Goal: Task Accomplishment & Management: Complete application form

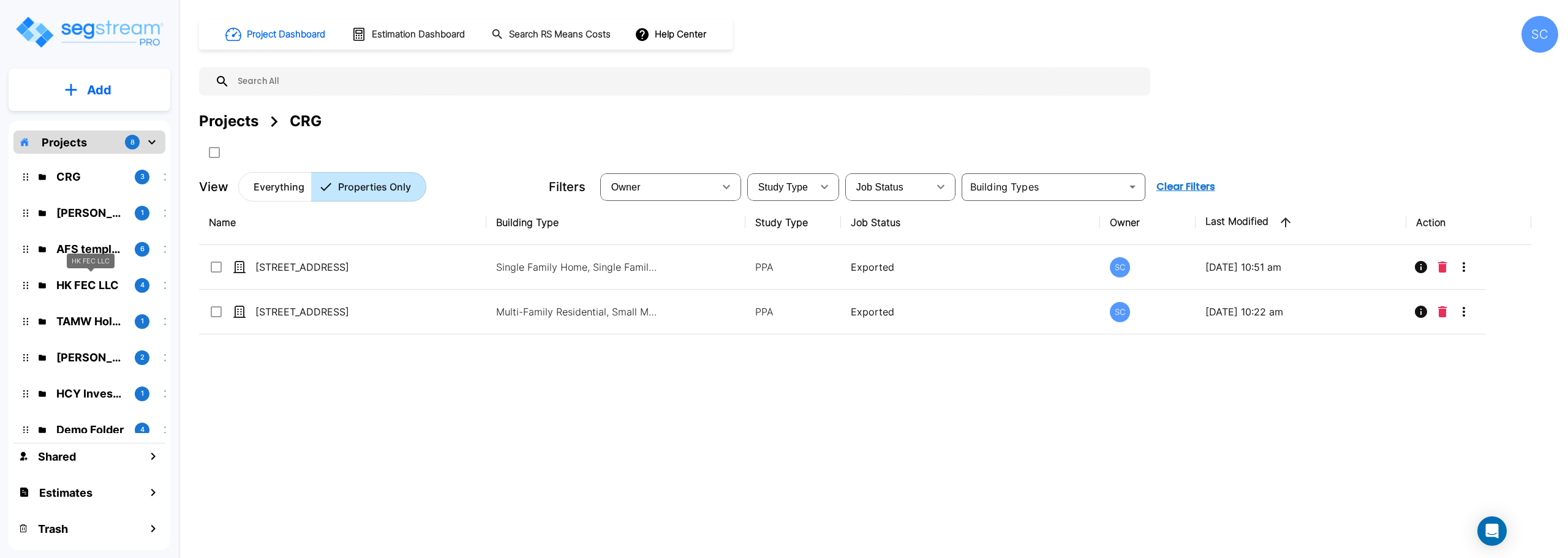
click at [89, 284] on p "HK FEC LLC" at bounding box center [90, 284] width 69 height 16
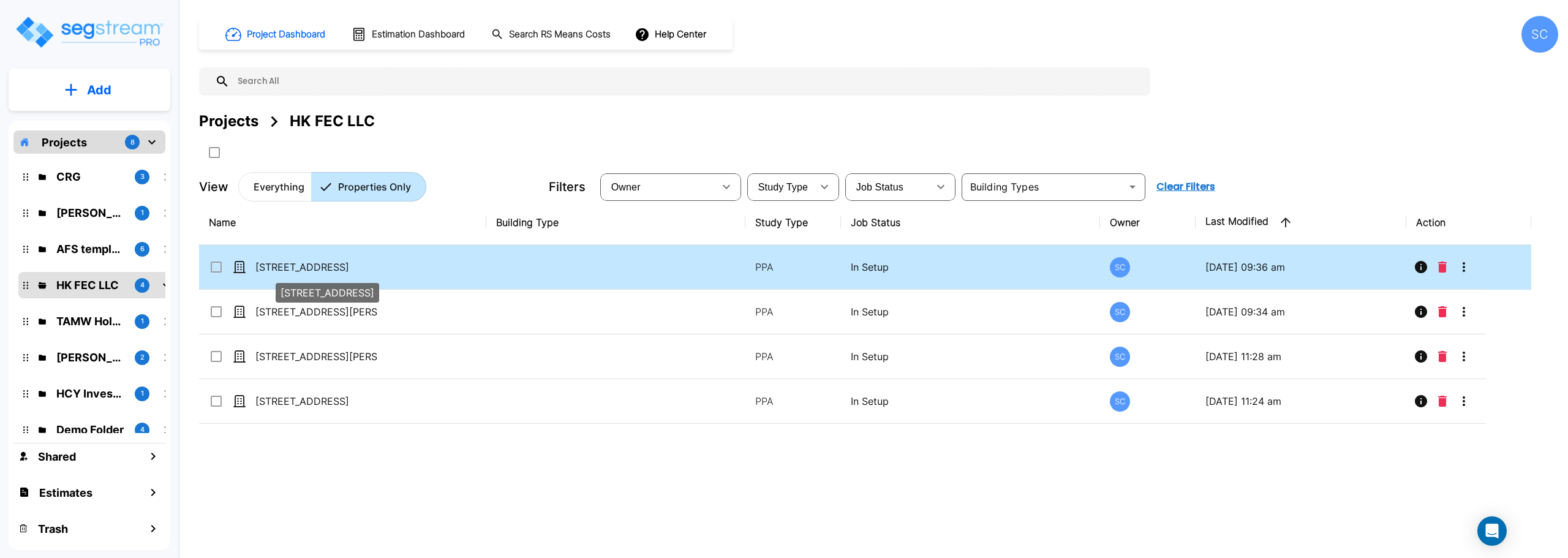
click at [308, 263] on p "1740 South Ave" at bounding box center [317, 266] width 123 height 14
checkbox input "true"
click at [308, 263] on p "1740 South Ave" at bounding box center [317, 266] width 123 height 14
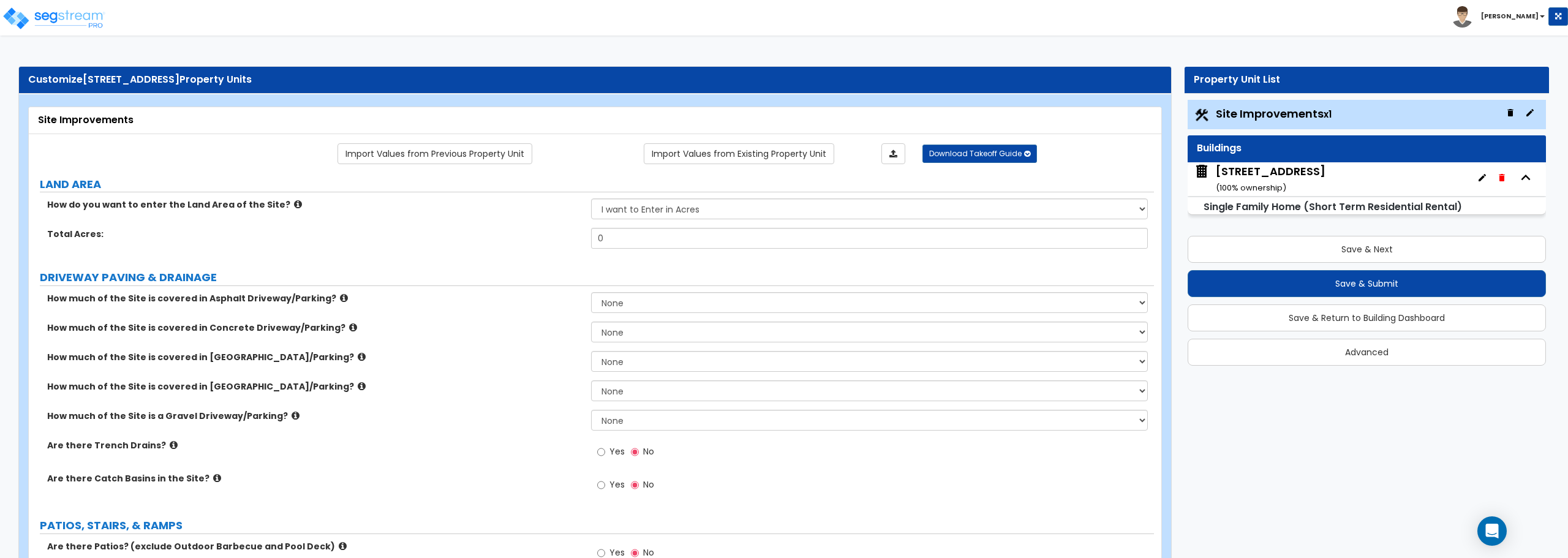
click at [1295, 168] on div "[STREET_ADDRESS] ( 100 % ownership)" at bounding box center [1270, 179] width 110 height 31
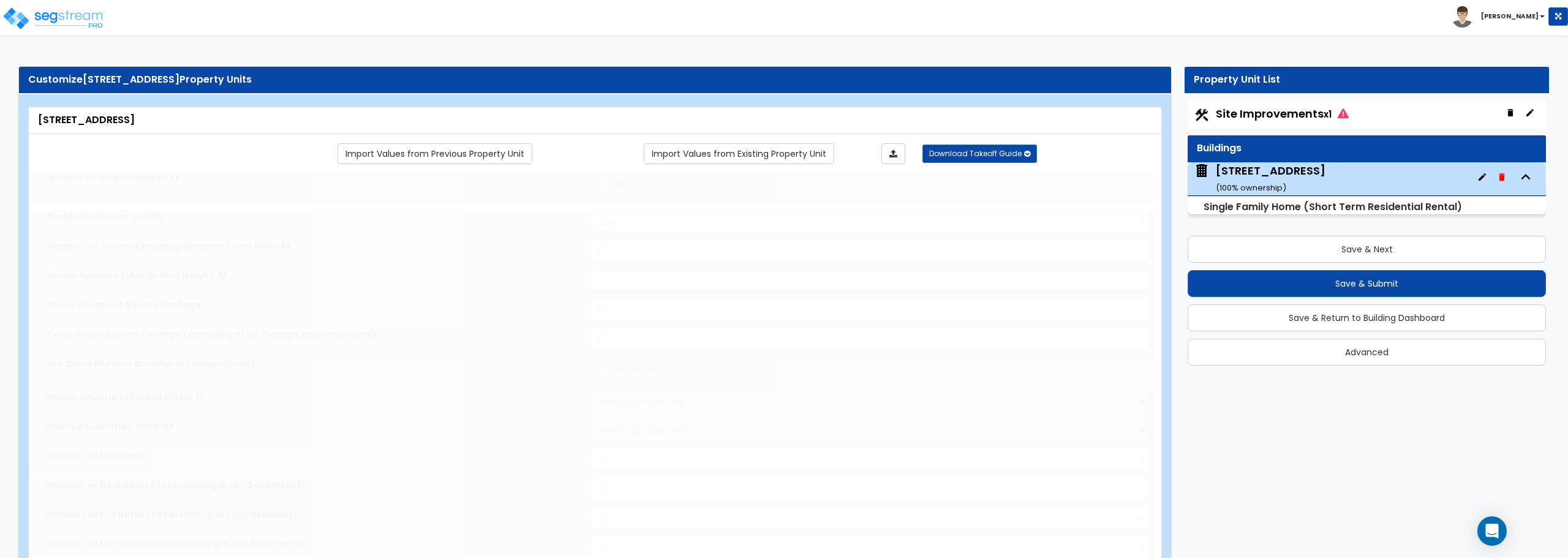
type input "1"
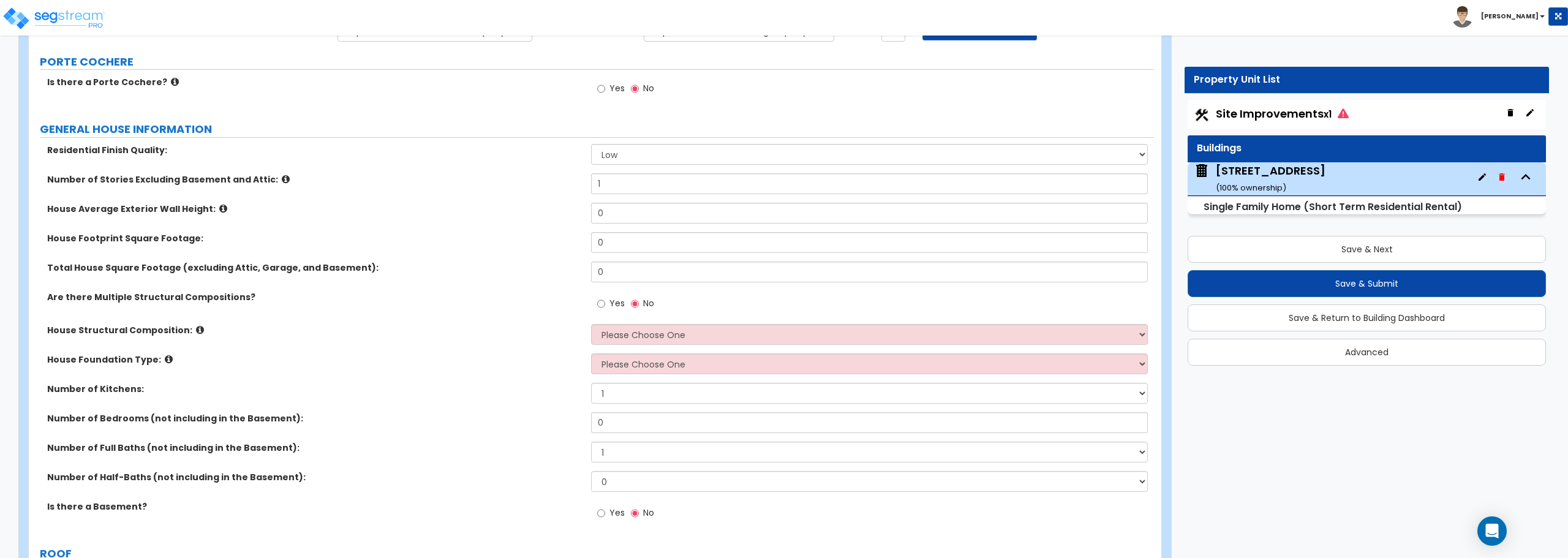
scroll to position [183, 0]
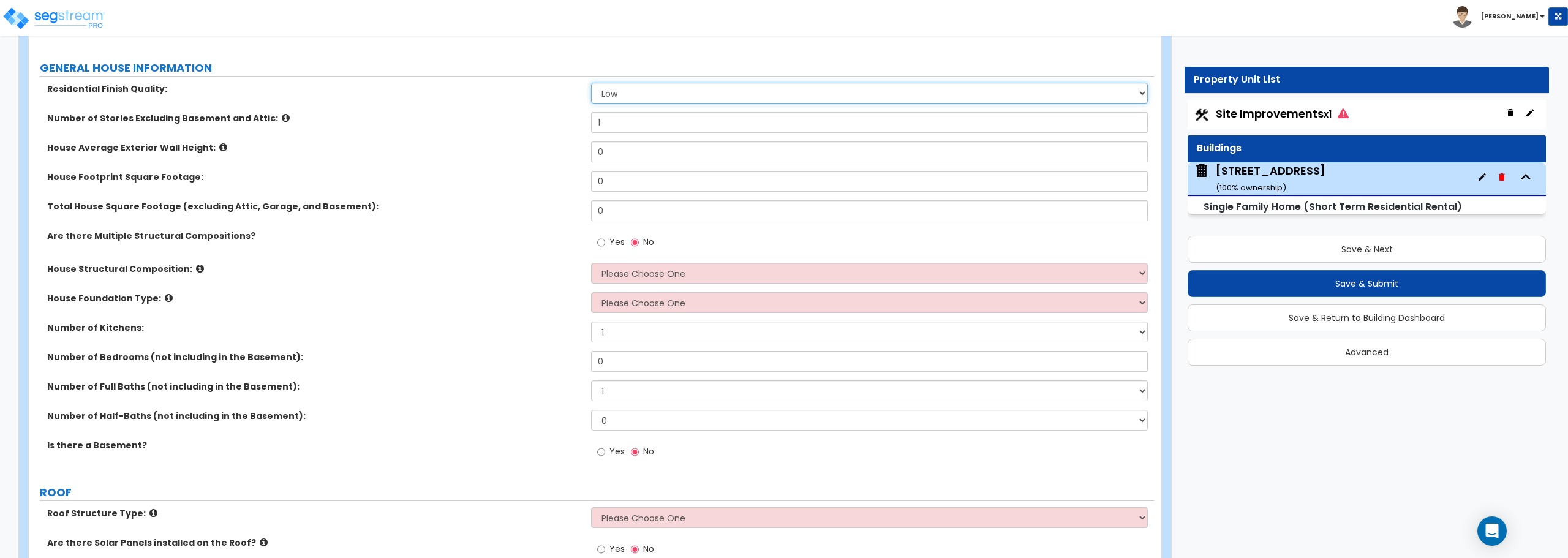
click at [640, 97] on select "Low Average High" at bounding box center [869, 92] width 556 height 21
select select "1"
click at [591, 82] on select "Low Average High" at bounding box center [869, 92] width 556 height 21
click at [609, 147] on input "0" at bounding box center [869, 151] width 556 height 21
type input "8"
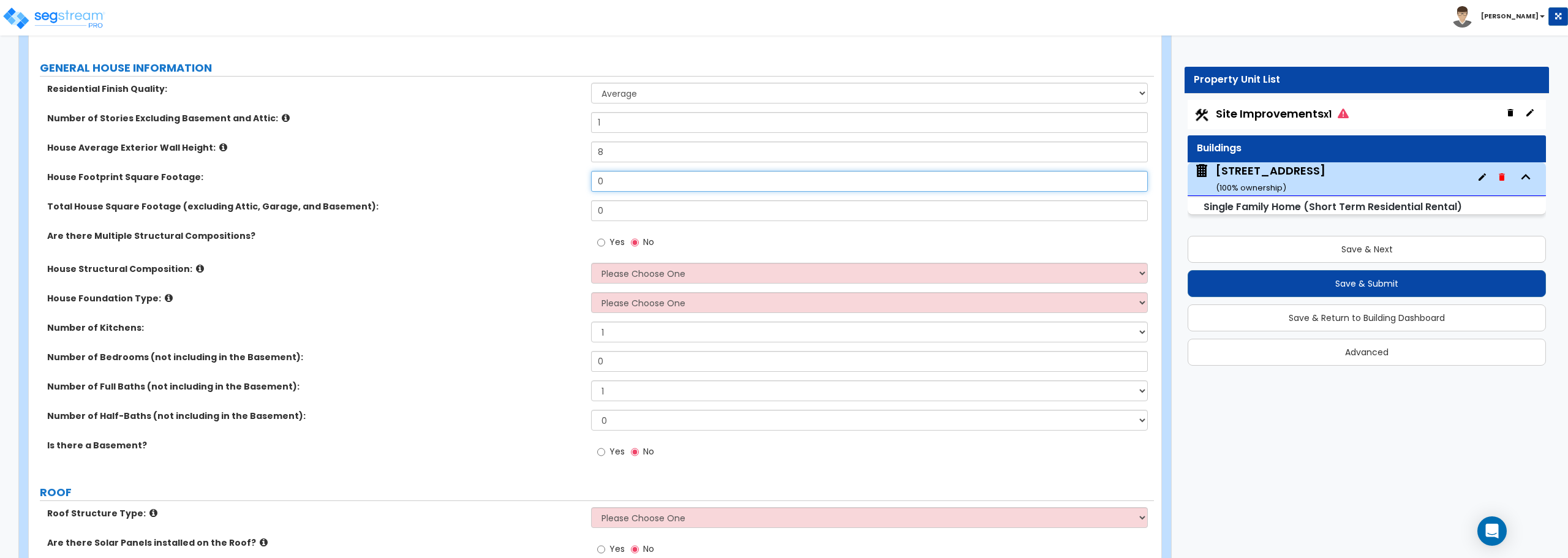
click at [630, 183] on input "0" at bounding box center [869, 181] width 556 height 21
type input "2,023"
drag, startPoint x: 614, startPoint y: 211, endPoint x: 575, endPoint y: 217, distance: 39.5
click at [575, 217] on div "Total House Square Footage (excluding Attic, Garage, and Basement): 0" at bounding box center [591, 215] width 1125 height 30
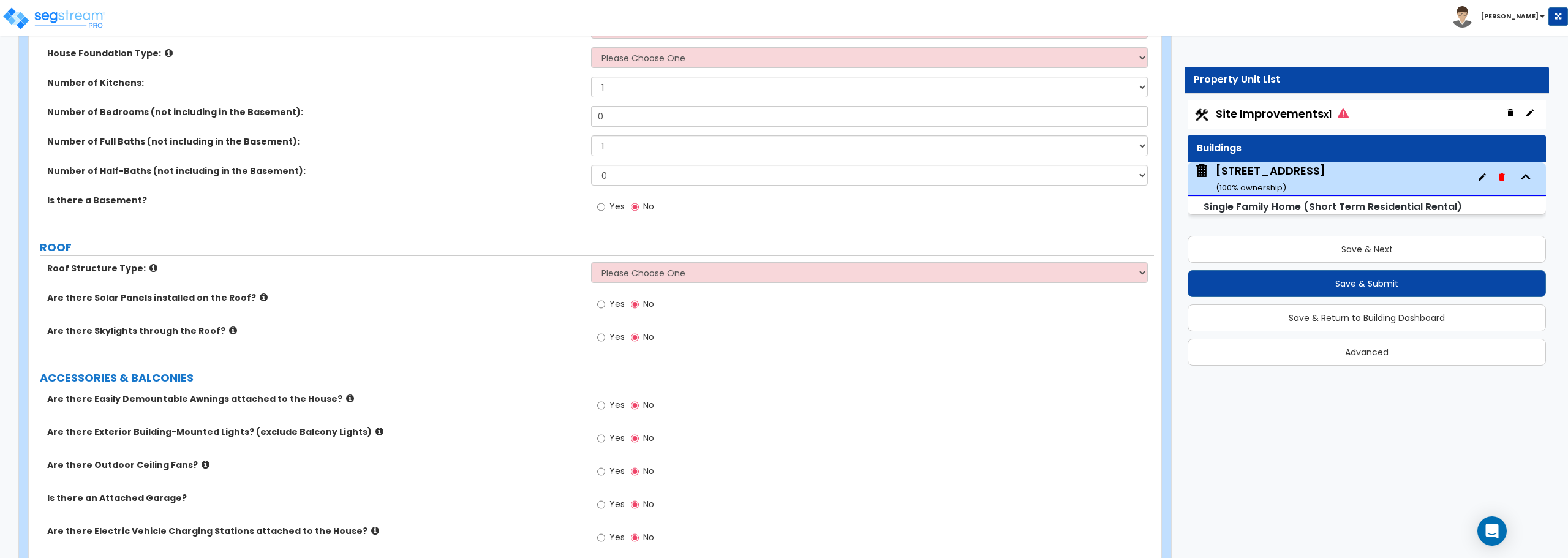
scroll to position [368, 0]
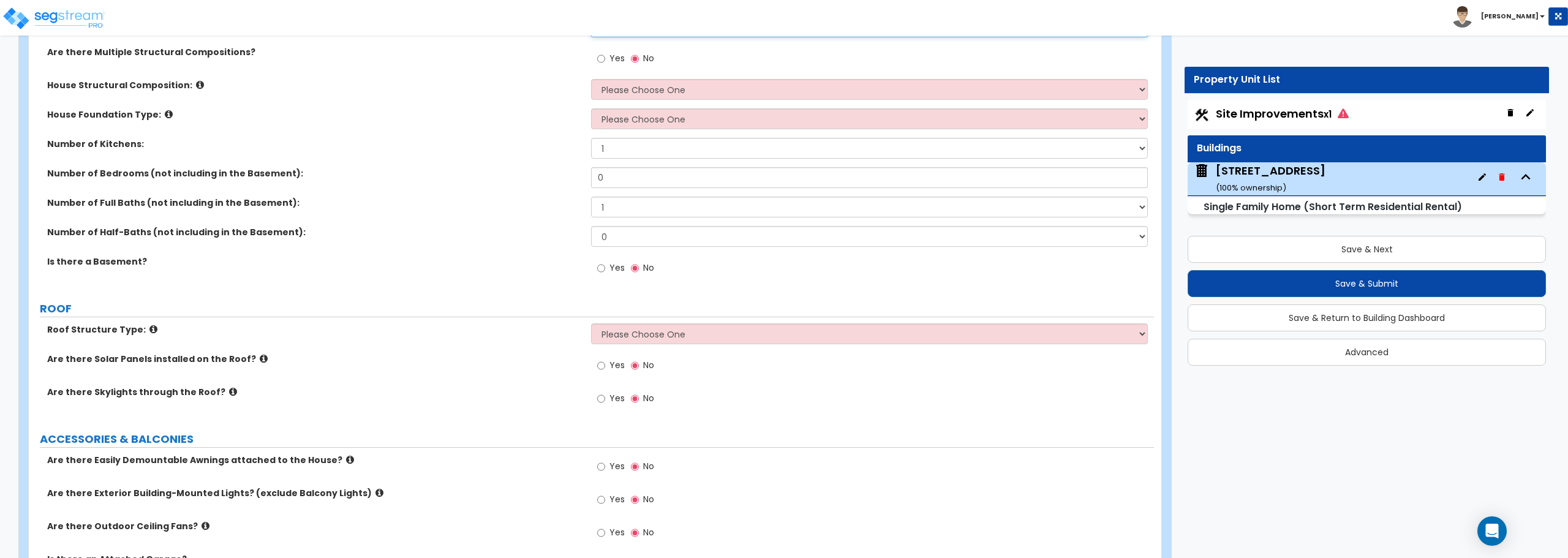
type input "1,567"
click at [694, 95] on select "Please Choose One Reinforced Concrete Structural Steel Brick Masonry CMU Masonr…" at bounding box center [869, 89] width 556 height 21
select select "7"
click at [591, 79] on select "Please Choose One Reinforced Concrete Structural Steel Brick Masonry CMU Masonr…" at bounding box center [869, 89] width 556 height 21
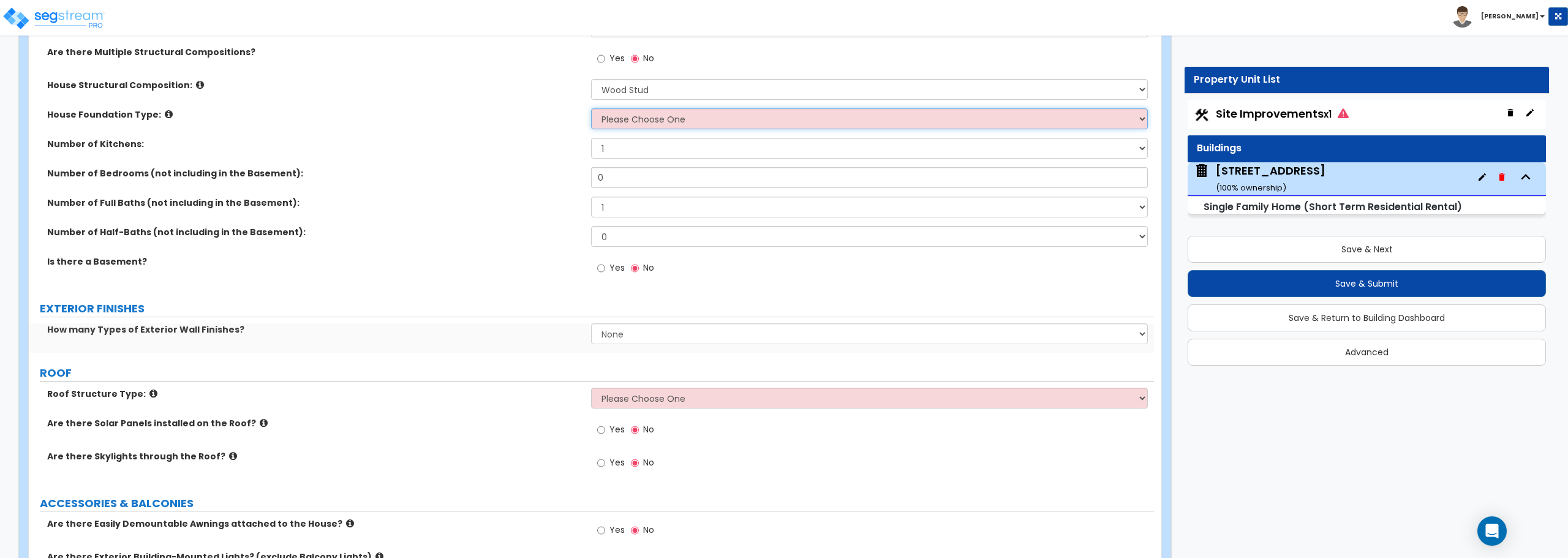
click at [699, 127] on select "Please Choose One Crawl Space Pier-Elevated First floor Slab on Grade" at bounding box center [869, 118] width 556 height 21
select select "1"
click at [591, 108] on select "Please Choose One Crawl Space Pier-Elevated First floor Slab on Grade" at bounding box center [869, 118] width 556 height 21
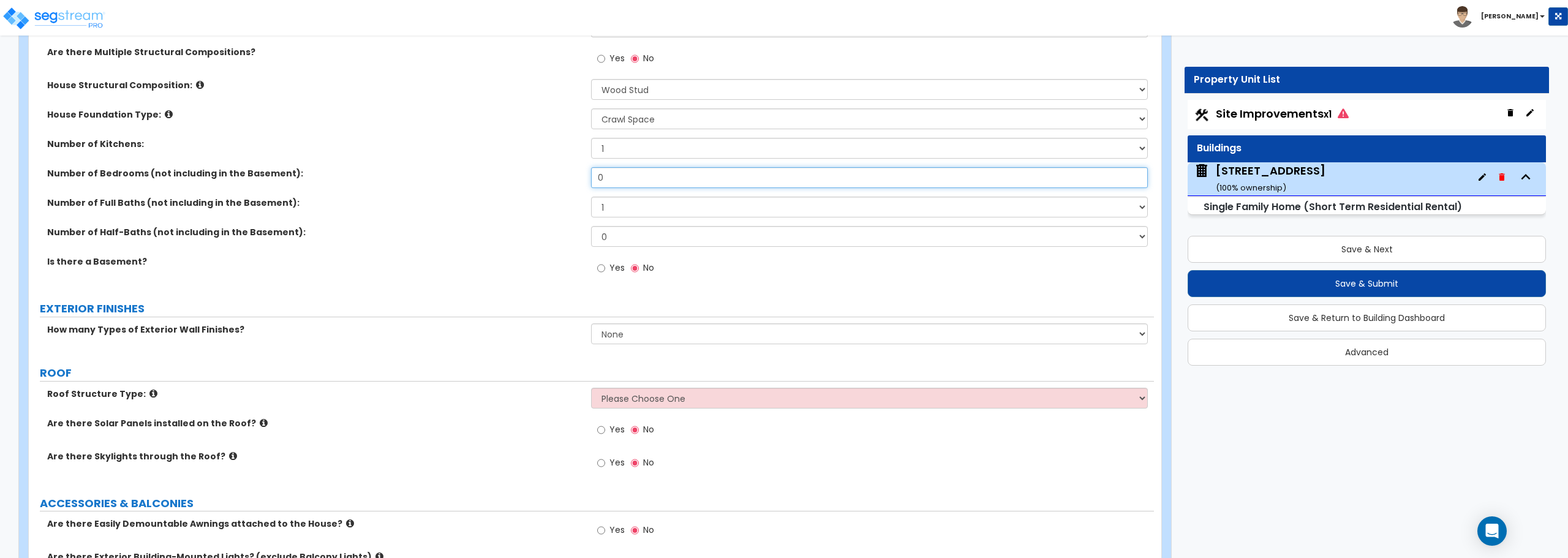
drag, startPoint x: 619, startPoint y: 179, endPoint x: 560, endPoint y: 177, distance: 59.0
click at [560, 177] on div "Number of Bedrooms (not including in the Basement): 0" at bounding box center [591, 182] width 1125 height 30
type input "4"
drag, startPoint x: 623, startPoint y: 206, endPoint x: 580, endPoint y: 207, distance: 43.0
click at [580, 207] on div "Number of Full Baths (not including in the Basement): 1 2 3 4 5 6 7 8 9 10" at bounding box center [591, 211] width 1125 height 30
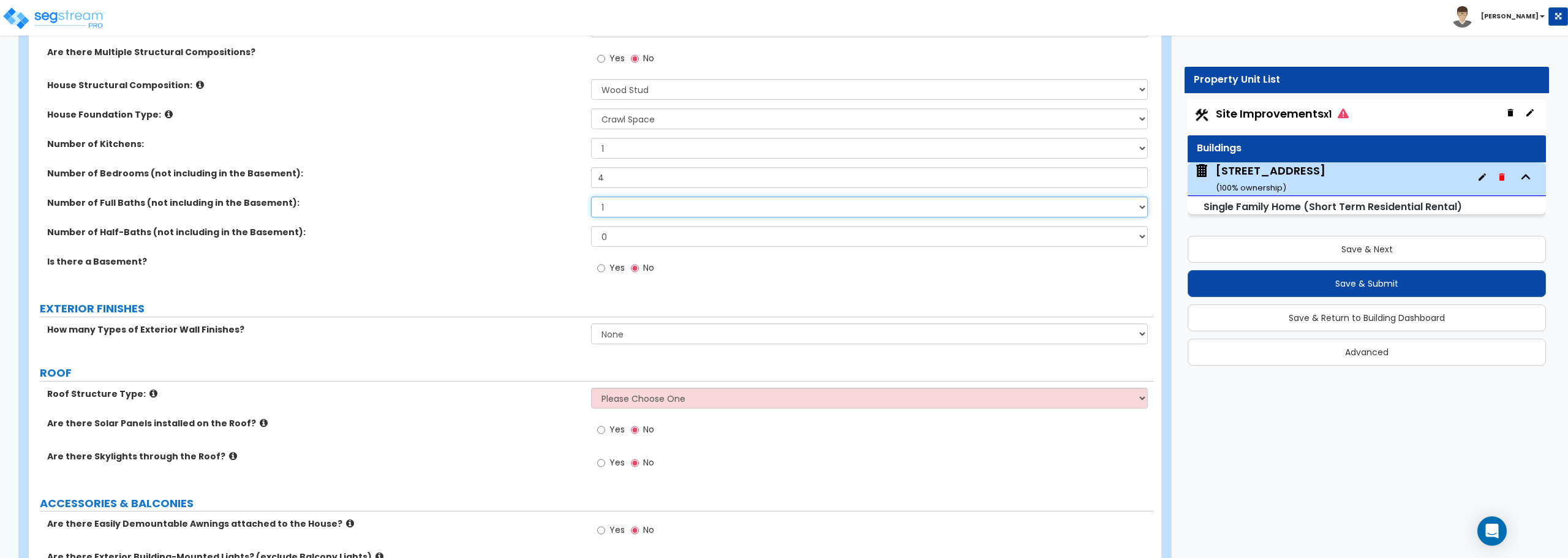
select select "2"
click at [591, 197] on select "1 2 3 4 5 6 7 8 9 10" at bounding box center [869, 207] width 556 height 21
click at [615, 236] on select "0 1 2 3 4 5" at bounding box center [869, 236] width 556 height 21
click at [591, 226] on select "0 1 2 3 4 5" at bounding box center [869, 236] width 556 height 21
click at [669, 339] on select "None 1 2 3" at bounding box center [869, 334] width 556 height 21
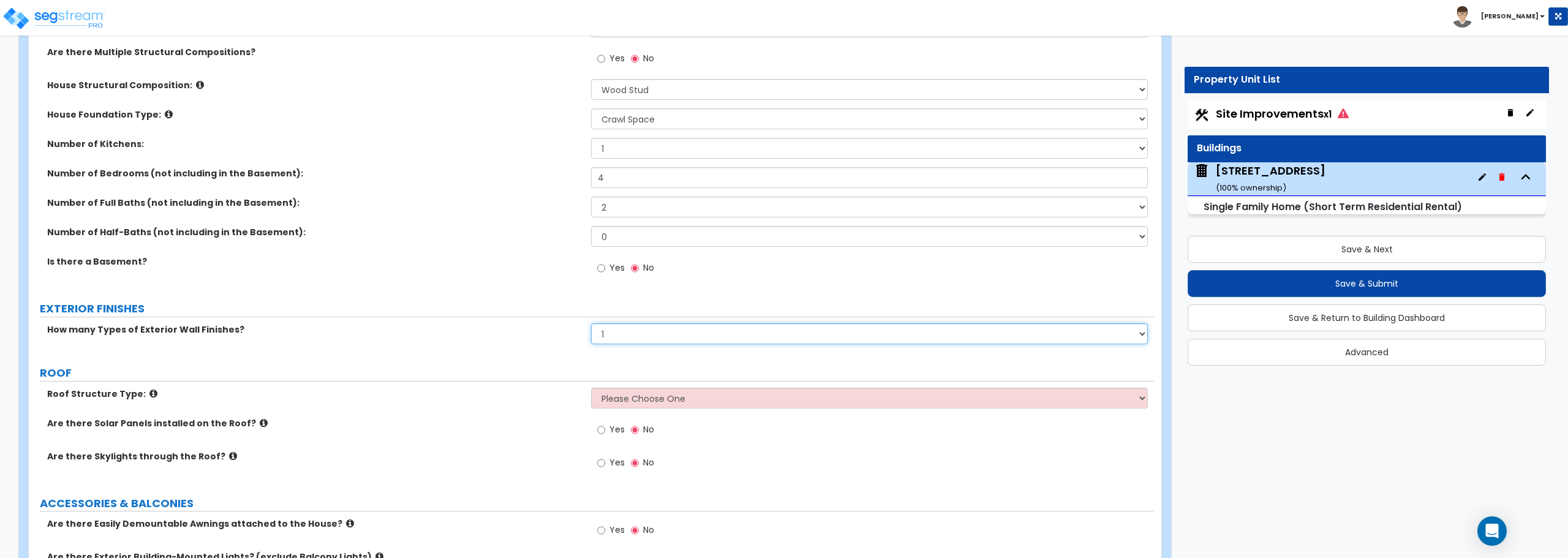
click at [591, 324] on select "None 1 2 3" at bounding box center [869, 334] width 556 height 21
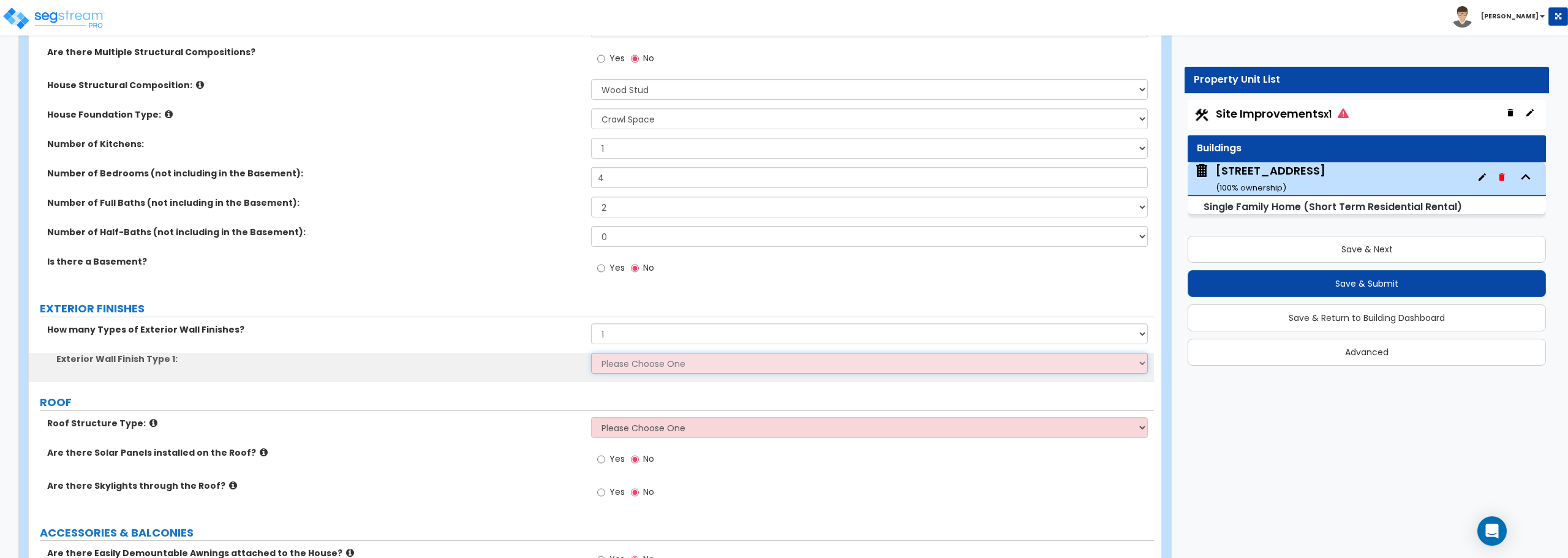
click at [646, 362] on select "Please Choose One No Finish/Shared Wall No Wall Brick Finish Stone Finish Wood …" at bounding box center [869, 362] width 556 height 21
click at [477, 357] on label "Exterior Wall Finish Type 1:" at bounding box center [318, 359] width 525 height 13
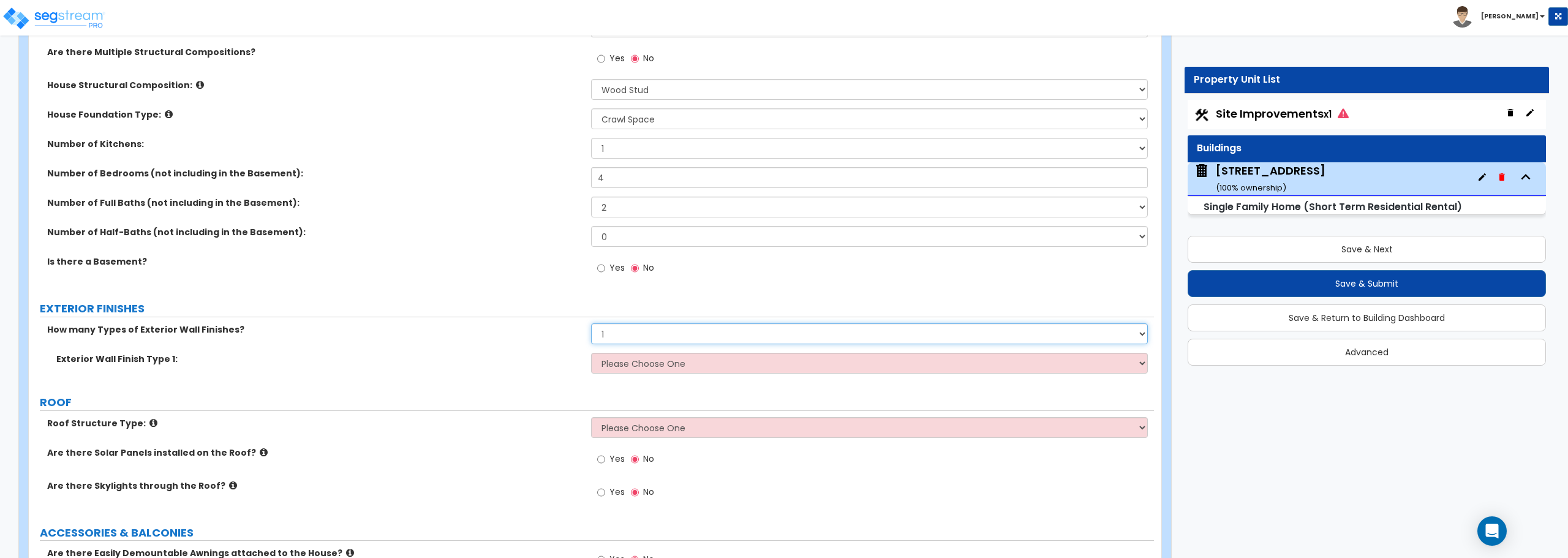
click at [619, 338] on select "None 1 2 3" at bounding box center [869, 334] width 556 height 21
select select "0"
click at [591, 324] on select "None 1 2 3" at bounding box center [869, 334] width 556 height 21
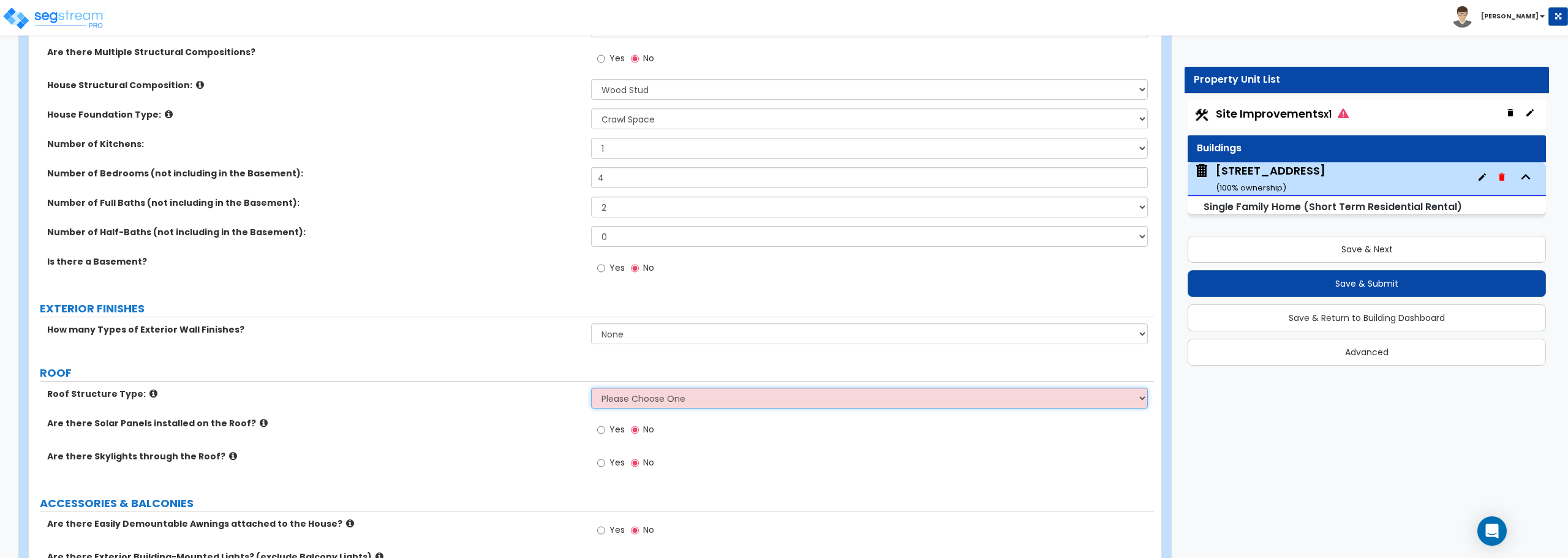
click at [640, 397] on select "Please Choose One Gable Roof Flat Roof Hybrid Gable & Flat Roof" at bounding box center [869, 397] width 556 height 21
select select "1"
click at [591, 387] on select "Please Choose One Gable Roof Flat Roof Hybrid Gable & Flat Roof" at bounding box center [869, 397] width 556 height 21
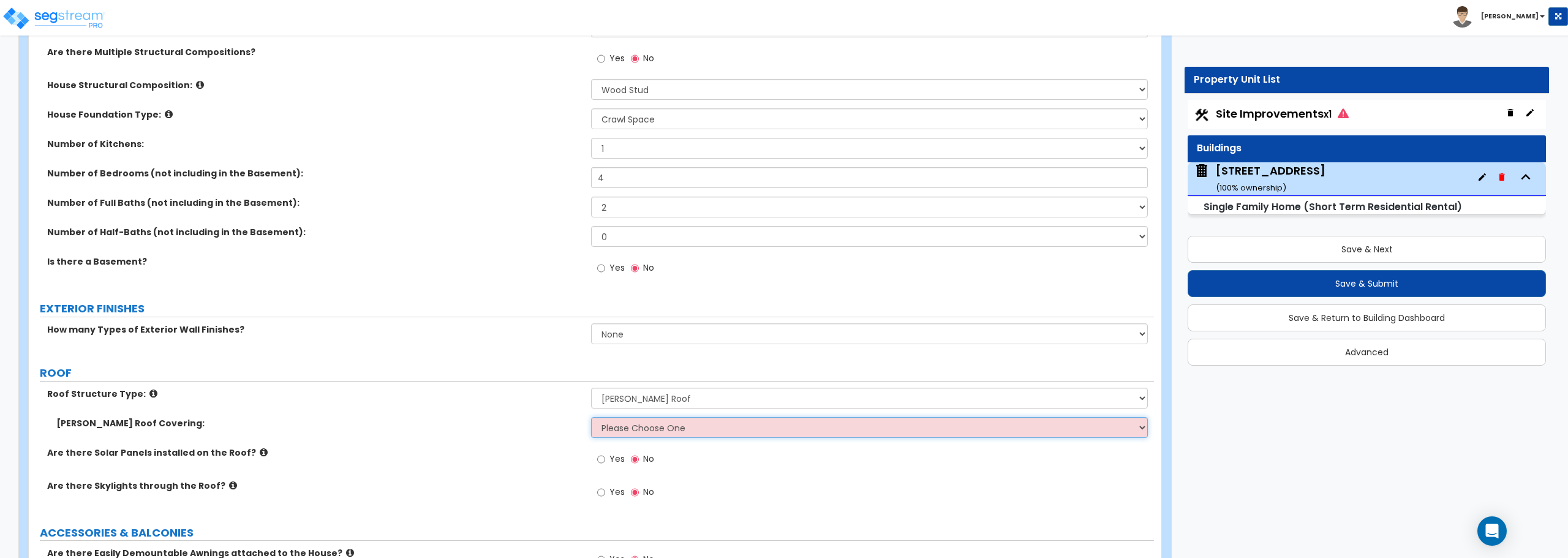
click at [617, 427] on select "Please Choose One Asphalt Shingle Clay Tile Wood Shingle Metal Shingle Standing…" at bounding box center [869, 427] width 556 height 21
select select "1"
click at [591, 417] on select "Please Choose One Asphalt Shingle Clay Tile Wood Shingle Metal Shingle Standing…" at bounding box center [869, 427] width 556 height 21
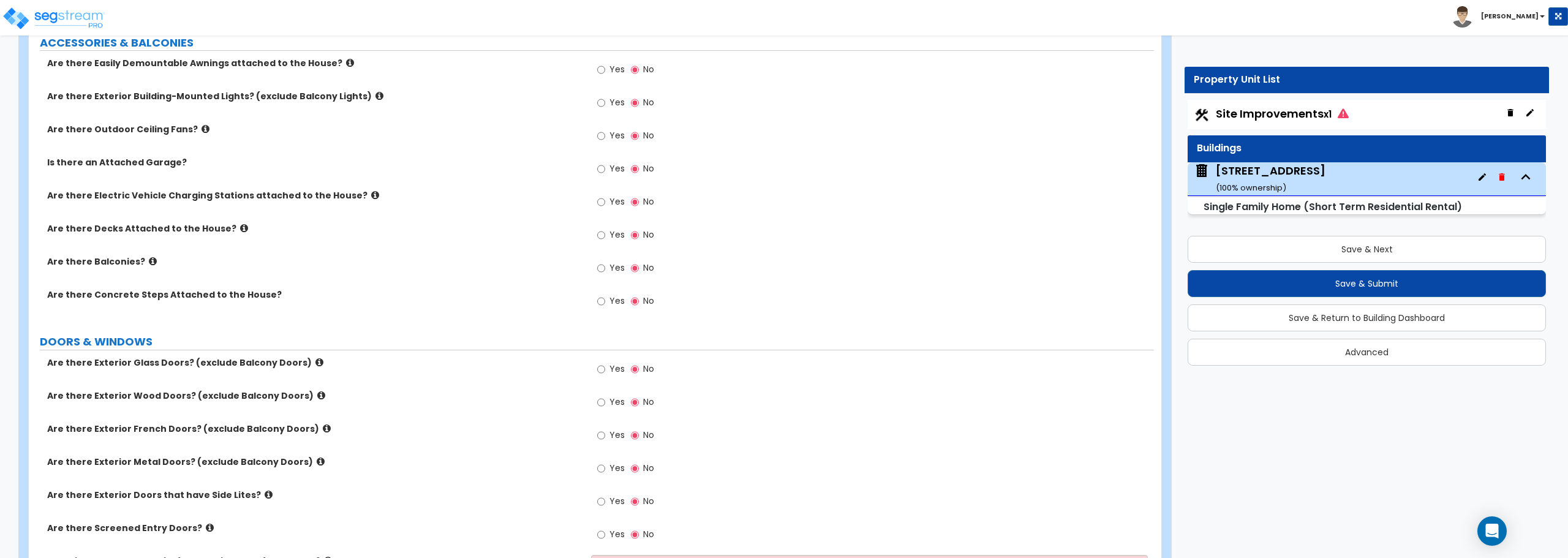
scroll to position [796, 0]
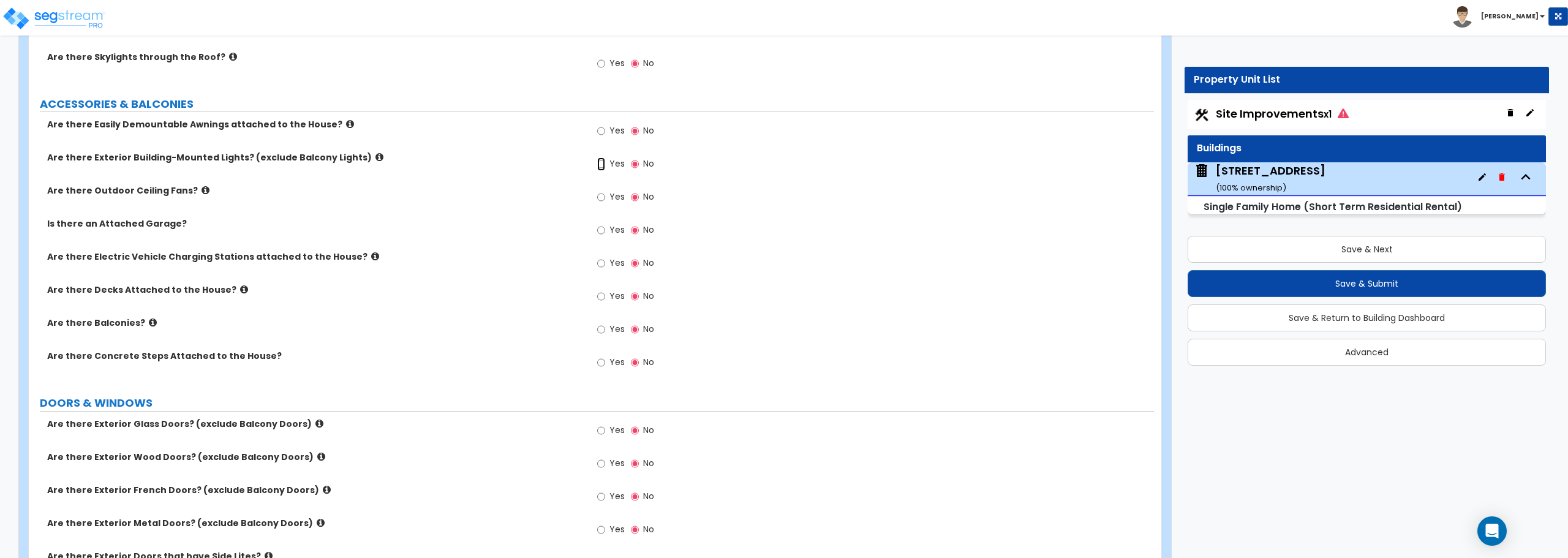
click at [604, 159] on input "Yes" at bounding box center [601, 164] width 8 height 13
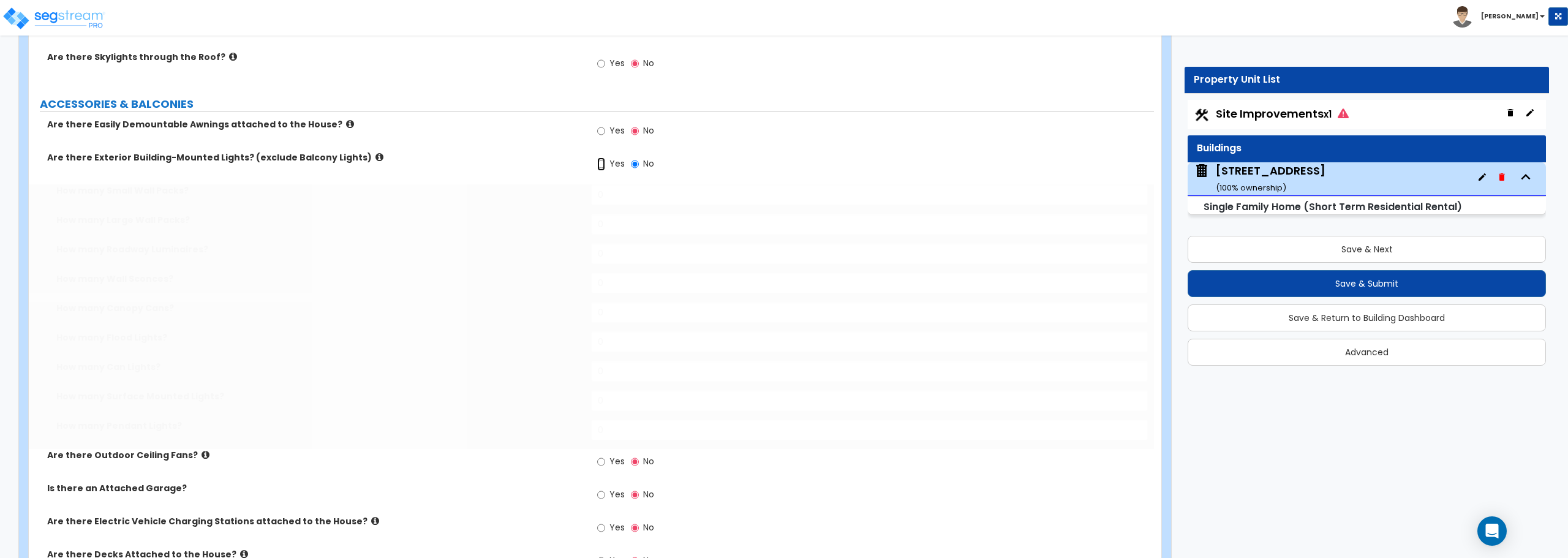
radio input "true"
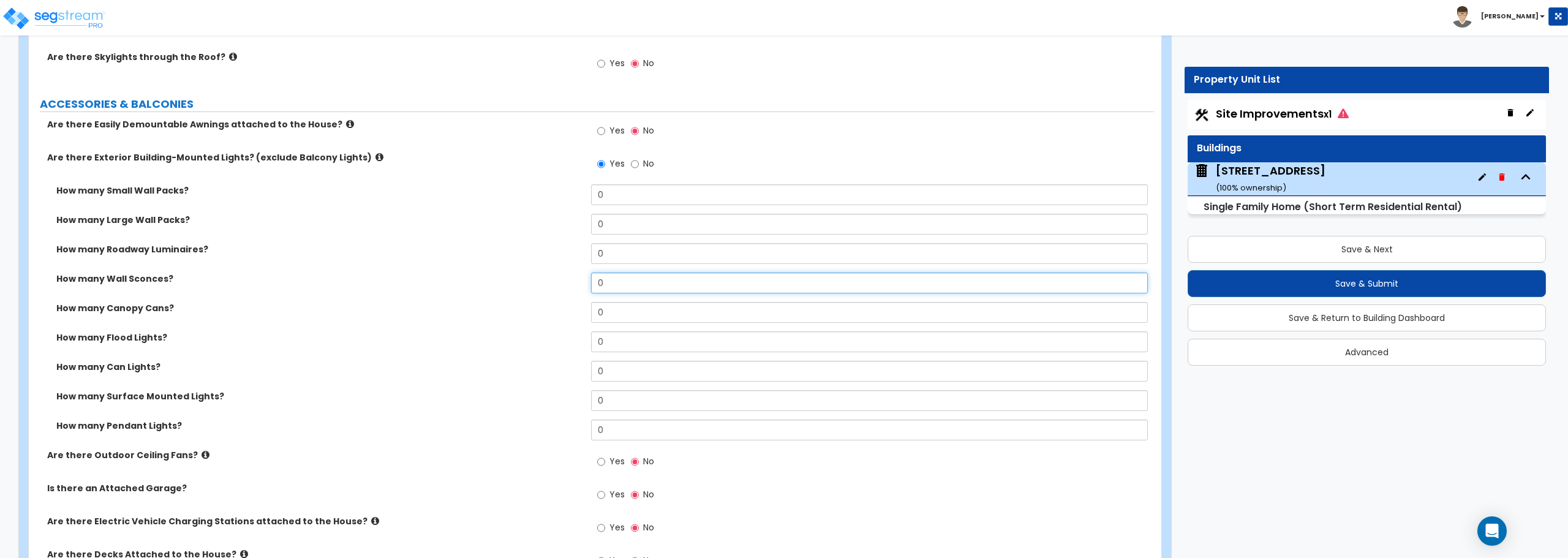
drag, startPoint x: 611, startPoint y: 283, endPoint x: 580, endPoint y: 283, distance: 31.0
click at [580, 283] on div "How many Wall Sconces? 0" at bounding box center [591, 287] width 1125 height 30
type input "3"
drag, startPoint x: 614, startPoint y: 374, endPoint x: 579, endPoint y: 374, distance: 35.0
click at [579, 374] on div "How many Can Lights? 0" at bounding box center [591, 375] width 1125 height 30
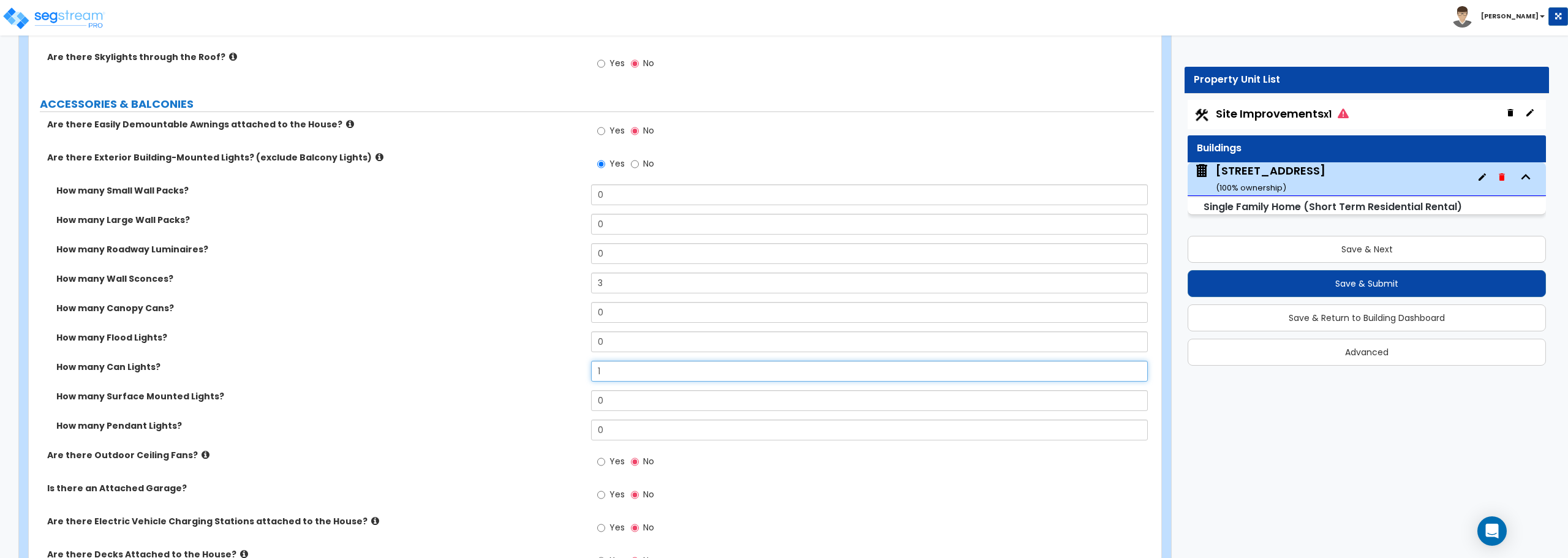
scroll to position [858, 0]
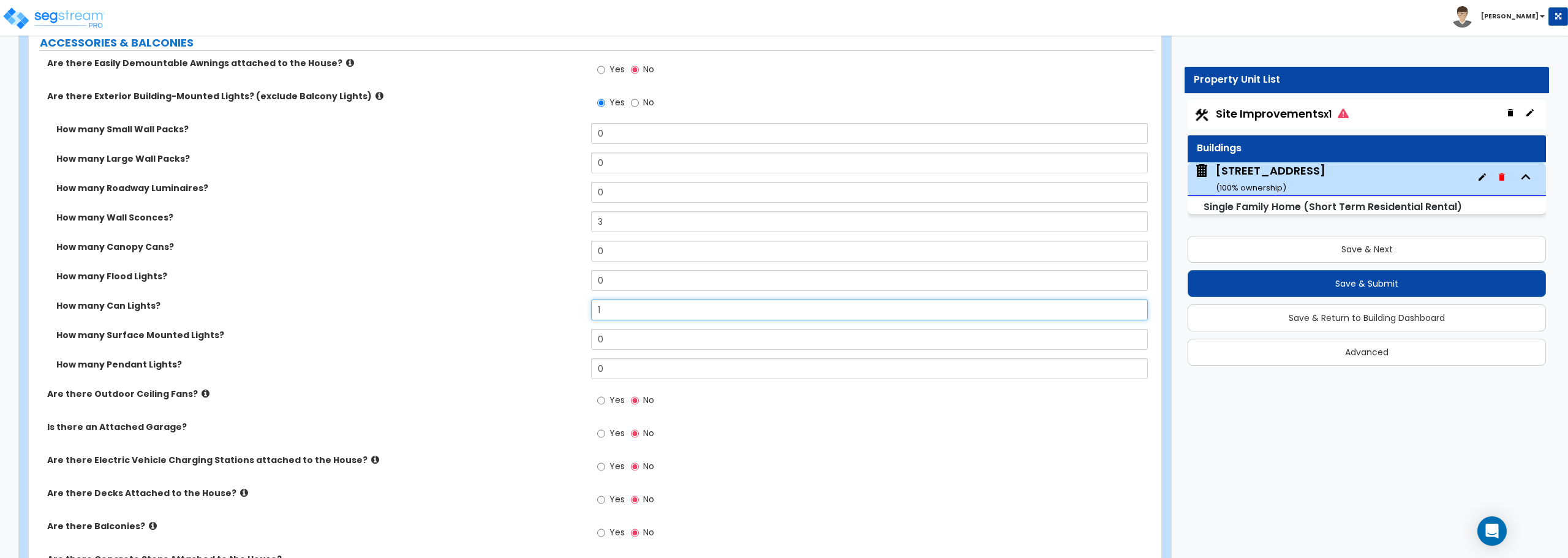
type input "1"
click at [603, 402] on input "Yes" at bounding box center [601, 400] width 8 height 13
radio input "true"
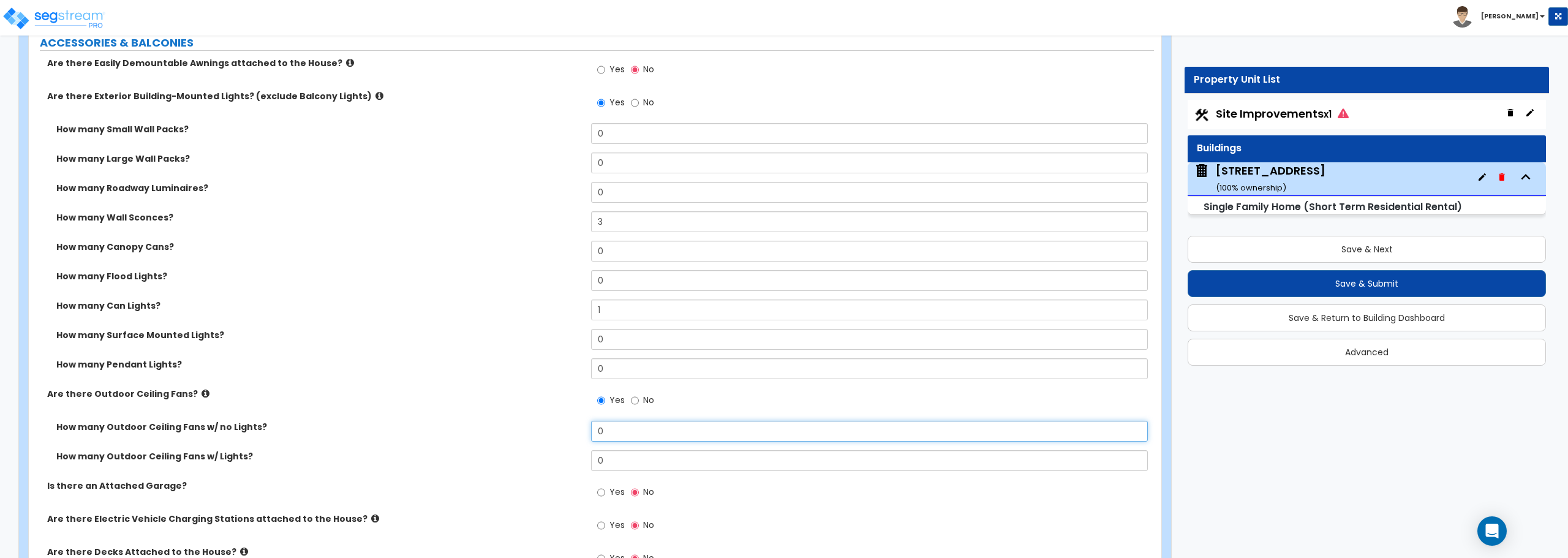
drag, startPoint x: 606, startPoint y: 428, endPoint x: 587, endPoint y: 427, distance: 19.0
click at [587, 427] on div "How many Outdoor Ceiling Fans w/ no Lights? 0" at bounding box center [591, 435] width 1125 height 30
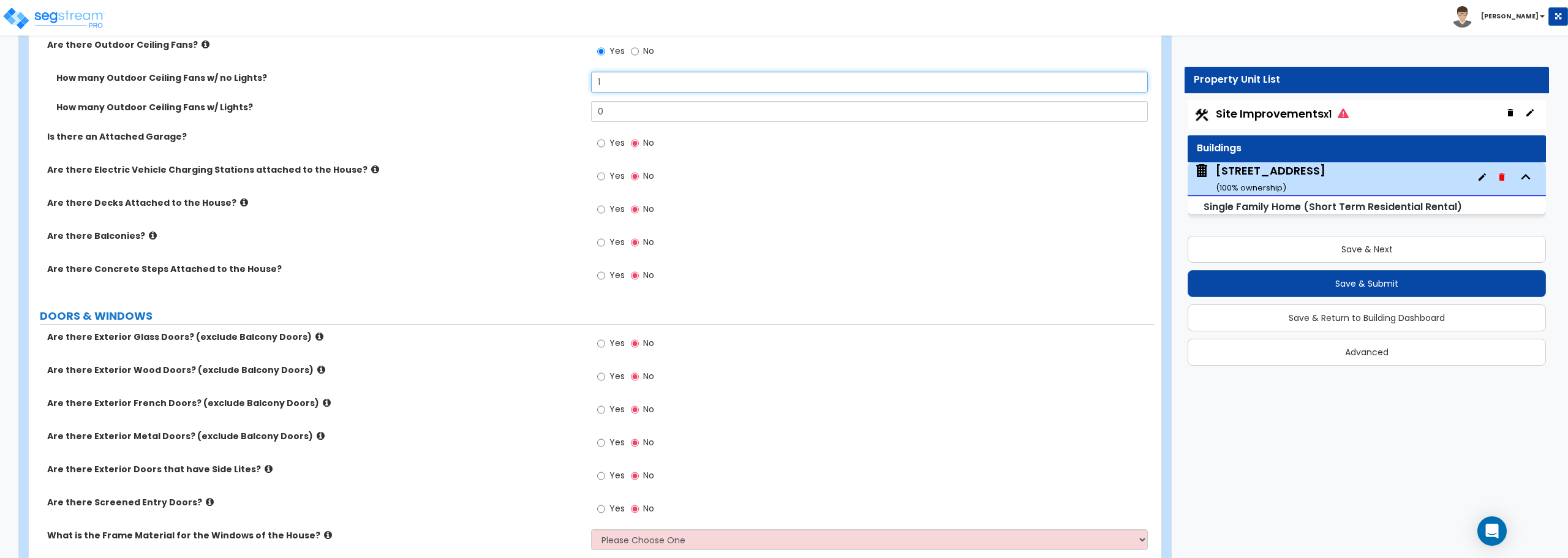
scroll to position [1224, 0]
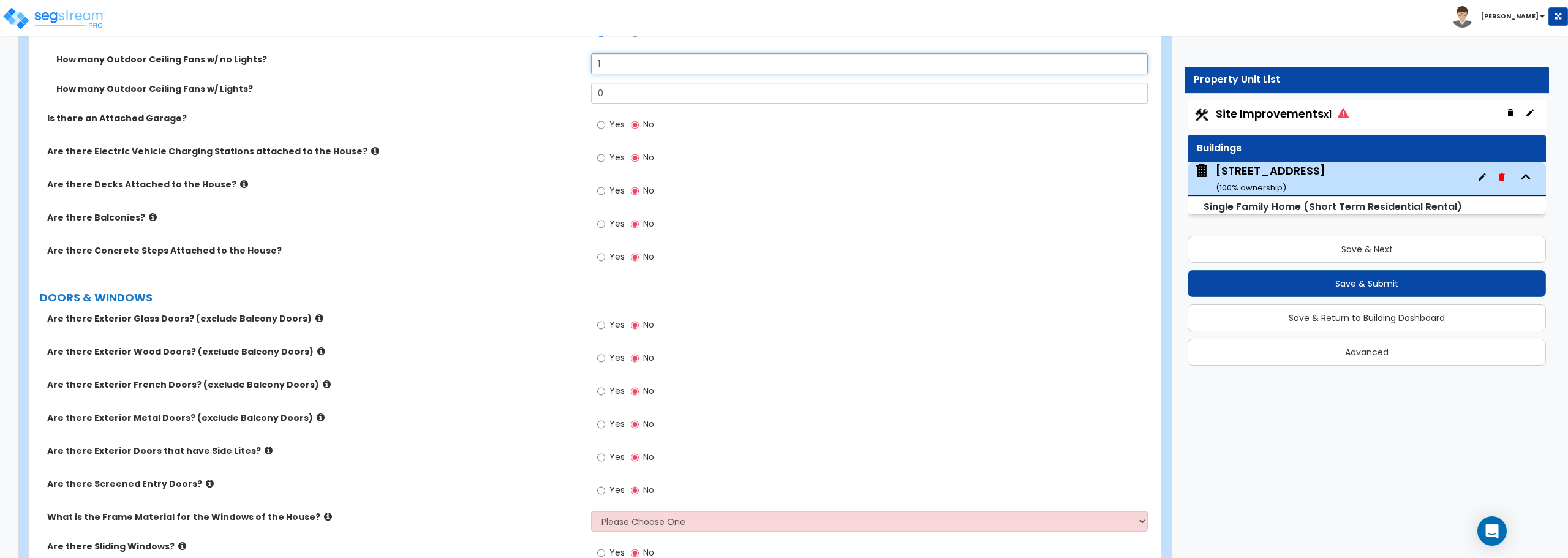
type input "1"
click at [600, 123] on input "Yes" at bounding box center [601, 124] width 8 height 13
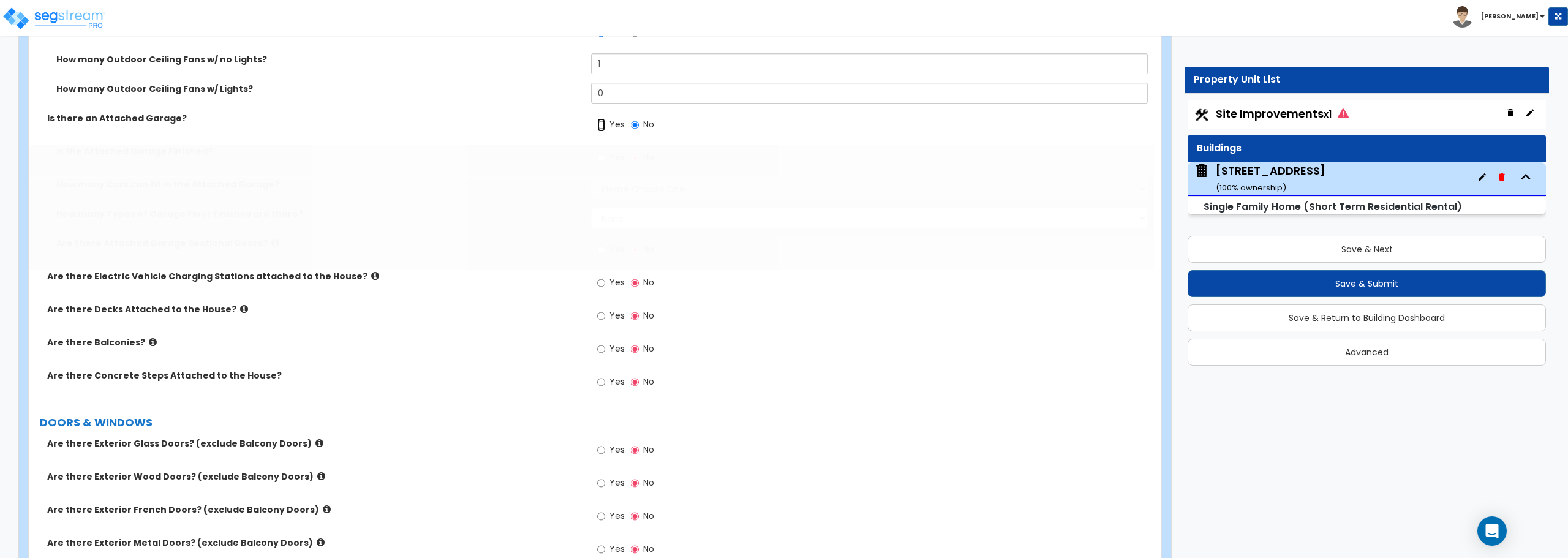
radio input "true"
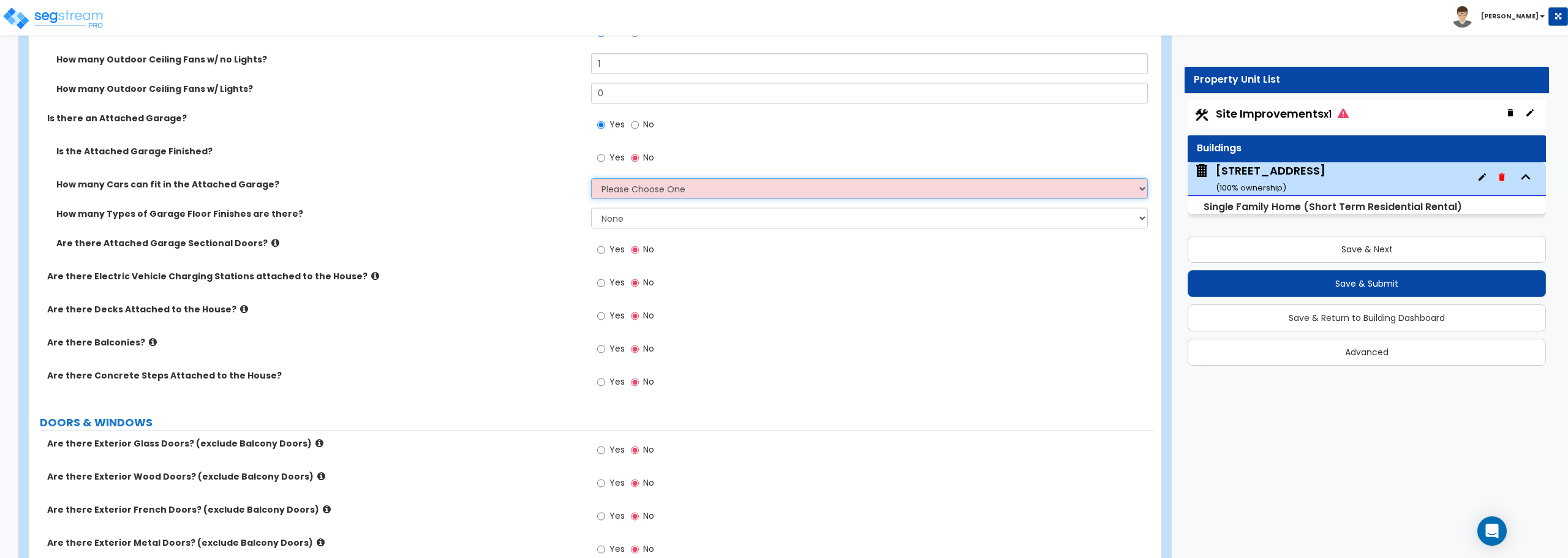
click at [640, 185] on select "Please Choose One 1 2 3 4 5" at bounding box center [869, 188] width 556 height 21
select select "2"
click at [591, 178] on select "Please Choose One 1 2 3 4 5" at bounding box center [869, 188] width 556 height 21
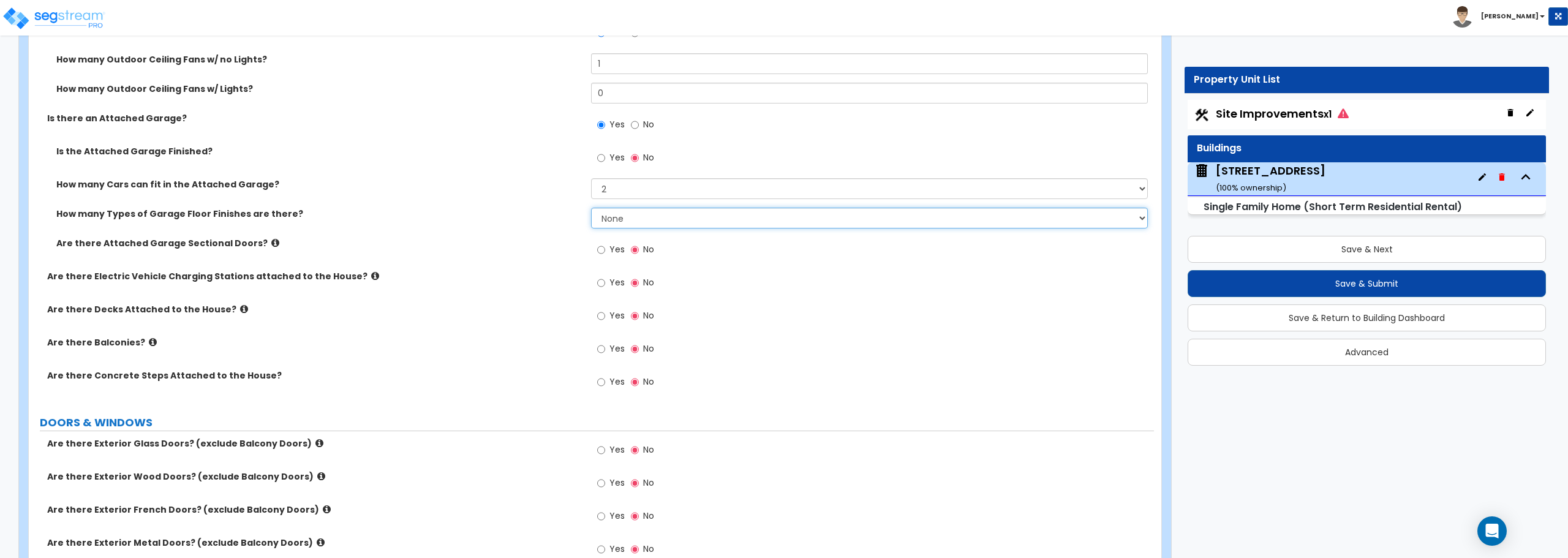
click at [638, 223] on select "None 1 2 3 4" at bounding box center [869, 217] width 556 height 21
click at [591, 207] on select "None 1 2 3 4" at bounding box center [869, 217] width 556 height 21
click at [640, 224] on select "None 1 2 3 4" at bounding box center [869, 217] width 556 height 21
click at [591, 207] on select "None 1 2 3 4" at bounding box center [869, 217] width 556 height 21
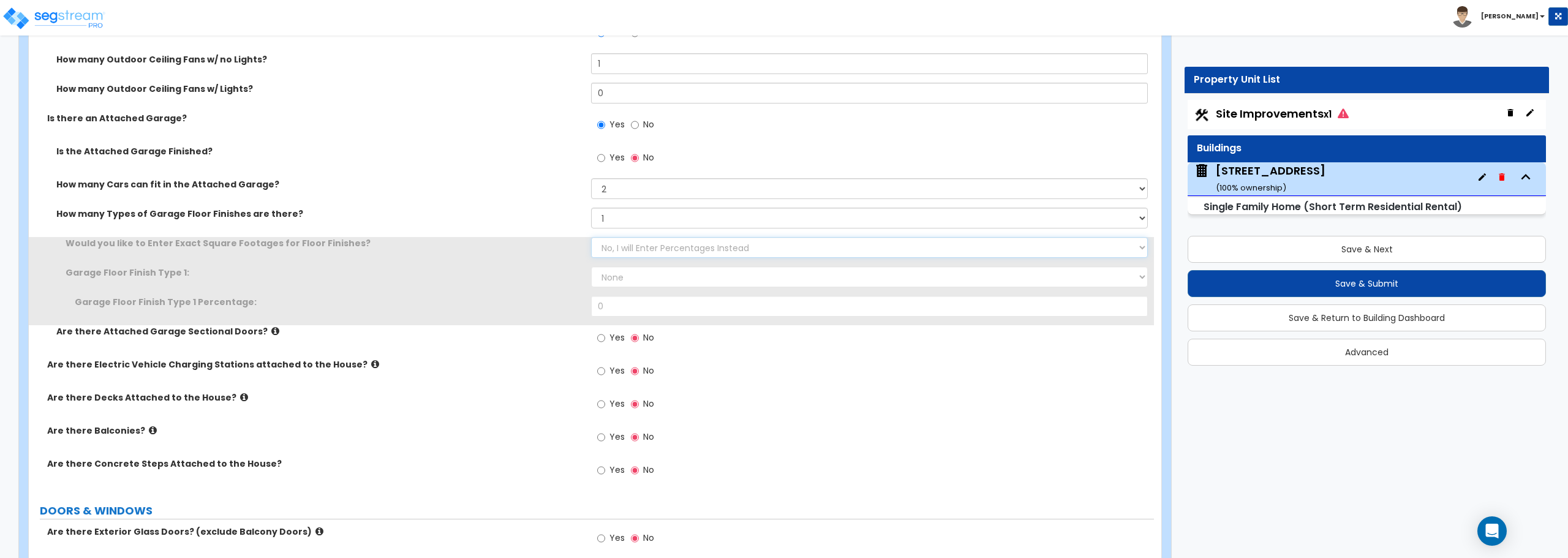
click at [644, 240] on select "No, I will Enter Percentages Instead Yes, I will Enter Exact Square Footages" at bounding box center [869, 247] width 556 height 21
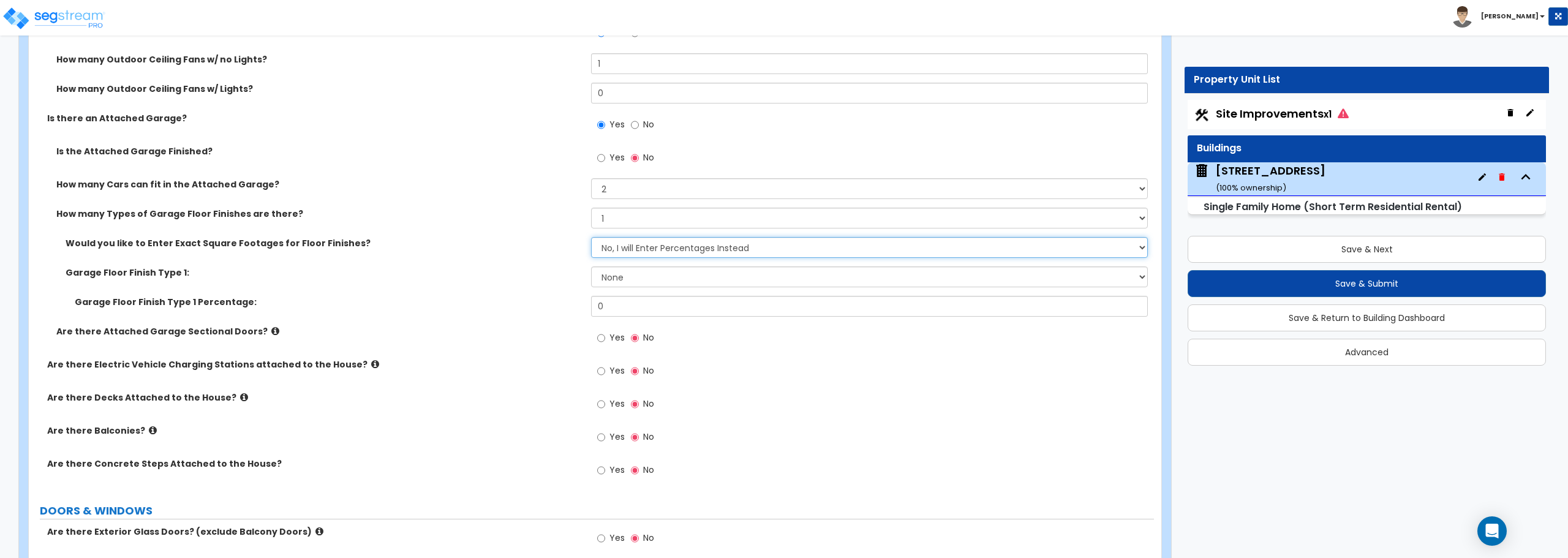
click at [637, 256] on select "No, I will Enter Percentages Instead Yes, I will Enter Exact Square Footages" at bounding box center [869, 247] width 556 height 21
click at [636, 211] on select "None 1 2 3 4" at bounding box center [869, 217] width 556 height 21
click at [591, 207] on select "None 1 2 3 4" at bounding box center [869, 217] width 556 height 21
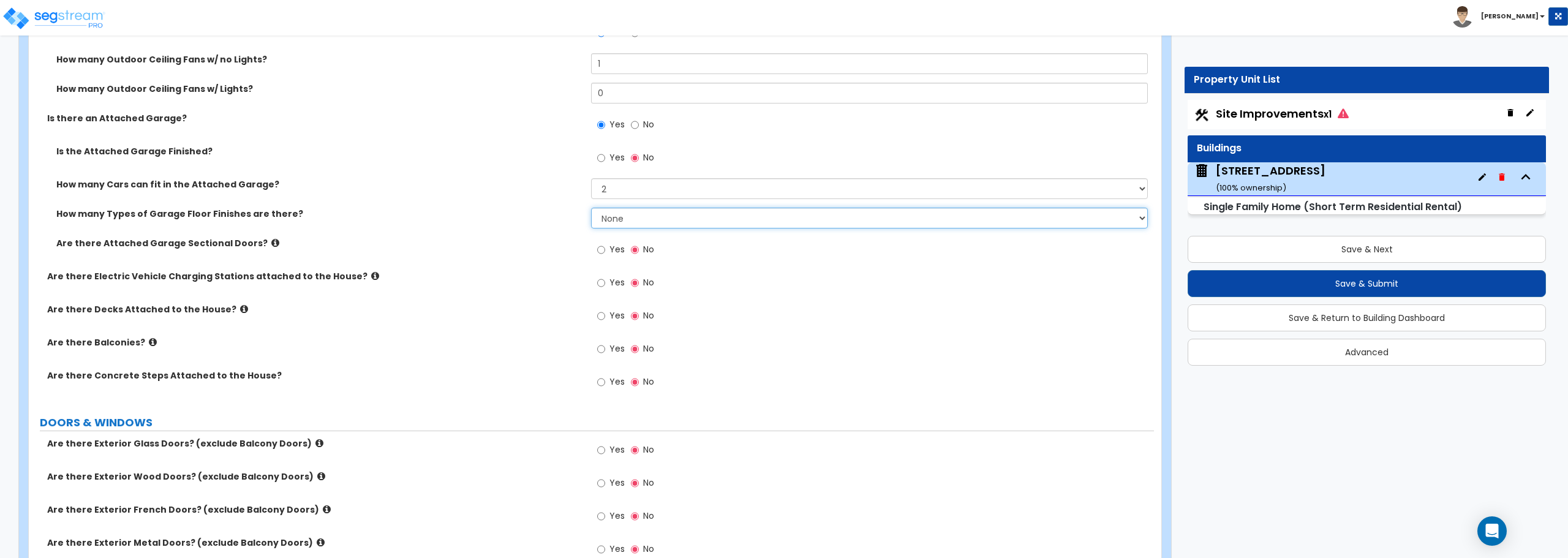
click at [636, 220] on select "None 1 2 3 4" at bounding box center [869, 217] width 556 height 21
click at [591, 207] on select "None 1 2 3 4" at bounding box center [869, 217] width 556 height 21
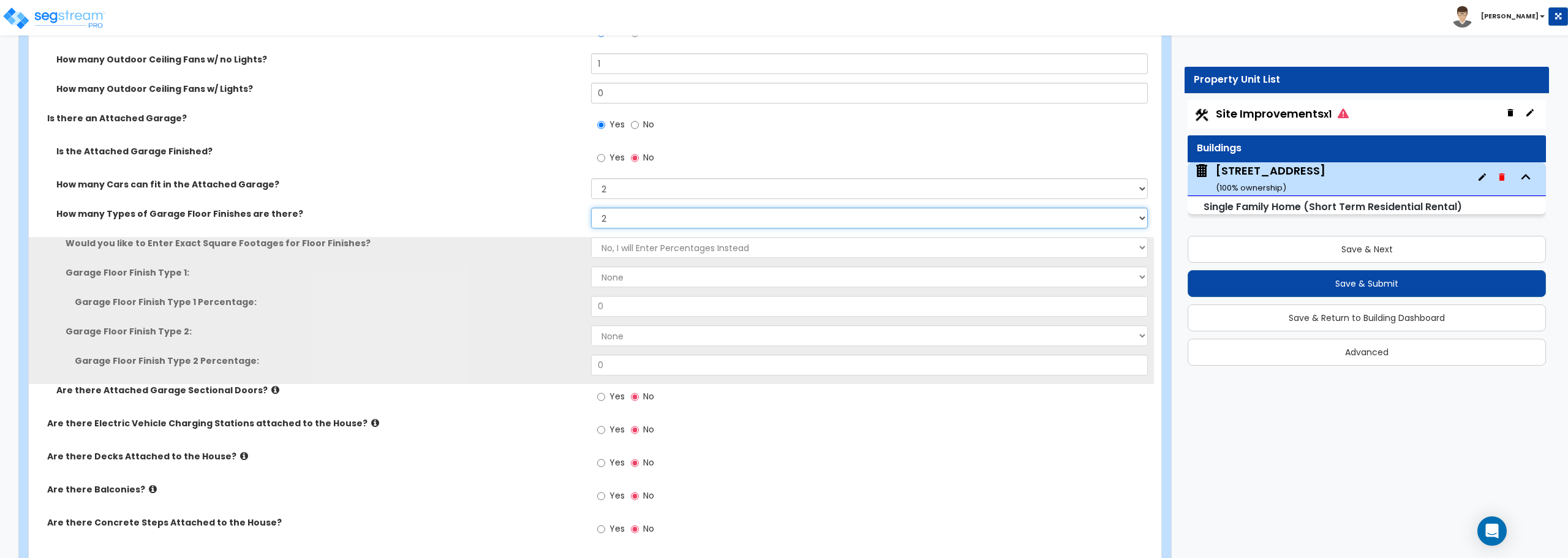
click at [640, 220] on select "None 1 2 3 4" at bounding box center [869, 217] width 556 height 21
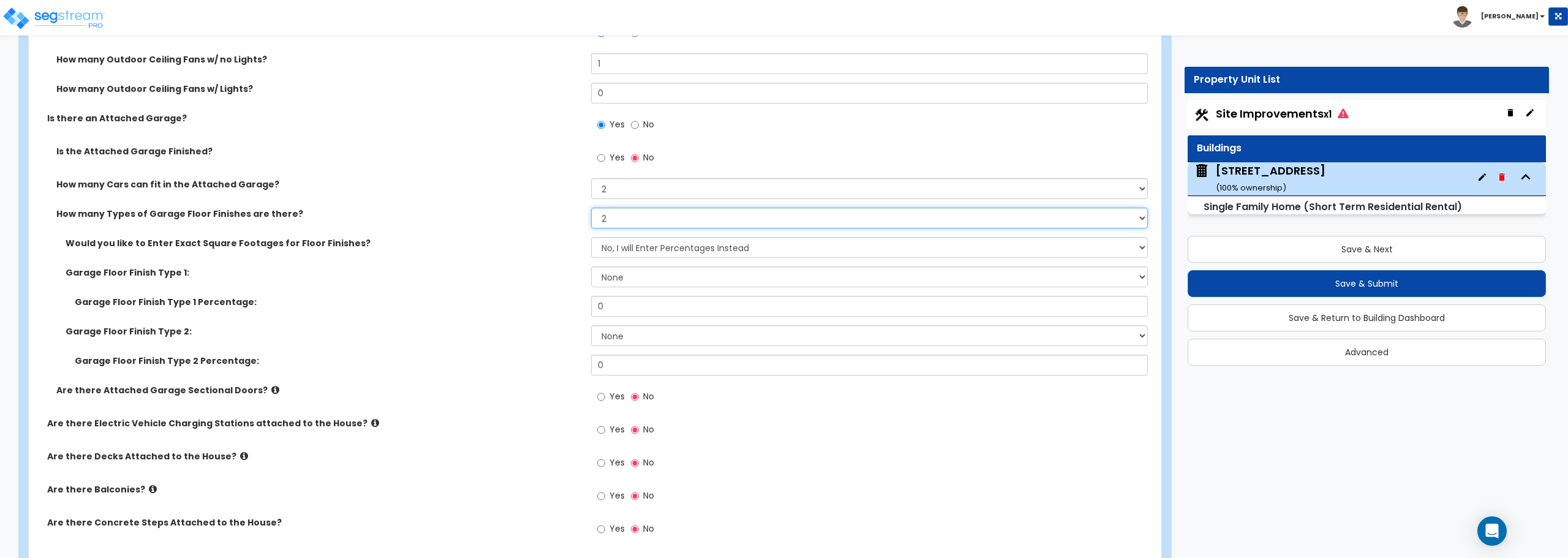
select select "1"
click at [591, 207] on select "None 1 2 3 4" at bounding box center [869, 217] width 556 height 21
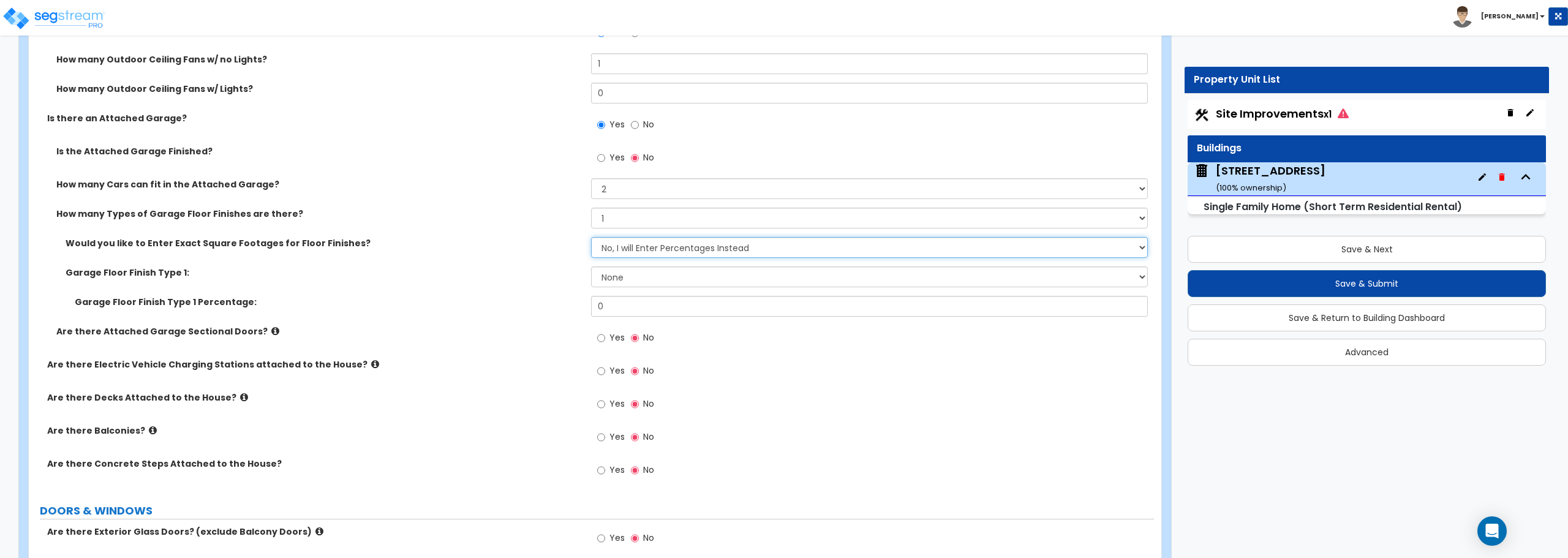
click at [623, 251] on select "No, I will Enter Percentages Instead Yes, I will Enter Exact Square Footages" at bounding box center [869, 247] width 556 height 21
click at [591, 237] on select "No, I will Enter Percentages Instead Yes, I will Enter Exact Square Footages" at bounding box center [869, 247] width 556 height 21
click at [624, 279] on select "None Polished Concrete Flooring Ceramic Tile Flooring Rubber Tile Flooring Epox…" at bounding box center [869, 276] width 556 height 21
select select "1"
click at [591, 266] on select "None Polished Concrete Flooring Ceramic Tile Flooring Rubber Tile Flooring Epox…" at bounding box center [869, 276] width 556 height 21
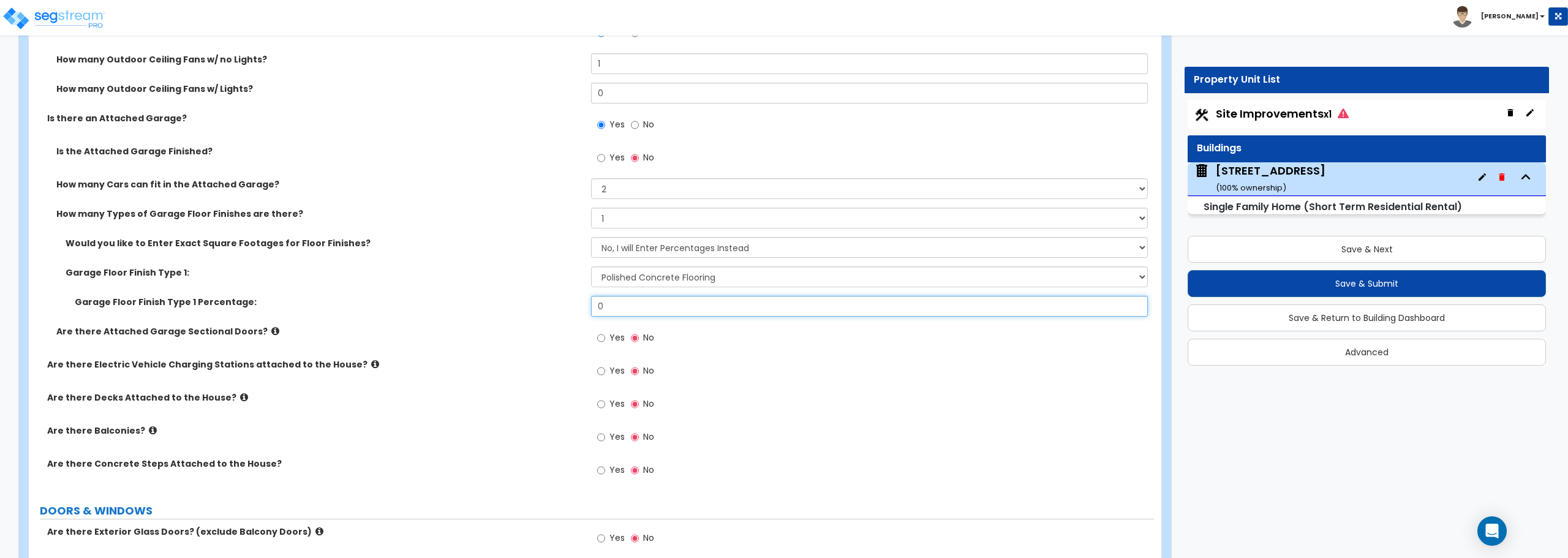
click at [636, 311] on input "0" at bounding box center [869, 306] width 556 height 21
drag, startPoint x: 636, startPoint y: 311, endPoint x: 578, endPoint y: 309, distance: 58.0
click at [578, 309] on div "Garage Floor Finish Type 1 Percentage: 0" at bounding box center [591, 310] width 1125 height 30
type input "100"
click at [599, 338] on input "Yes" at bounding box center [601, 337] width 8 height 13
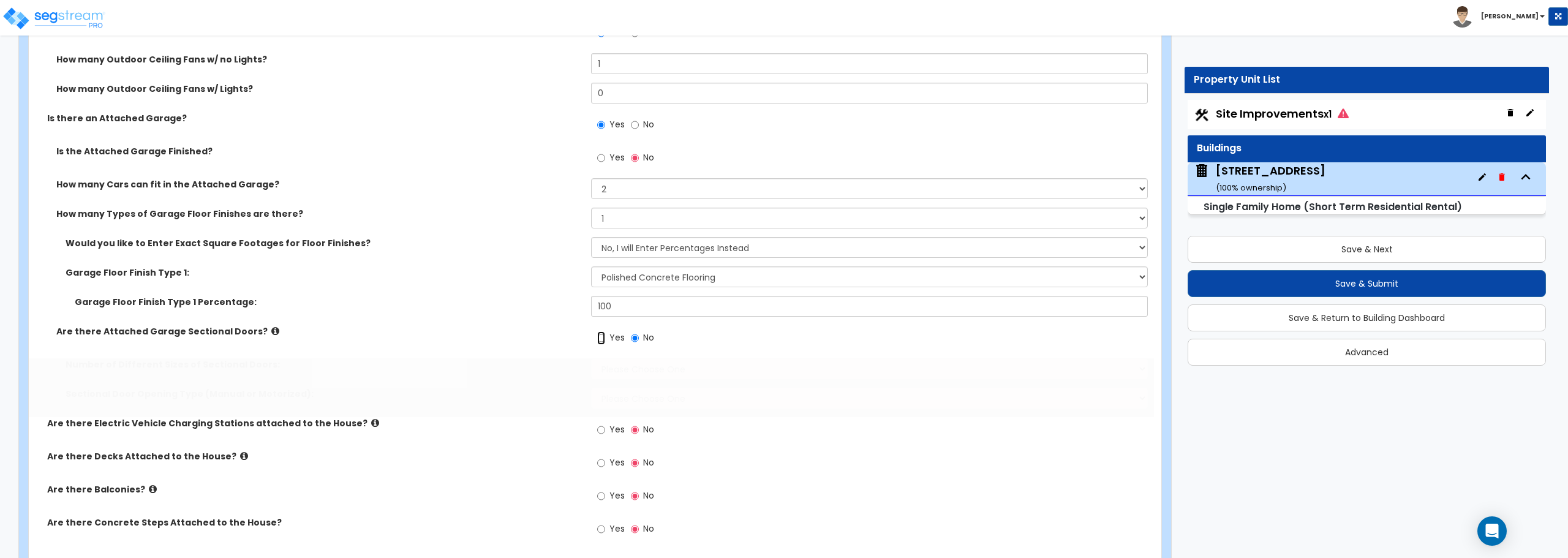
radio input "true"
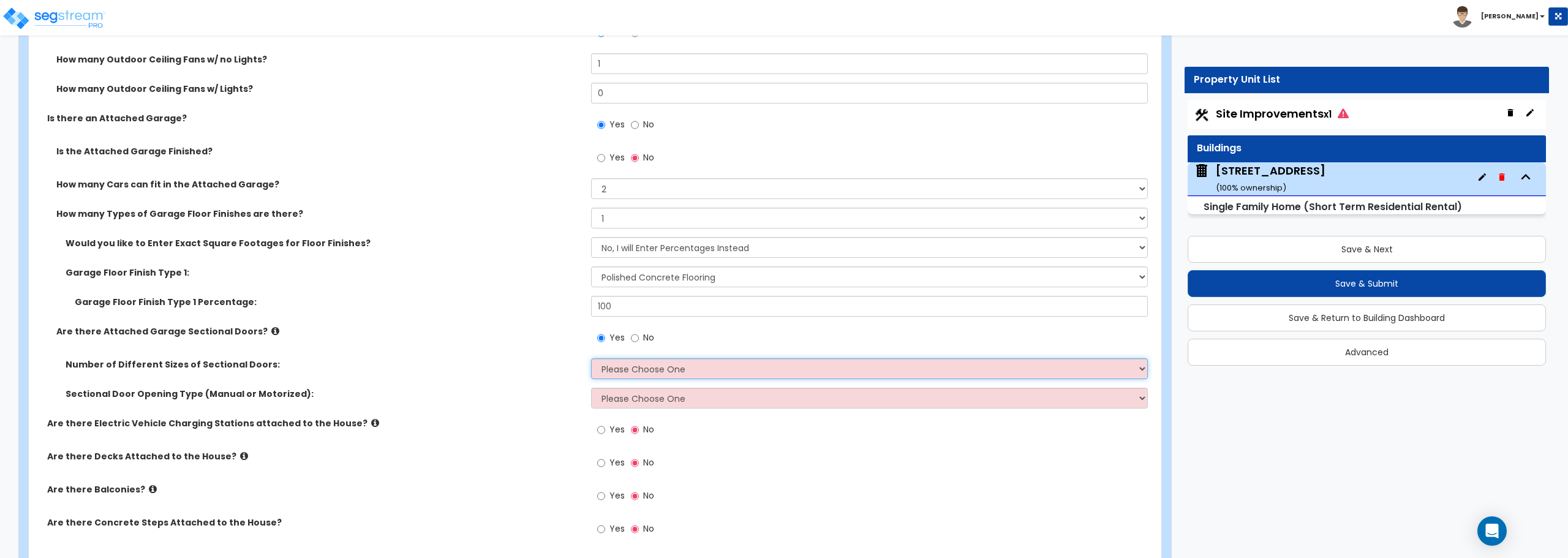
click at [619, 368] on select "Please Choose One 1 2" at bounding box center [869, 368] width 556 height 21
select select "1"
click at [591, 359] on select "Please Choose One 1 2" at bounding box center [869, 368] width 556 height 21
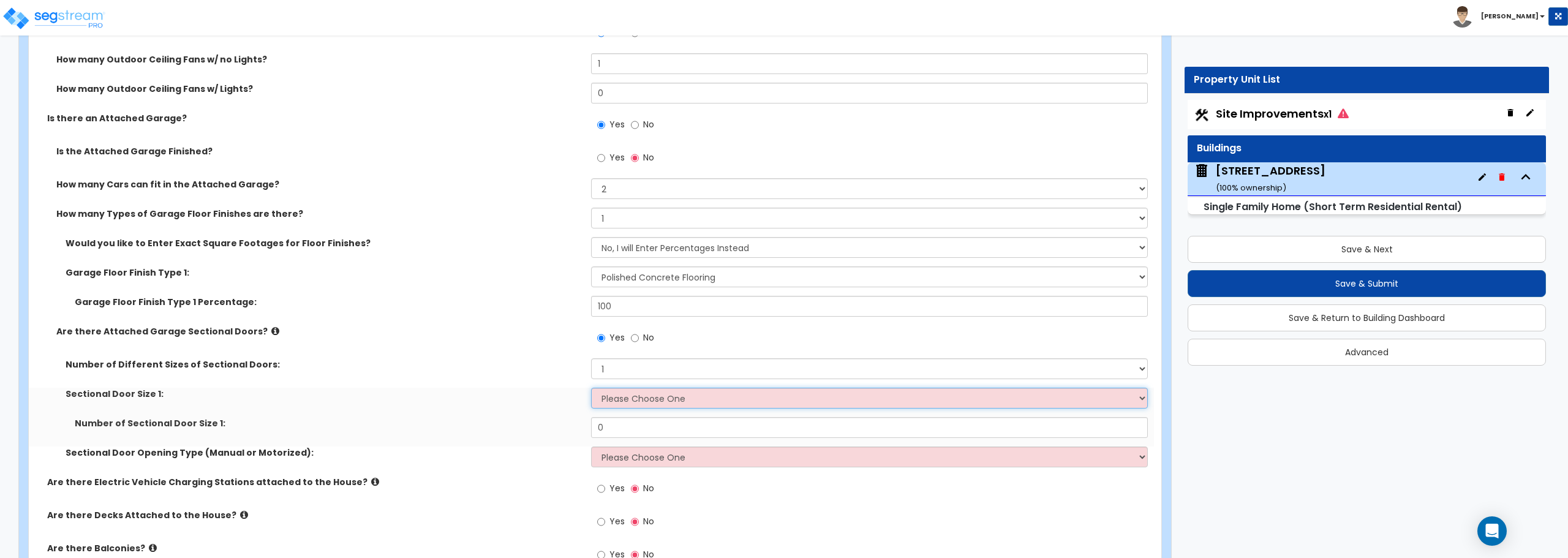
click at [617, 400] on select "Please Choose One 9' x 7' 16' x 7'" at bounding box center [869, 397] width 556 height 21
select select "2"
click at [591, 387] on select "Please Choose One 9' x 7' 16' x 7'" at bounding box center [869, 397] width 556 height 21
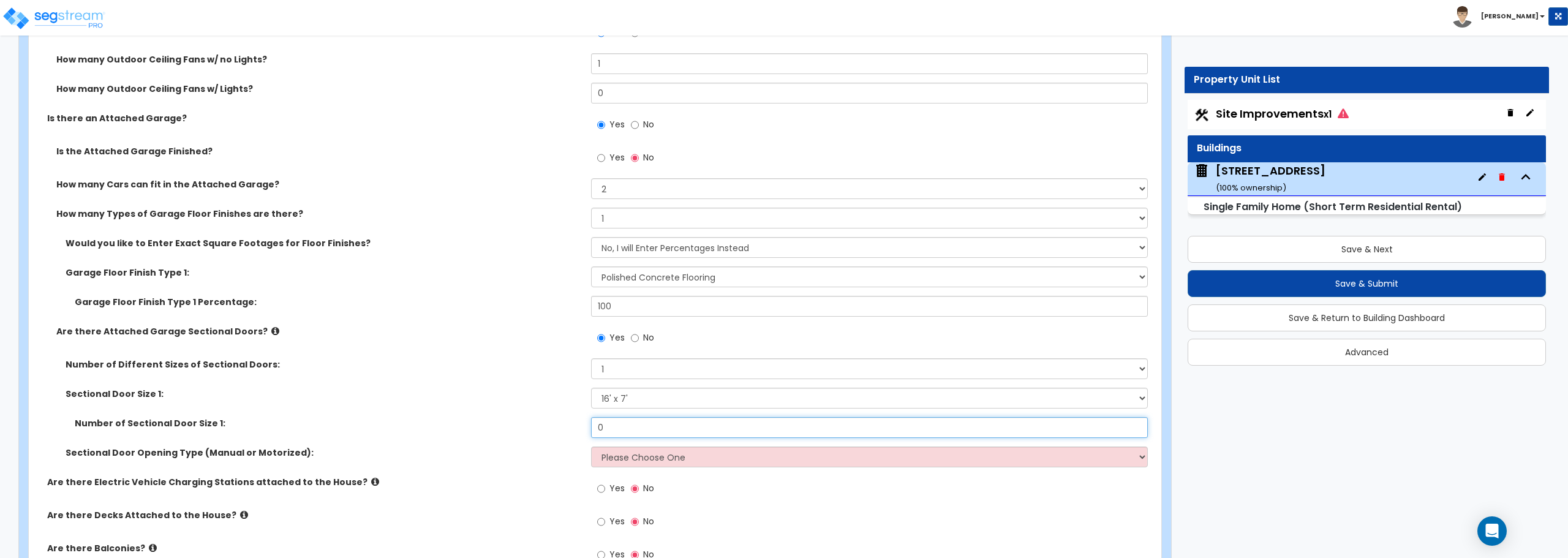
click at [639, 430] on input "0" at bounding box center [869, 427] width 556 height 21
drag, startPoint x: 639, startPoint y: 430, endPoint x: 568, endPoint y: 424, distance: 71.3
click at [568, 424] on div "Number of Sectional Door Size 1: 0" at bounding box center [591, 431] width 1125 height 30
type input "1"
click at [670, 457] on select "Please Choose One All Manual All Motorized Some are Motorized" at bounding box center [869, 456] width 556 height 21
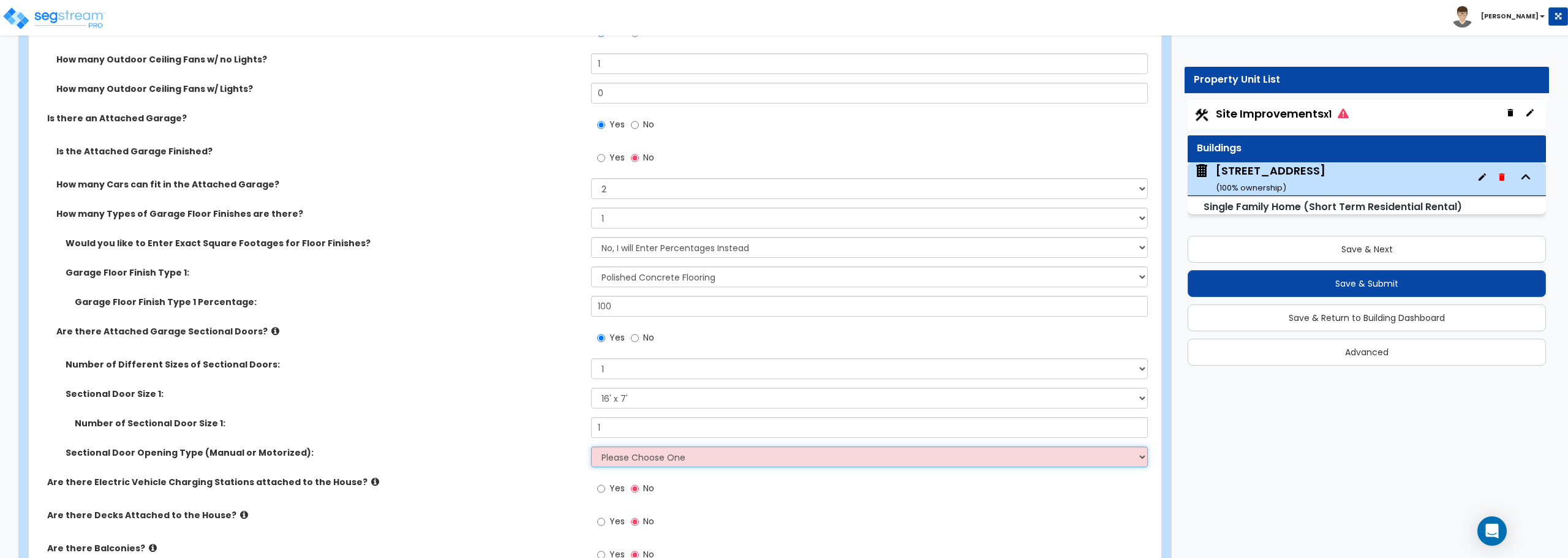
select select "2"
click at [591, 446] on select "Please Choose One All Manual All Motorized Some are Motorized" at bounding box center [869, 456] width 556 height 21
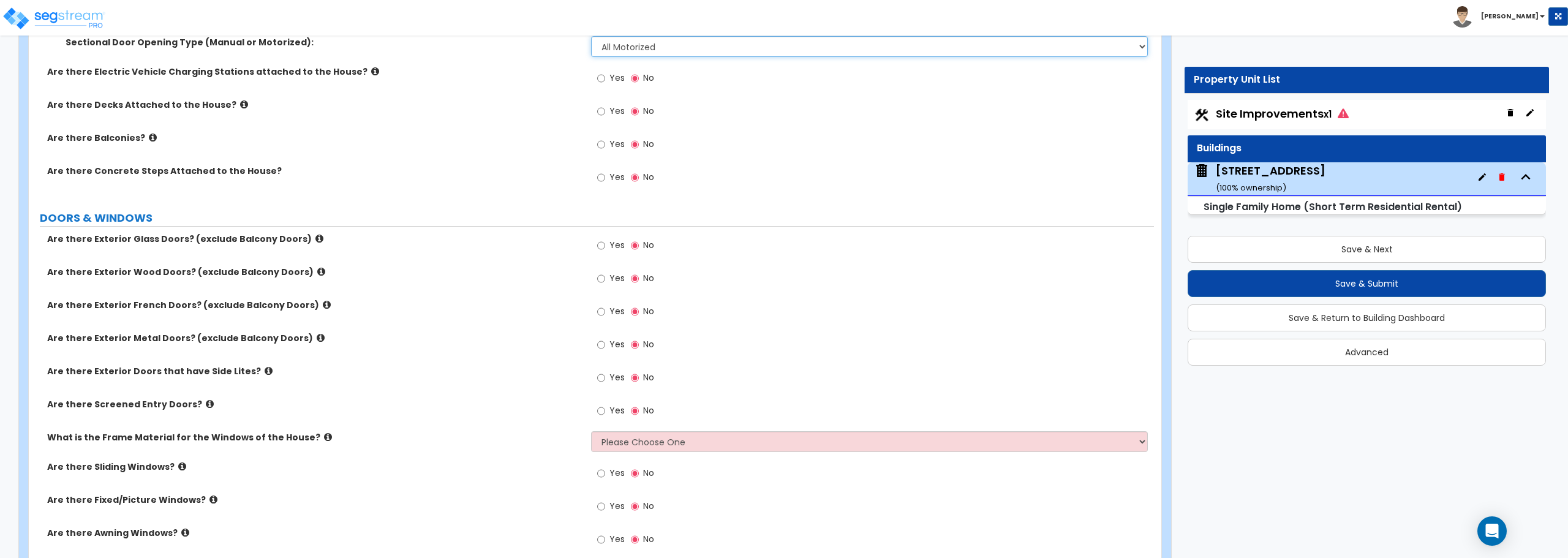
scroll to position [1653, 0]
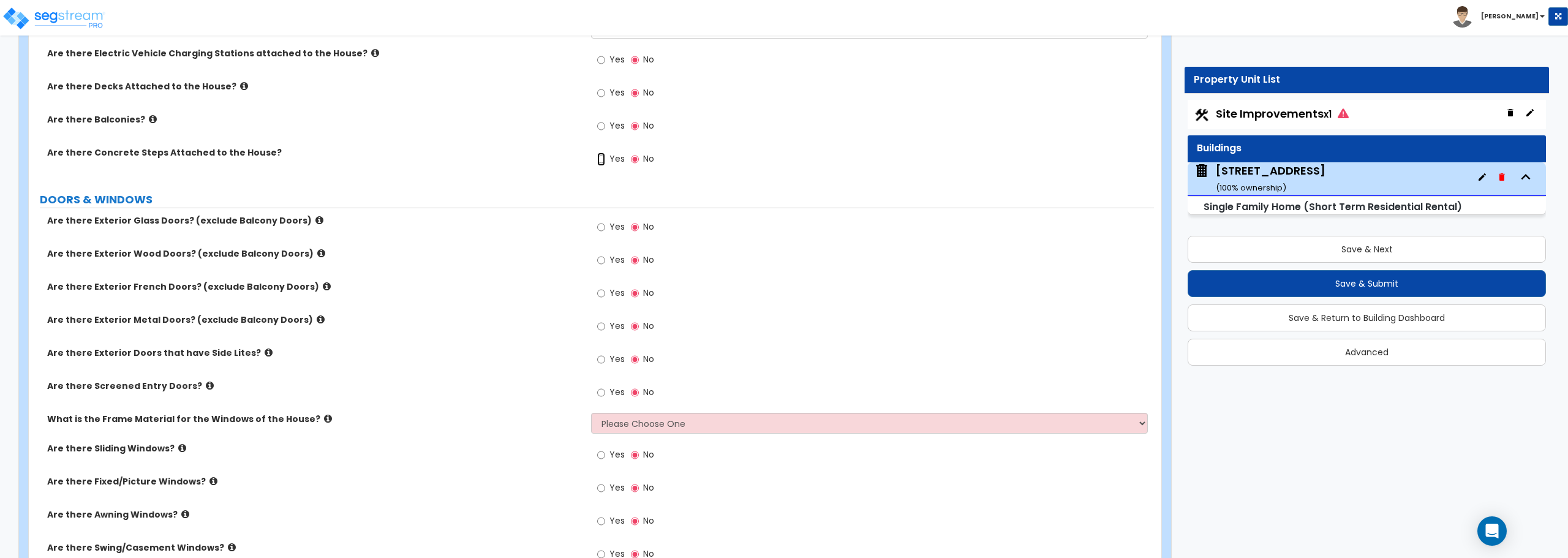
click at [601, 158] on input "Yes" at bounding box center [601, 158] width 8 height 13
radio input "true"
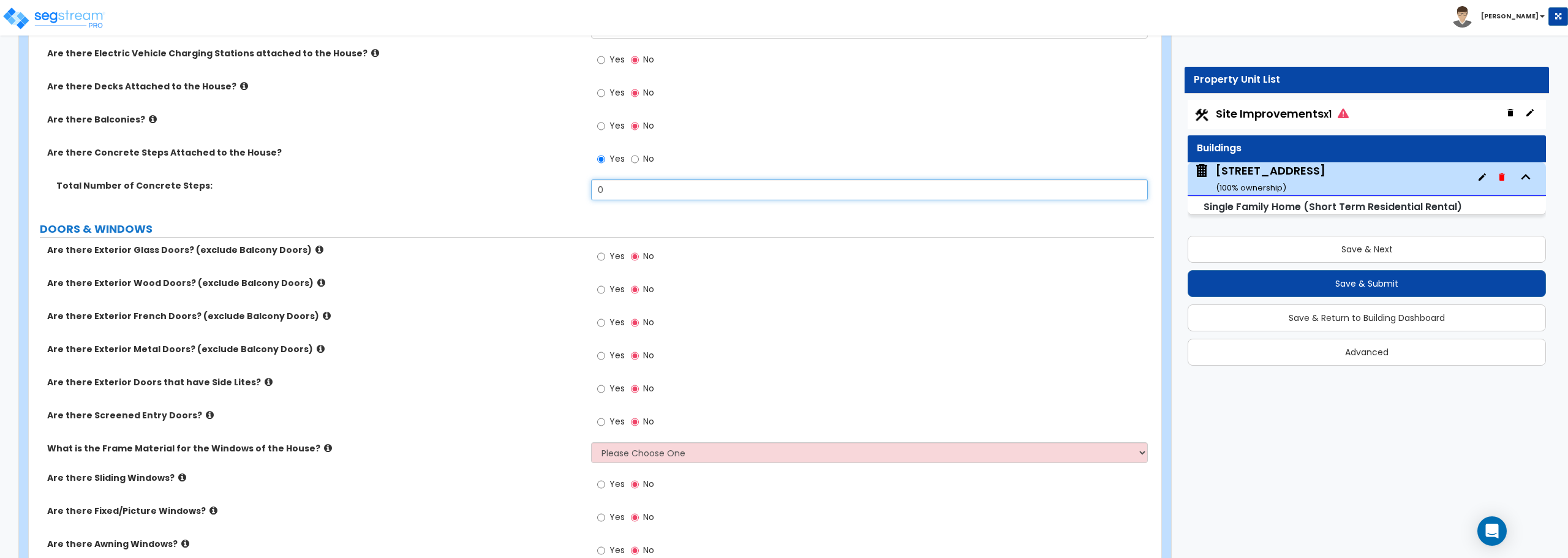
drag, startPoint x: 618, startPoint y: 192, endPoint x: 582, endPoint y: 195, distance: 36.1
click at [582, 195] on div "Total Number of Concrete Steps: 0" at bounding box center [591, 194] width 1125 height 30
type input "1"
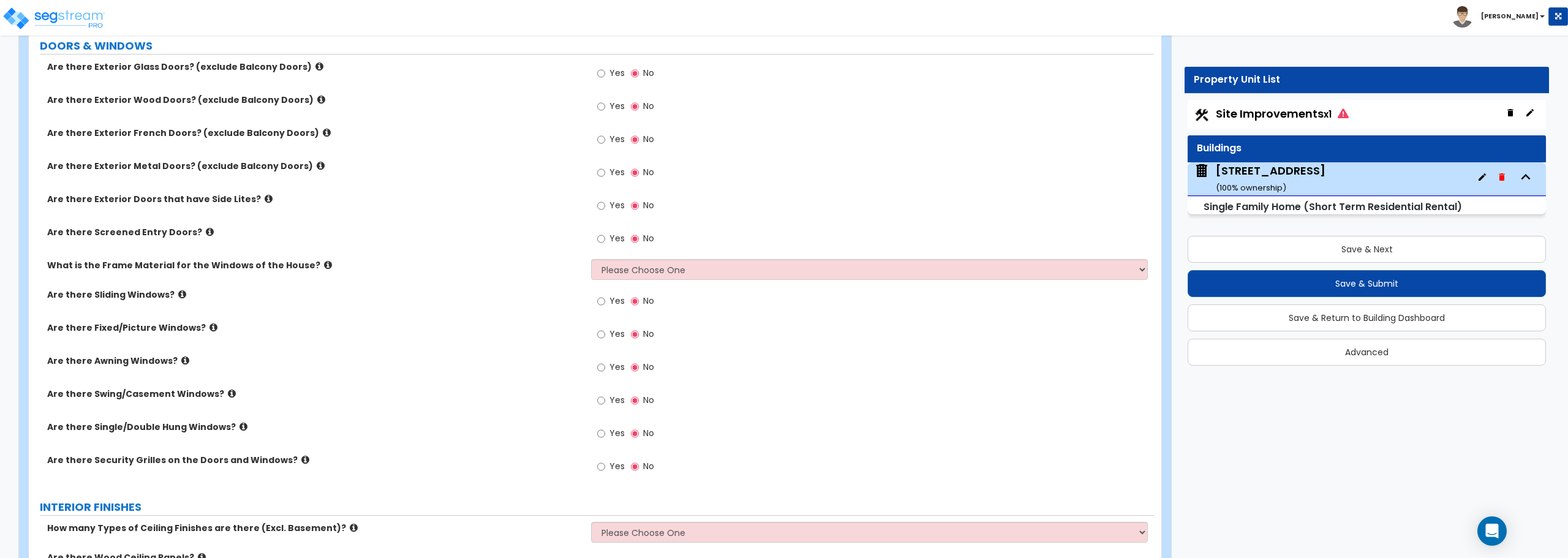
scroll to position [1837, 0]
click at [605, 72] on input "Yes" at bounding box center [601, 72] width 8 height 13
radio input "true"
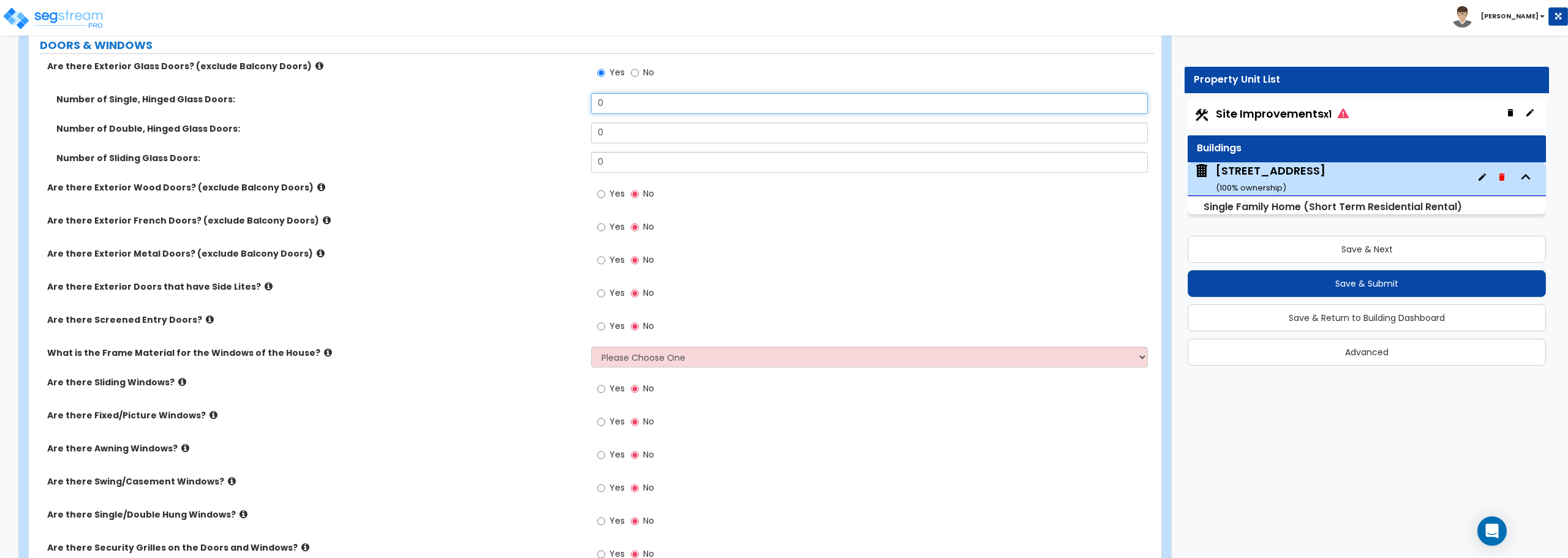
drag, startPoint x: 614, startPoint y: 106, endPoint x: 570, endPoint y: 104, distance: 44.0
click at [570, 104] on div "Number of Single, Hinged Glass Doors: 0" at bounding box center [591, 107] width 1125 height 30
type input "1"
click at [601, 259] on input "Yes" at bounding box center [601, 259] width 8 height 13
radio input "true"
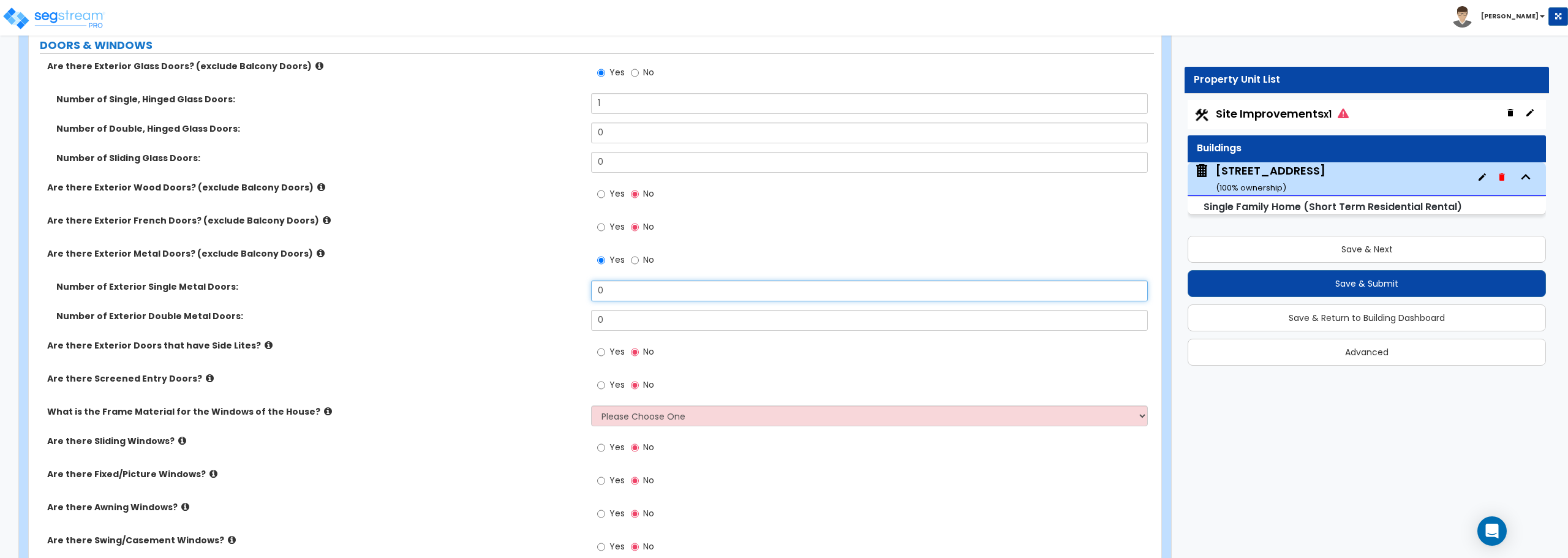
click at [652, 290] on input "0" at bounding box center [869, 291] width 556 height 21
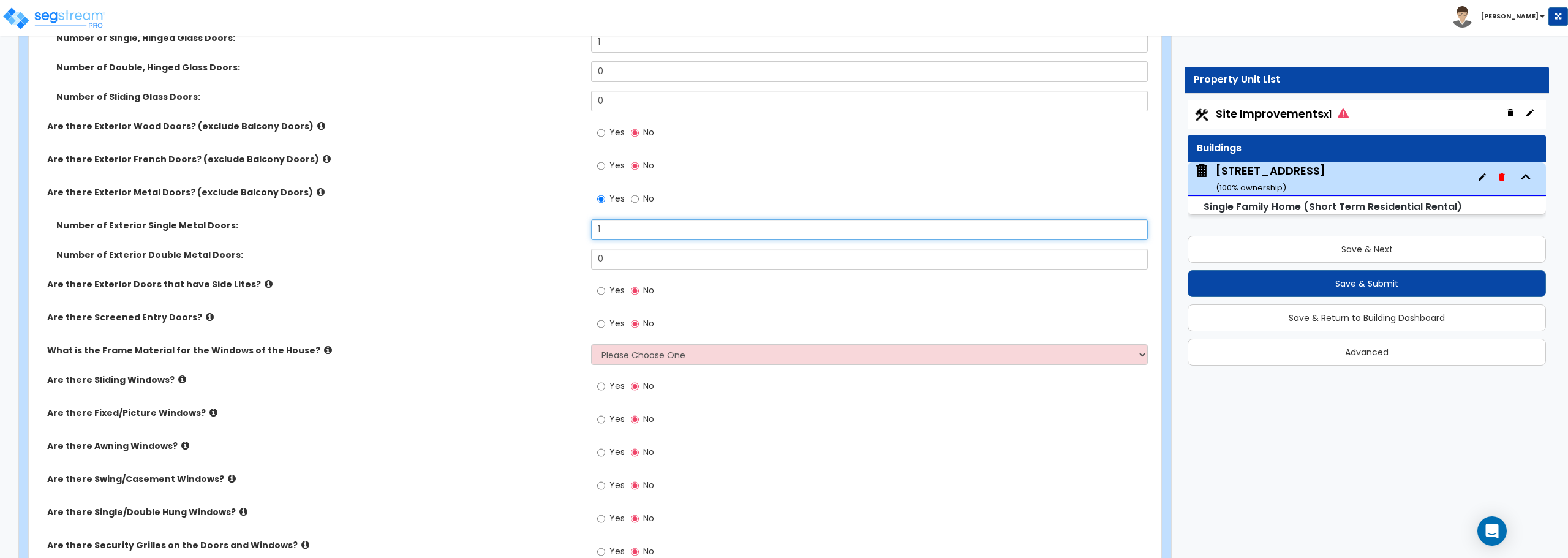
type input "1"
click at [599, 324] on input "Yes" at bounding box center [601, 324] width 8 height 13
radio input "true"
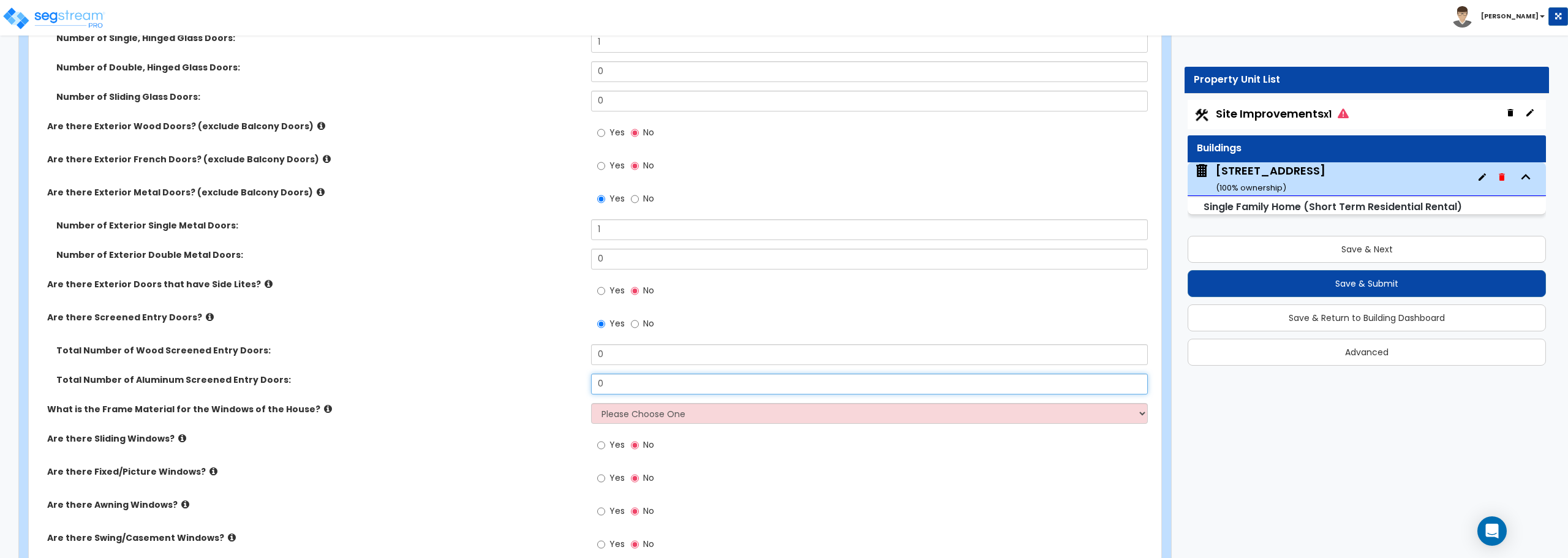
drag, startPoint x: 612, startPoint y: 377, endPoint x: 558, endPoint y: 378, distance: 54.0
click at [558, 378] on div "Total Number of Aluminum Screened Entry Doors: 0" at bounding box center [591, 388] width 1125 height 30
type input "2"
click at [649, 416] on select "Please Choose One Vinyl Aluminum Wood" at bounding box center [869, 413] width 556 height 21
select select "1"
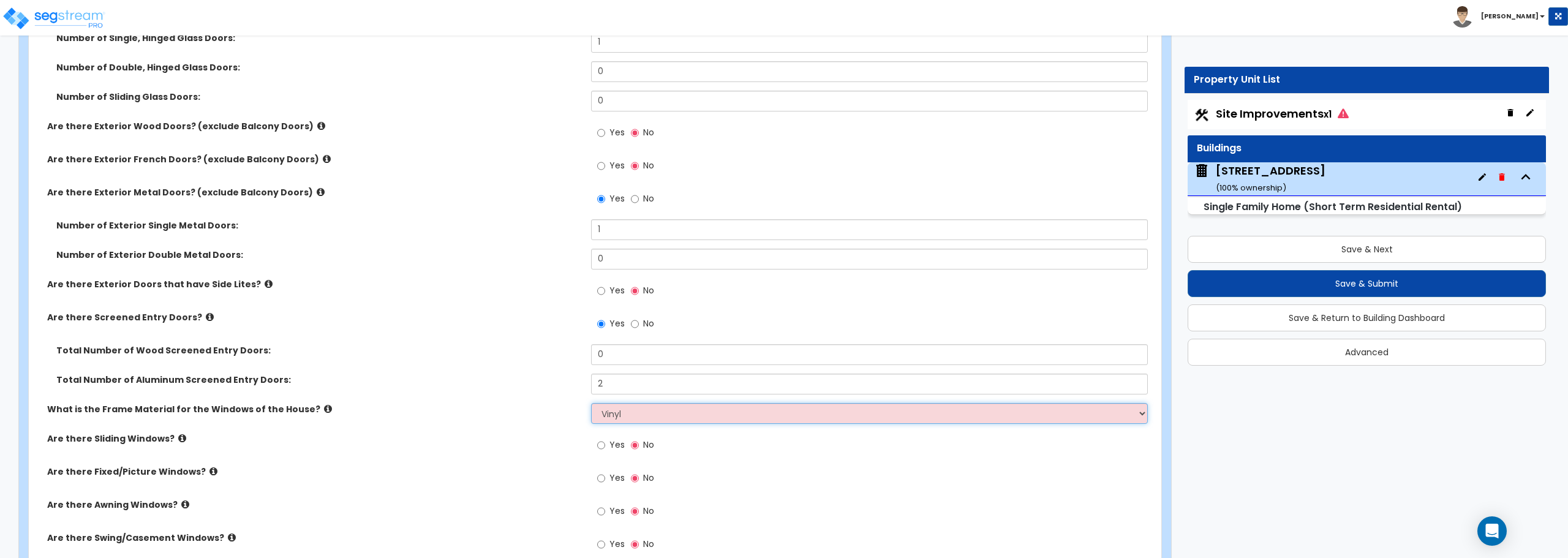
click at [591, 403] on select "Please Choose One Vinyl Aluminum Wood" at bounding box center [869, 413] width 556 height 21
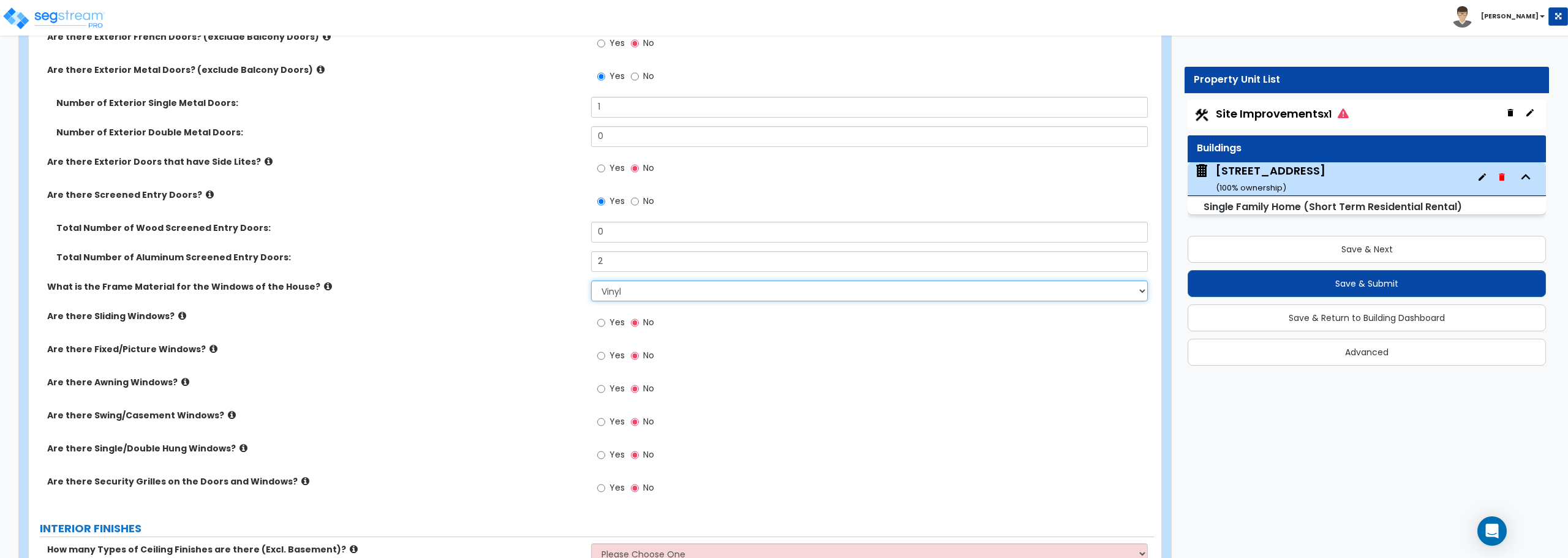
scroll to position [2082, 0]
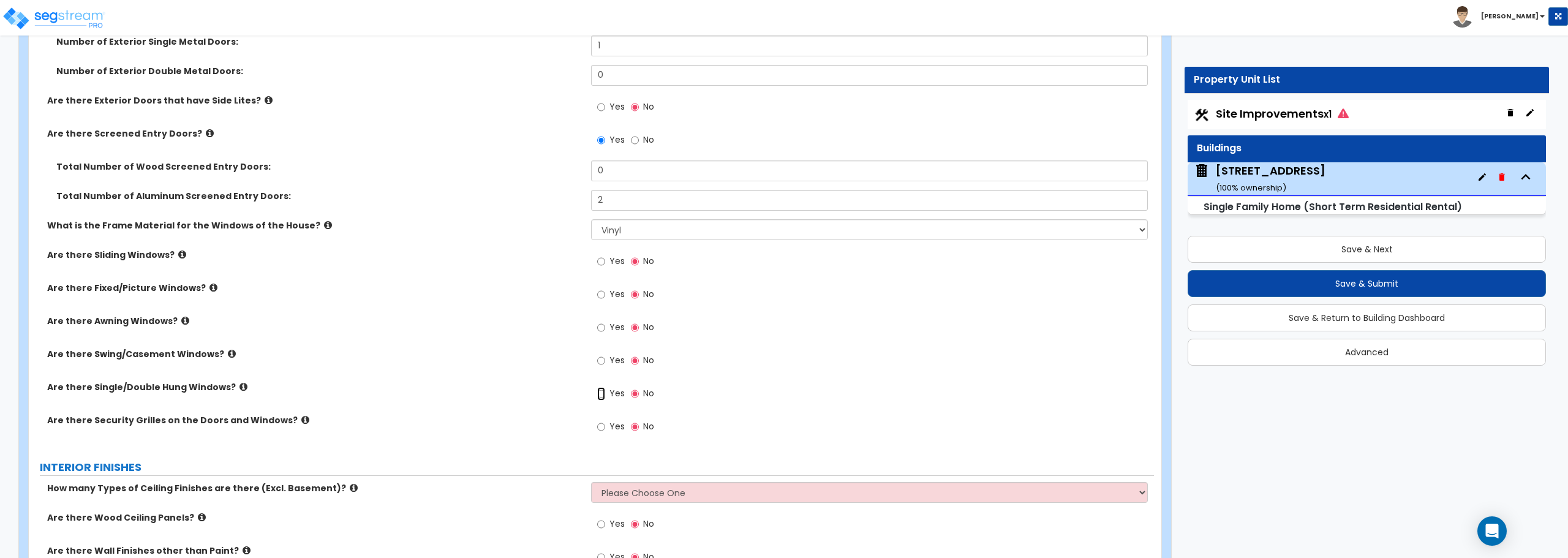
click at [603, 393] on input "Yes" at bounding box center [601, 393] width 8 height 13
radio input "true"
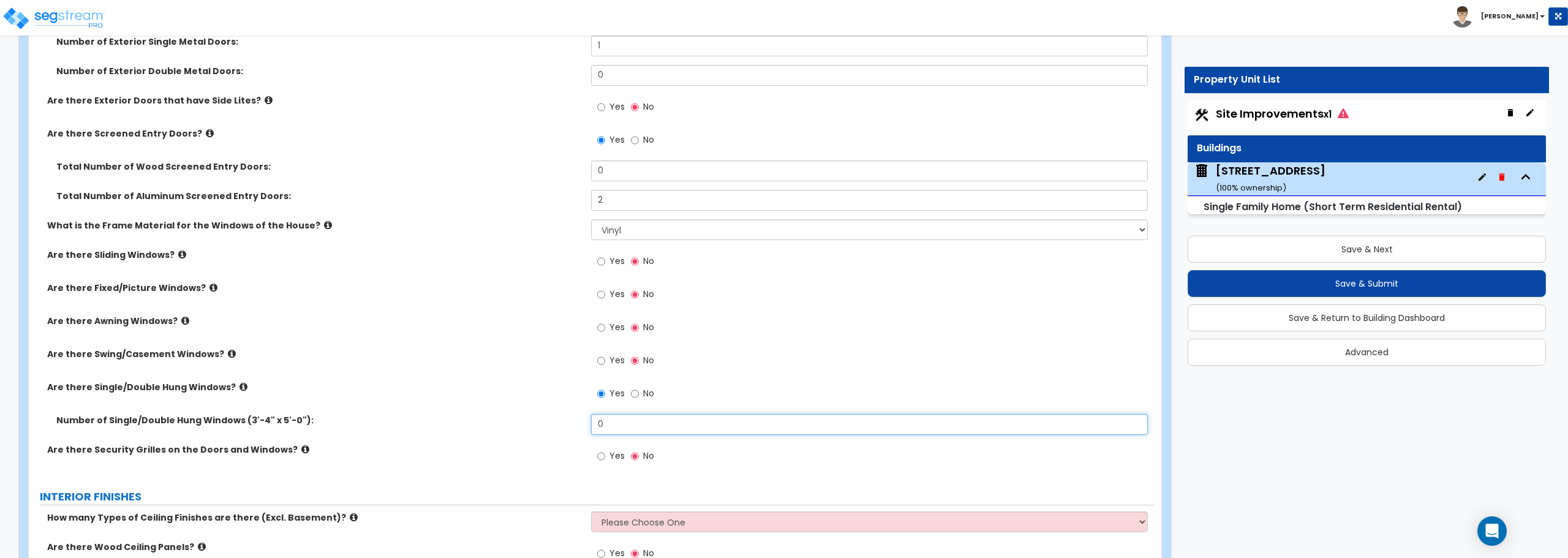
drag, startPoint x: 646, startPoint y: 427, endPoint x: 521, endPoint y: 424, distance: 125.0
click at [521, 424] on div "Number of Single/Double Hung Windows (3'-4" x 5'-0"): 0" at bounding box center [591, 428] width 1125 height 30
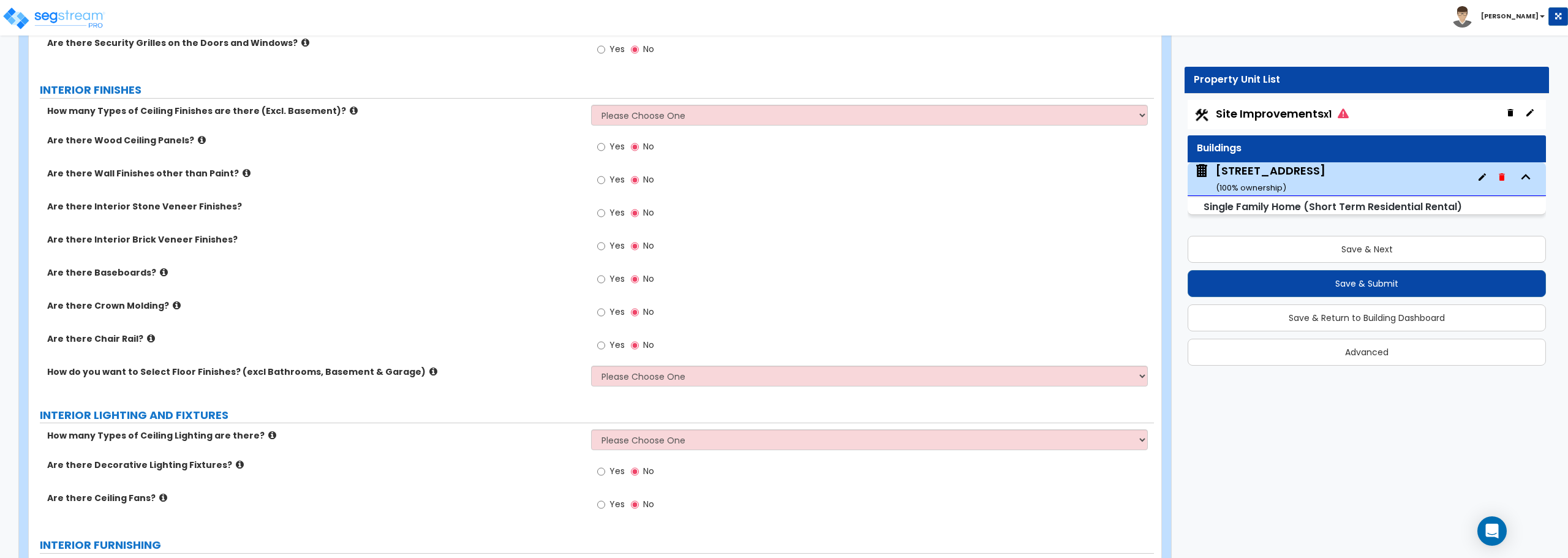
scroll to position [2510, 0]
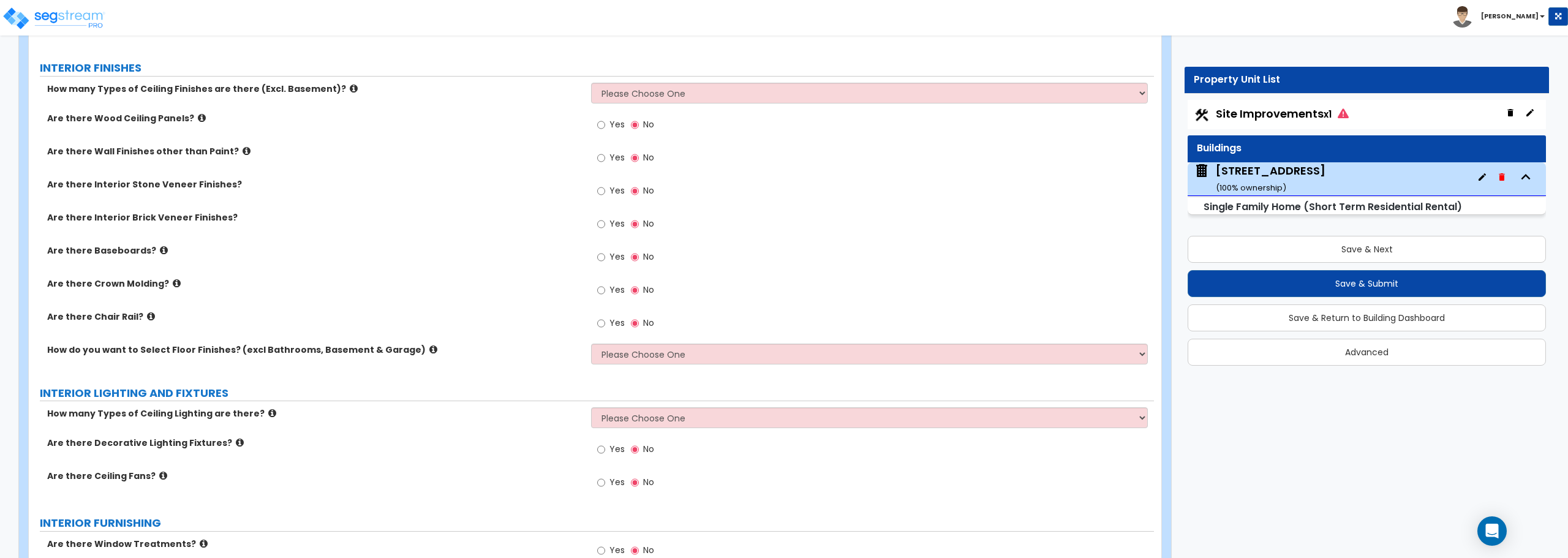
type input "9"
click at [677, 90] on select "Please Choose One 1 2 3" at bounding box center [869, 92] width 556 height 21
select select "1"
click at [591, 82] on select "Please Choose One 1 2 3" at bounding box center [869, 92] width 556 height 21
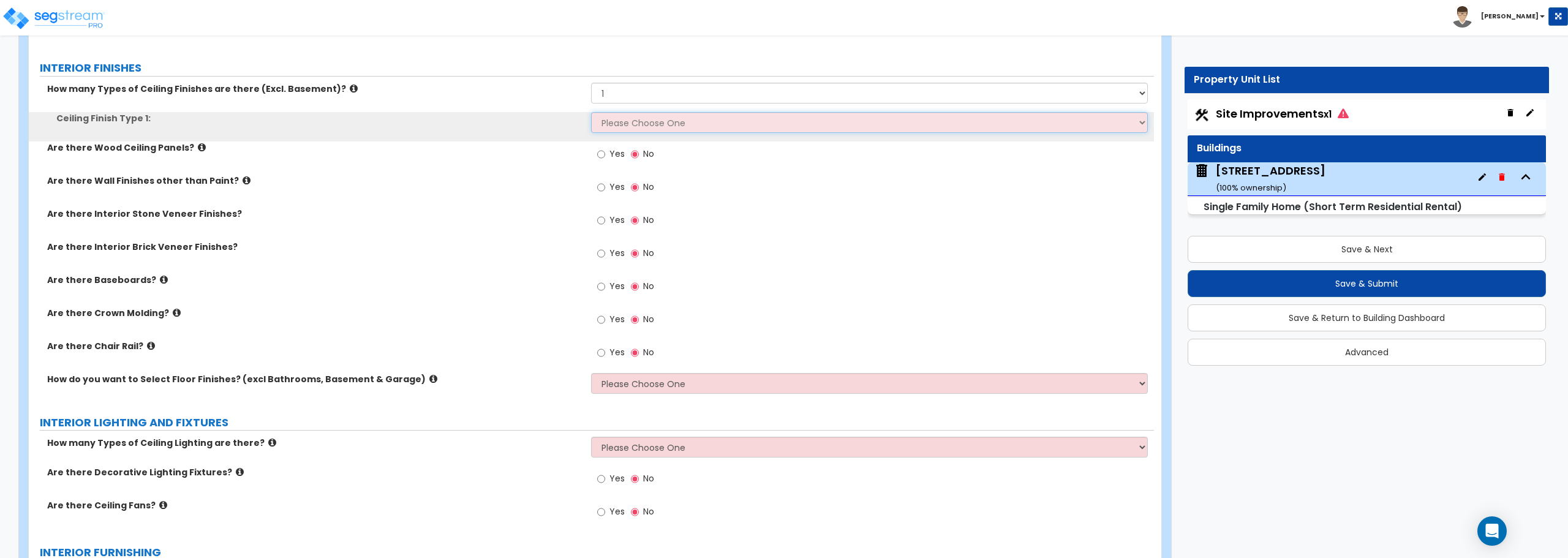
click at [656, 127] on select "Please Choose One Drop Ceiling Drywall Ceiling Open Ceiling" at bounding box center [869, 122] width 556 height 21
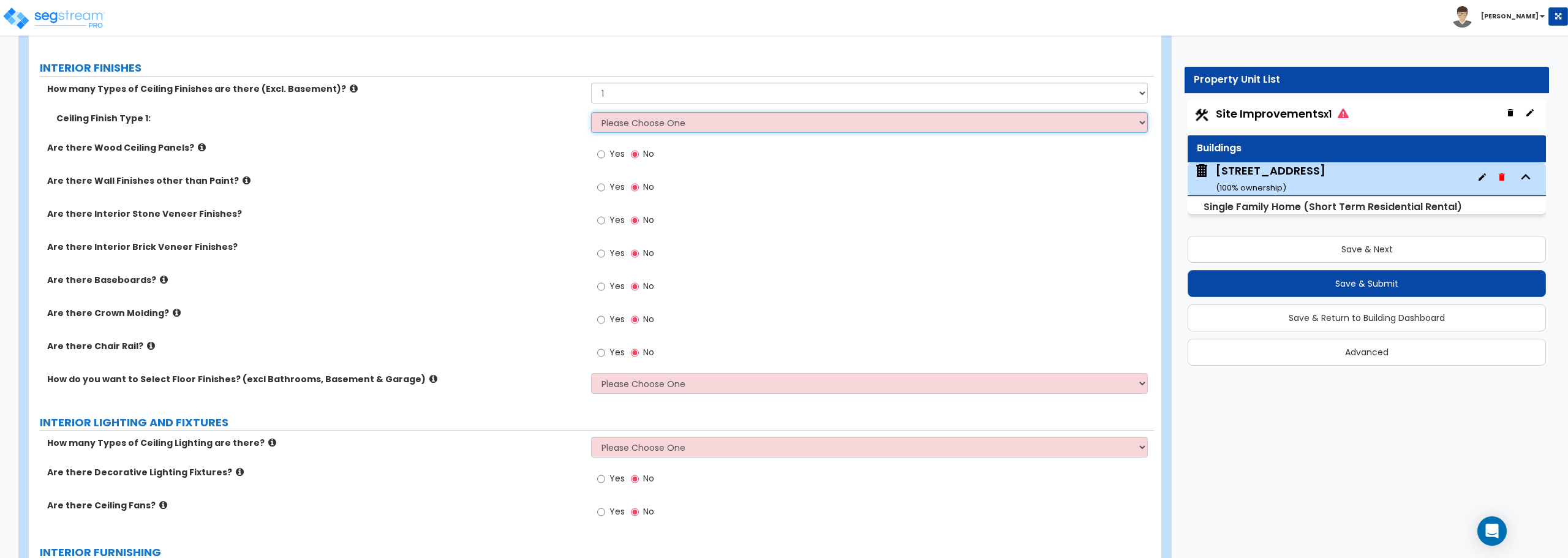
select select "2"
click at [591, 112] on select "Please Choose One Drop Ceiling Drywall Ceiling Open Ceiling" at bounding box center [869, 122] width 556 height 21
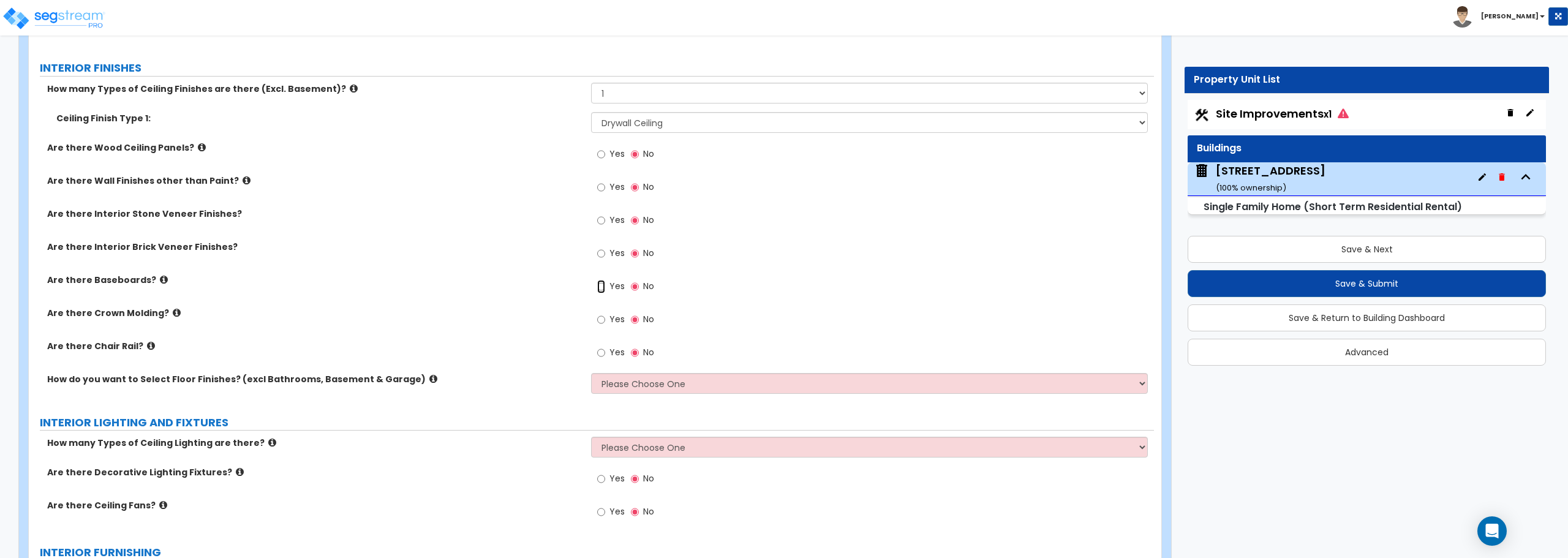
click at [598, 286] on input "Yes" at bounding box center [601, 286] width 8 height 13
radio input "true"
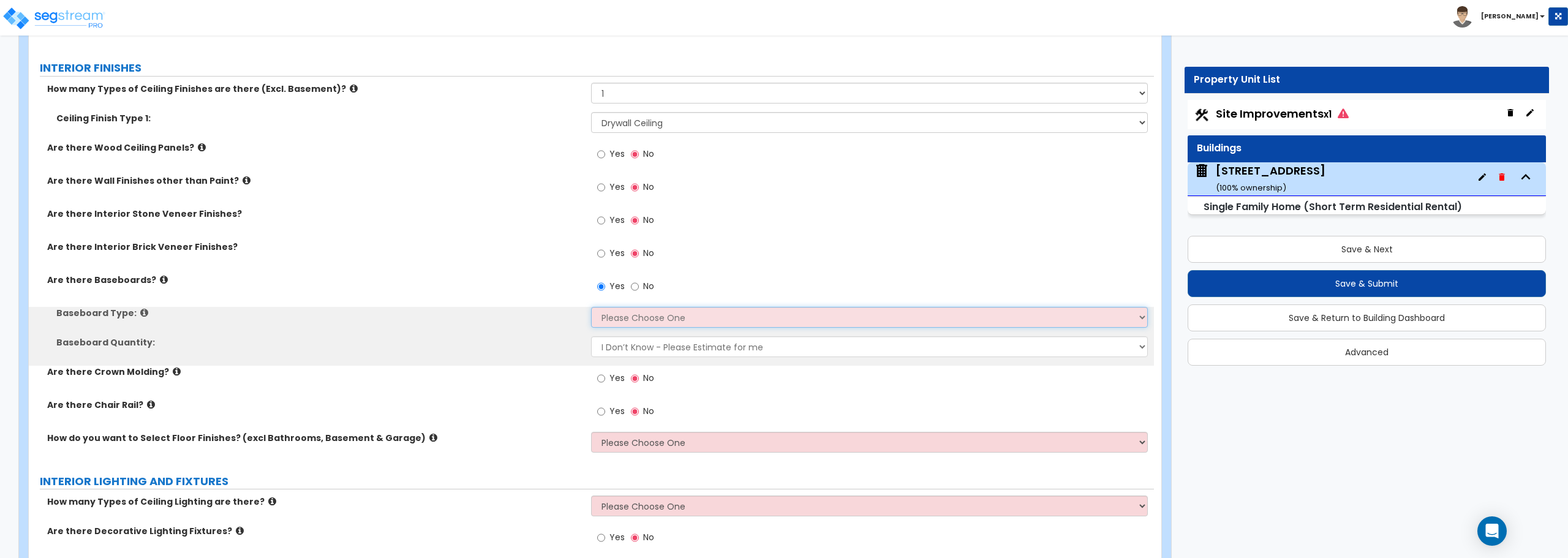
click at [630, 316] on select "Please Choose One Wood Vinyl Carpet Tile" at bounding box center [869, 317] width 556 height 21
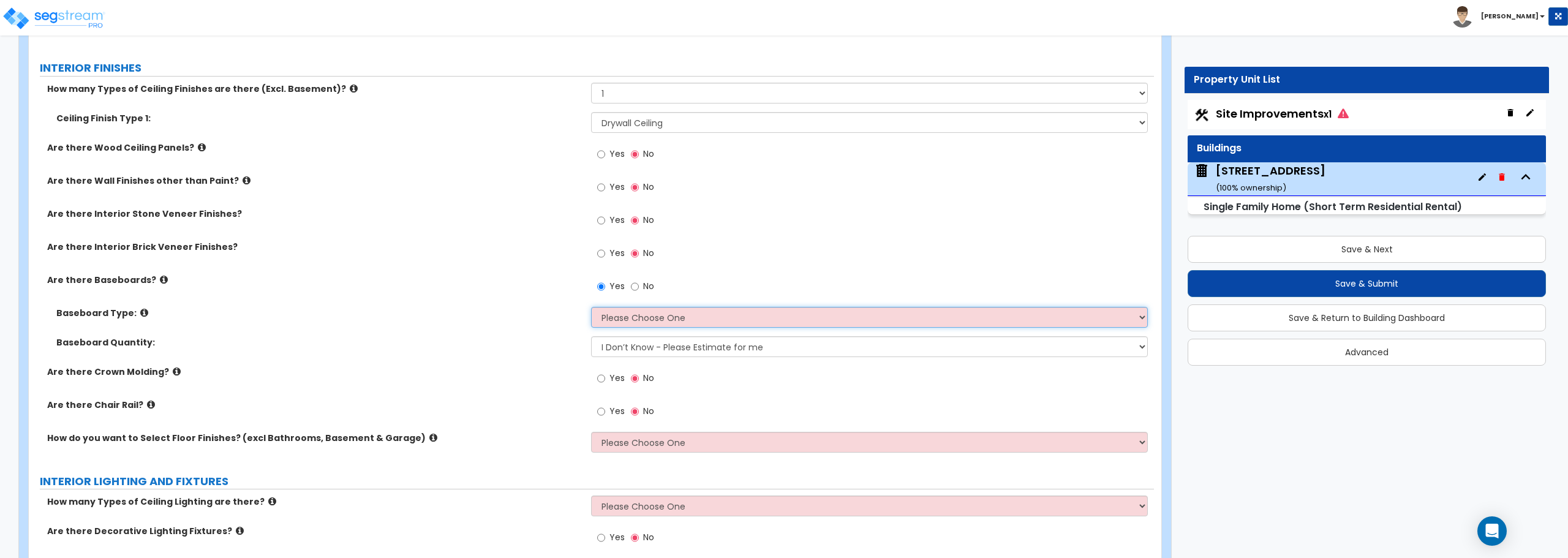
select select "1"
click at [591, 307] on select "Please Choose One Wood Vinyl Carpet Tile" at bounding box center [869, 317] width 556 height 21
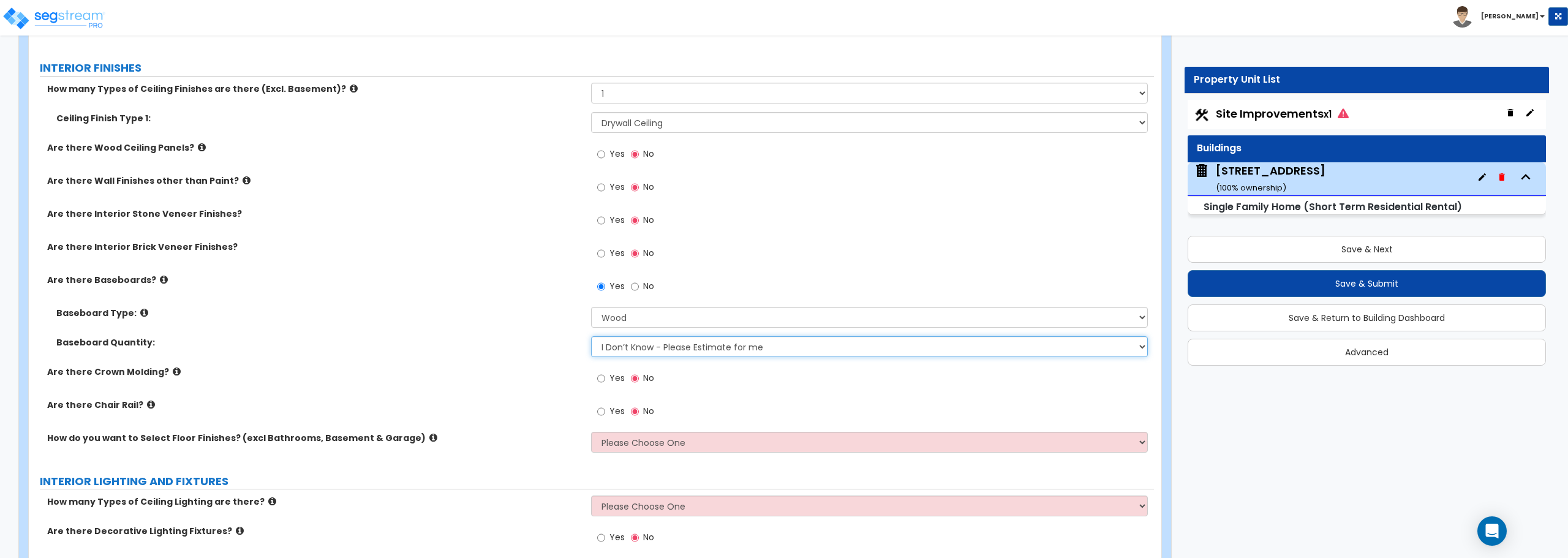
click at [626, 347] on select "I Don’t Know - Please Estimate for me I want to Enter the Linear Footage" at bounding box center [869, 346] width 556 height 21
select select "1"
click at [591, 336] on select "I Don’t Know - Please Estimate for me I want to Enter the Linear Footage" at bounding box center [869, 346] width 556 height 21
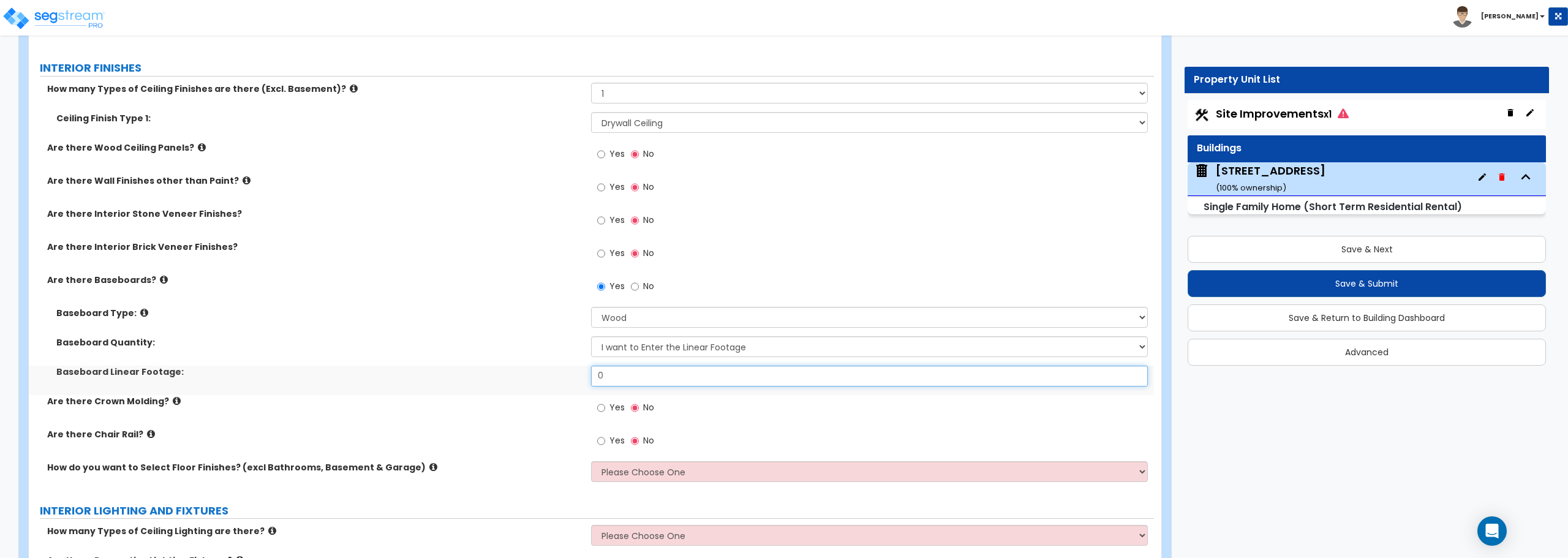
click at [634, 376] on input "0" at bounding box center [869, 376] width 556 height 21
type input "455"
click at [601, 442] on input "Yes" at bounding box center [601, 440] width 8 height 13
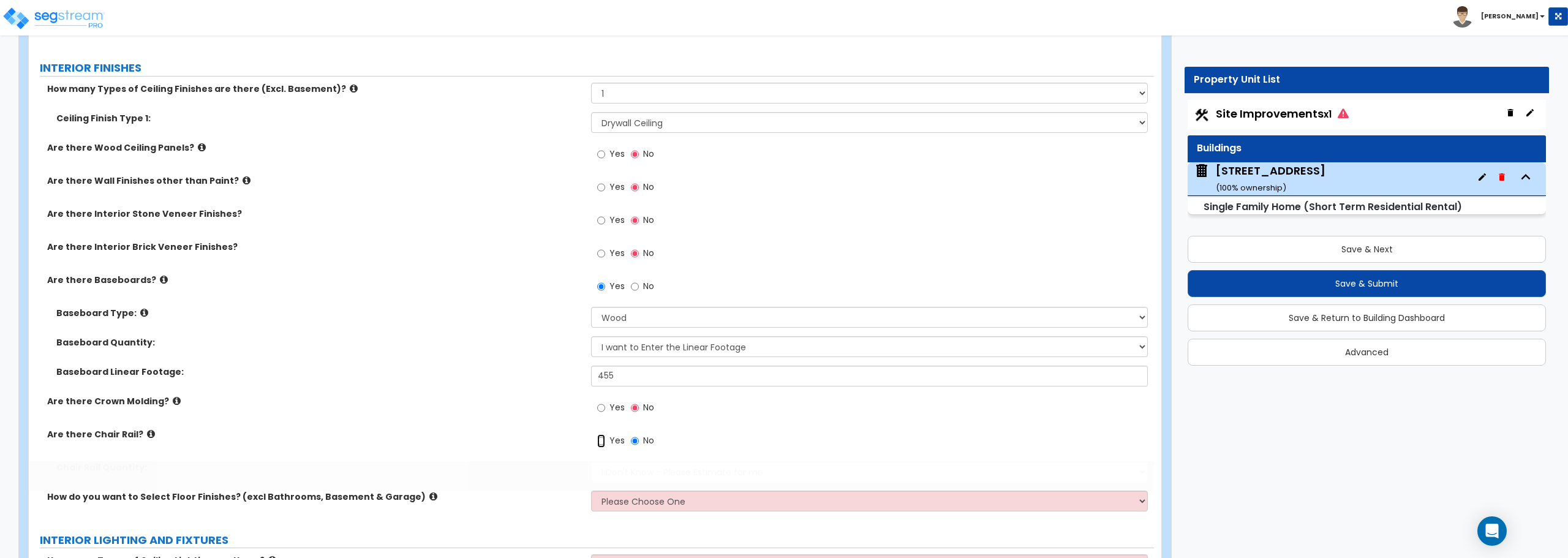
radio input "true"
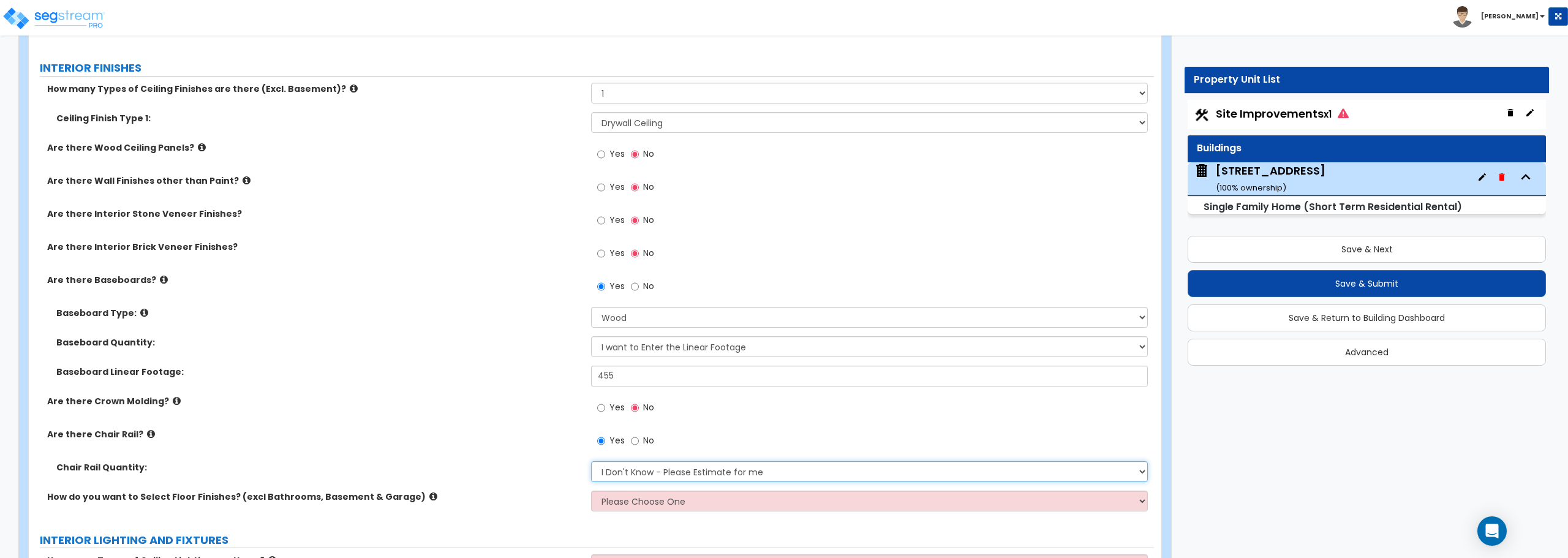
click at [651, 468] on select "I Don't Know - Please Estimate for me I want to Enter the Linear Footage" at bounding box center [869, 471] width 556 height 21
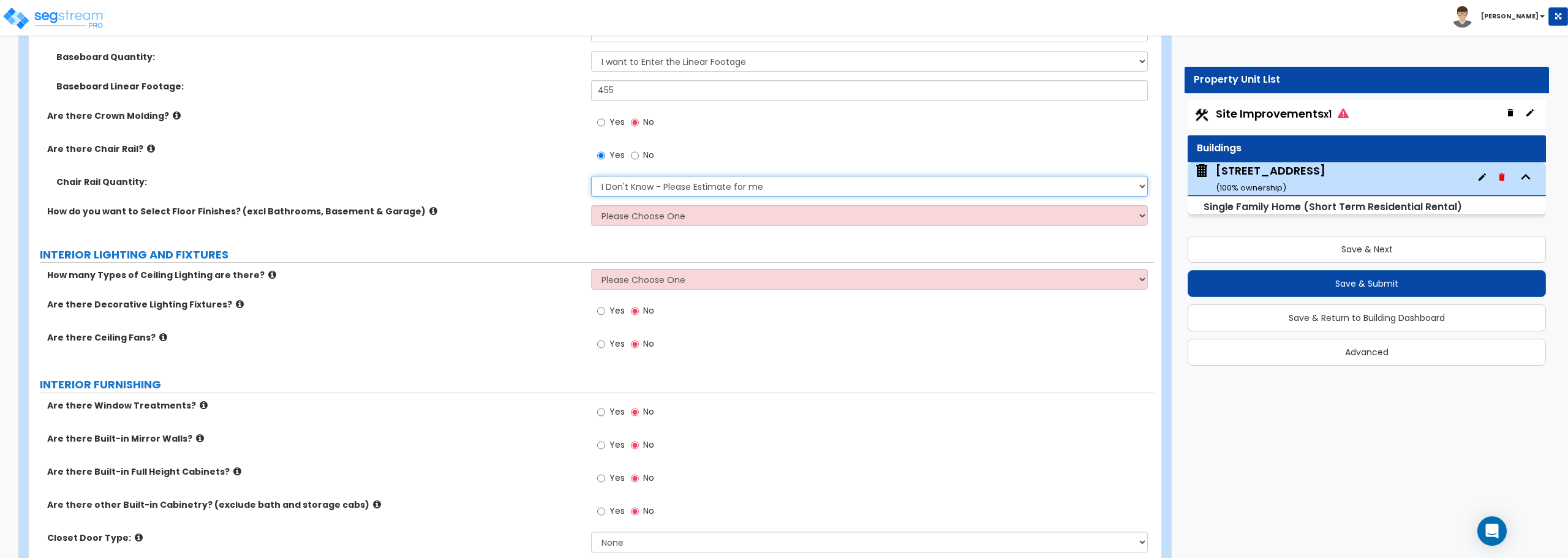
scroll to position [2816, 0]
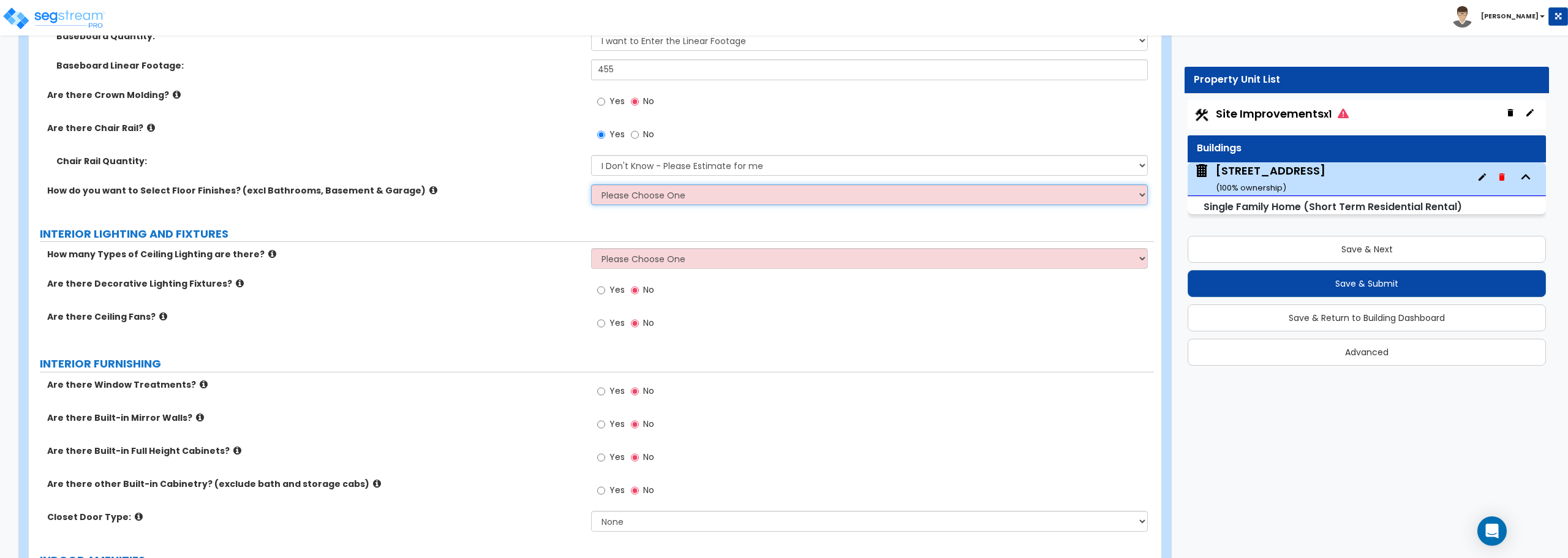
click at [622, 197] on select "Please Choose One I want to Select Floor Finishes for the Areas of the House I …" at bounding box center [869, 194] width 556 height 21
click at [591, 184] on select "Please Choose One I want to Select Floor Finishes for the Areas of the House I …" at bounding box center [869, 194] width 556 height 21
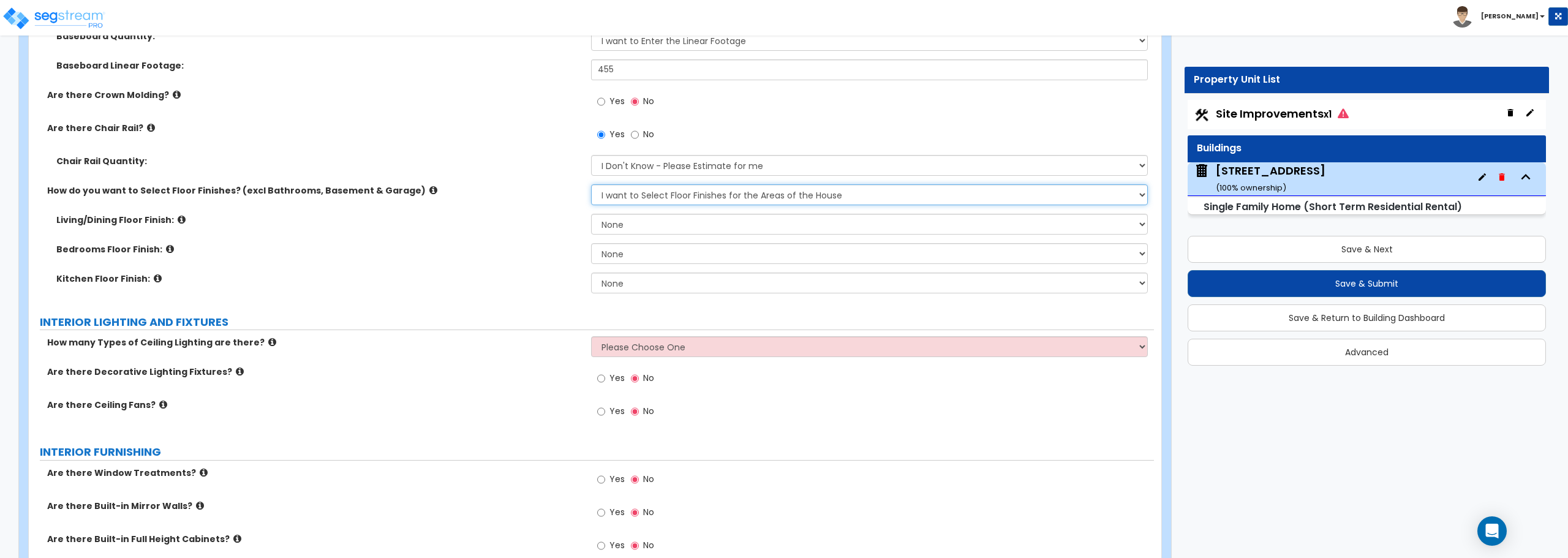
click at [641, 193] on select "Please Choose One I want to Select Floor Finishes for the Areas of the House I …" at bounding box center [869, 194] width 556 height 21
select select "2"
click at [591, 184] on select "Please Choose One I want to Select Floor Finishes for the Areas of the House I …" at bounding box center [869, 194] width 556 height 21
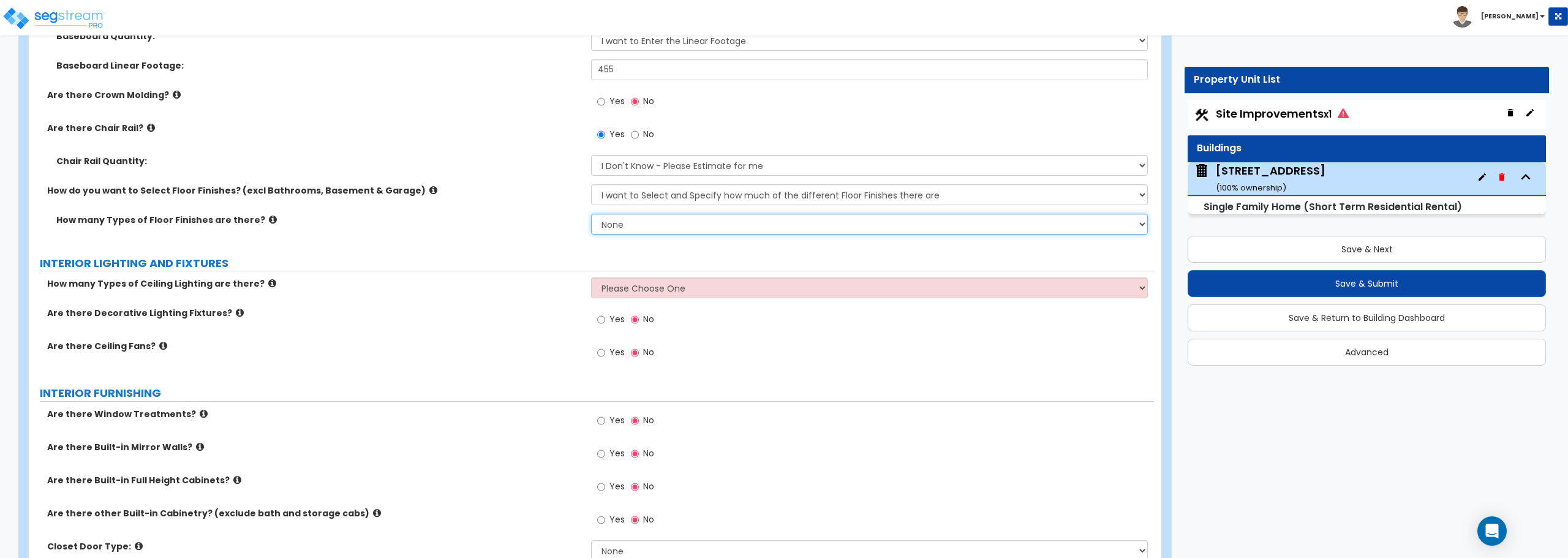
click at [632, 224] on select "None 1 2 3 4" at bounding box center [869, 224] width 556 height 21
select select "3"
click at [591, 214] on select "None 1 2 3 4" at bounding box center [869, 224] width 556 height 21
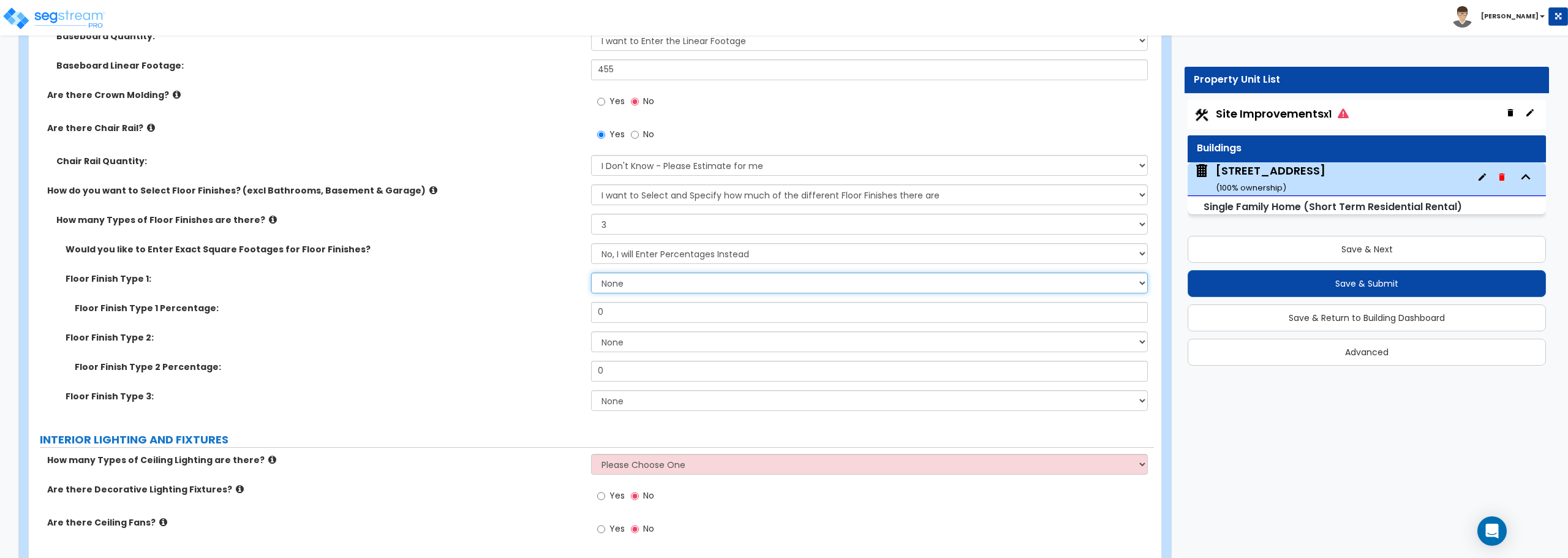
click at [650, 288] on select "None Tile Flooring Hardwood Flooring Resilient Laminate Flooring VCT Flooring S…" at bounding box center [869, 283] width 556 height 21
select select "5"
click at [591, 273] on select "None Tile Flooring Hardwood Flooring Resilient Laminate Flooring VCT Flooring S…" at bounding box center [869, 283] width 556 height 21
drag, startPoint x: 614, startPoint y: 306, endPoint x: 572, endPoint y: 305, distance: 42.0
click at [572, 305] on div "Floor Finish Type 1 Percentage: 0" at bounding box center [591, 317] width 1125 height 30
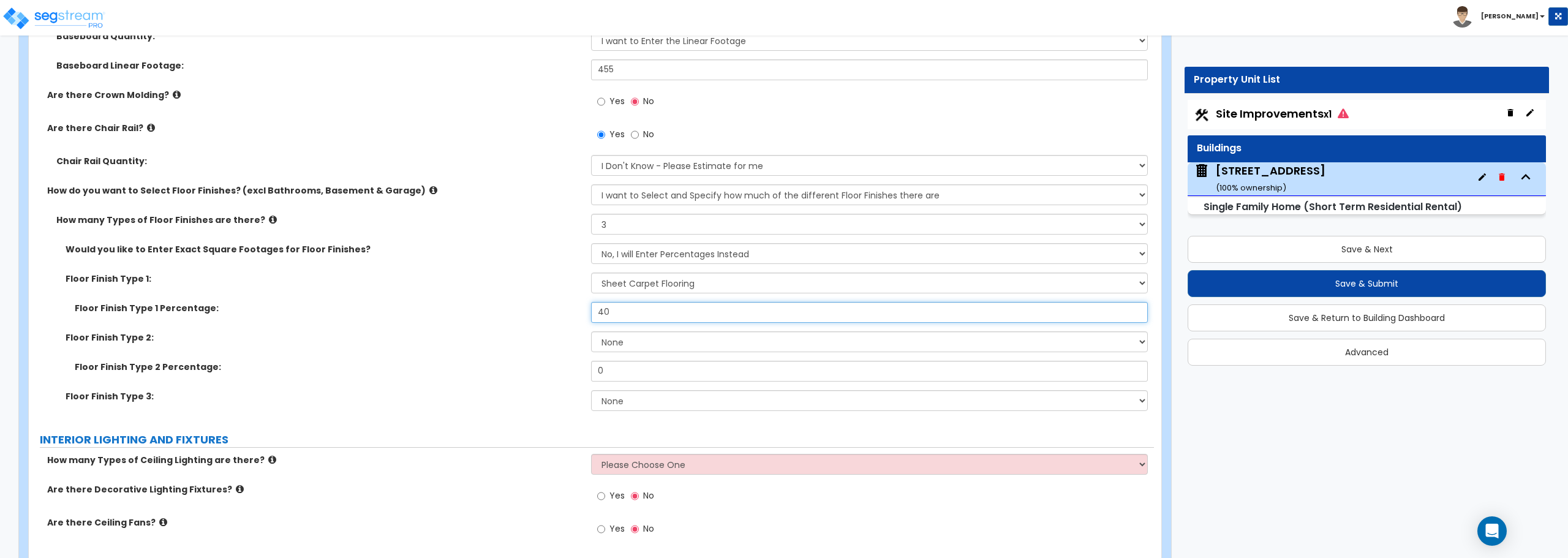
type input "40"
click at [671, 337] on select "None Tile Flooring Hardwood Flooring Resilient Laminate Flooring VCT Flooring S…" at bounding box center [869, 341] width 556 height 21
select select "1"
click at [591, 331] on select "None Tile Flooring Hardwood Flooring Resilient Laminate Flooring VCT Flooring S…" at bounding box center [869, 341] width 556 height 21
drag, startPoint x: 674, startPoint y: 371, endPoint x: 576, endPoint y: 374, distance: 98.0
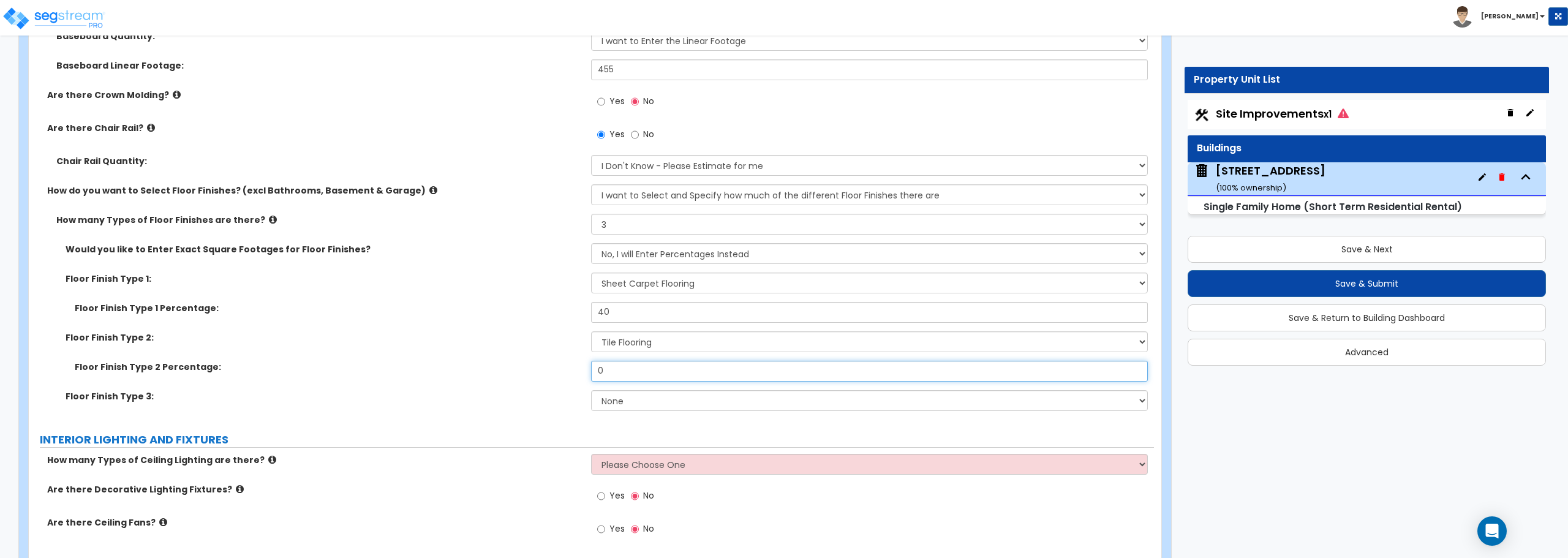
click at [576, 374] on div "Floor Finish Type 2 Percentage: 0" at bounding box center [591, 375] width 1125 height 30
type input "20"
click at [599, 396] on select "None Tile Flooring Hardwood Flooring Resilient Laminate Flooring VCT Flooring S…" at bounding box center [869, 400] width 556 height 21
select select "3"
click at [591, 390] on select "None Tile Flooring Hardwood Flooring Resilient Laminate Flooring VCT Flooring S…" at bounding box center [869, 400] width 556 height 21
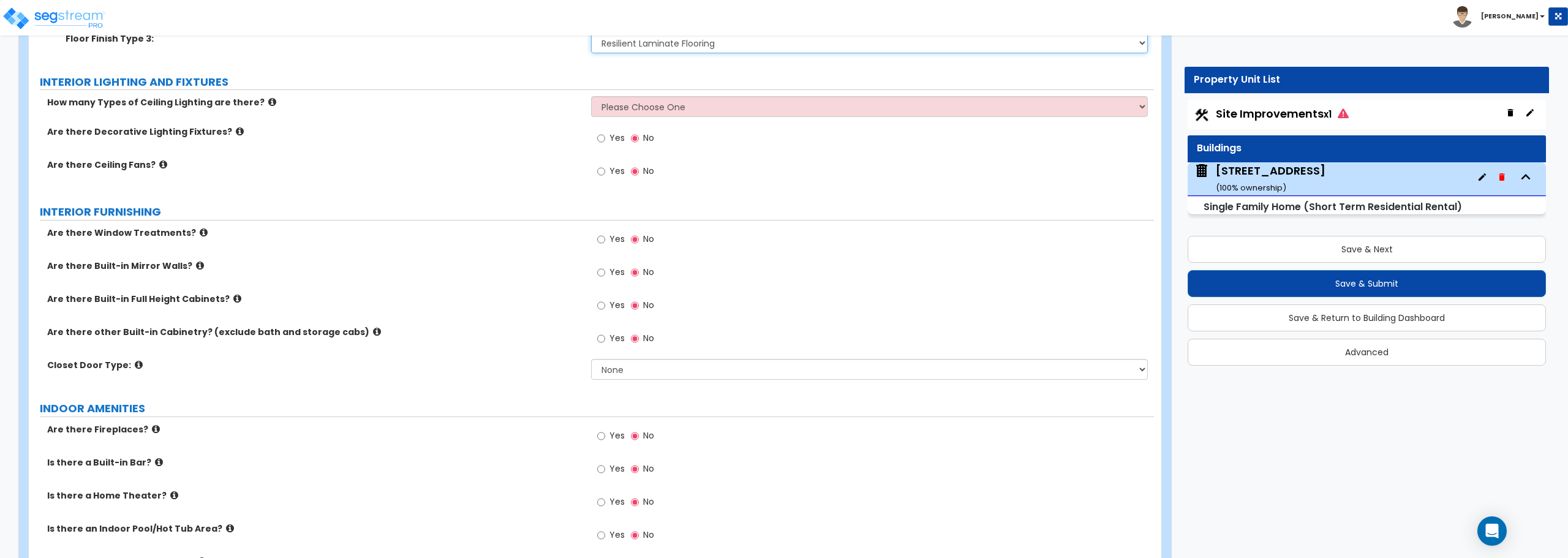
scroll to position [3183, 0]
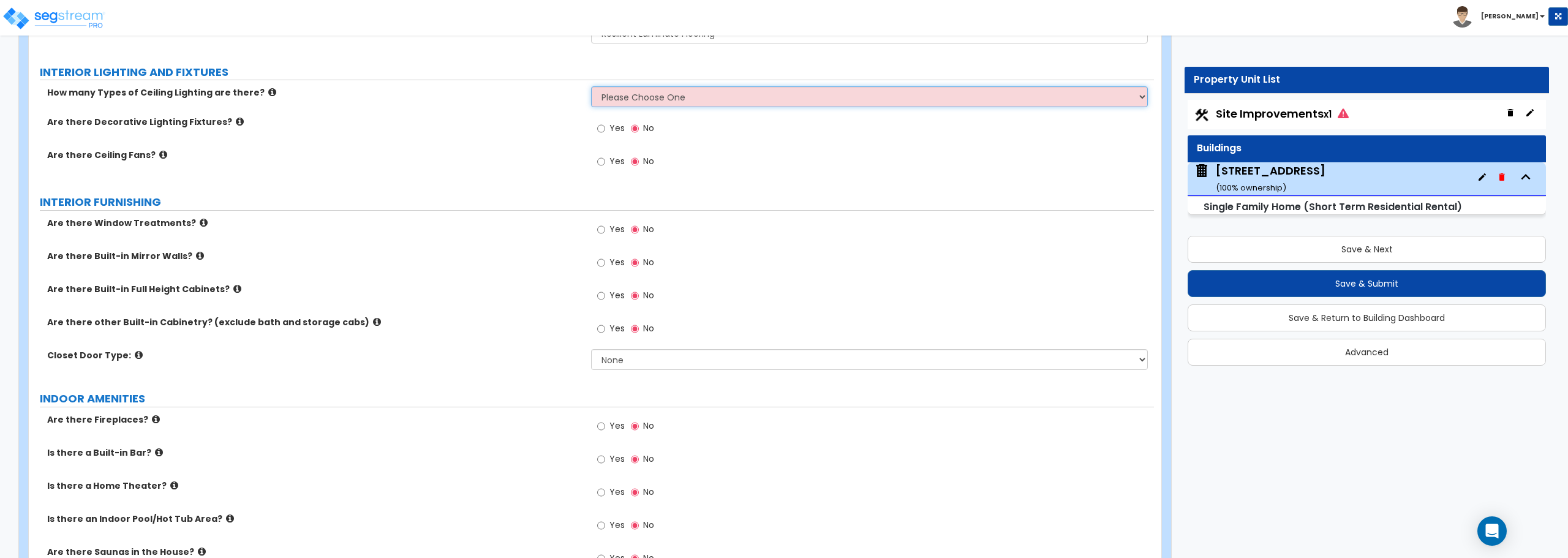
click at [632, 101] on select "Please Choose One 1 2 3" at bounding box center [869, 97] width 556 height 21
select select "1"
click at [591, 87] on select "Please Choose One 1 2 3" at bounding box center [869, 97] width 556 height 21
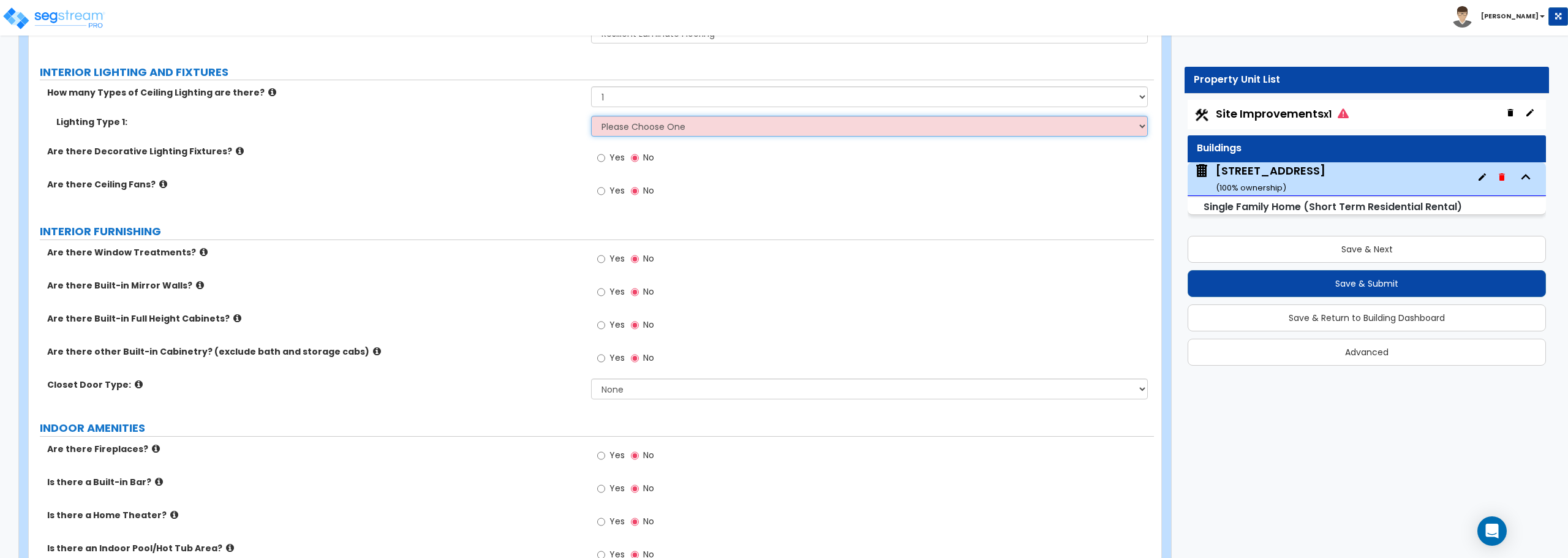
click at [622, 131] on select "Please Choose One LED Surface-Mounted LED Recessed Fluorescent Surface-Mounted …" at bounding box center [869, 125] width 556 height 21
click at [528, 128] on label "Lighting Type 1:" at bounding box center [318, 122] width 525 height 13
click at [603, 150] on label "Yes" at bounding box center [611, 158] width 28 height 21
click at [603, 151] on input "Yes" at bounding box center [601, 157] width 8 height 13
radio input "true"
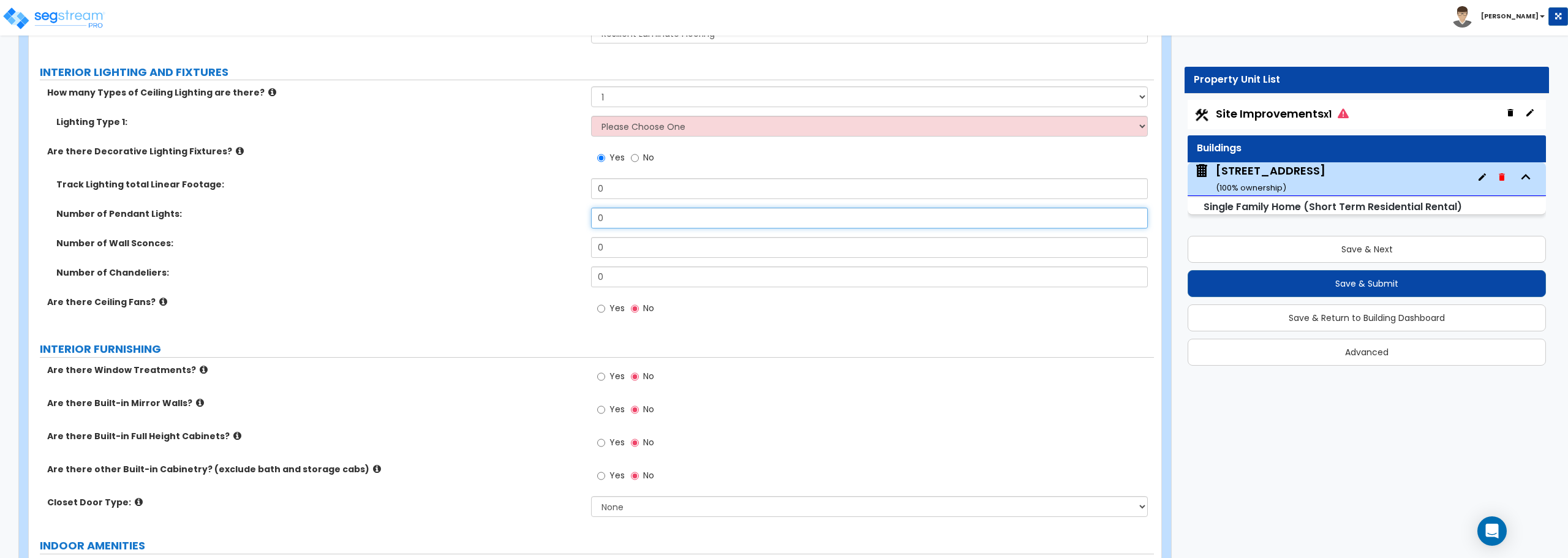
drag, startPoint x: 633, startPoint y: 225, endPoint x: 530, endPoint y: 221, distance: 103.1
click at [530, 221] on div "Number of Pendant Lights: 0" at bounding box center [591, 222] width 1125 height 30
type input "1"
click at [599, 304] on input "Yes" at bounding box center [601, 309] width 8 height 13
radio input "true"
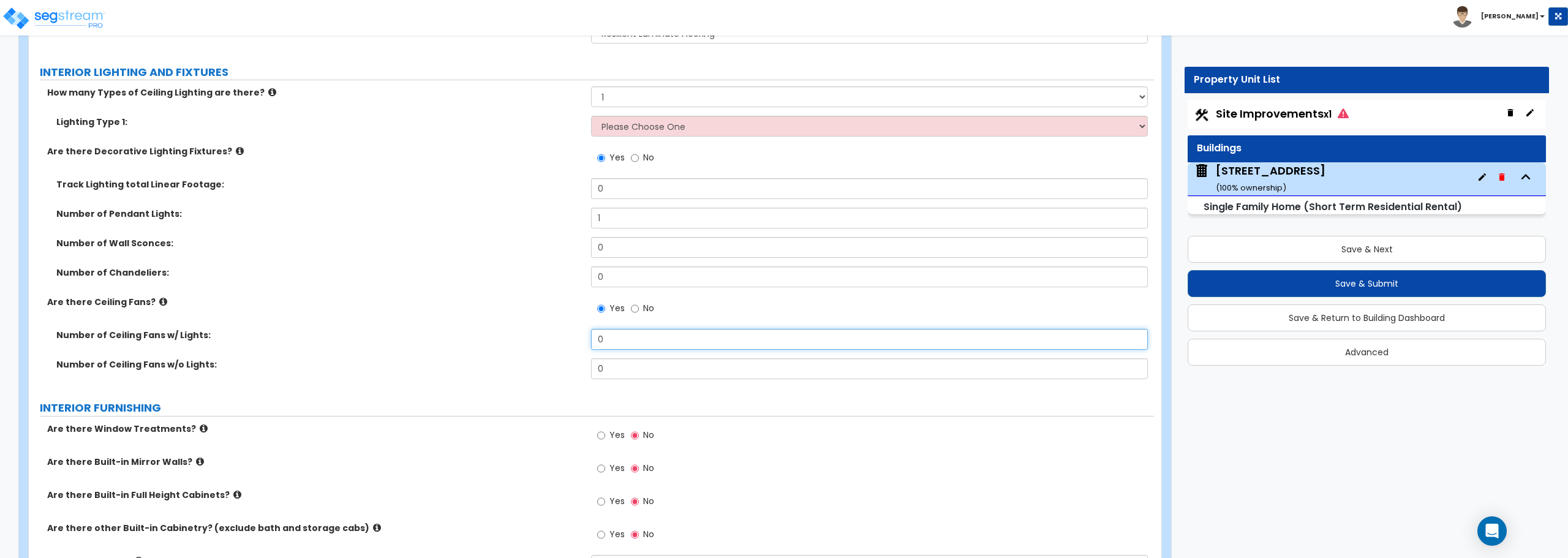
drag, startPoint x: 614, startPoint y: 349, endPoint x: 560, endPoint y: 354, distance: 54.2
click at [560, 354] on div "Number of Ceiling Fans w/ Lights: 0" at bounding box center [591, 343] width 1125 height 30
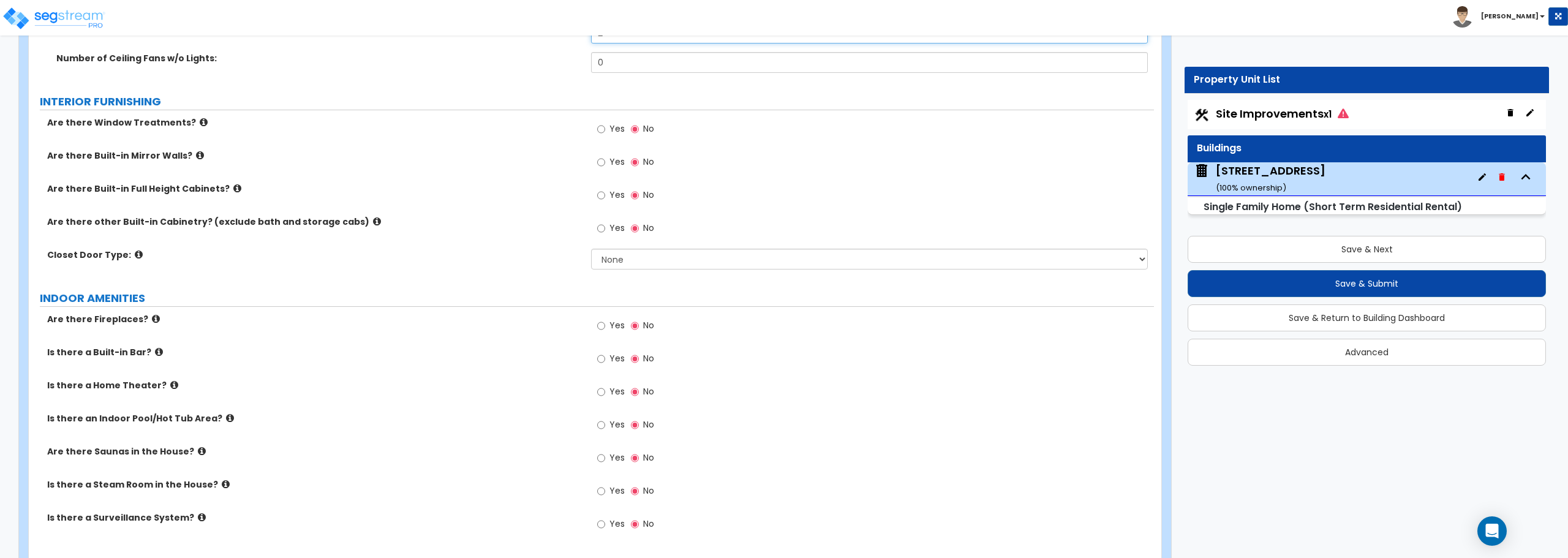
scroll to position [3551, 0]
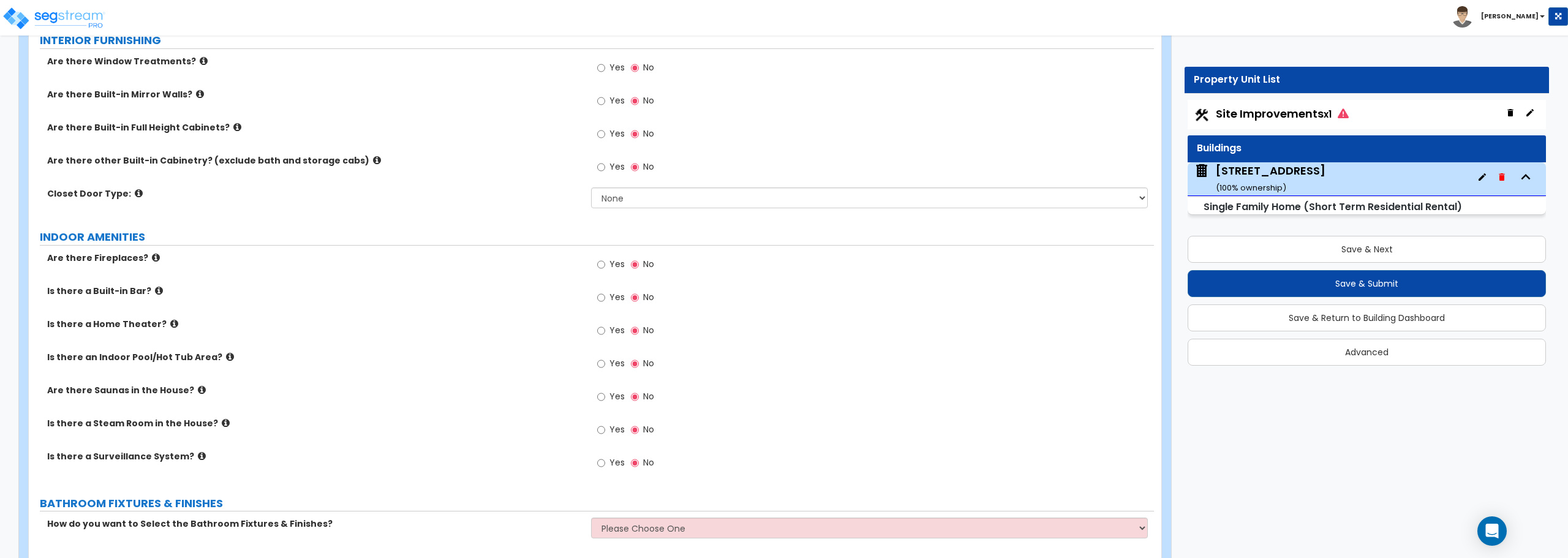
type input "2"
click at [599, 67] on input "Yes" at bounding box center [601, 67] width 8 height 13
radio input "true"
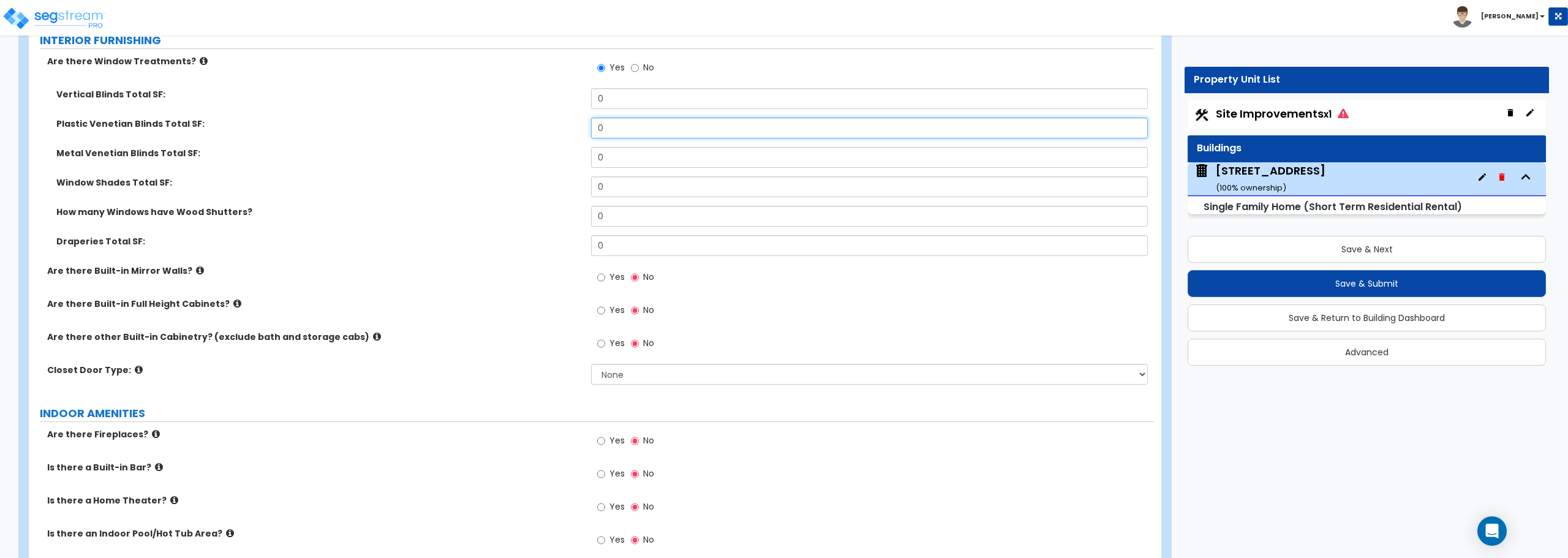
drag, startPoint x: 631, startPoint y: 137, endPoint x: 547, endPoint y: 139, distance: 84.0
click at [547, 139] on div "Plastic Venetian Blinds Total SF: 0" at bounding box center [591, 131] width 1125 height 30
drag, startPoint x: 639, startPoint y: 102, endPoint x: 551, endPoint y: 102, distance: 88.0
click at [551, 102] on div "Vertical Blinds Total SF: 0" at bounding box center [591, 103] width 1125 height 30
click at [614, 120] on input "0" at bounding box center [869, 127] width 556 height 21
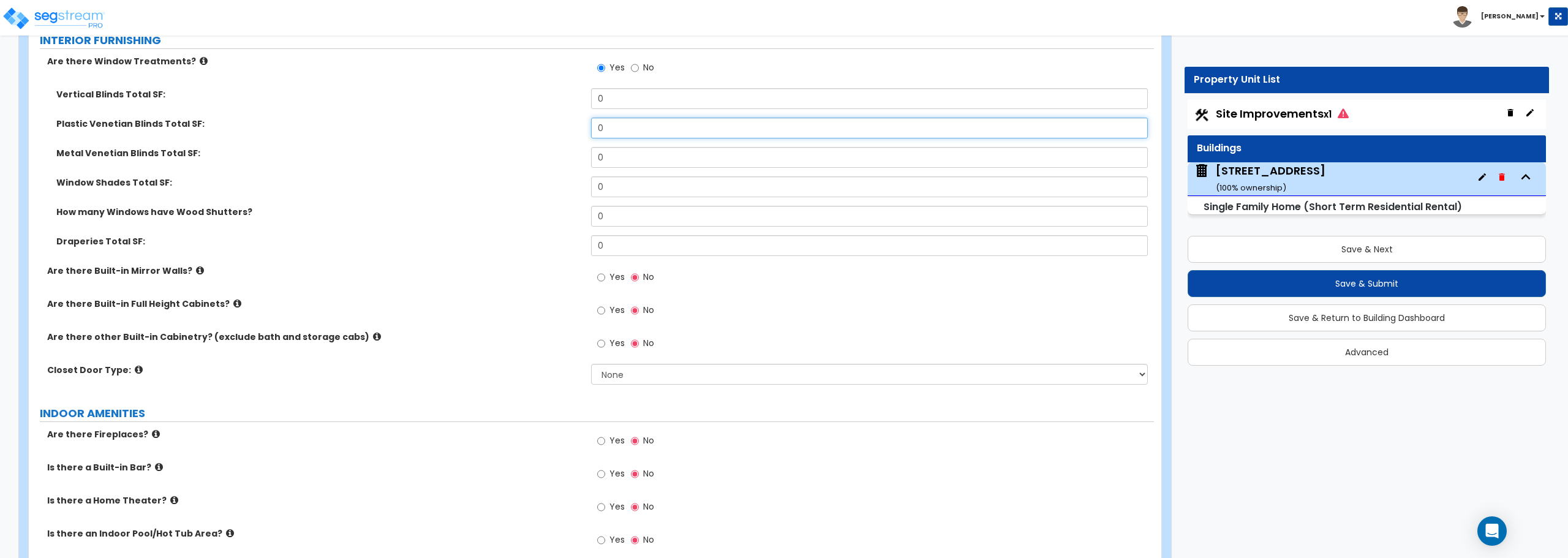
drag, startPoint x: 609, startPoint y: 129, endPoint x: 574, endPoint y: 137, distance: 35.9
click at [574, 137] on div "Plastic Venetian Blinds Total SF: 0" at bounding box center [591, 131] width 1125 height 30
type input "116"
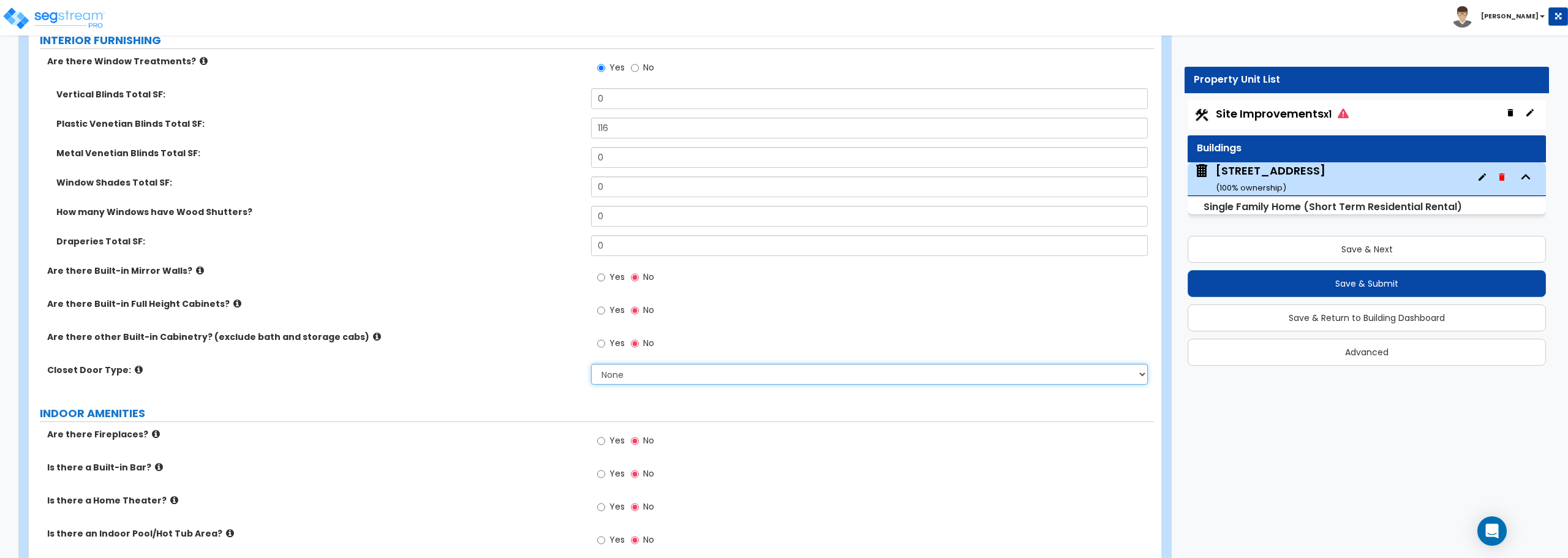
drag, startPoint x: 607, startPoint y: 374, endPoint x: 619, endPoint y: 376, distance: 12.2
click at [608, 374] on select "None Bi-fold Louvered Doors Bi-fold Panel Doors Sliding Doors Hinged Wood Door" at bounding box center [869, 374] width 556 height 21
select select "3"
click at [591, 364] on select "None Bi-fold Louvered Doors Bi-fold Panel Doors Sliding Doors Hinged Wood Door" at bounding box center [869, 374] width 556 height 21
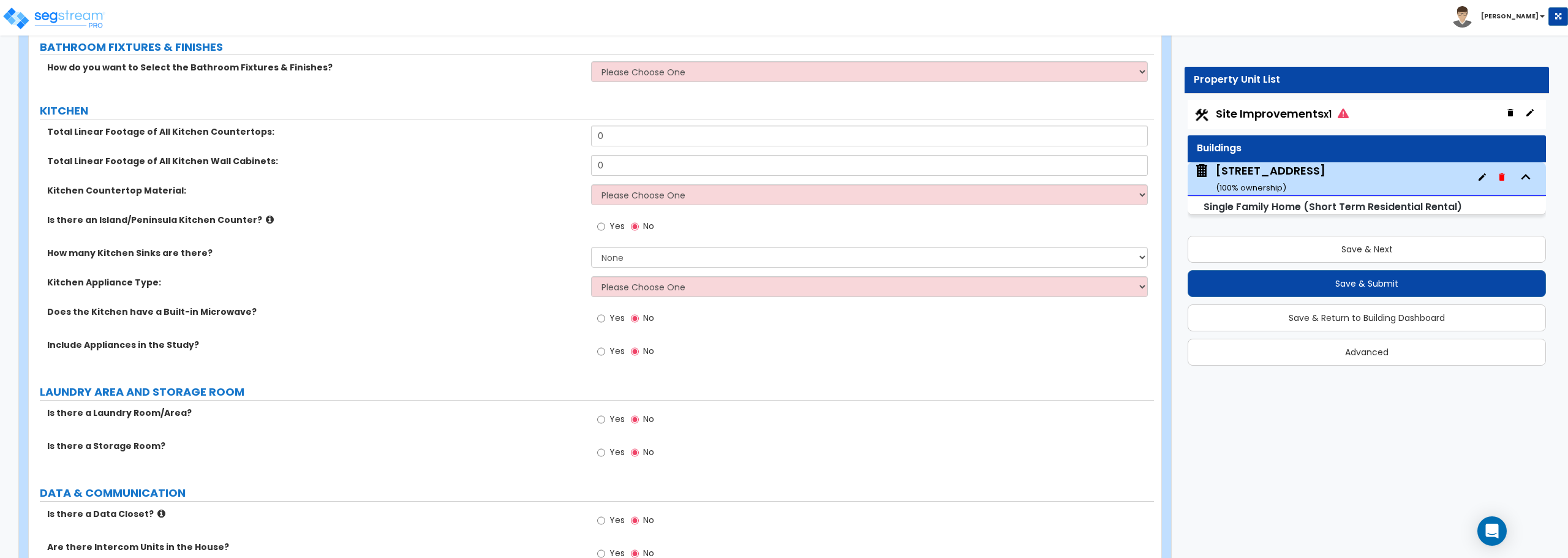
scroll to position [4164, 0]
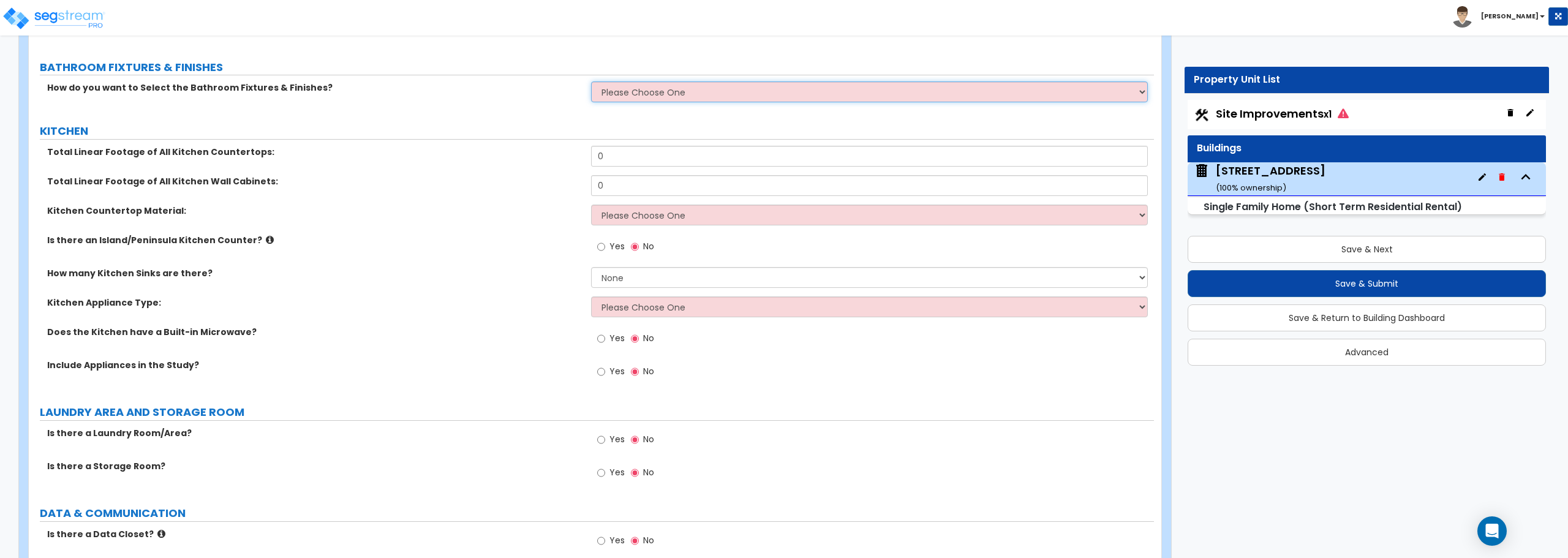
click at [640, 98] on select "Please Choose One I want to Select Fixtures and Finishes only for one Bath and …" at bounding box center [869, 91] width 556 height 21
select select "1"
click at [591, 81] on select "Please Choose One I want to Select Fixtures and Finishes only for one Bath and …" at bounding box center [869, 91] width 556 height 21
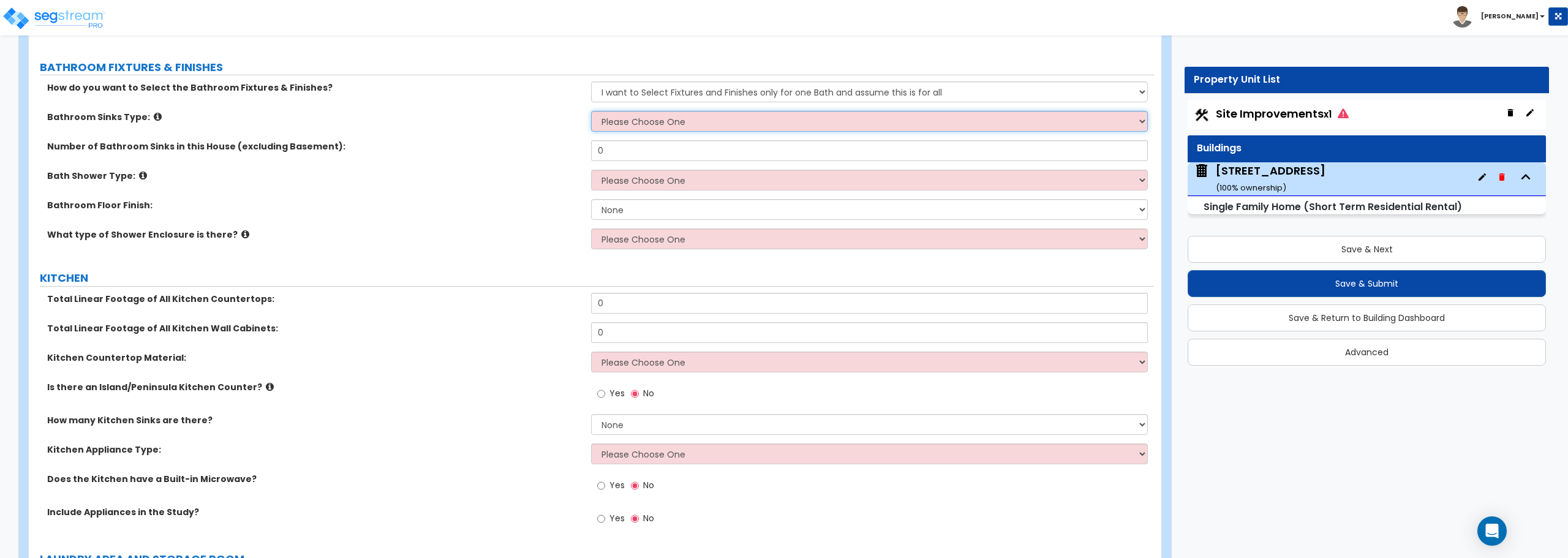
click at [639, 127] on select "Please Choose One Wall-mounted Pedestal-mounted Vanity-mounted" at bounding box center [869, 121] width 556 height 21
select select "3"
click at [591, 111] on select "Please Choose One Wall-mounted Pedestal-mounted Vanity-mounted" at bounding box center [869, 121] width 556 height 21
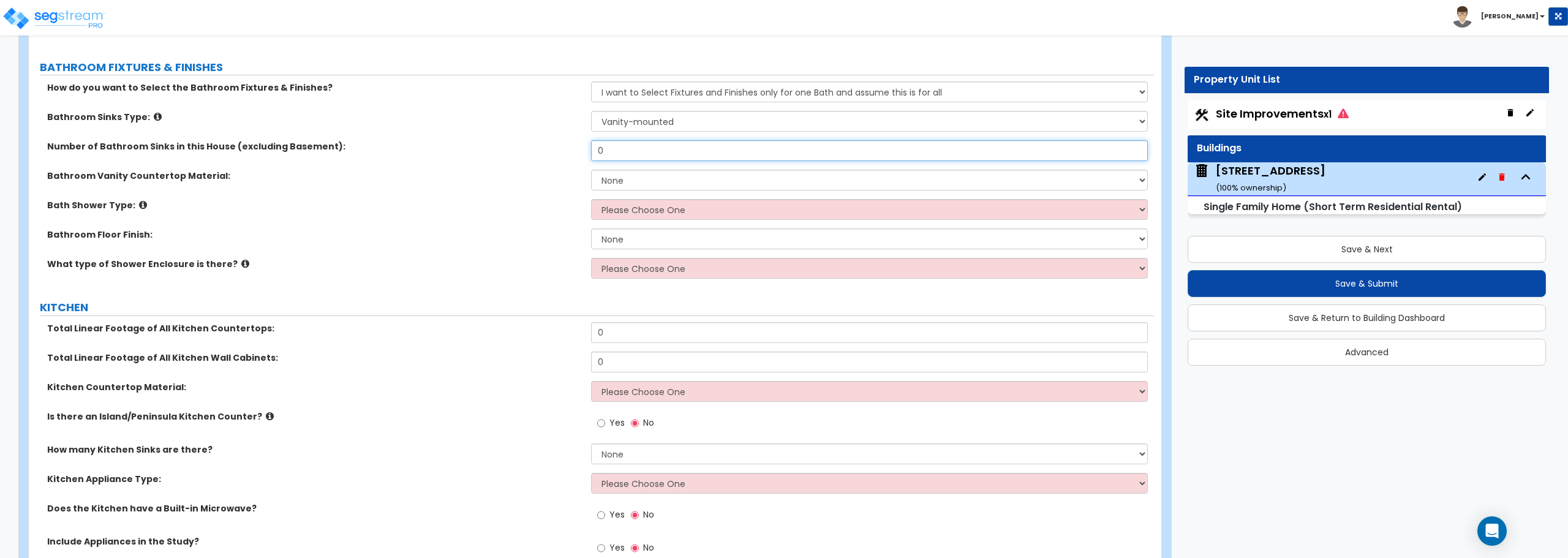
click at [638, 150] on input "0" at bounding box center [869, 150] width 556 height 21
drag, startPoint x: 931, startPoint y: 155, endPoint x: 454, endPoint y: 155, distance: 477.0
click at [454, 155] on div "Number of Bathroom Sinks in this House (excluding Basement): 0" at bounding box center [591, 155] width 1125 height 30
type input "2"
click at [658, 181] on select "None Plastic Laminate Solid Surface Stone Quartz Marble Tile Wood Stainless Ste…" at bounding box center [869, 180] width 556 height 21
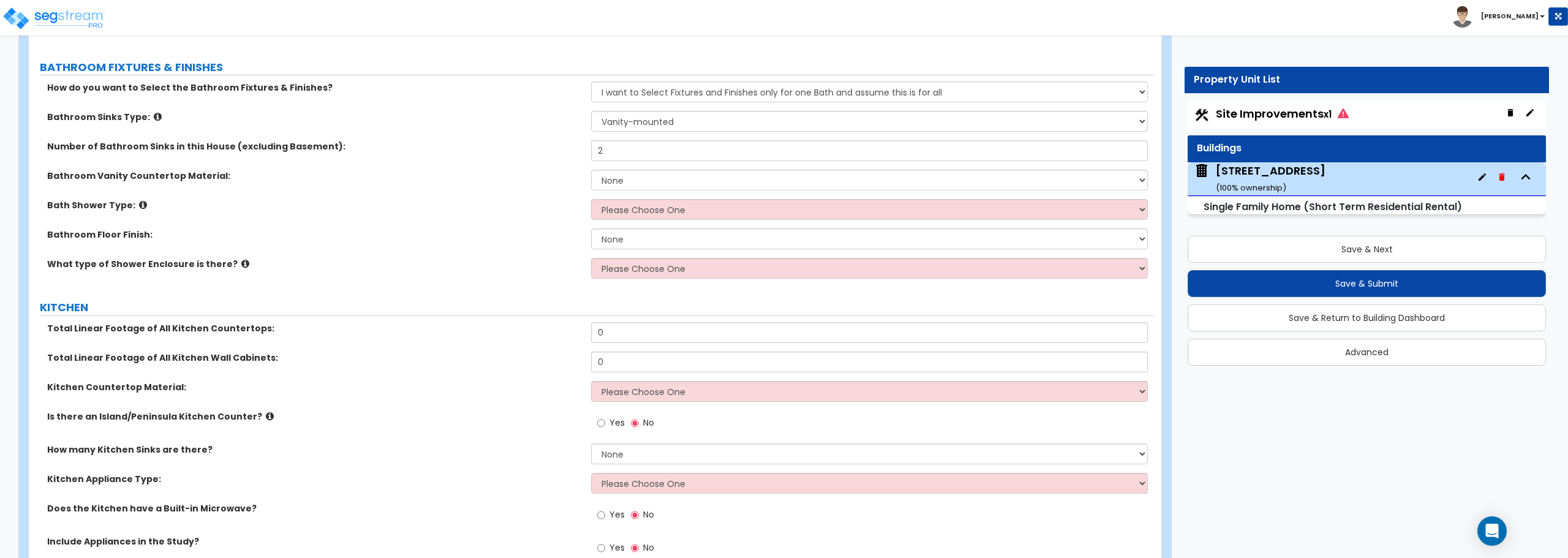
click at [526, 196] on div "Bathroom Vanity Countertop Material: None Plastic Laminate Solid Surface Stone …" at bounding box center [591, 184] width 1125 height 30
click at [638, 215] on select "Please Choose One Standalone Shower Bathtub - Shower Combination" at bounding box center [869, 209] width 556 height 21
select select "2"
click at [591, 199] on select "Please Choose One Standalone Shower Bathtub - Shower Combination" at bounding box center [869, 209] width 556 height 21
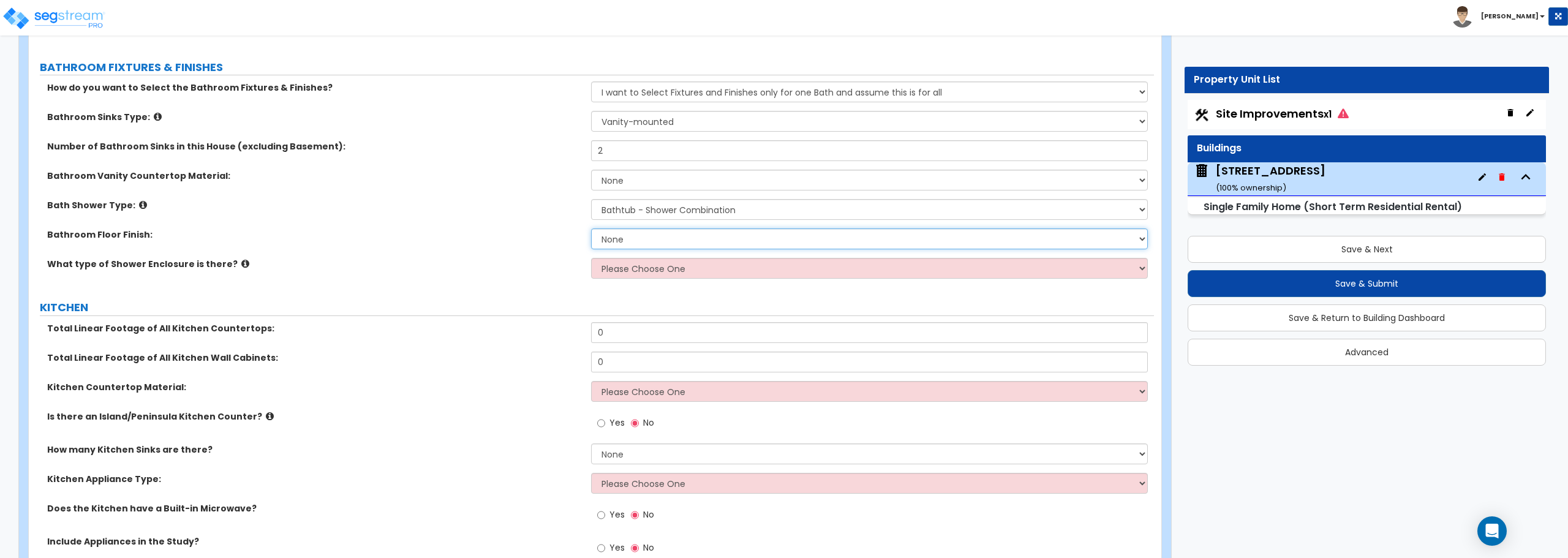
click at [636, 241] on select "None Tile Flooring Hardwood Flooring Resilient Laminate Flooring VCT Flooring S…" at bounding box center [869, 238] width 556 height 21
select select "1"
click at [591, 228] on select "None Tile Flooring Hardwood Flooring Resilient Laminate Flooring VCT Flooring S…" at bounding box center [869, 238] width 556 height 21
click at [648, 271] on select "Please Choose One Curtain & [PERSON_NAME] Sliding Doors Glass Hinged Doors" at bounding box center [869, 267] width 556 height 21
click at [490, 256] on div "Bathroom Floor Finish: None Tile Flooring Hardwood Flooring Resilient Laminate …" at bounding box center [591, 242] width 1125 height 30
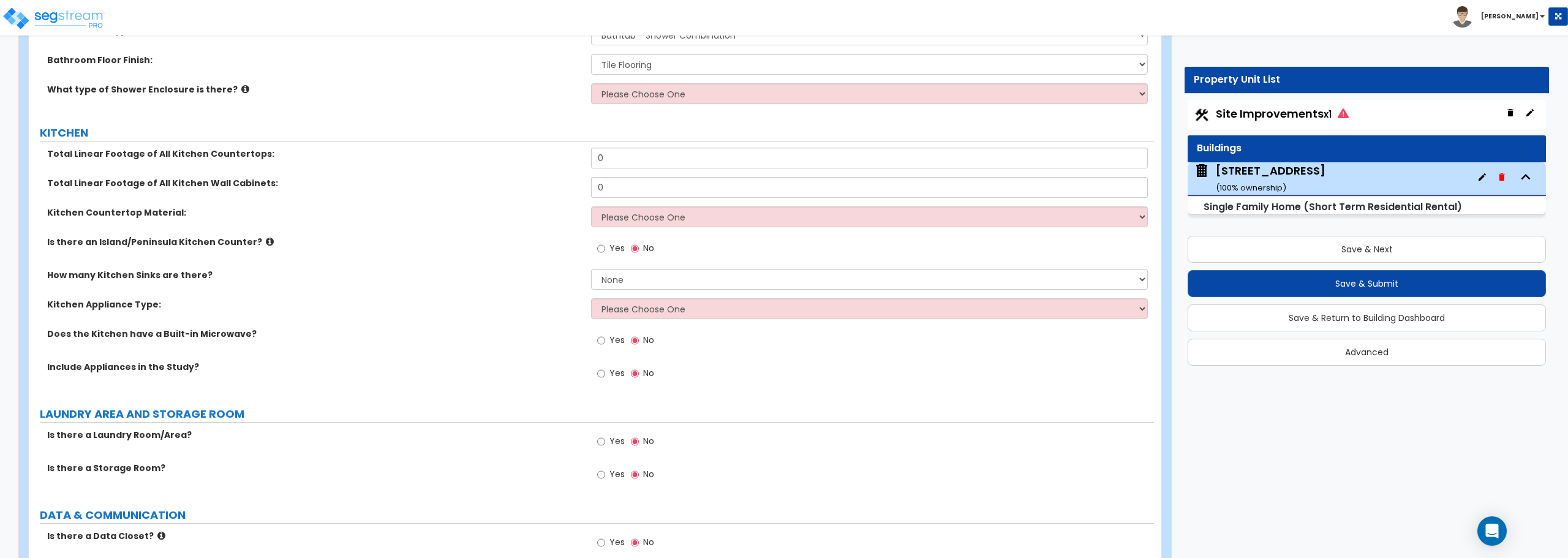
scroll to position [4409, 0]
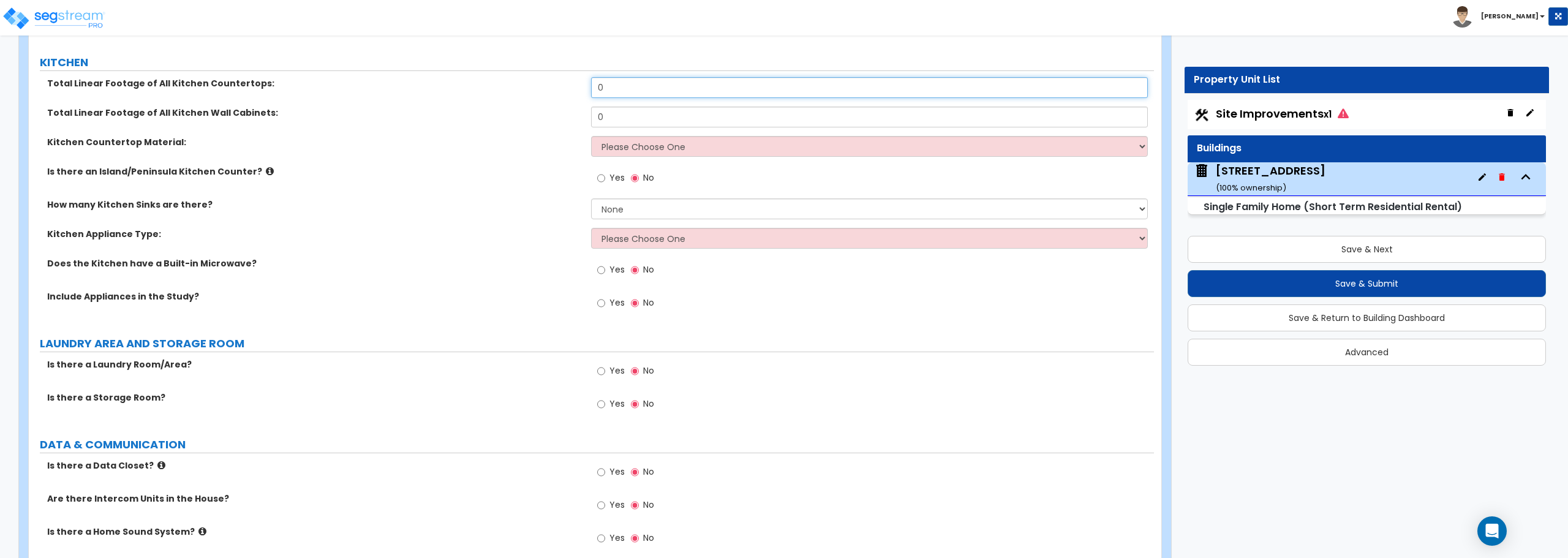
drag, startPoint x: 640, startPoint y: 90, endPoint x: 595, endPoint y: 90, distance: 45.0
click at [595, 90] on input "0" at bounding box center [869, 87] width 556 height 21
type input "18"
drag, startPoint x: 656, startPoint y: 120, endPoint x: 546, endPoint y: 121, distance: 110.0
click at [546, 121] on div "Total Linear Footage of All Kitchen Wall Cabinets: 0" at bounding box center [591, 121] width 1125 height 30
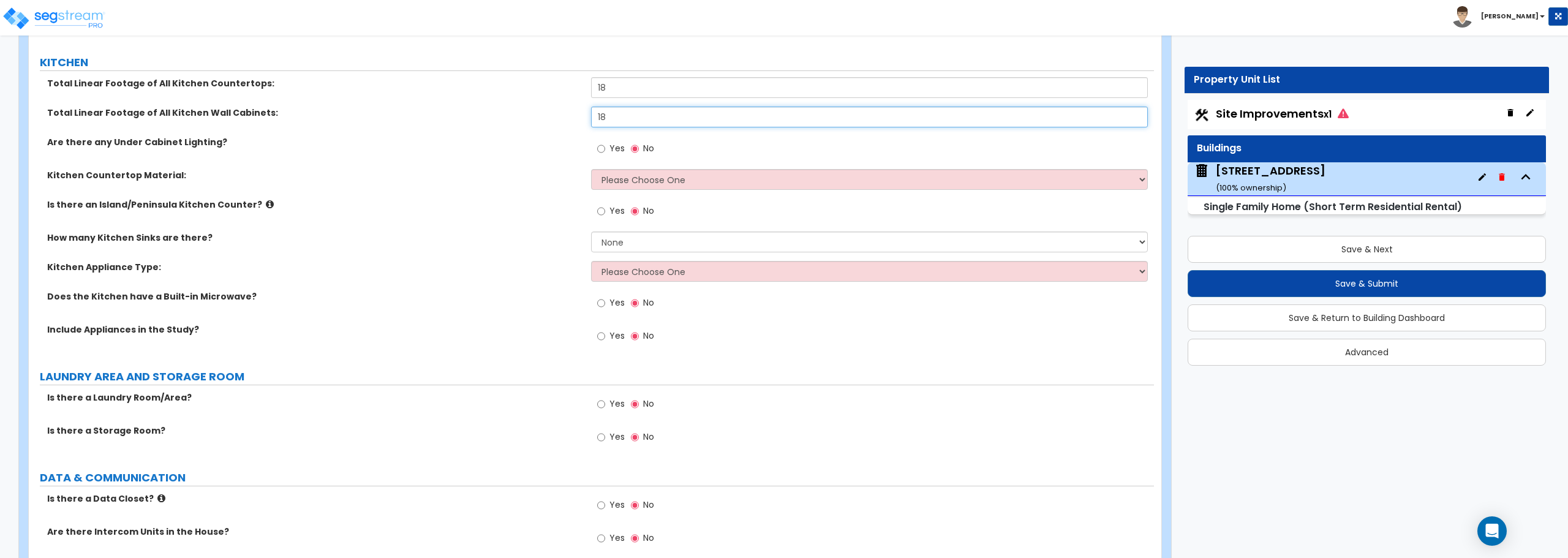
type input "18"
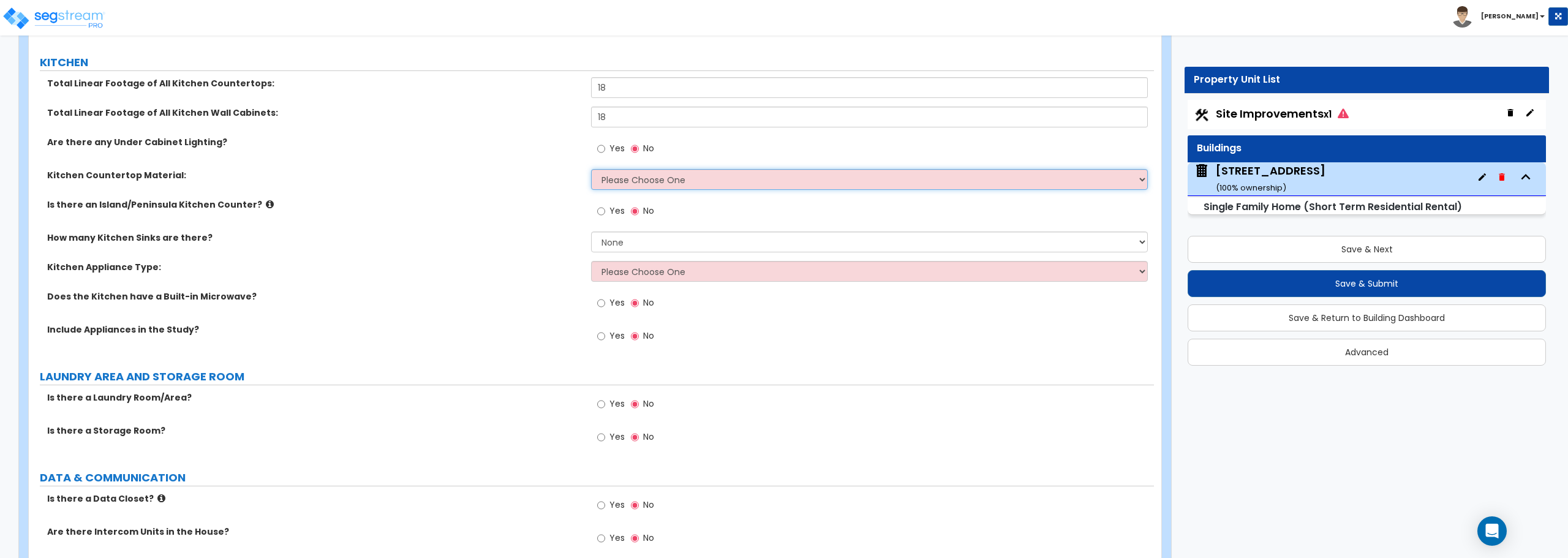
click at [677, 172] on select "Please Choose One Plastic Laminate Solid Surface Stone Quartz Marble Tile Wood …" at bounding box center [869, 179] width 556 height 21
select select "1"
click at [591, 169] on select "Please Choose One Plastic Laminate Solid Surface Stone Quartz Marble Tile Wood …" at bounding box center [869, 179] width 556 height 21
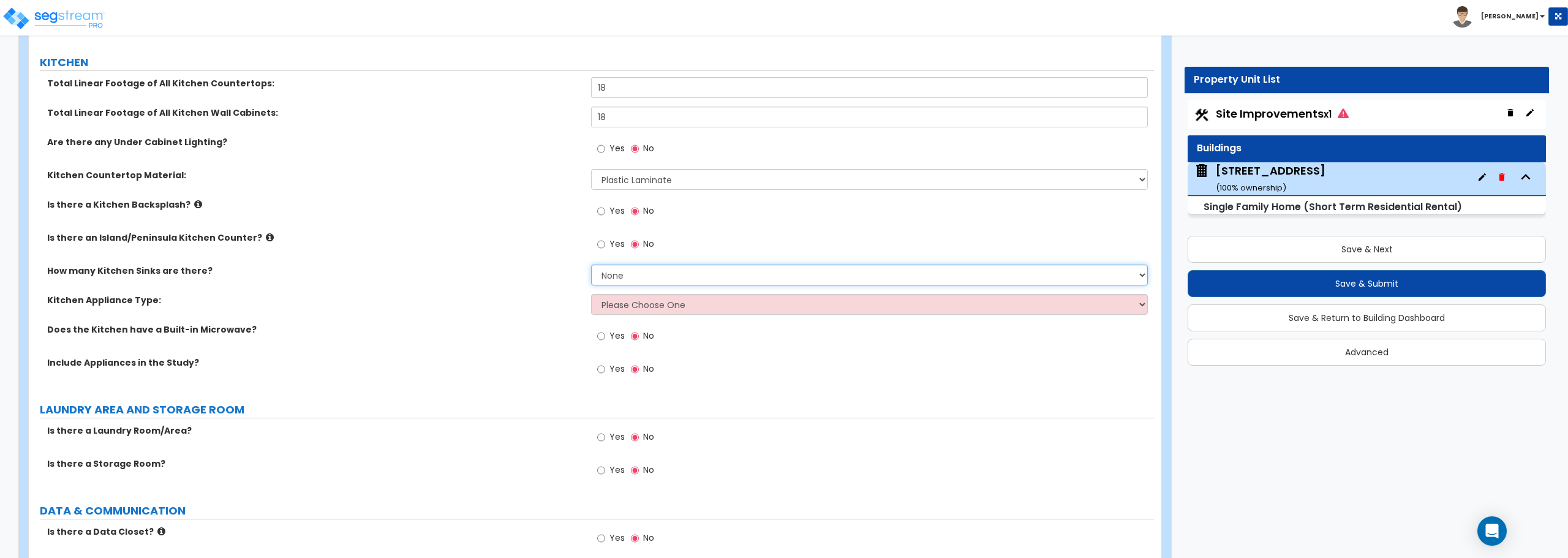
click at [623, 280] on select "None 1 2 3" at bounding box center [869, 275] width 556 height 21
select select "1"
click at [591, 265] on select "None 1 2 3" at bounding box center [869, 275] width 556 height 21
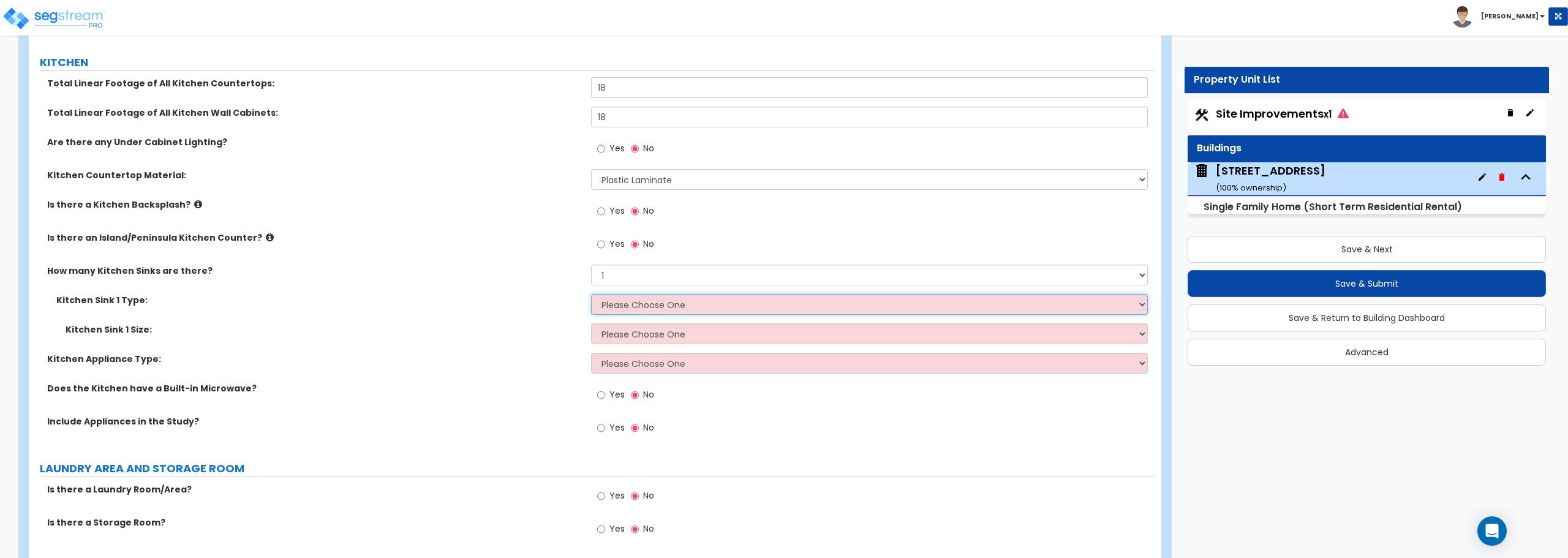
click at [636, 306] on select "Please Choose One Stainless Steel Porcelain Enamel Cast Iron Granite Composite" at bounding box center [869, 304] width 556 height 21
select select "1"
click at [591, 294] on select "Please Choose One Stainless Steel Porcelain Enamel Cast Iron Granite Composite" at bounding box center [869, 304] width 556 height 21
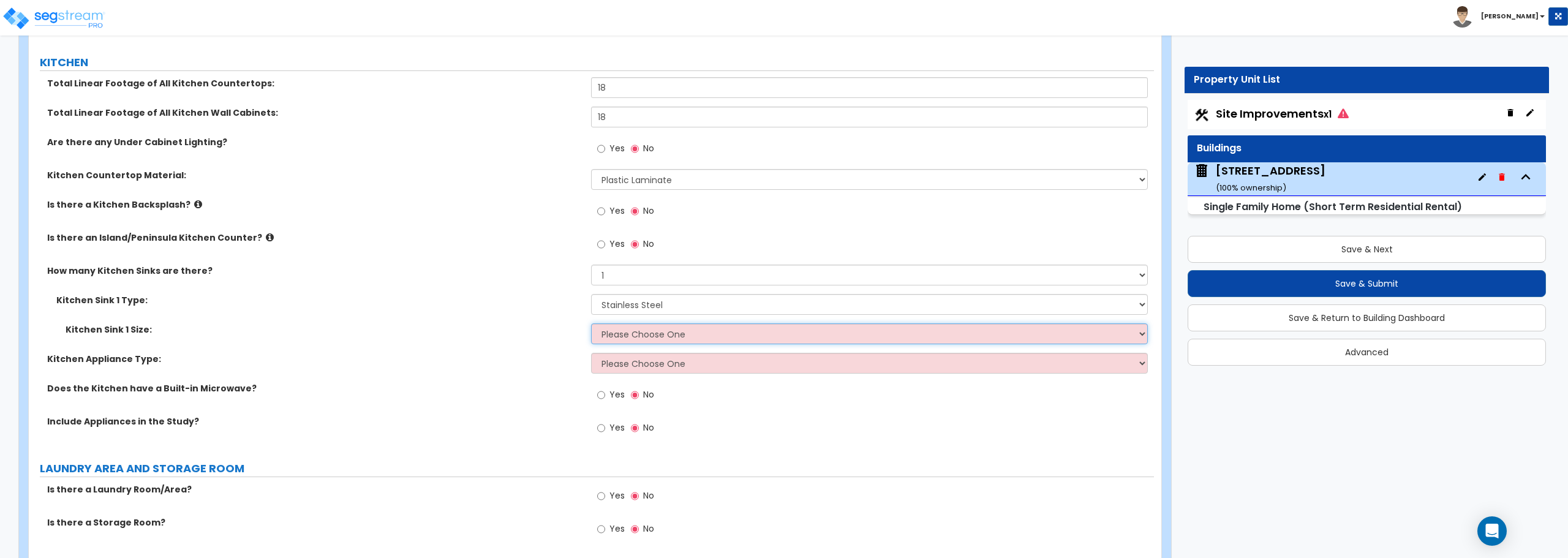
click at [658, 332] on select "Please Choose One Single Sink Double Sink" at bounding box center [869, 334] width 556 height 21
select select "2"
click at [591, 324] on select "Please Choose One Single Sink Double Sink" at bounding box center [869, 334] width 556 height 21
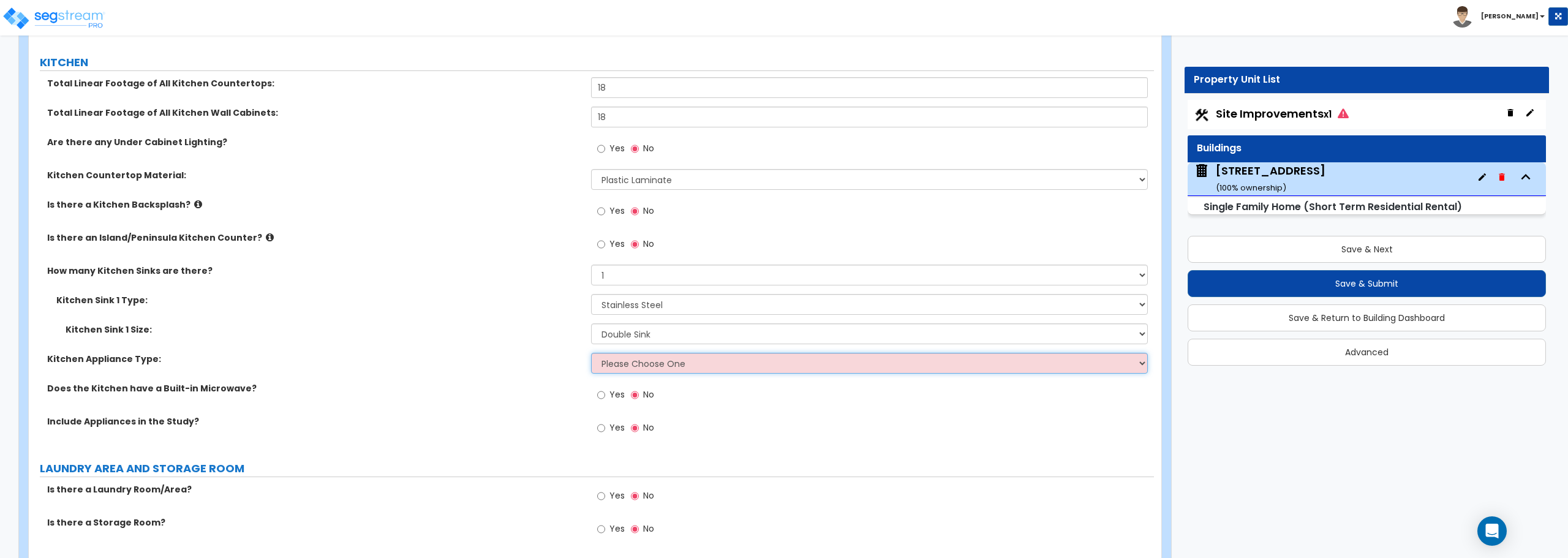
click at [657, 368] on select "Please Choose One Gas Electric" at bounding box center [869, 362] width 556 height 21
select select "2"
click at [591, 352] on select "Please Choose One Gas Electric" at bounding box center [869, 362] width 556 height 21
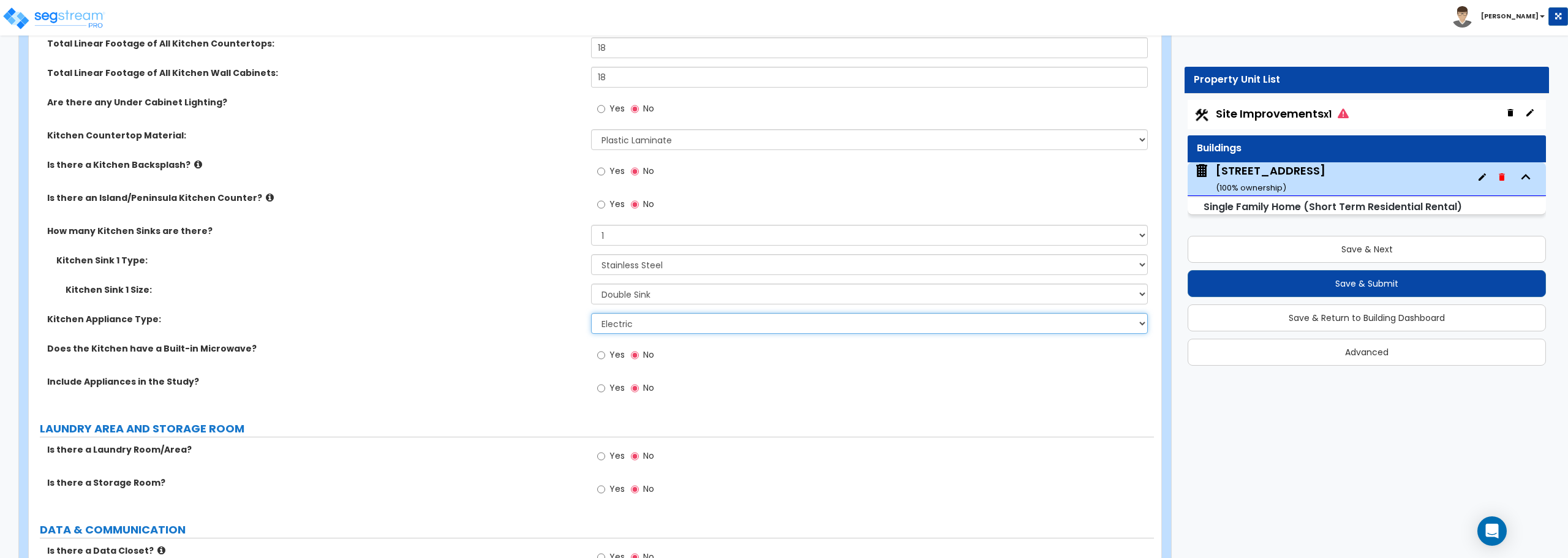
scroll to position [4469, 0]
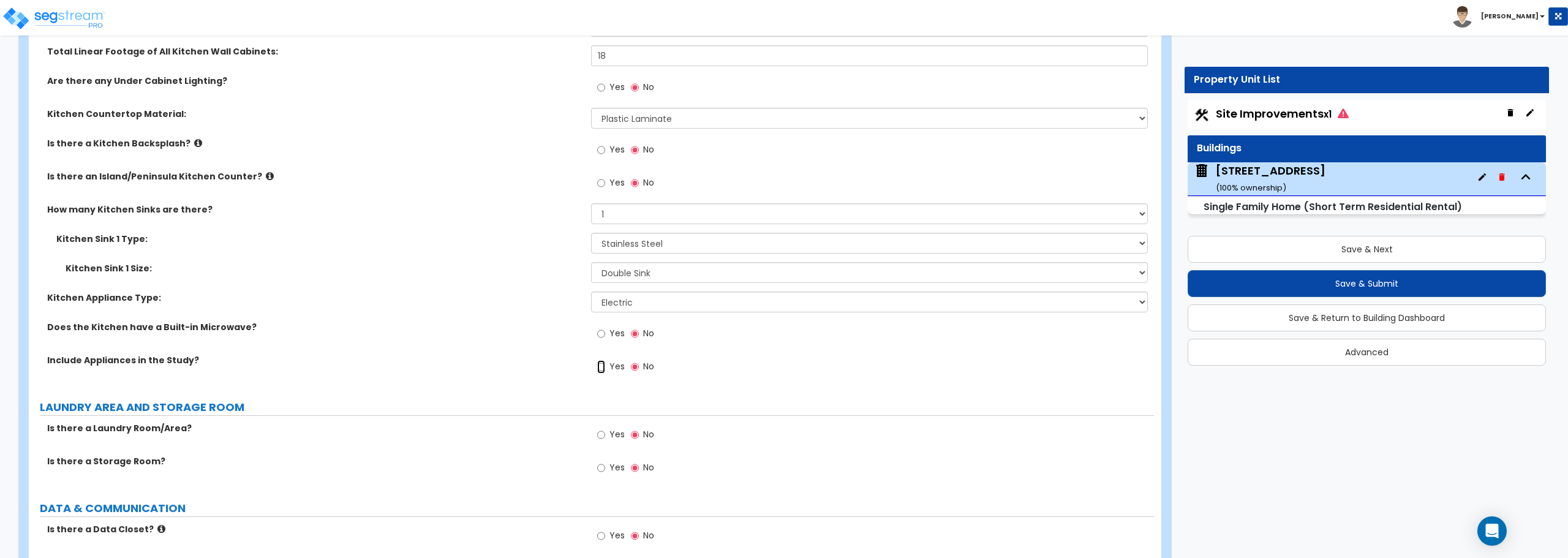
click at [599, 367] on input "Yes" at bounding box center [601, 367] width 8 height 13
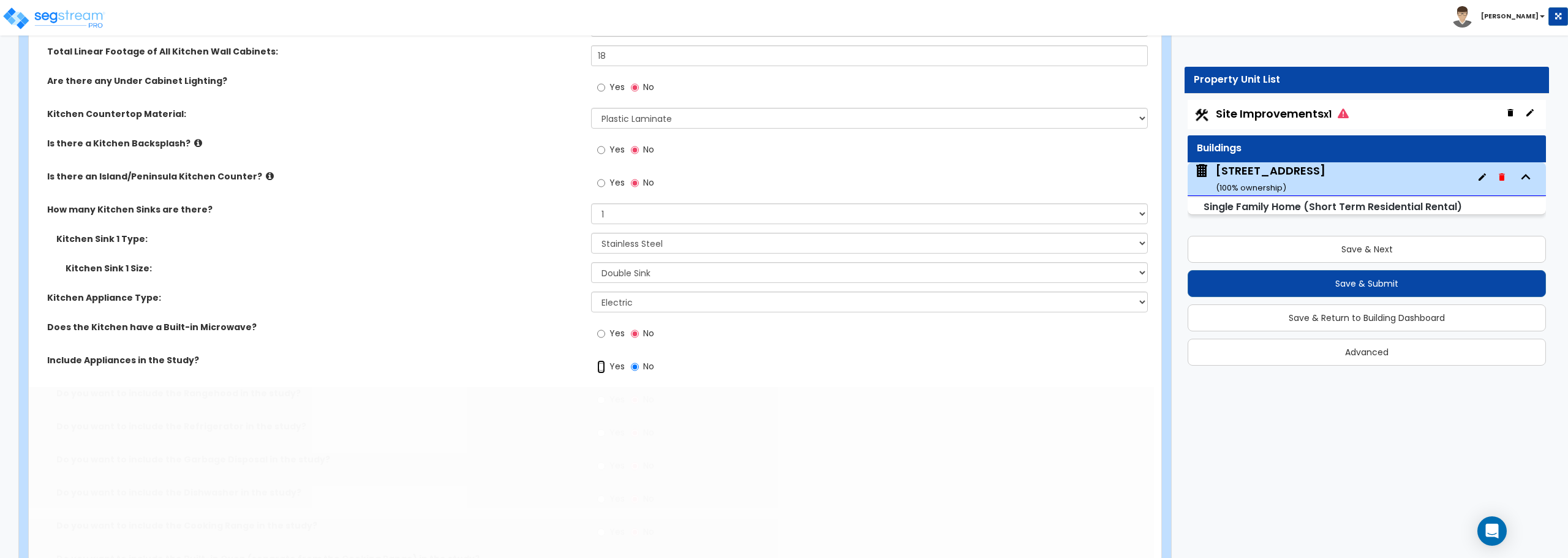
radio input "true"
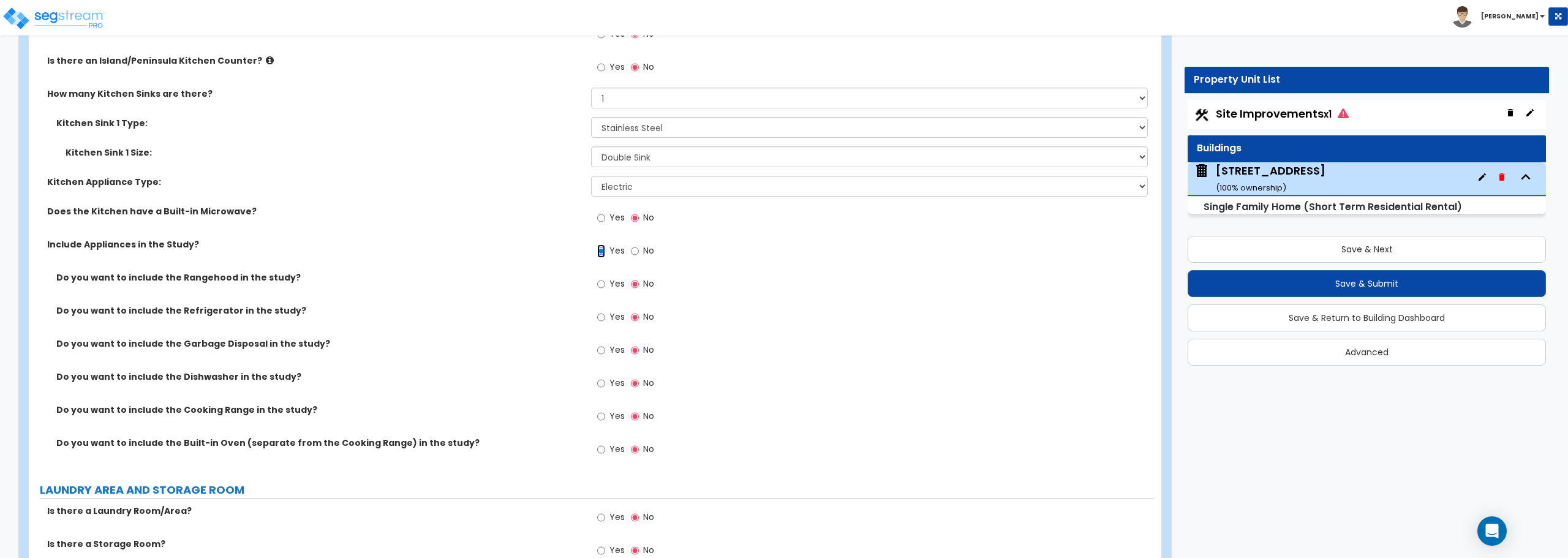
scroll to position [4592, 0]
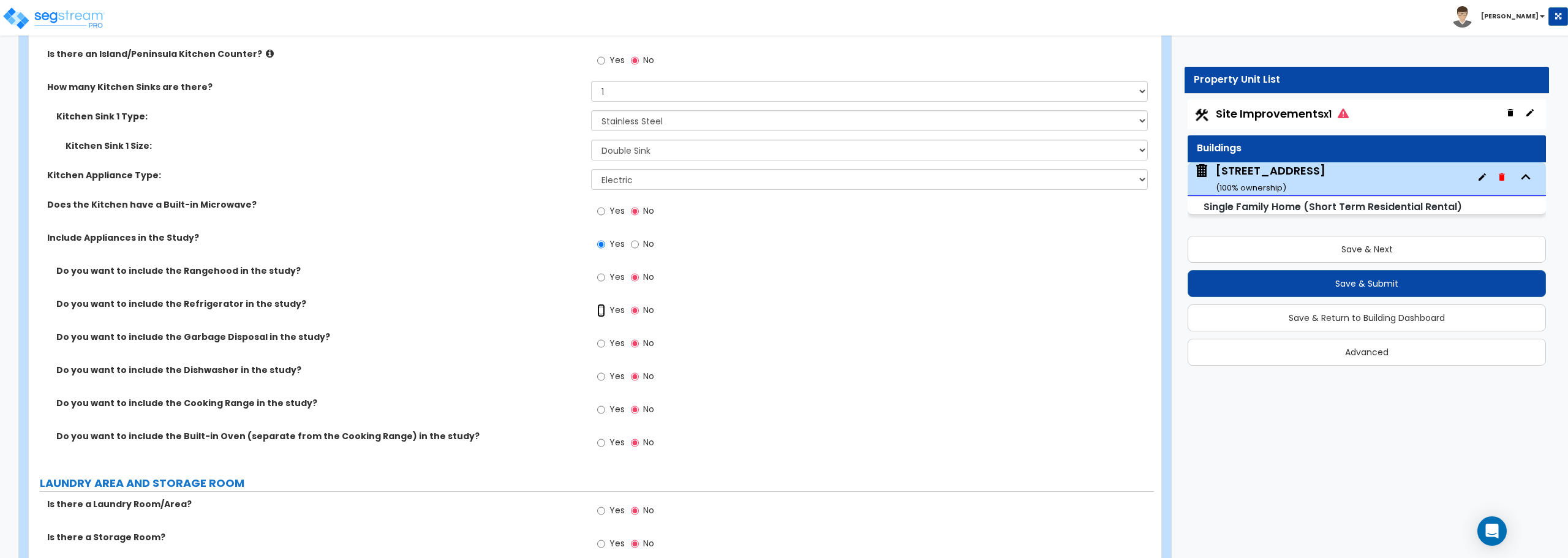
click at [600, 309] on input "Yes" at bounding box center [601, 310] width 8 height 13
radio input "true"
click at [601, 374] on input "Yes" at bounding box center [601, 376] width 8 height 13
radio input "true"
click at [601, 341] on input "Yes" at bounding box center [601, 343] width 8 height 13
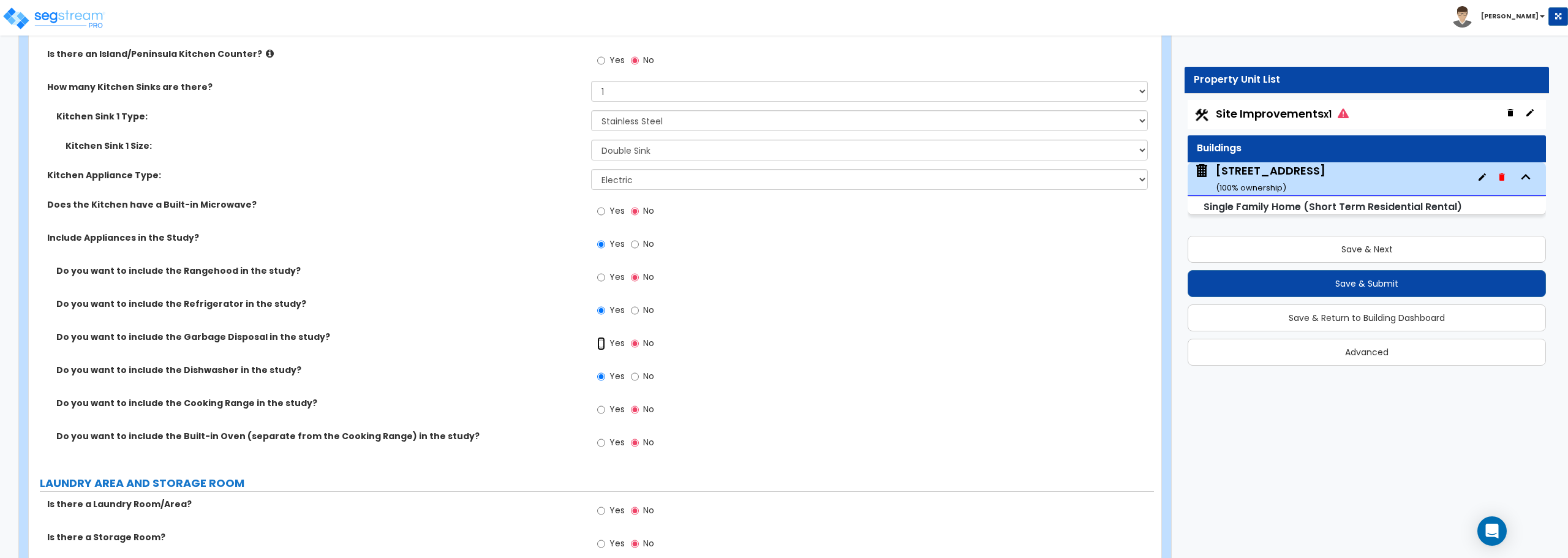
radio input "true"
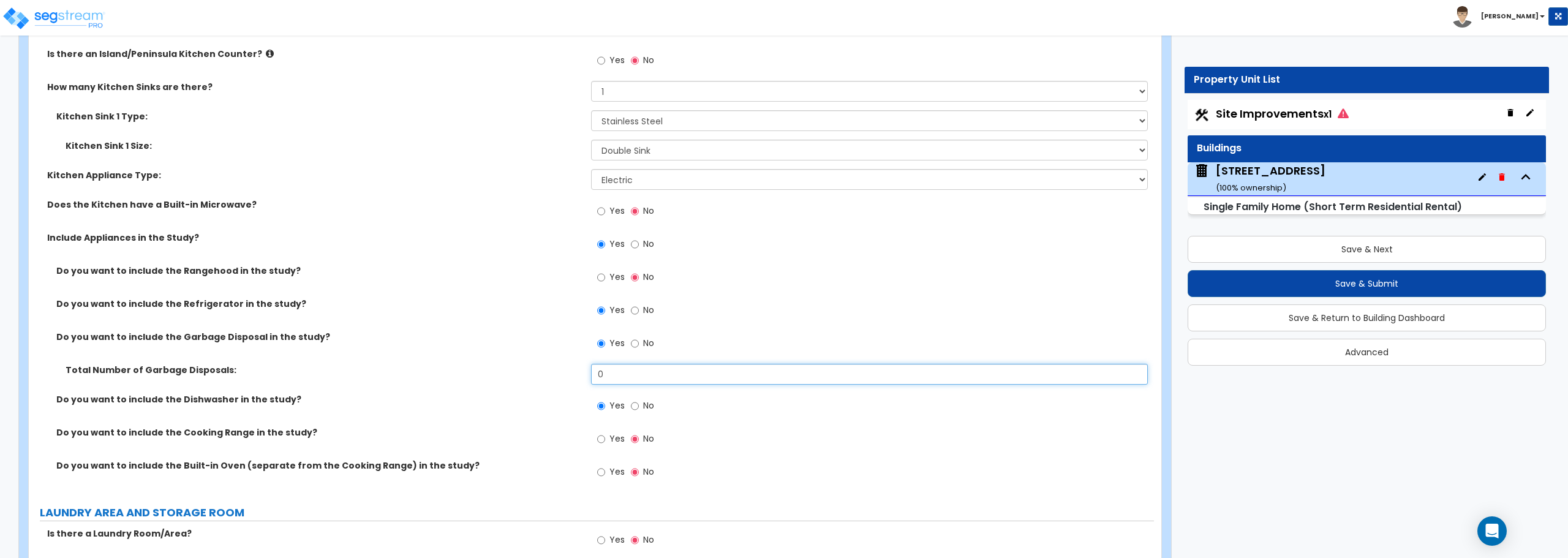
drag, startPoint x: 621, startPoint y: 368, endPoint x: 572, endPoint y: 369, distance: 49.0
click at [572, 369] on div "Total Number of Garbage Disposals: 0" at bounding box center [591, 378] width 1125 height 30
type input "1"
click at [603, 437] on input "Yes" at bounding box center [601, 438] width 8 height 13
radio input "true"
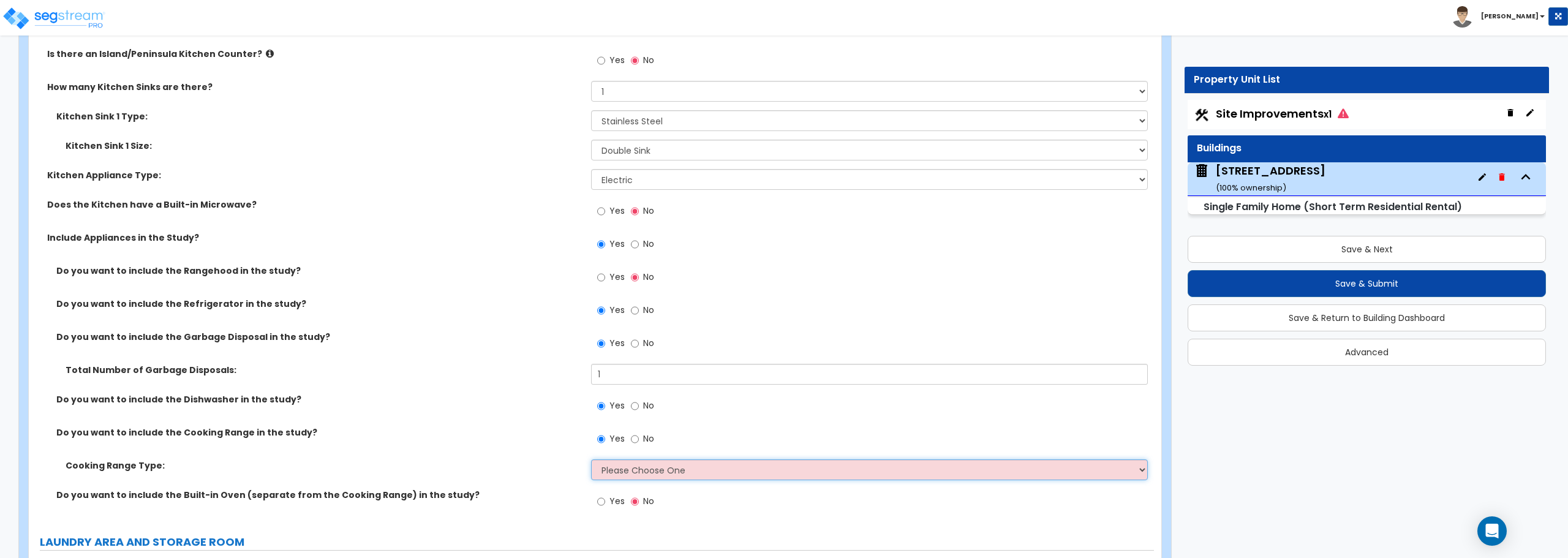
click at [607, 466] on select "Please Choose One Cook Top Only Range with Oven" at bounding box center [869, 469] width 556 height 21
select select "2"
click at [591, 459] on select "Please Choose One Cook Top Only Range with Oven" at bounding box center [869, 469] width 556 height 21
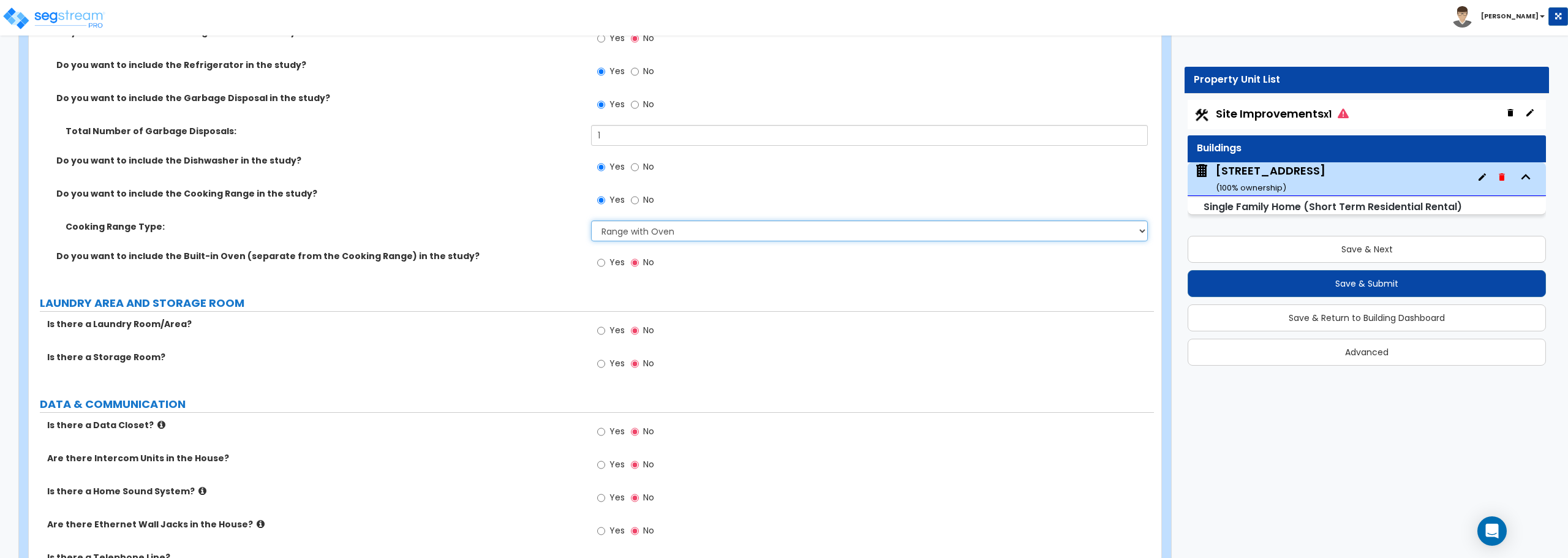
scroll to position [4837, 0]
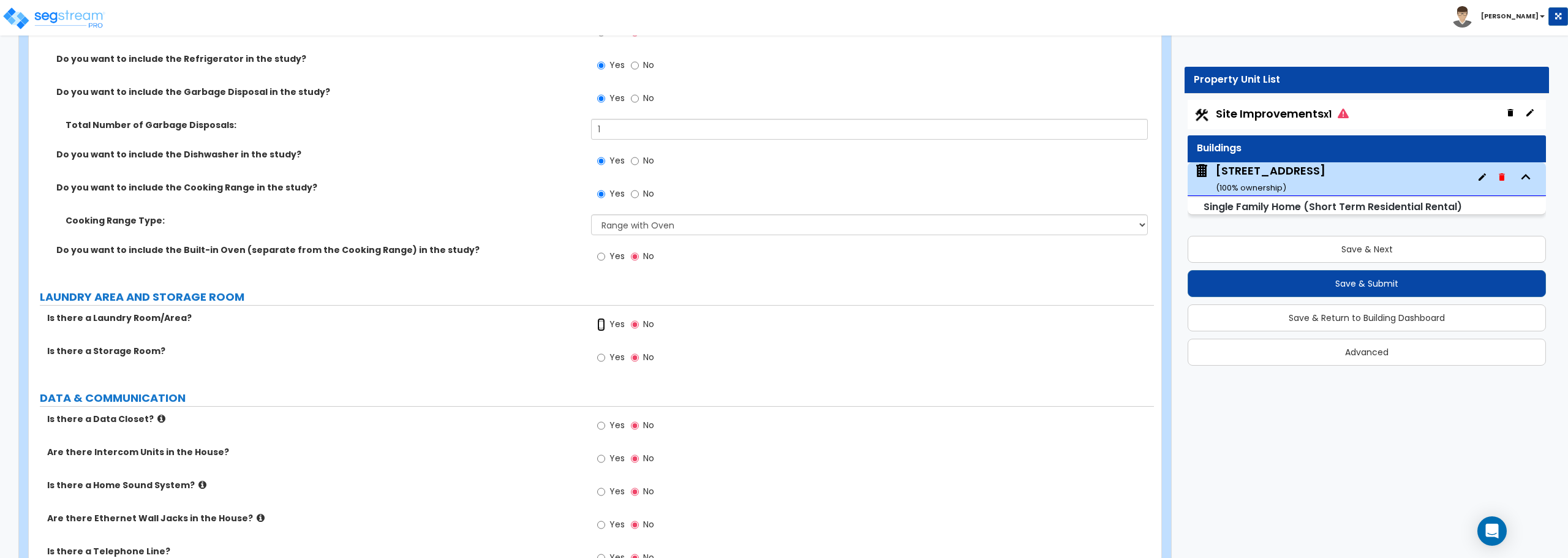
click at [604, 324] on input "Yes" at bounding box center [601, 324] width 8 height 13
radio input "true"
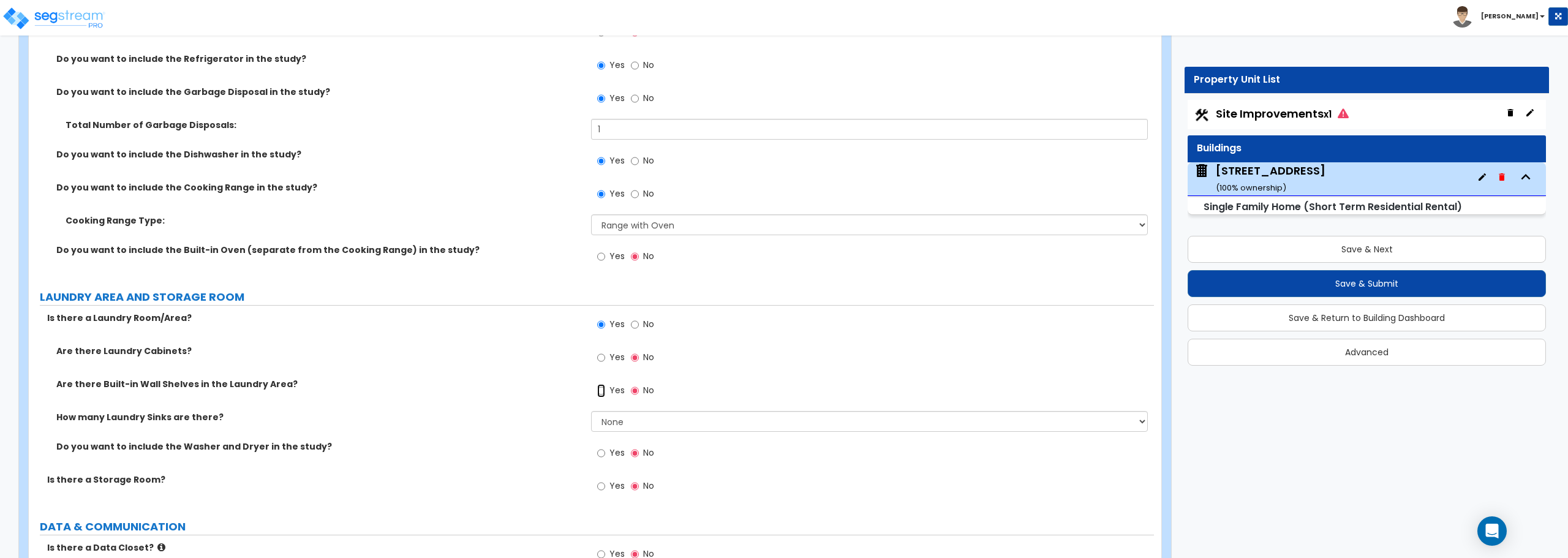
click at [603, 390] on input "Yes" at bounding box center [601, 390] width 8 height 13
radio input "true"
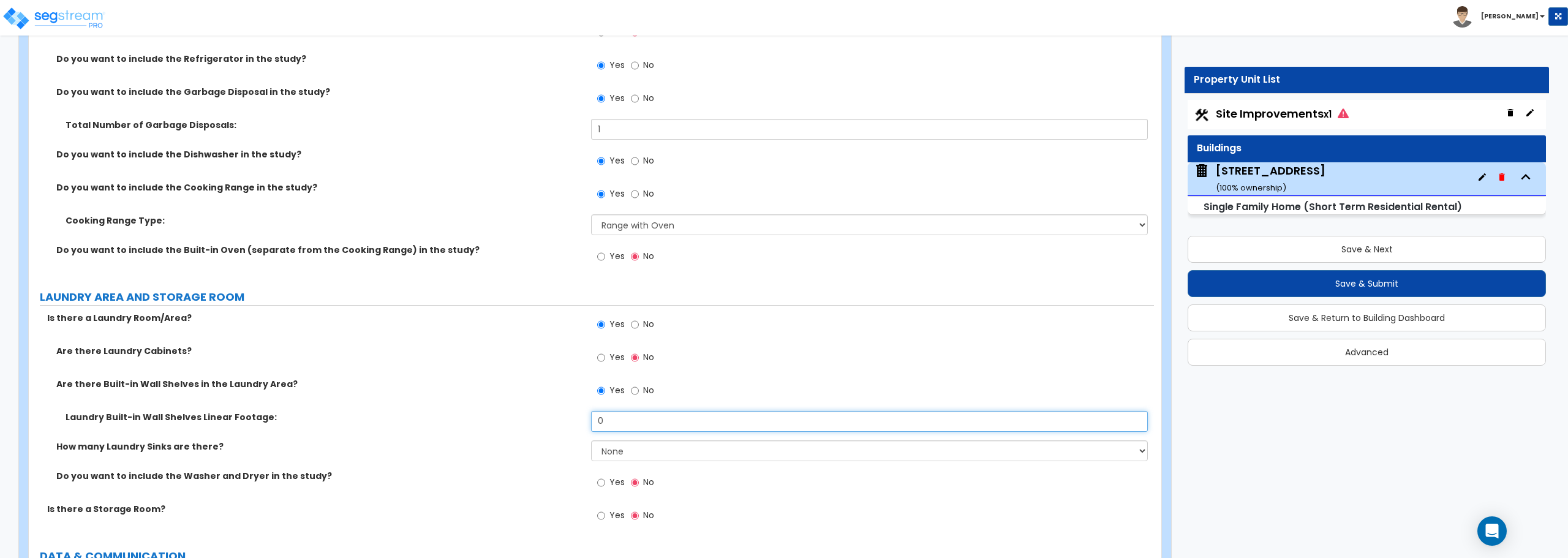
drag, startPoint x: 612, startPoint y: 423, endPoint x: 591, endPoint y: 427, distance: 21.4
click at [591, 427] on input "0" at bounding box center [869, 420] width 556 height 21
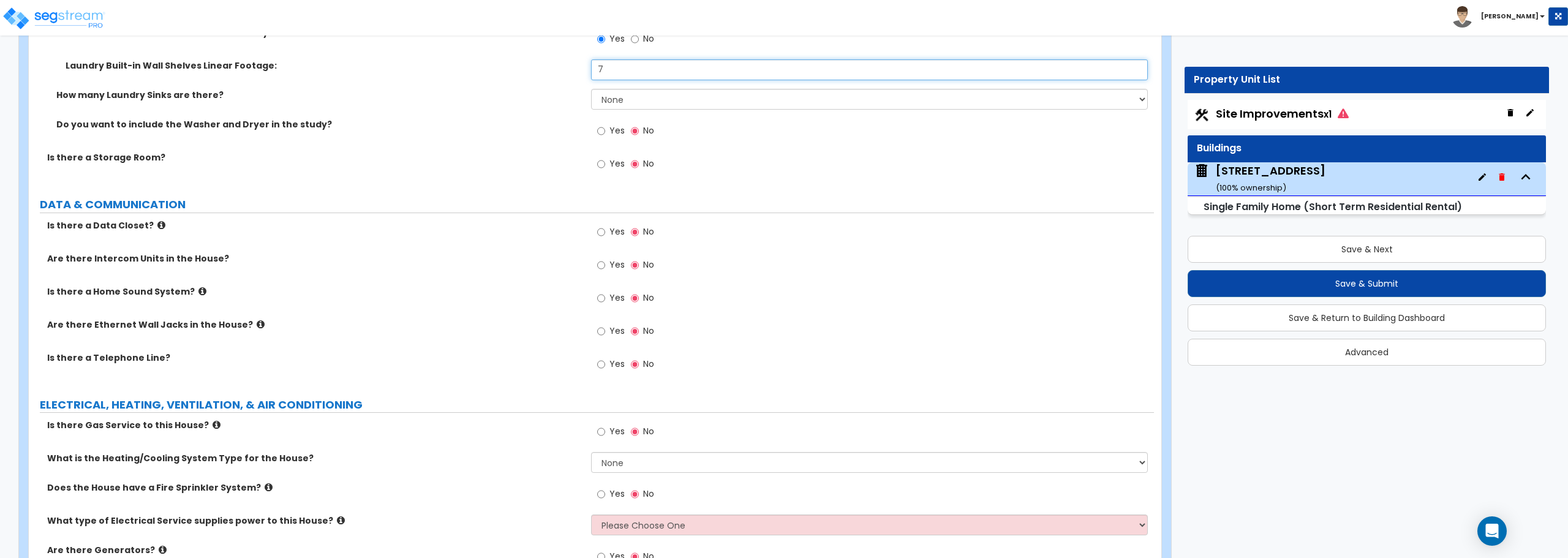
scroll to position [5204, 0]
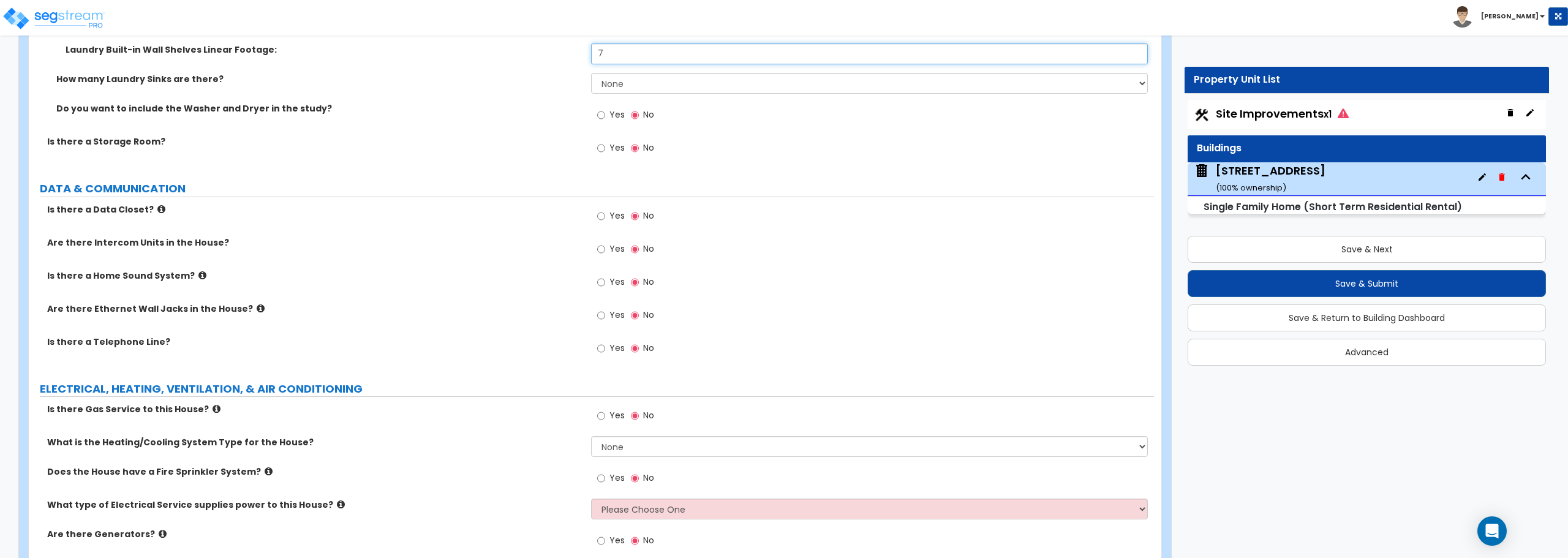
type input "7"
click at [638, 442] on select "None Heat Only Centralized Heating & Cooling Thru Wall Air Conditioners Mini Sp…" at bounding box center [869, 445] width 556 height 21
select select "2"
click at [591, 435] on select "None Heat Only Centralized Heating & Cooling Thru Wall Air Conditioners Mini Sp…" at bounding box center [869, 445] width 556 height 21
click at [640, 502] on select "Please Choose One Overhead Underground" at bounding box center [869, 508] width 556 height 21
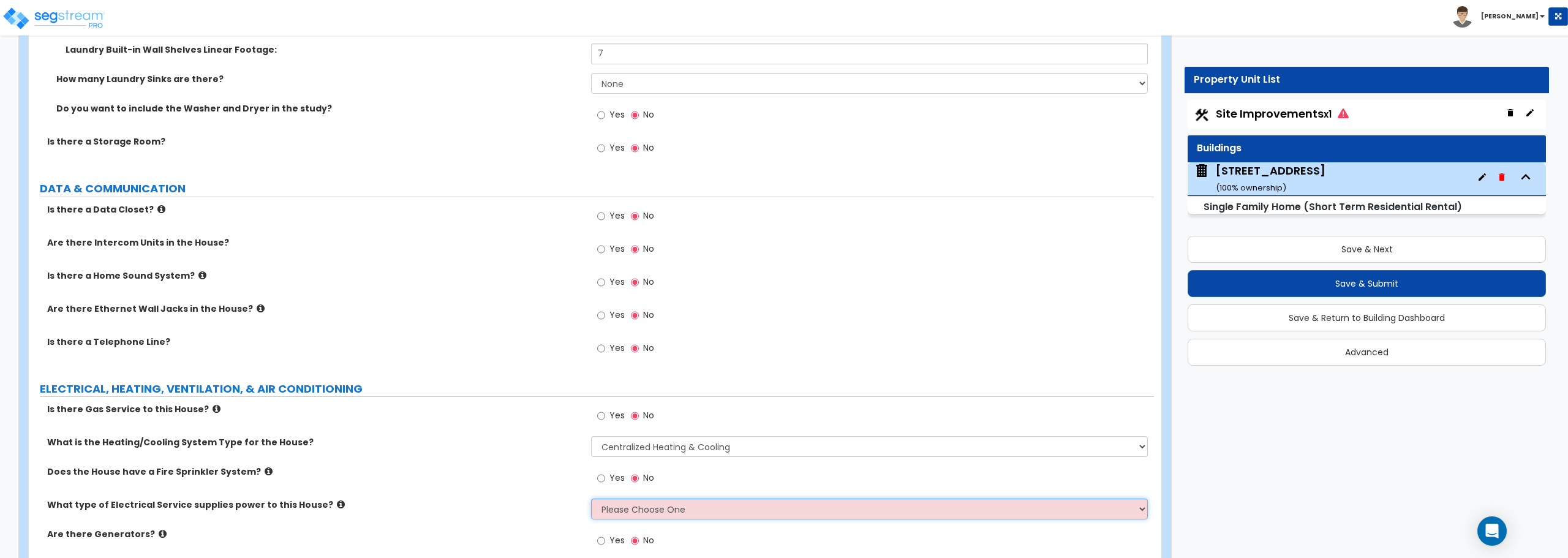
click at [638, 510] on select "Please Choose One Overhead Underground" at bounding box center [869, 508] width 556 height 21
click at [603, 415] on input "Yes" at bounding box center [601, 415] width 8 height 13
radio input "true"
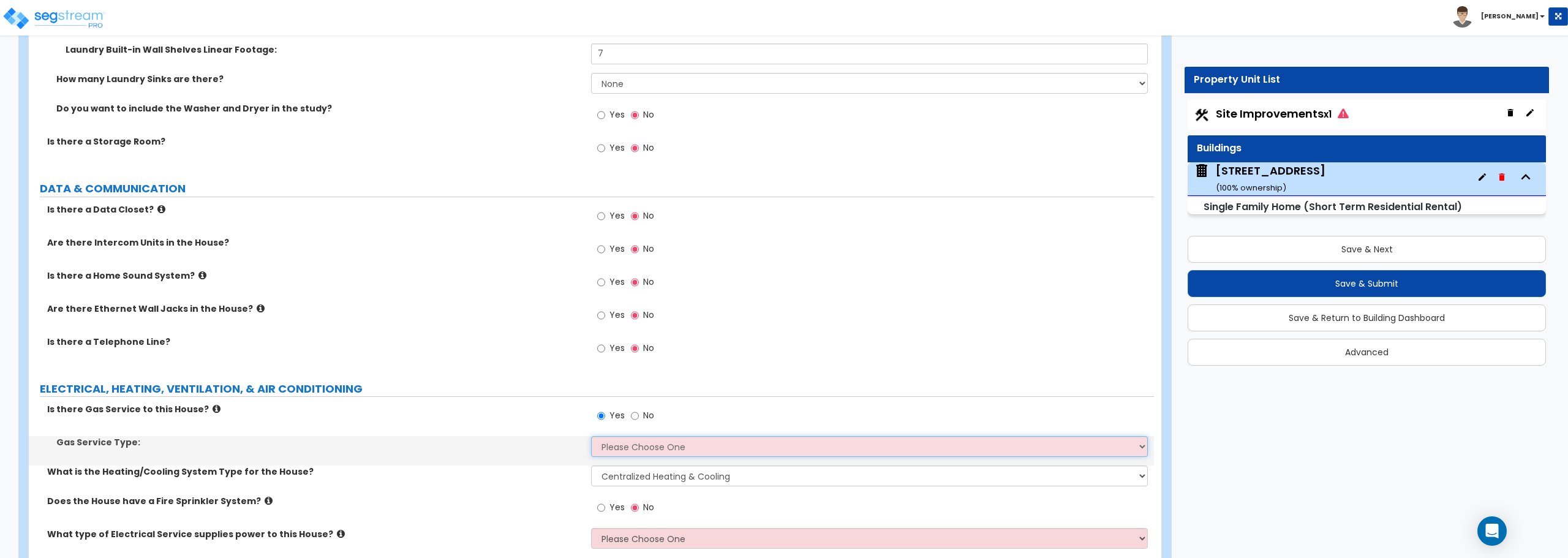
click at [636, 453] on select "Please Choose One Natural Gas Service Propane Tank On-site" at bounding box center [869, 445] width 556 height 21
select select "1"
click at [591, 435] on select "Please Choose One Natural Gas Service Propane Tank On-site" at bounding box center [869, 445] width 556 height 21
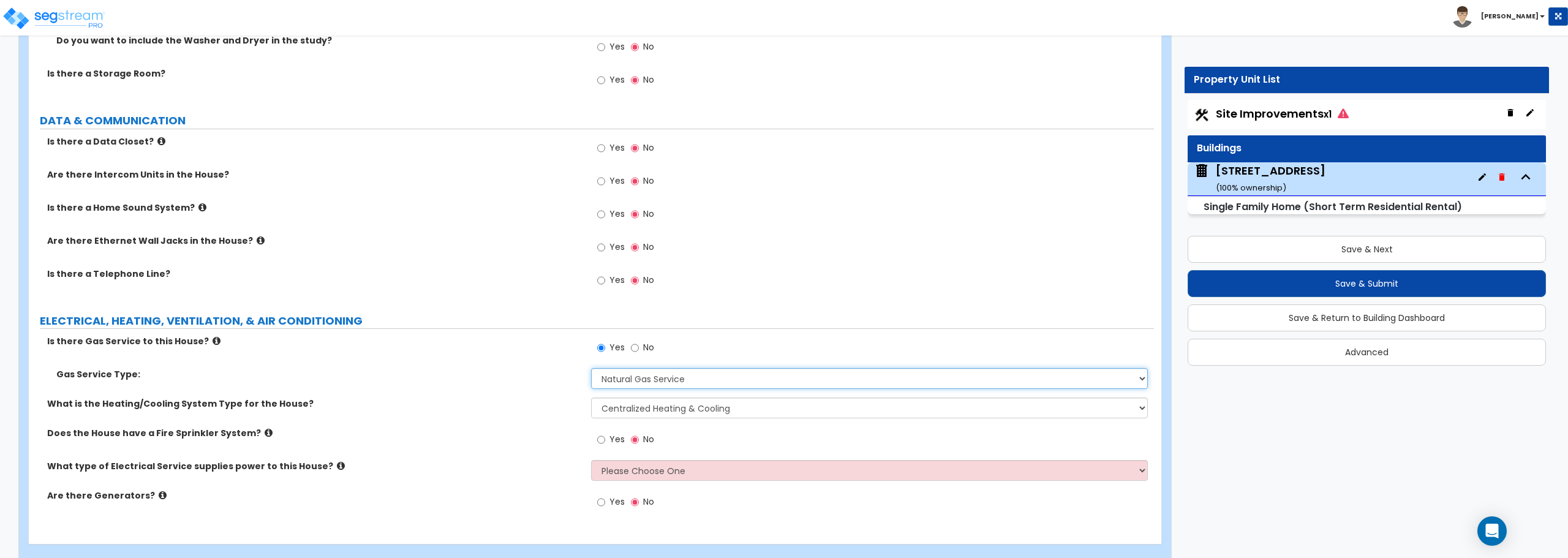
scroll to position [5293, 0]
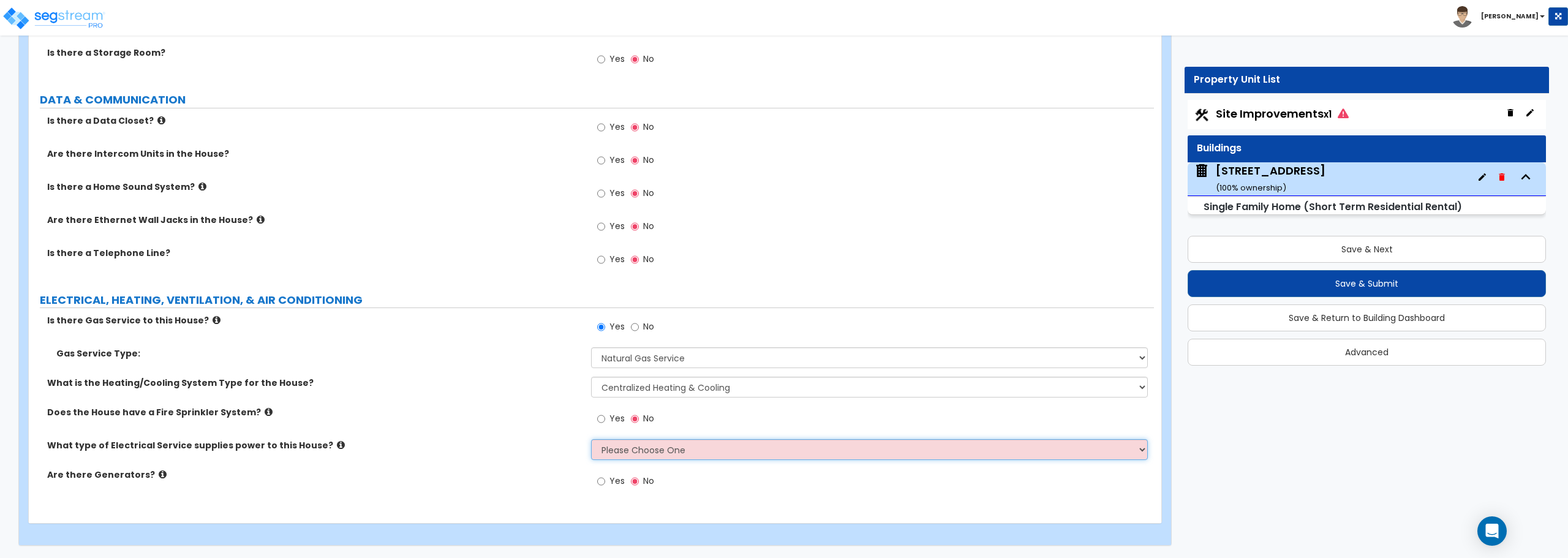
click at [640, 456] on select "Please Choose One Overhead Underground" at bounding box center [869, 449] width 556 height 21
select select "1"
click at [591, 439] on select "Please Choose One Overhead Underground" at bounding box center [869, 449] width 556 height 21
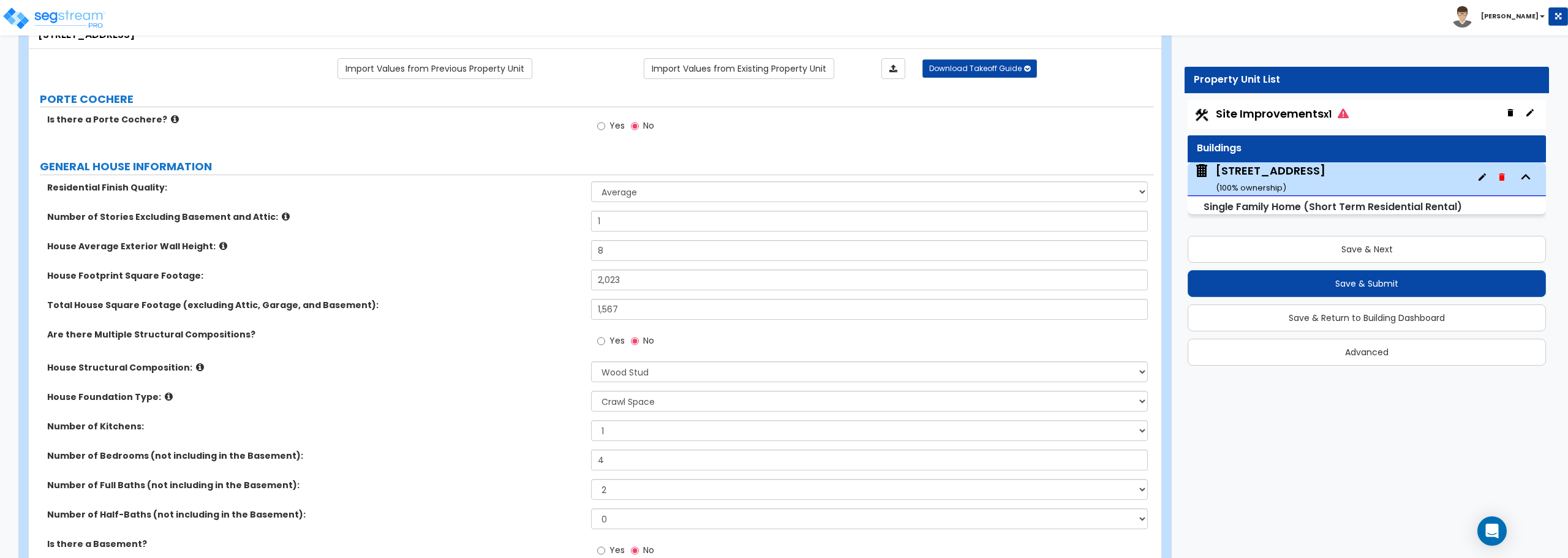
scroll to position [0, 0]
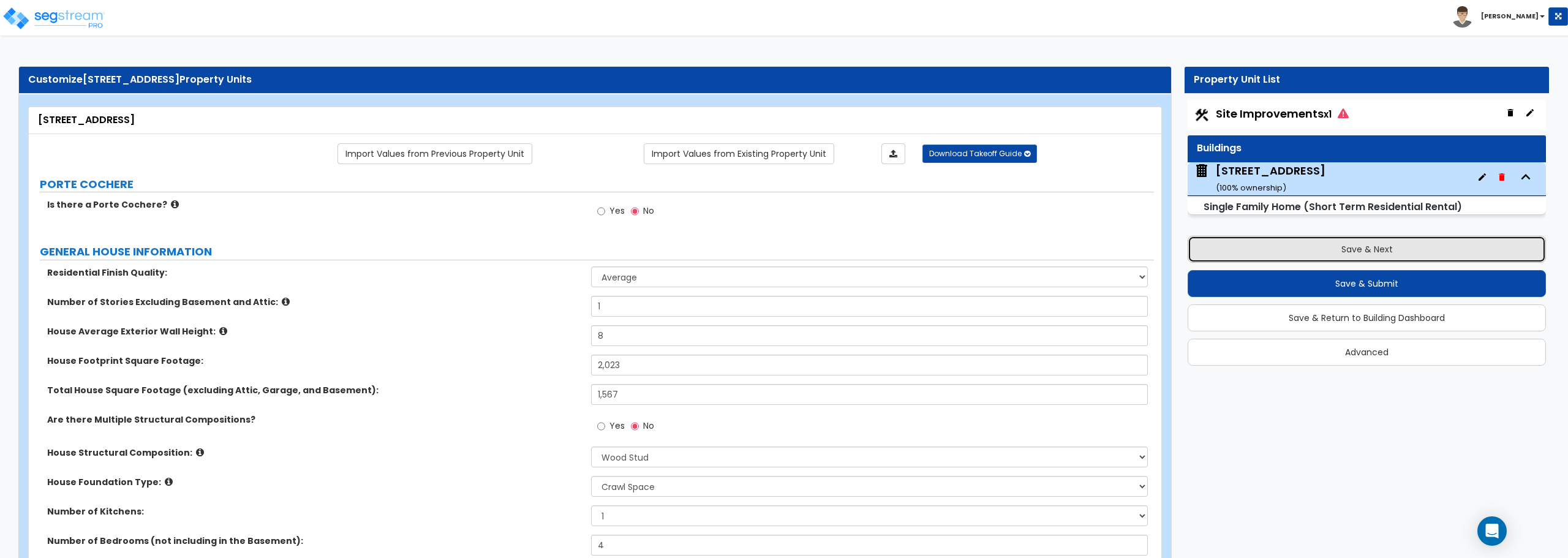
click at [1359, 253] on button "Save & Next" at bounding box center [1367, 249] width 359 height 27
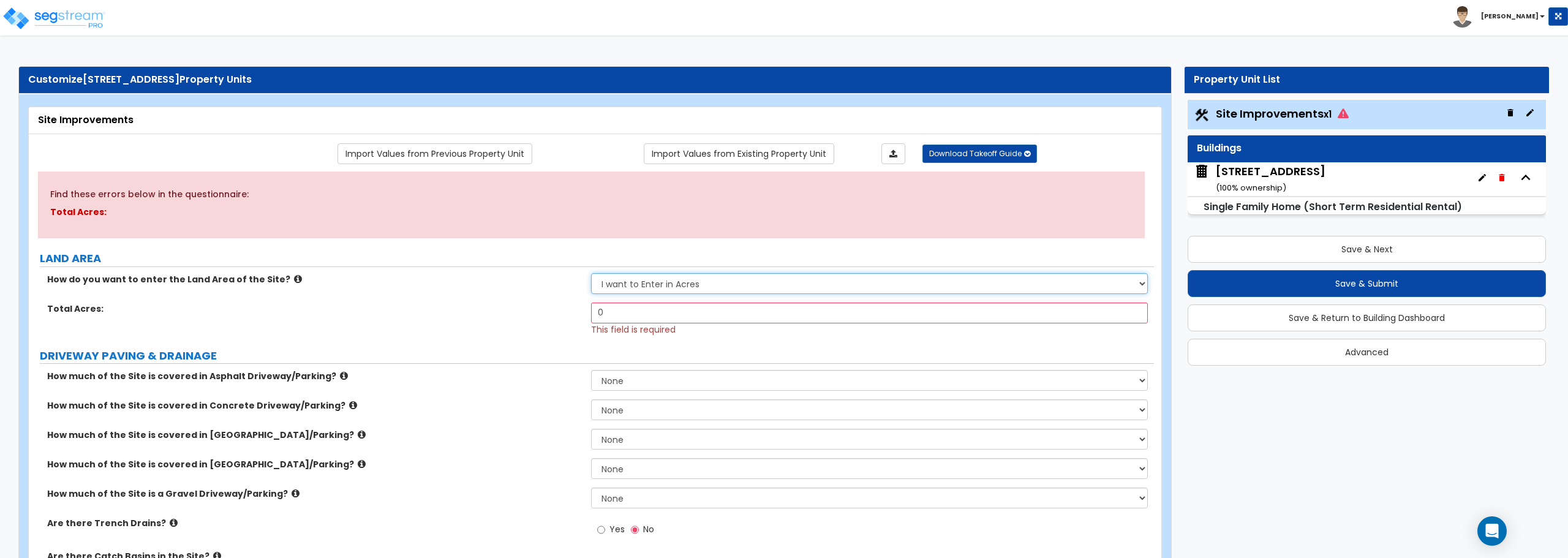
click at [825, 283] on select "I want to Enter in [GEOGRAPHIC_DATA] I want to Enter in Square Feet" at bounding box center [869, 283] width 556 height 21
click at [591, 273] on select "I want to Enter in [GEOGRAPHIC_DATA] I want to Enter in Square Feet" at bounding box center [869, 283] width 556 height 21
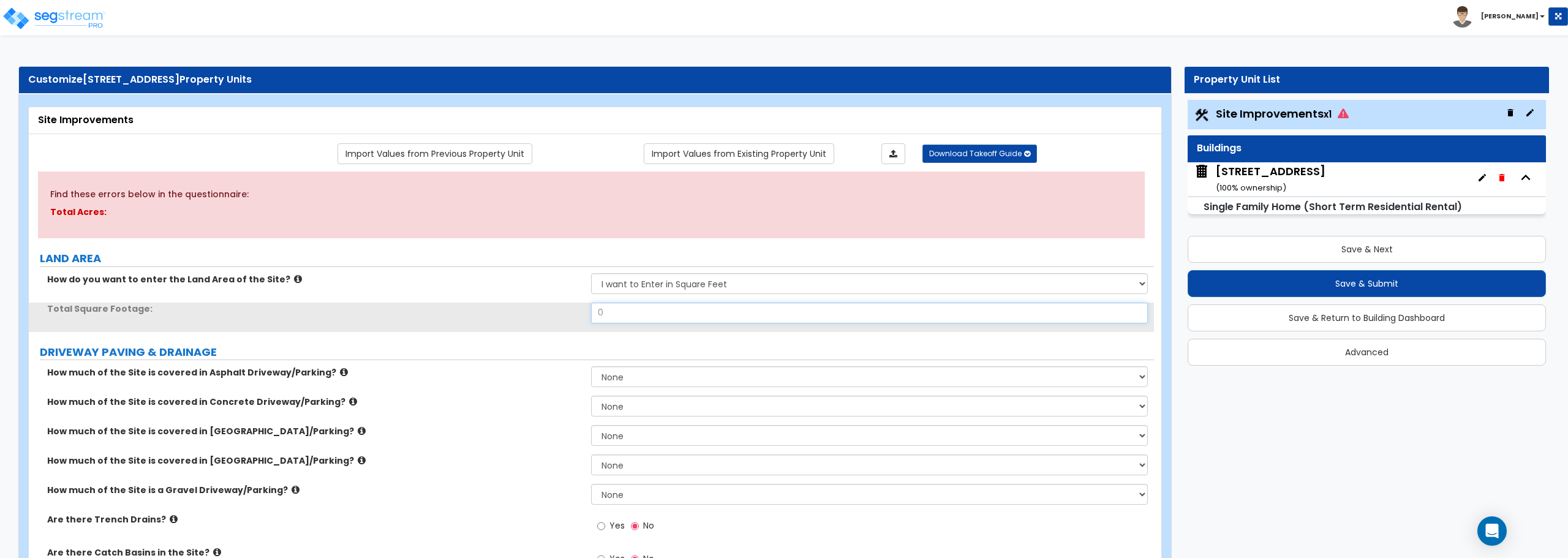
click at [740, 312] on input "0" at bounding box center [869, 312] width 556 height 21
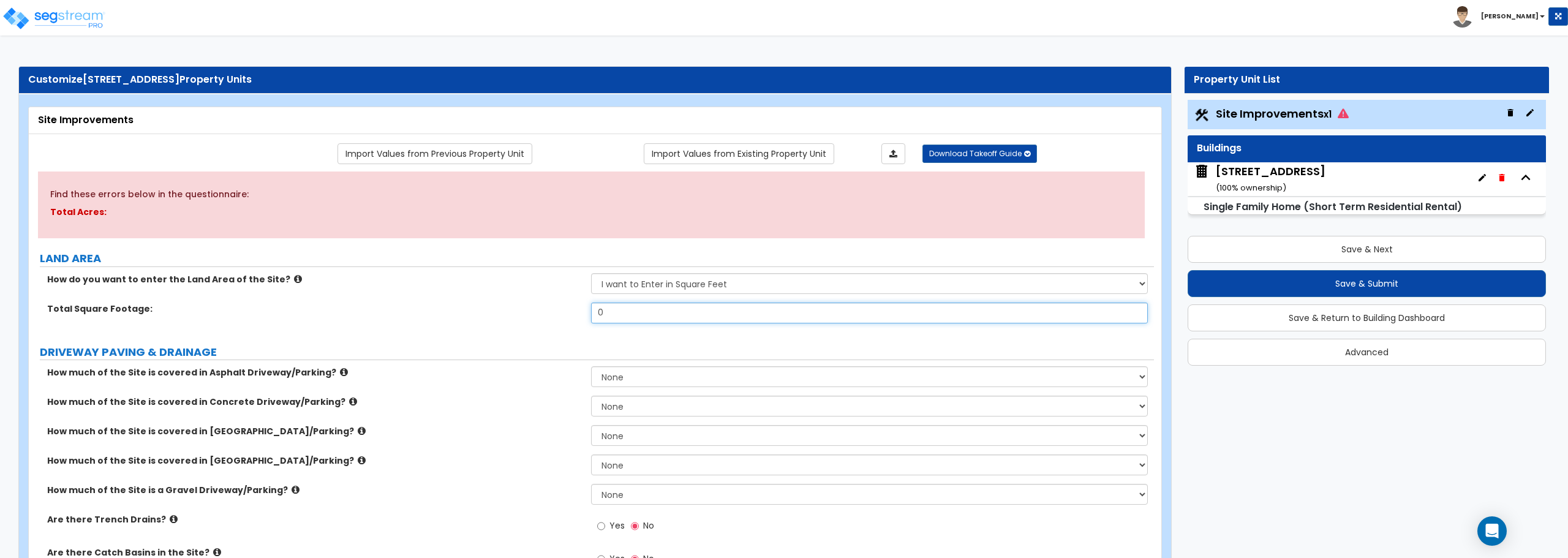
drag, startPoint x: 740, startPoint y: 312, endPoint x: 483, endPoint y: 316, distance: 257.0
click at [483, 316] on div "Total Square Footage: 0" at bounding box center [591, 317] width 1125 height 30
select select "1"
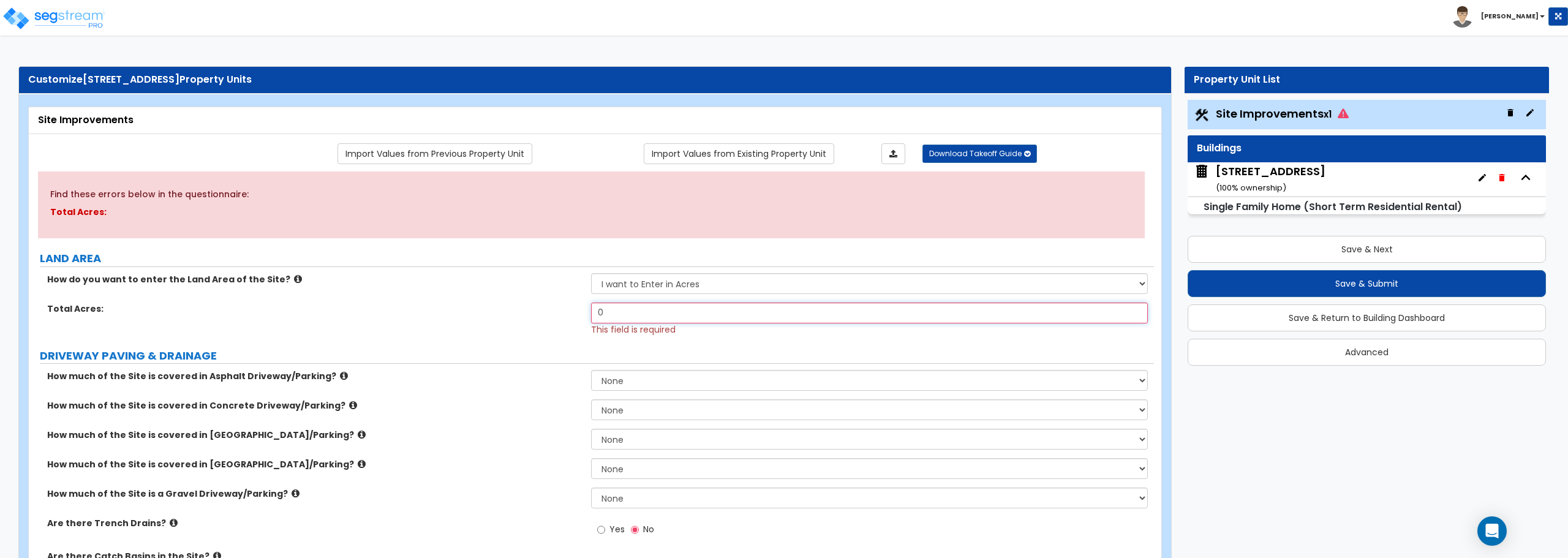
drag, startPoint x: 607, startPoint y: 308, endPoint x: 551, endPoint y: 312, distance: 56.1
click at [551, 312] on div "Total Acres: 0 This field is required" at bounding box center [591, 318] width 1125 height 33
type input "11,399"
click at [614, 389] on select "None I want to Enter an Approximate Percentage I want to Enter the Square Foota…" at bounding box center [869, 380] width 556 height 21
click at [573, 397] on div "How much of the Site is covered in Asphalt Driveway/Parking? None I want to Ent…" at bounding box center [591, 385] width 1125 height 30
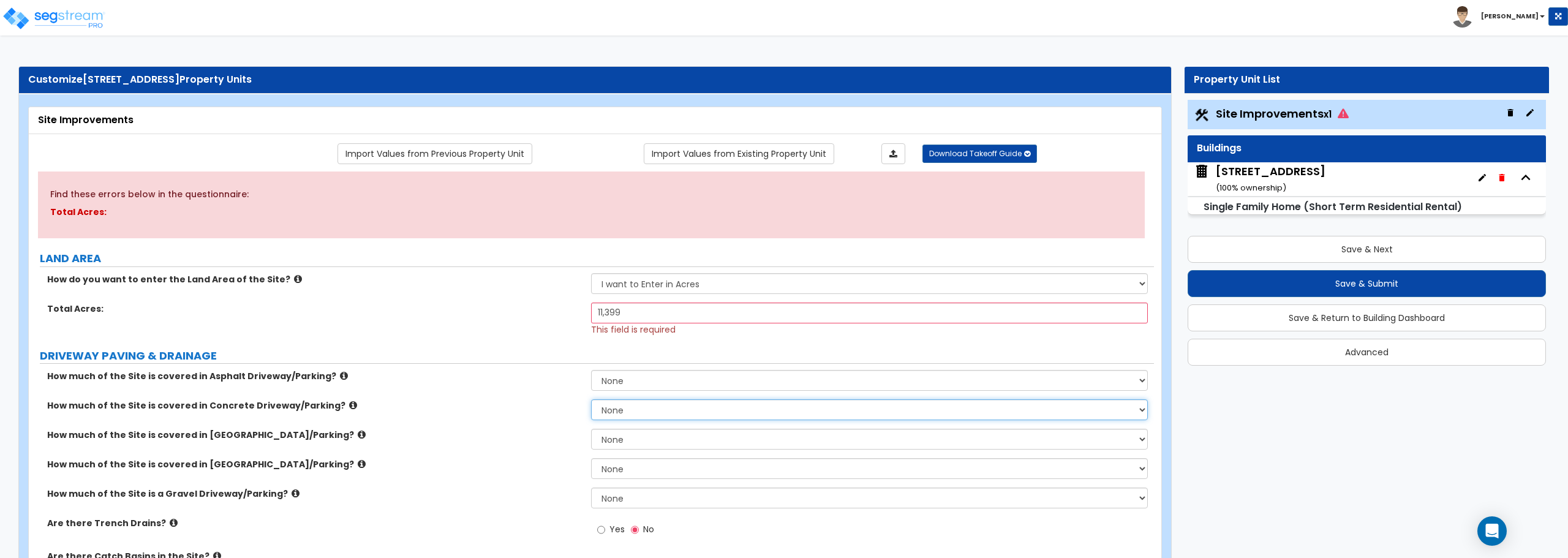
drag, startPoint x: 619, startPoint y: 410, endPoint x: 626, endPoint y: 418, distance: 10.6
click at [619, 410] on select "None I want to Enter an Approximate Percentage I want to Enter the Square Foota…" at bounding box center [869, 409] width 556 height 21
select select "2"
click at [591, 399] on select "None I want to Enter an Approximate Percentage I want to Enter the Square Foota…" at bounding box center [869, 409] width 556 height 21
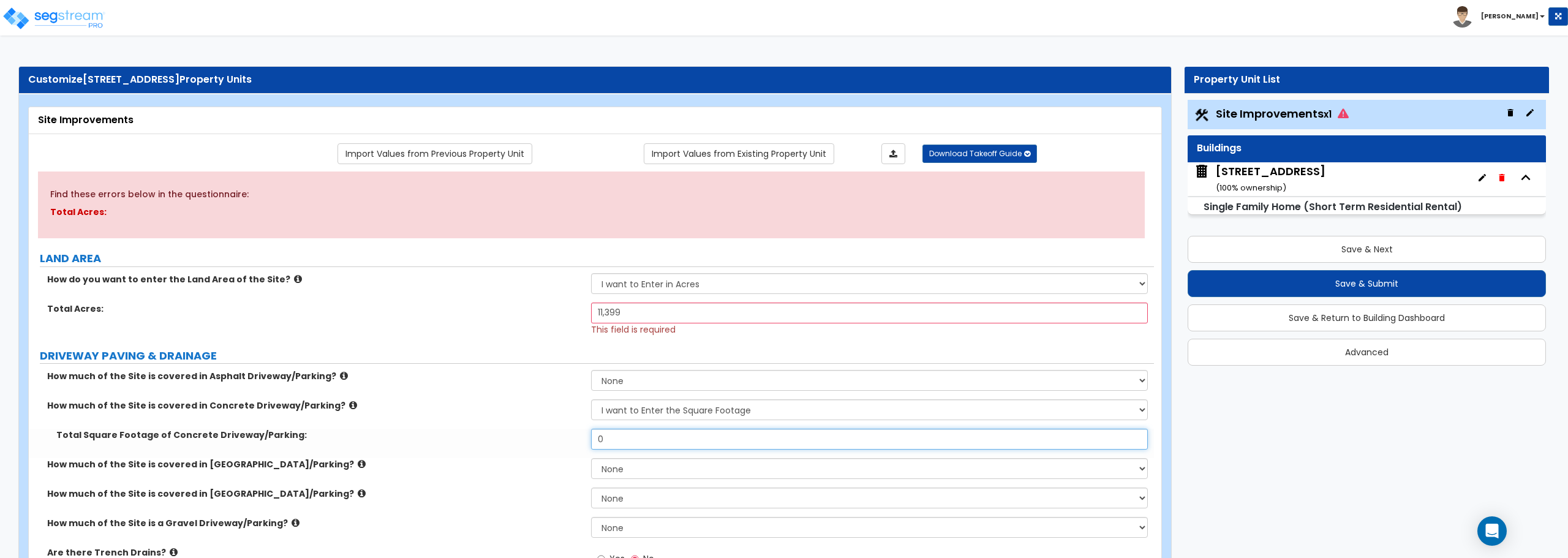
drag, startPoint x: 640, startPoint y: 443, endPoint x: 532, endPoint y: 435, distance: 108.3
click at [532, 435] on div "Total Square Footage of Concrete Driveway/Parking: 0" at bounding box center [591, 443] width 1125 height 30
type input "905"
click at [529, 463] on label "How much of the Site is covered in [GEOGRAPHIC_DATA]/Parking?" at bounding box center [315, 464] width 535 height 13
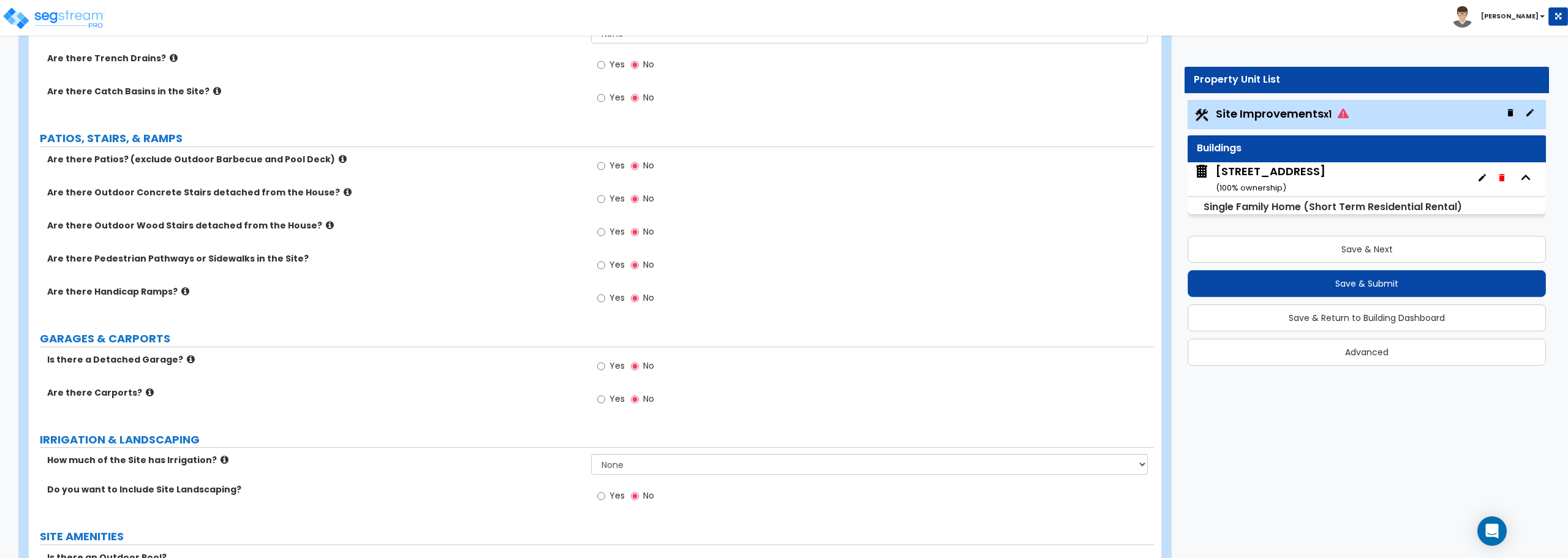
scroll to position [551, 0]
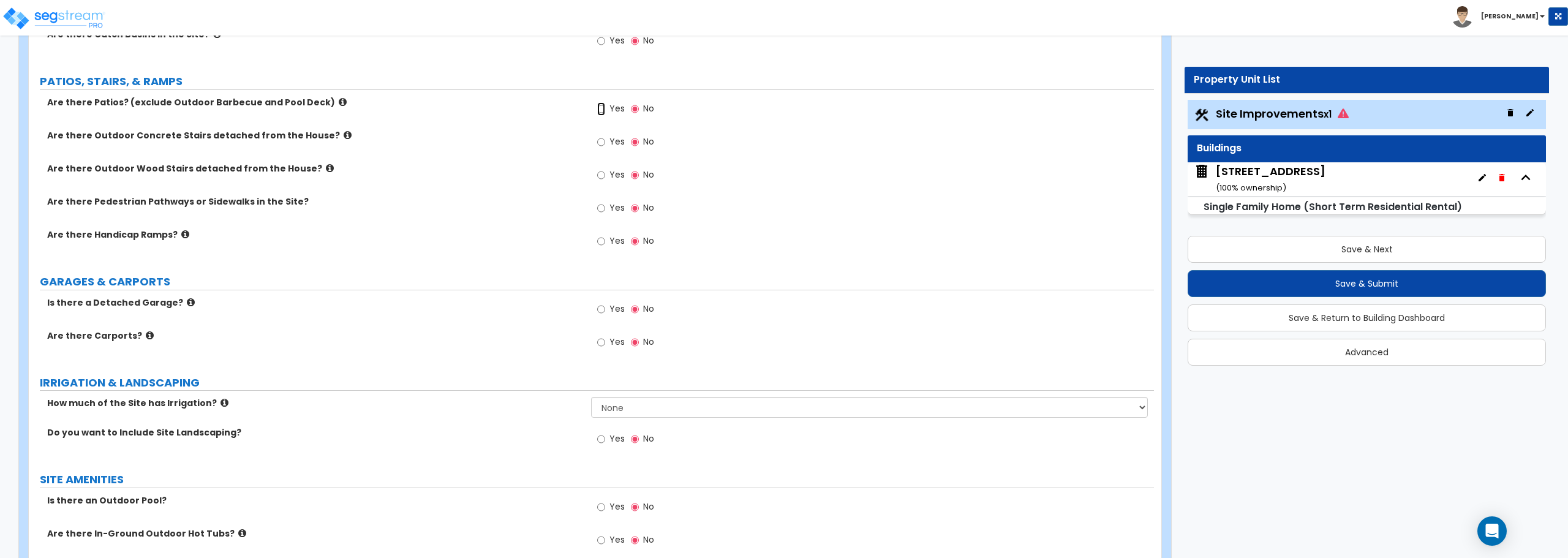
click at [599, 110] on input "Yes" at bounding box center [601, 108] width 8 height 13
radio input "true"
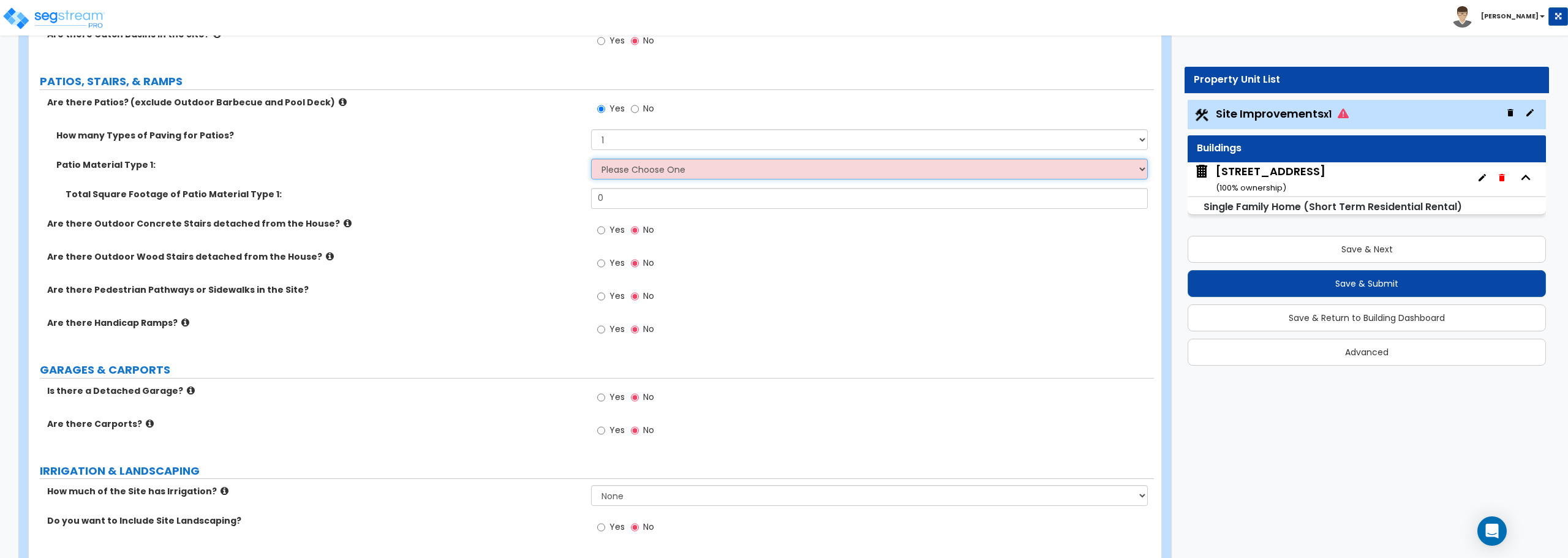
click at [639, 165] on select "Please Choose One Bare Concrete Stamped Concrete Brick Pavers Stone Pavers Tile…" at bounding box center [869, 168] width 556 height 21
select select "1"
click at [591, 158] on select "Please Choose One Bare Concrete Stamped Concrete Brick Pavers Stone Pavers Tile…" at bounding box center [869, 168] width 556 height 21
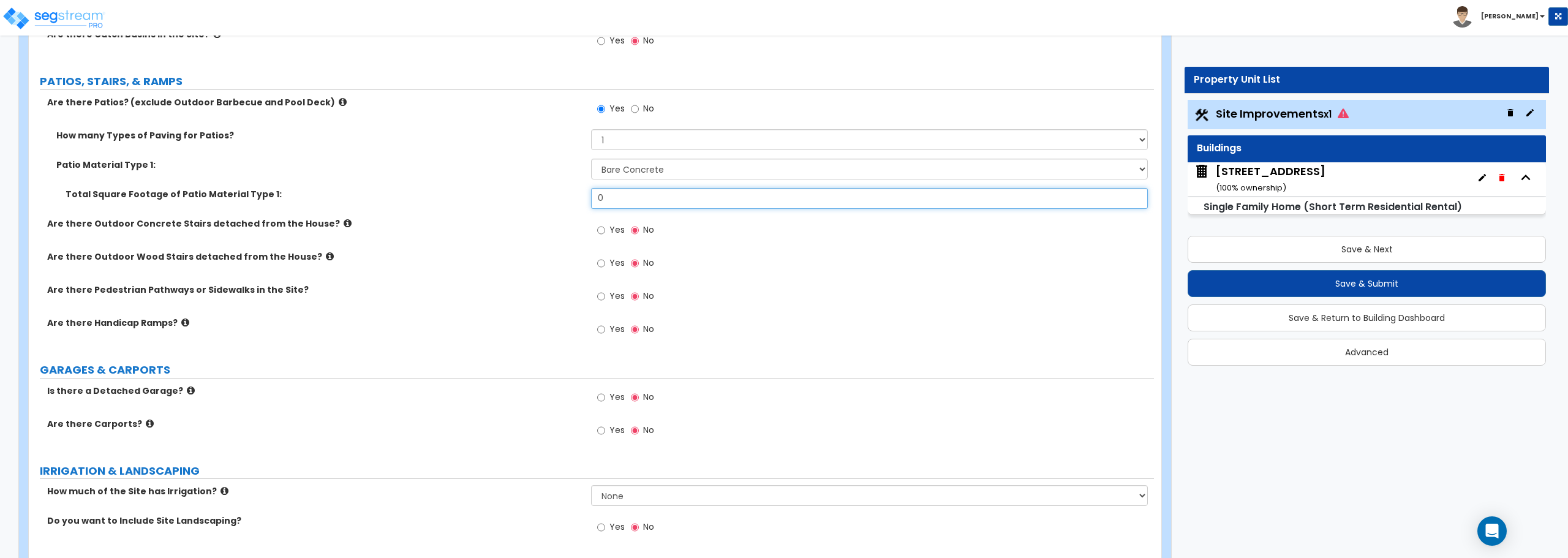
drag, startPoint x: 632, startPoint y: 198, endPoint x: 569, endPoint y: 193, distance: 63.2
click at [569, 193] on div "Total Square Footage of Patio Material Type 1: 0" at bounding box center [591, 202] width 1125 height 30
type input "1,263"
click at [601, 261] on input "Yes" at bounding box center [601, 263] width 8 height 13
radio input "true"
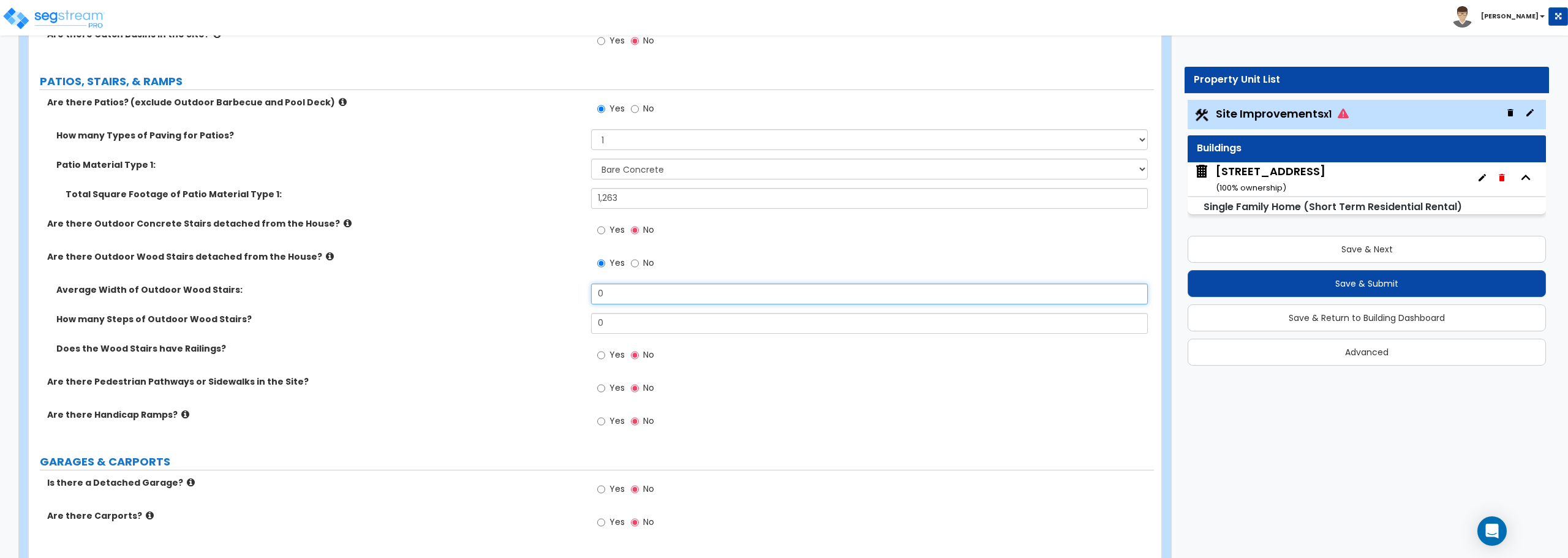
drag, startPoint x: 623, startPoint y: 300, endPoint x: 507, endPoint y: 302, distance: 116.0
click at [507, 302] on div "Average Width of Outdoor Wood Stairs: 0" at bounding box center [591, 298] width 1125 height 30
type input "3"
drag, startPoint x: 621, startPoint y: 326, endPoint x: 521, endPoint y: 335, distance: 100.4
click at [521, 335] on div "How many Steps of Outdoor Wood Stairs? 0" at bounding box center [591, 327] width 1125 height 30
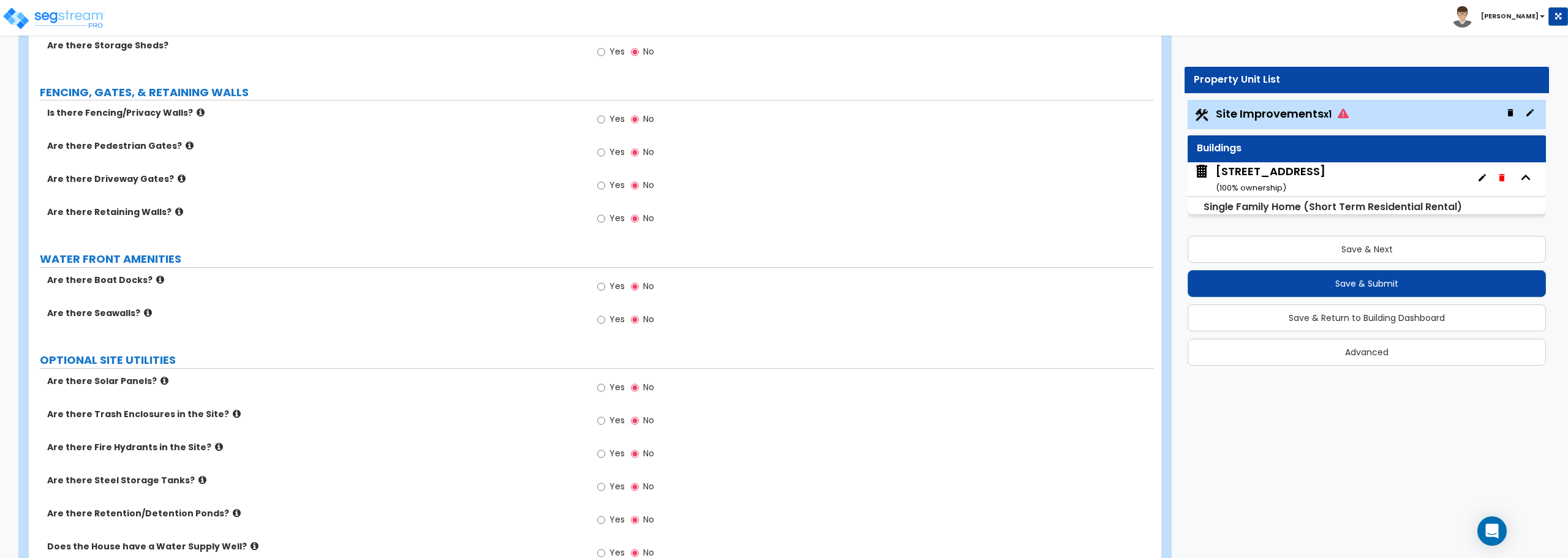
scroll to position [1592, 0]
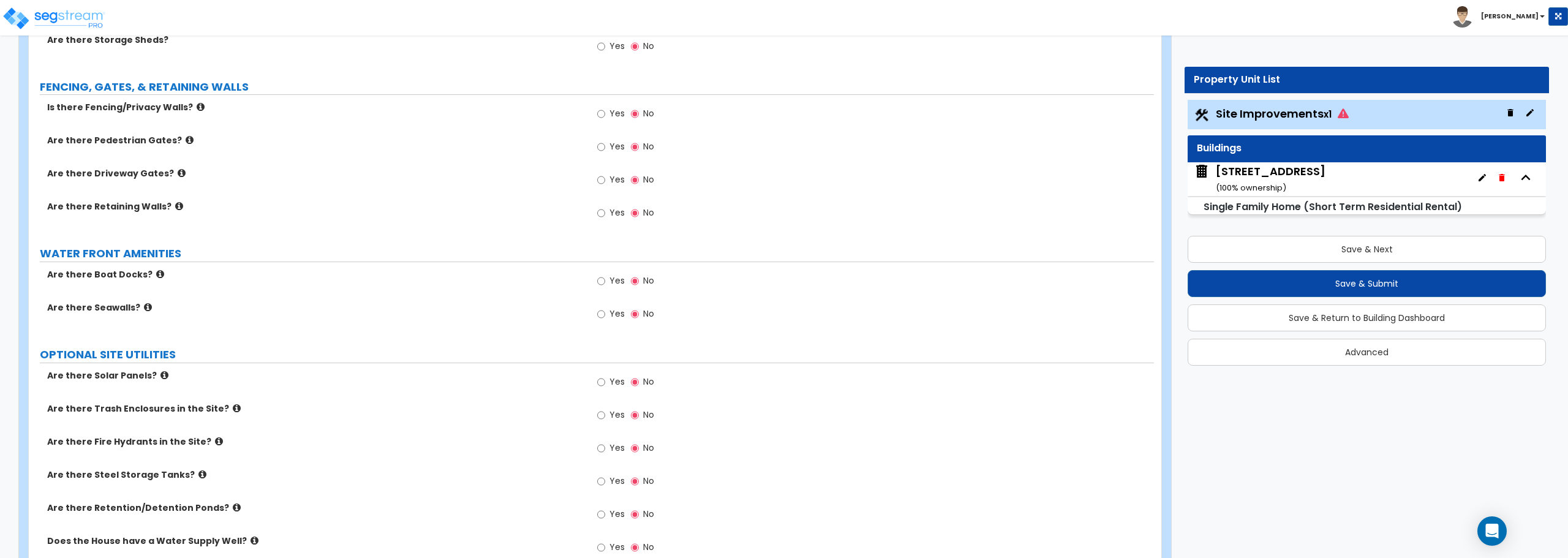
type input "1"
click at [598, 114] on input "Yes" at bounding box center [601, 114] width 8 height 13
radio input "true"
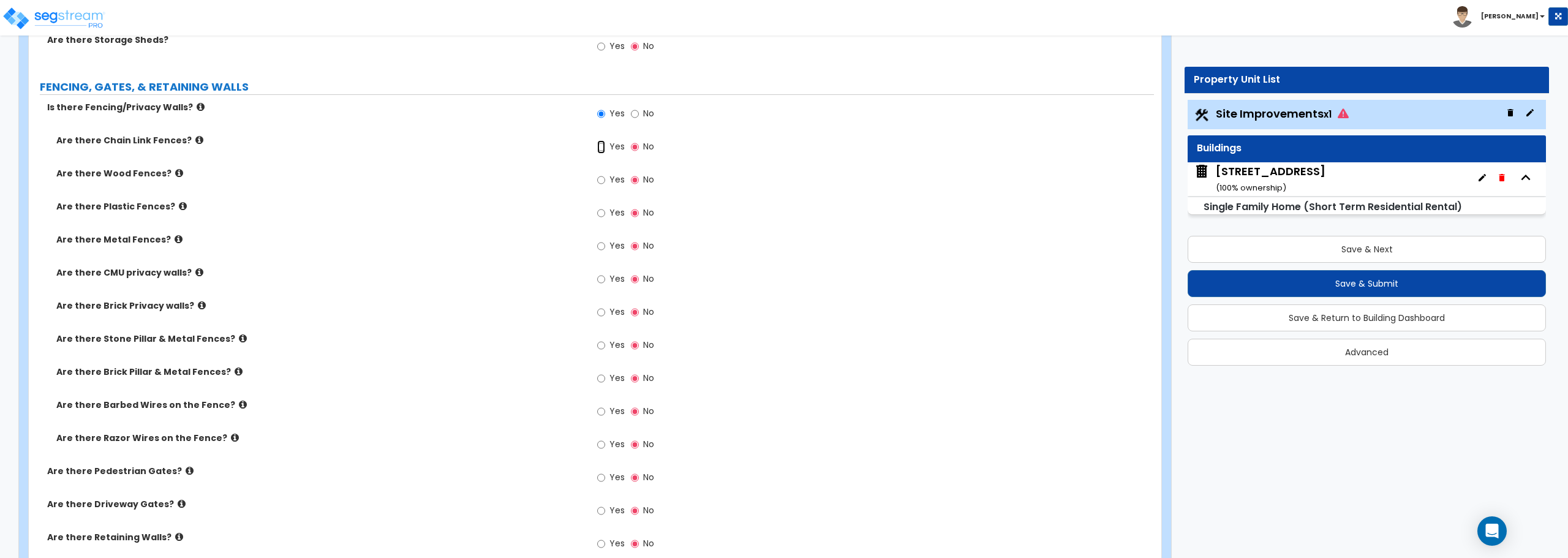
click at [599, 145] on input "Yes" at bounding box center [601, 147] width 8 height 13
radio input "true"
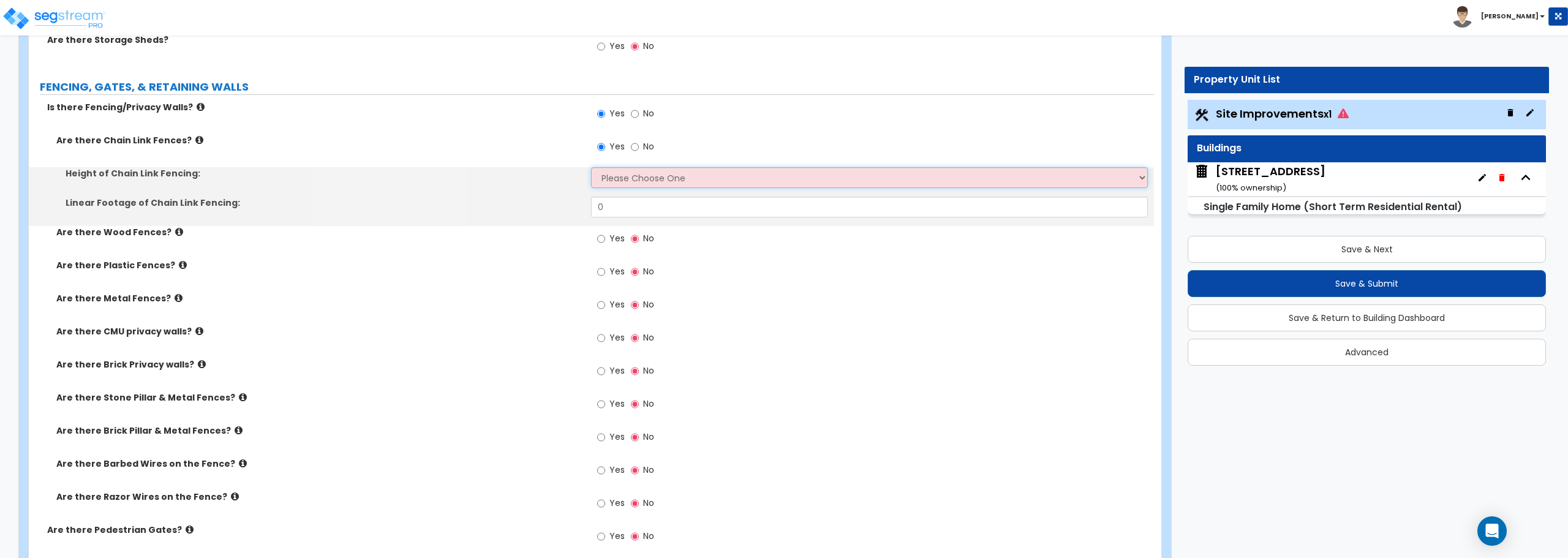
click at [610, 182] on select "Please Choose One 3 feet 4 feet 5 feet 6 feet 10 feet 12 feet" at bounding box center [869, 177] width 556 height 21
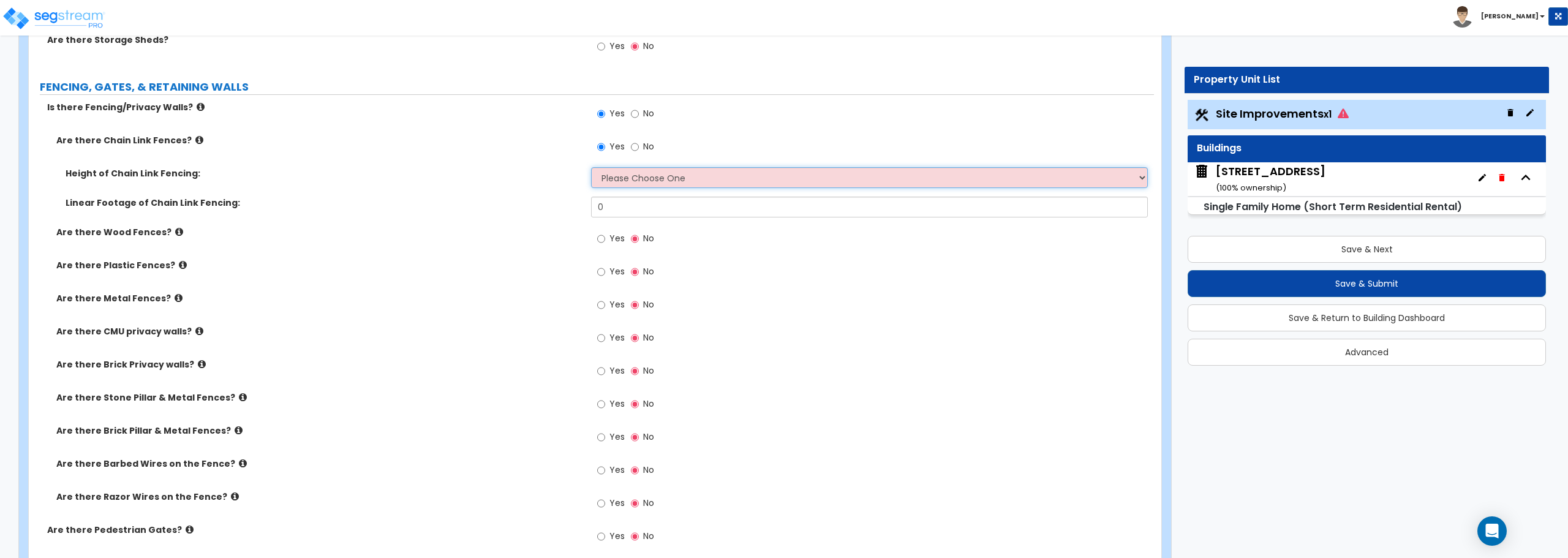
select select "2"
click at [591, 167] on select "Please Choose One 3 feet 4 feet 5 feet 6 feet 10 feet 12 feet" at bounding box center [869, 177] width 556 height 21
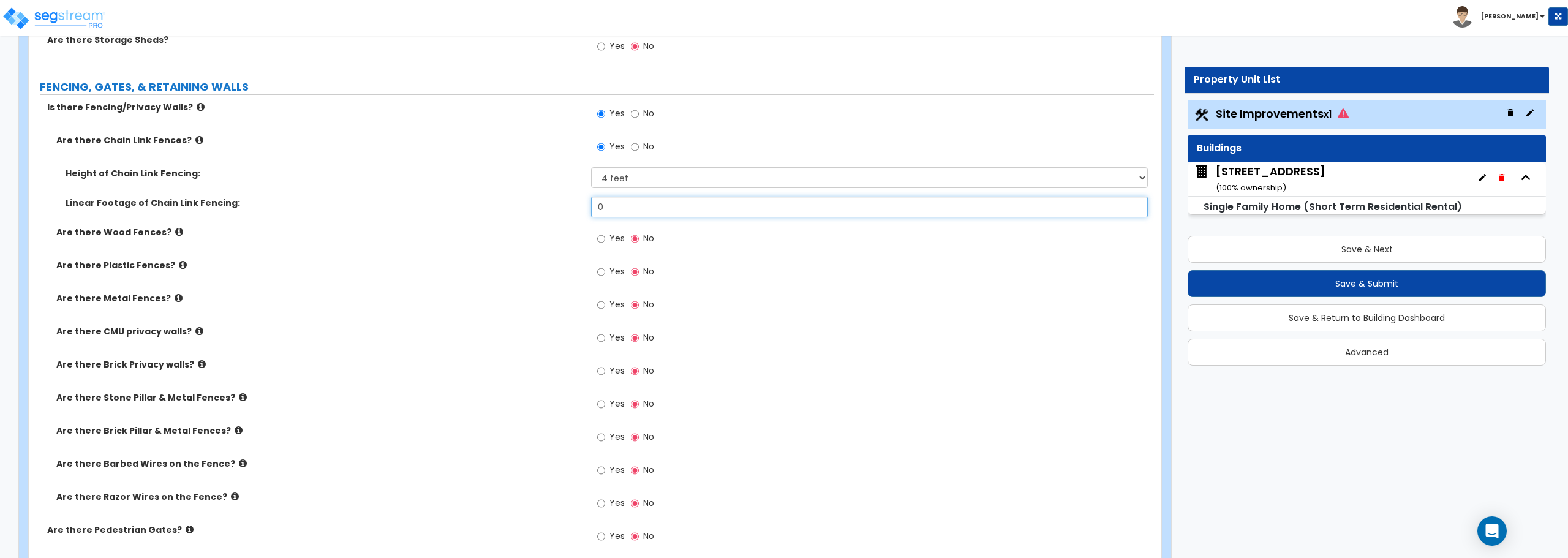
drag, startPoint x: 624, startPoint y: 210, endPoint x: 521, endPoint y: 210, distance: 103.0
click at [521, 210] on div "Linear Footage of Chain Link Fencing: 0" at bounding box center [591, 211] width 1125 height 30
type input "80"
click at [600, 238] on input "Yes" at bounding box center [601, 238] width 8 height 13
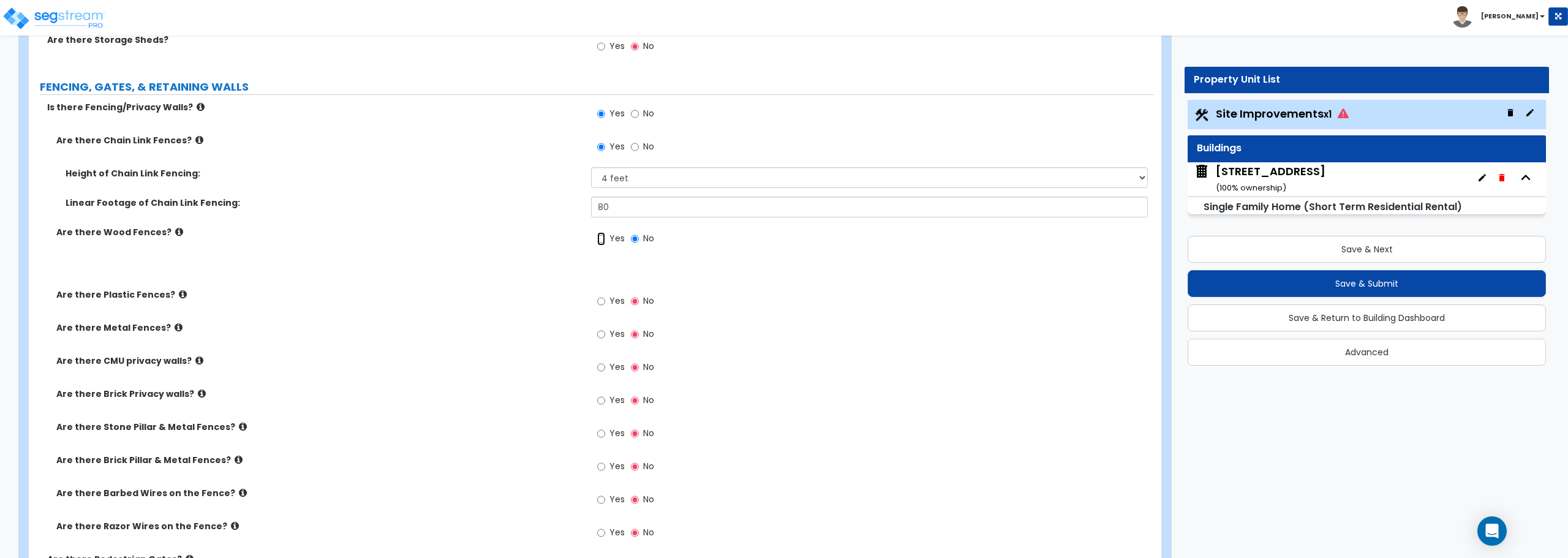
radio input "true"
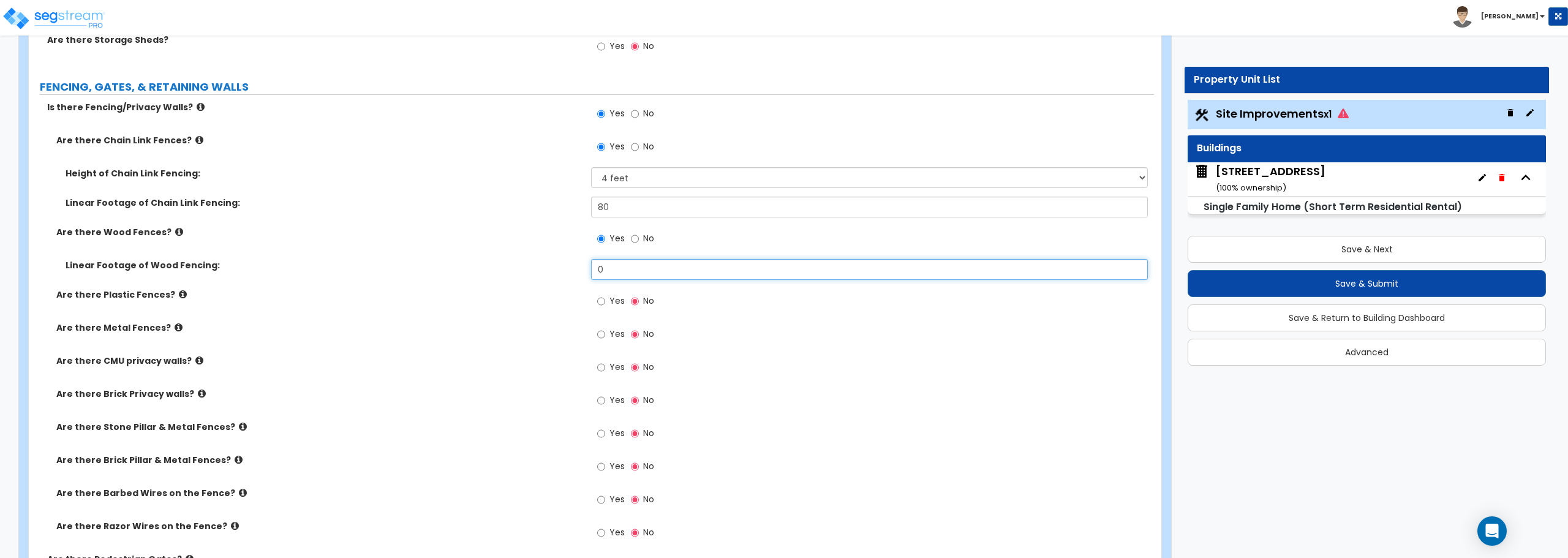
drag, startPoint x: 616, startPoint y: 269, endPoint x: 553, endPoint y: 278, distance: 63.6
click at [553, 278] on div "Linear Footage of Wood Fencing: 0" at bounding box center [591, 274] width 1125 height 30
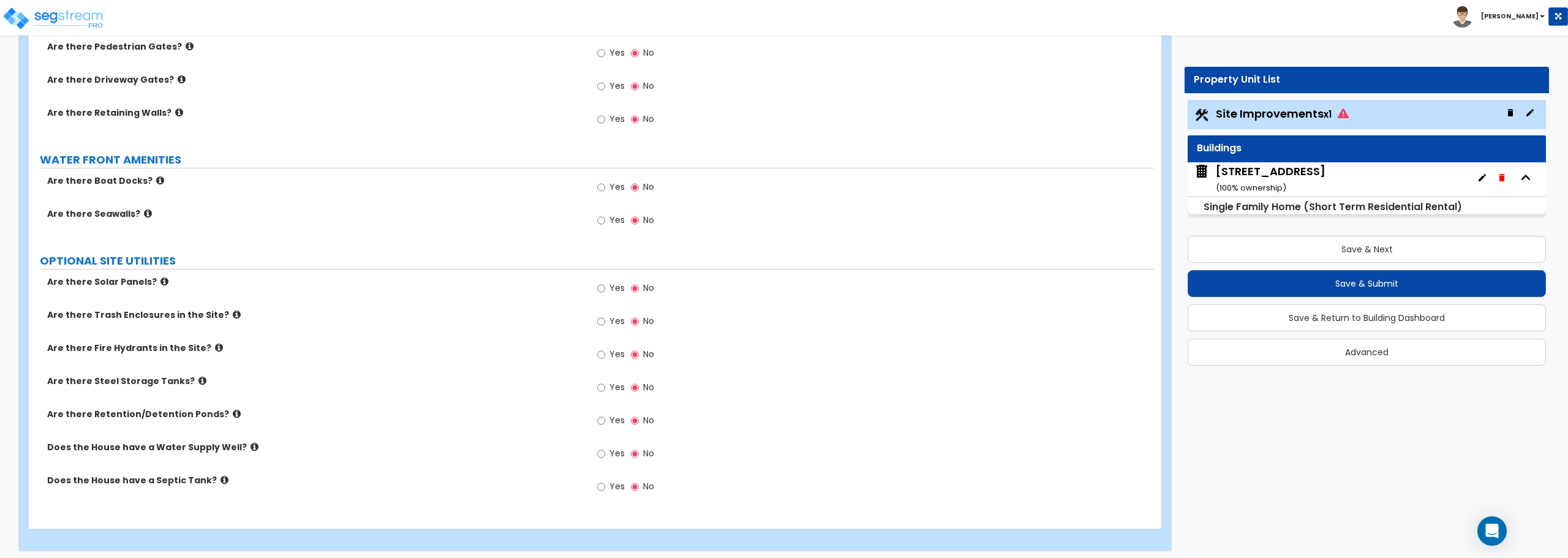
scroll to position [2109, 0]
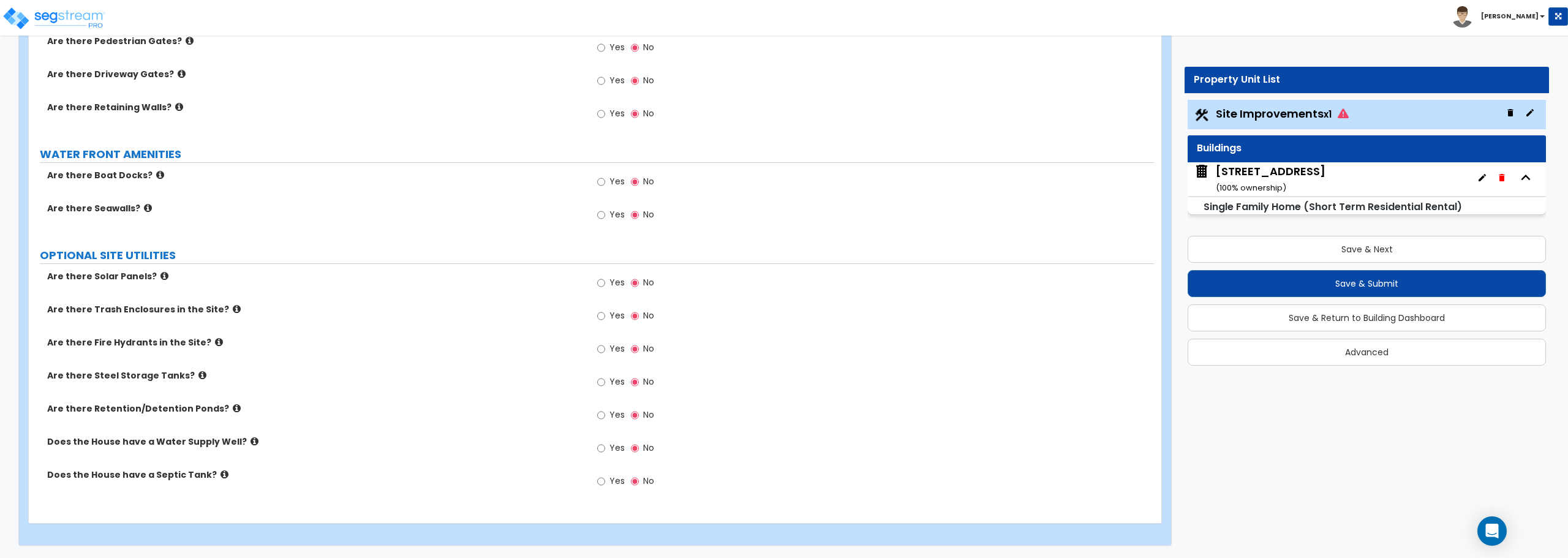
type input "170"
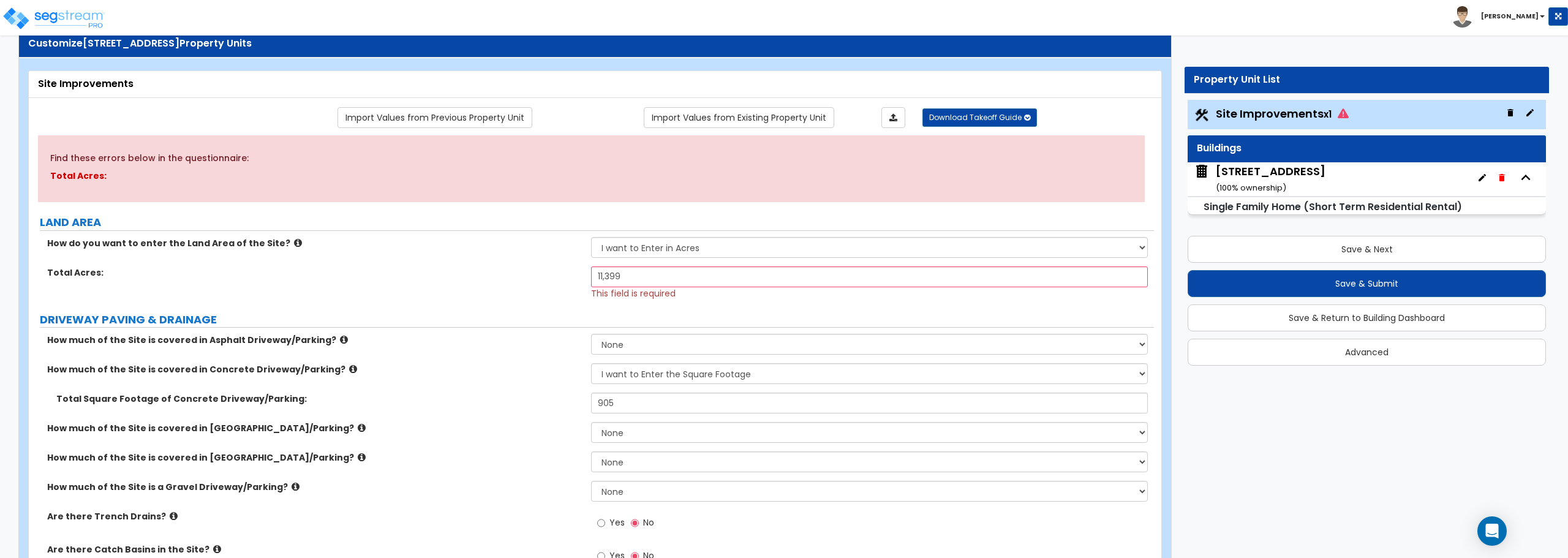
scroll to position [0, 0]
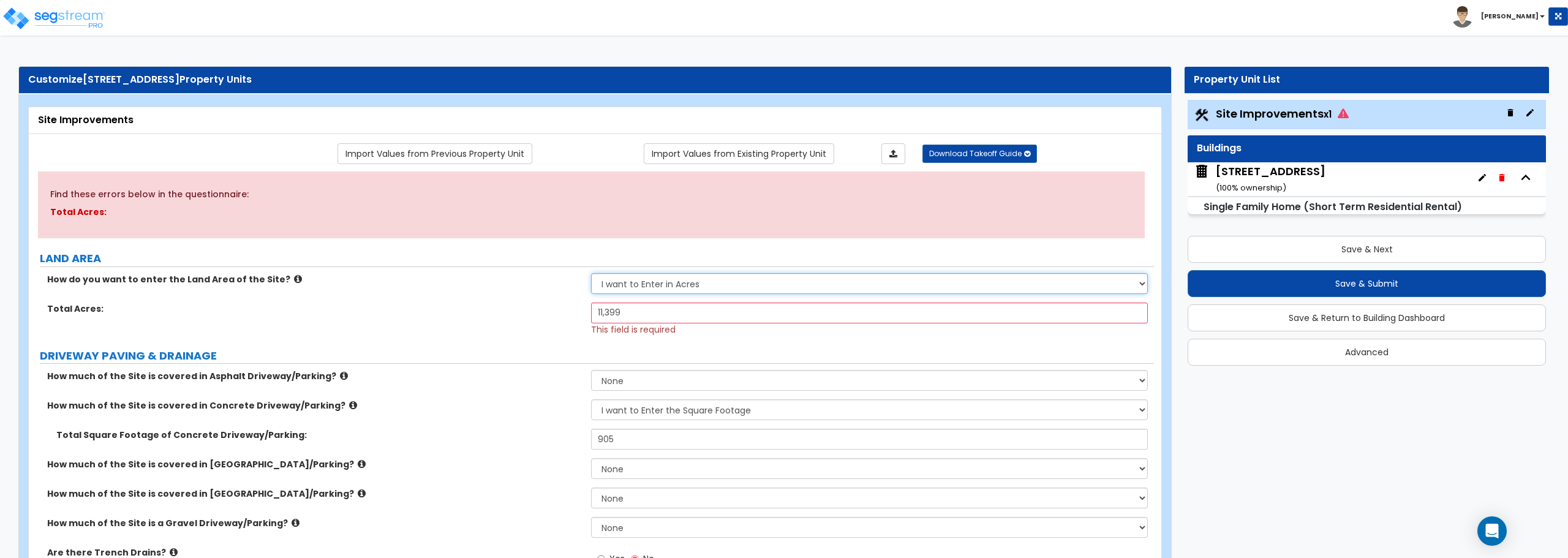
click at [738, 280] on select "I want to Enter in [GEOGRAPHIC_DATA] I want to Enter in Square Feet" at bounding box center [869, 283] width 556 height 21
select select "2"
click at [591, 273] on select "I want to Enter in [GEOGRAPHIC_DATA] I want to Enter in Square Feet" at bounding box center [869, 283] width 556 height 21
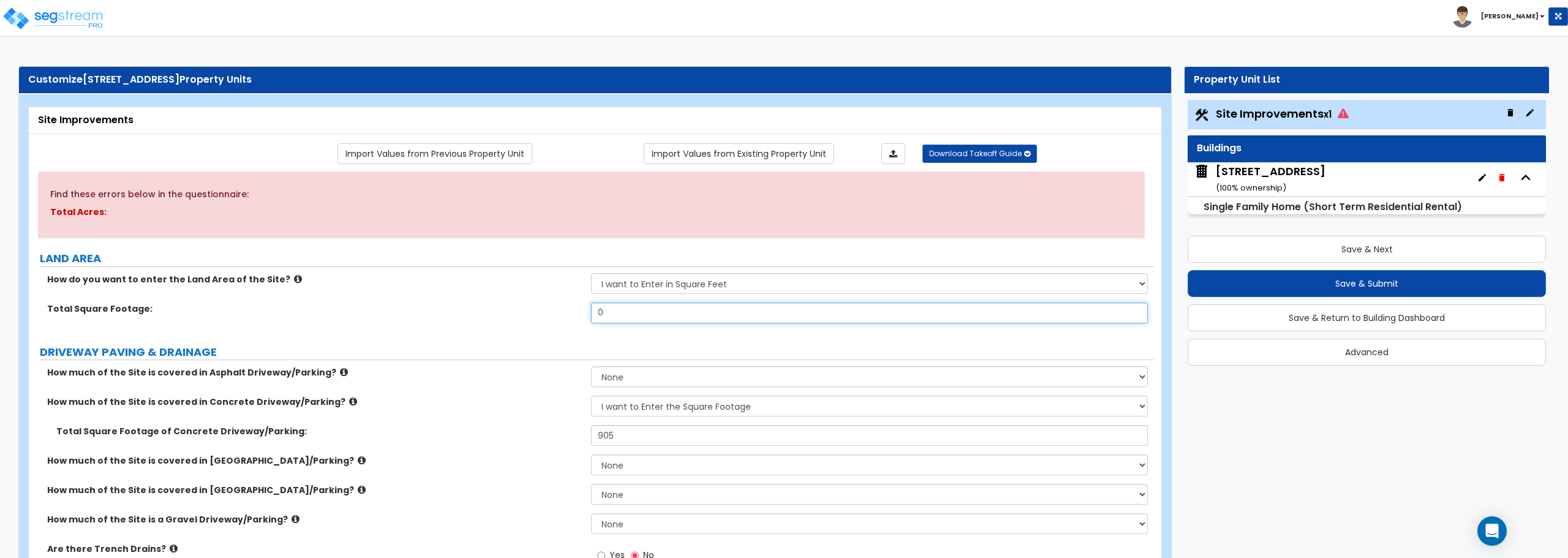
drag, startPoint x: 624, startPoint y: 317, endPoint x: 564, endPoint y: 319, distance: 60.0
click at [564, 319] on div "Total Square Footage: 0" at bounding box center [591, 317] width 1125 height 30
type input "11,399"
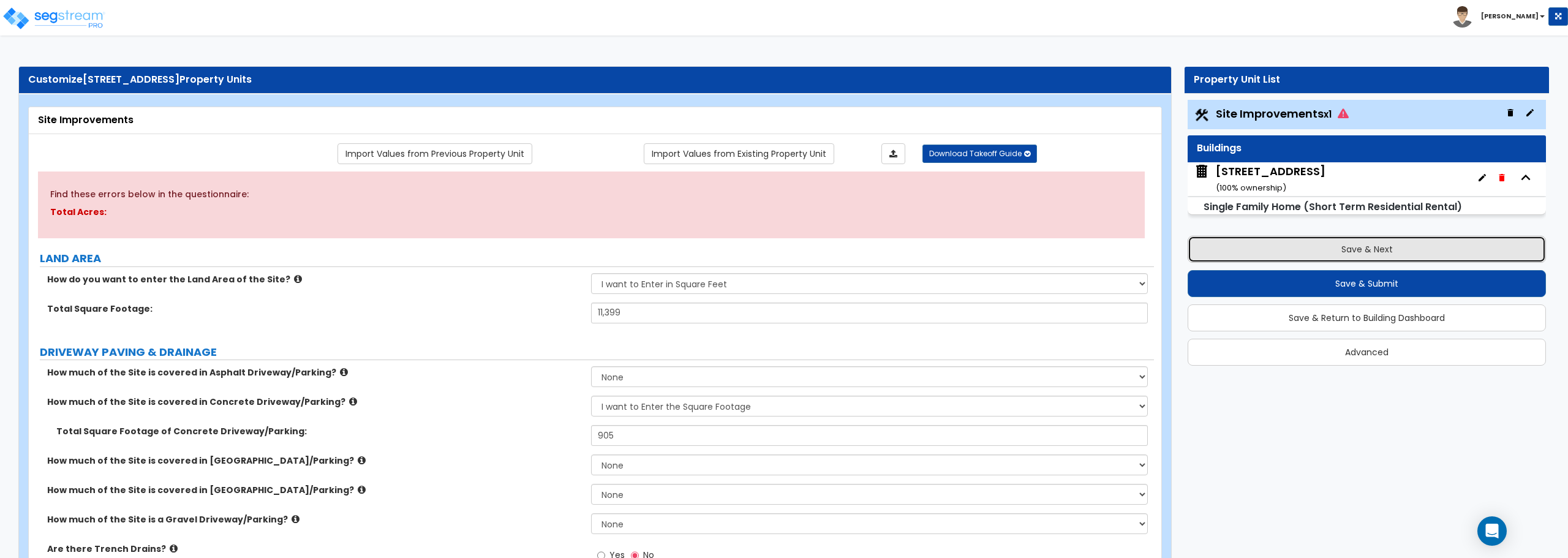
click at [1372, 248] on button "Save & Next" at bounding box center [1367, 249] width 359 height 27
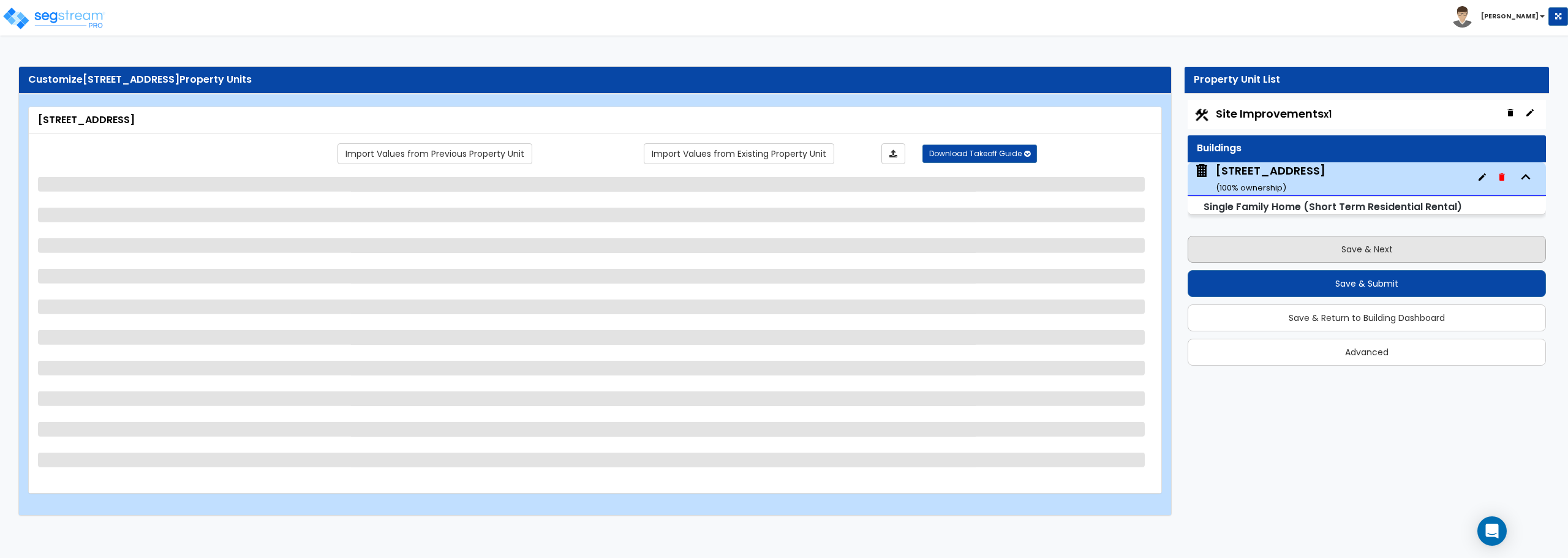
select select "1"
select select "7"
select select "1"
select select "2"
select select "1"
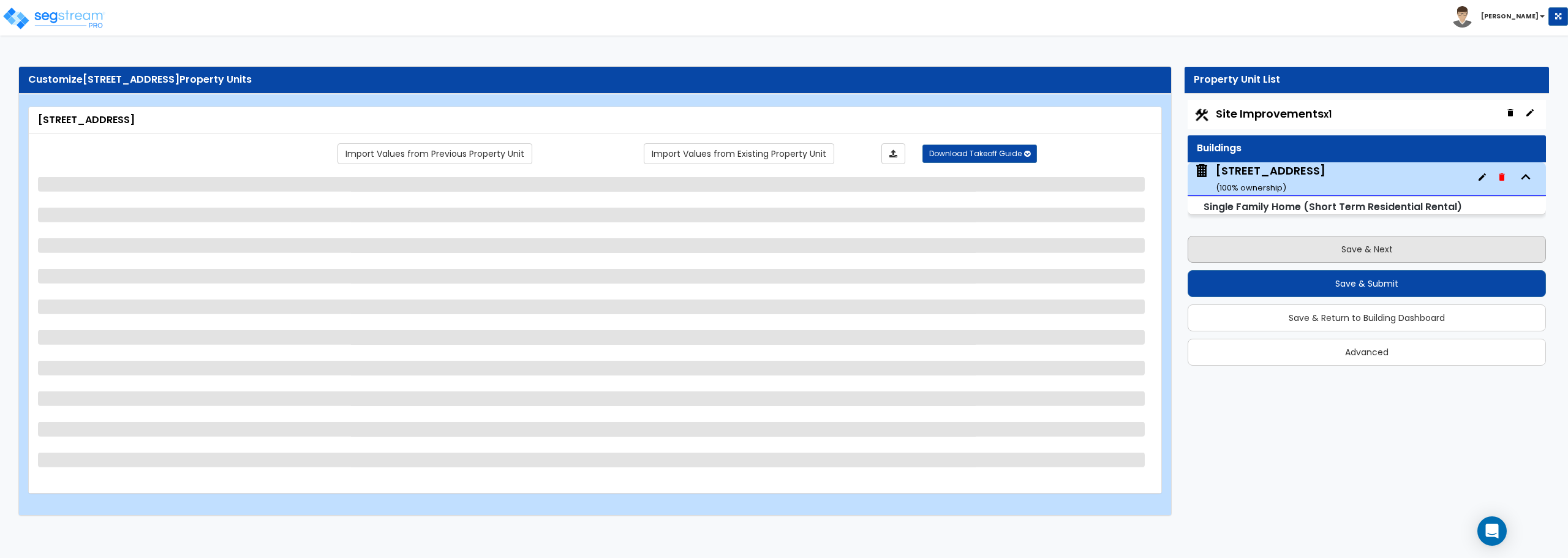
select select "1"
select select "2"
select select "1"
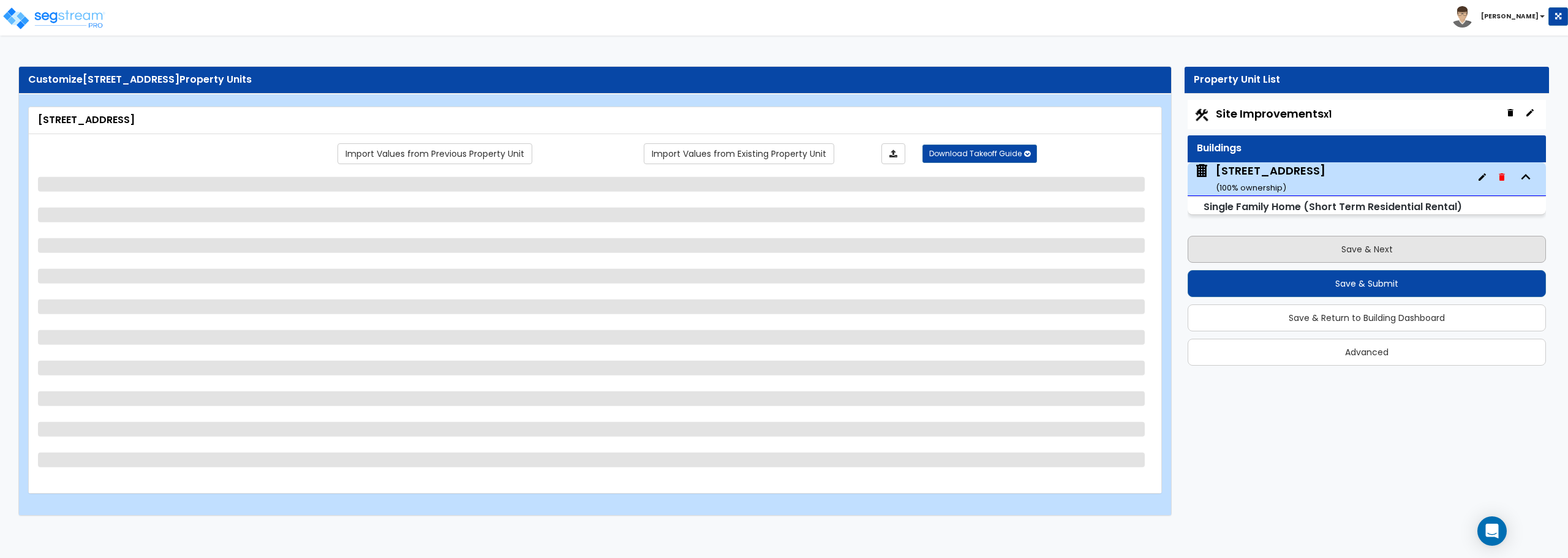
select select "1"
select select "2"
select select "3"
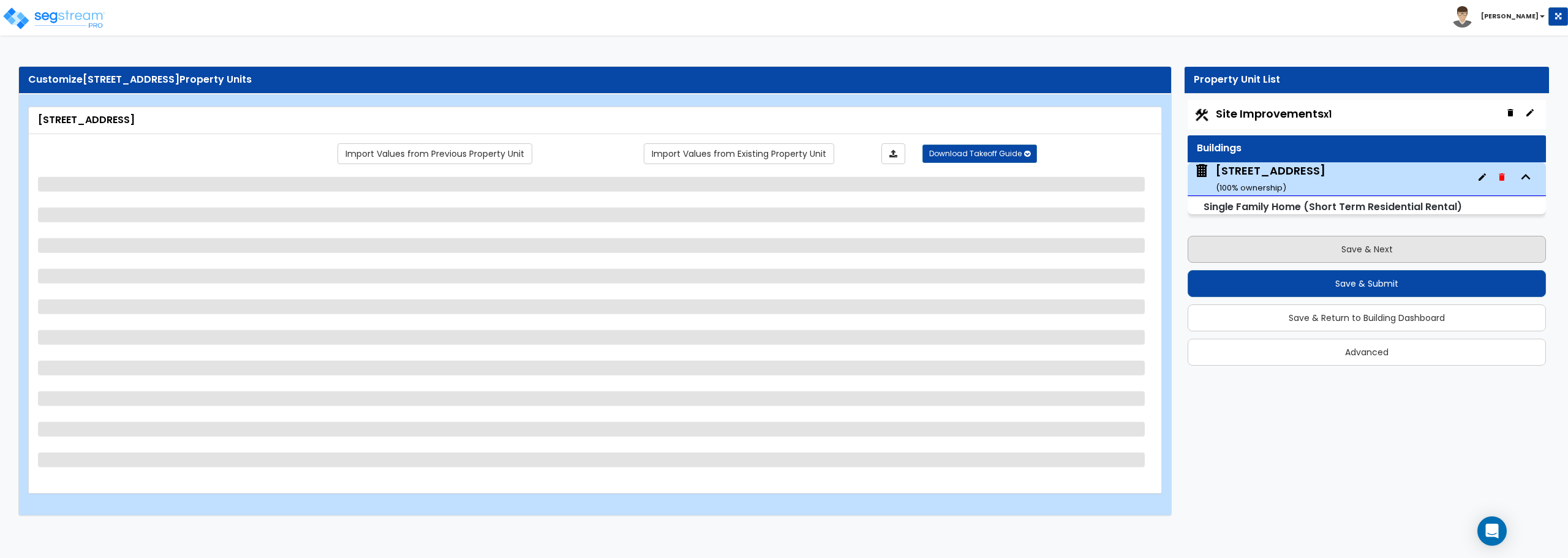
select select "5"
select select "1"
select select "3"
select select "1"
select select "3"
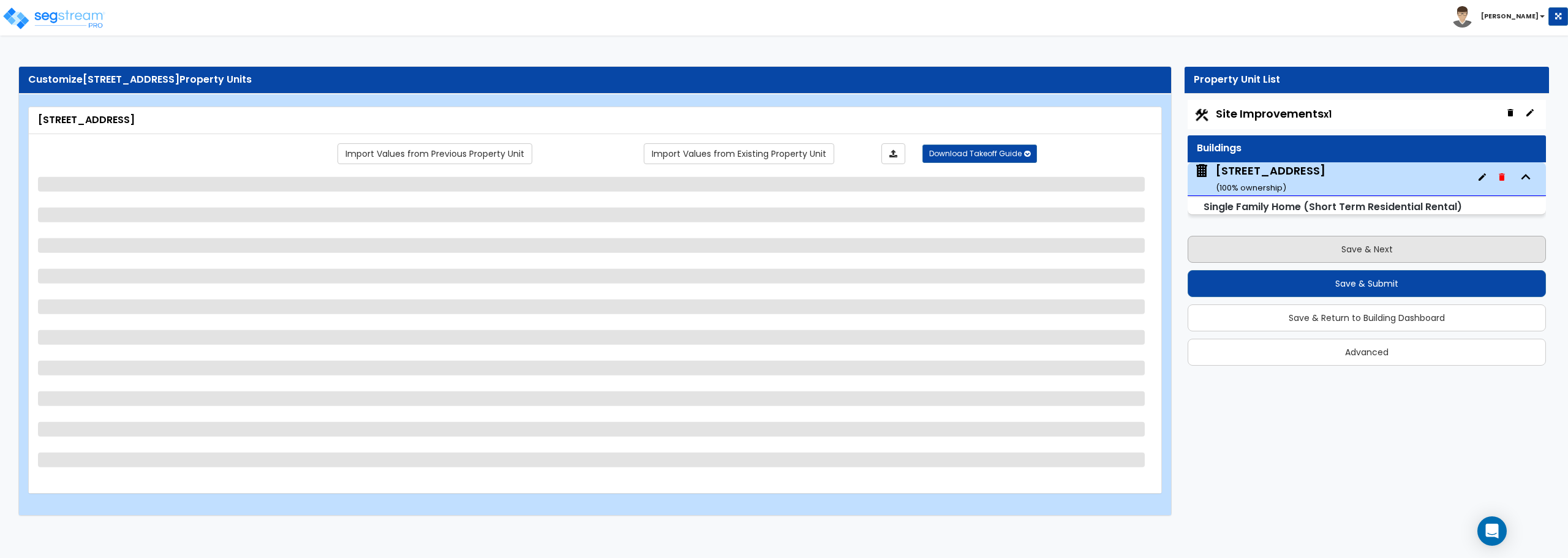
select select "1"
select select "3"
select select "2"
select select "1"
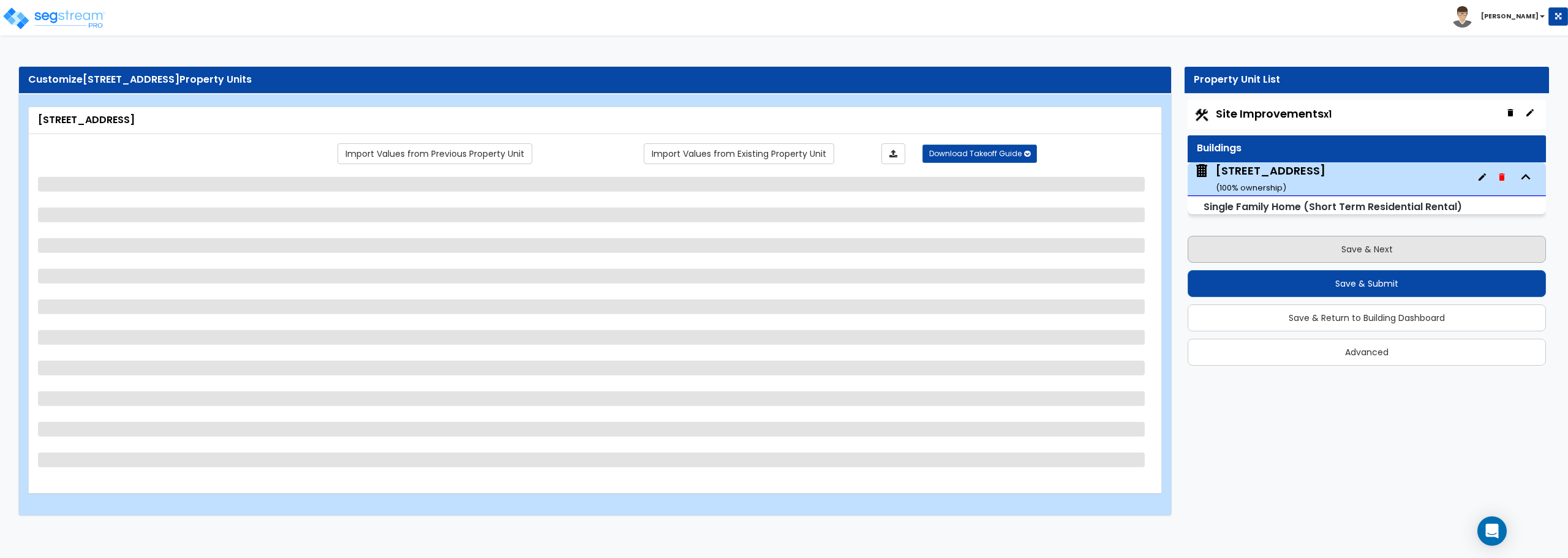
select select "1"
select select "2"
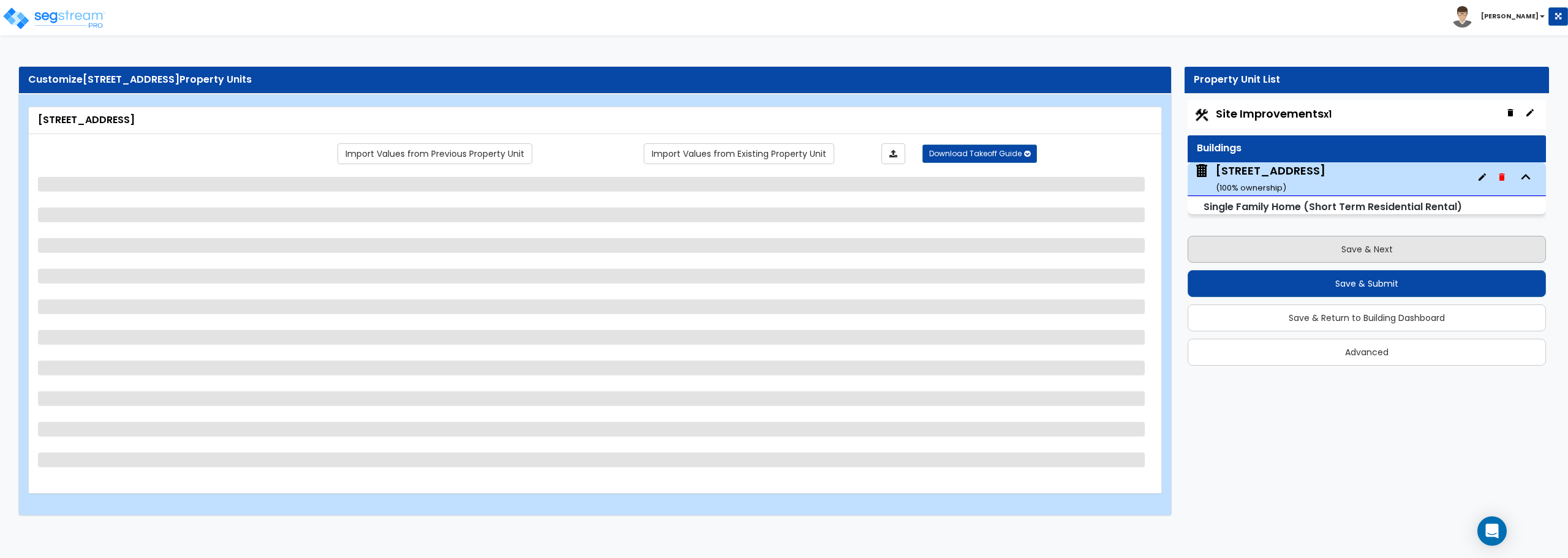
select select "1"
select select "2"
select select "1"
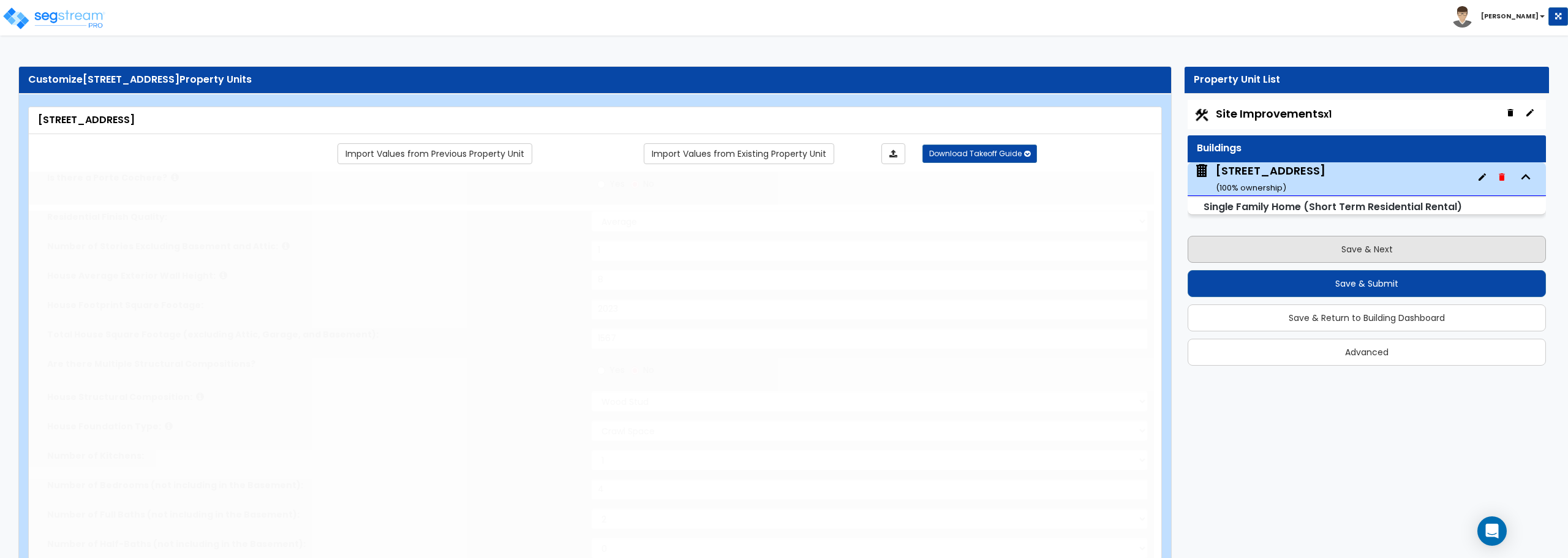
type input "3"
select select "1"
select select "2"
type input "1"
select select "2"
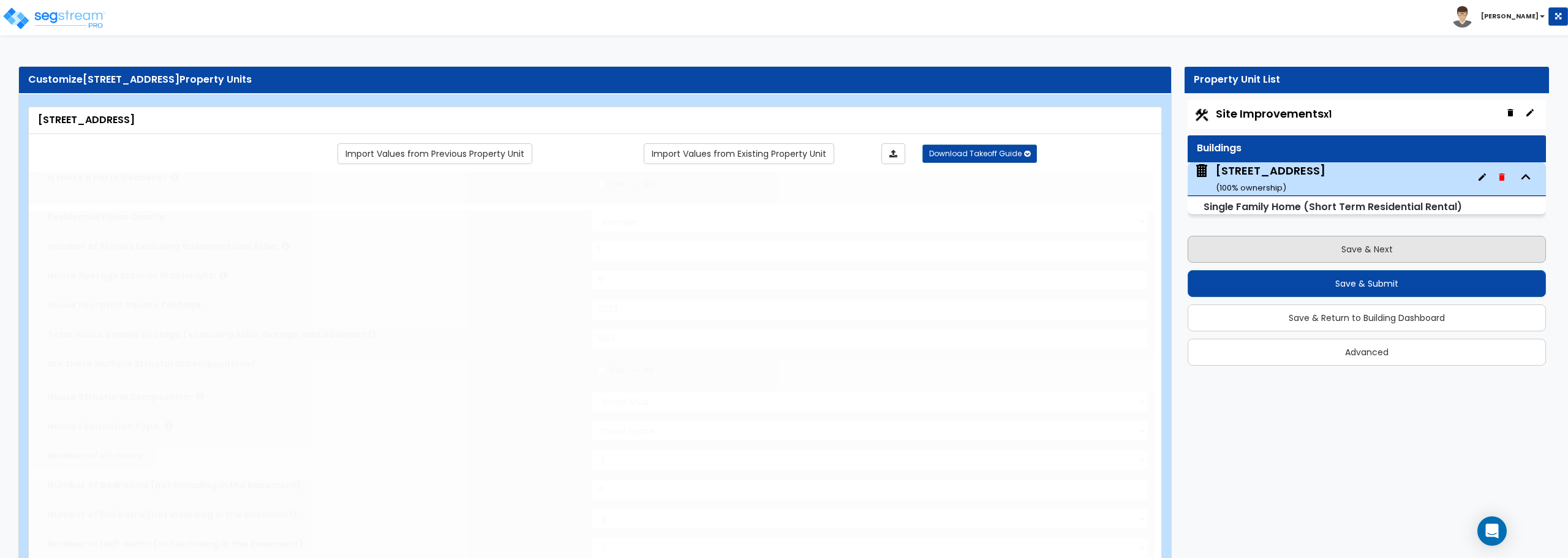
select select "2"
type input "2"
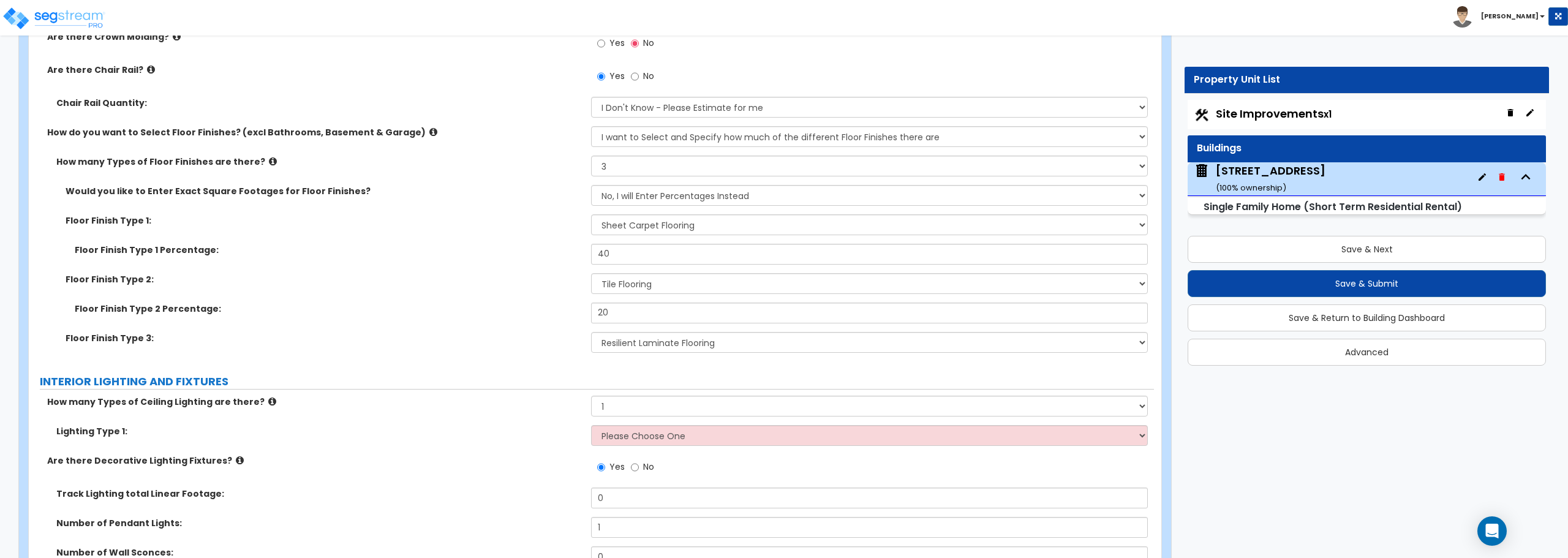
scroll to position [2938, 0]
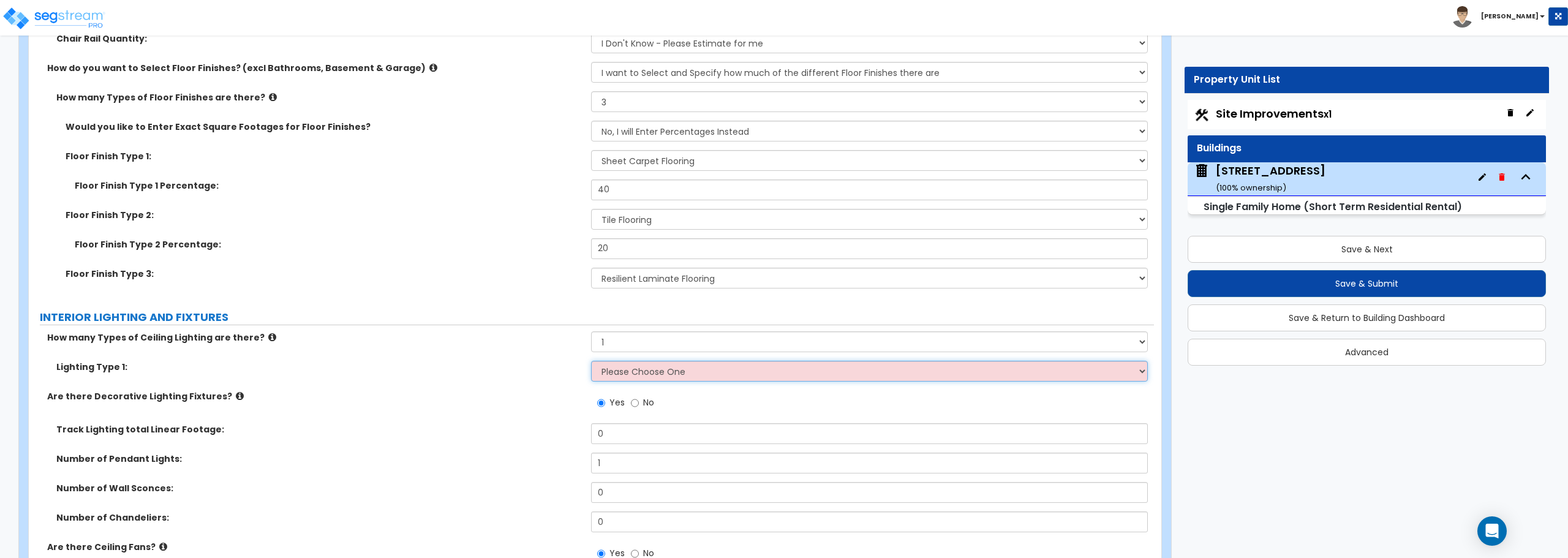
click at [655, 368] on select "Please Choose One LED Surface-Mounted LED Recessed Fluorescent Surface-Mounted …" at bounding box center [869, 370] width 556 height 21
select select "5"
click at [591, 360] on select "Please Choose One LED Surface-Mounted LED Recessed Fluorescent Surface-Mounted …" at bounding box center [869, 370] width 556 height 21
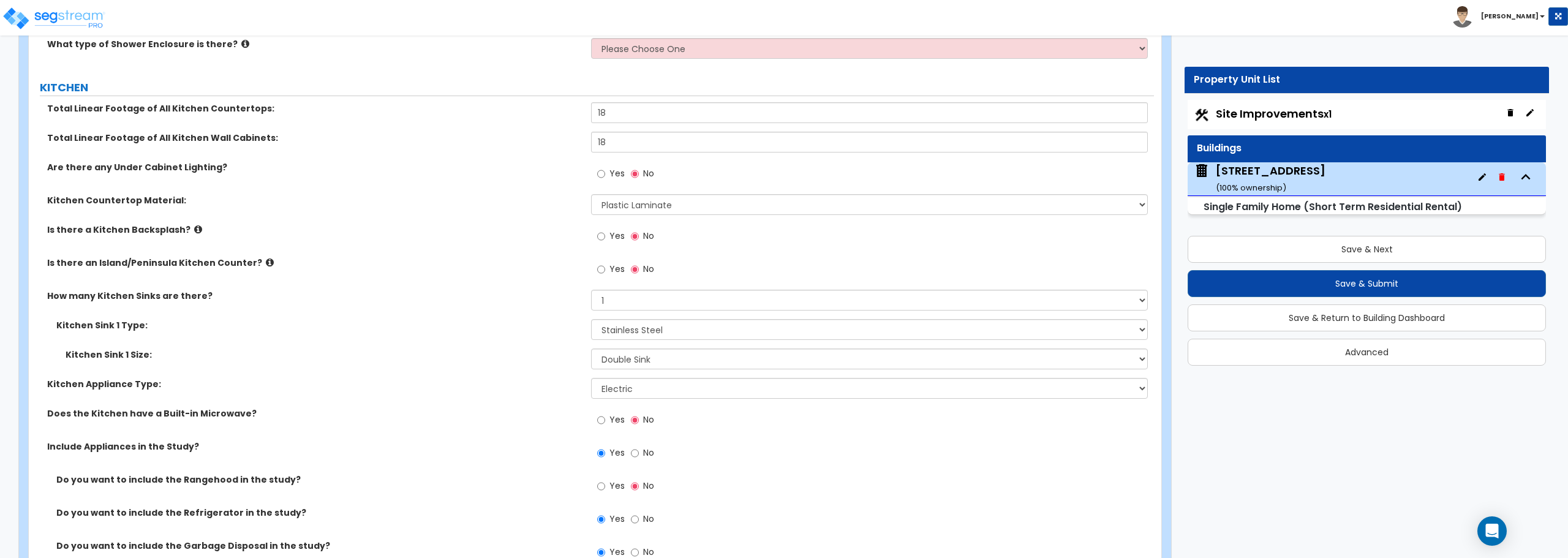
scroll to position [4347, 0]
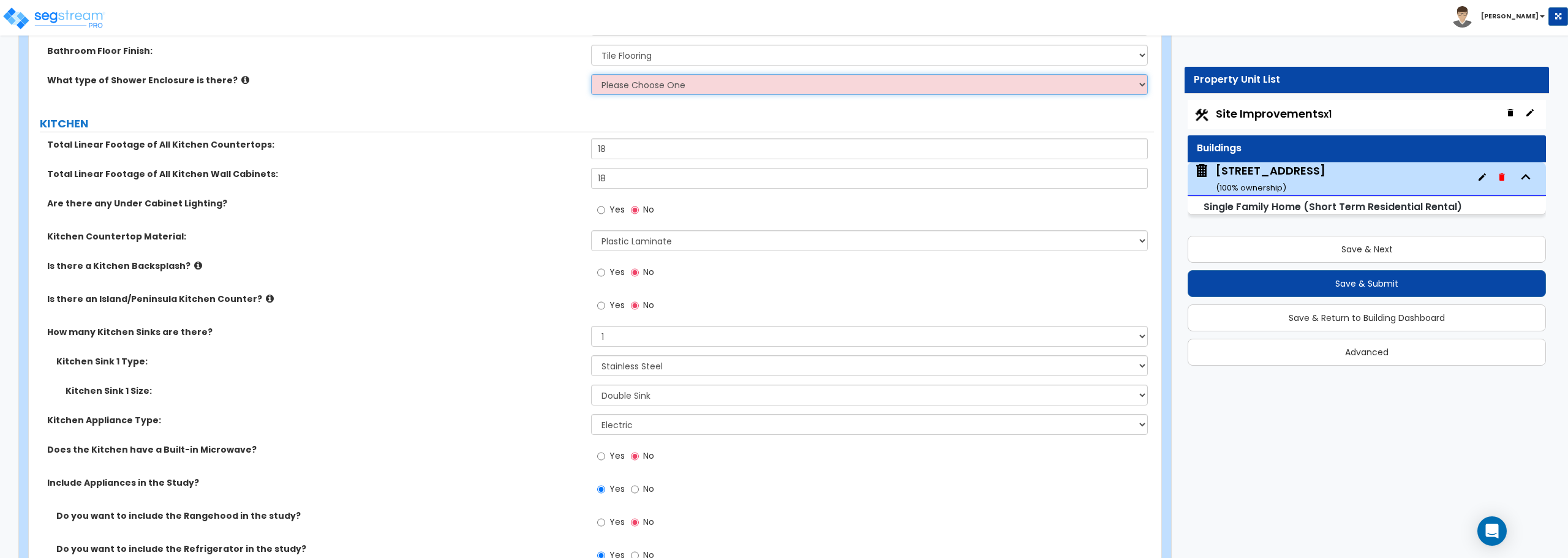
click at [646, 87] on select "Please Choose One Curtain & [PERSON_NAME] Sliding Doors Glass Hinged Doors" at bounding box center [869, 84] width 556 height 21
select select "1"
click at [591, 74] on select "Please Choose One Curtain & [PERSON_NAME] Sliding Doors Glass Hinged Doors" at bounding box center [869, 84] width 556 height 21
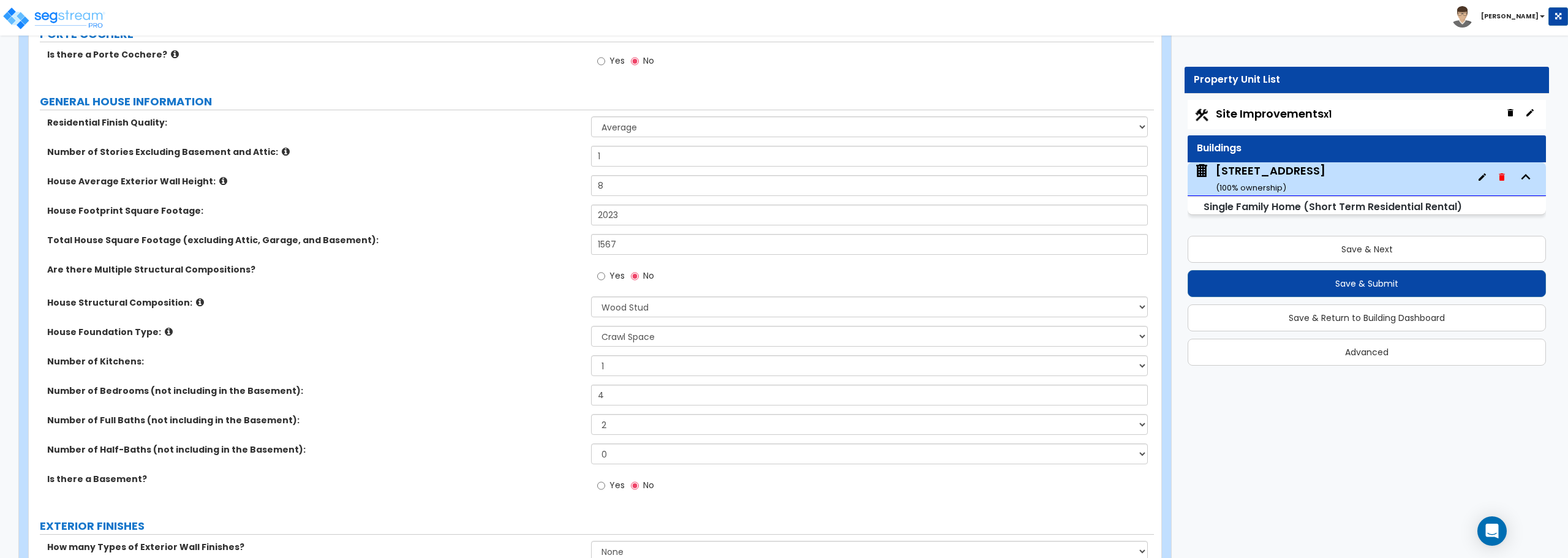
scroll to position [0, 0]
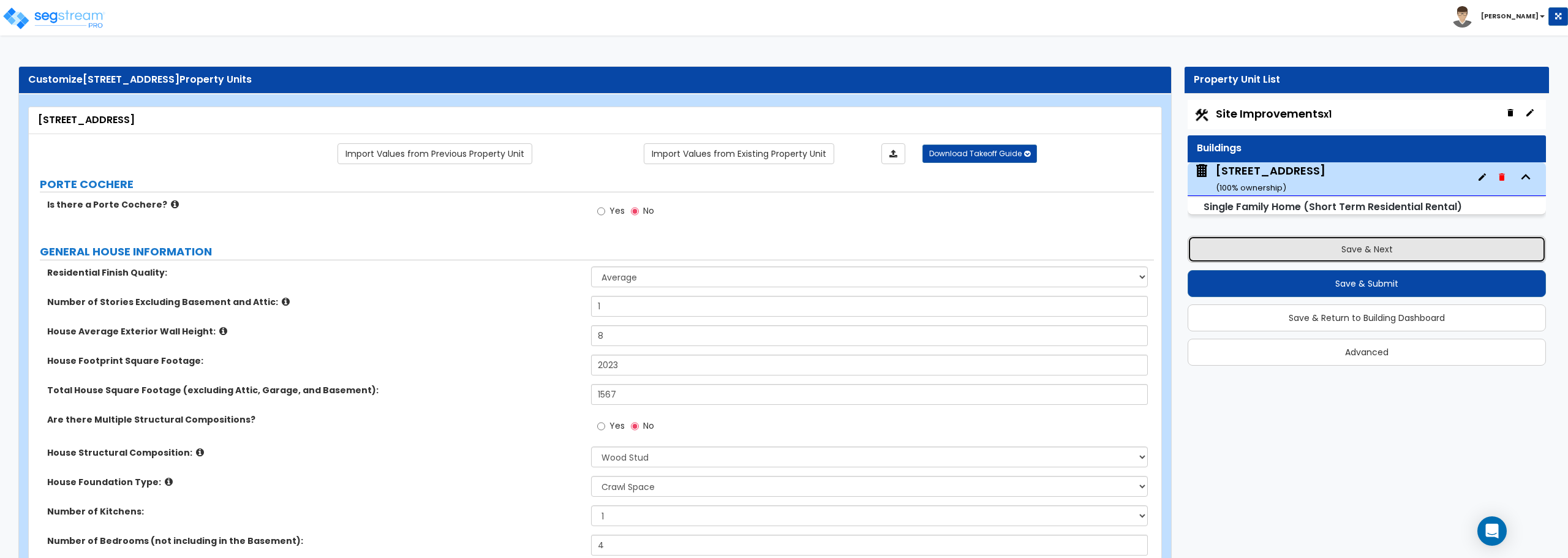
click at [1349, 248] on button "Save & Next" at bounding box center [1367, 249] width 359 height 27
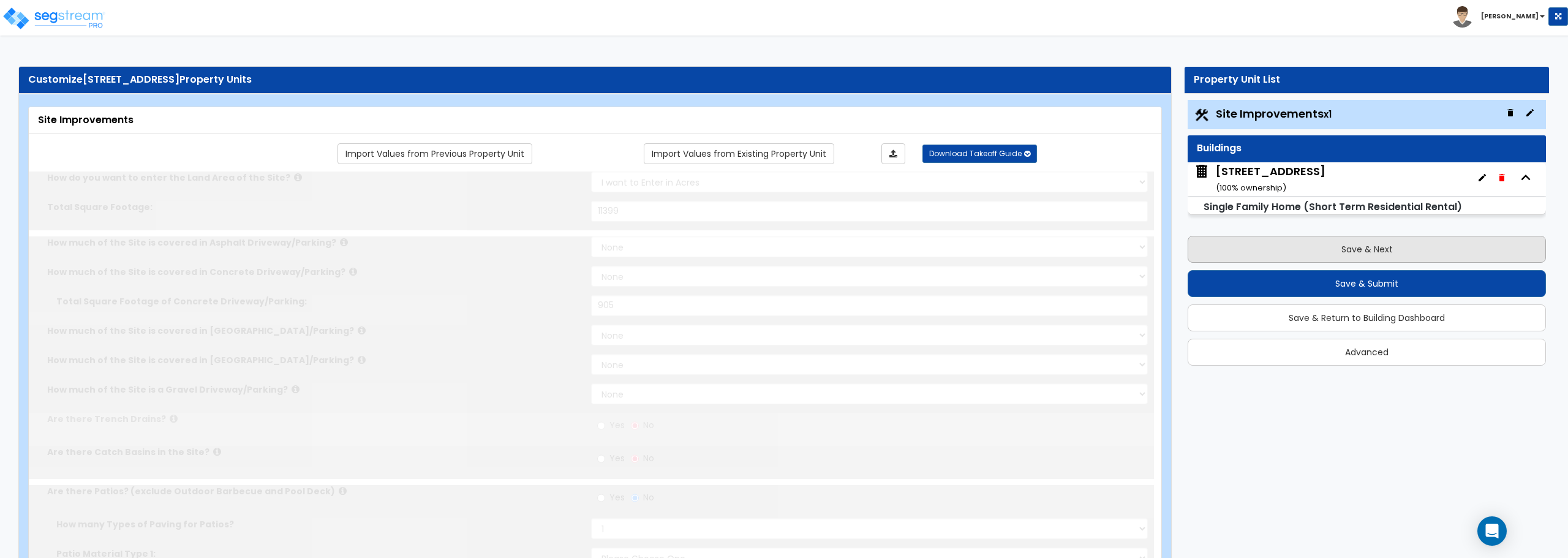
select select "2"
type input "11399"
select select "2"
type input "905"
radio input "true"
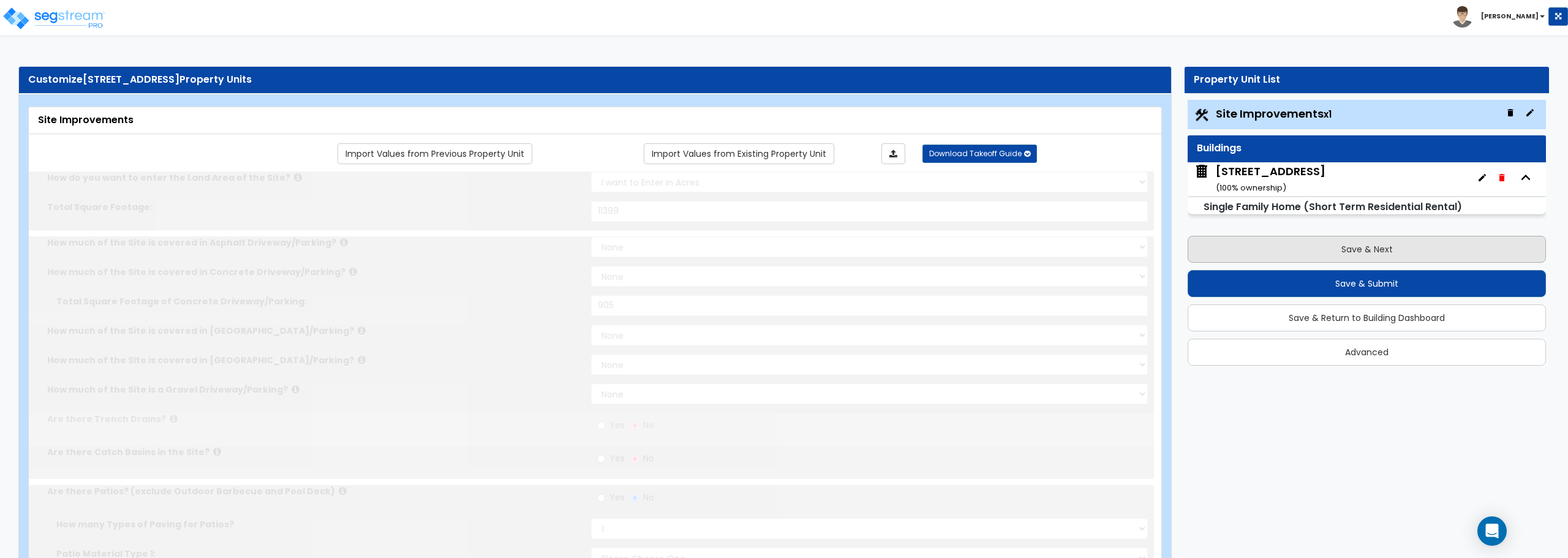
select select "1"
type input "1263"
radio input "true"
type input "3"
type input "1"
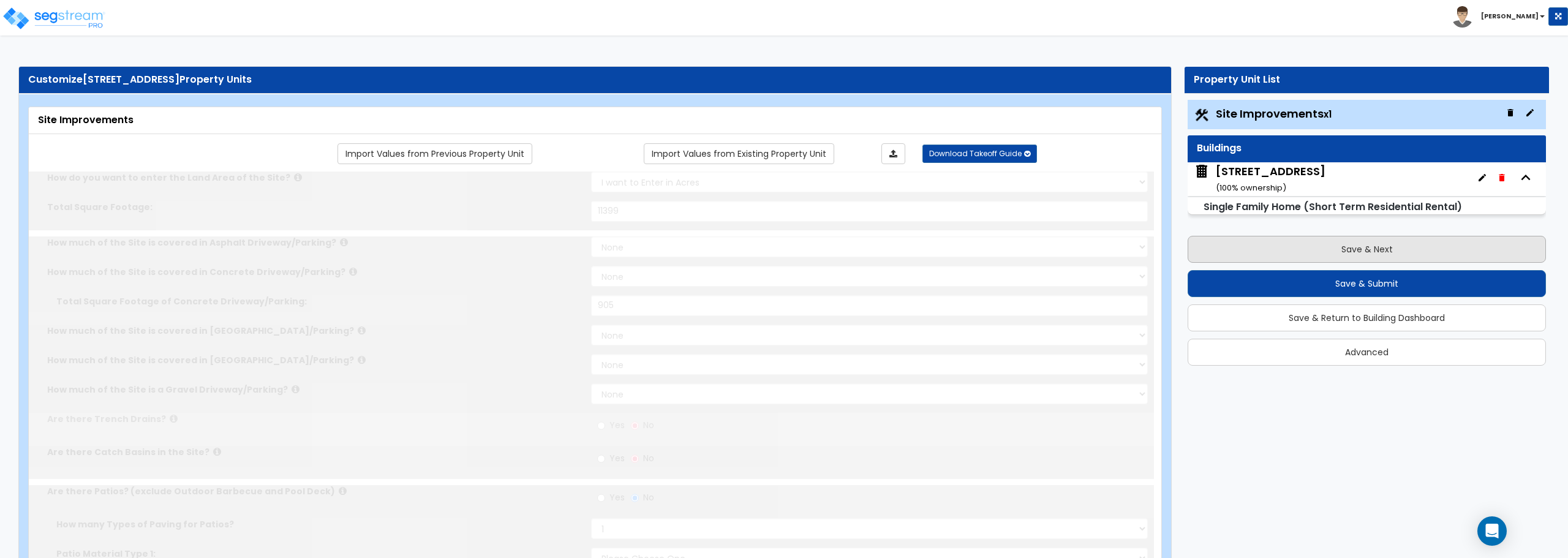
radio input "true"
select select "2"
type input "80"
radio input "true"
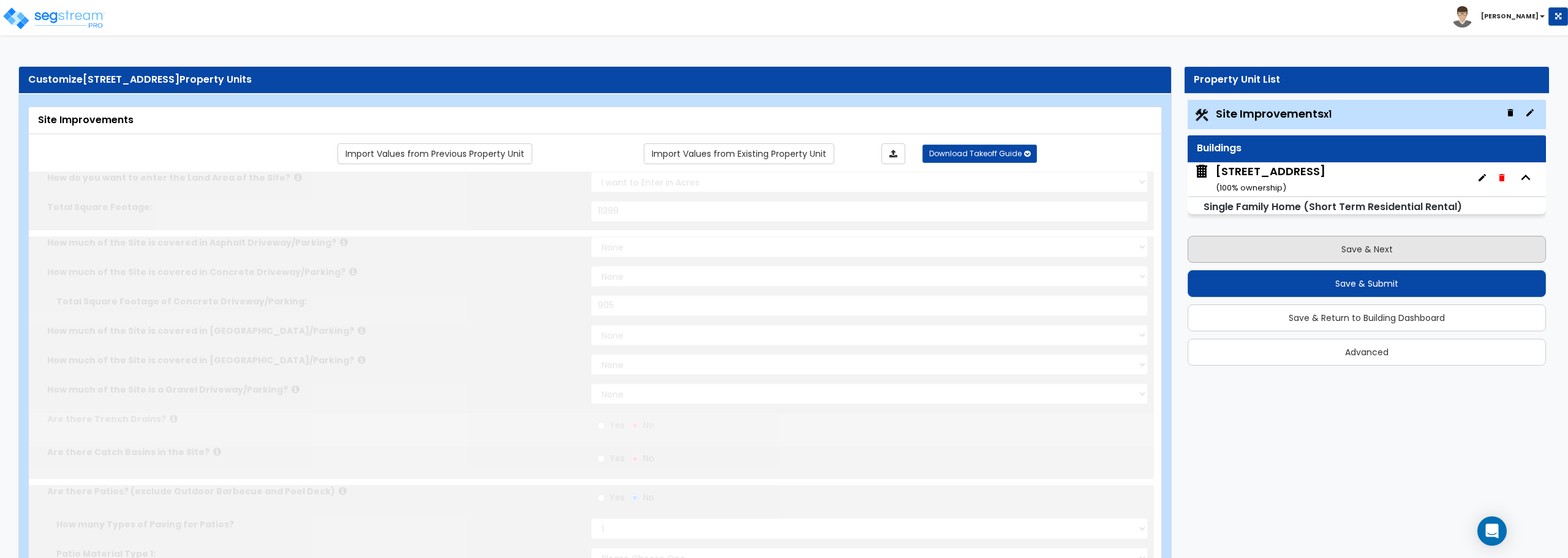
type input "170"
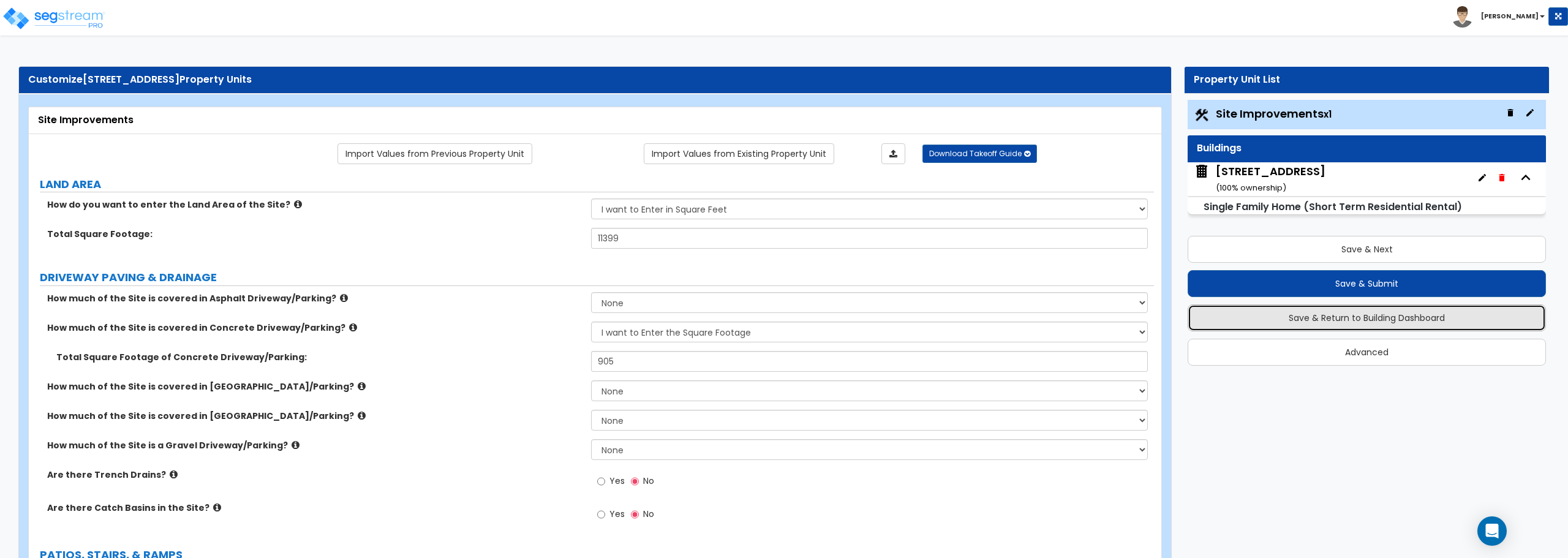
click at [1377, 320] on button "Save & Return to Building Dashboard" at bounding box center [1367, 317] width 359 height 27
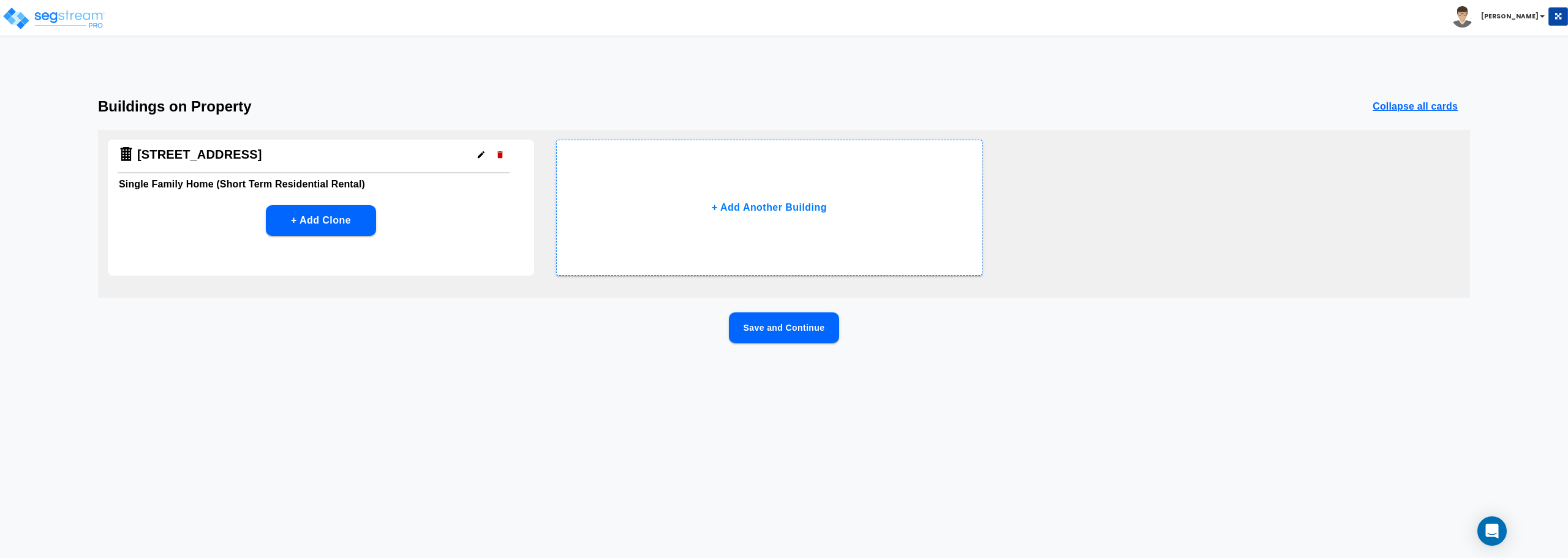
click at [191, 169] on div "1740 South Ave" at bounding box center [191, 155] width 147 height 30
click at [819, 326] on button "Save and Continue" at bounding box center [784, 327] width 110 height 30
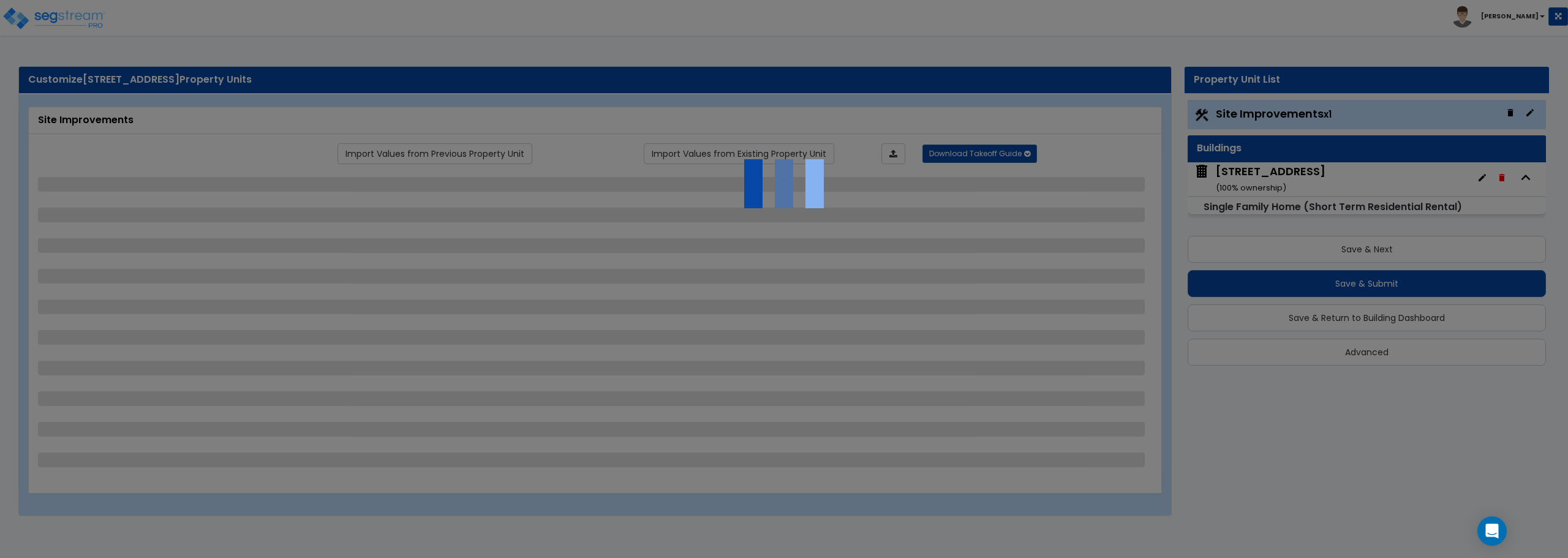
select select "2"
select select "1"
select select "2"
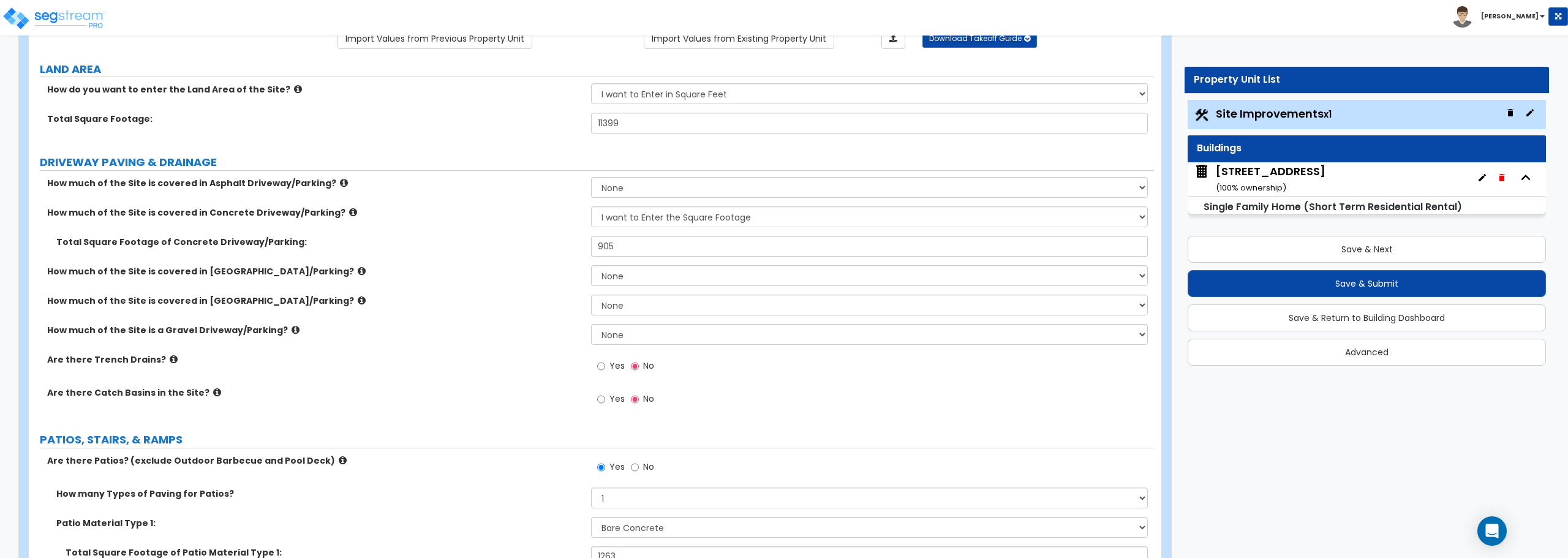
scroll to position [428, 0]
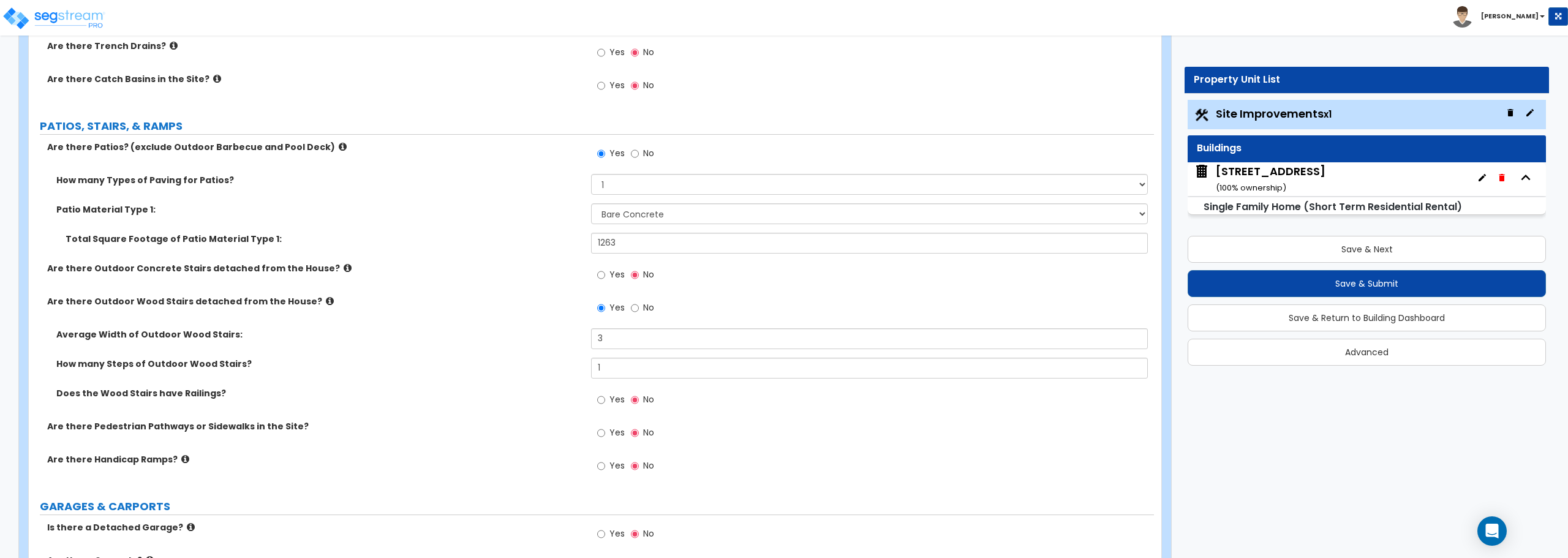
click at [1289, 187] on div "1740 South Ave ( 100 % ownership)" at bounding box center [1270, 179] width 110 height 31
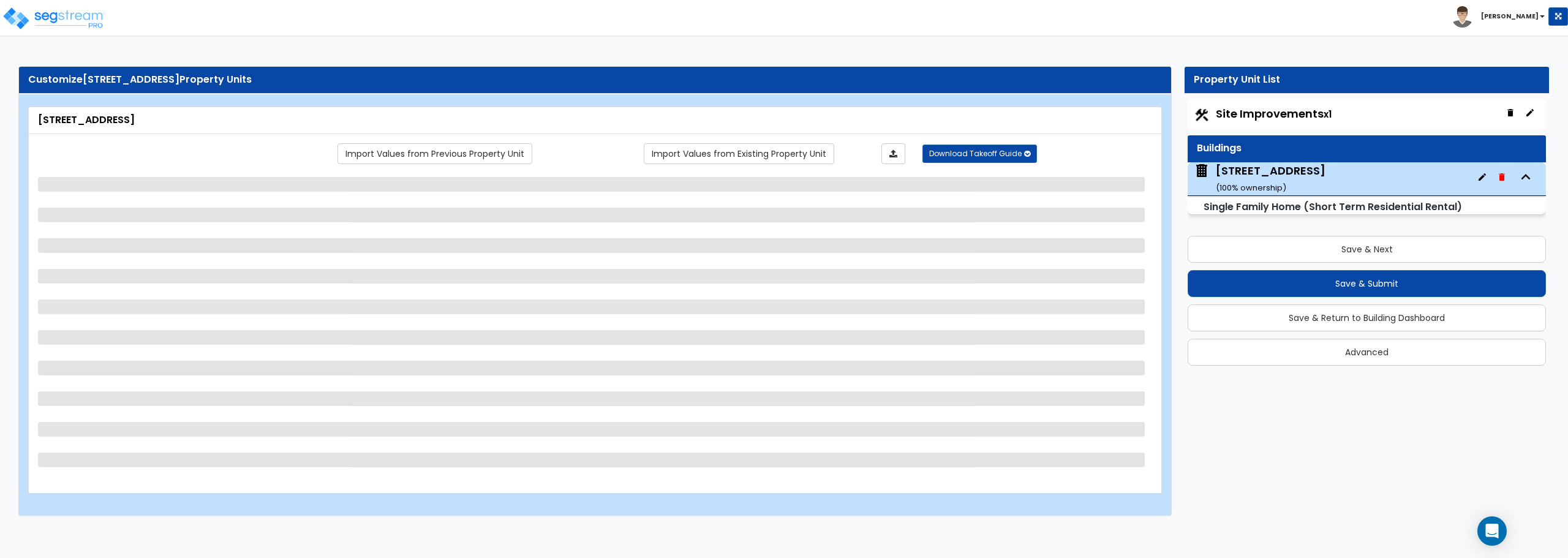
scroll to position [0, 0]
select select "1"
select select "7"
select select "1"
select select "2"
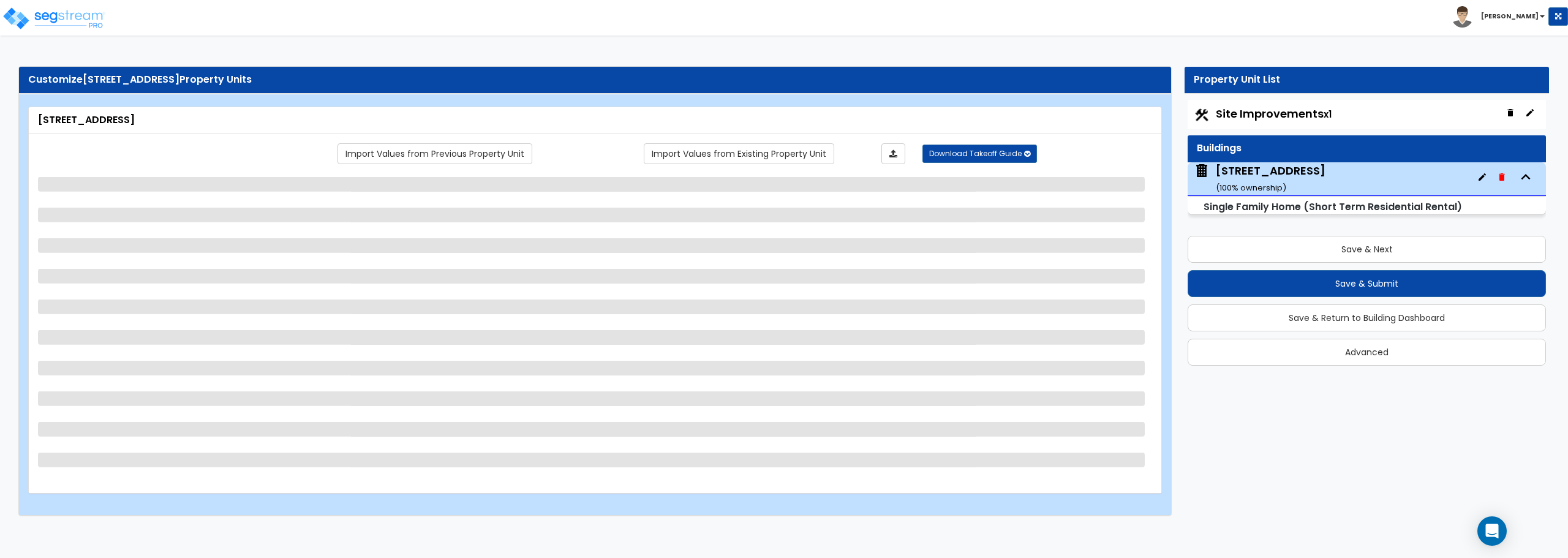
select select "1"
select select "2"
select select "1"
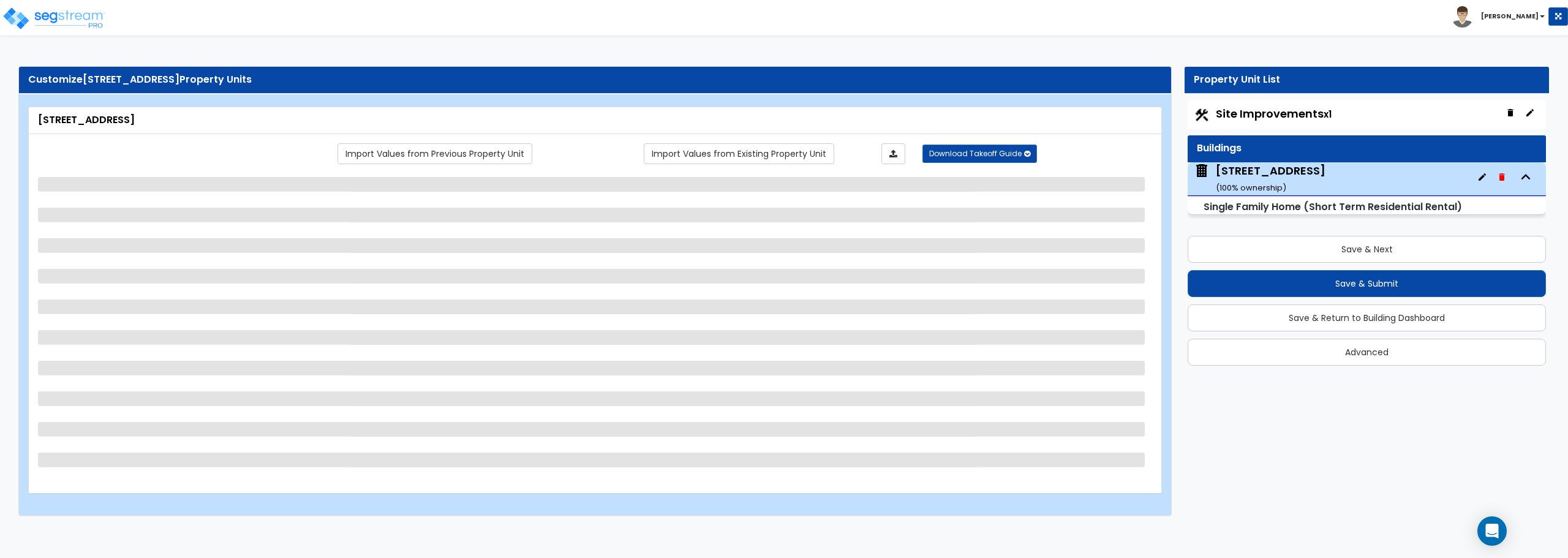
select select "1"
select select "2"
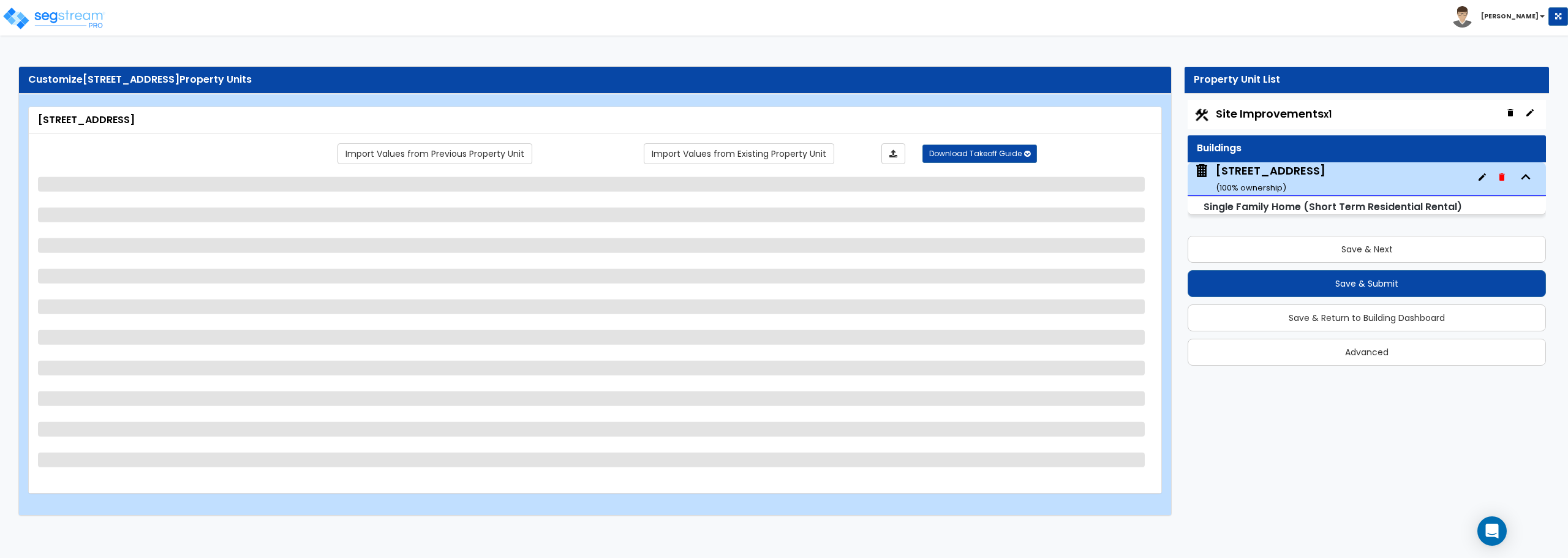
select select "3"
select select "5"
select select "1"
select select "3"
select select "1"
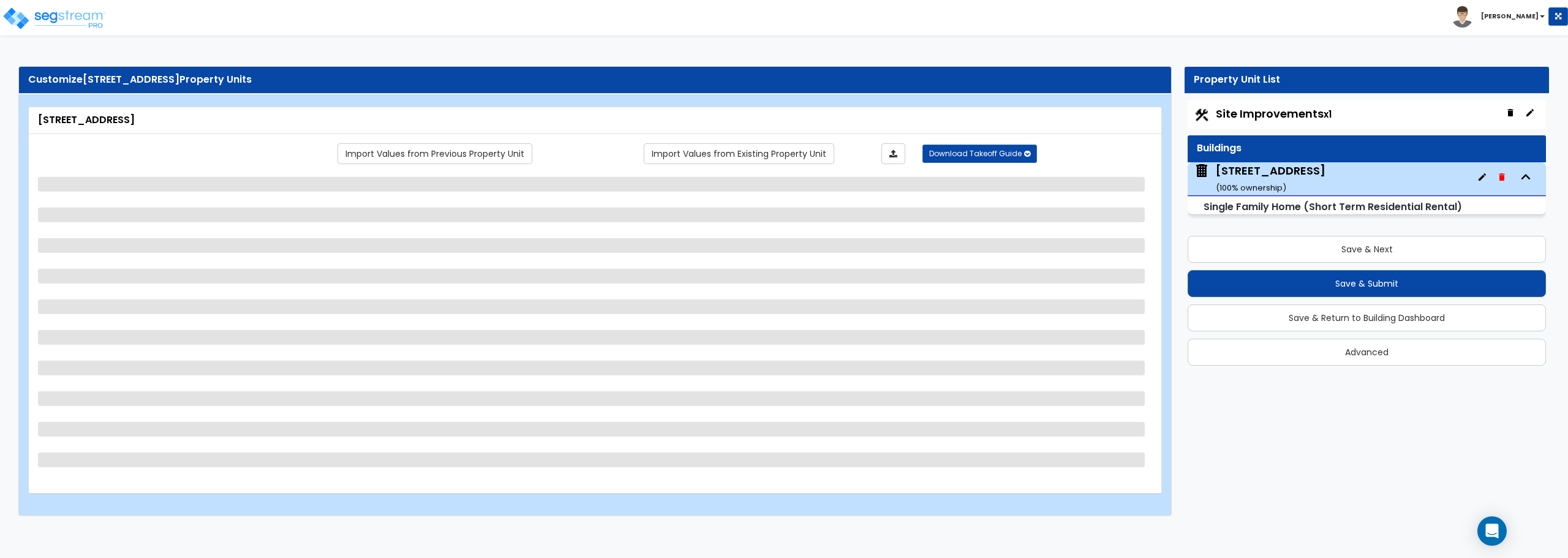
select select "5"
select select "3"
select select "1"
select select "3"
select select "2"
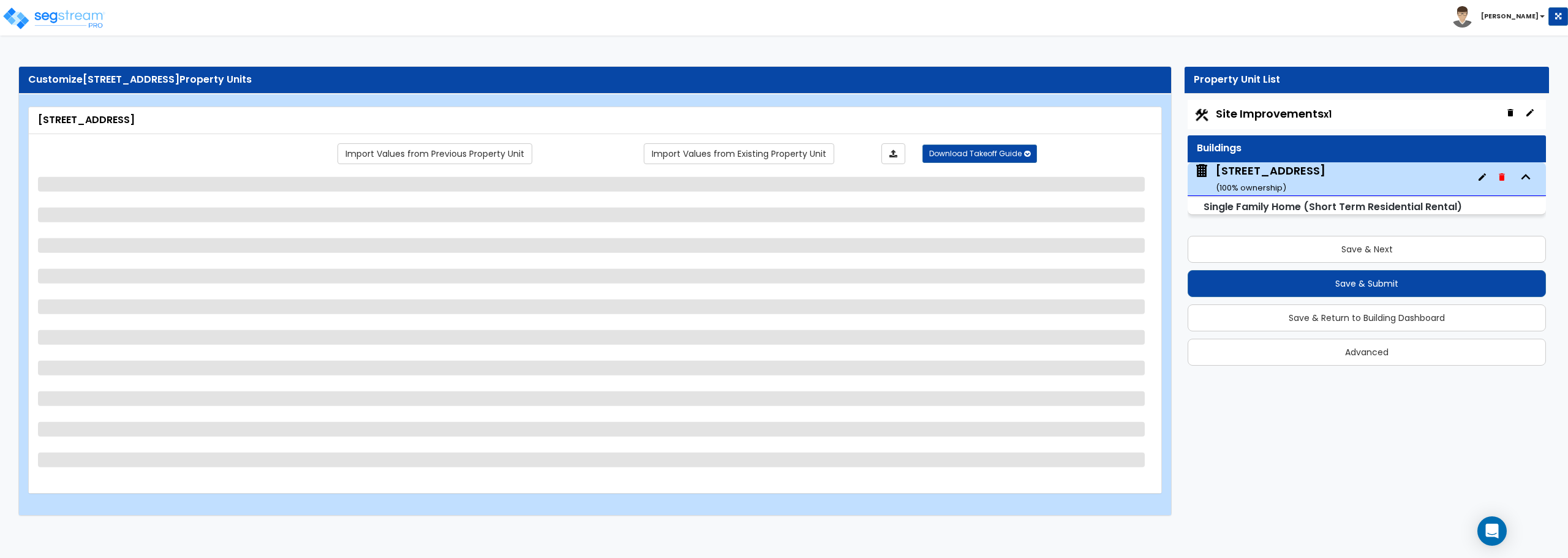
select select "1"
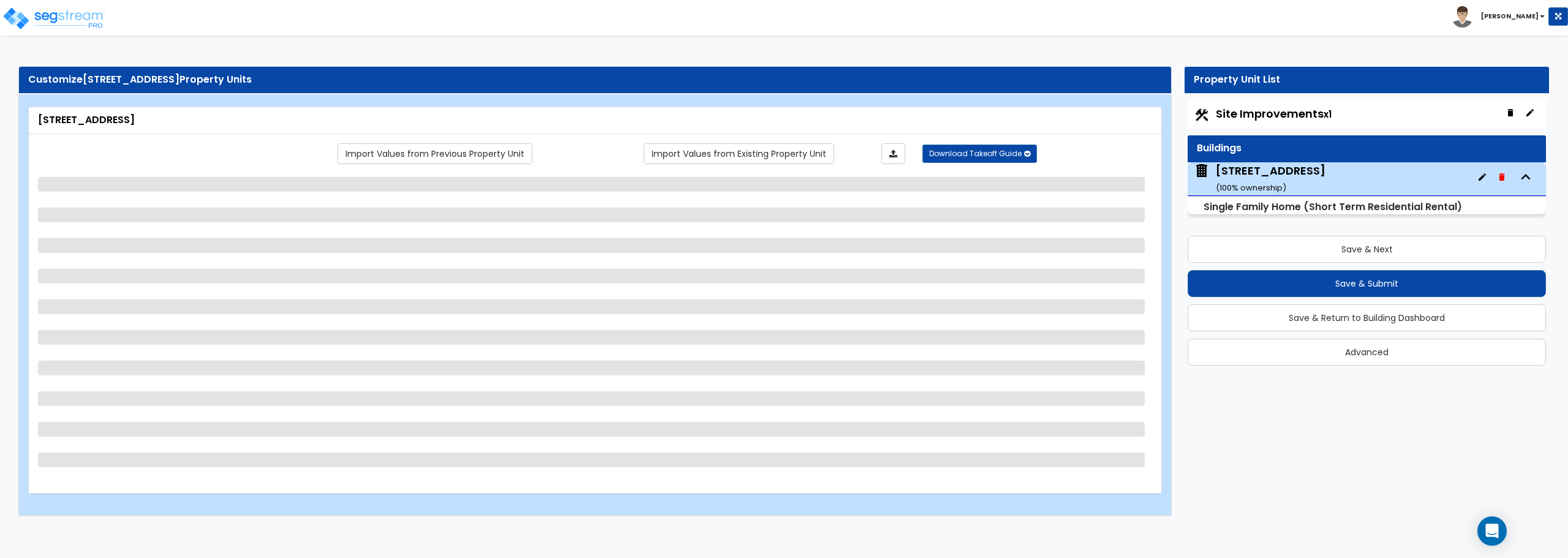
select select "2"
select select "1"
select select "2"
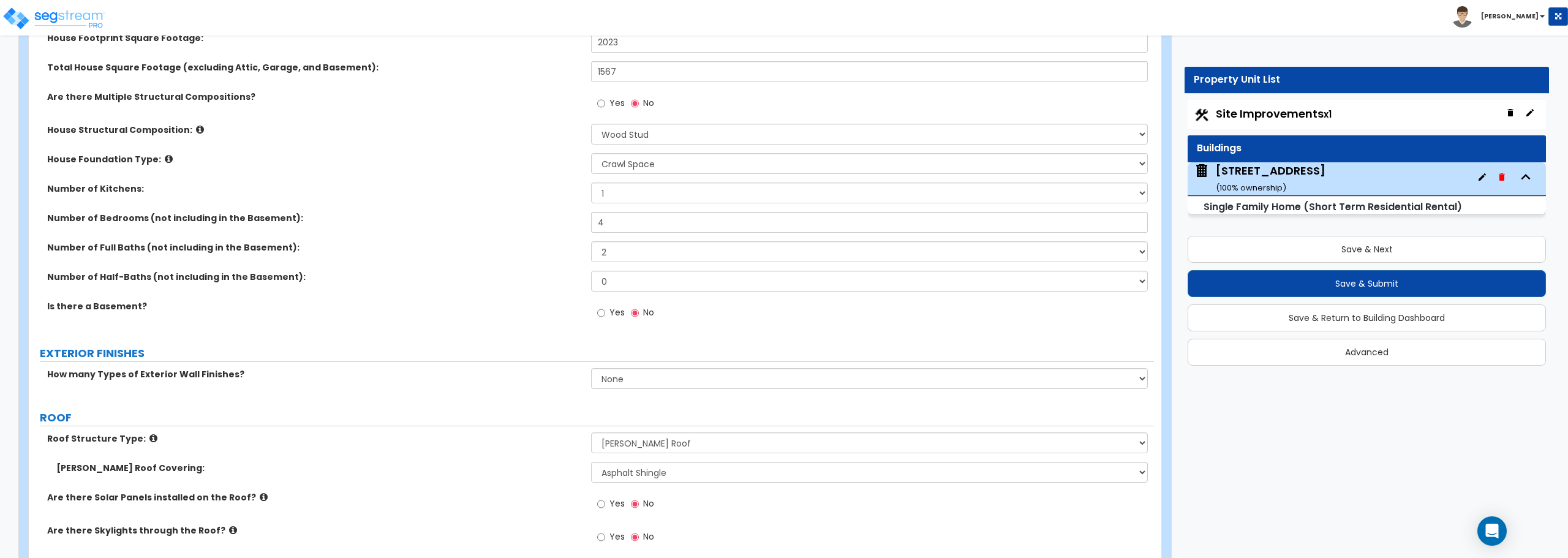
scroll to position [368, 0]
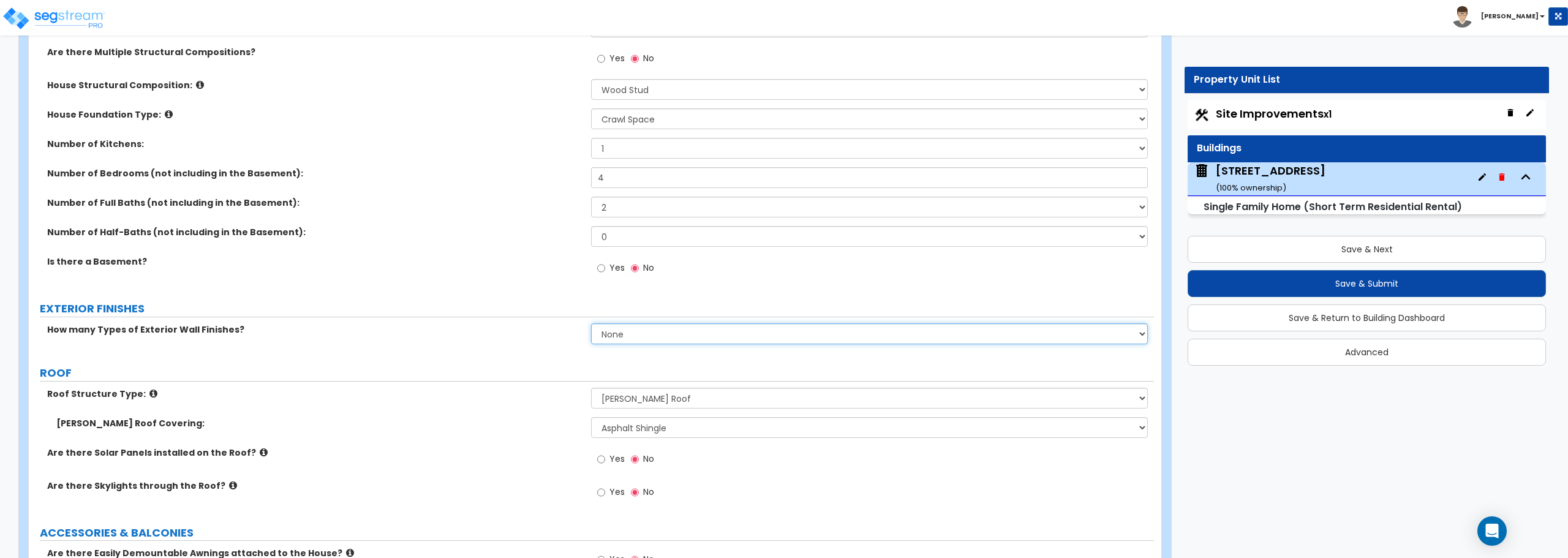
click at [653, 333] on select "None 1 2 3" at bounding box center [869, 334] width 556 height 21
click at [591, 324] on select "None 1 2 3" at bounding box center [869, 334] width 556 height 21
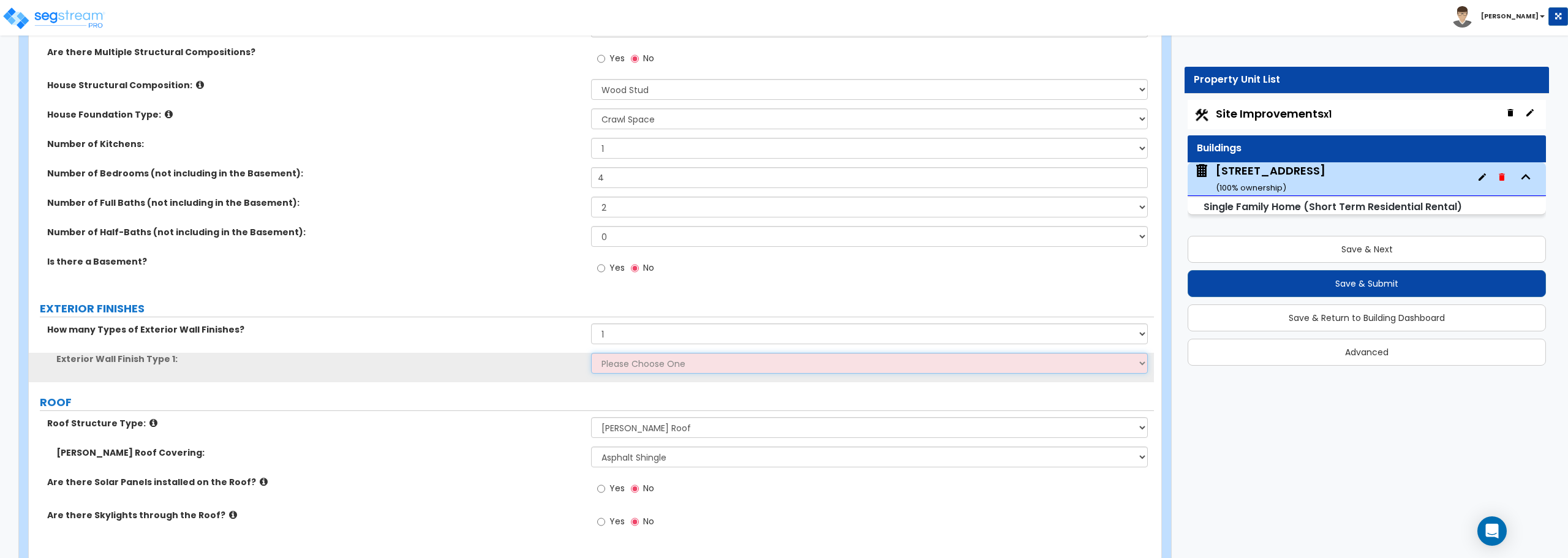
click at [641, 368] on select "Please Choose One No Finish/Shared Wall No Wall Brick Finish Stone Finish Wood …" at bounding box center [869, 362] width 556 height 21
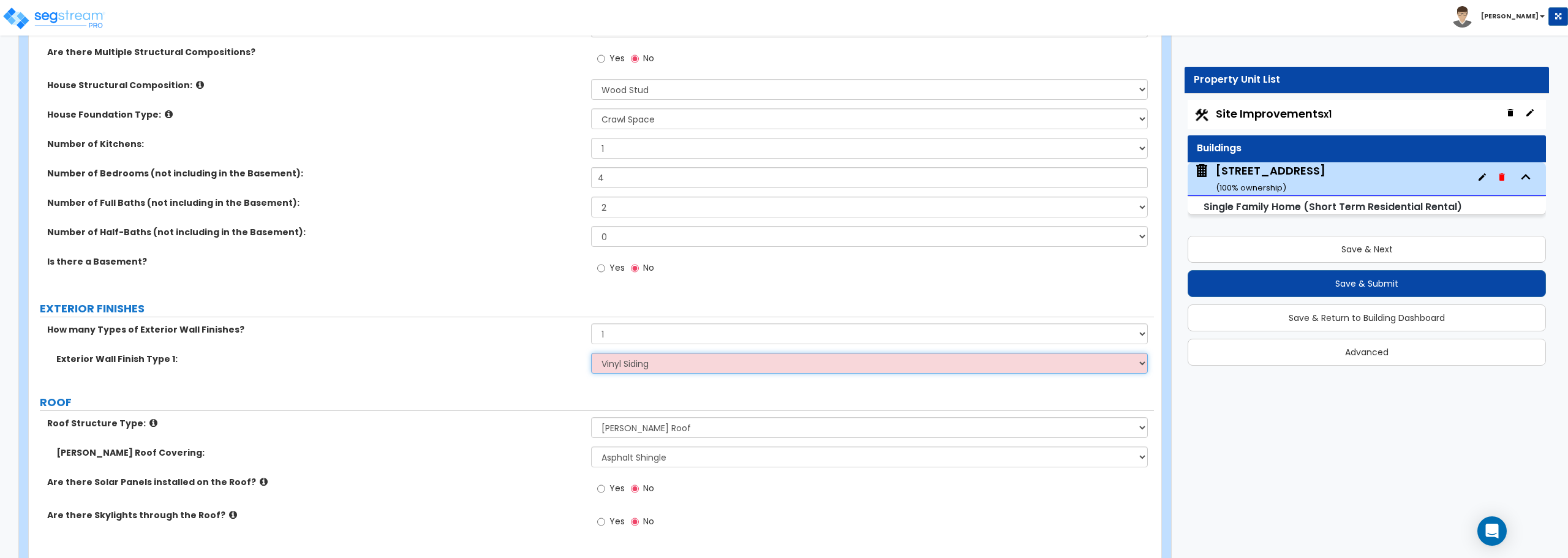
click at [591, 352] on select "Please Choose One No Finish/Shared Wall No Wall Brick Finish Stone Finish Wood …" at bounding box center [869, 362] width 556 height 21
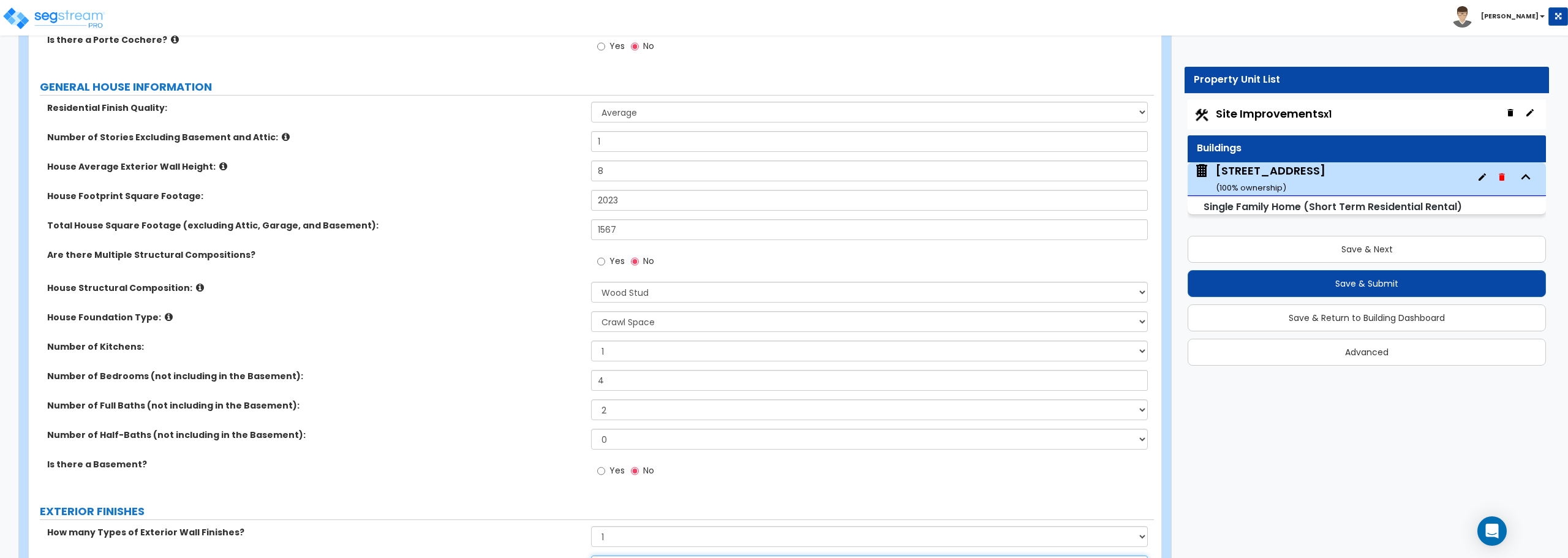
scroll to position [123, 0]
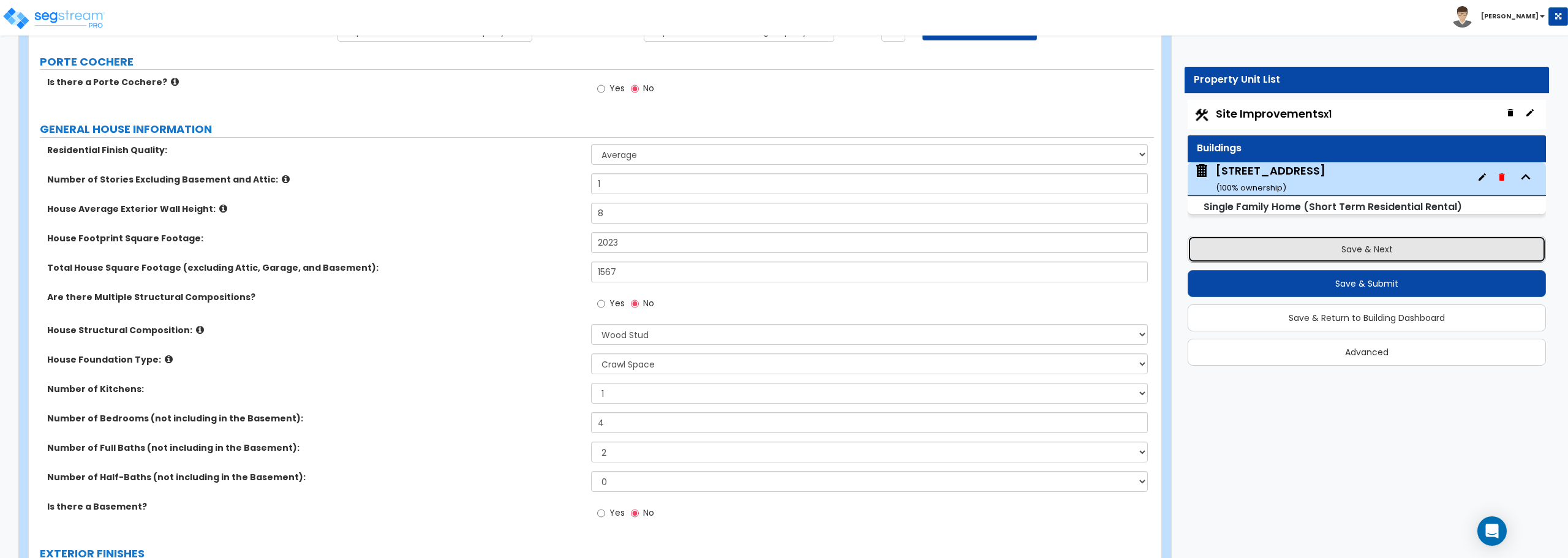
click at [1369, 258] on button "Save & Next" at bounding box center [1367, 249] width 359 height 27
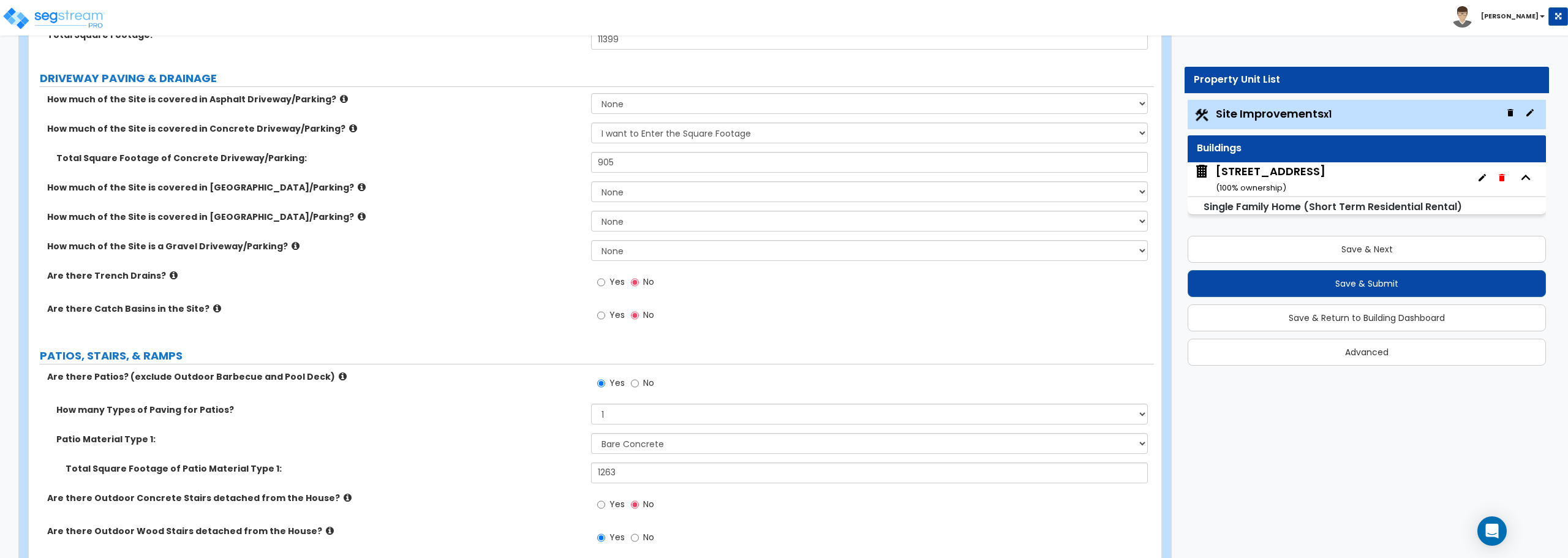
scroll to position [0, 0]
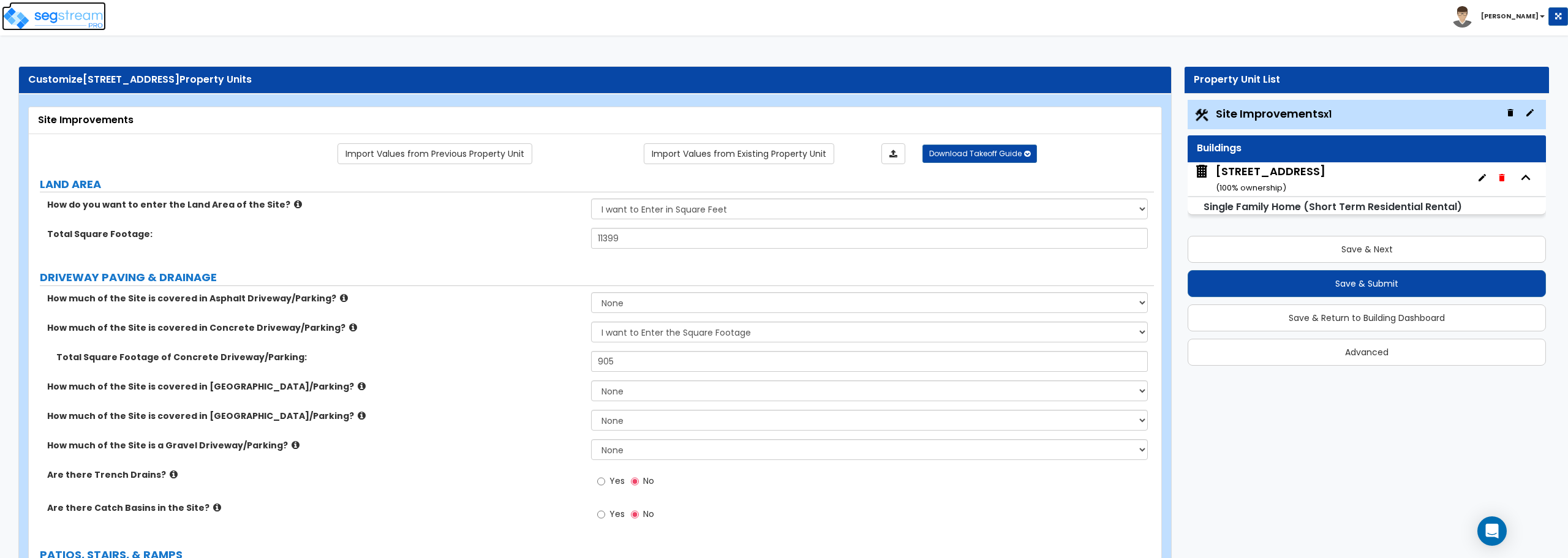
click at [64, 12] on img at bounding box center [54, 18] width 104 height 24
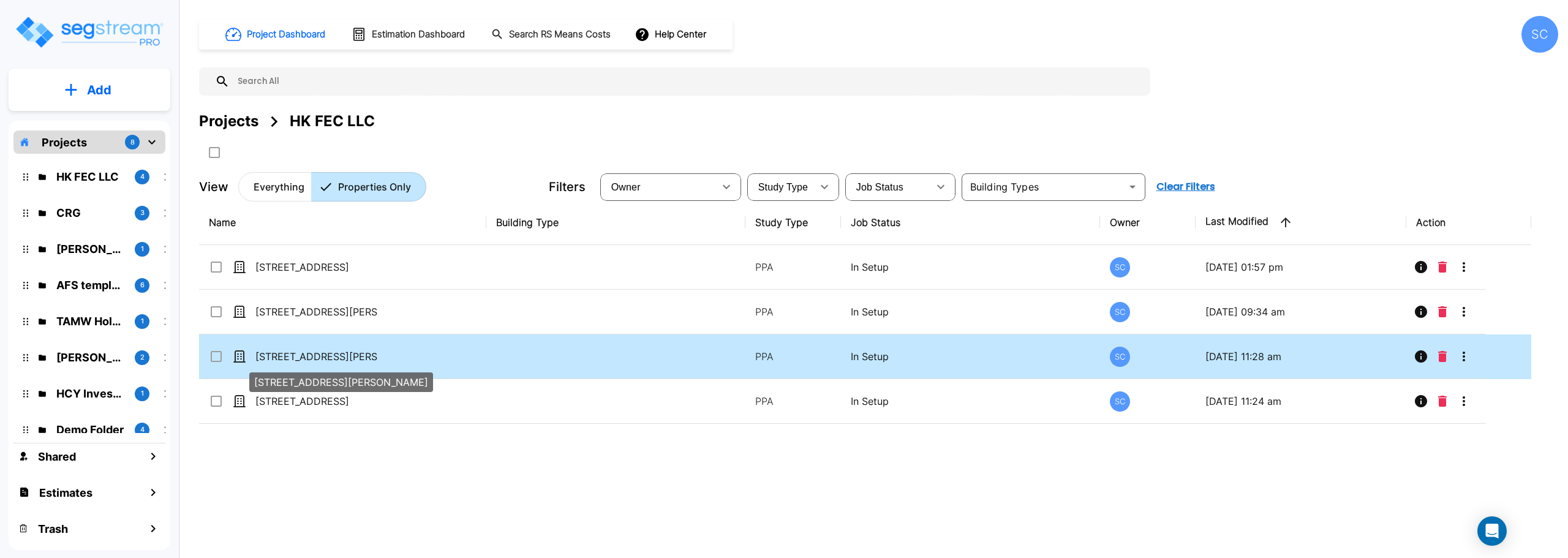
click at [277, 352] on p "623 West Harrison's Street" at bounding box center [317, 356] width 123 height 14
checkbox input "true"
click at [277, 352] on p "623 West Harrison's Street" at bounding box center [317, 356] width 123 height 14
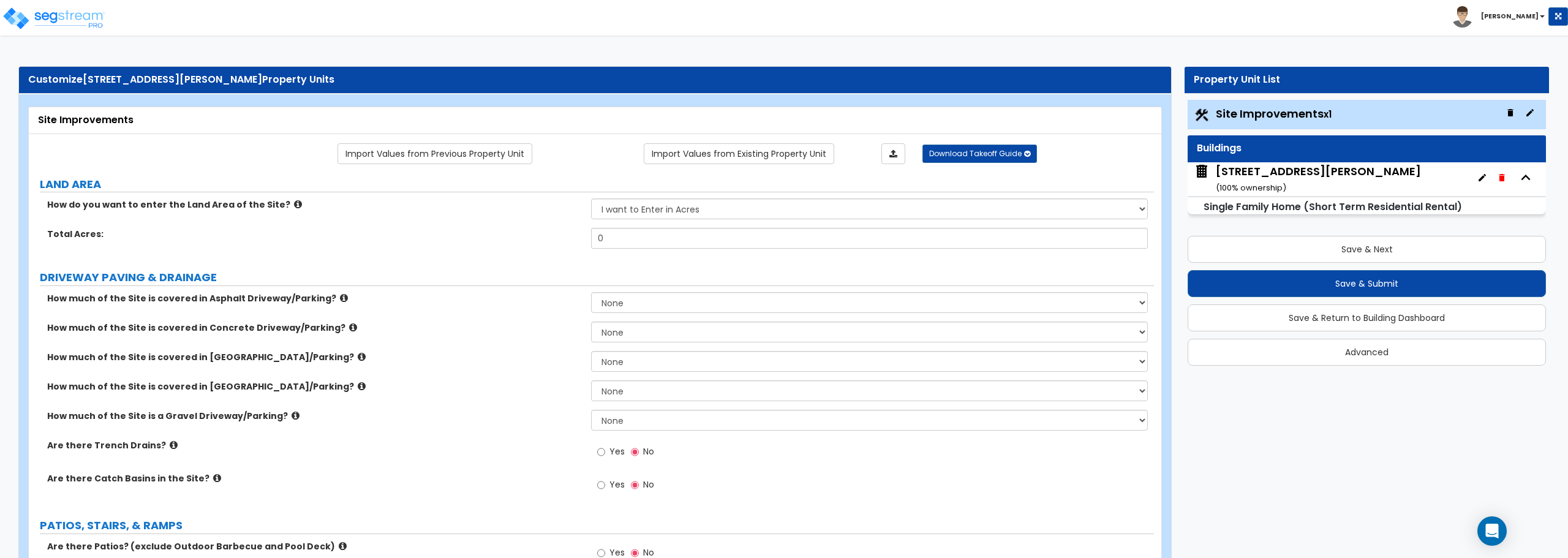
click at [1252, 181] on div "623 West Harrison's Street ( 100 % ownership)" at bounding box center [1318, 179] width 205 height 31
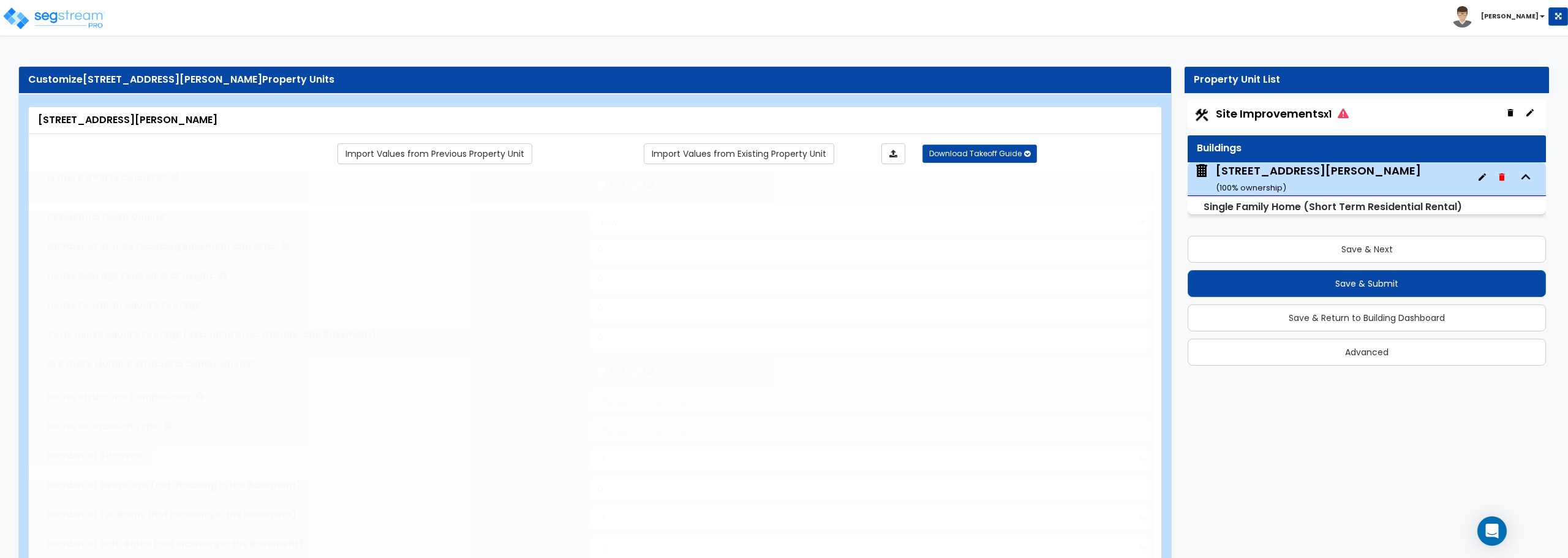
type input "1"
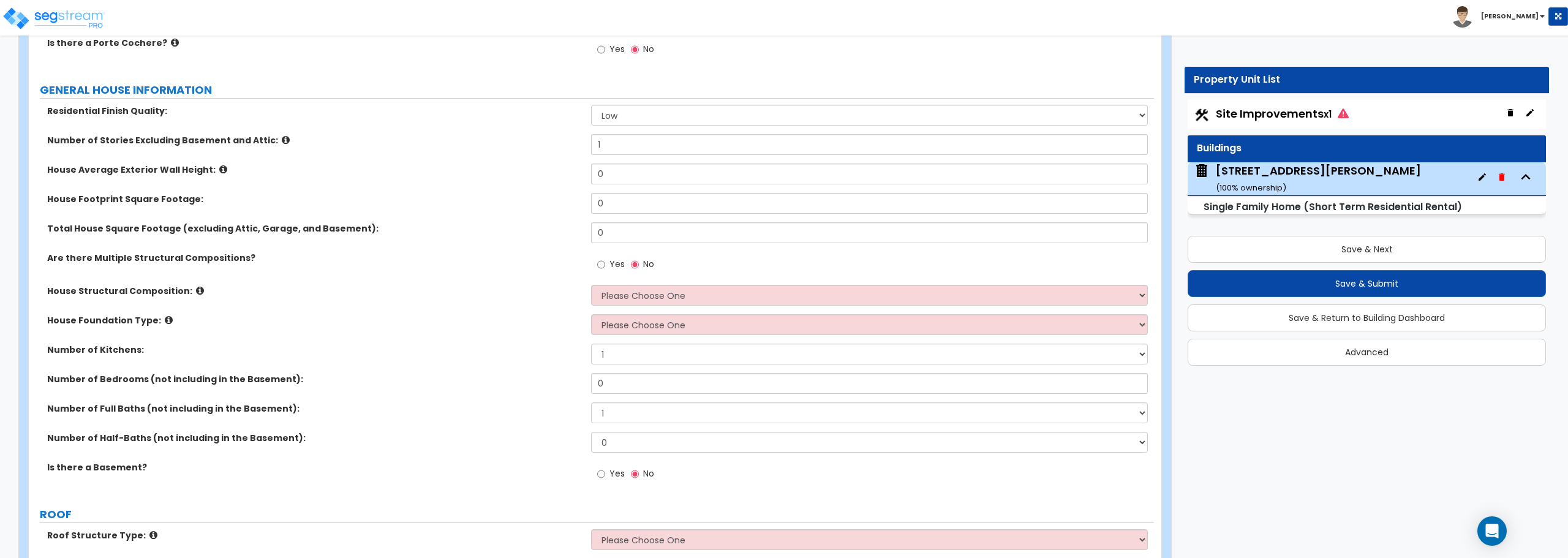
scroll to position [183, 0]
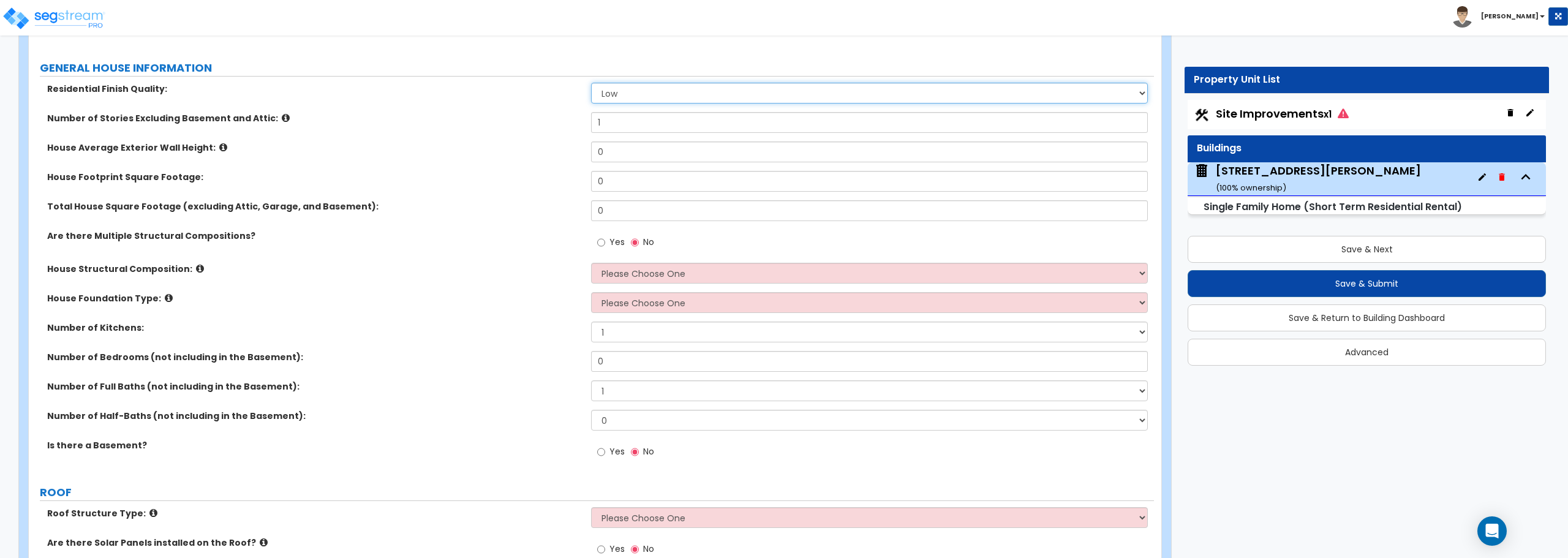
click at [631, 94] on select "Low Average High" at bounding box center [869, 92] width 556 height 21
select select "1"
click at [591, 82] on select "Low Average High" at bounding box center [869, 92] width 556 height 21
drag, startPoint x: 602, startPoint y: 160, endPoint x: 594, endPoint y: 158, distance: 8.2
click at [594, 158] on input "0" at bounding box center [869, 151] width 556 height 21
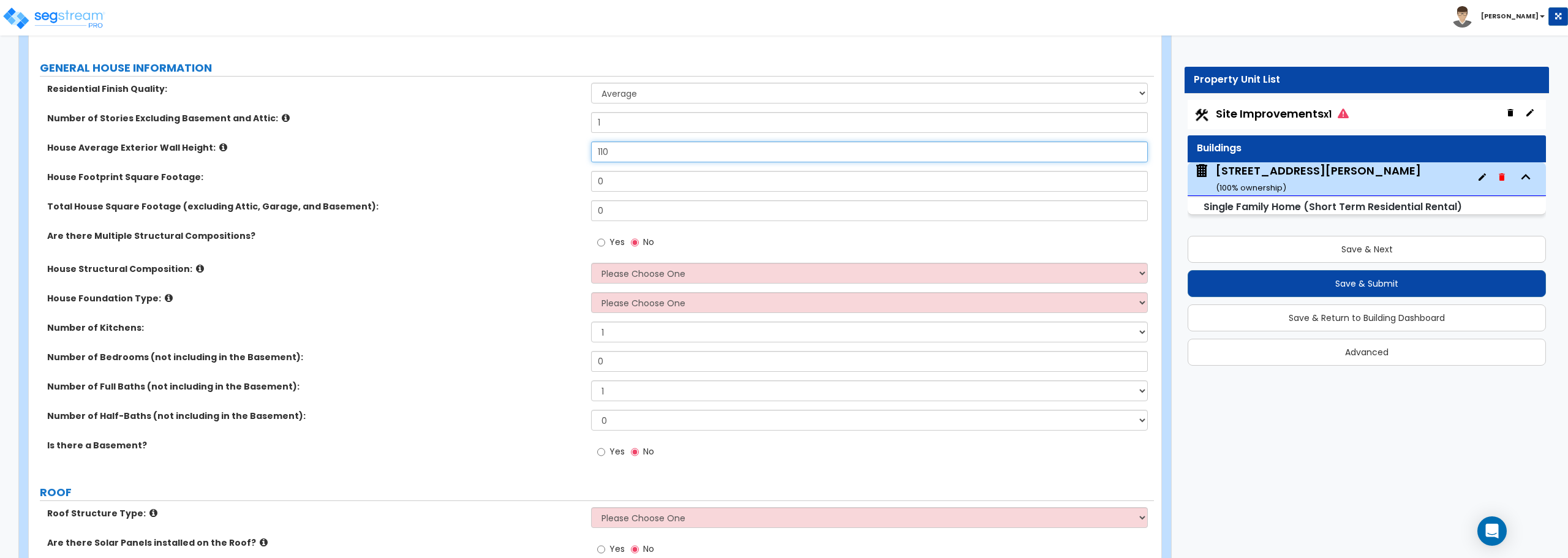
type input "110"
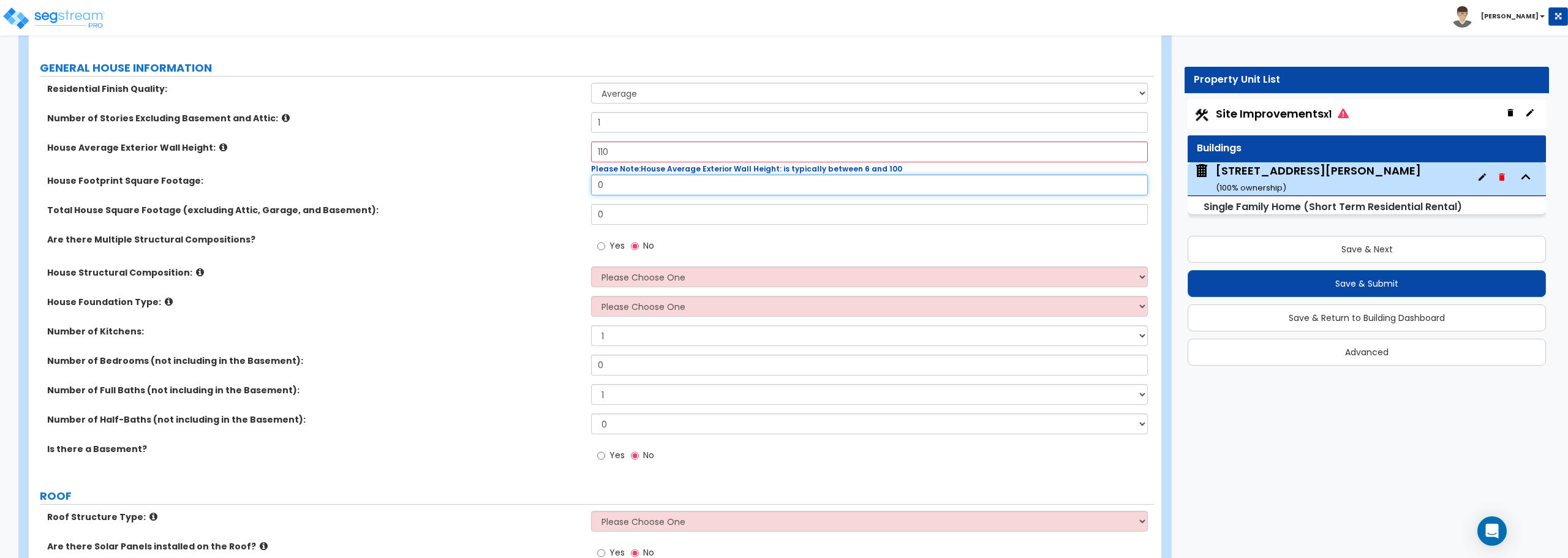
drag, startPoint x: 611, startPoint y: 184, endPoint x: 562, endPoint y: 189, distance: 49.3
click at [562, 189] on div "House Footprint Square Footage: 0" at bounding box center [591, 189] width 1125 height 30
type input "2,129"
drag, startPoint x: 665, startPoint y: 154, endPoint x: 511, endPoint y: 154, distance: 154.0
click at [511, 154] on div "House Average Exterior Wall Height: 110 Please Note: House Average Exterior Wal…" at bounding box center [591, 157] width 1125 height 33
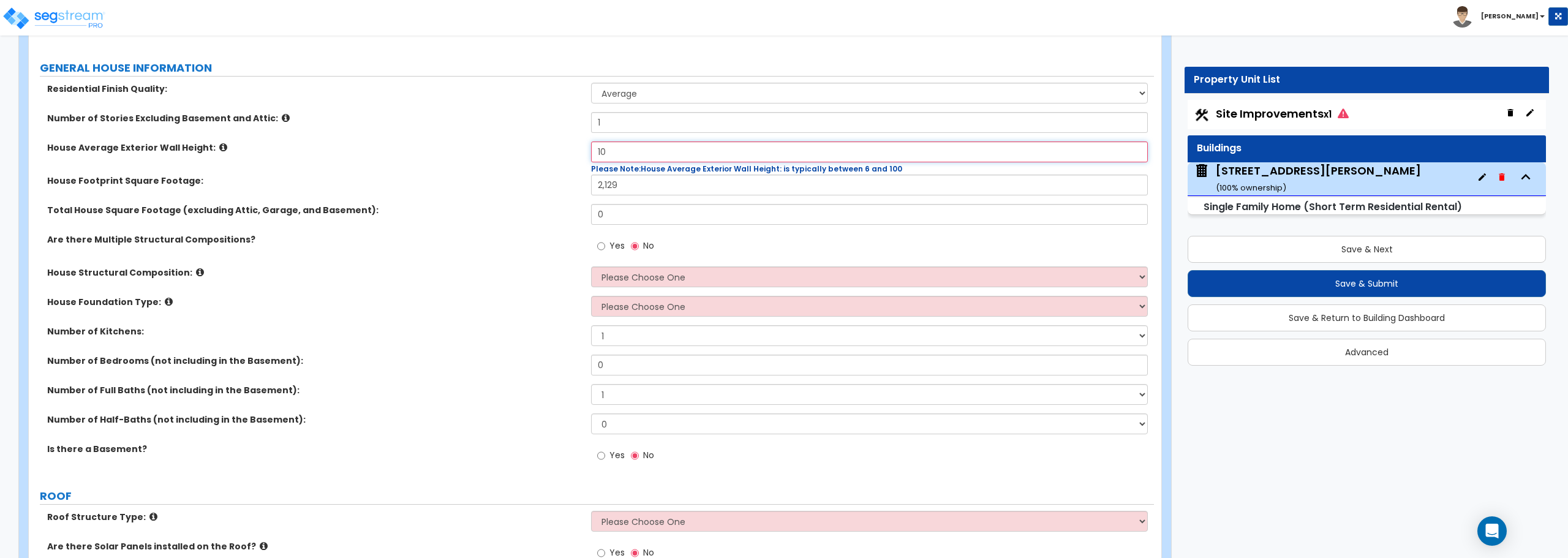
type input "10"
click at [607, 215] on input "0" at bounding box center [869, 214] width 556 height 21
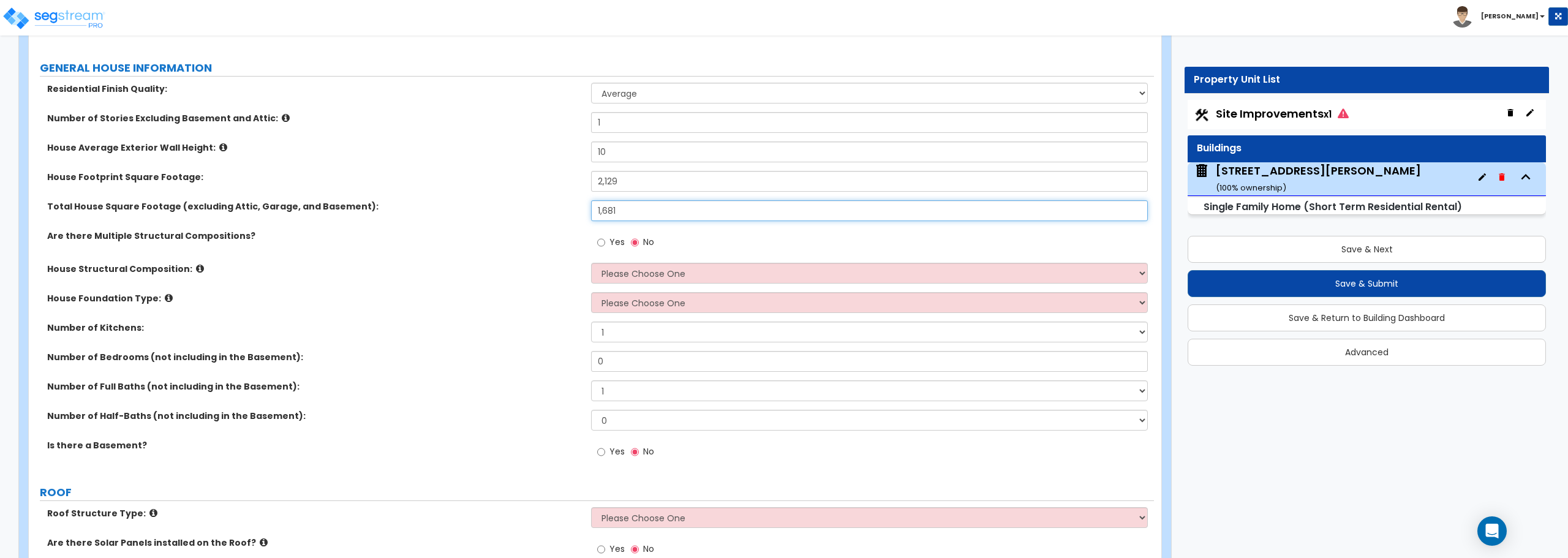
type input "1,681"
click at [682, 273] on select "Please Choose One Reinforced Concrete Structural Steel Brick Masonry CMU Masonr…" at bounding box center [869, 273] width 556 height 21
select select "7"
click at [591, 263] on select "Please Choose One Reinforced Concrete Structural Steel Brick Masonry CMU Masonr…" at bounding box center [869, 273] width 556 height 21
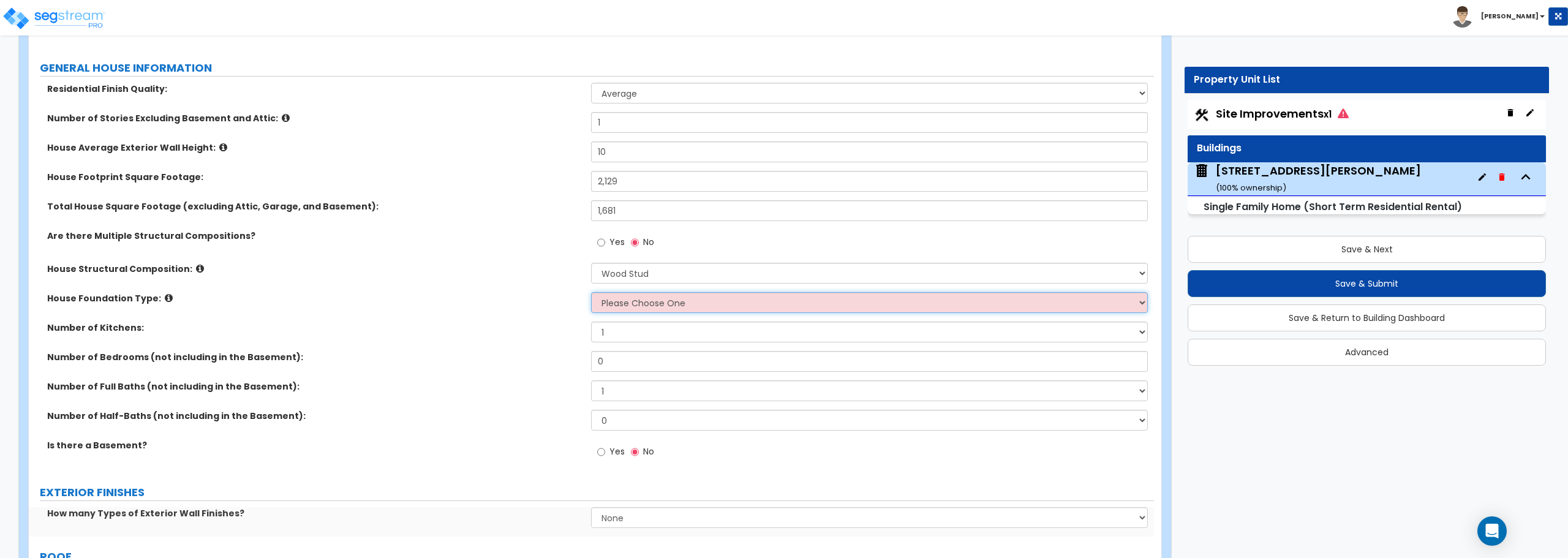
click at [659, 306] on select "Please Choose One Crawl Space Pier-Elevated First floor Slab on Grade" at bounding box center [869, 302] width 556 height 21
select select "1"
click at [591, 292] on select "Please Choose One Crawl Space Pier-Elevated First floor Slab on Grade" at bounding box center [869, 302] width 556 height 21
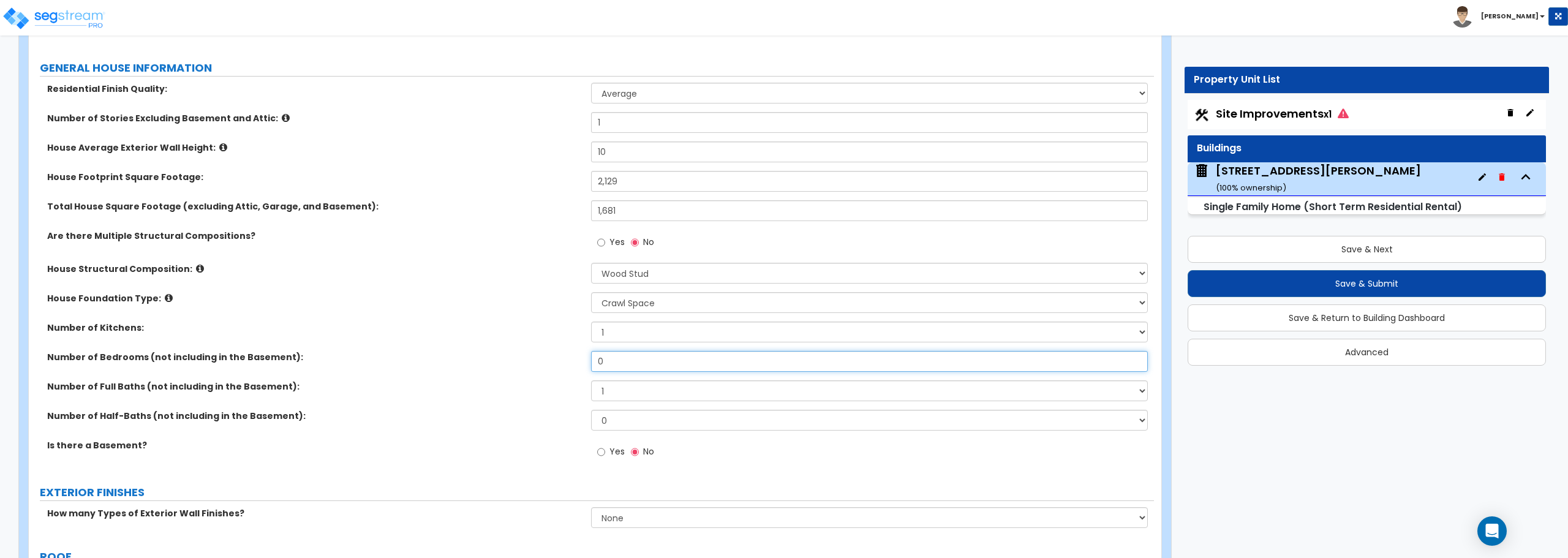
click at [618, 355] on input "0" at bounding box center [869, 360] width 556 height 21
drag, startPoint x: 618, startPoint y: 355, endPoint x: 508, endPoint y: 356, distance: 110.0
click at [508, 356] on div "Number of Bedrooms (not including in the Basement): 0" at bounding box center [591, 365] width 1125 height 30
type input "4"
drag, startPoint x: 619, startPoint y: 387, endPoint x: 570, endPoint y: 389, distance: 49.0
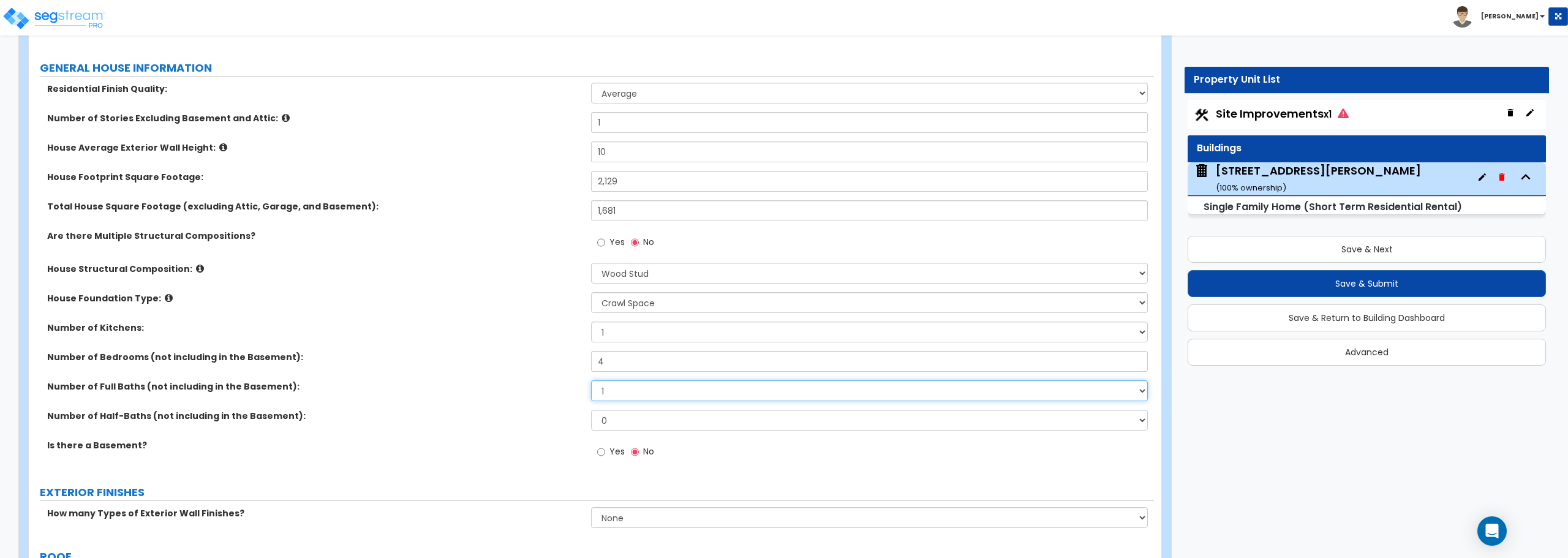
click at [570, 389] on div "Number of Full Baths (not including in the Basement): 1 2 3 4 5 6 7 8 9 10" at bounding box center [591, 394] width 1125 height 30
select select "2"
click at [591, 380] on select "1 2 3 4 5 6 7 8 9 10" at bounding box center [869, 390] width 556 height 21
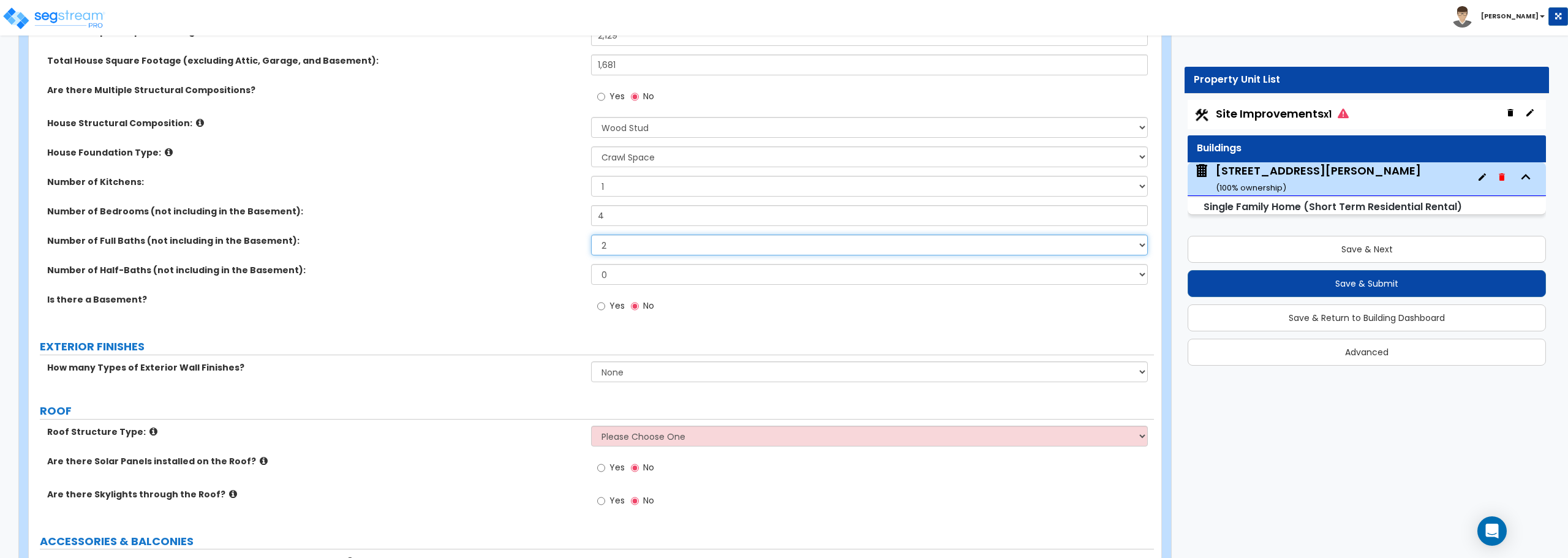
scroll to position [368, 0]
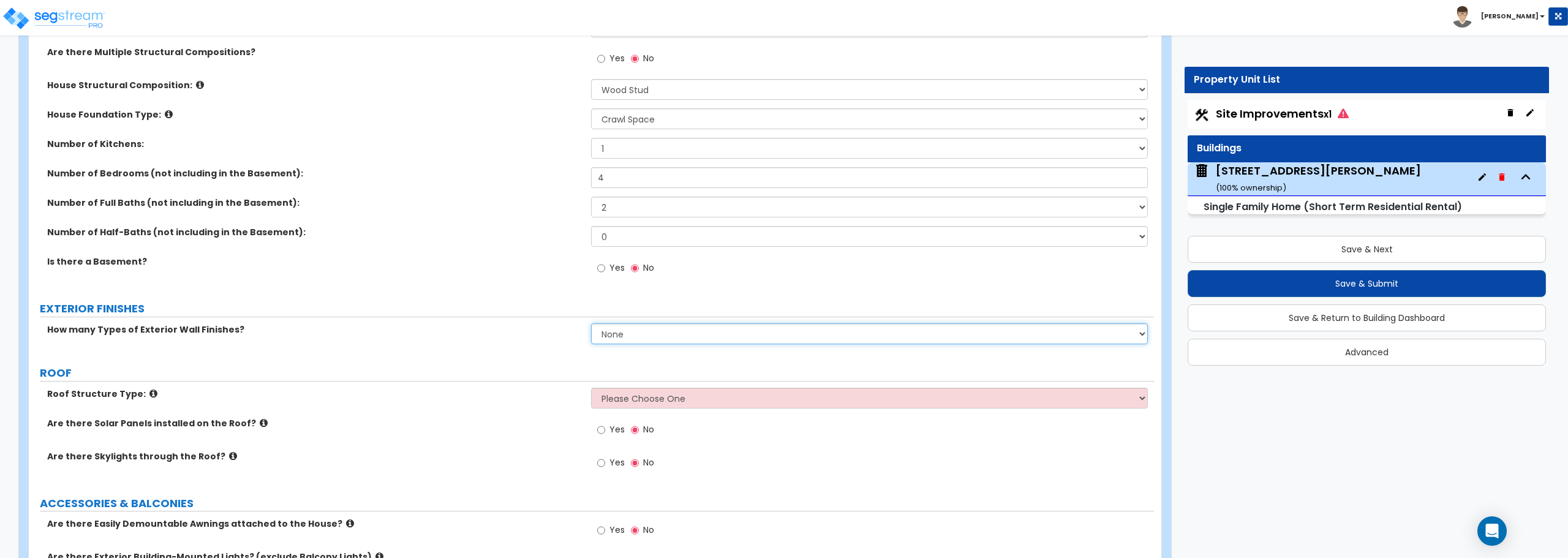
click at [653, 339] on select "None 1 2 3" at bounding box center [869, 334] width 556 height 21
select select "1"
click at [591, 324] on select "None 1 2 3" at bounding box center [869, 334] width 556 height 21
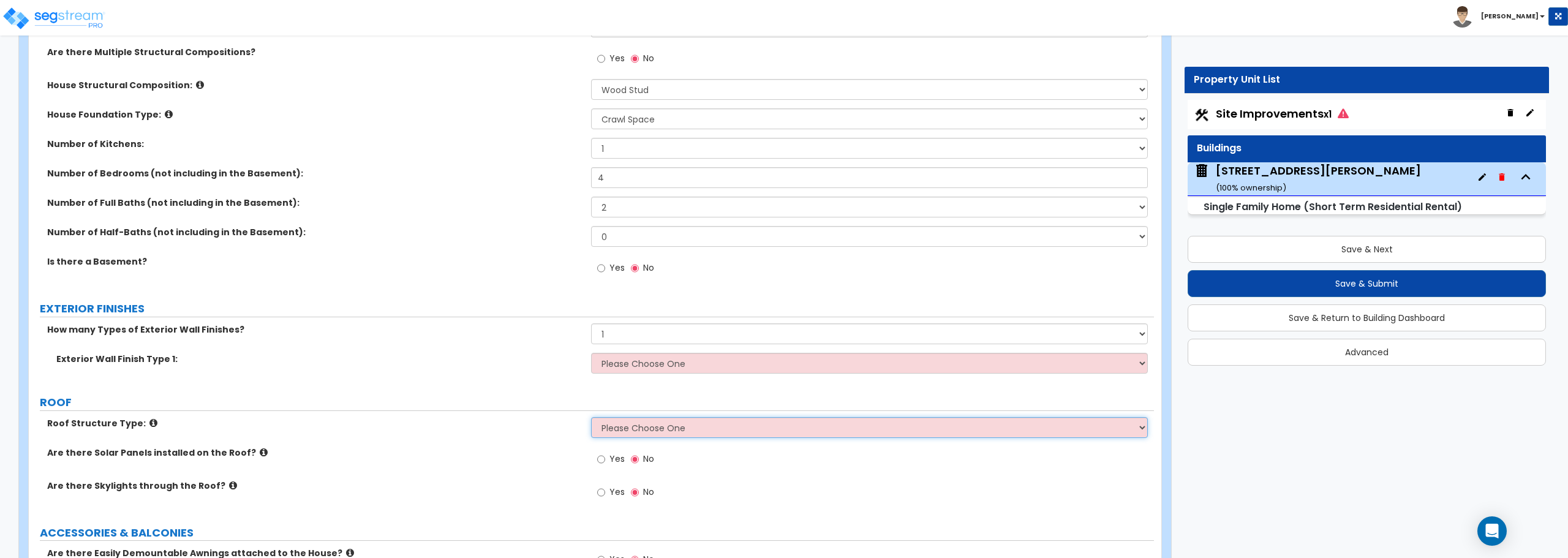
click at [630, 429] on select "Please Choose One Gable Roof Flat Roof Hybrid Gable & Flat Roof" at bounding box center [869, 427] width 556 height 21
select select "1"
click at [591, 417] on select "Please Choose One Gable Roof Flat Roof Hybrid Gable & Flat Roof" at bounding box center [869, 427] width 556 height 21
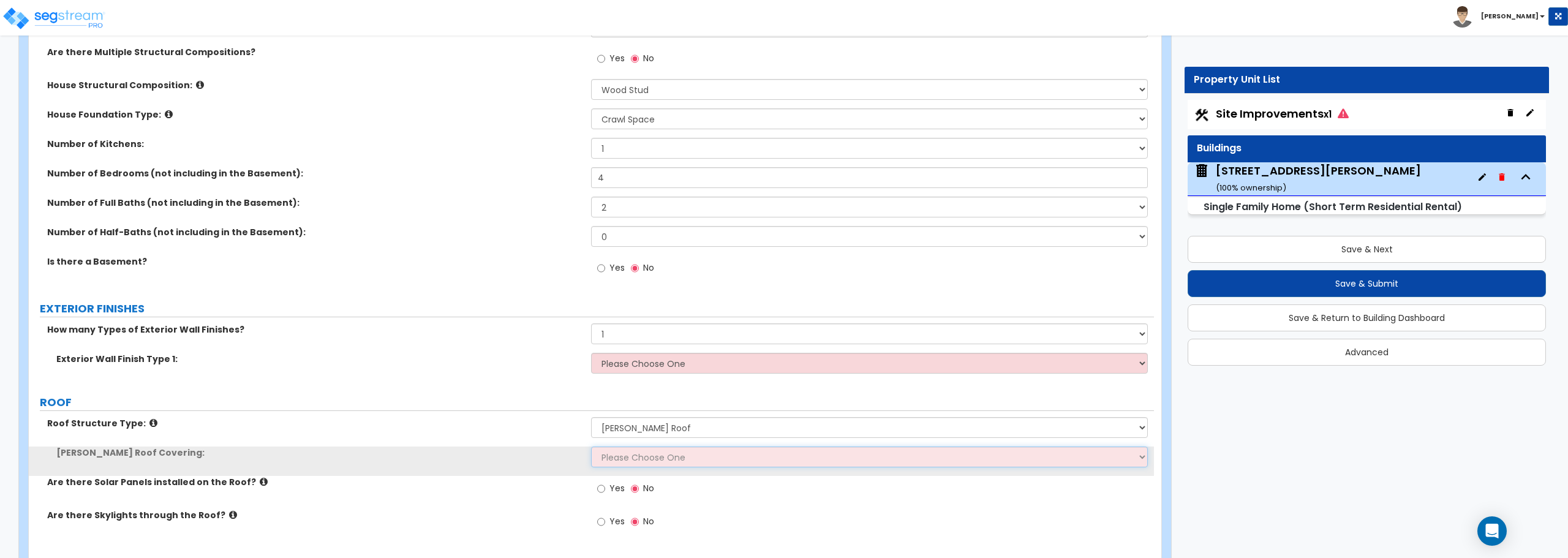
click at [642, 452] on select "Please Choose One Asphalt Shingle Clay Tile Wood Shingle Metal Shingle Standing…" at bounding box center [869, 456] width 556 height 21
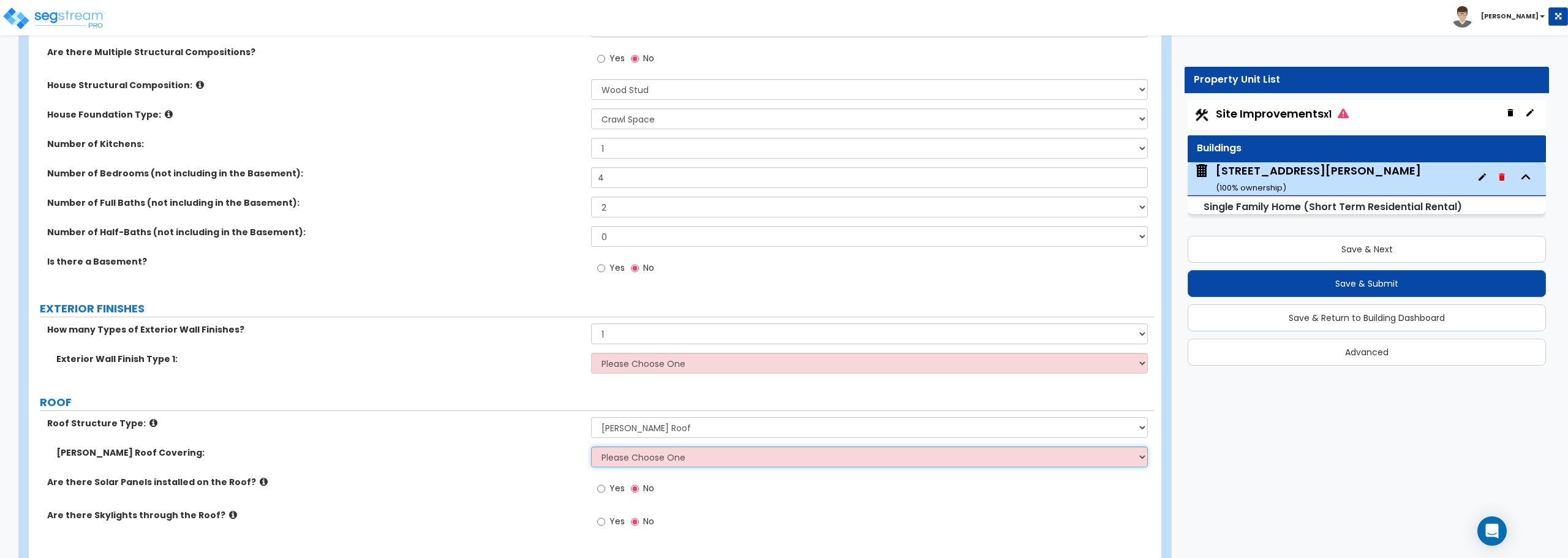
select select "1"
click at [591, 446] on select "Please Choose One Asphalt Shingle Clay Tile Wood Shingle Metal Shingle Standing…" at bounding box center [869, 456] width 556 height 21
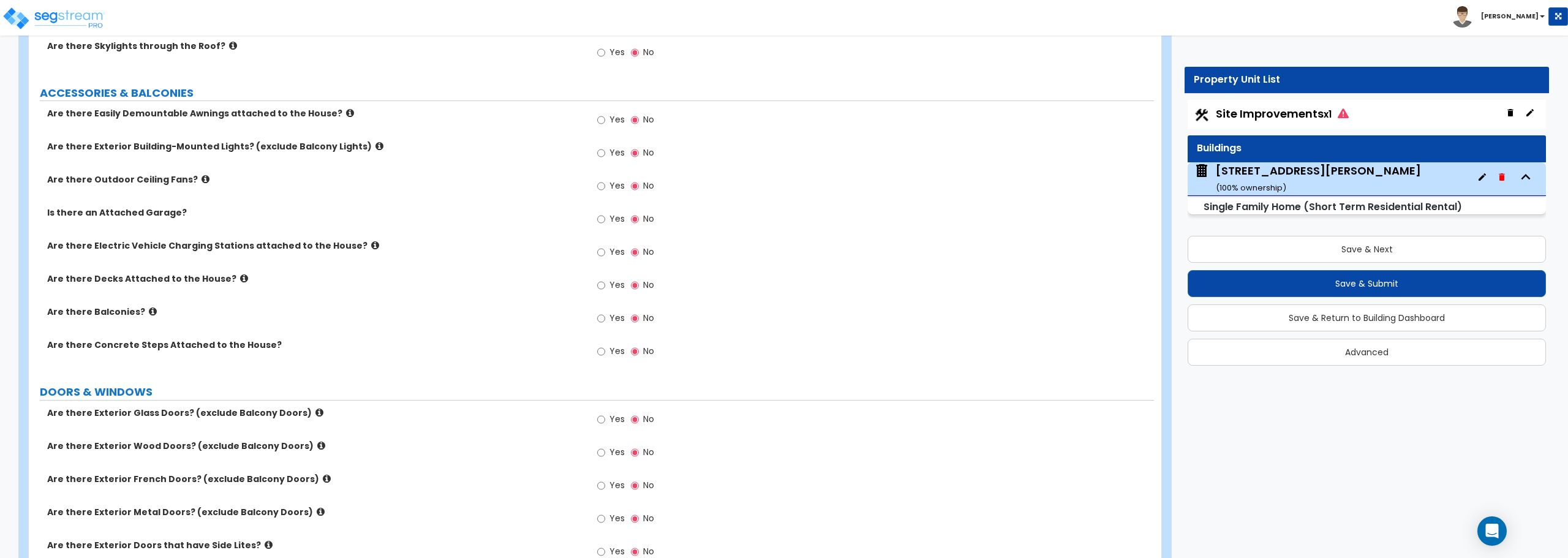
scroll to position [858, 0]
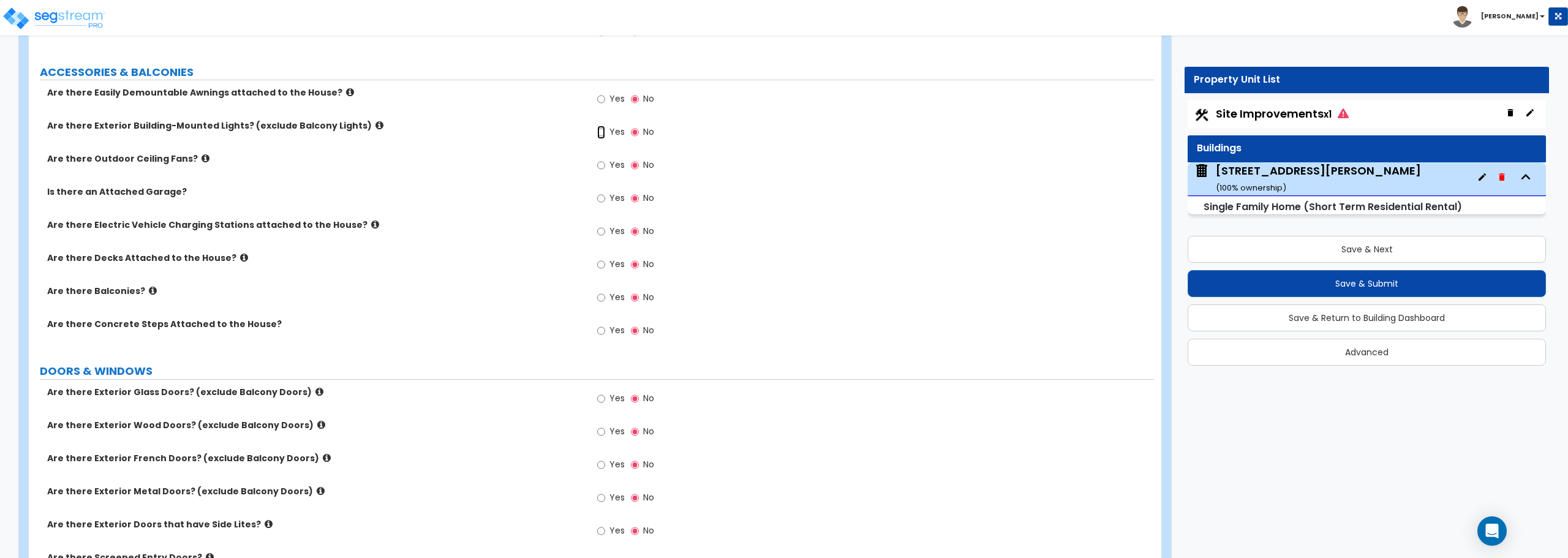
click at [603, 128] on input "Yes" at bounding box center [601, 131] width 8 height 13
radio input "true"
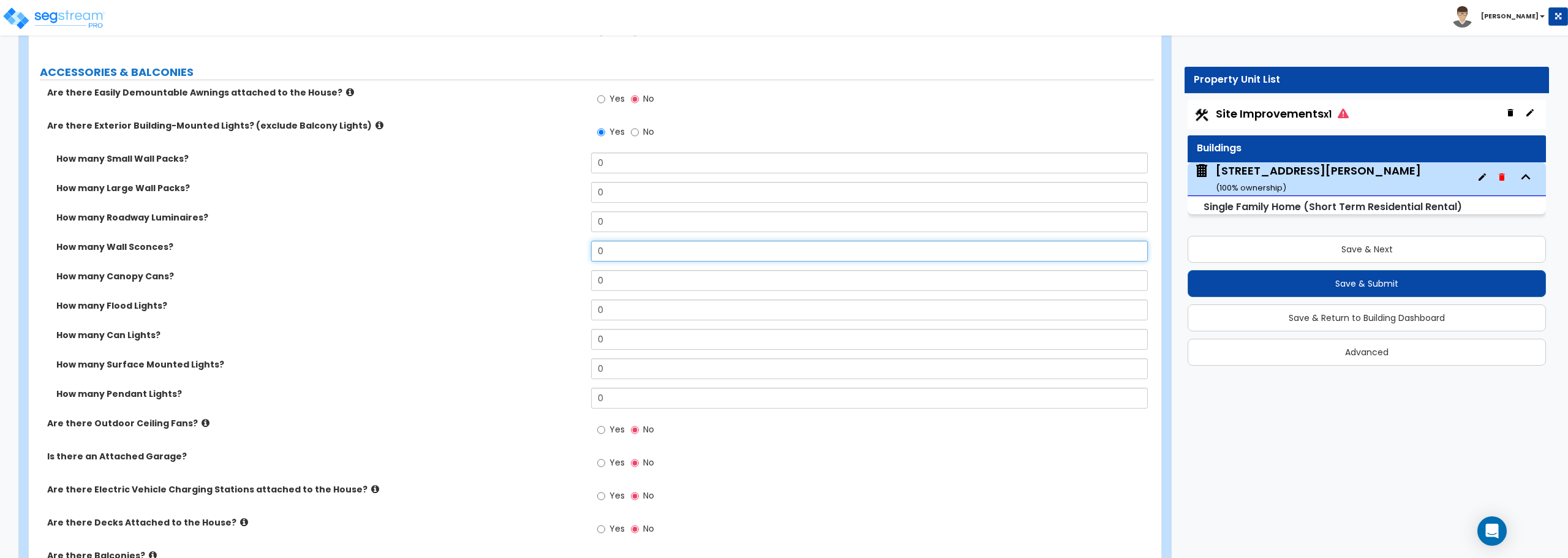
click at [623, 254] on input "0" at bounding box center [869, 250] width 556 height 21
drag, startPoint x: 623, startPoint y: 254, endPoint x: 508, endPoint y: 254, distance: 115.0
click at [508, 254] on div "How many Wall Sconces? 0" at bounding box center [591, 255] width 1125 height 30
type input "4"
click at [603, 429] on input "Yes" at bounding box center [601, 429] width 8 height 13
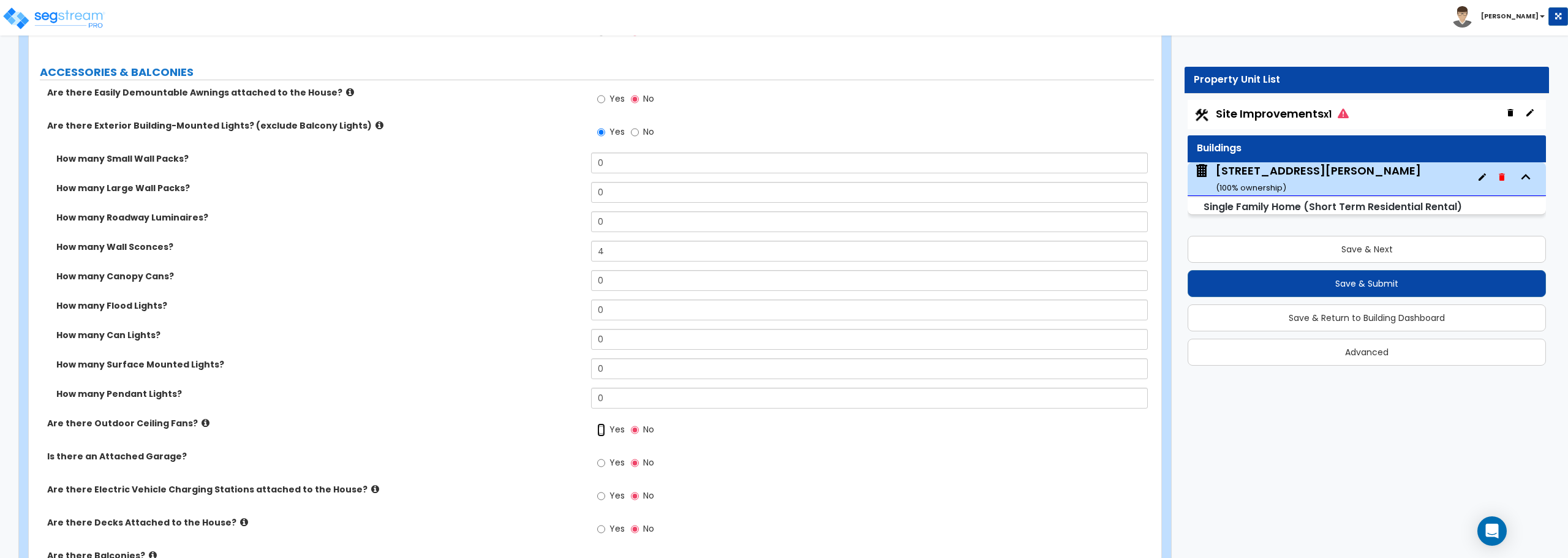
radio input "true"
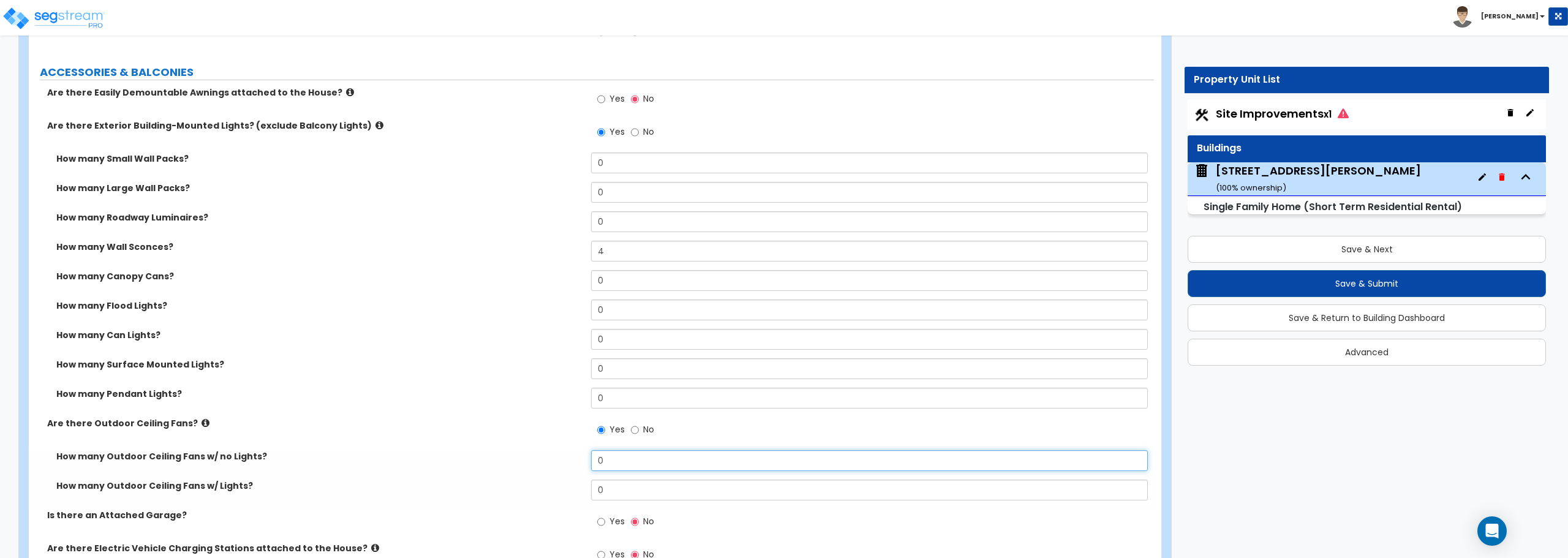
drag, startPoint x: 624, startPoint y: 459, endPoint x: 544, endPoint y: 464, distance: 80.2
click at [544, 464] on div "How many Outdoor Ceiling Fans w/ no Lights? 0" at bounding box center [591, 464] width 1125 height 30
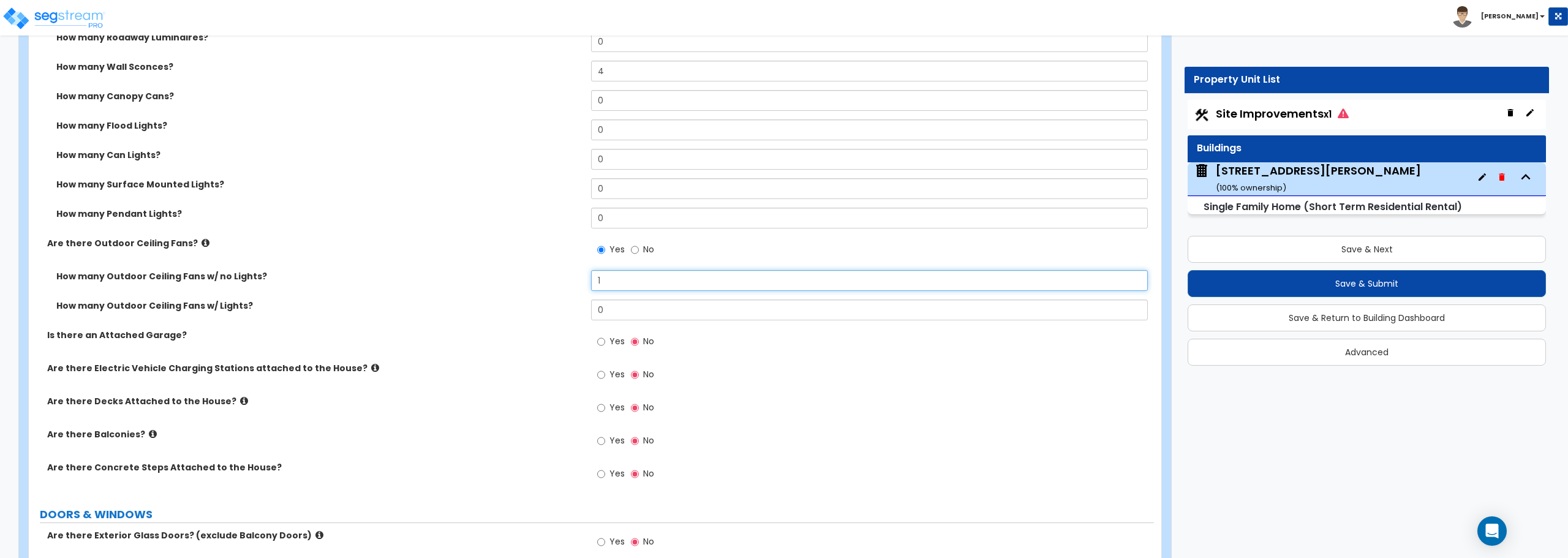
scroll to position [1041, 0]
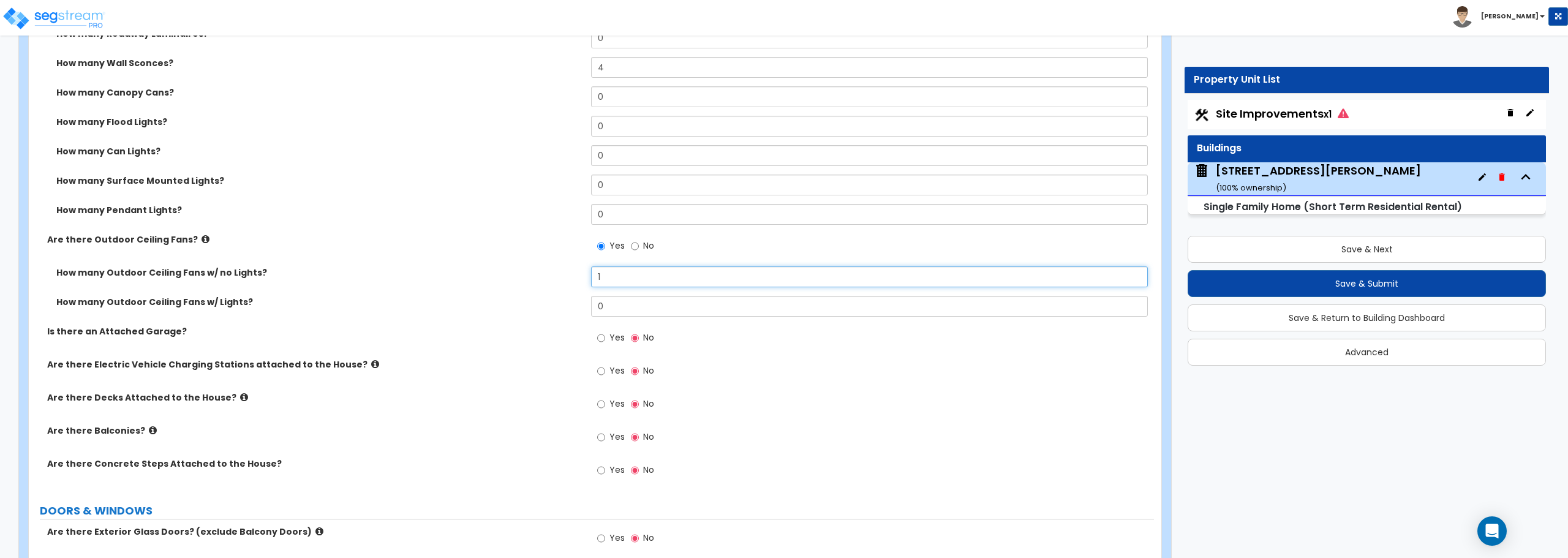
type input "1"
click at [601, 338] on input "Yes" at bounding box center [601, 337] width 8 height 13
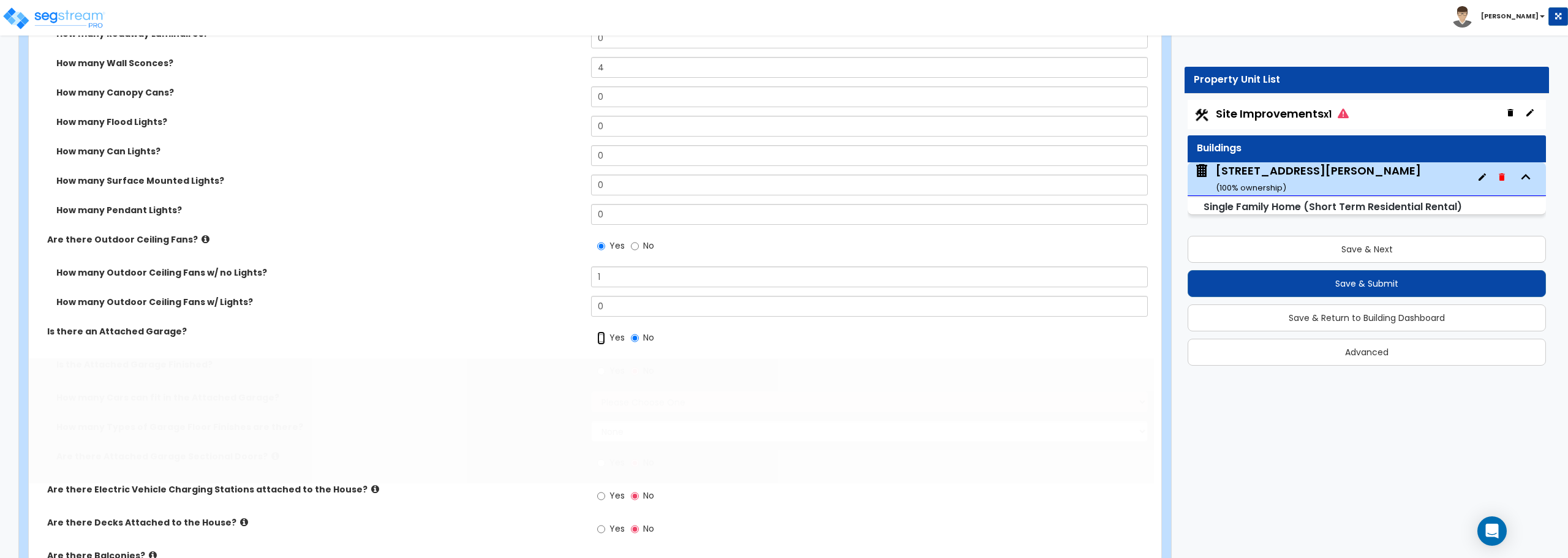
radio input "true"
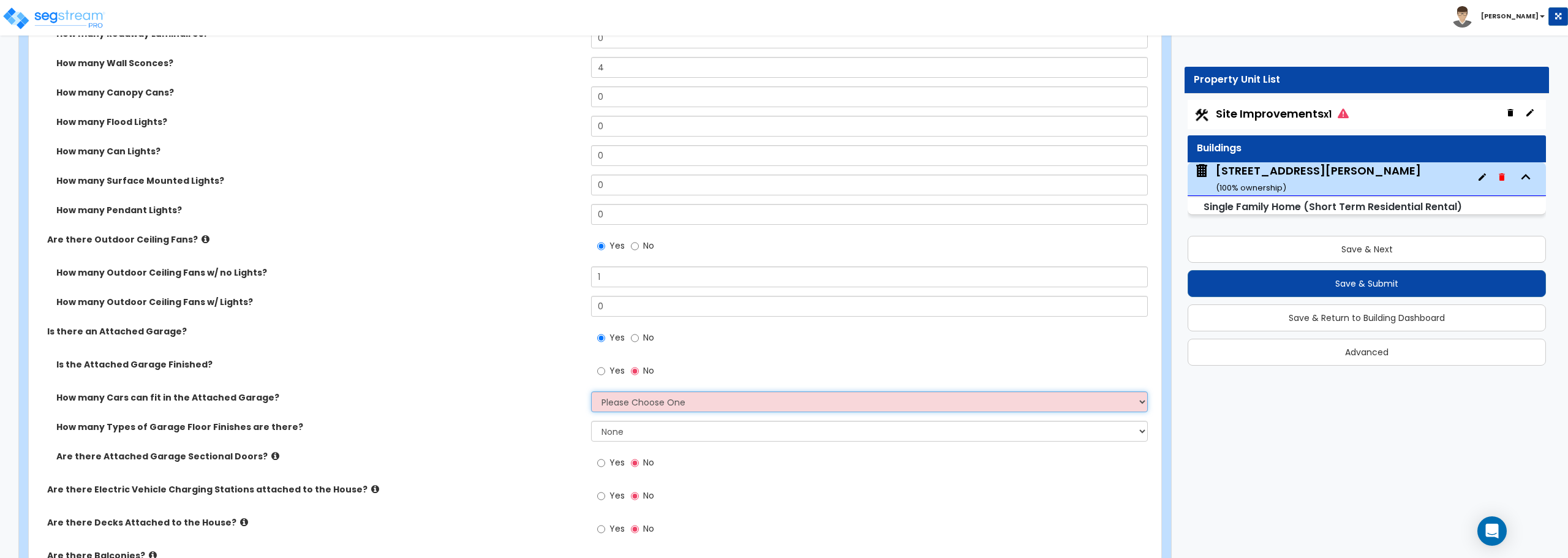
click at [677, 397] on select "Please Choose One 1 2 3 4 5" at bounding box center [869, 401] width 556 height 21
select select "2"
click at [591, 391] on select "Please Choose One 1 2 3 4 5" at bounding box center [869, 401] width 556 height 21
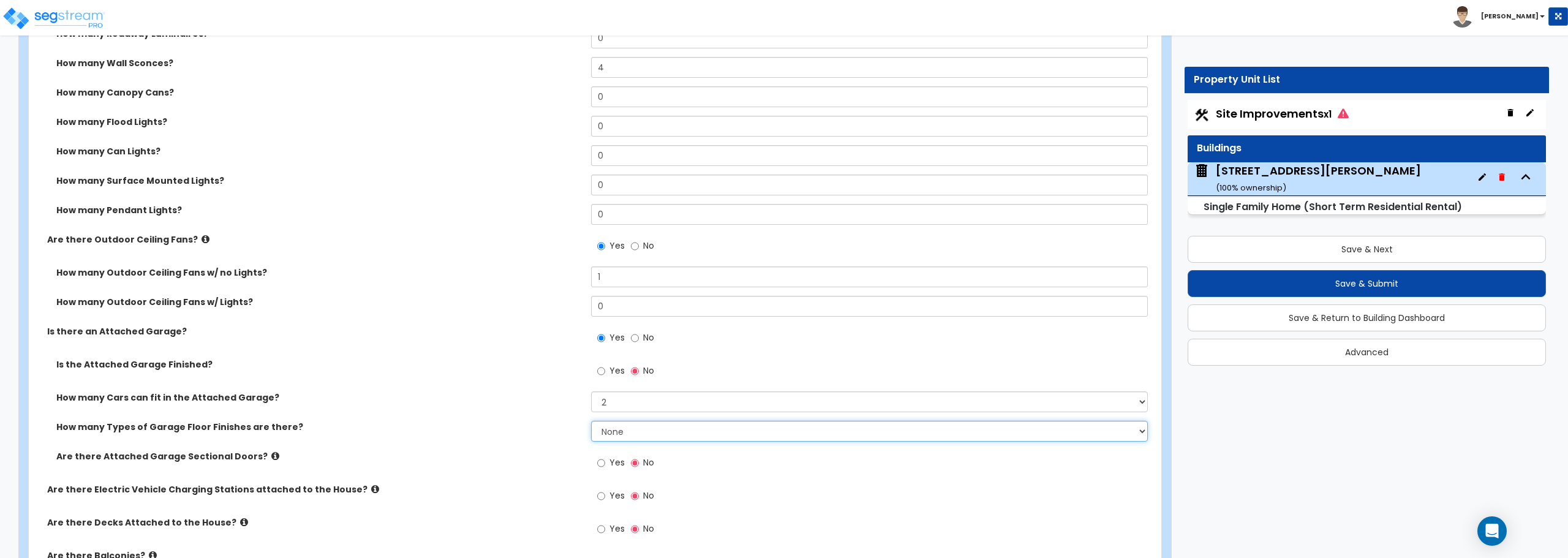
click at [675, 434] on select "None 1 2 3 4" at bounding box center [869, 430] width 556 height 21
select select "1"
click at [591, 420] on select "None 1 2 3 4" at bounding box center [869, 430] width 556 height 21
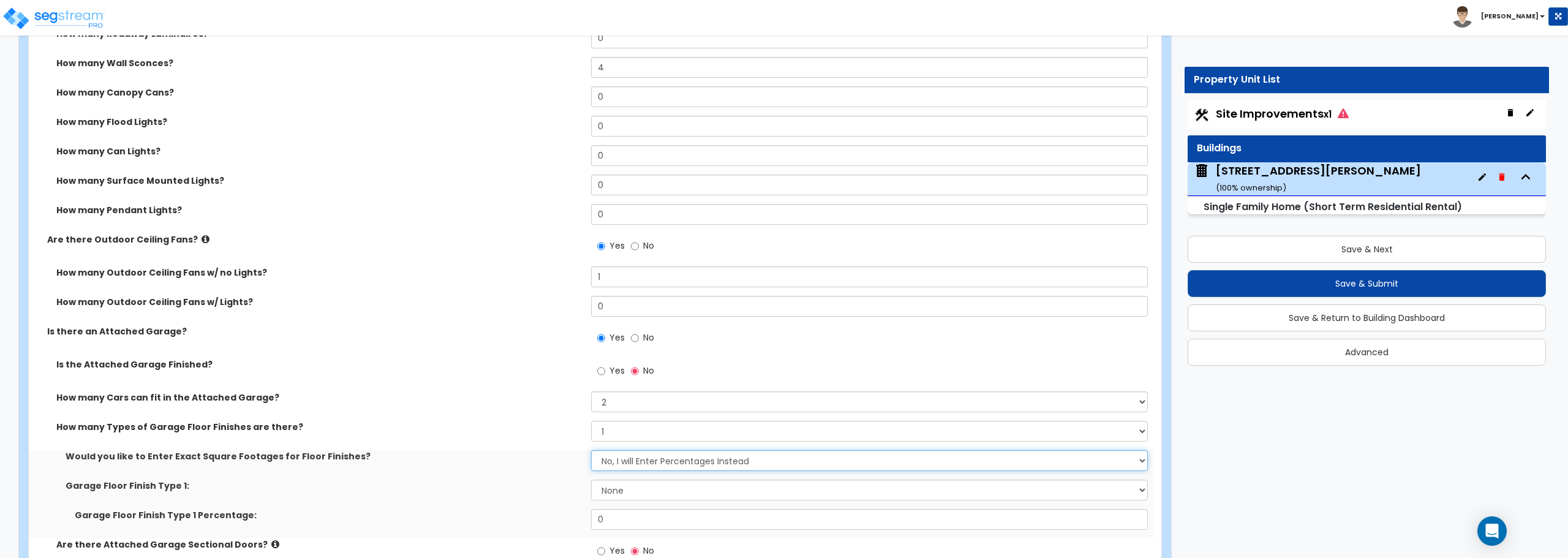
click at [628, 459] on select "No, I will Enter Percentages Instead Yes, I will Enter Exact Square Footages" at bounding box center [869, 460] width 556 height 21
click at [591, 450] on select "No, I will Enter Percentages Instead Yes, I will Enter Exact Square Footages" at bounding box center [869, 460] width 556 height 21
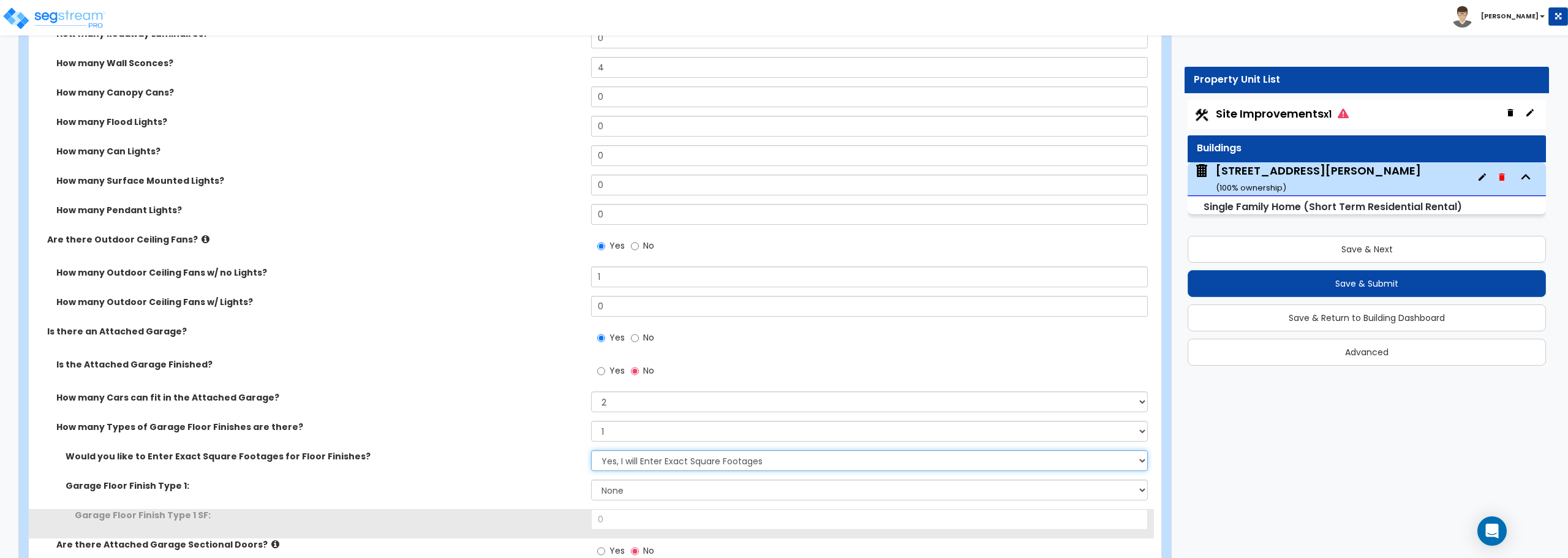
click at [638, 460] on select "No, I will Enter Percentages Instead Yes, I will Enter Exact Square Footages" at bounding box center [869, 460] width 556 height 21
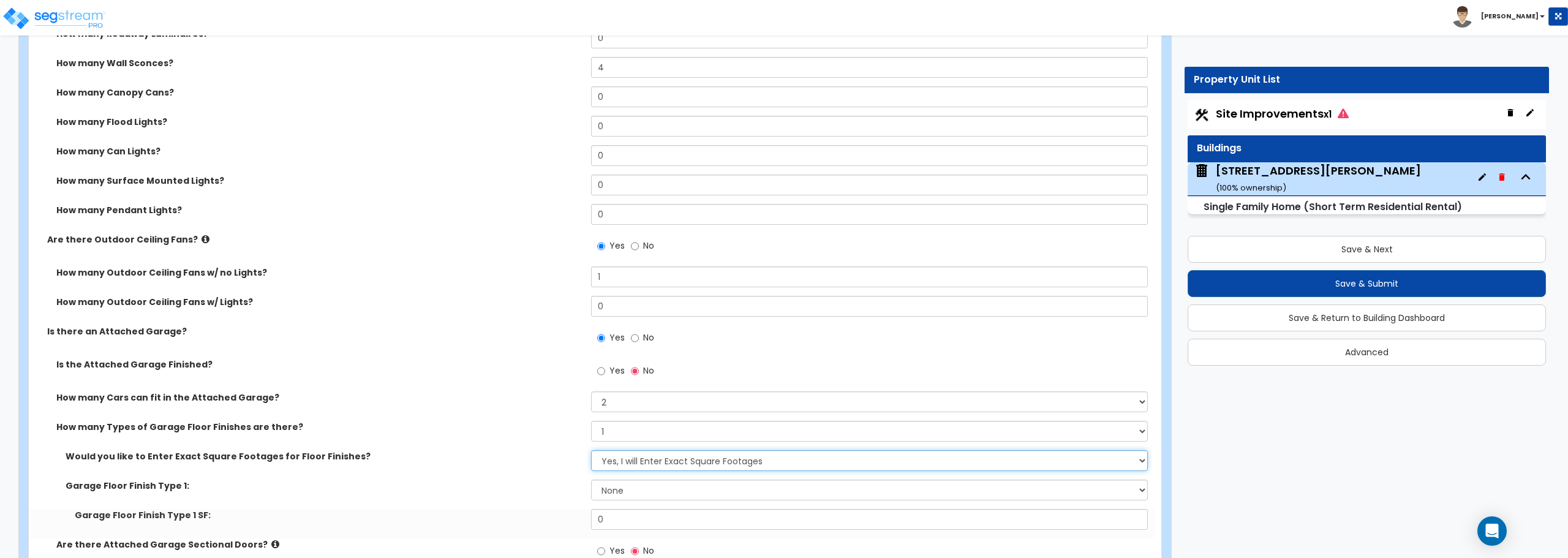
select select "0"
click at [591, 450] on select "No, I will Enter Percentages Instead Yes, I will Enter Exact Square Footages" at bounding box center [869, 460] width 556 height 21
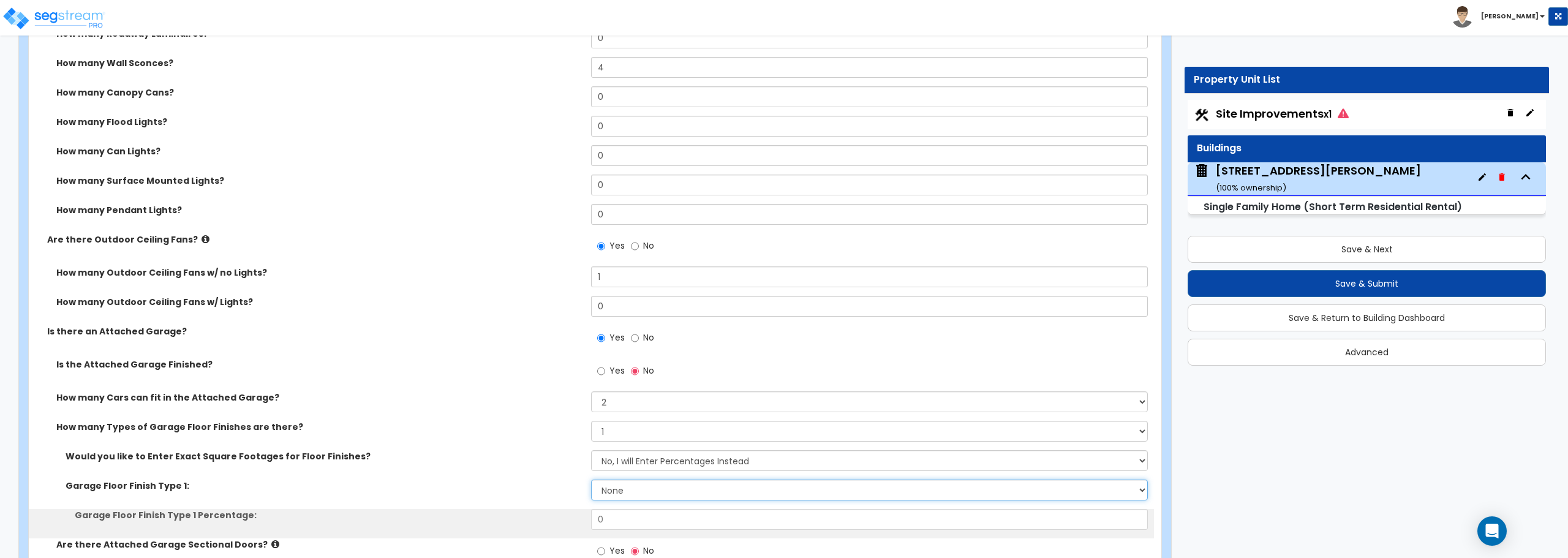
click at [640, 486] on select "None Polished Concrete Flooring Ceramic Tile Flooring Rubber Tile Flooring Epox…" at bounding box center [869, 489] width 556 height 21
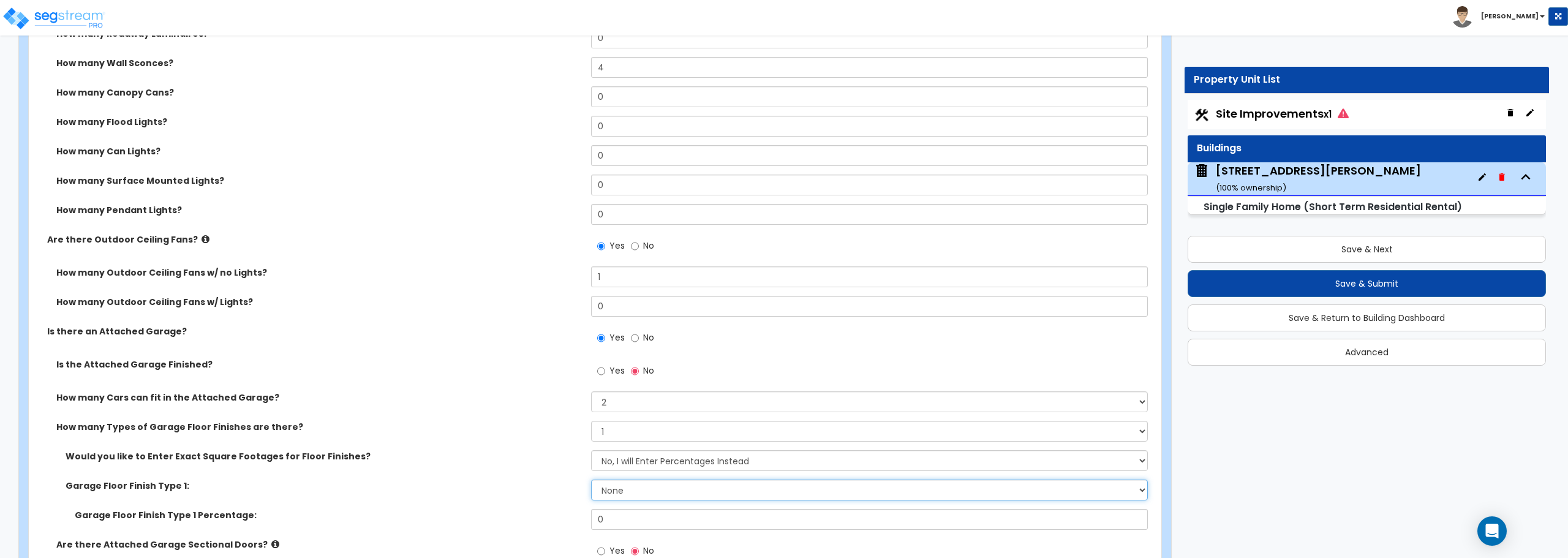
select select "1"
click at [591, 479] on select "None Polished Concrete Flooring Ceramic Tile Flooring Rubber Tile Flooring Epox…" at bounding box center [869, 489] width 556 height 21
drag, startPoint x: 647, startPoint y: 515, endPoint x: 542, endPoint y: 510, distance: 105.1
click at [542, 510] on div "Garage Floor Finish Type 1 Percentage: 0" at bounding box center [591, 523] width 1125 height 30
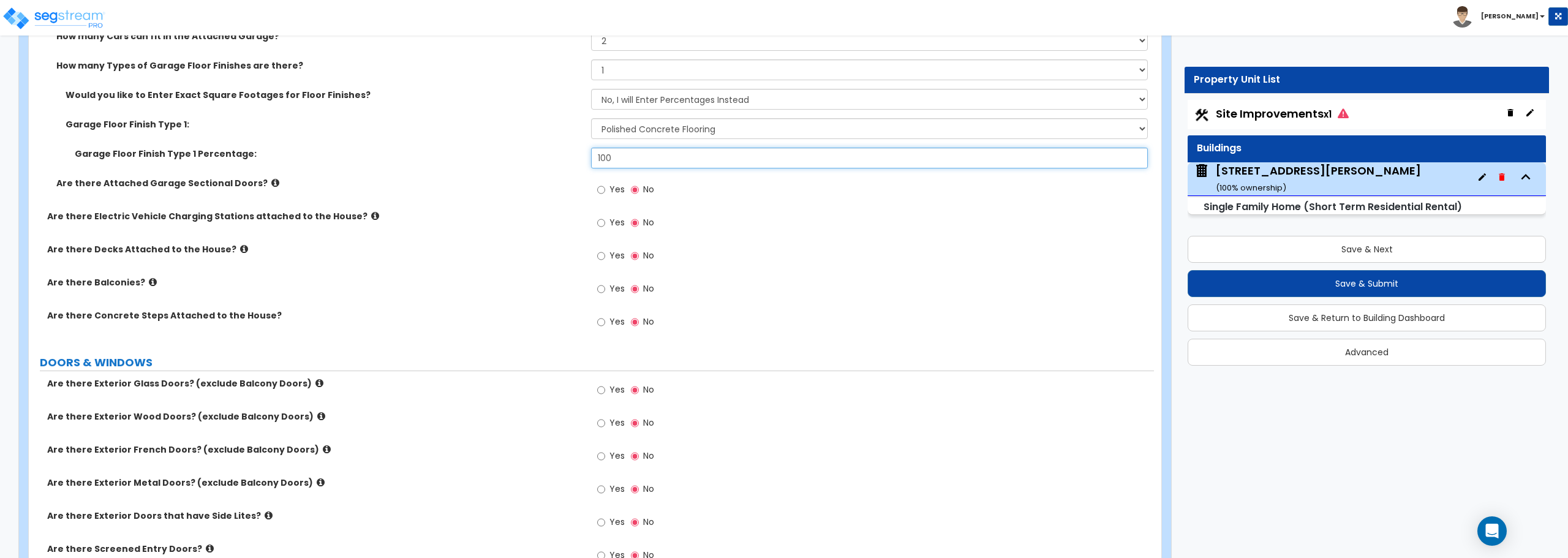
scroll to position [1408, 0]
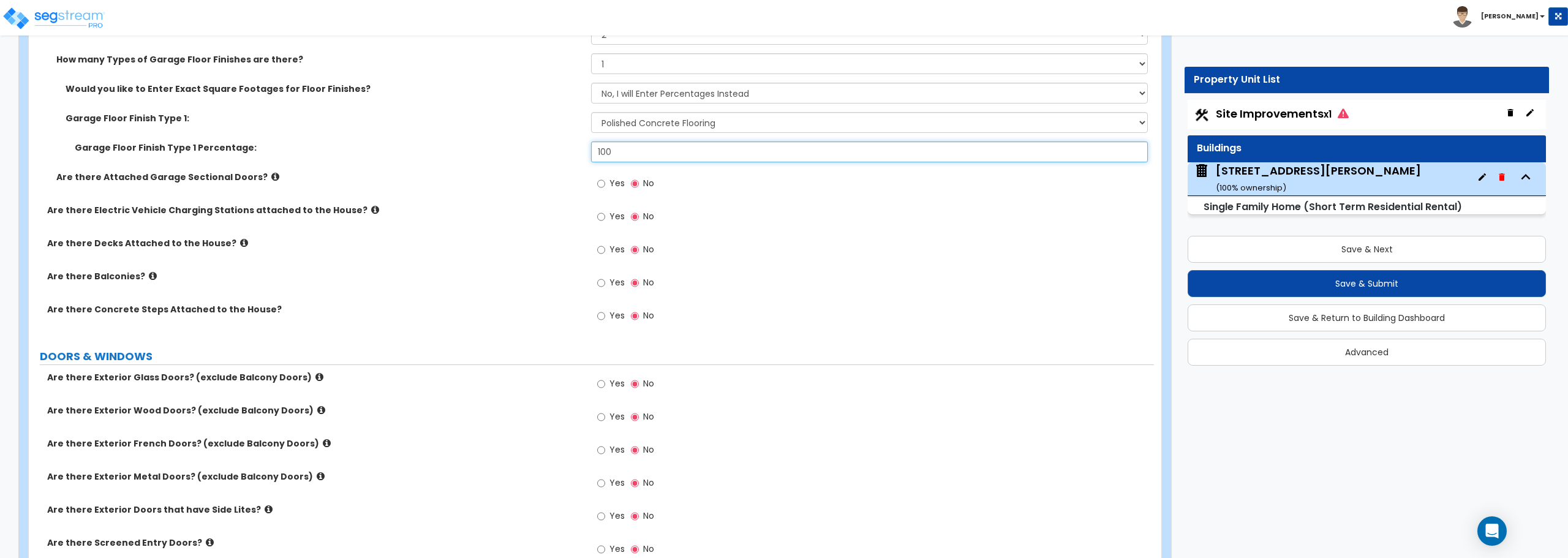
type input "100"
click at [599, 182] on input "Yes" at bounding box center [601, 183] width 8 height 13
radio input "true"
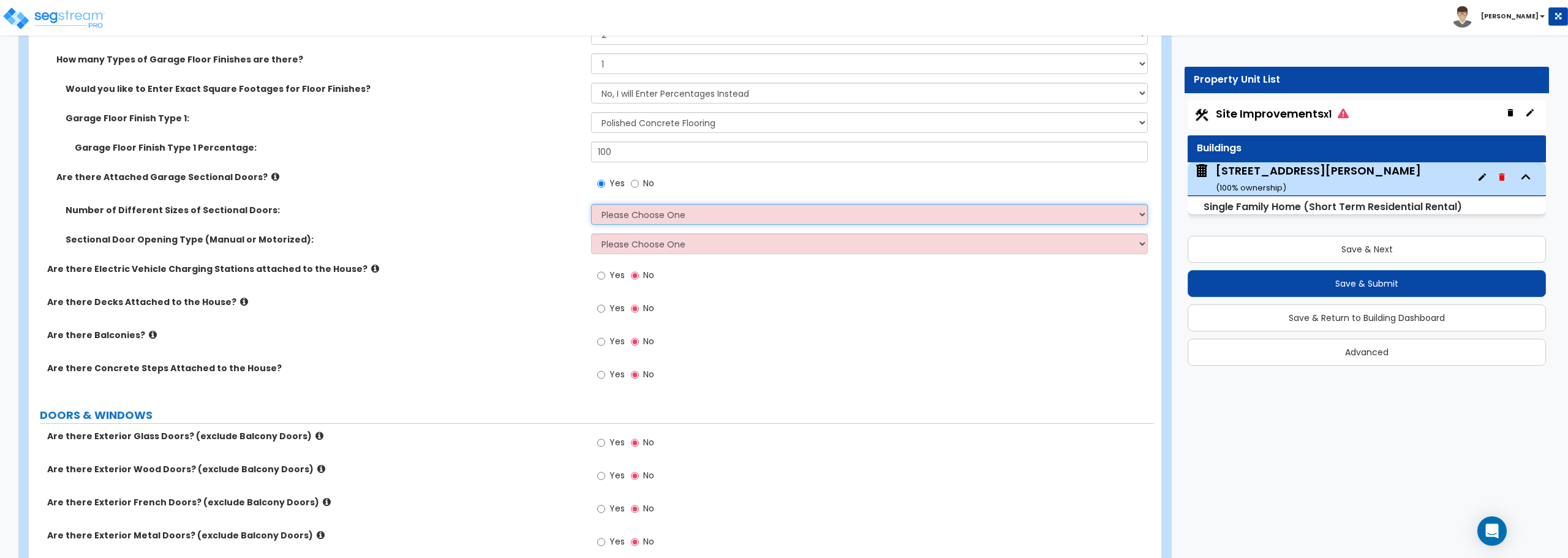
click at [624, 217] on select "Please Choose One 1 2" at bounding box center [869, 214] width 556 height 21
select select "1"
click at [591, 204] on select "Please Choose One 1 2" at bounding box center [869, 214] width 556 height 21
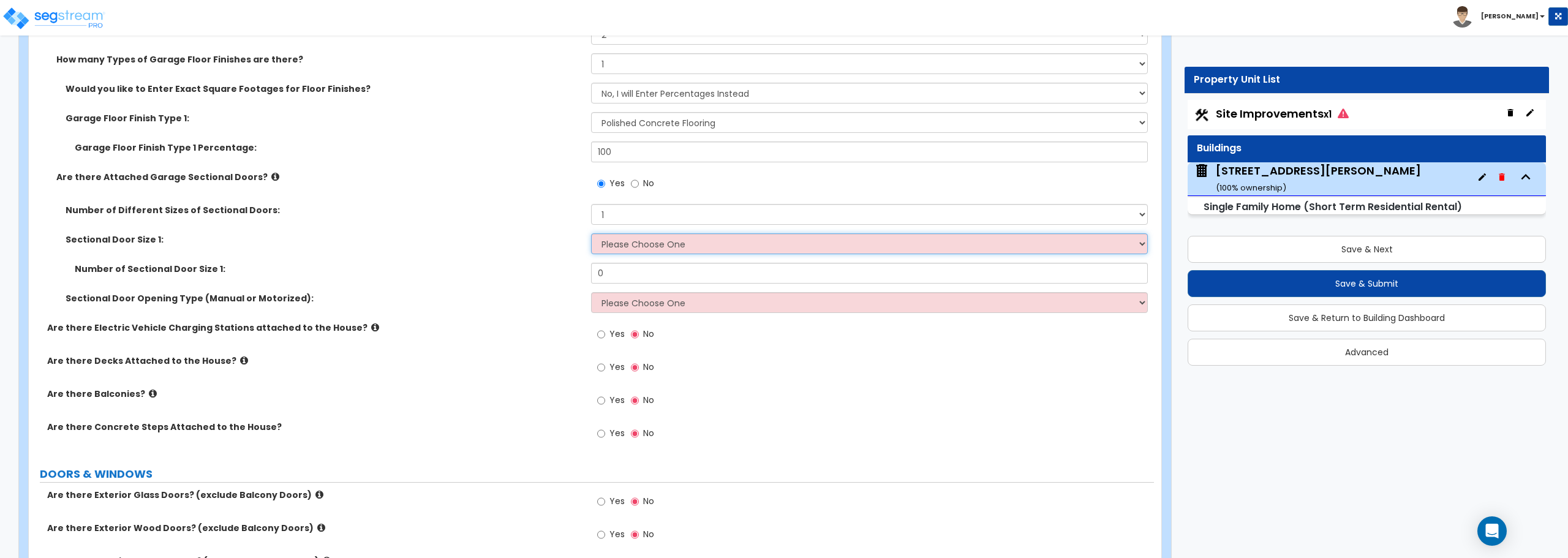
click at [619, 245] on select "Please Choose One 9' x 7' 16' x 7'" at bounding box center [869, 243] width 556 height 21
select select "2"
click at [591, 233] on select "Please Choose One 9' x 7' 16' x 7'" at bounding box center [869, 243] width 556 height 21
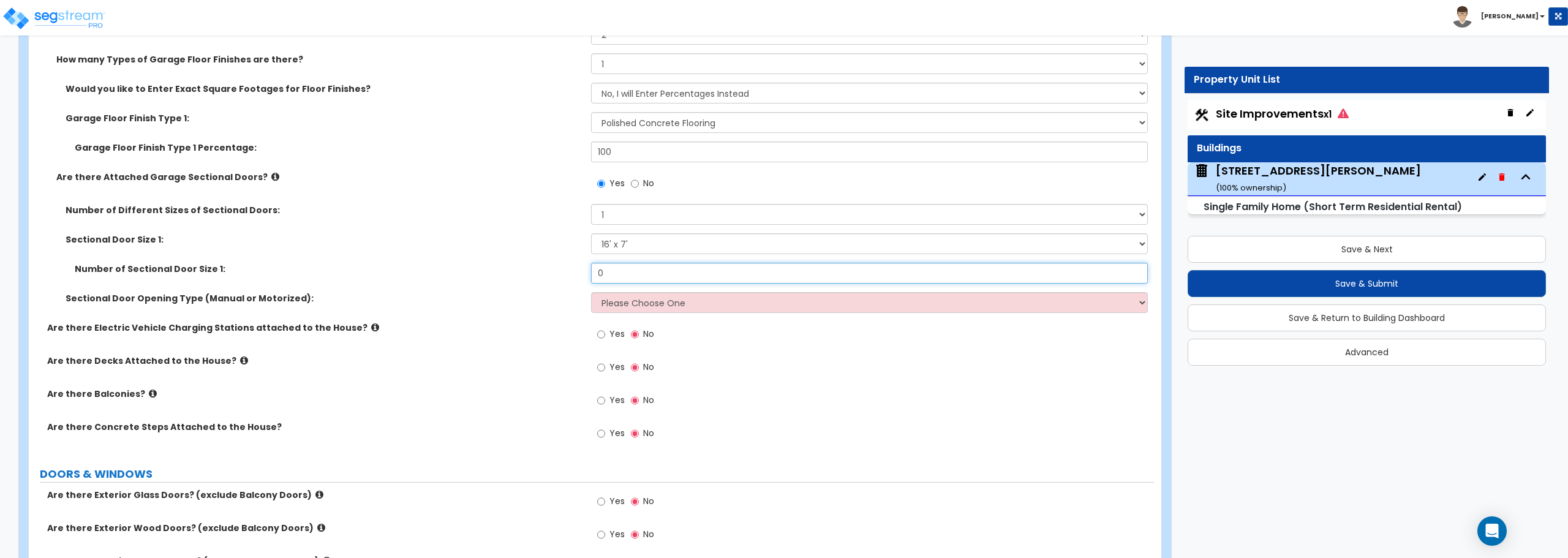
click at [631, 278] on input "0" at bounding box center [869, 273] width 556 height 21
drag, startPoint x: 631, startPoint y: 278, endPoint x: 572, endPoint y: 263, distance: 60.9
click at [574, 269] on div "Number of Sectional Door Size 1: 0" at bounding box center [591, 277] width 1125 height 30
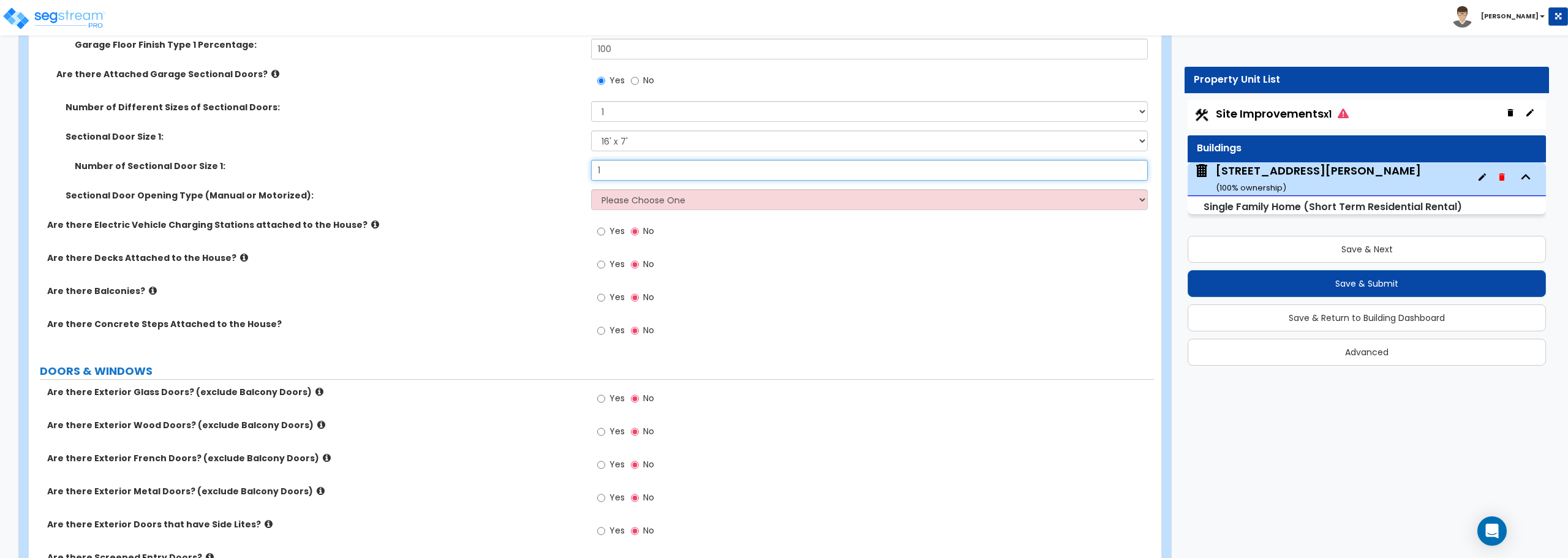
scroll to position [1531, 0]
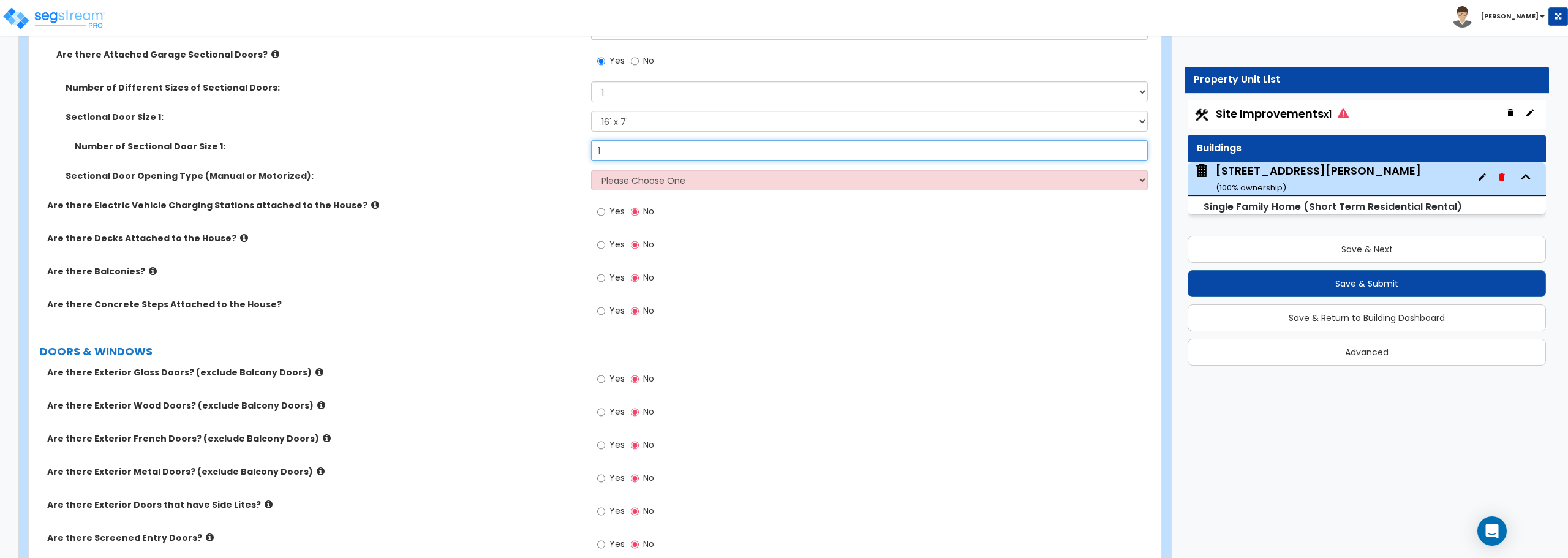
type input "1"
drag, startPoint x: 695, startPoint y: 183, endPoint x: 693, endPoint y: 190, distance: 7.3
click at [695, 183] on select "Please Choose One All Manual All Motorized Some are Motorized" at bounding box center [869, 180] width 556 height 21
select select "2"
click at [591, 170] on select "Please Choose One All Manual All Motorized Some are Motorized" at bounding box center [869, 180] width 556 height 21
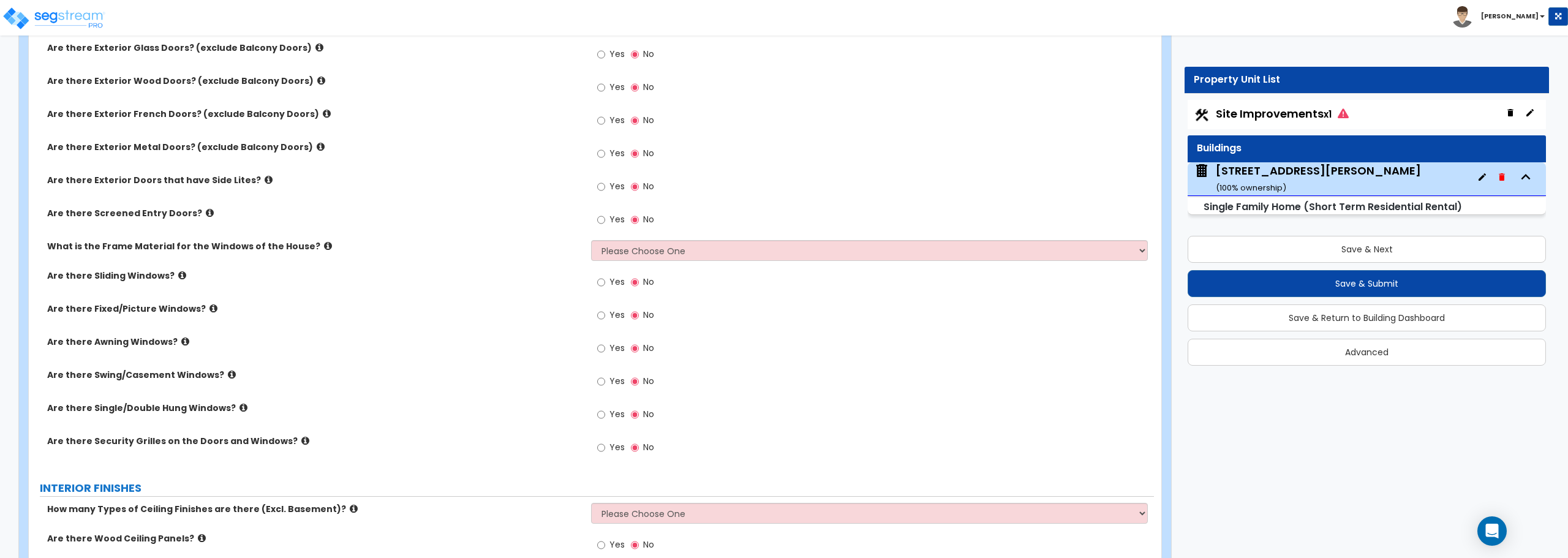
scroll to position [1837, 0]
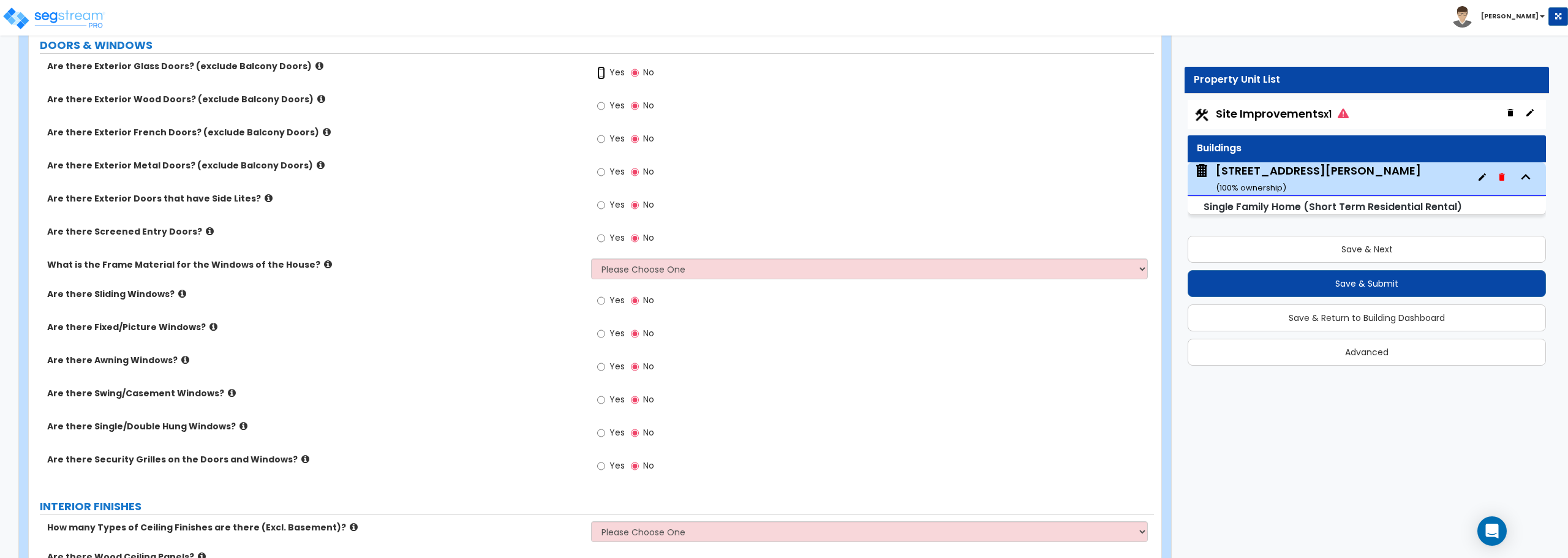
click at [601, 75] on input "Yes" at bounding box center [601, 72] width 8 height 13
radio input "true"
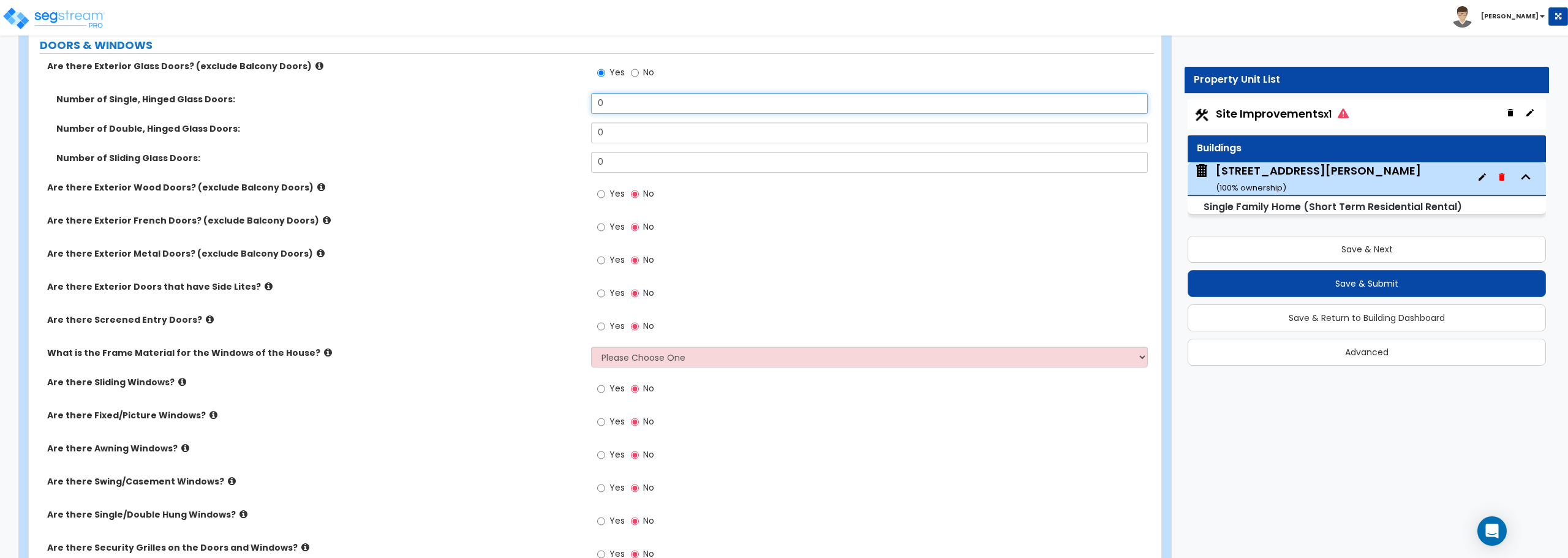
click at [627, 104] on input "0" at bounding box center [869, 103] width 556 height 21
drag, startPoint x: 623, startPoint y: 106, endPoint x: 462, endPoint y: 107, distance: 161.0
click at [462, 107] on div "Number of Single, Hinged Glass Doors: 0" at bounding box center [591, 107] width 1125 height 30
type input "1"
drag, startPoint x: 598, startPoint y: 258, endPoint x: 608, endPoint y: 277, distance: 21.5
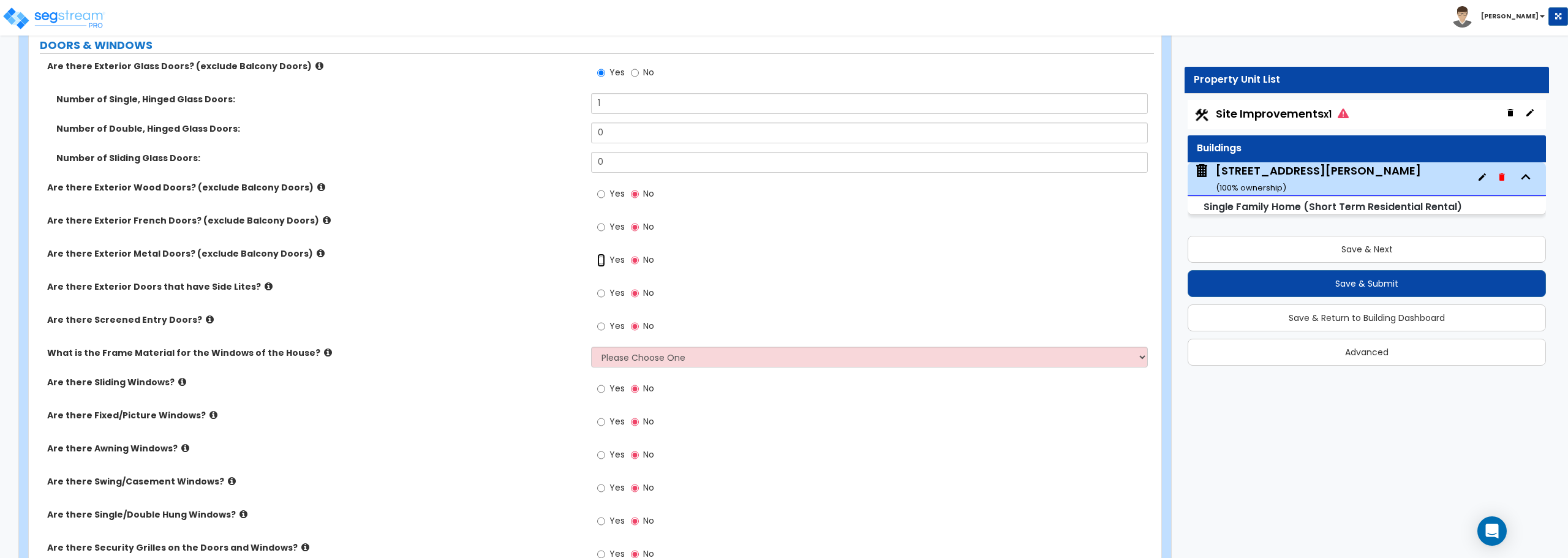
click at [598, 258] on input "Yes" at bounding box center [601, 259] width 8 height 13
radio input "true"
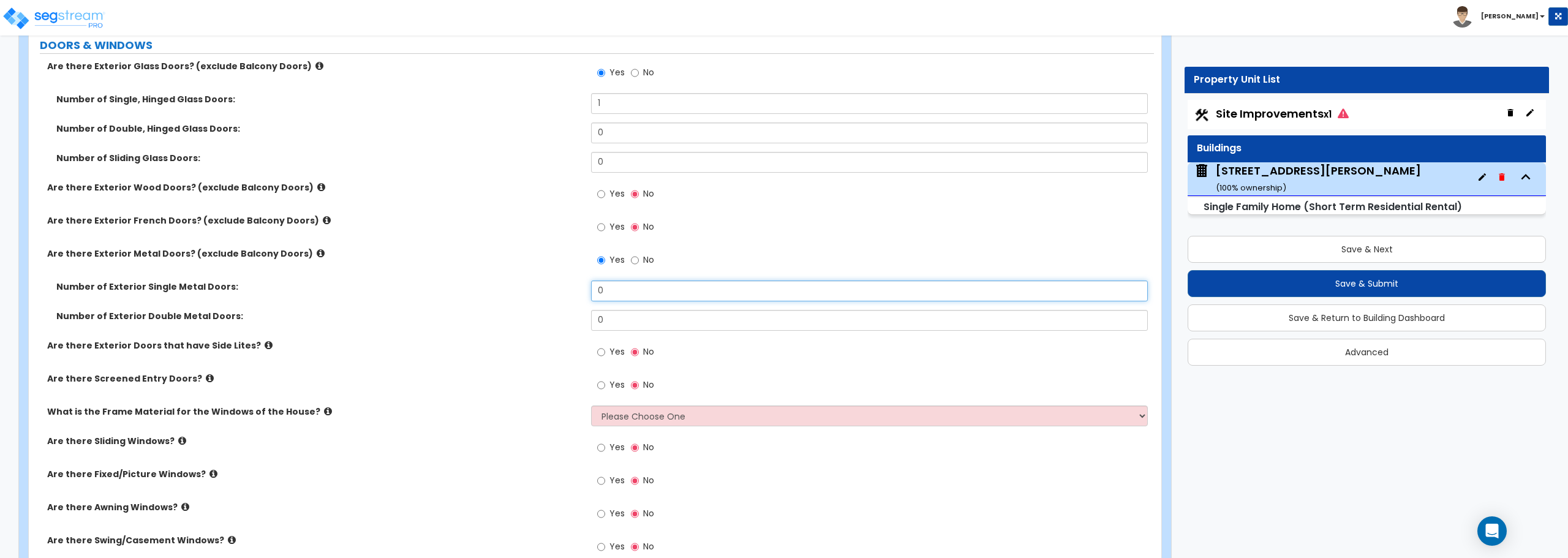
drag, startPoint x: 630, startPoint y: 293, endPoint x: 530, endPoint y: 293, distance: 100.0
click at [530, 293] on div "Number of Exterior Single Metal Doors: 0" at bounding box center [591, 295] width 1125 height 30
type input "2"
click at [602, 384] on input "Yes" at bounding box center [601, 385] width 8 height 13
radio input "true"
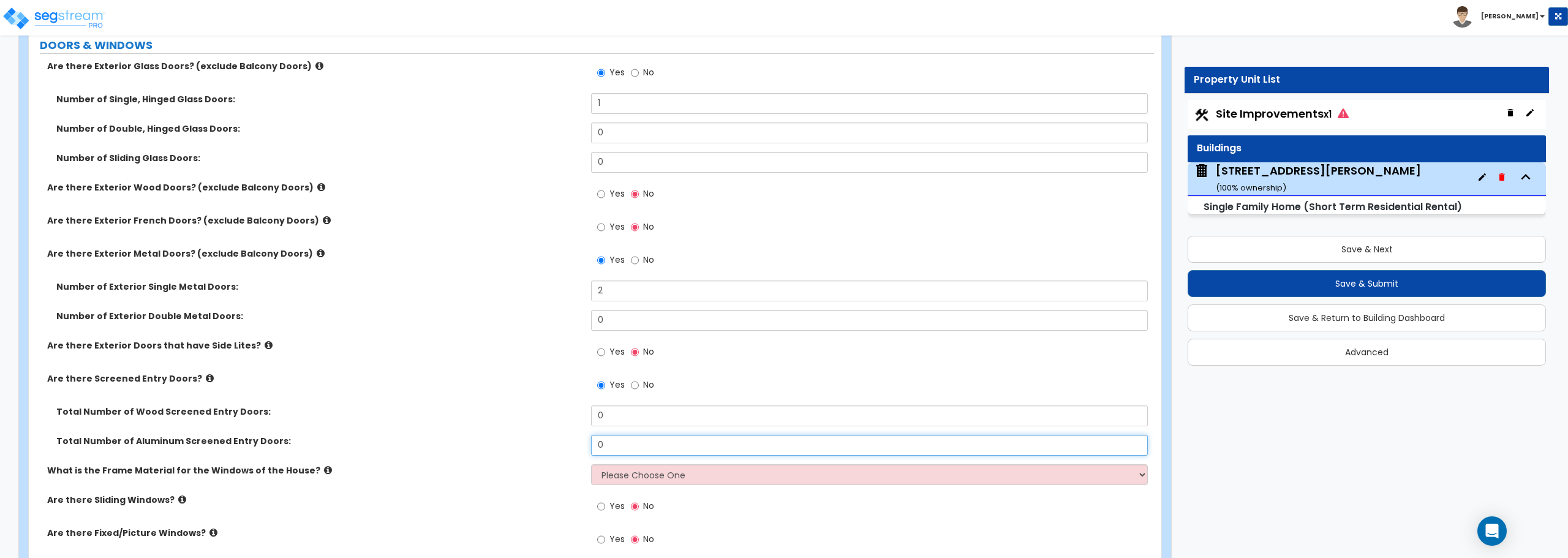
drag, startPoint x: 614, startPoint y: 450, endPoint x: 521, endPoint y: 449, distance: 93.0
click at [521, 449] on div "Total Number of Aluminum Screened Entry Doors: 0" at bounding box center [591, 449] width 1125 height 30
type input "2"
click at [626, 475] on select "Please Choose One Vinyl Aluminum Wood" at bounding box center [869, 474] width 556 height 21
select select "1"
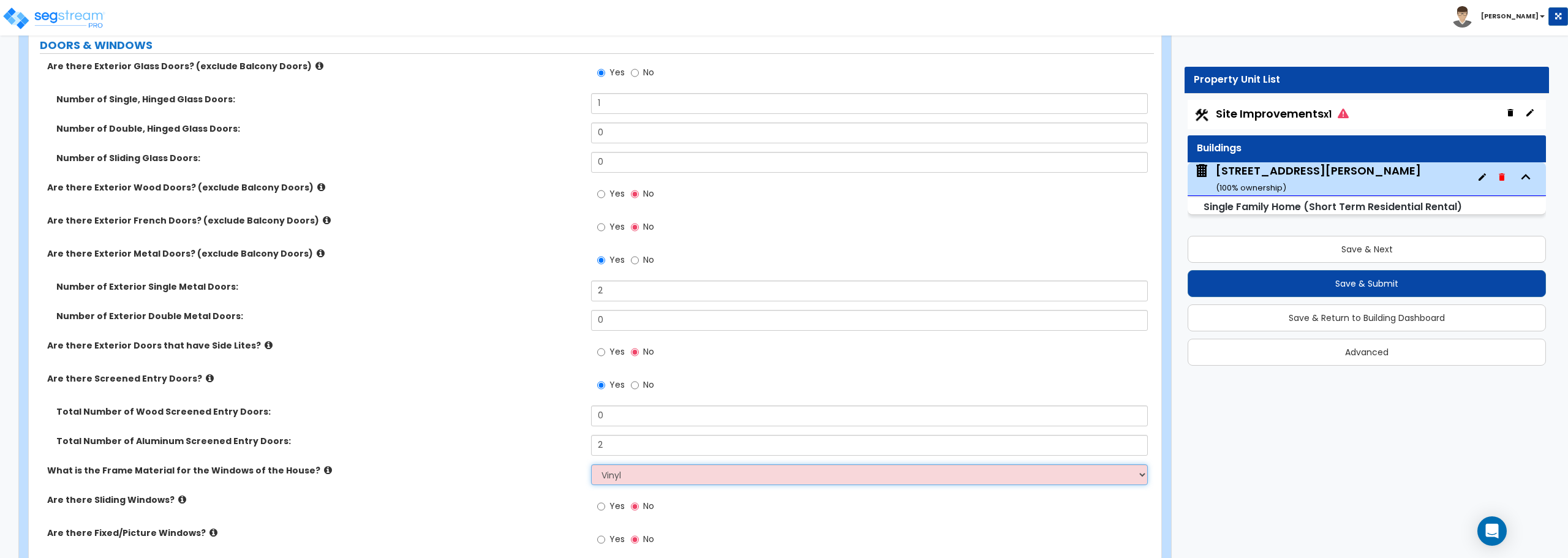
click at [591, 464] on select "Please Choose One Vinyl Aluminum Wood" at bounding box center [869, 474] width 556 height 21
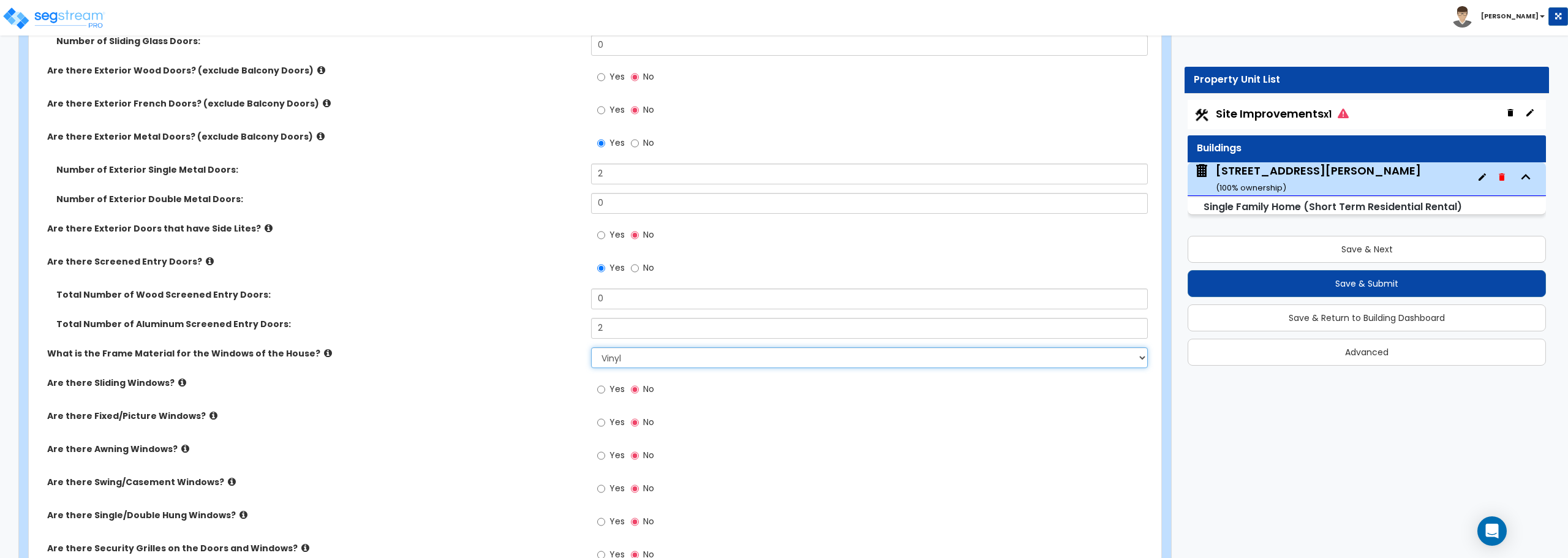
scroll to position [1959, 0]
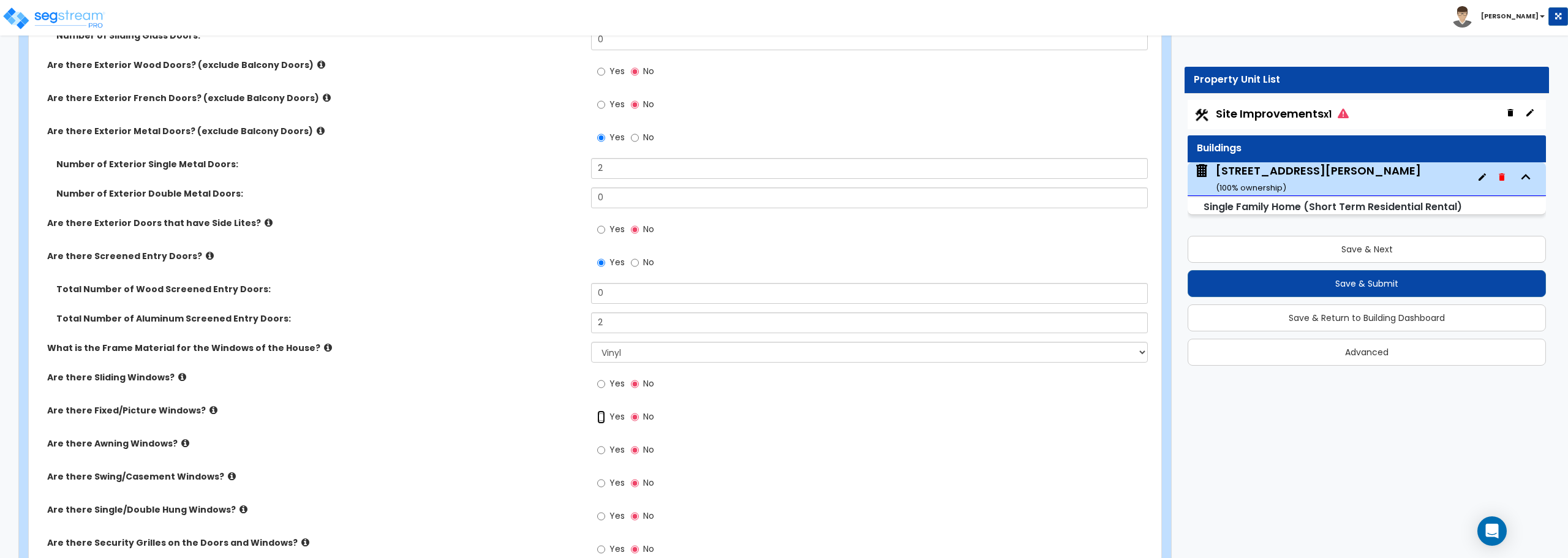
click at [602, 412] on input "Yes" at bounding box center [601, 417] width 8 height 13
radio input "true"
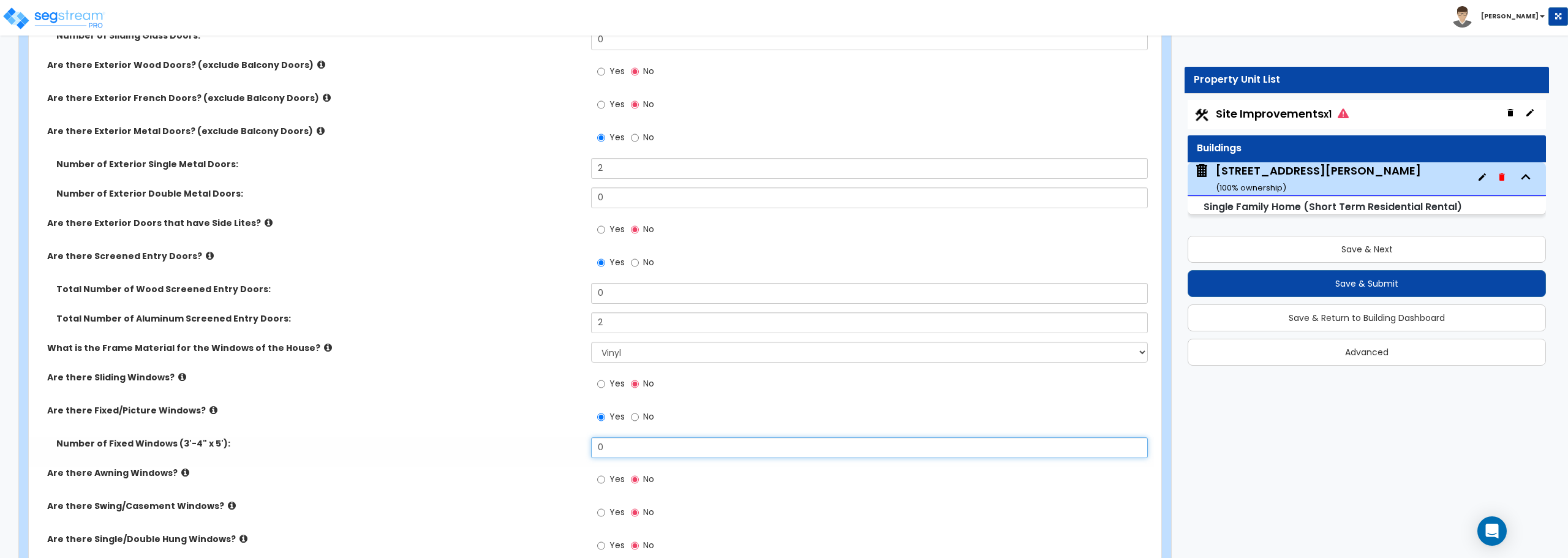
drag, startPoint x: 610, startPoint y: 445, endPoint x: 570, endPoint y: 448, distance: 40.1
click at [570, 448] on div "Number of Fixed Windows (3'-4" x 5'): 0" at bounding box center [591, 452] width 1125 height 30
type input "1"
click at [597, 511] on div "Yes No" at bounding box center [625, 513] width 69 height 28
click at [604, 512] on input "Yes" at bounding box center [601, 512] width 8 height 13
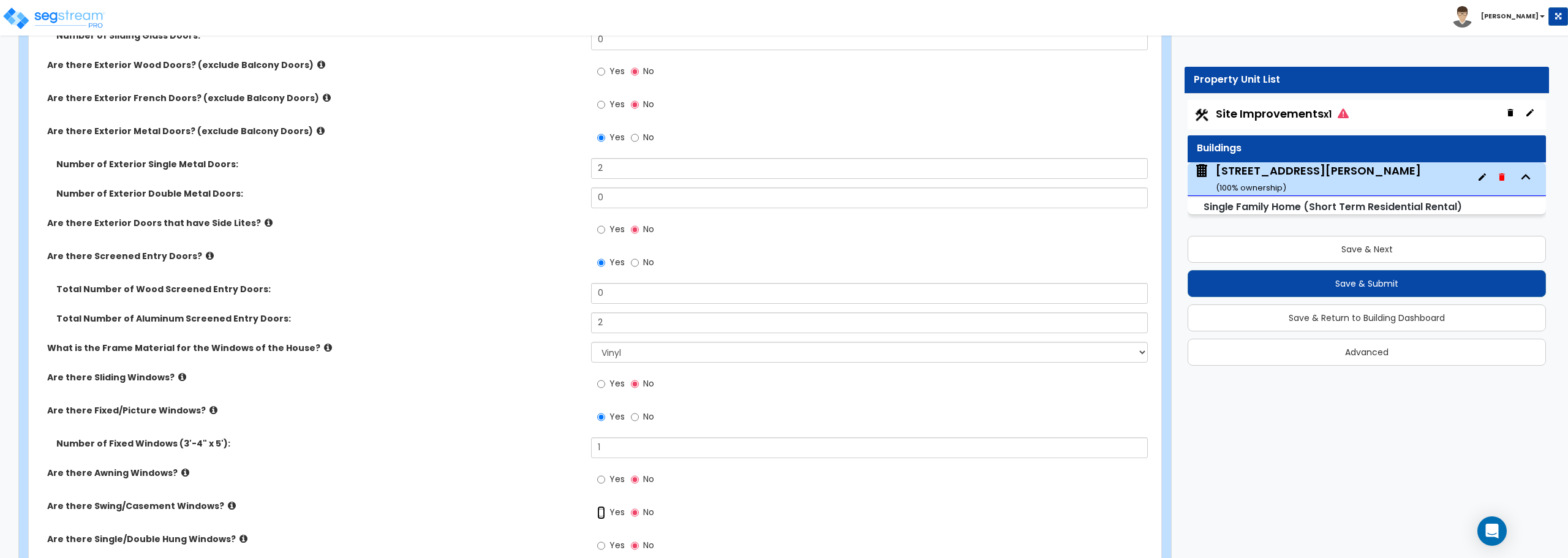
radio input "true"
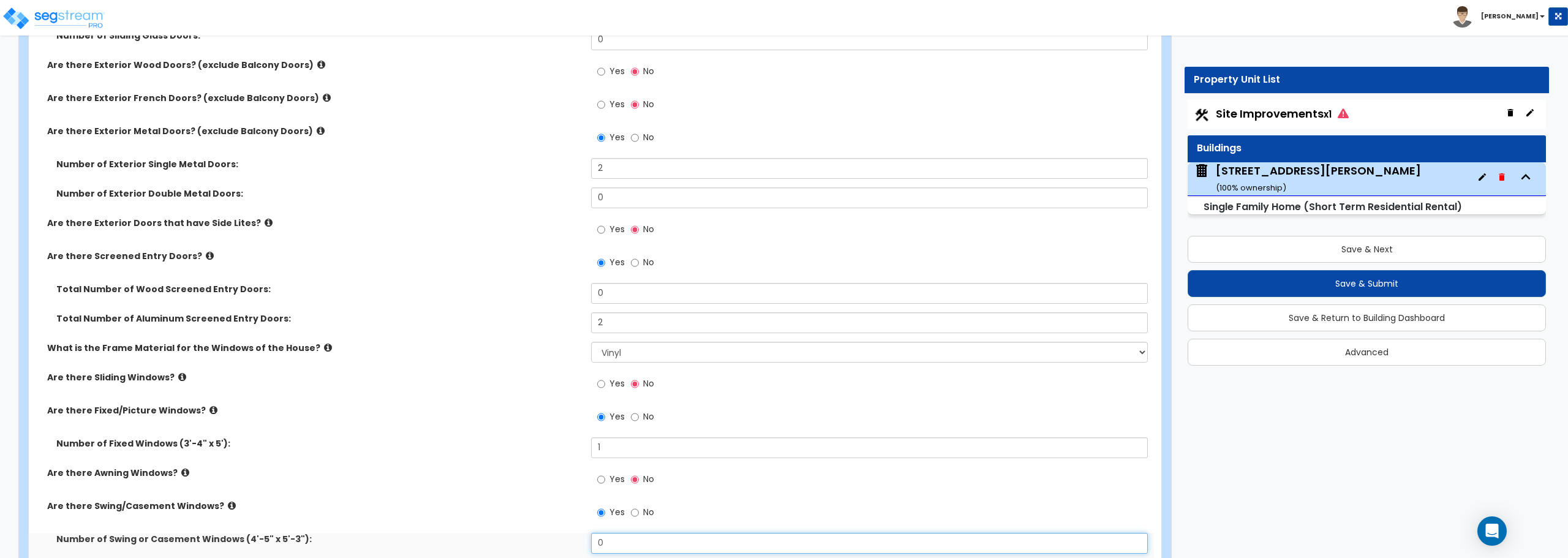
drag, startPoint x: 635, startPoint y: 540, endPoint x: 556, endPoint y: 541, distance: 79.0
click at [556, 541] on div "Number of Swing or Casement Windows (4'-5" x 5'-3"): 0" at bounding box center [591, 547] width 1125 height 30
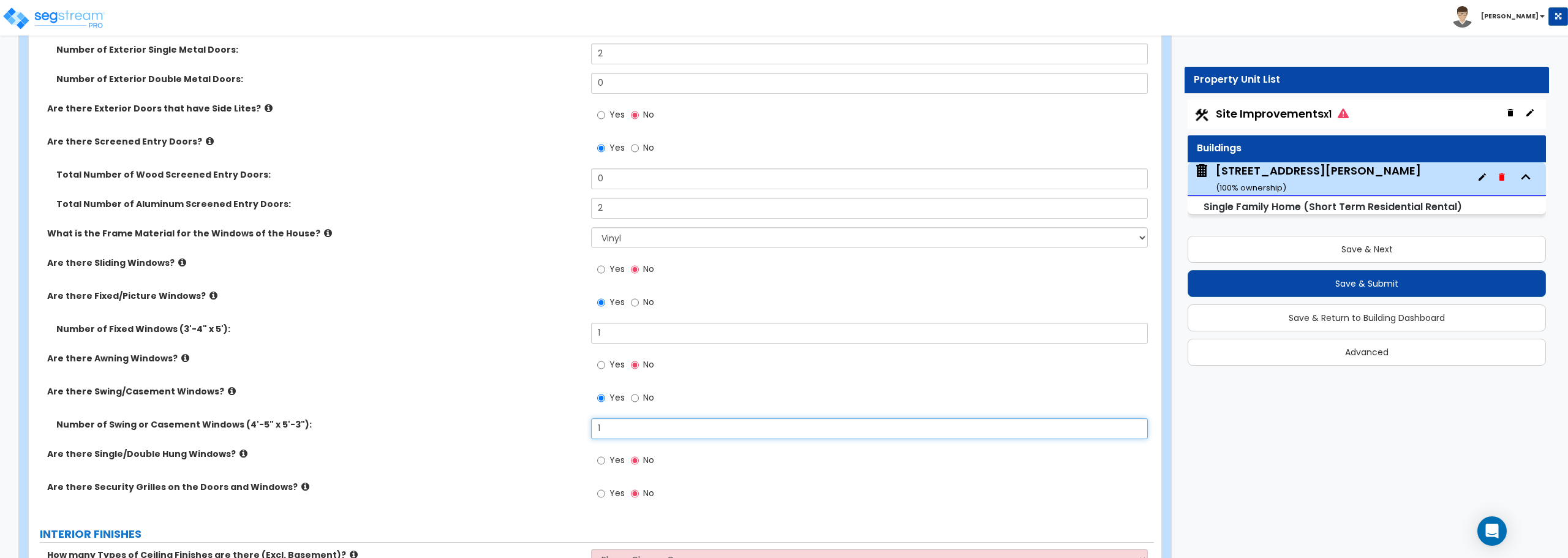
scroll to position [2204, 0]
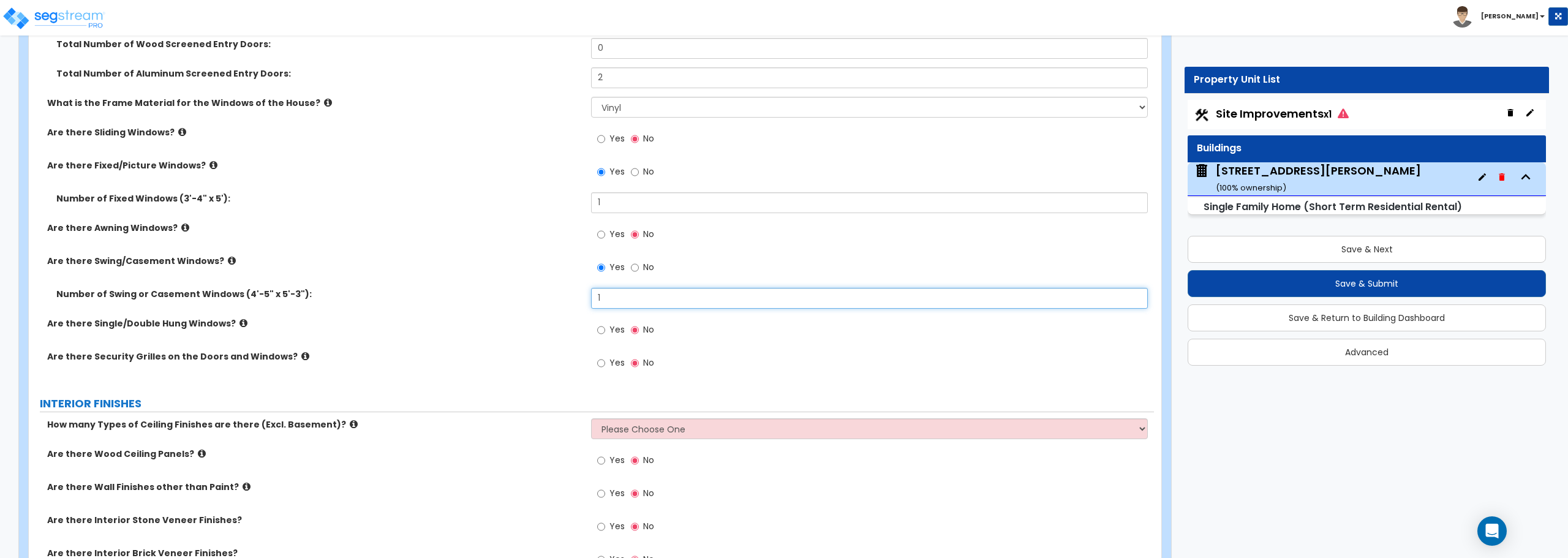
type input "1"
click at [603, 328] on input "Yes" at bounding box center [601, 330] width 8 height 13
radio input "true"
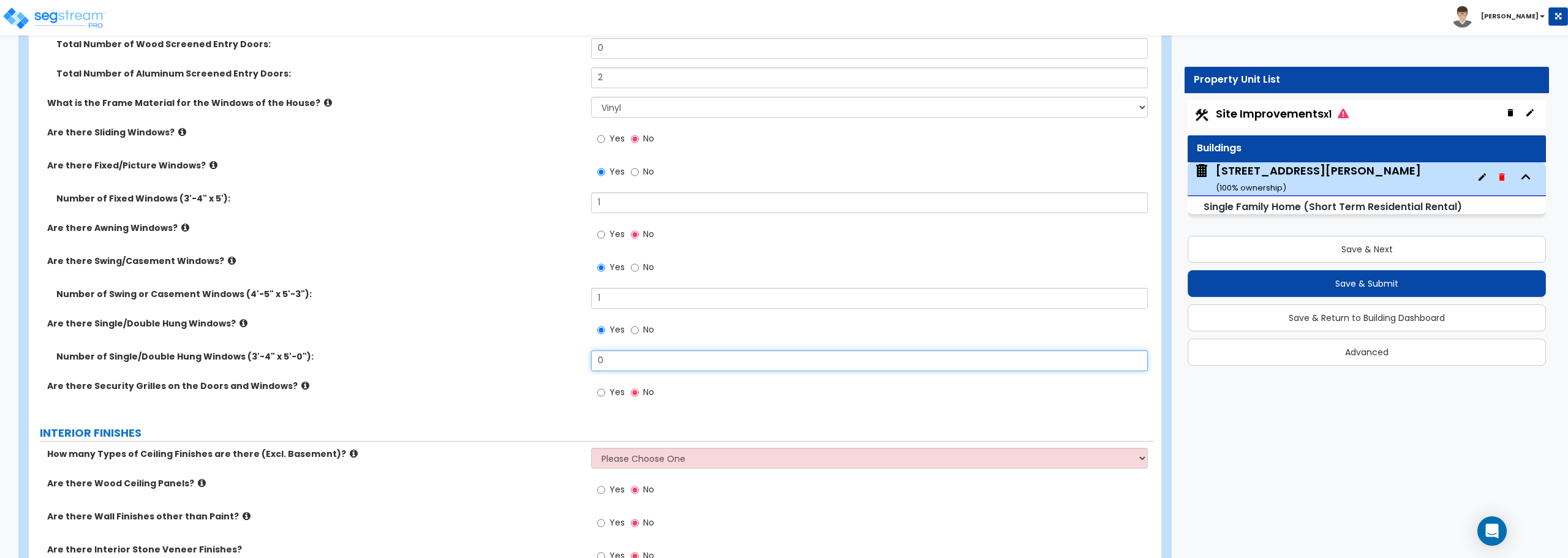
drag, startPoint x: 648, startPoint y: 359, endPoint x: 535, endPoint y: 360, distance: 113.0
click at [535, 360] on div "Number of Single/Double Hung Windows (3'-4" x 5'-0"): 0" at bounding box center [591, 365] width 1125 height 30
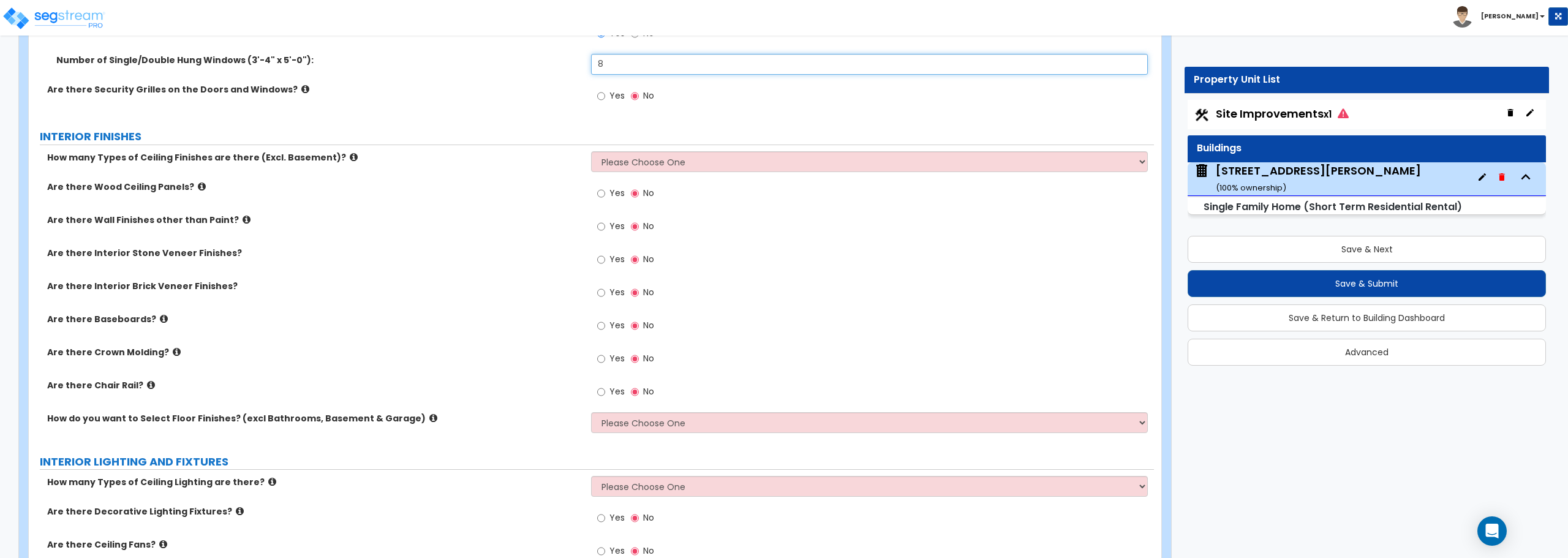
scroll to position [2510, 0]
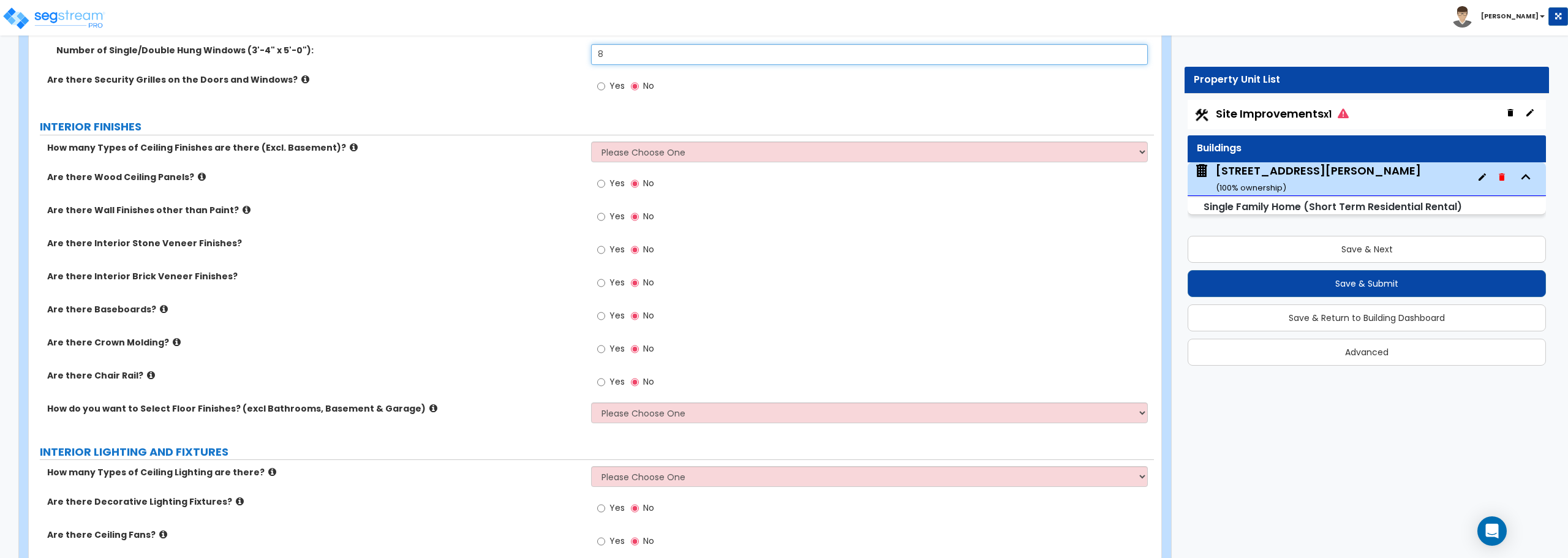
type input "8"
click at [706, 146] on select "Please Choose One 1 2 3" at bounding box center [869, 151] width 556 height 21
select select "1"
click at [591, 141] on select "Please Choose One 1 2 3" at bounding box center [869, 151] width 556 height 21
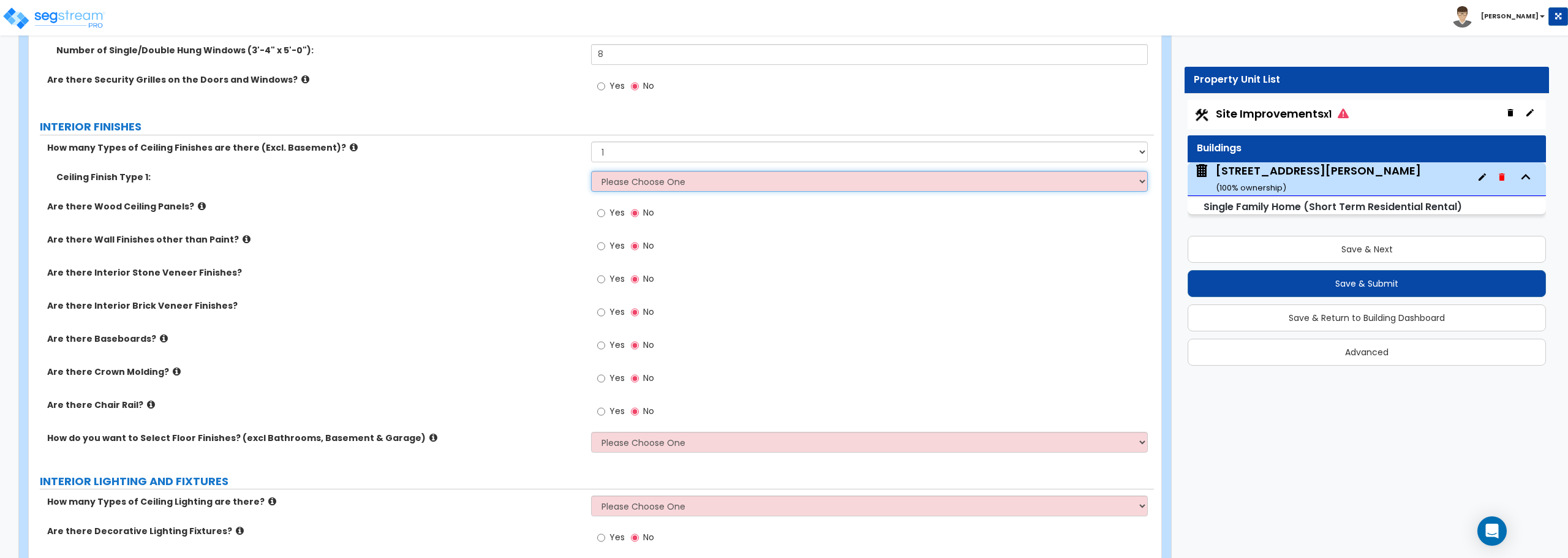
click at [679, 188] on select "Please Choose One Drop Ceiling Drywall Ceiling Open Ceiling" at bounding box center [869, 181] width 556 height 21
select select "2"
click at [591, 171] on select "Please Choose One Drop Ceiling Drywall Ceiling Open Ceiling" at bounding box center [869, 181] width 556 height 21
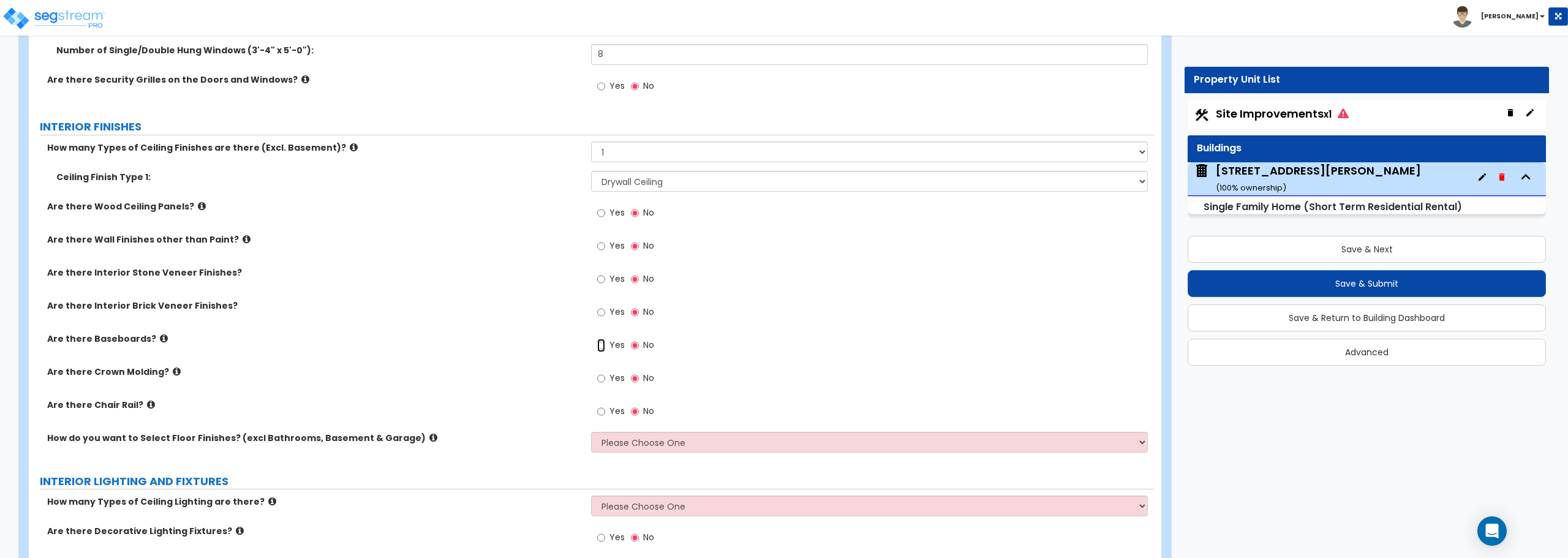
click at [600, 342] on input "Yes" at bounding box center [601, 345] width 8 height 13
radio input "true"
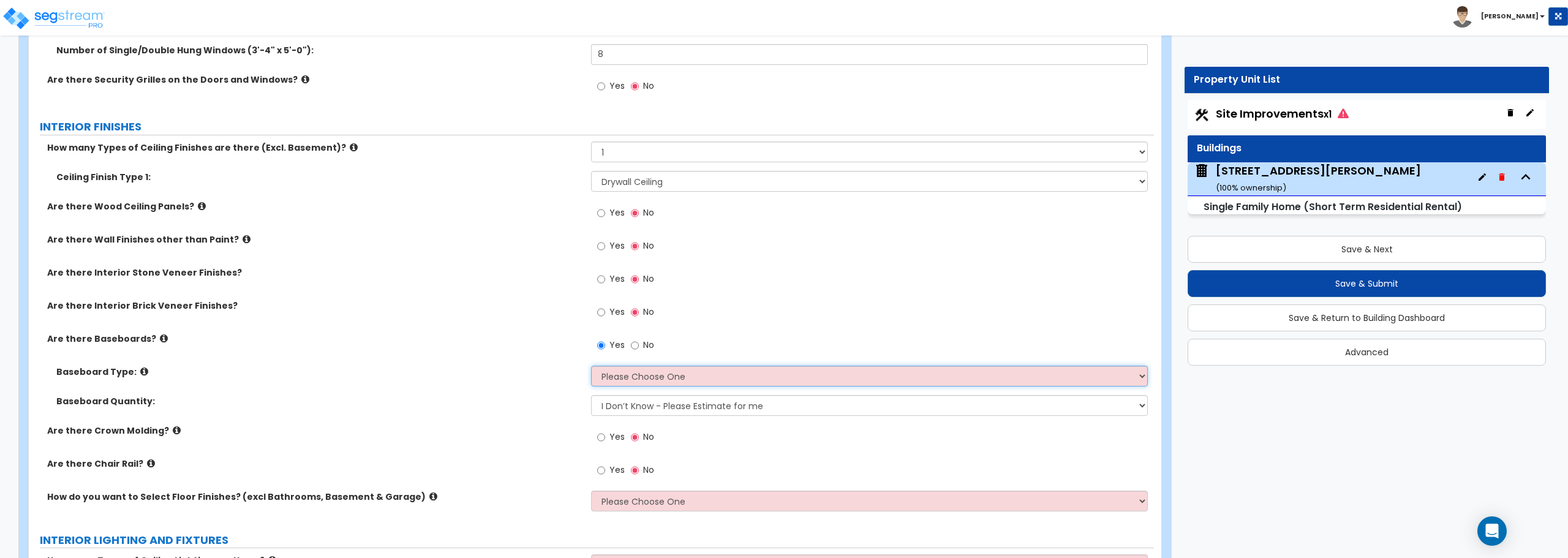
click at [629, 377] on select "Please Choose One Wood Vinyl Carpet Tile" at bounding box center [869, 376] width 556 height 21
select select "1"
click at [591, 366] on select "Please Choose One Wood Vinyl Carpet Tile" at bounding box center [869, 376] width 556 height 21
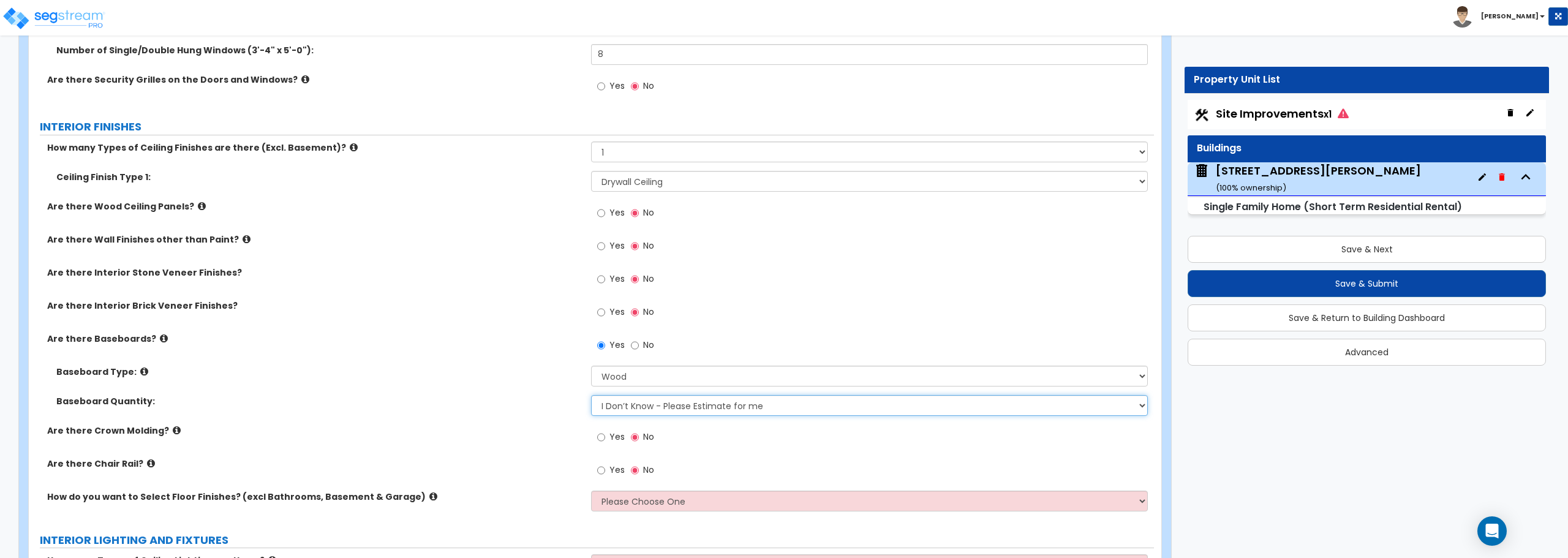
click at [640, 410] on select "I Don’t Know - Please Estimate for me I want to Enter the Linear Footage" at bounding box center [869, 405] width 556 height 21
select select "1"
click at [591, 395] on select "I Don’t Know - Please Estimate for me I want to Enter the Linear Footage" at bounding box center [869, 405] width 556 height 21
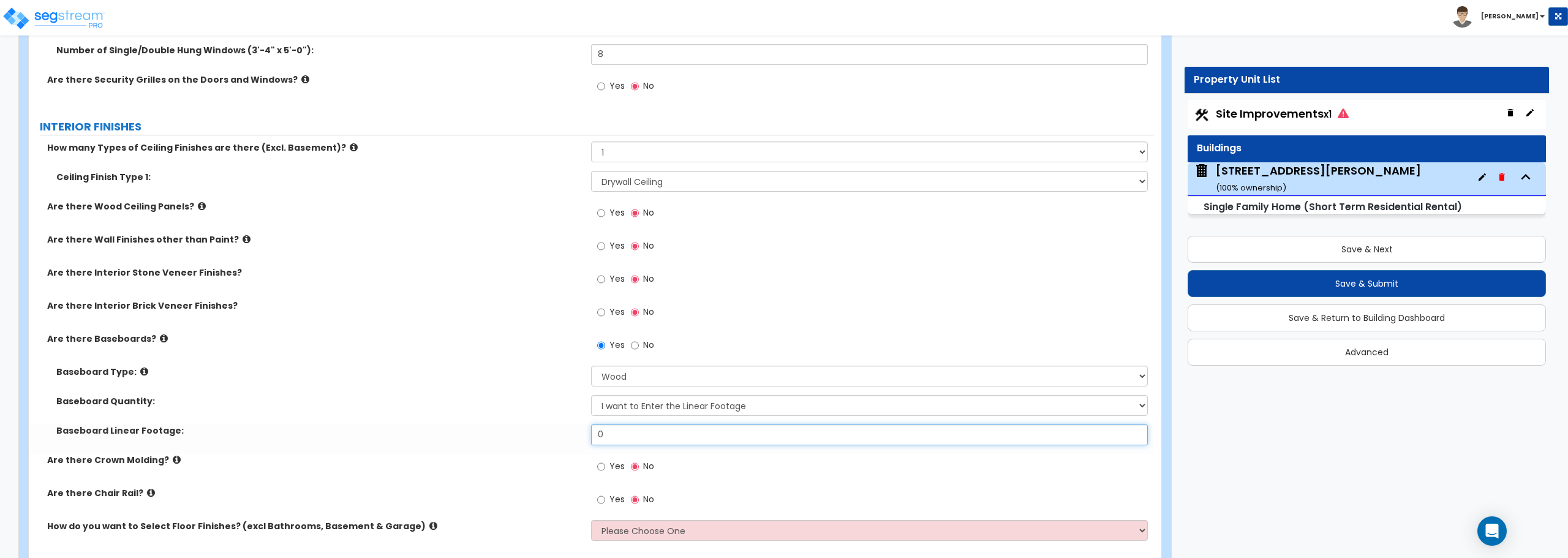
click at [631, 432] on input "0" at bounding box center [869, 434] width 556 height 21
drag, startPoint x: 631, startPoint y: 432, endPoint x: 584, endPoint y: 433, distance: 47.0
click at [584, 433] on div "Baseboard Linear Footage: 0" at bounding box center [591, 438] width 1125 height 30
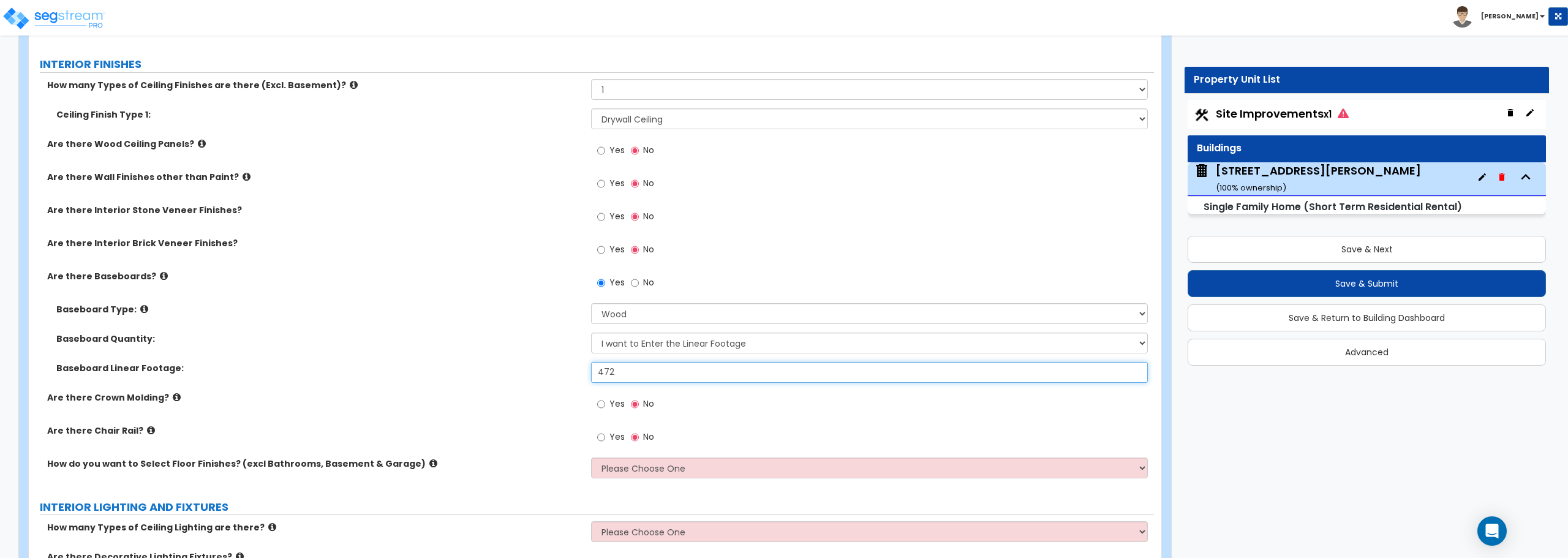
scroll to position [2694, 0]
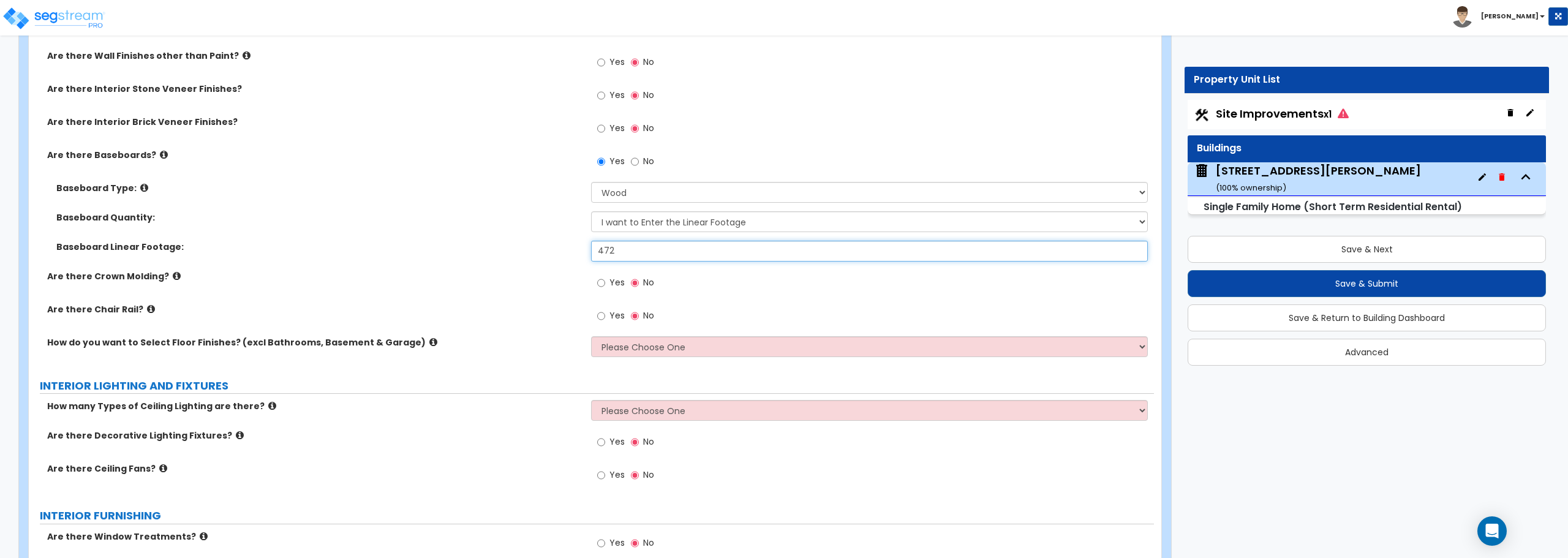
type input "472"
click at [673, 351] on select "Please Choose One I want to Select Floor Finishes for the Areas of the House I …" at bounding box center [869, 346] width 556 height 21
select select "2"
click at [591, 336] on select "Please Choose One I want to Select Floor Finishes for the Areas of the House I …" at bounding box center [869, 346] width 556 height 21
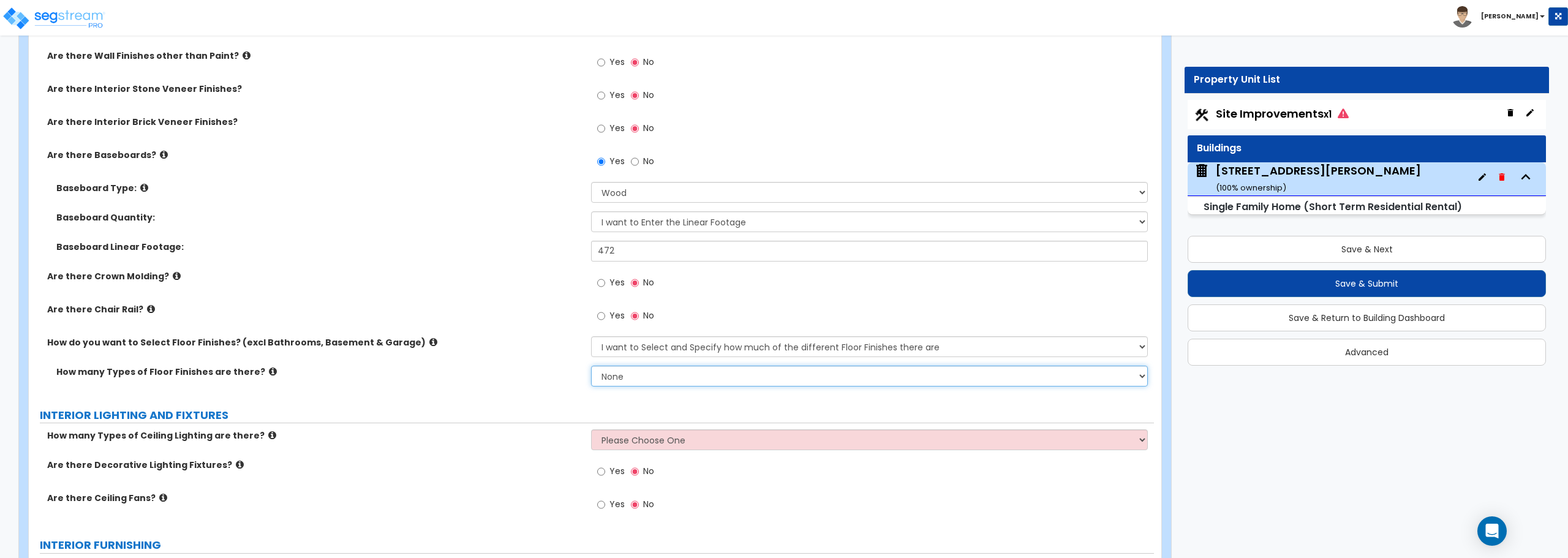
click at [673, 375] on select "None 1 2 3 4" at bounding box center [869, 376] width 556 height 21
select select "3"
click at [591, 366] on select "None 1 2 3 4" at bounding box center [869, 376] width 556 height 21
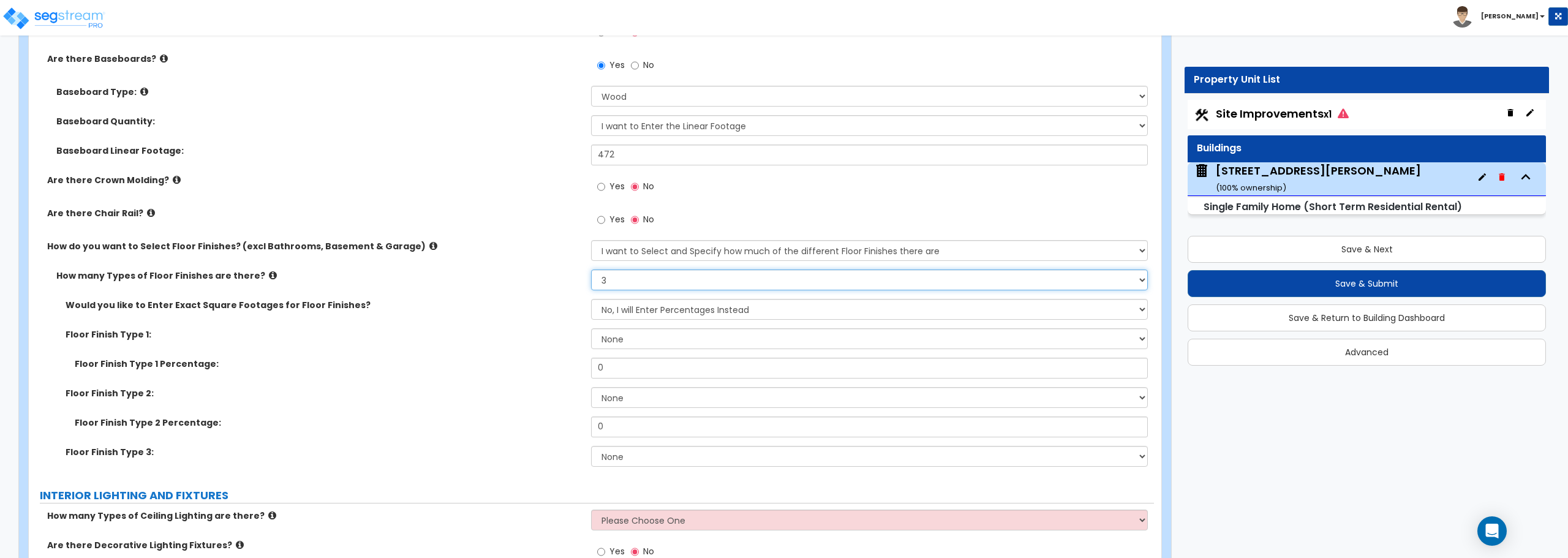
scroll to position [2816, 0]
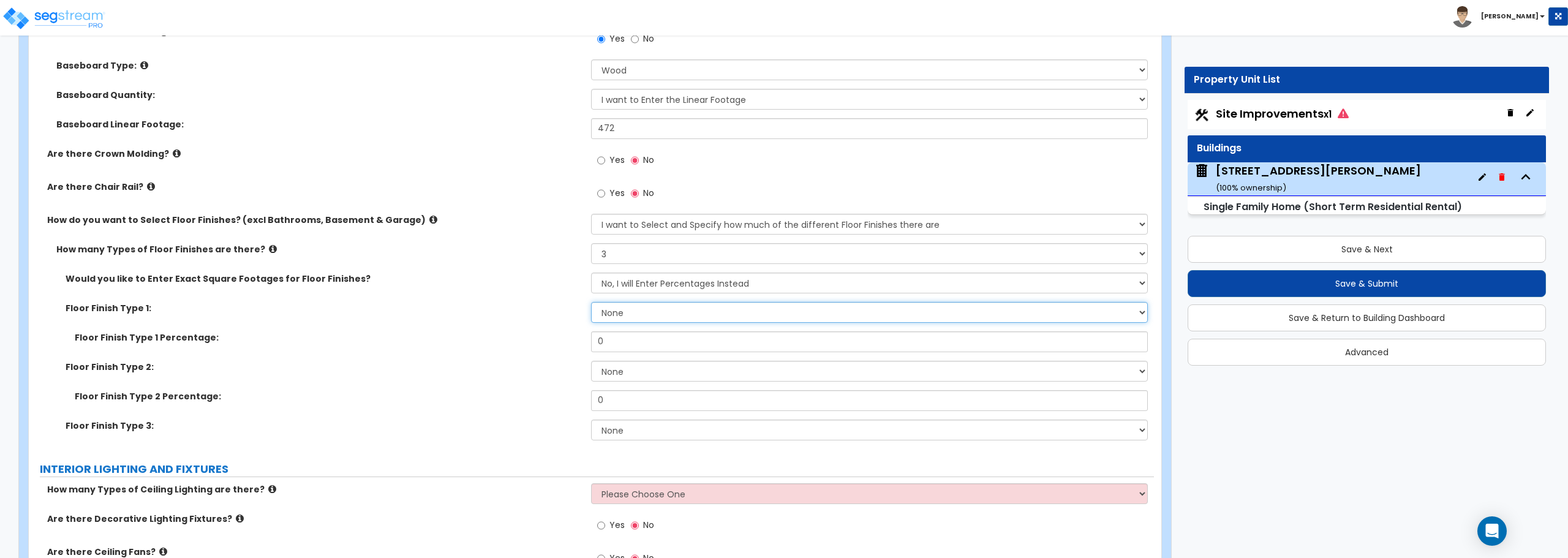
click at [671, 311] on select "None Tile Flooring Hardwood Flooring Resilient Laminate Flooring VCT Flooring S…" at bounding box center [869, 312] width 556 height 21
select select "5"
click at [591, 302] on select "None Tile Flooring Hardwood Flooring Resilient Laminate Flooring VCT Flooring S…" at bounding box center [869, 312] width 556 height 21
drag, startPoint x: 657, startPoint y: 344, endPoint x: 497, endPoint y: 327, distance: 160.9
click at [497, 327] on div "Would you like to Enter Exact Square Footages for Floor Finishes? No, I will En…" at bounding box center [590, 360] width 1106 height 176
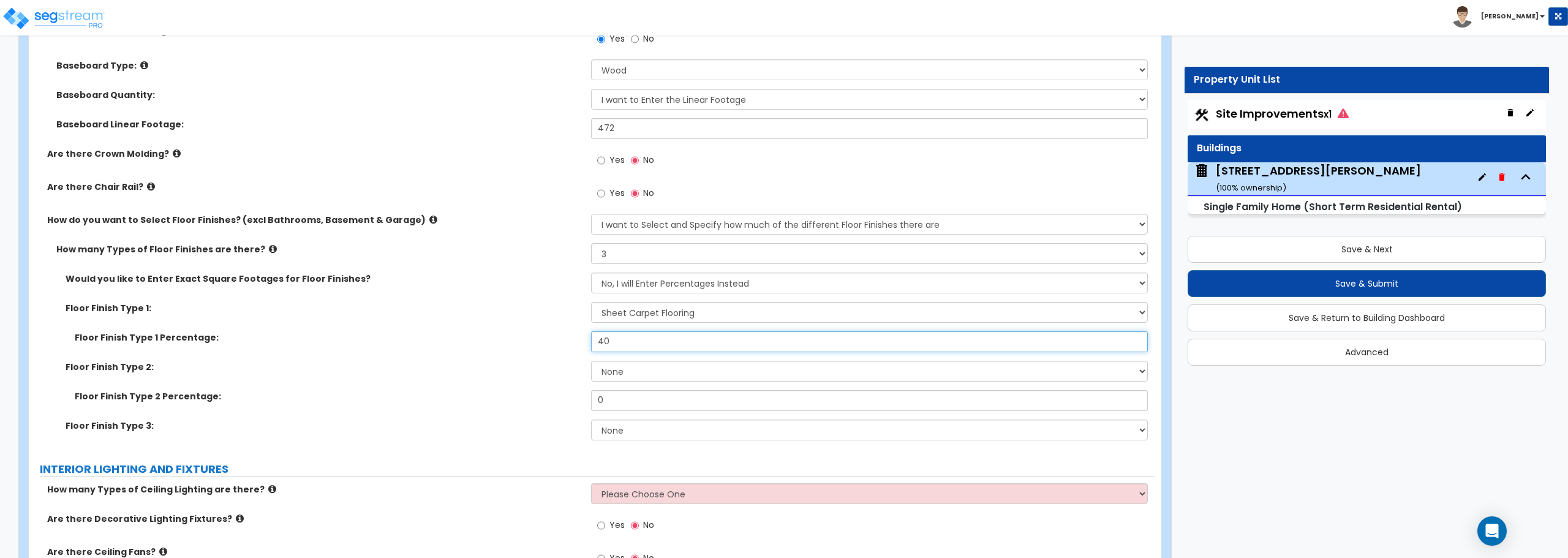
type input "40"
click at [640, 372] on select "None Tile Flooring Hardwood Flooring Resilient Laminate Flooring VCT Flooring S…" at bounding box center [869, 370] width 556 height 21
select select "1"
click at [591, 360] on select "None Tile Flooring Hardwood Flooring Resilient Laminate Flooring VCT Flooring S…" at bounding box center [869, 370] width 556 height 21
drag, startPoint x: 635, startPoint y: 406, endPoint x: 555, endPoint y: 405, distance: 80.0
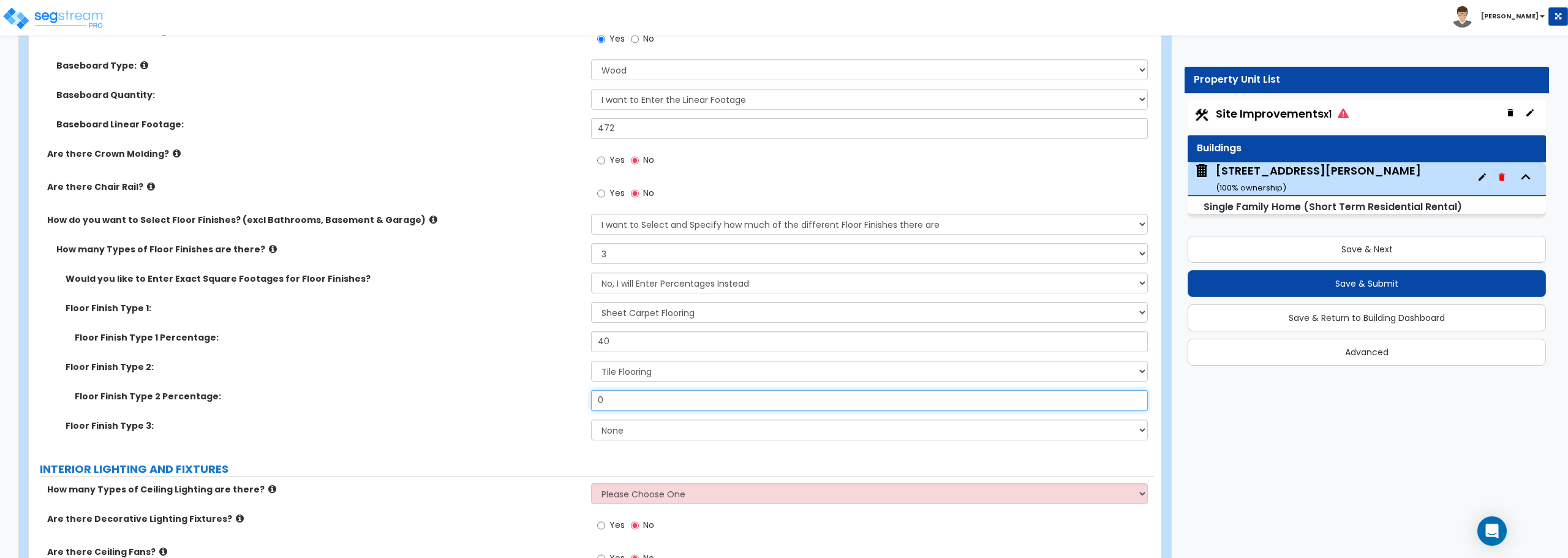
click at [555, 405] on div "Floor Finish Type 2 Percentage: 0" at bounding box center [591, 404] width 1125 height 30
type input "20"
click at [627, 434] on select "None Tile Flooring Hardwood Flooring Resilient Laminate Flooring VCT Flooring S…" at bounding box center [869, 429] width 556 height 21
select select "2"
click at [591, 419] on select "None Tile Flooring Hardwood Flooring Resilient Laminate Flooring VCT Flooring S…" at bounding box center [869, 429] width 556 height 21
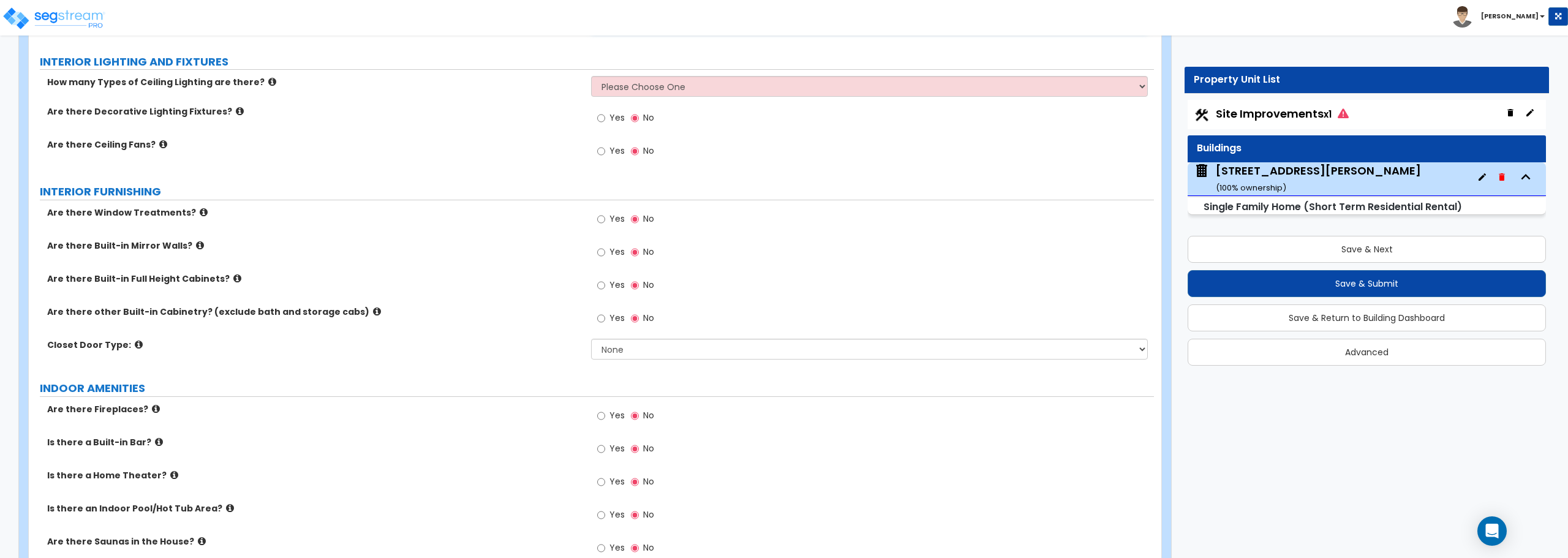
scroll to position [3245, 0]
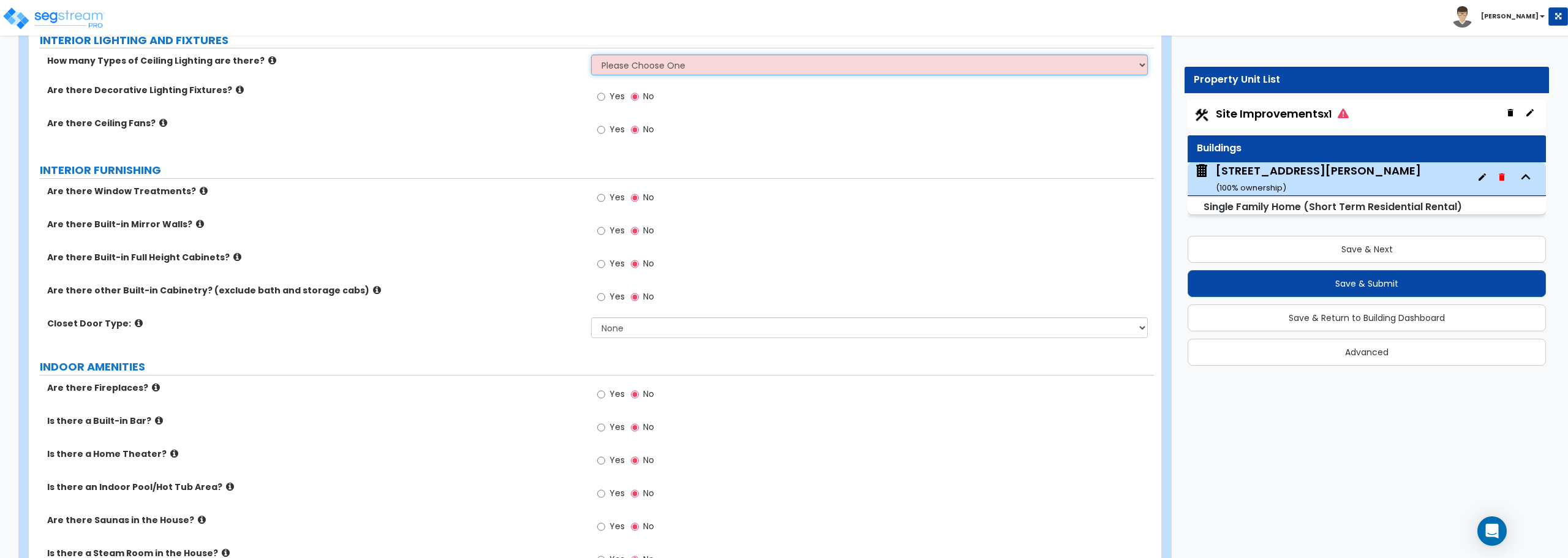
click at [685, 61] on select "Please Choose One 1 2 3" at bounding box center [869, 64] width 556 height 21
select select "2"
click at [591, 55] on select "Please Choose One 1 2 3" at bounding box center [869, 64] width 556 height 21
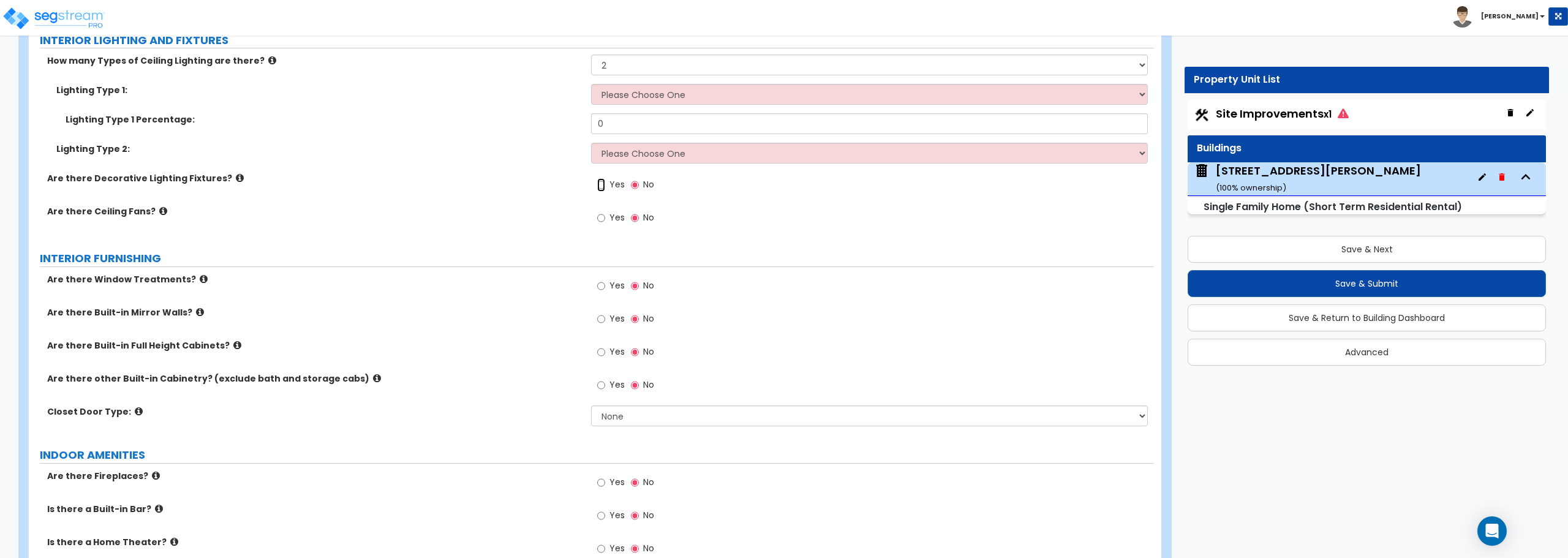
click at [598, 183] on input "Yes" at bounding box center [601, 184] width 8 height 13
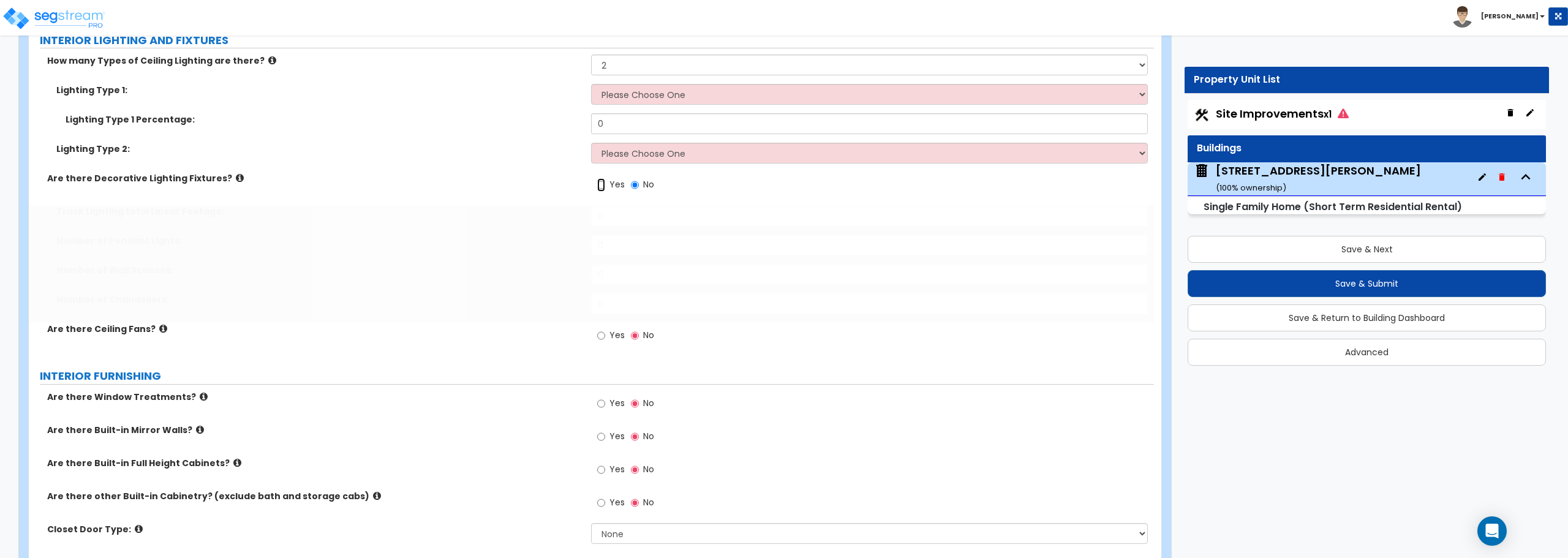
radio input "true"
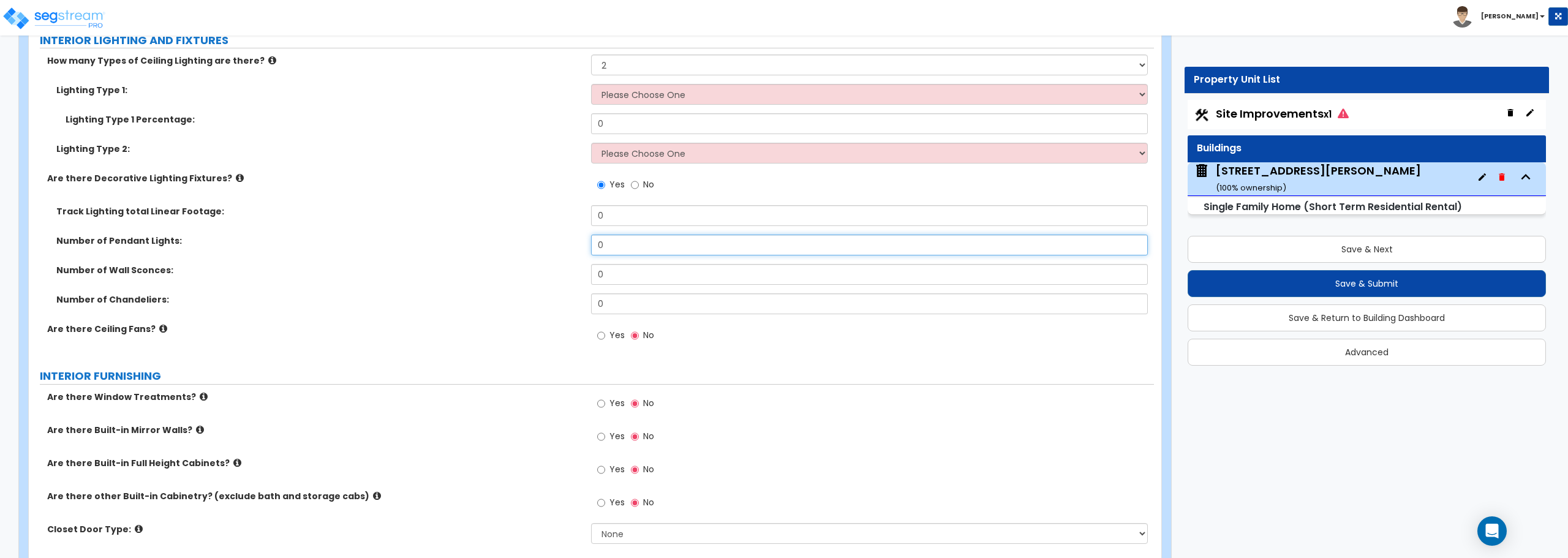
drag, startPoint x: 631, startPoint y: 255, endPoint x: 539, endPoint y: 255, distance: 92.0
click at [539, 255] on div "Number of Pendant Lights: 0" at bounding box center [591, 249] width 1125 height 30
type input "1"
click at [602, 335] on input "Yes" at bounding box center [601, 335] width 8 height 13
radio input "true"
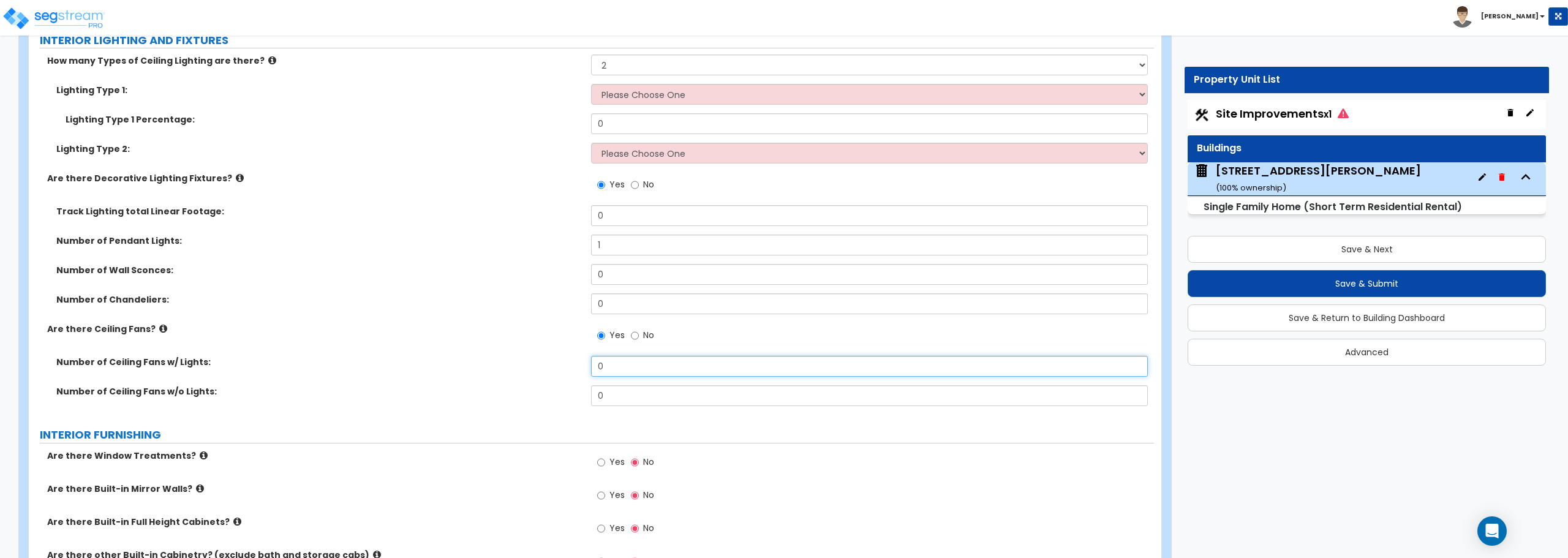
drag, startPoint x: 654, startPoint y: 364, endPoint x: 482, endPoint y: 364, distance: 172.0
click at [482, 364] on div "Number of Ceiling Fans w/ Lights: 0" at bounding box center [591, 370] width 1125 height 30
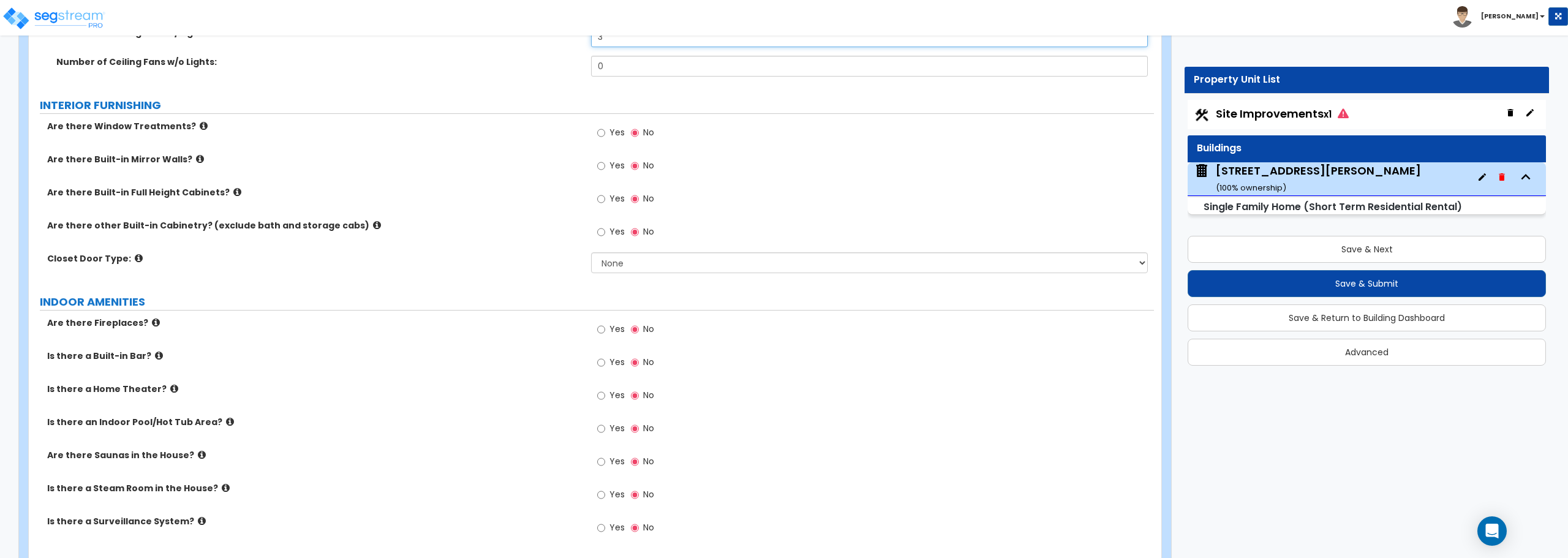
scroll to position [3551, 0]
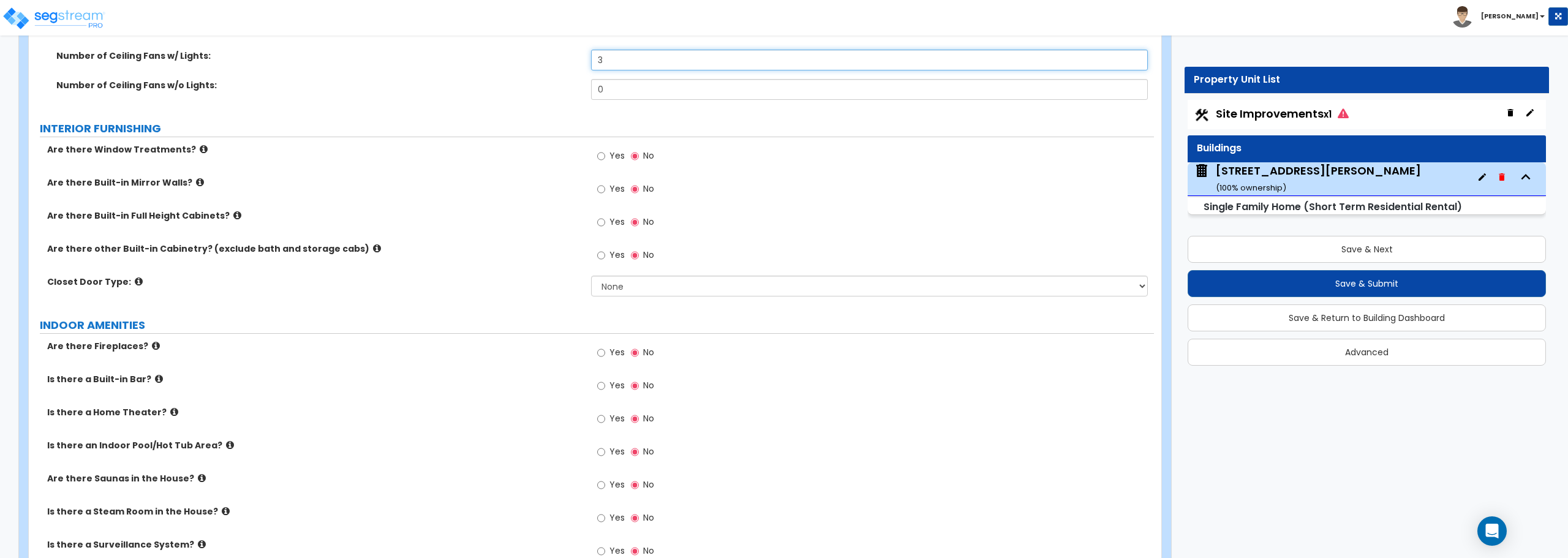
type input "3"
click at [601, 157] on input "Yes" at bounding box center [601, 156] width 8 height 13
radio input "true"
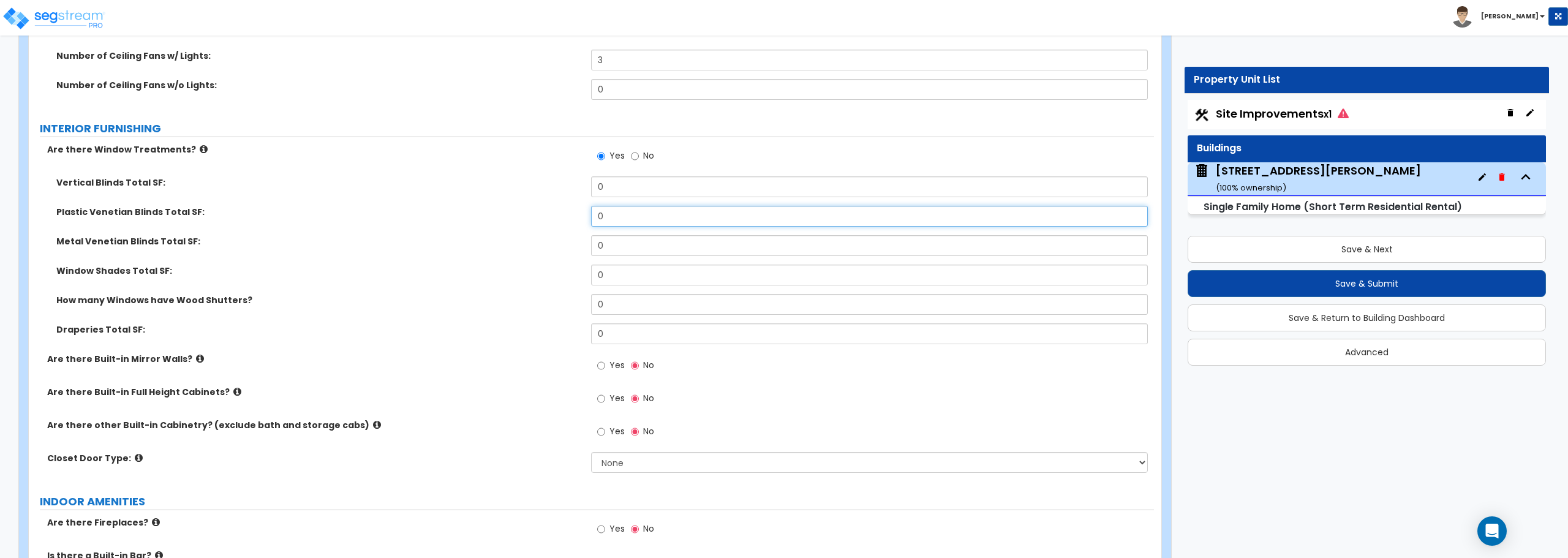
drag, startPoint x: 631, startPoint y: 209, endPoint x: 560, endPoint y: 212, distance: 71.1
click at [560, 212] on div "Plastic Venetian Blinds Total SF: 0" at bounding box center [591, 220] width 1125 height 30
type input "135"
click at [702, 461] on select "None Bi-fold Louvered Doors Bi-fold Panel Doors Sliding Doors Hinged Wood Door" at bounding box center [869, 461] width 556 height 21
select select "3"
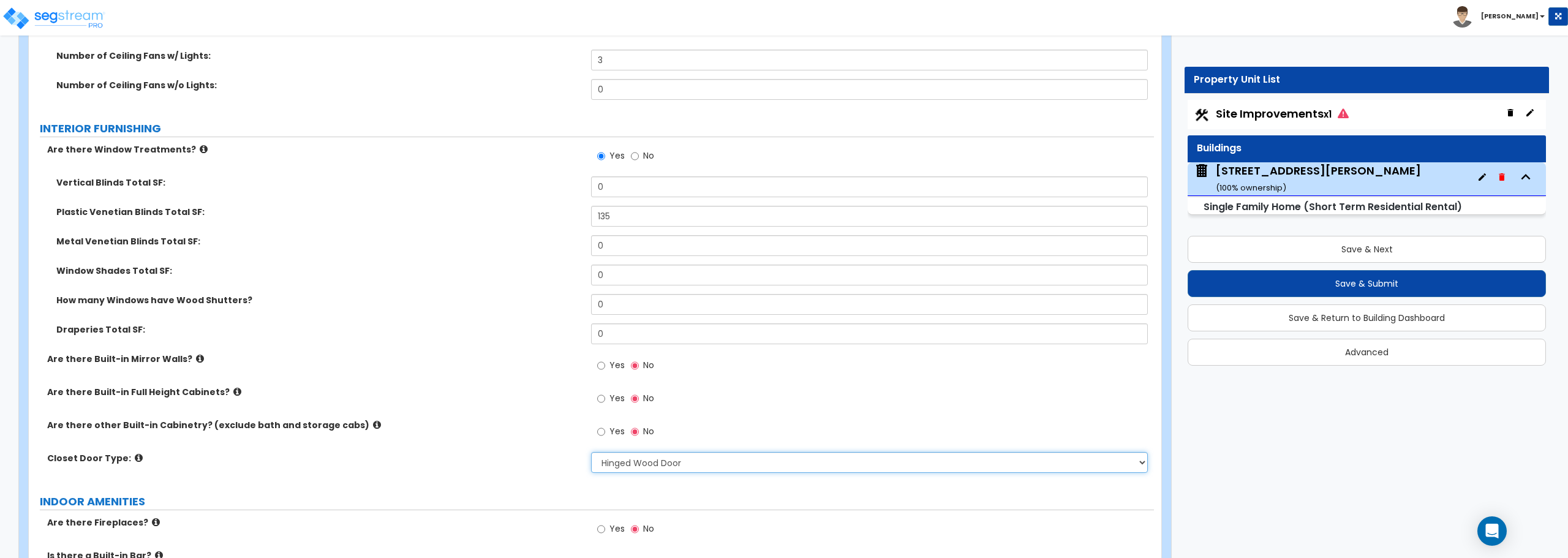
click at [591, 452] on select "None Bi-fold Louvered Doors Bi-fold Panel Doors Sliding Doors Hinged Wood Door" at bounding box center [869, 461] width 556 height 21
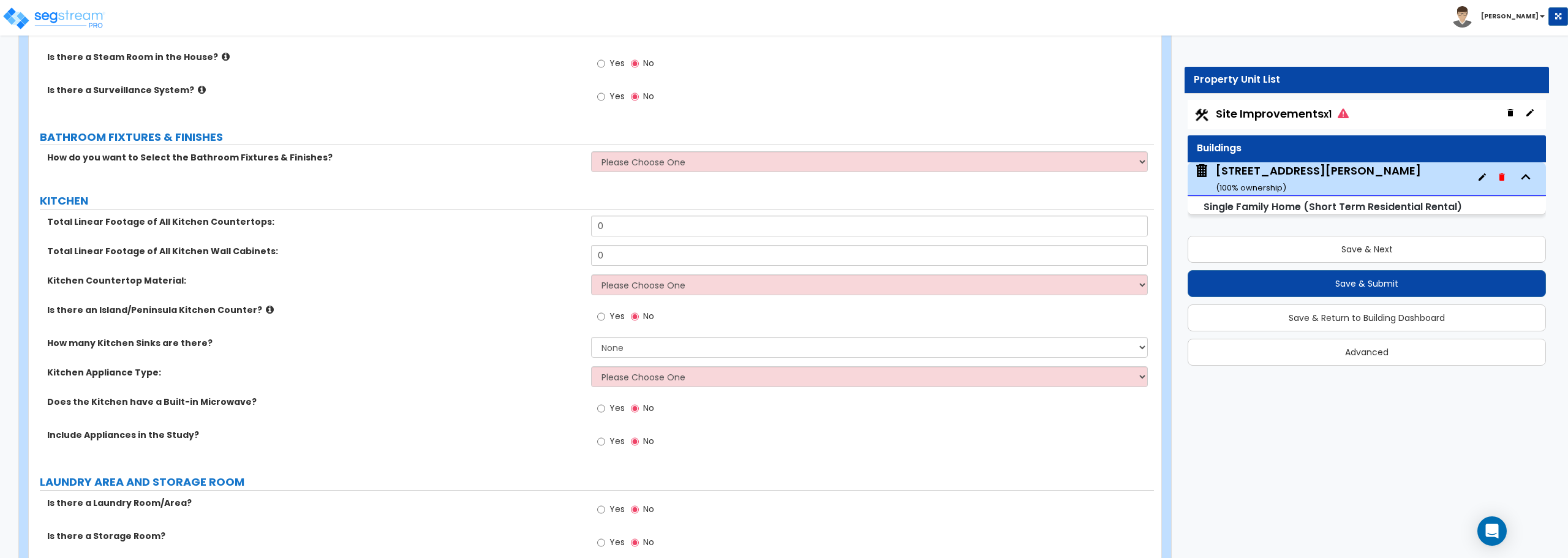
scroll to position [4224, 0]
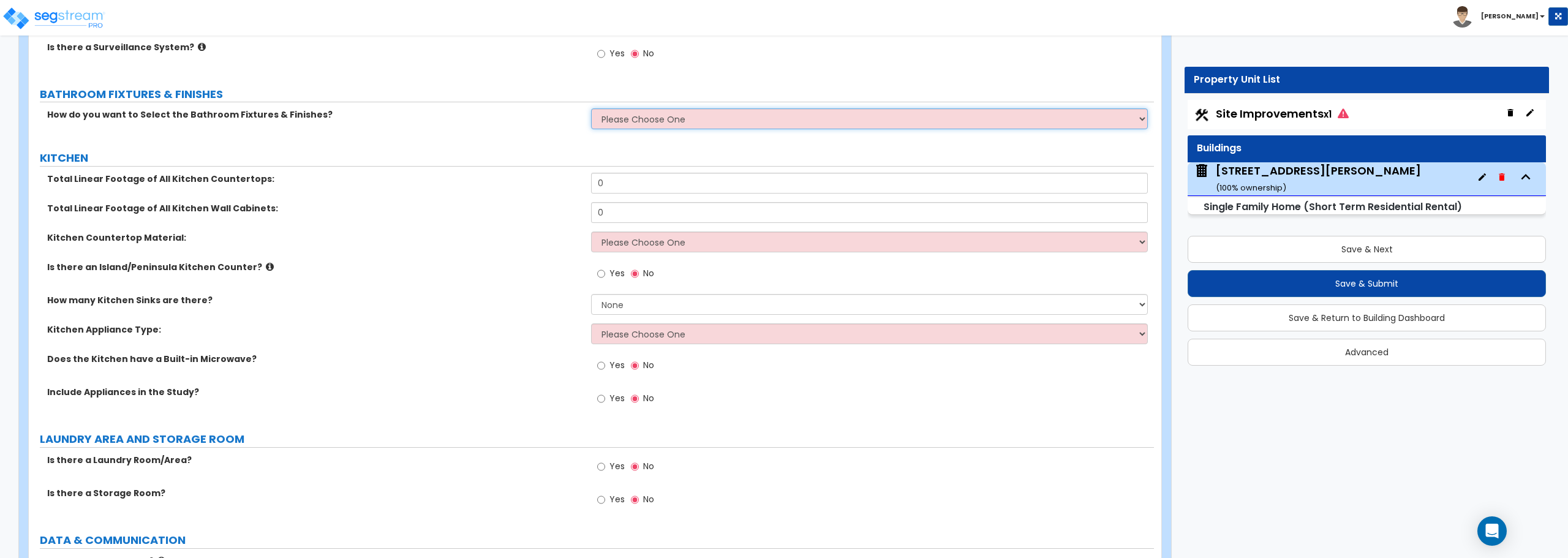
click at [701, 117] on select "Please Choose One I want to Select Fixtures and Finishes only for one Bath and …" at bounding box center [869, 118] width 556 height 21
select select "2"
click at [591, 108] on select "Please Choose One I want to Select Fixtures and Finishes only for one Bath and …" at bounding box center [869, 118] width 556 height 21
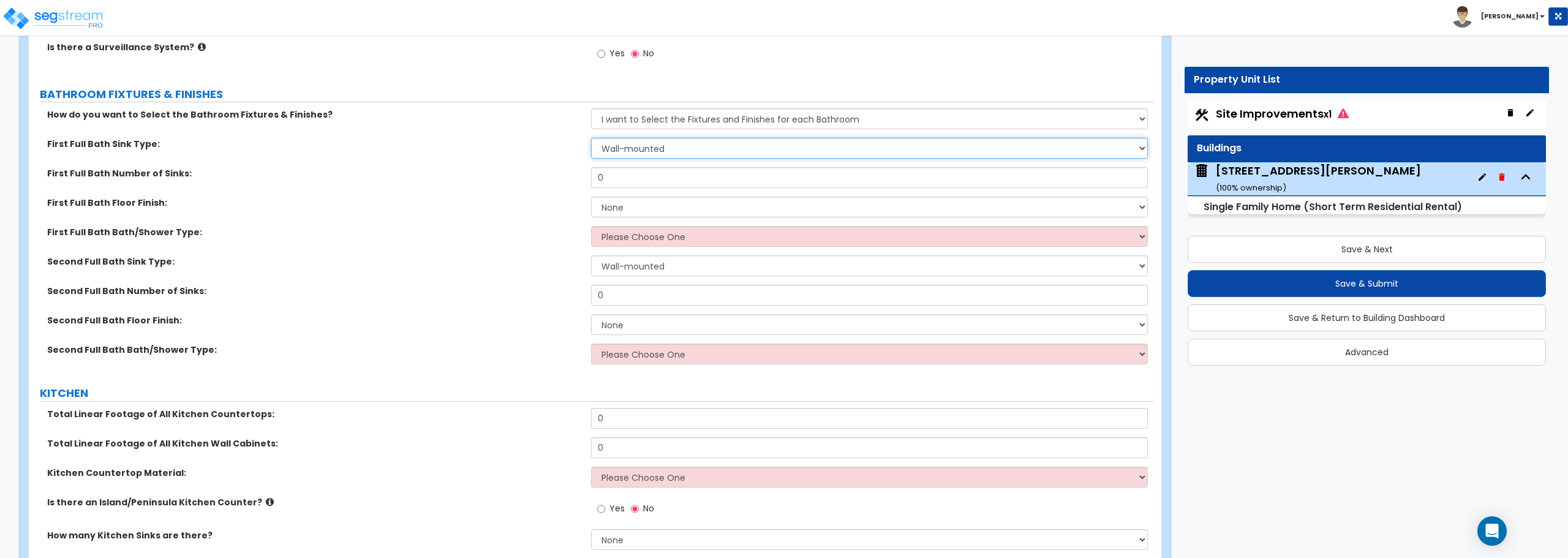
click at [699, 150] on select "Wall-mounted Pedestal-mounted Vanity-mounted" at bounding box center [869, 148] width 556 height 21
select select "3"
click at [591, 138] on select "Wall-mounted Pedestal-mounted Vanity-mounted" at bounding box center [869, 148] width 556 height 21
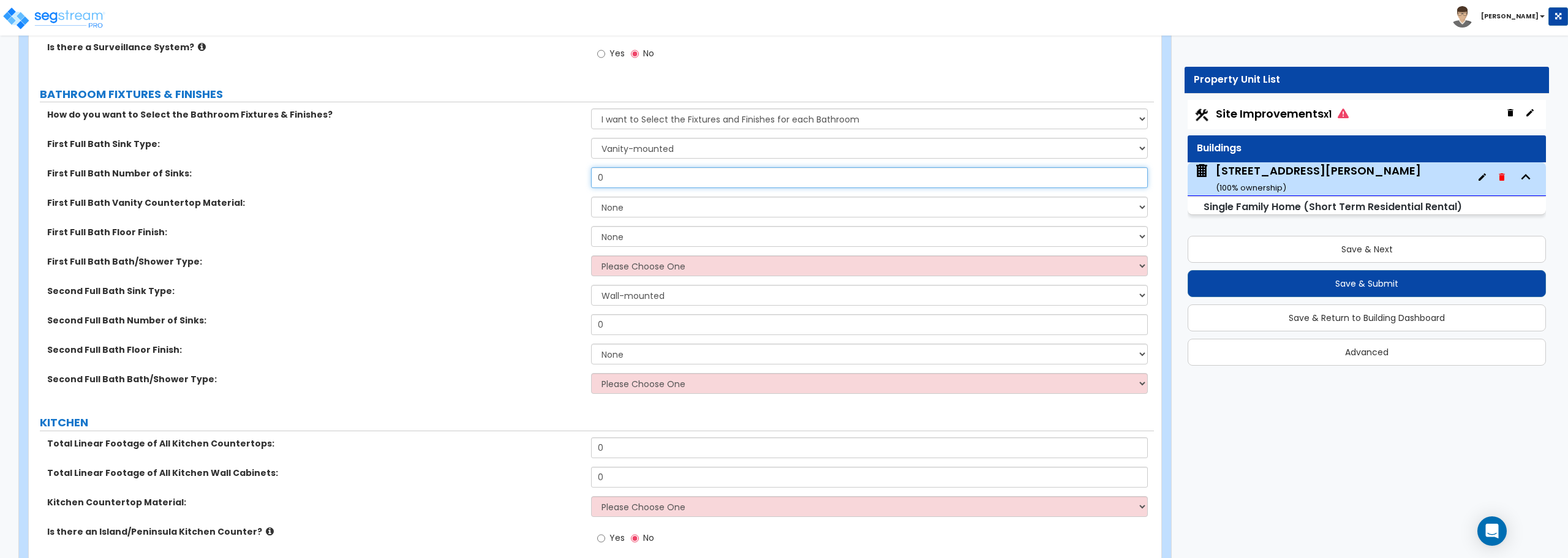
drag, startPoint x: 691, startPoint y: 182, endPoint x: 453, endPoint y: 179, distance: 238.0
click at [453, 179] on div "First Full Bath Number of Sinks: 0" at bounding box center [591, 182] width 1125 height 30
type input "2"
click at [636, 206] on select "None Plastic Laminate Solid Surface Stone Quartz Marble Tile Wood Stainless Ste…" at bounding box center [869, 207] width 556 height 21
select select "1"
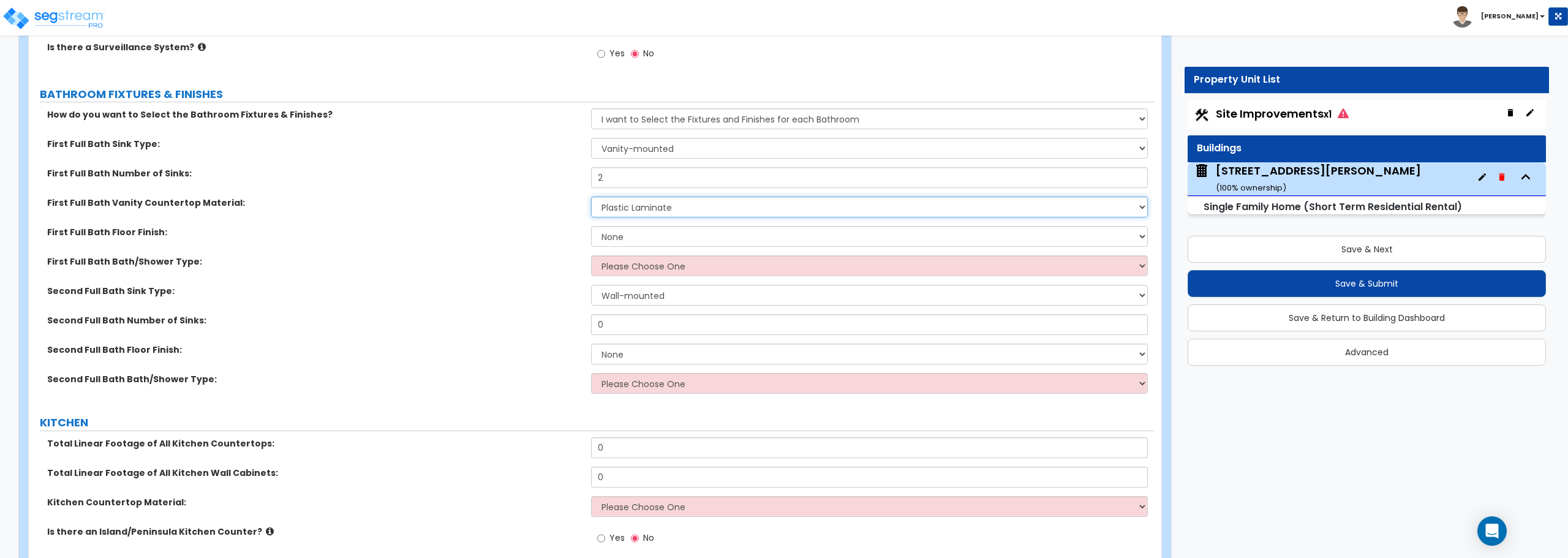
click at [591, 197] on select "None Plastic Laminate Solid Surface Stone Quartz Marble Tile Wood Stainless Ste…" at bounding box center [869, 207] width 556 height 21
click at [637, 236] on select "None Tile Flooring Hardwood Flooring Resilient Laminate Flooring VCT Flooring S…" at bounding box center [869, 236] width 556 height 21
select select "1"
click at [591, 226] on select "None Tile Flooring Hardwood Flooring Resilient Laminate Flooring VCT Flooring S…" at bounding box center [869, 236] width 556 height 21
click at [642, 265] on select "Please Choose One Standalone Shower Bathtub - Shower Combo" at bounding box center [869, 266] width 556 height 21
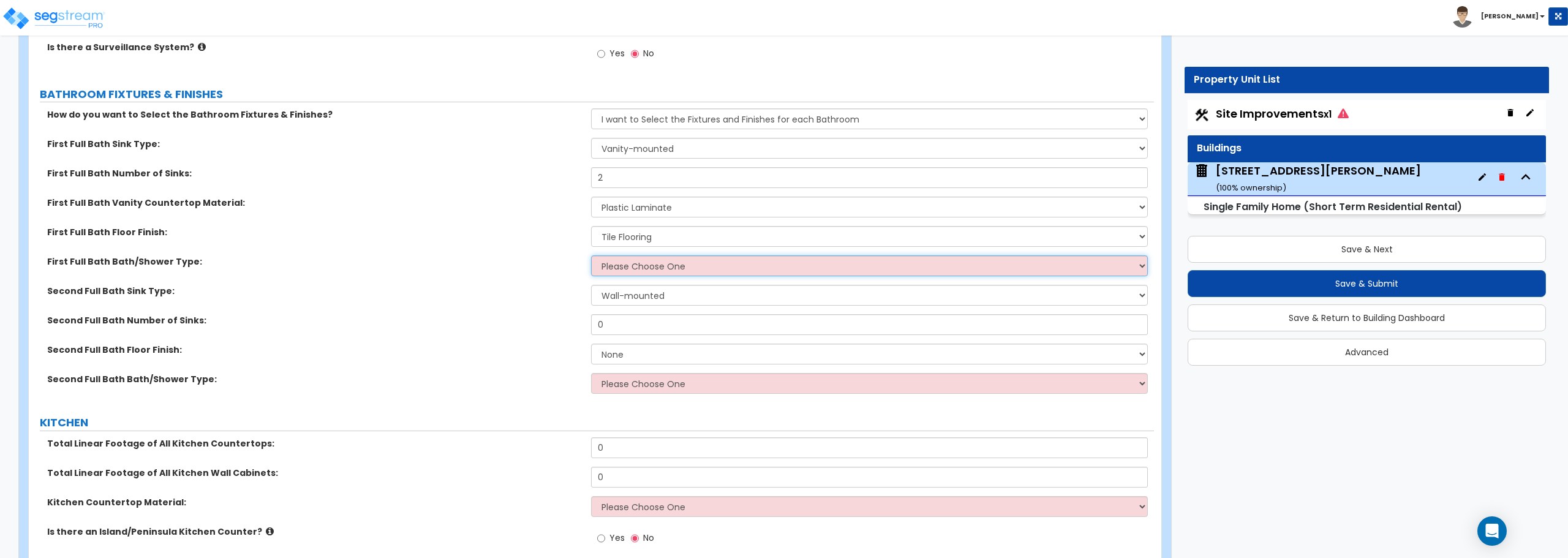
select select "2"
click at [591, 256] on select "Please Choose One Standalone Shower Bathtub - Shower Combo" at bounding box center [869, 266] width 556 height 21
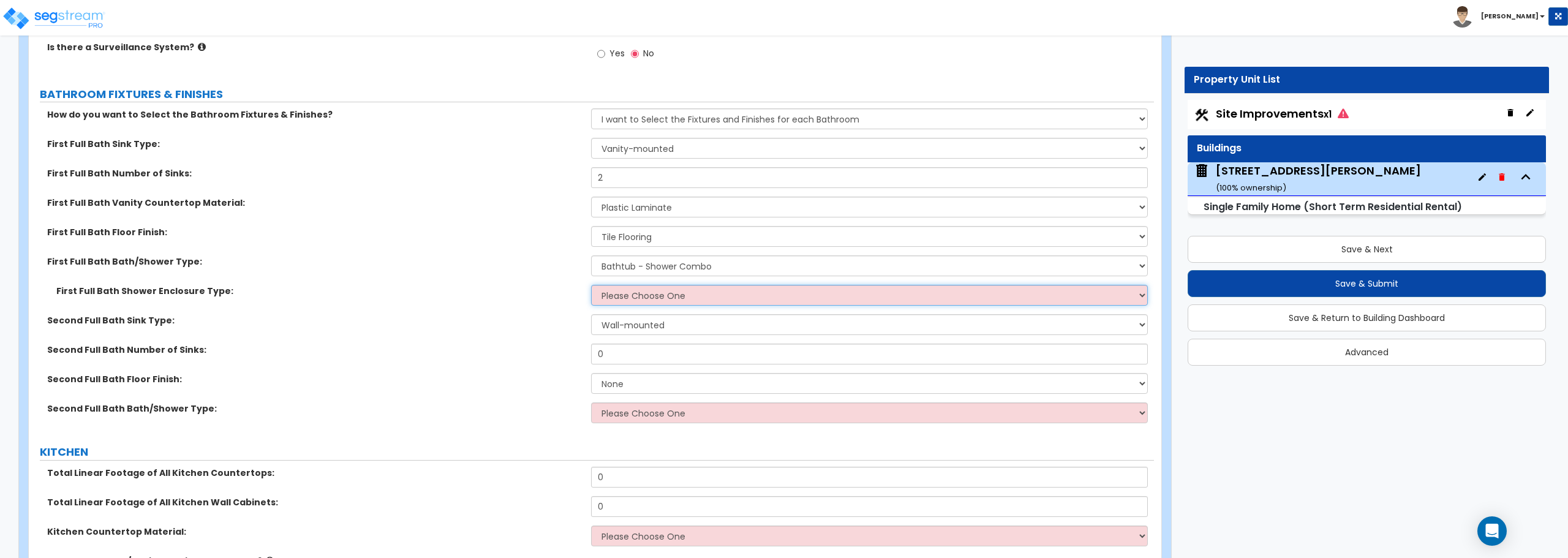
click at [653, 292] on select "Please Choose One Curtain & [PERSON_NAME] Sliding Doors Glass Hinged Doors" at bounding box center [869, 294] width 556 height 21
select select "1"
click at [591, 284] on select "Please Choose One Curtain & [PERSON_NAME] Sliding Doors Glass Hinged Doors" at bounding box center [869, 294] width 556 height 21
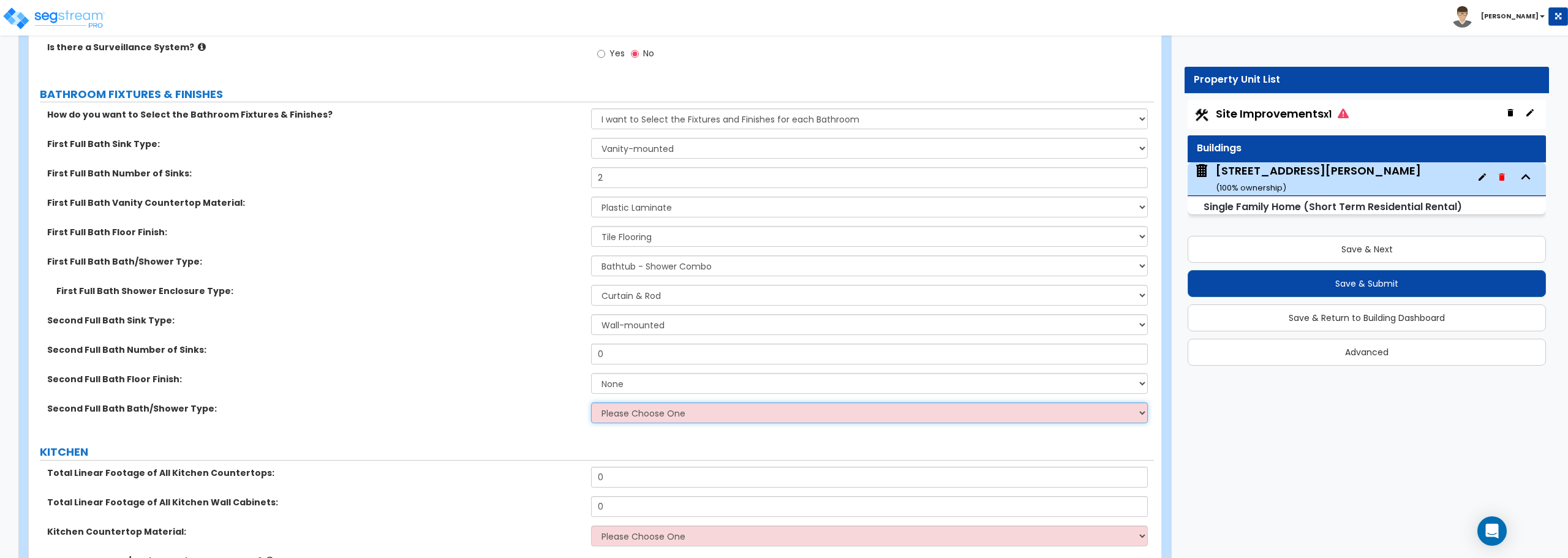
click at [643, 415] on select "Please Choose One Standalone Shower Bathtub - Shower Combo" at bounding box center [869, 412] width 556 height 21
select select "2"
click at [591, 402] on select "Please Choose One Standalone Shower Bathtub - Shower Combo" at bounding box center [869, 412] width 556 height 21
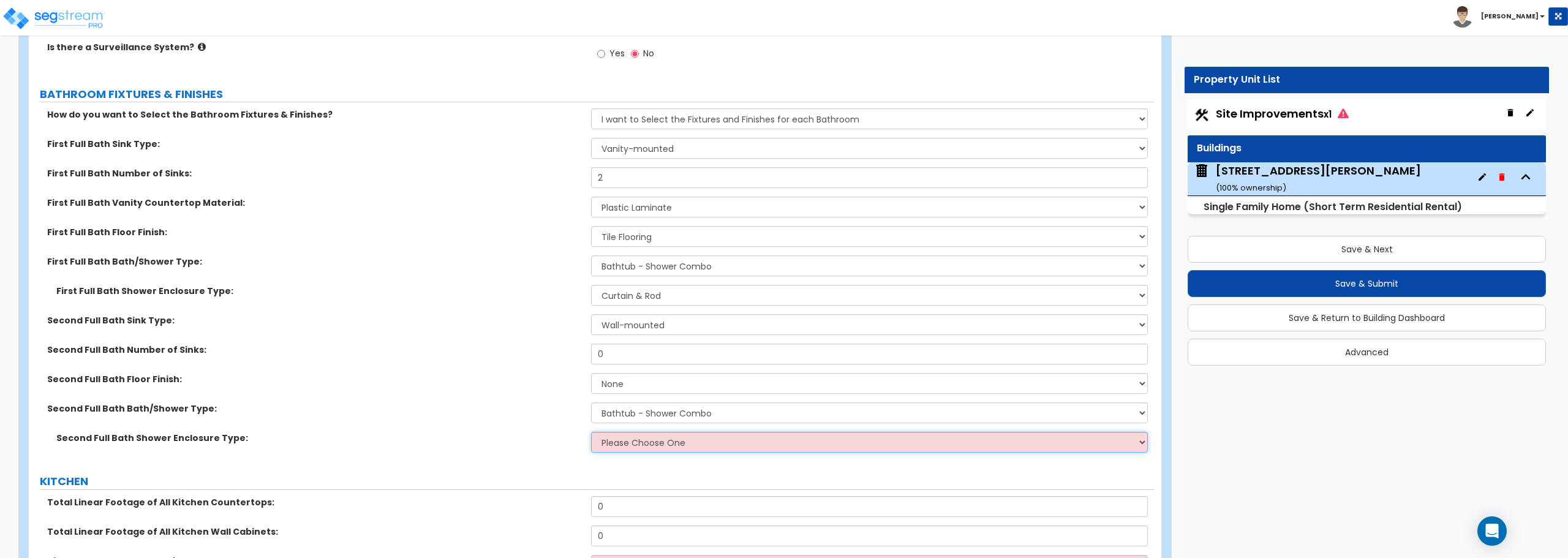
click at [600, 443] on select "Please Choose One Curtain & [PERSON_NAME] Sliding Doors Glass Hinged Doors" at bounding box center [869, 442] width 556 height 21
select select "1"
click at [591, 432] on select "Please Choose One Curtain & [PERSON_NAME] Sliding Doors Glass Hinged Doors" at bounding box center [869, 442] width 556 height 21
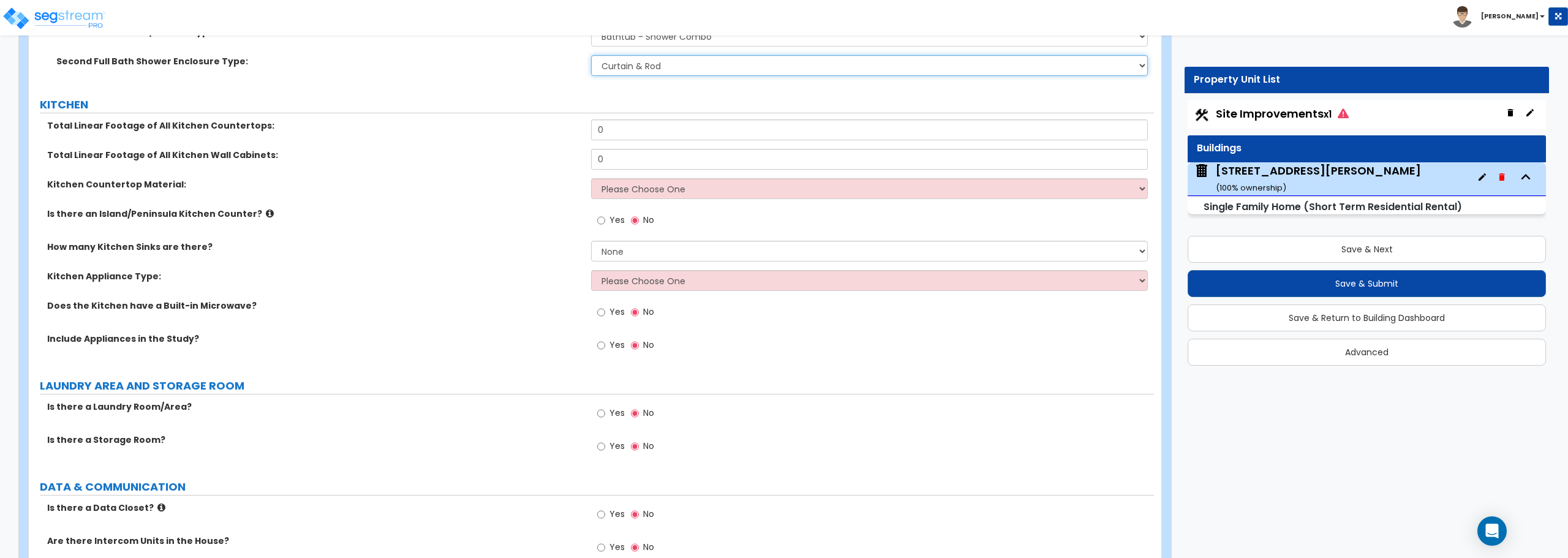
scroll to position [4653, 0]
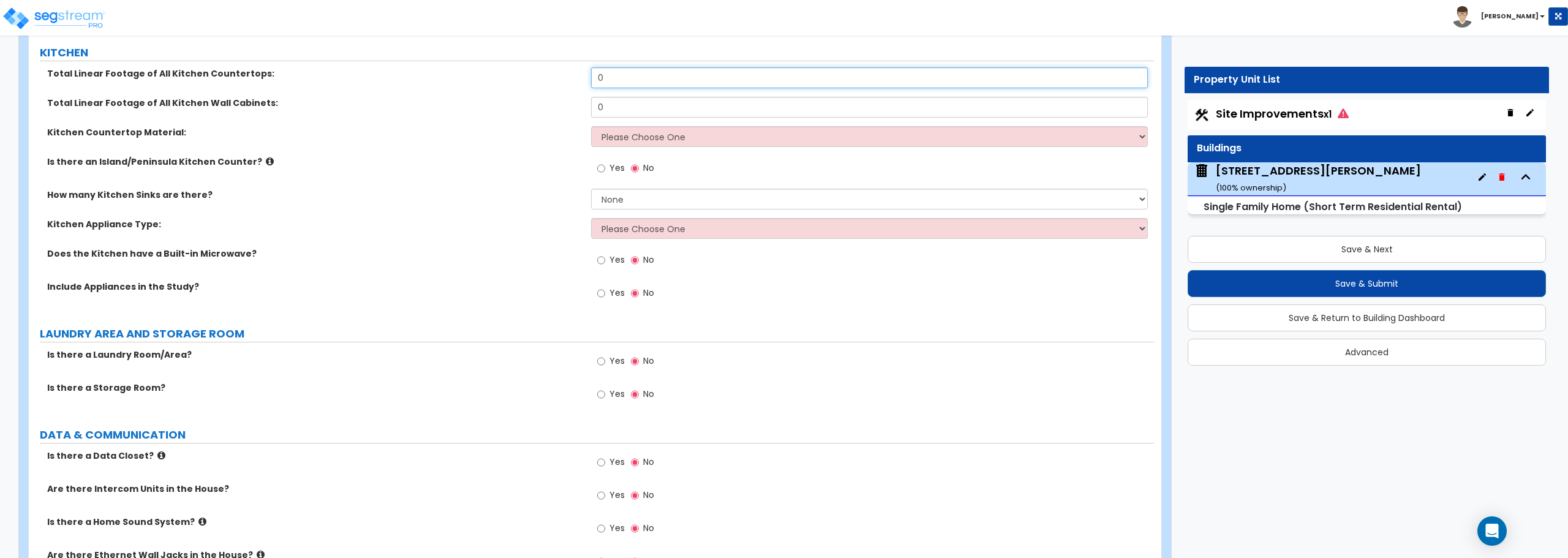
drag, startPoint x: 623, startPoint y: 84, endPoint x: 555, endPoint y: 85, distance: 68.0
click at [555, 85] on div "Total Linear Footage of All Kitchen Countertops: 0" at bounding box center [591, 81] width 1125 height 30
type input "18"
drag, startPoint x: 641, startPoint y: 102, endPoint x: 565, endPoint y: 109, distance: 76.3
click at [565, 109] on div "Total Linear Footage of All Kitchen Wall Cabinets: 0" at bounding box center [591, 111] width 1125 height 30
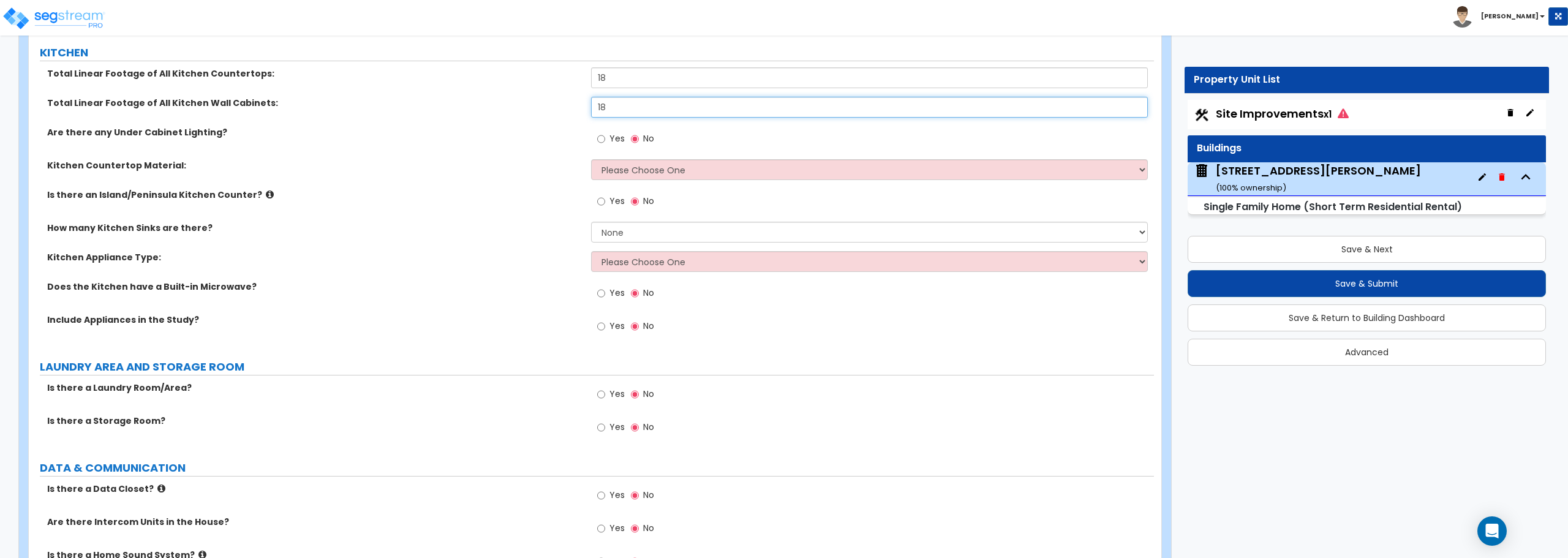
type input "18"
click at [640, 168] on select "Please Choose One Plastic Laminate Solid Surface Stone Quartz Marble Tile Wood …" at bounding box center [869, 169] width 556 height 21
select select "5"
click at [591, 159] on select "Please Choose One Plastic Laminate Solid Surface Stone Quartz Marble Tile Wood …" at bounding box center [869, 169] width 556 height 21
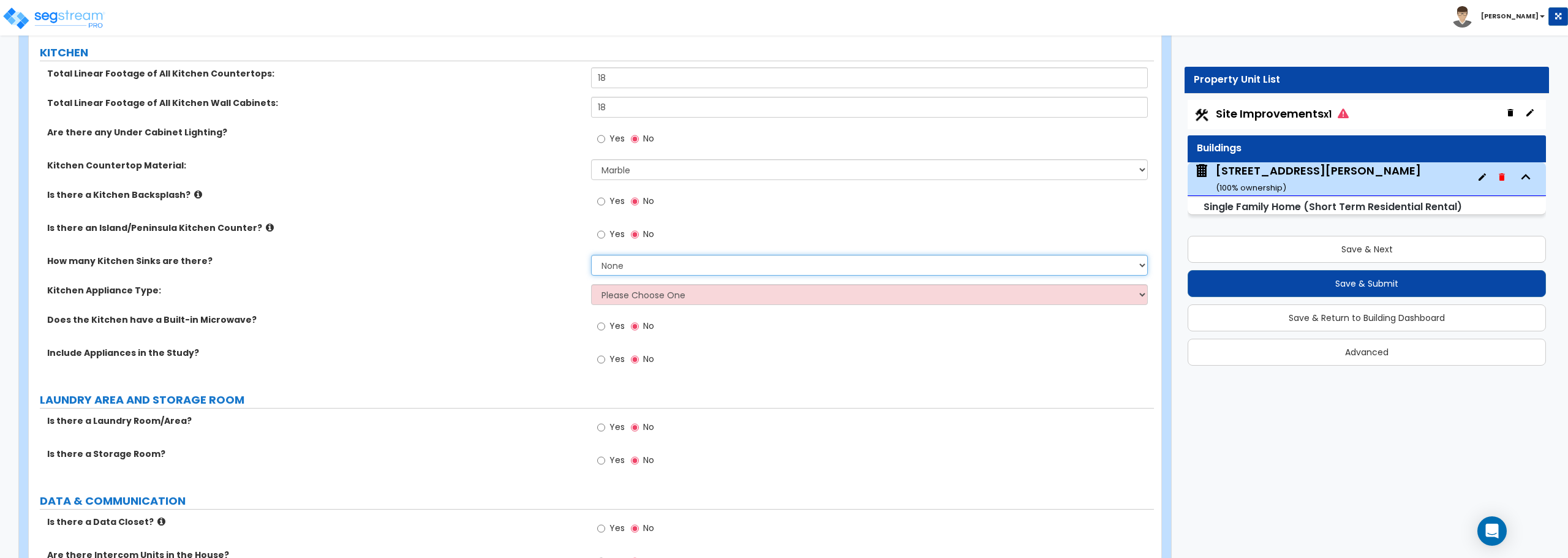
click at [619, 263] on select "None 1 2 3" at bounding box center [869, 265] width 556 height 21
select select "1"
click at [591, 255] on select "None 1 2 3" at bounding box center [869, 265] width 556 height 21
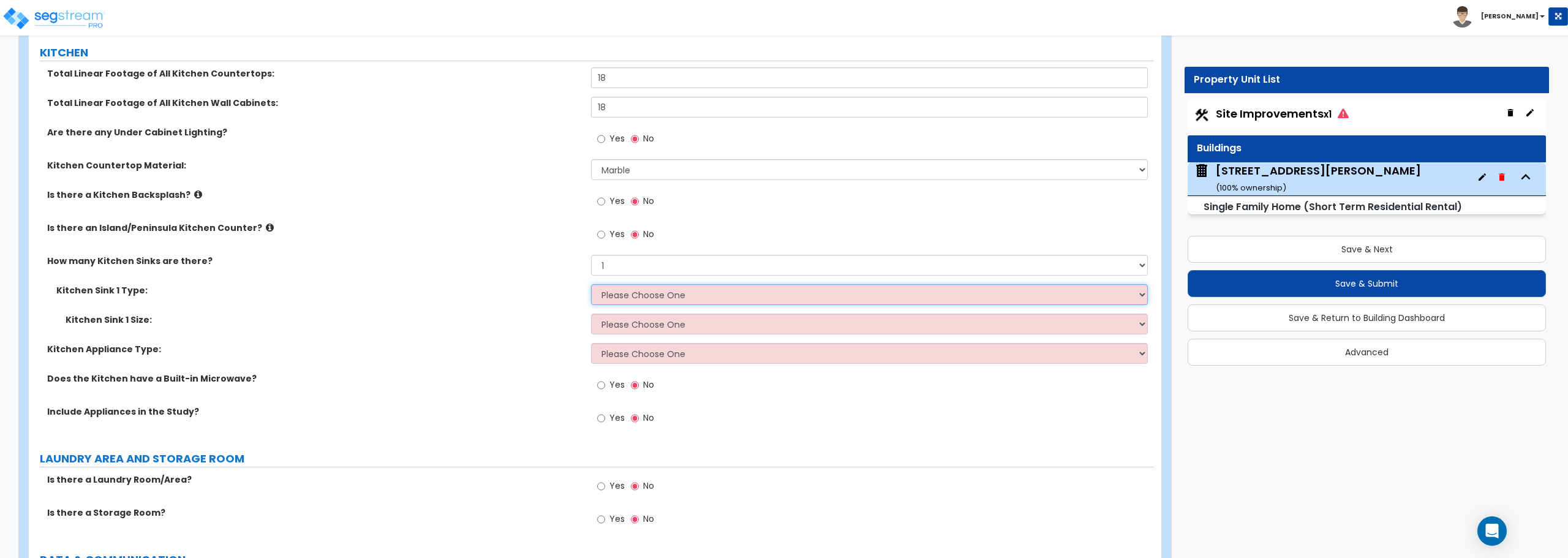
click at [623, 294] on select "Please Choose One Stainless Steel Porcelain Enamel Cast Iron Granite Composite" at bounding box center [869, 294] width 556 height 21
select select "1"
click at [591, 284] on select "Please Choose One Stainless Steel Porcelain Enamel Cast Iron Granite Composite" at bounding box center [869, 294] width 556 height 21
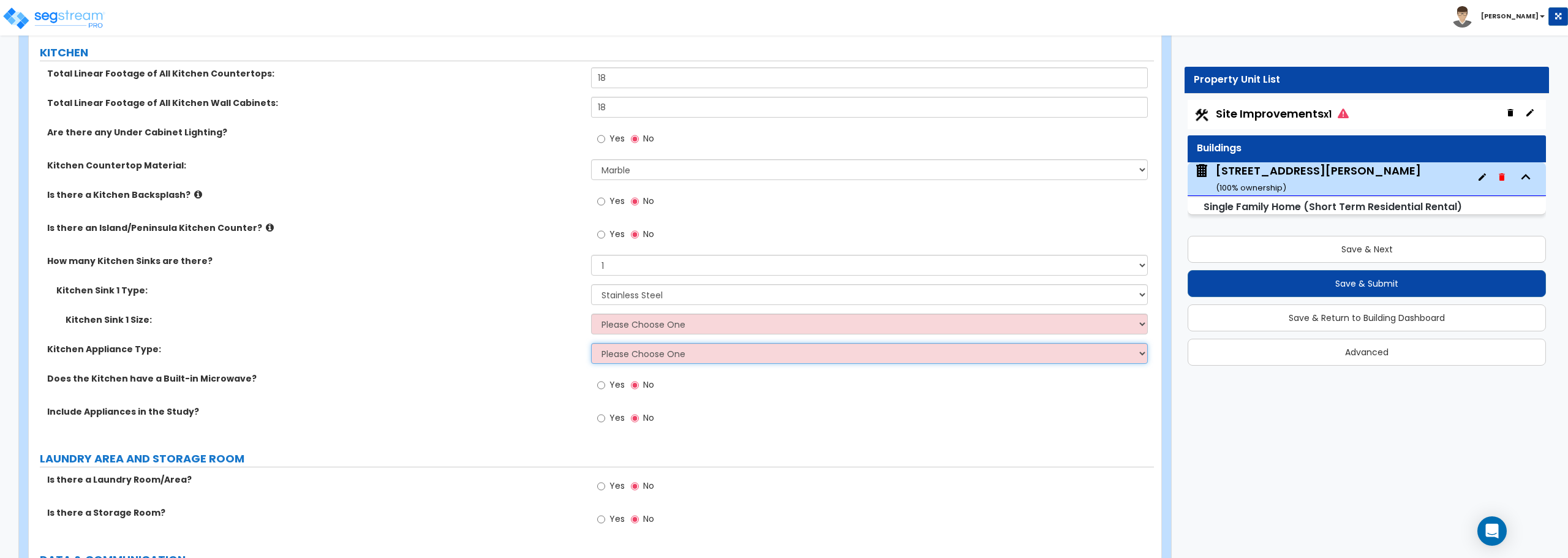
click at [614, 351] on select "Please Choose One Gas Electric" at bounding box center [869, 352] width 556 height 21
click at [617, 325] on select "Please Choose One Single Sink Double Sink" at bounding box center [869, 324] width 556 height 21
select select "2"
click at [591, 314] on select "Please Choose One Single Sink Double Sink" at bounding box center [869, 324] width 556 height 21
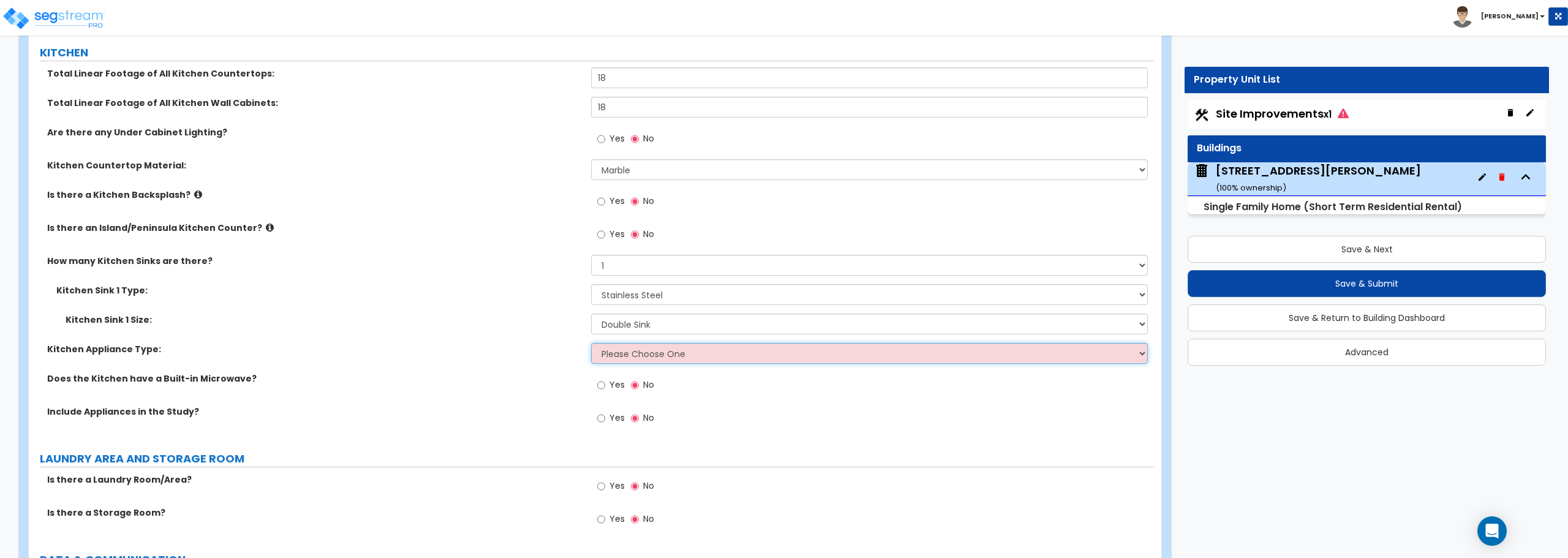
click at [631, 358] on select "Please Choose One Gas Electric" at bounding box center [869, 352] width 556 height 21
select select "2"
click at [591, 342] on select "Please Choose One Gas Electric" at bounding box center [869, 352] width 556 height 21
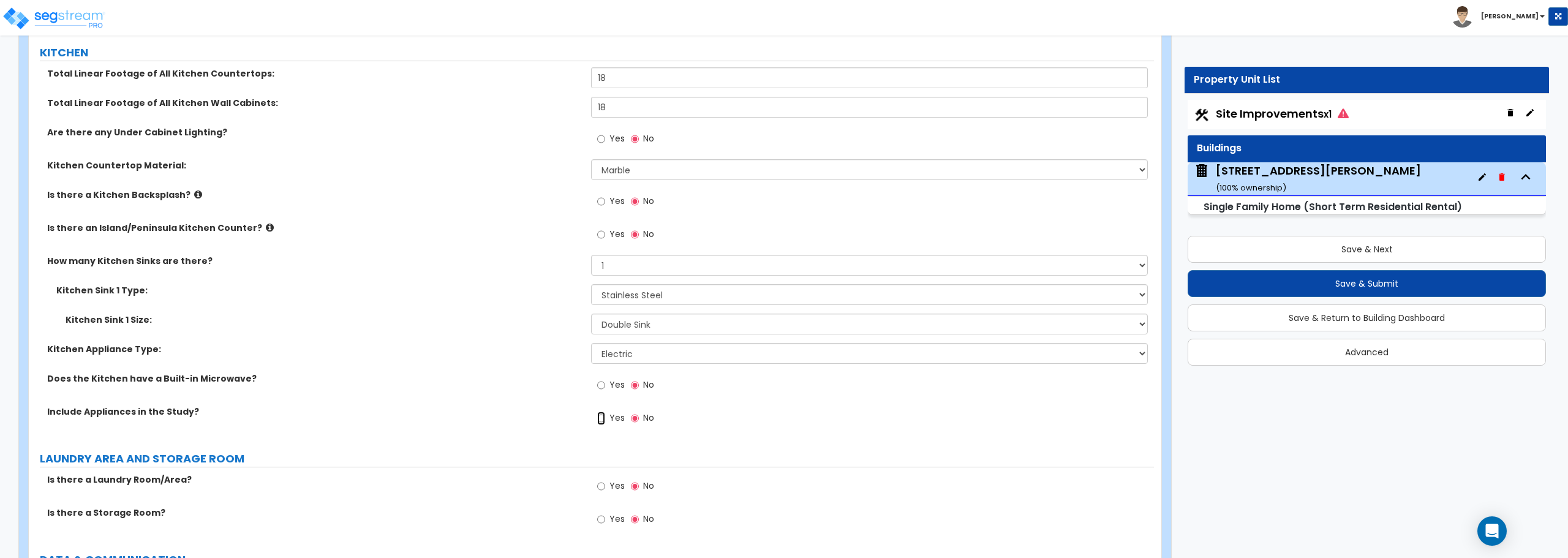
click at [603, 422] on input "Yes" at bounding box center [601, 418] width 8 height 13
radio input "true"
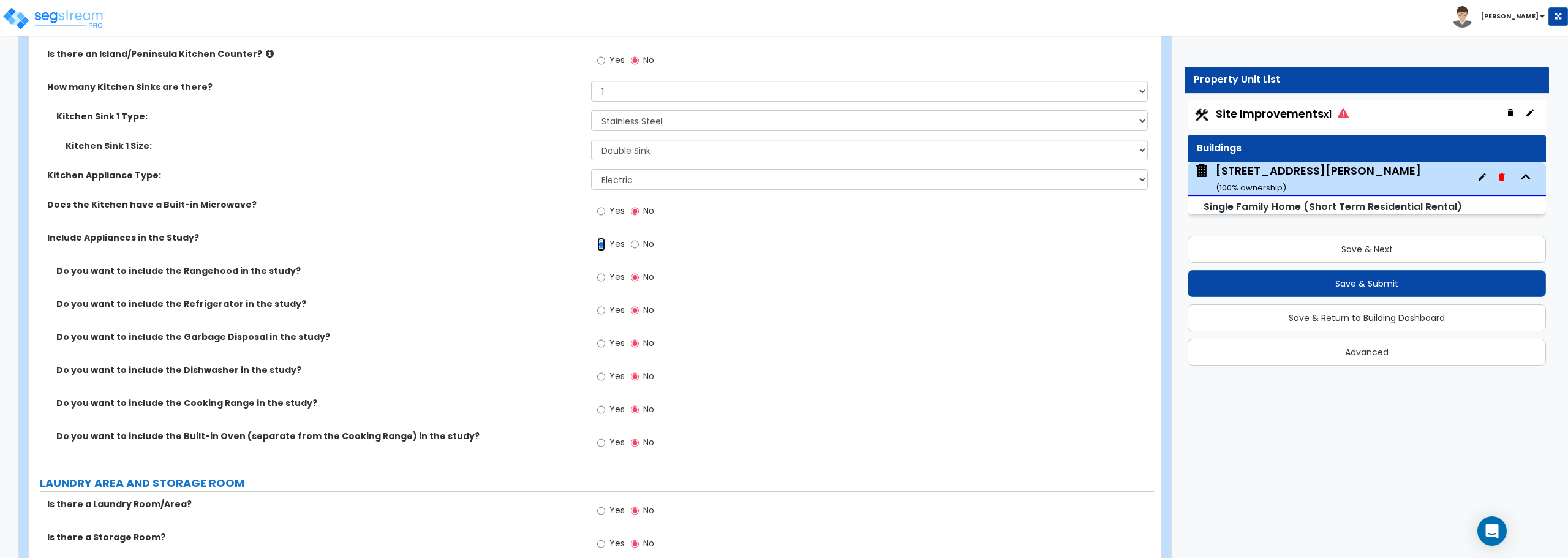
scroll to position [4837, 0]
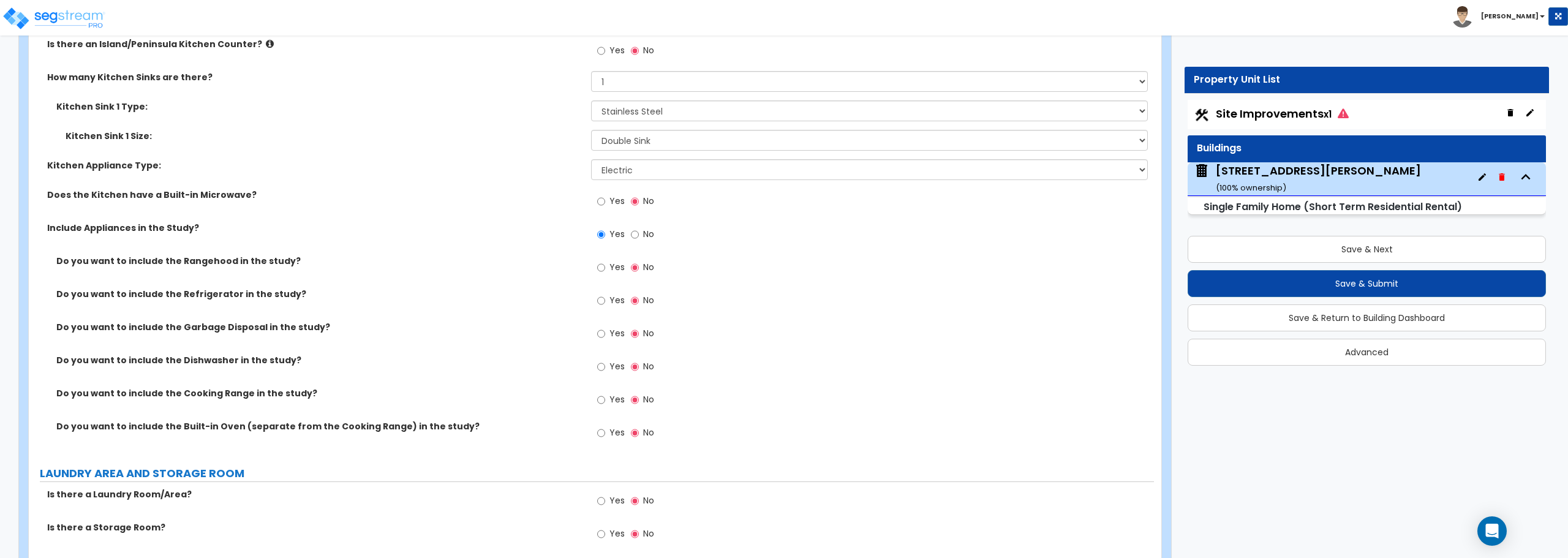
click at [606, 298] on label "Yes" at bounding box center [611, 301] width 28 height 21
click at [605, 298] on input "Yes" at bounding box center [601, 300] width 8 height 13
radio input "true"
click at [601, 331] on input "Yes" at bounding box center [601, 334] width 8 height 13
radio input "true"
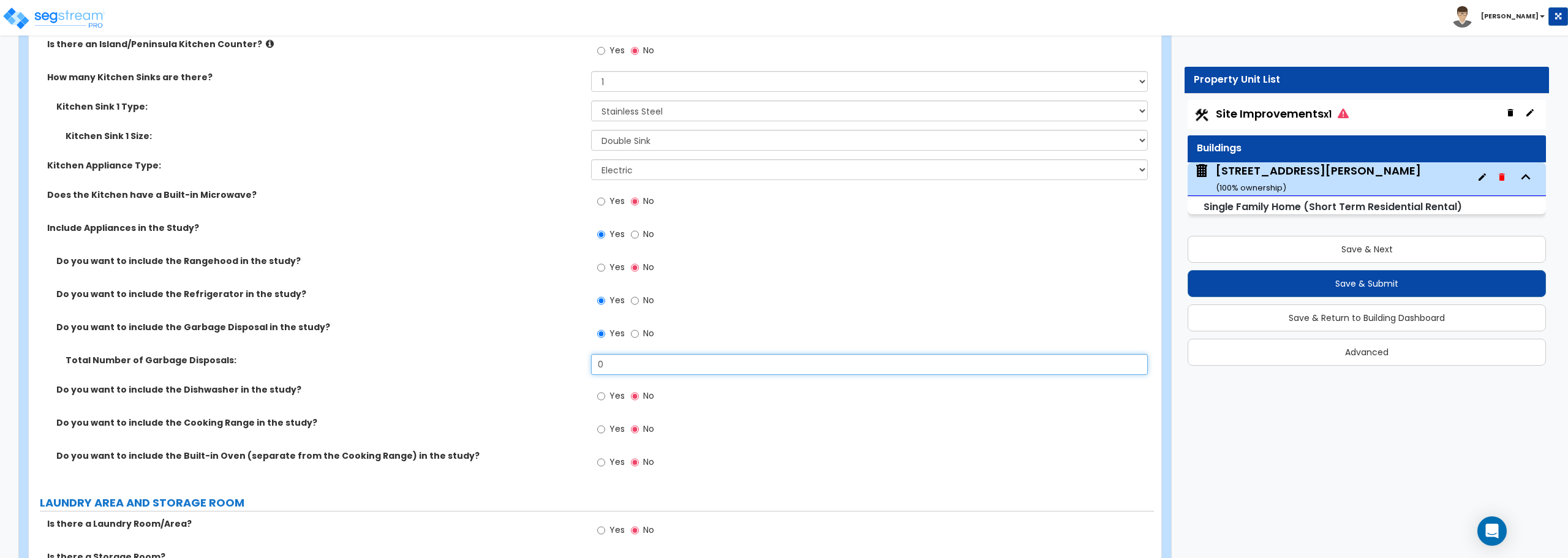
drag, startPoint x: 614, startPoint y: 364, endPoint x: 560, endPoint y: 366, distance: 54.0
click at [560, 366] on div "Total Number of Garbage Disposals: 0" at bounding box center [591, 368] width 1125 height 30
type input "1"
click at [601, 397] on input "Yes" at bounding box center [601, 395] width 8 height 13
radio input "true"
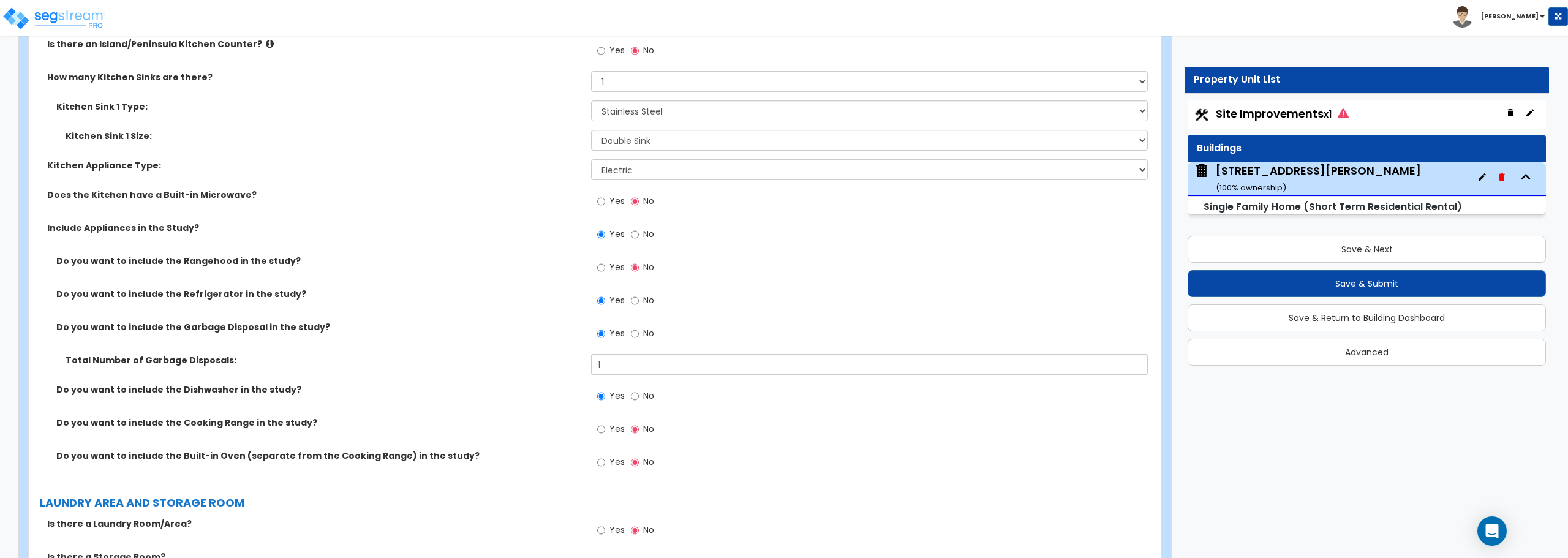
click at [607, 427] on label "Yes" at bounding box center [611, 430] width 28 height 21
click at [605, 427] on input "Yes" at bounding box center [601, 428] width 8 height 13
radio input "true"
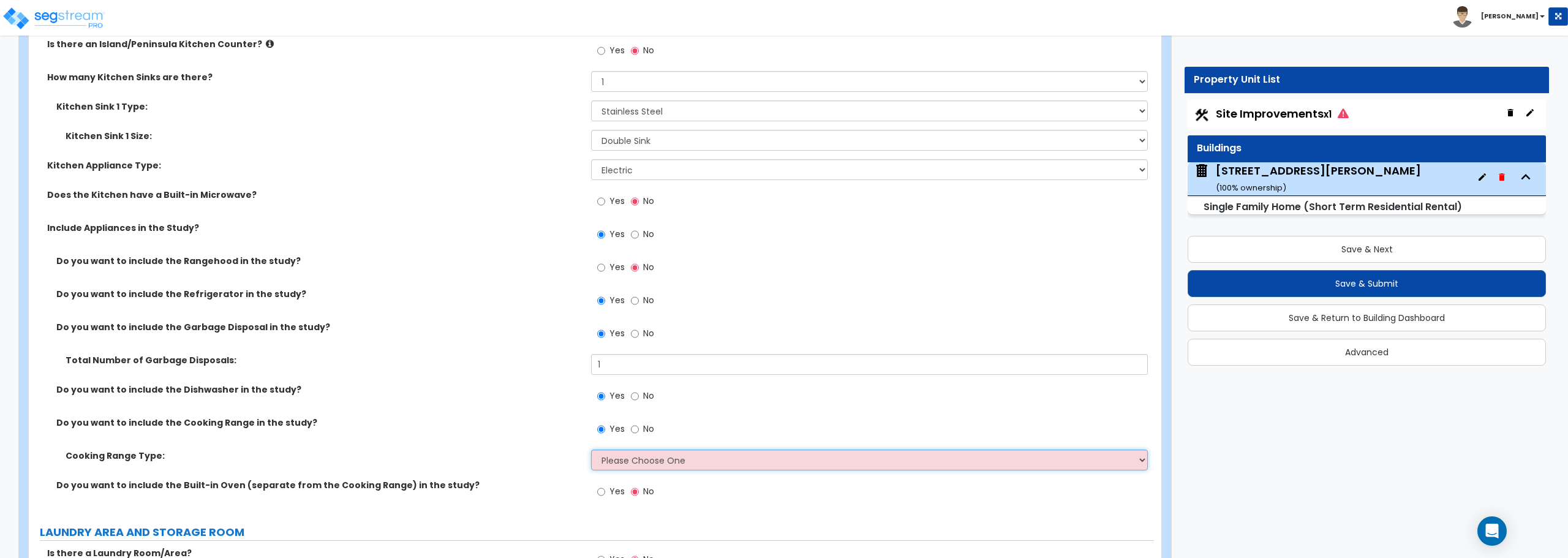
click at [641, 459] on select "Please Choose One Cook Top Only Range with Oven" at bounding box center [869, 460] width 556 height 21
select select "2"
click at [591, 450] on select "Please Choose One Cook Top Only Range with Oven" at bounding box center [869, 460] width 556 height 21
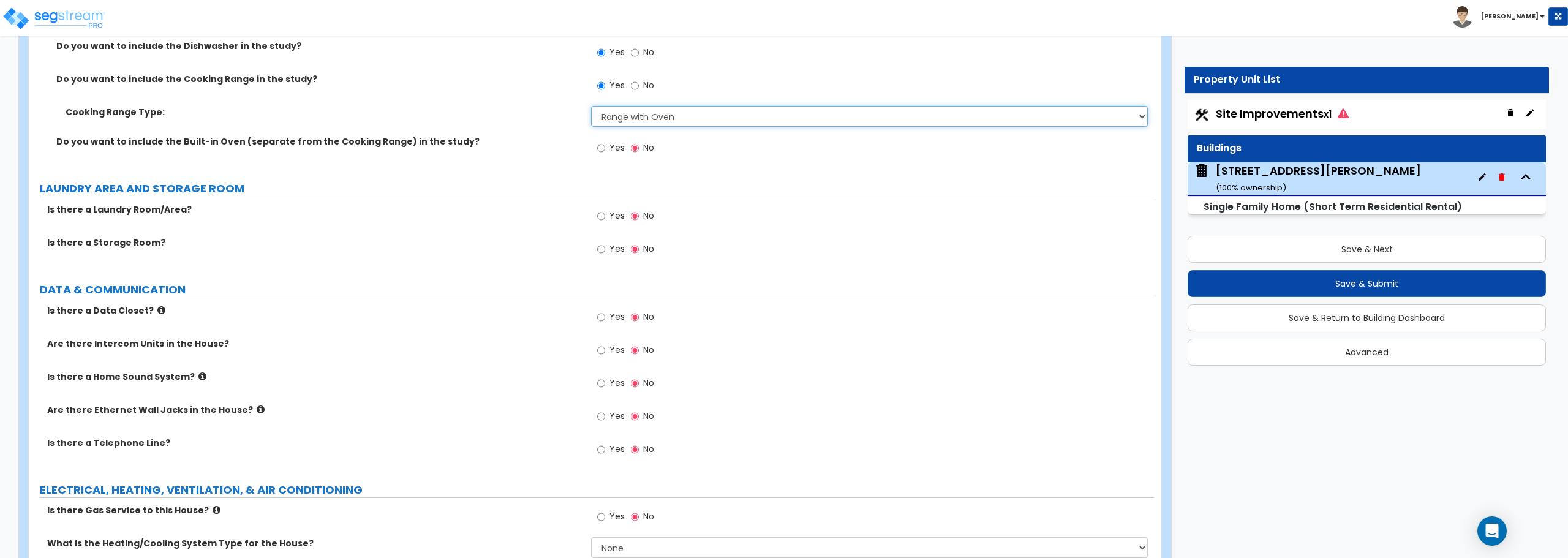
scroll to position [5265, 0]
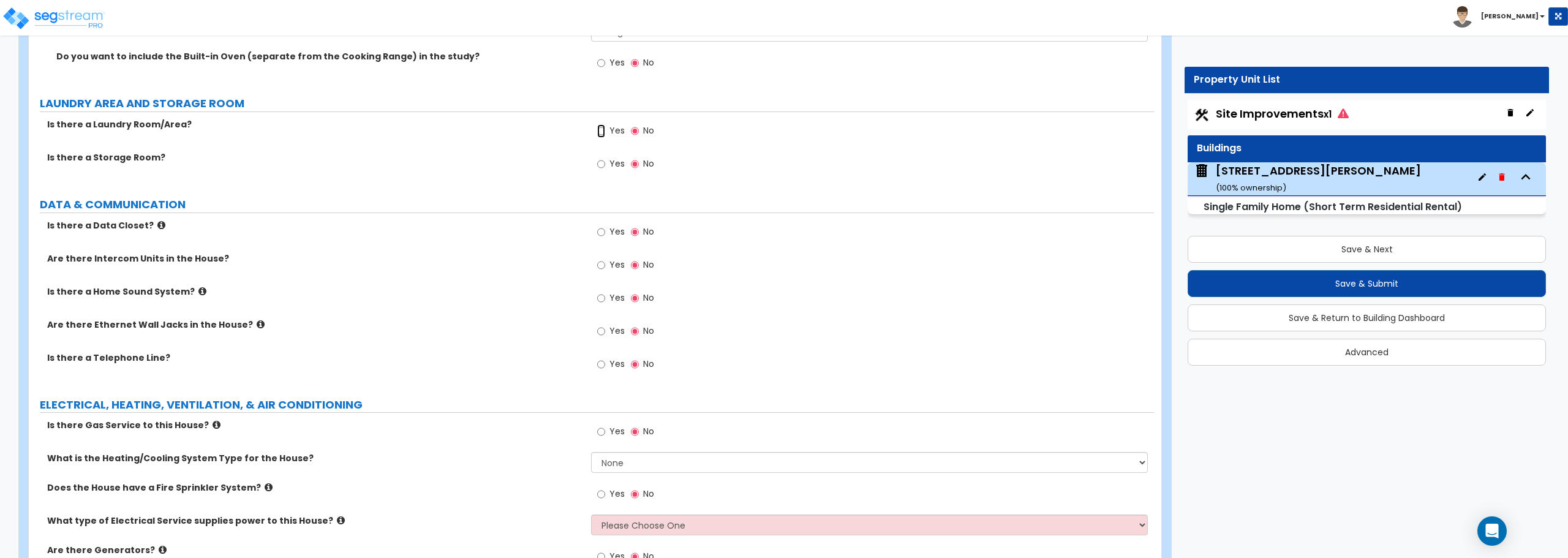
click at [603, 131] on input "Yes" at bounding box center [601, 131] width 8 height 13
radio input "true"
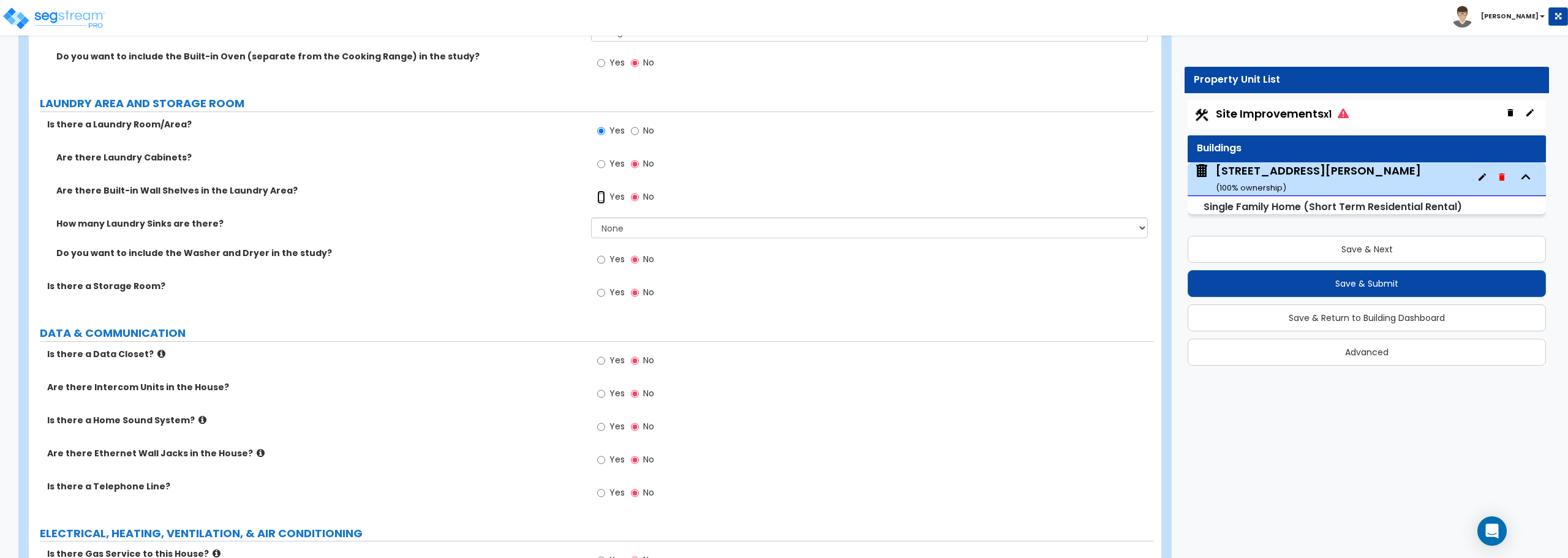
click at [601, 192] on input "Yes" at bounding box center [601, 197] width 8 height 13
radio input "true"
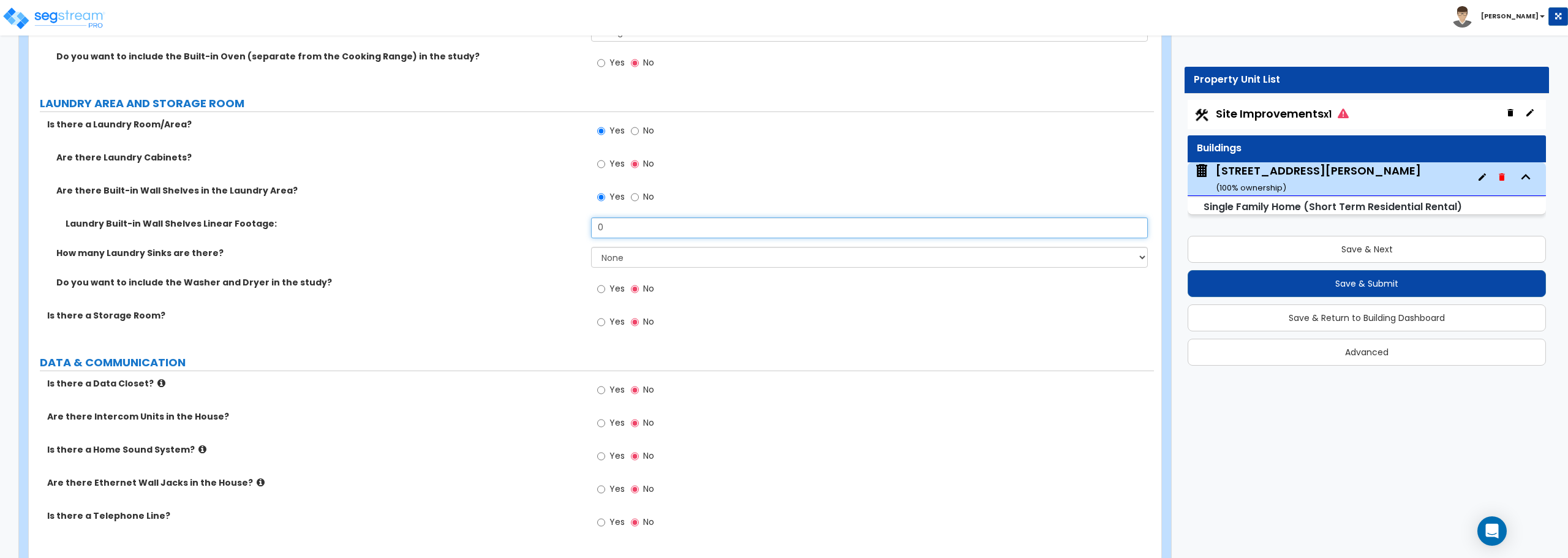
drag, startPoint x: 631, startPoint y: 232, endPoint x: 570, endPoint y: 234, distance: 61.0
click at [570, 234] on div "Laundry Built-in Wall Shelves Linear Footage: 0" at bounding box center [591, 232] width 1125 height 30
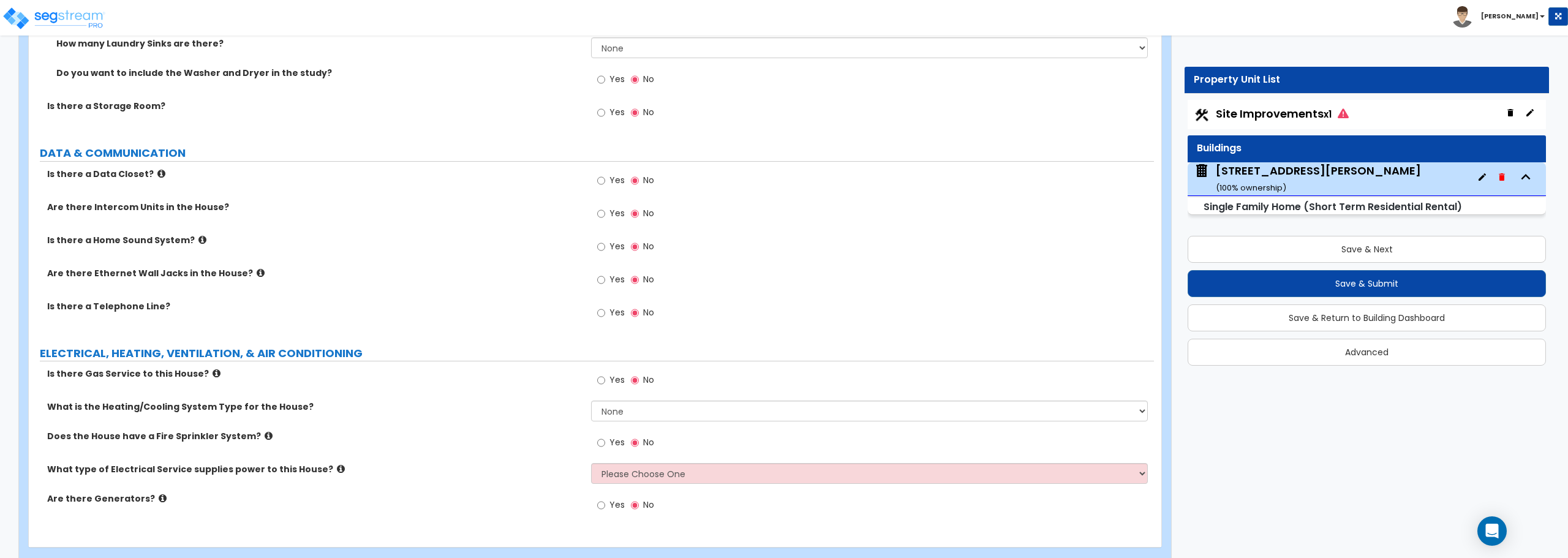
scroll to position [5499, 0]
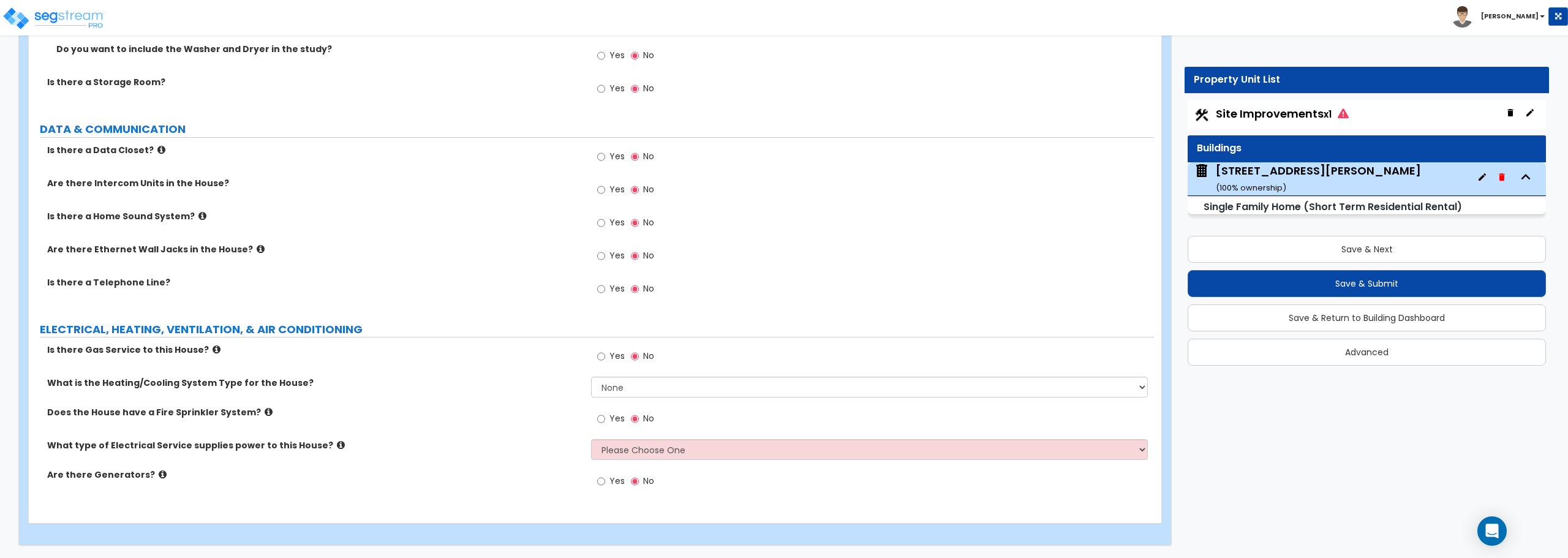
type input "5"
click at [602, 355] on input "Yes" at bounding box center [601, 356] width 8 height 13
radio input "true"
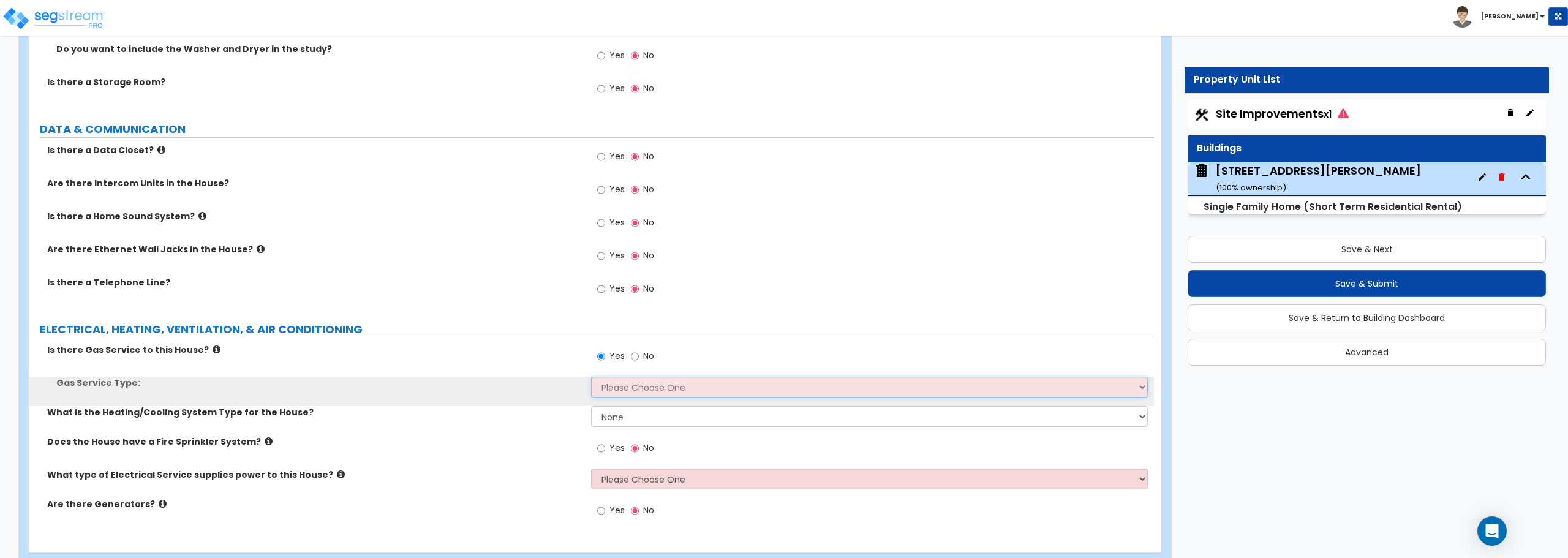
click at [622, 390] on select "Please Choose One Natural Gas Service Propane Tank On-site" at bounding box center [869, 386] width 556 height 21
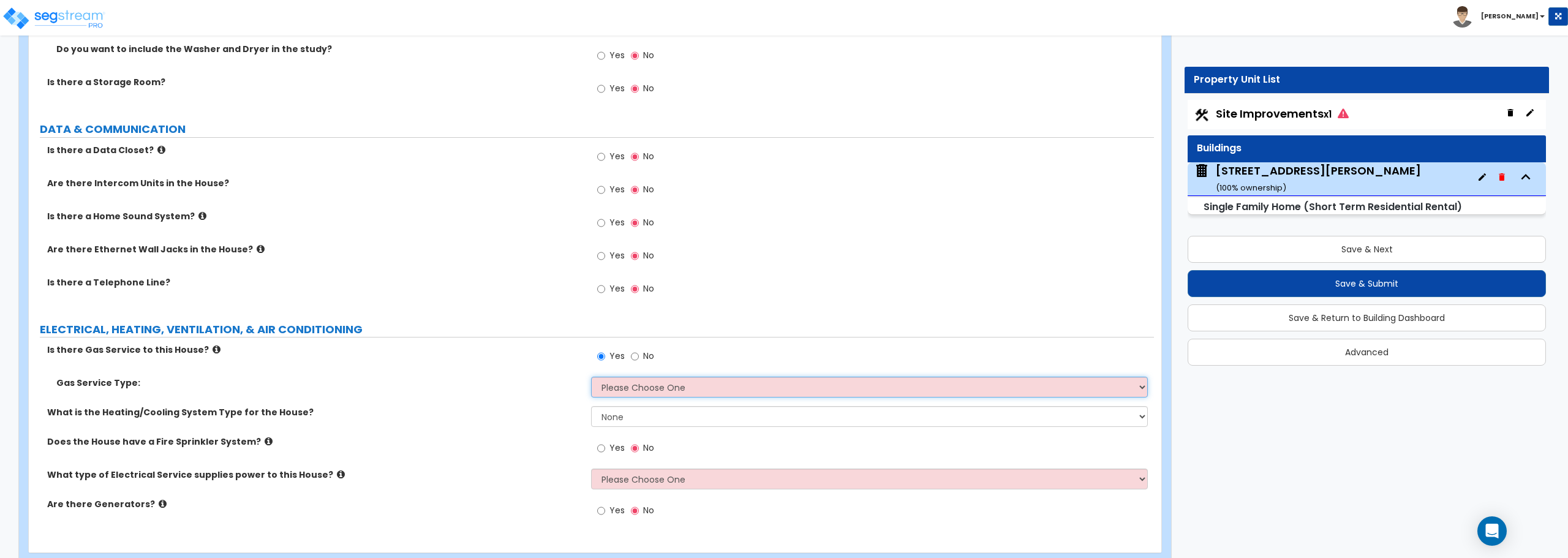
select select "1"
click at [591, 376] on select "Please Choose One Natural Gas Service Propane Tank On-site" at bounding box center [869, 386] width 556 height 21
click at [660, 412] on select "None Heat Only Centralized Heating & Cooling Thru Wall Air Conditioners Mini Sp…" at bounding box center [869, 416] width 556 height 21
select select "2"
click at [591, 406] on select "None Heat Only Centralized Heating & Cooling Thru Wall Air Conditioners Mini Sp…" at bounding box center [869, 416] width 556 height 21
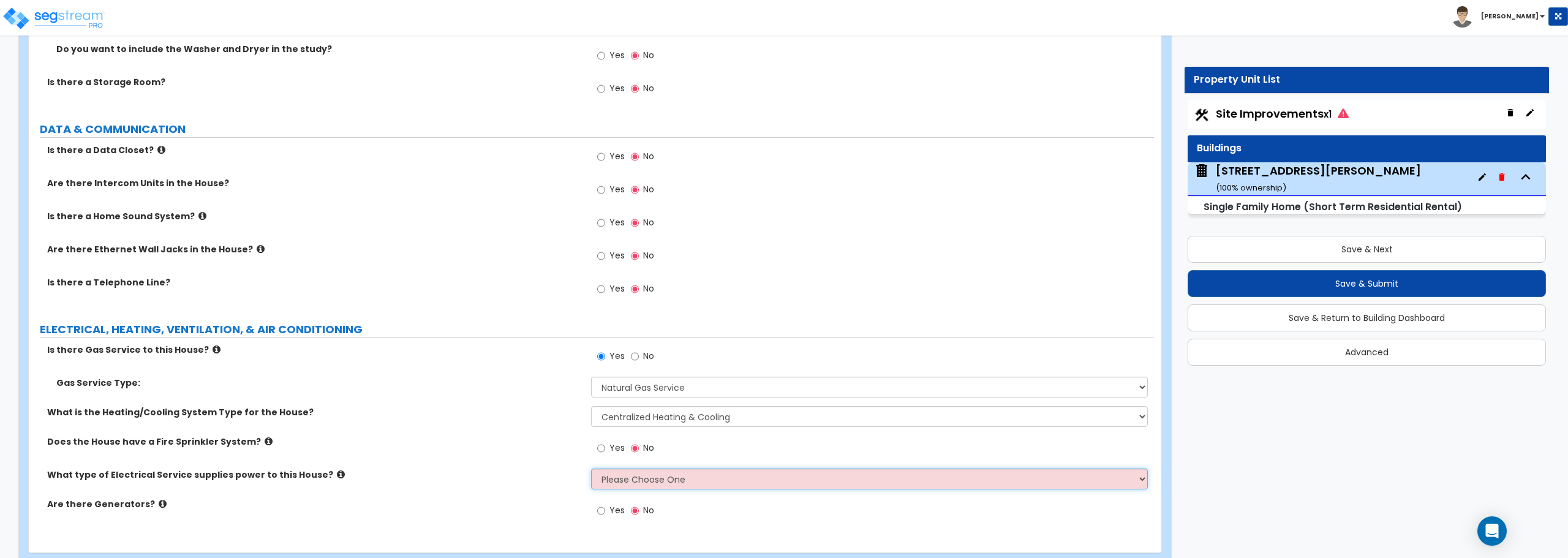
click at [657, 478] on select "Please Choose One Overhead Underground" at bounding box center [869, 478] width 556 height 21
select select "1"
click at [591, 469] on select "Please Choose One Overhead Underground" at bounding box center [869, 478] width 556 height 21
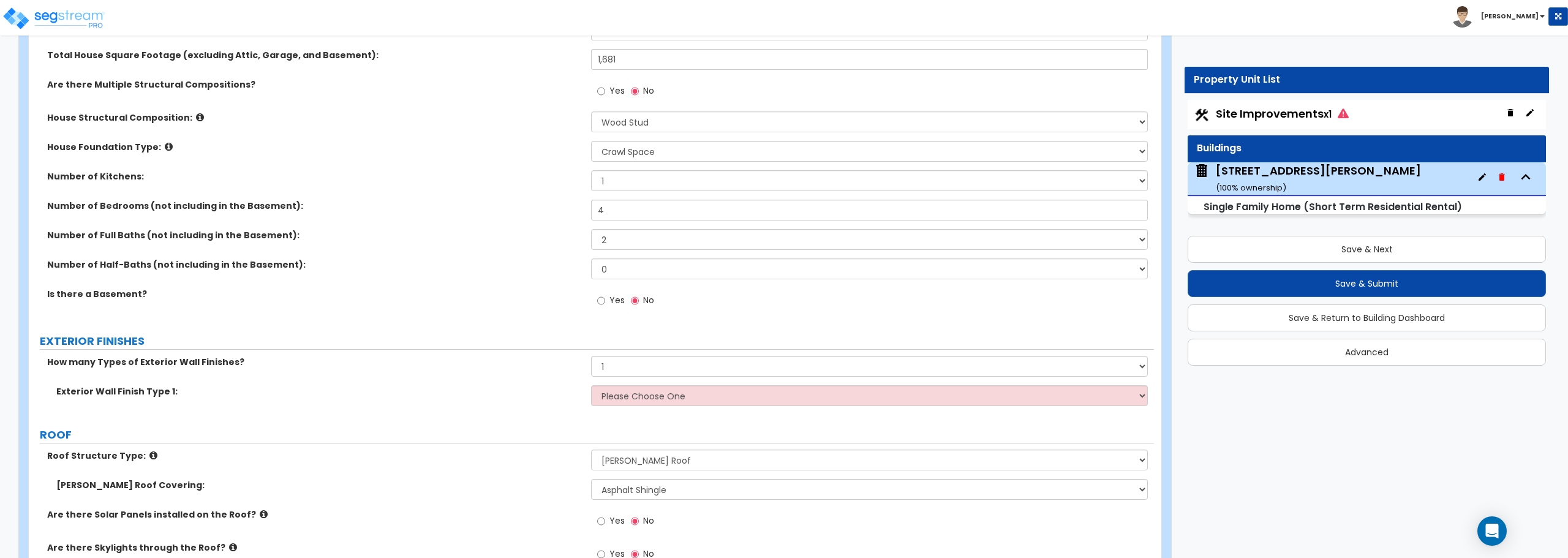
scroll to position [490, 0]
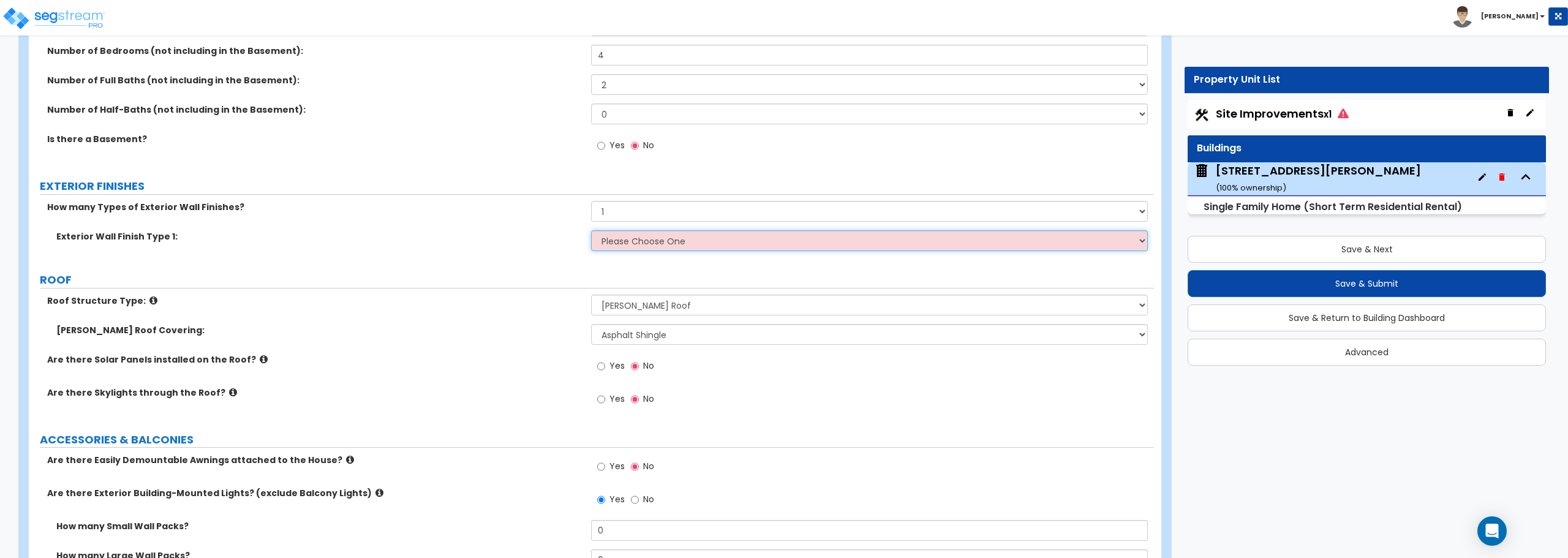
click at [625, 236] on select "Please Choose One No Finish/Shared Wall No Wall Brick Finish Stone Finish Wood …" at bounding box center [869, 240] width 556 height 21
select select "2"
click at [591, 230] on select "Please Choose One No Finish/Shared Wall No Wall Brick Finish Stone Finish Wood …" at bounding box center [869, 240] width 556 height 21
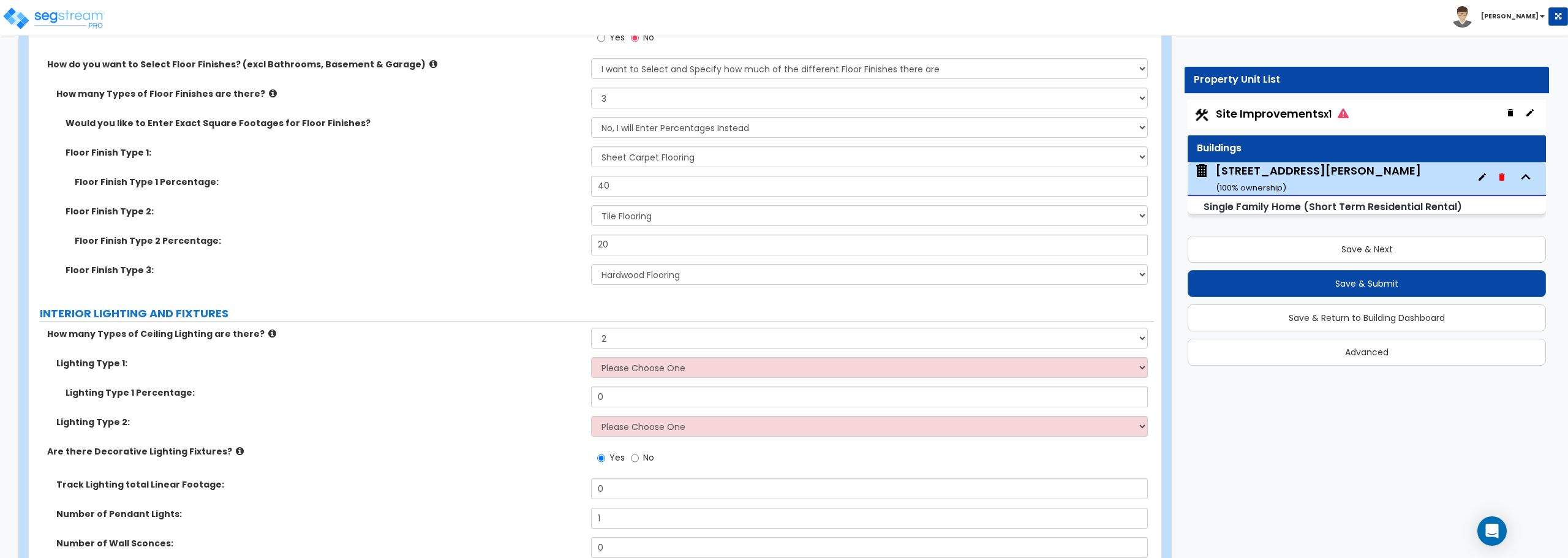
scroll to position [3000, 0]
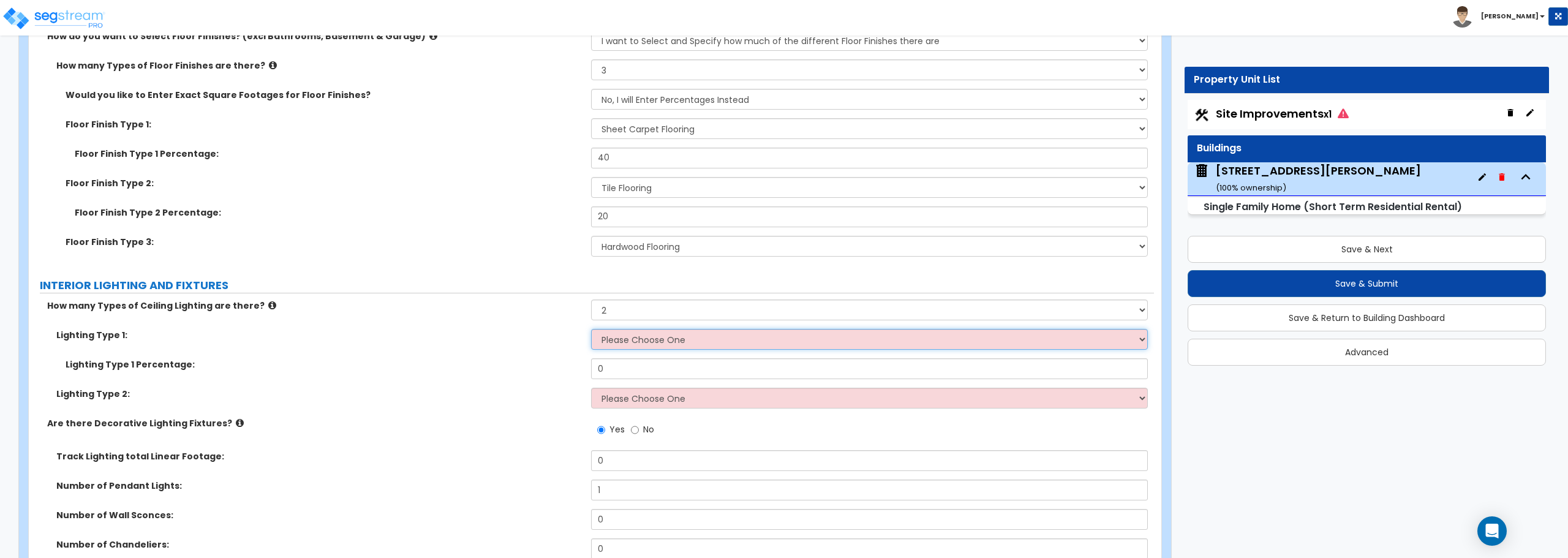
click at [703, 342] on select "Please Choose One LED Surface-Mounted LED Recessed Fluorescent Surface-Mounted …" at bounding box center [869, 339] width 556 height 21
select select "5"
click at [591, 329] on select "Please Choose One LED Surface-Mounted LED Recessed Fluorescent Surface-Mounted …" at bounding box center [869, 339] width 556 height 21
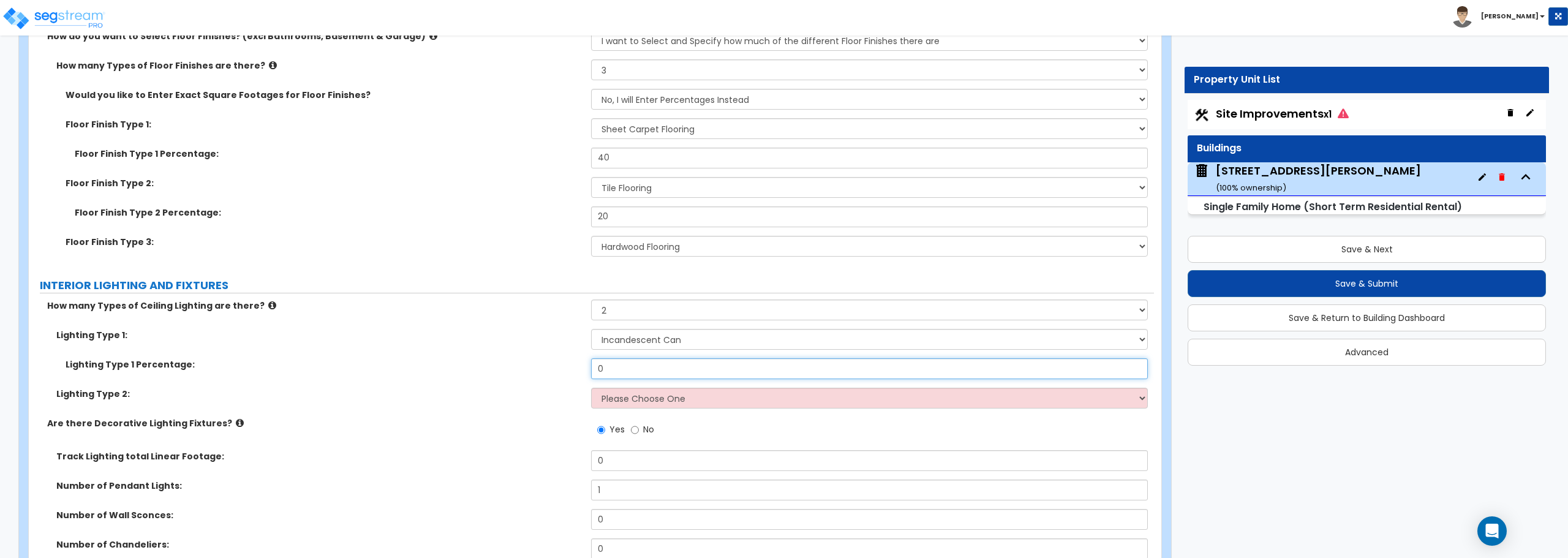
click at [652, 366] on input "0" at bounding box center [869, 368] width 556 height 21
click at [654, 402] on select "Please Choose One LED Surface-Mounted LED Recessed Fluorescent Surface-Mounted …" at bounding box center [869, 397] width 556 height 21
click at [656, 369] on input "0" at bounding box center [869, 368] width 556 height 21
click at [636, 397] on select "Please Choose One LED Surface-Mounted LED Recessed Fluorescent Surface-Mounted …" at bounding box center [869, 397] width 556 height 21
select select "6"
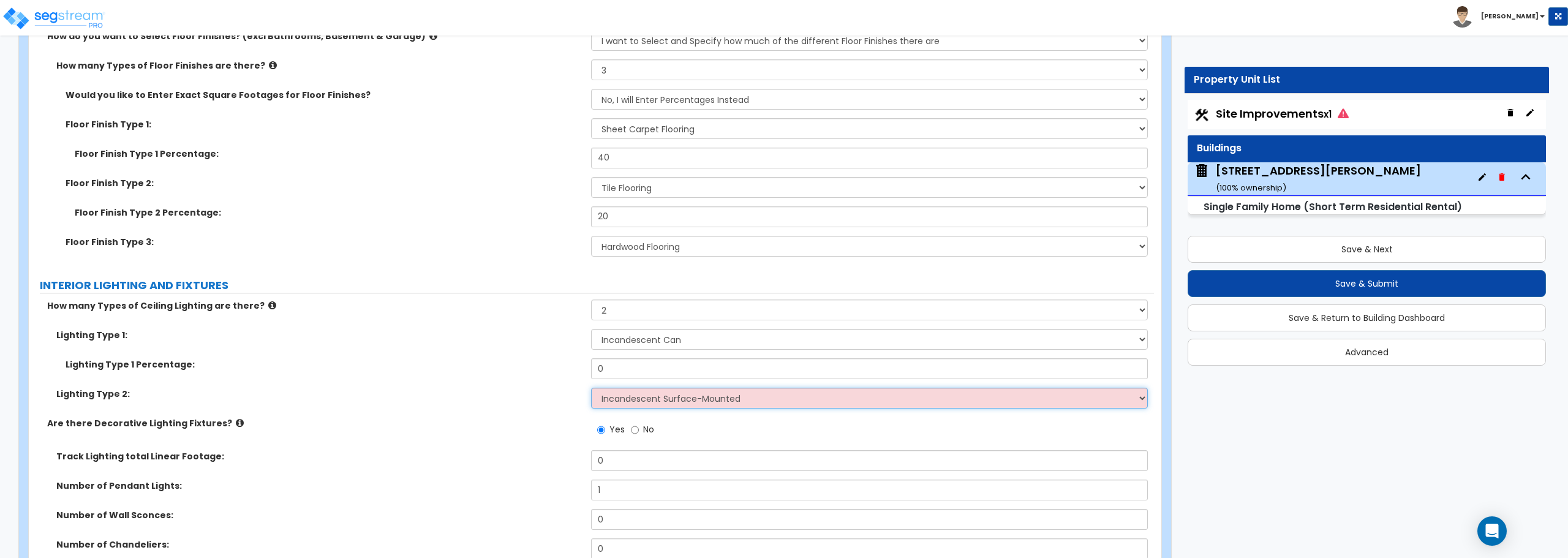
click at [591, 387] on select "Please Choose One LED Surface-Mounted LED Recessed Fluorescent Surface-Mounted …" at bounding box center [869, 397] width 556 height 21
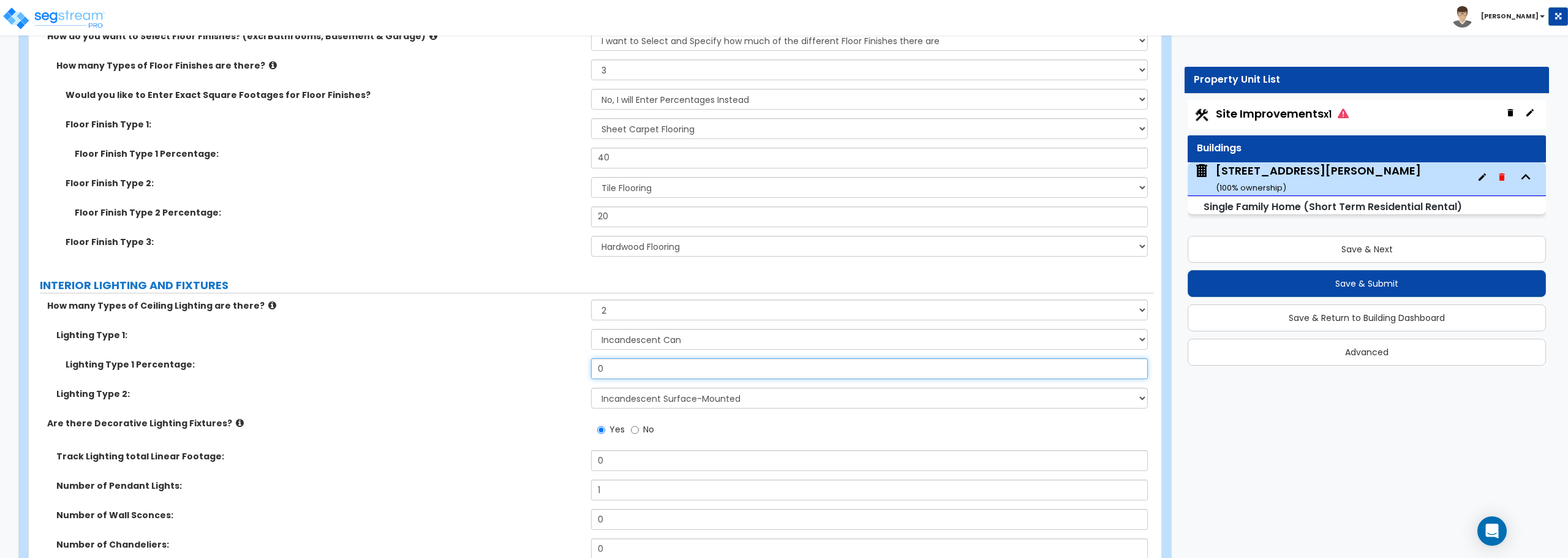
drag, startPoint x: 609, startPoint y: 368, endPoint x: 572, endPoint y: 369, distance: 37.0
click at [572, 369] on div "Lighting Type 1 Percentage: 0" at bounding box center [591, 373] width 1125 height 30
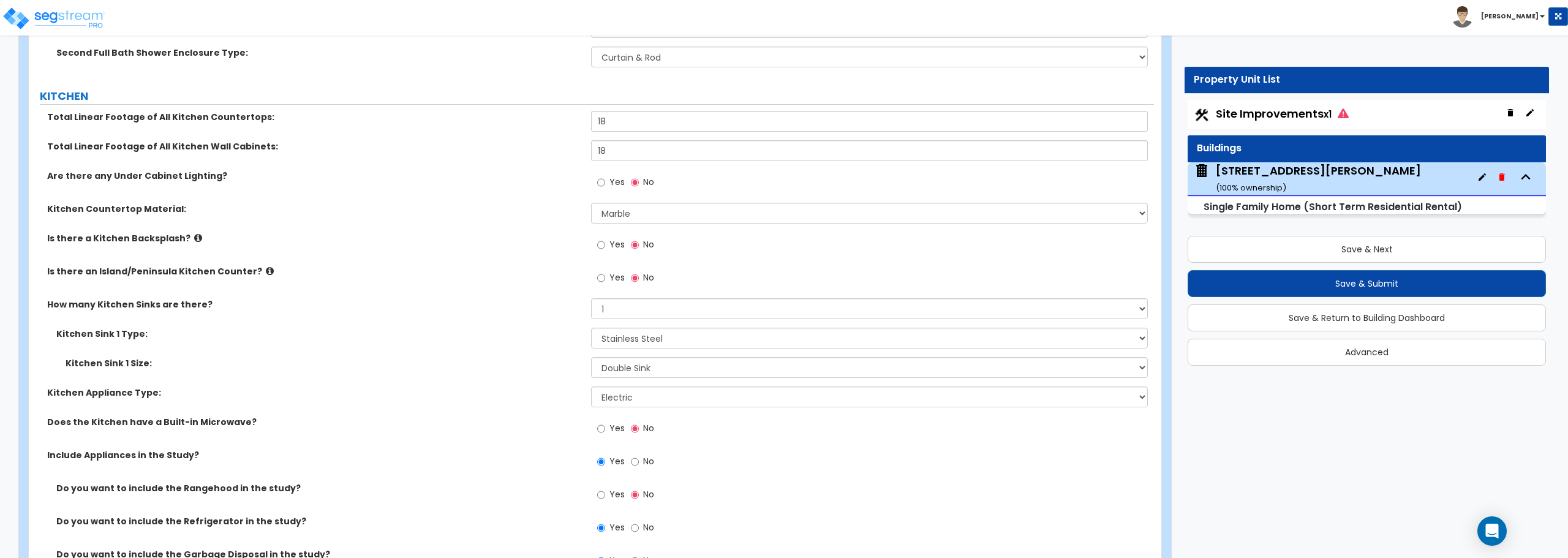
scroll to position [4671, 0]
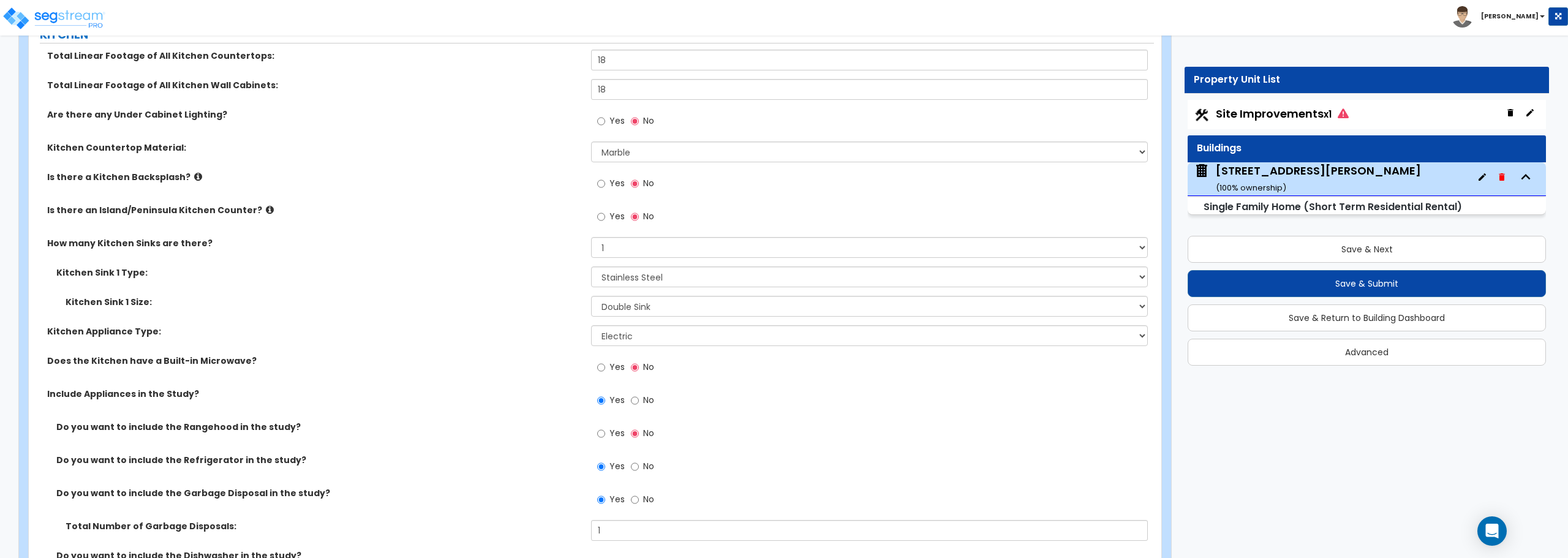
type input "75"
click at [601, 180] on input "Yes" at bounding box center [601, 183] width 8 height 13
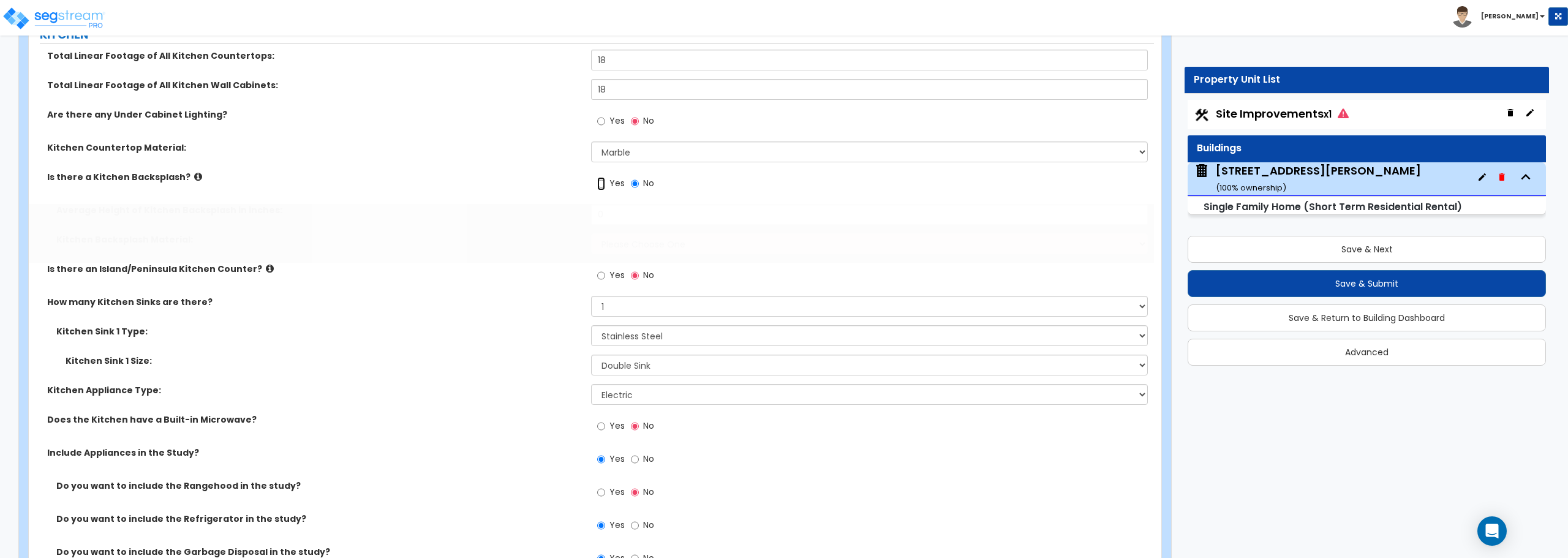
radio input "true"
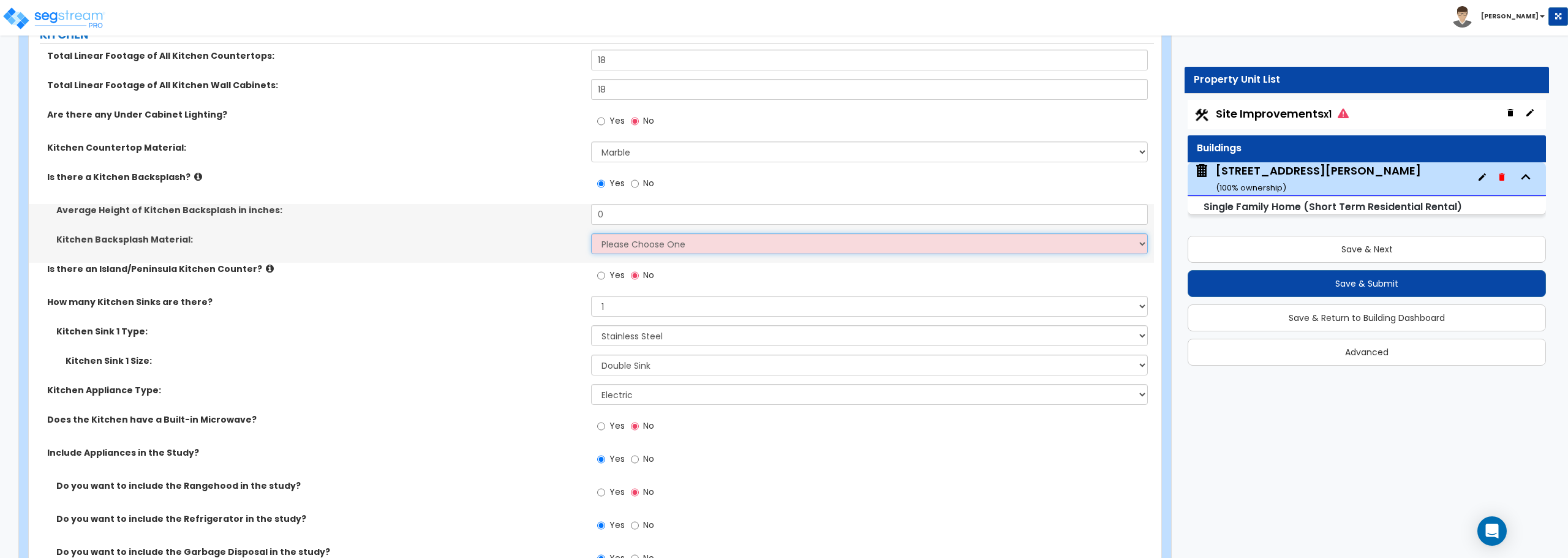
drag, startPoint x: 609, startPoint y: 242, endPoint x: 614, endPoint y: 248, distance: 7.8
click at [609, 242] on select "Please Choose One Plastic Laminate Solid Surface Stone Quartz Tile Stainless St…" at bounding box center [869, 243] width 556 height 21
select select "6"
click at [591, 233] on select "Please Choose One Plastic Laminate Solid Surface Stone Quartz Tile Stainless St…" at bounding box center [869, 243] width 556 height 21
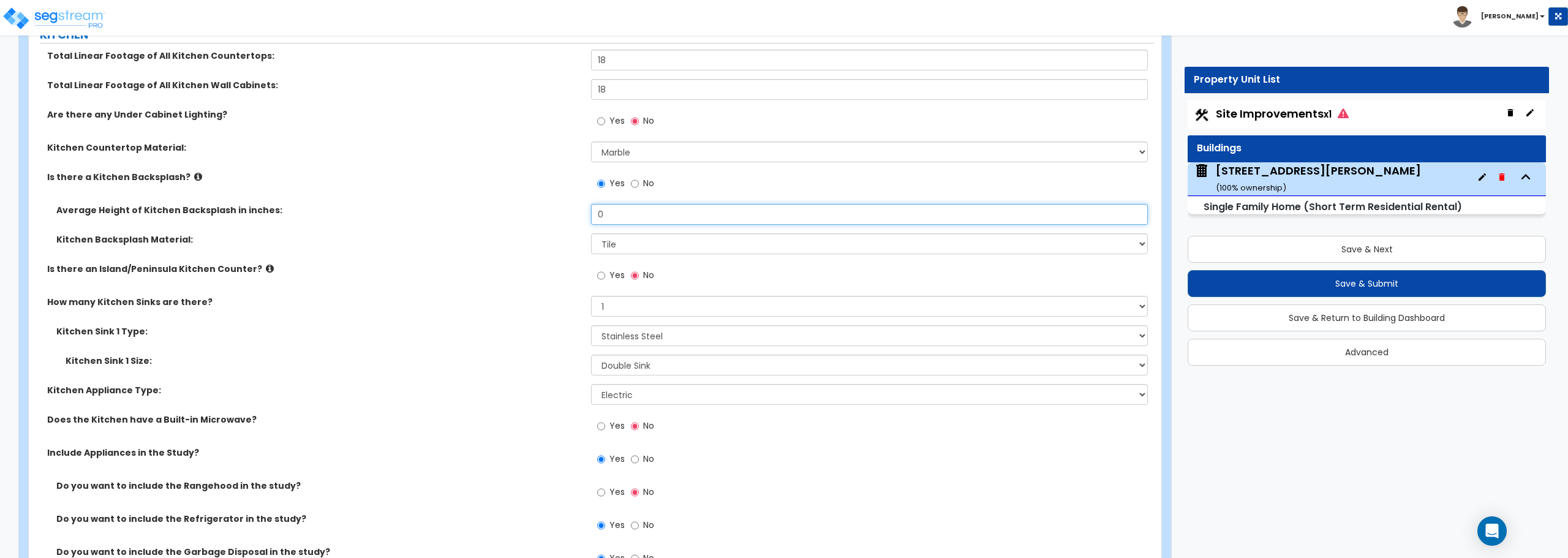
drag, startPoint x: 609, startPoint y: 216, endPoint x: 535, endPoint y: 217, distance: 74.0
click at [535, 217] on div "Average Height of Kitchen Backsplash in inches: 0" at bounding box center [591, 218] width 1125 height 30
type input "18"
click at [439, 349] on div "Kitchen Sink 1 Type: Please Choose One Stainless Steel Porcelain Enamel Cast Ir…" at bounding box center [591, 340] width 1125 height 30
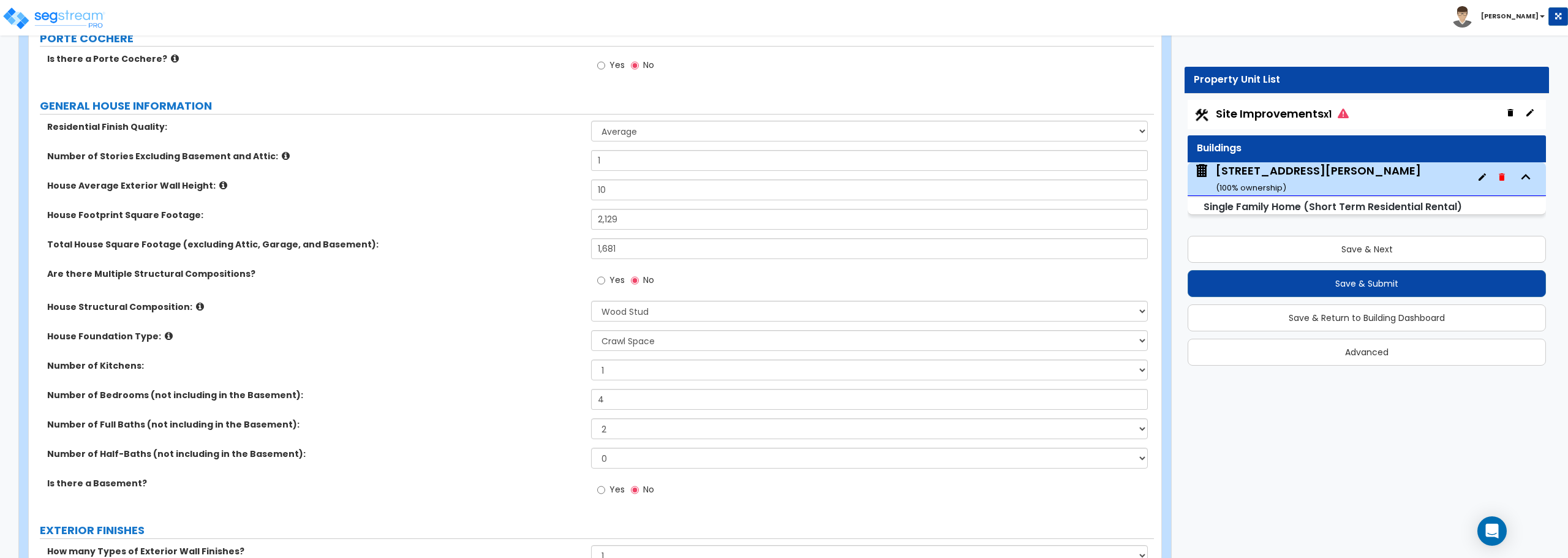
scroll to position [0, 0]
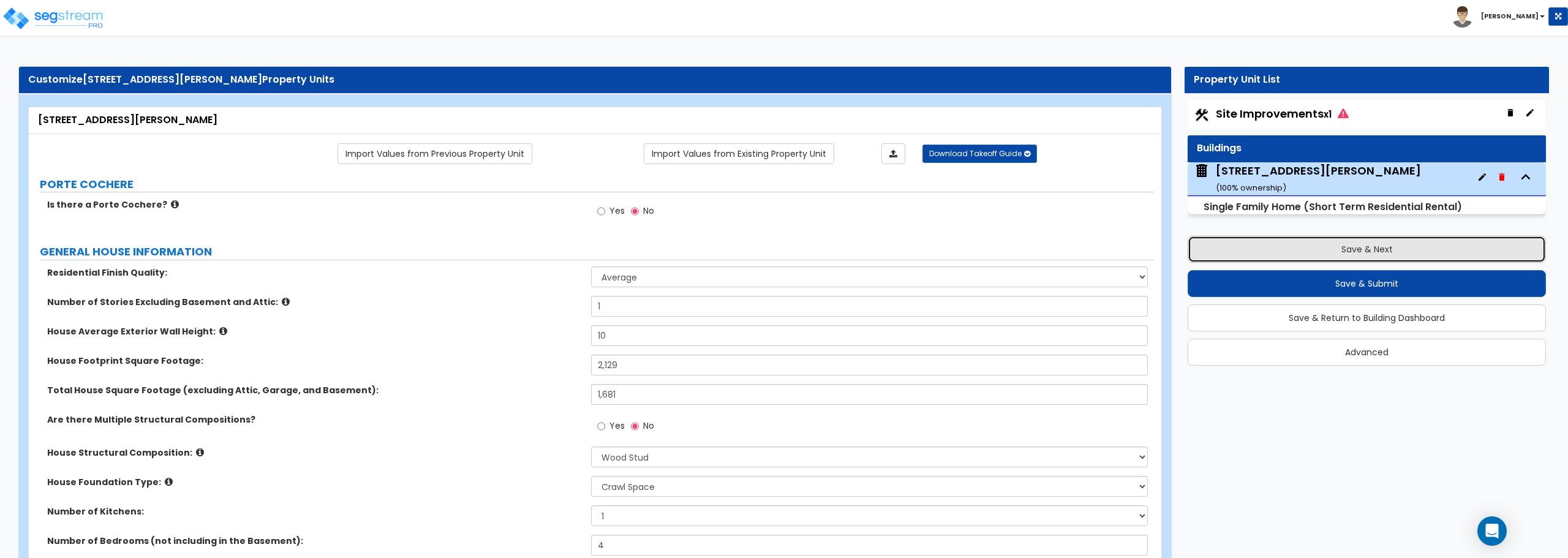
click at [1358, 251] on button "Save & Next" at bounding box center [1367, 249] width 359 height 27
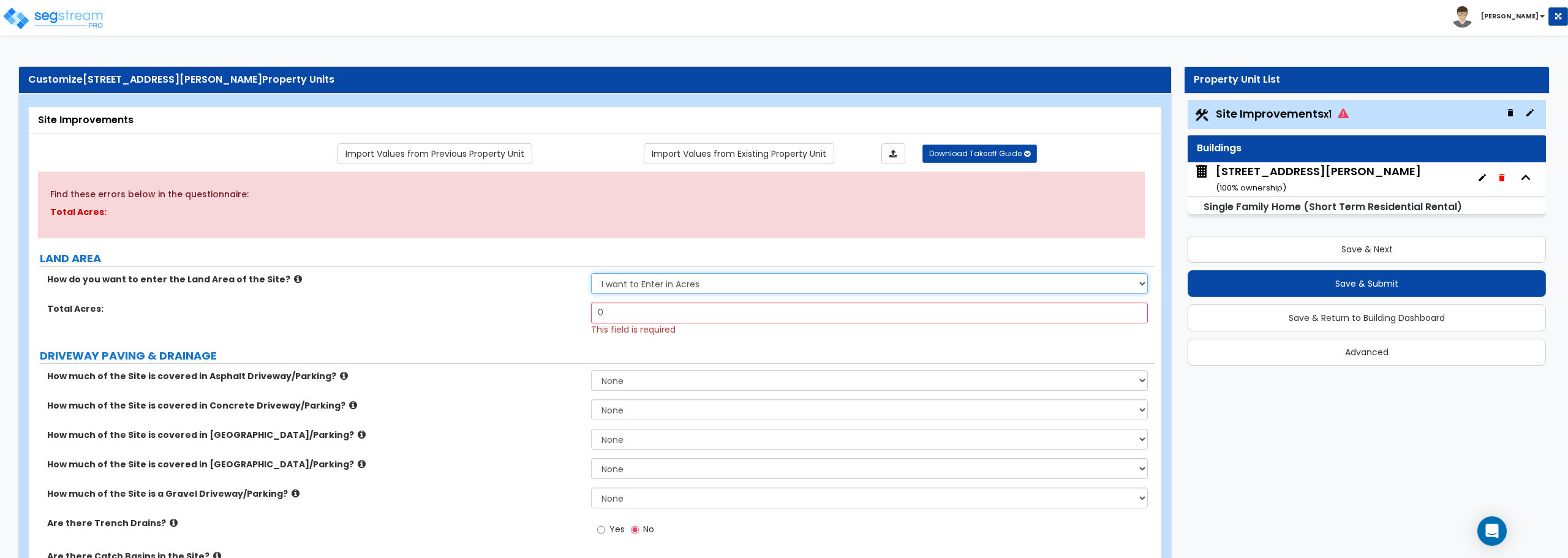
click at [733, 292] on select "I want to Enter in [GEOGRAPHIC_DATA] I want to Enter in Square Feet" at bounding box center [869, 283] width 556 height 21
select select "2"
click at [591, 273] on select "I want to Enter in [GEOGRAPHIC_DATA] I want to Enter in Square Feet" at bounding box center [869, 283] width 556 height 21
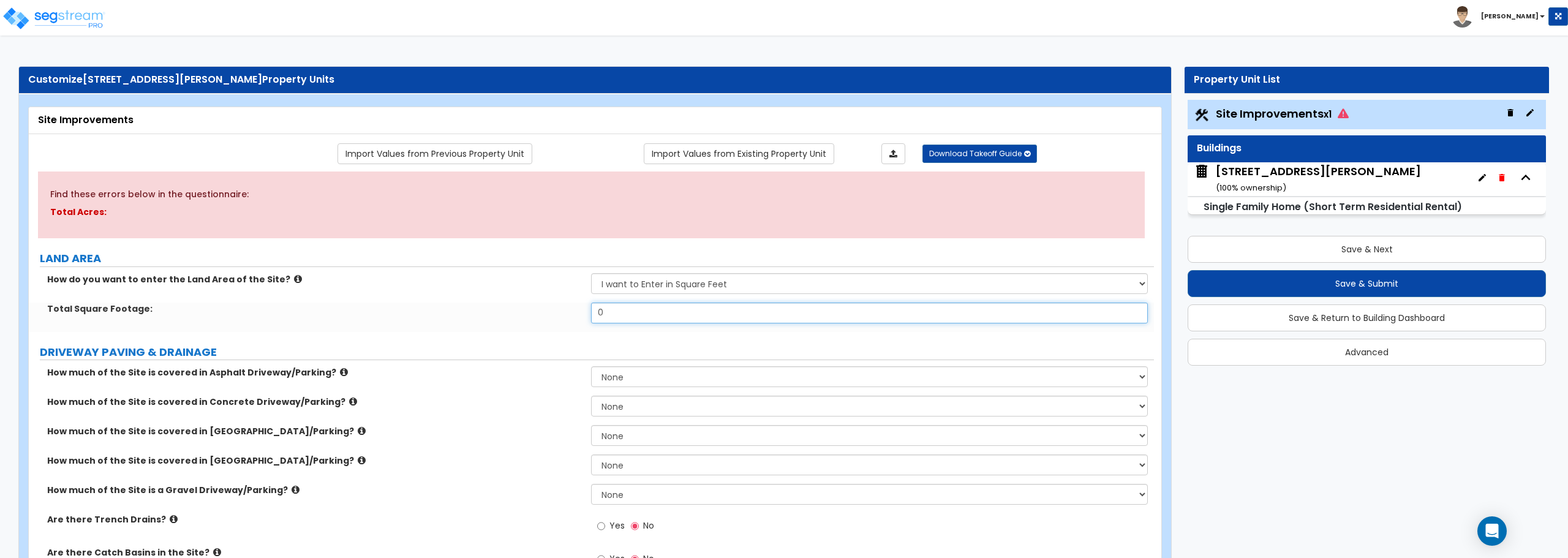
click at [714, 308] on input "0" at bounding box center [869, 312] width 556 height 21
click at [711, 321] on input "0" at bounding box center [869, 312] width 556 height 21
type input "5,998"
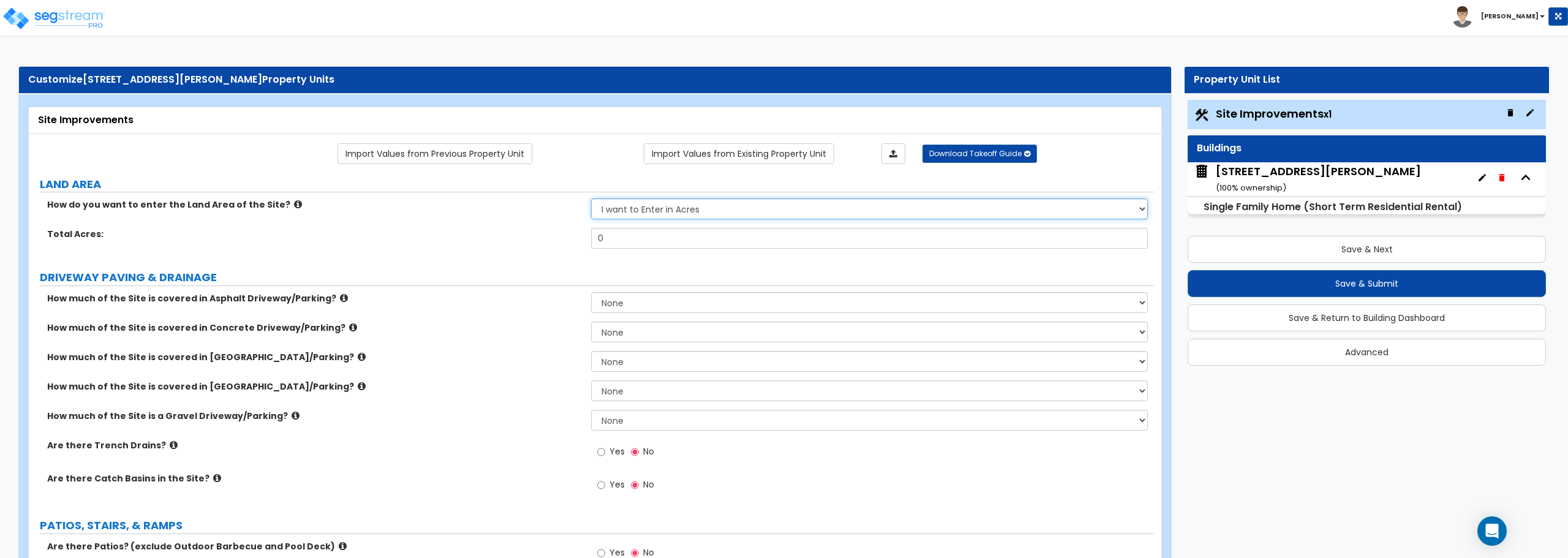
click at [736, 207] on select "I want to Enter in [GEOGRAPHIC_DATA] I want to Enter in Square Feet" at bounding box center [869, 208] width 556 height 21
select select "2"
click at [591, 199] on select "I want to Enter in [GEOGRAPHIC_DATA] I want to Enter in Square Feet" at bounding box center [869, 208] width 556 height 21
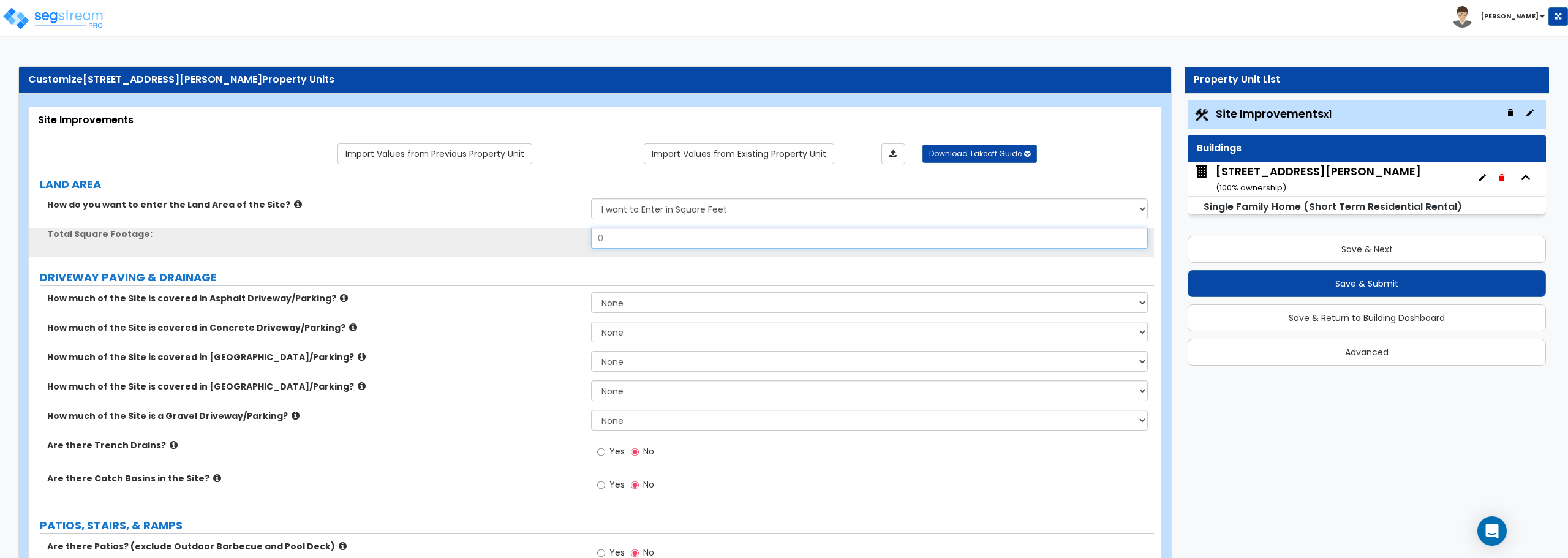
click at [691, 241] on input "0" at bounding box center [869, 238] width 556 height 21
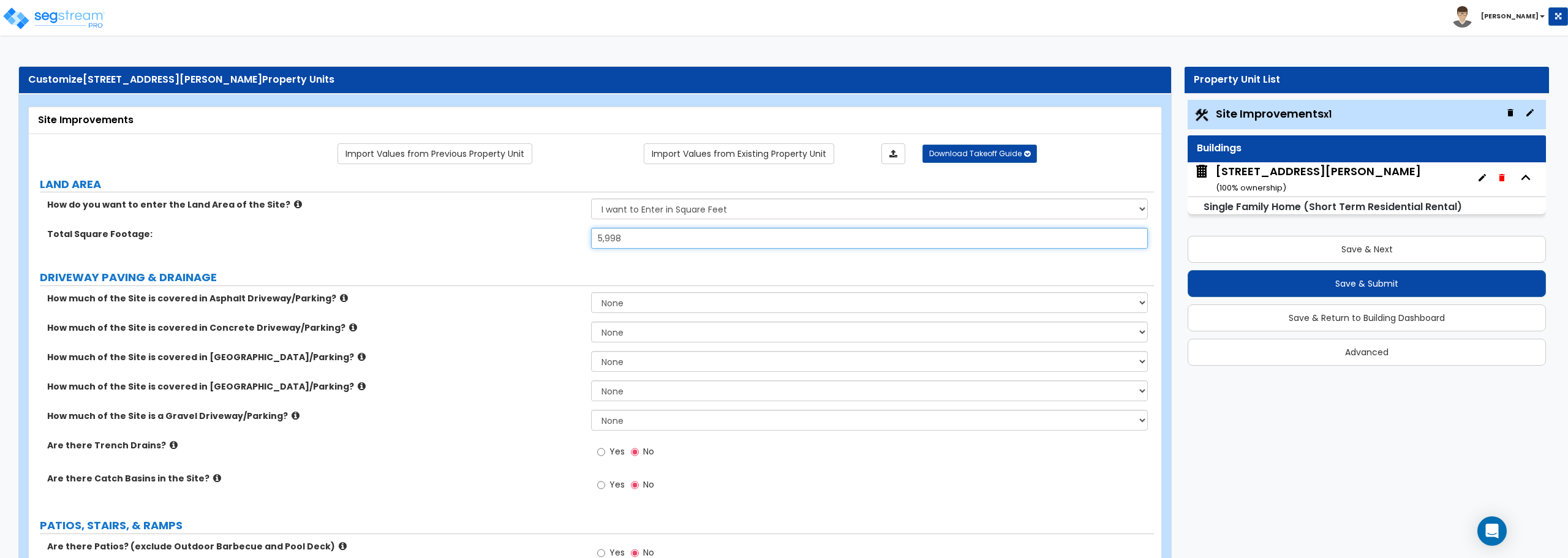
type input "5,998"
click at [677, 329] on select "None I want to Enter an Approximate Percentage I want to Enter the Square Foota…" at bounding box center [869, 331] width 556 height 21
select select "2"
click at [591, 321] on select "None I want to Enter an Approximate Percentage I want to Enter the Square Foota…" at bounding box center [869, 331] width 556 height 21
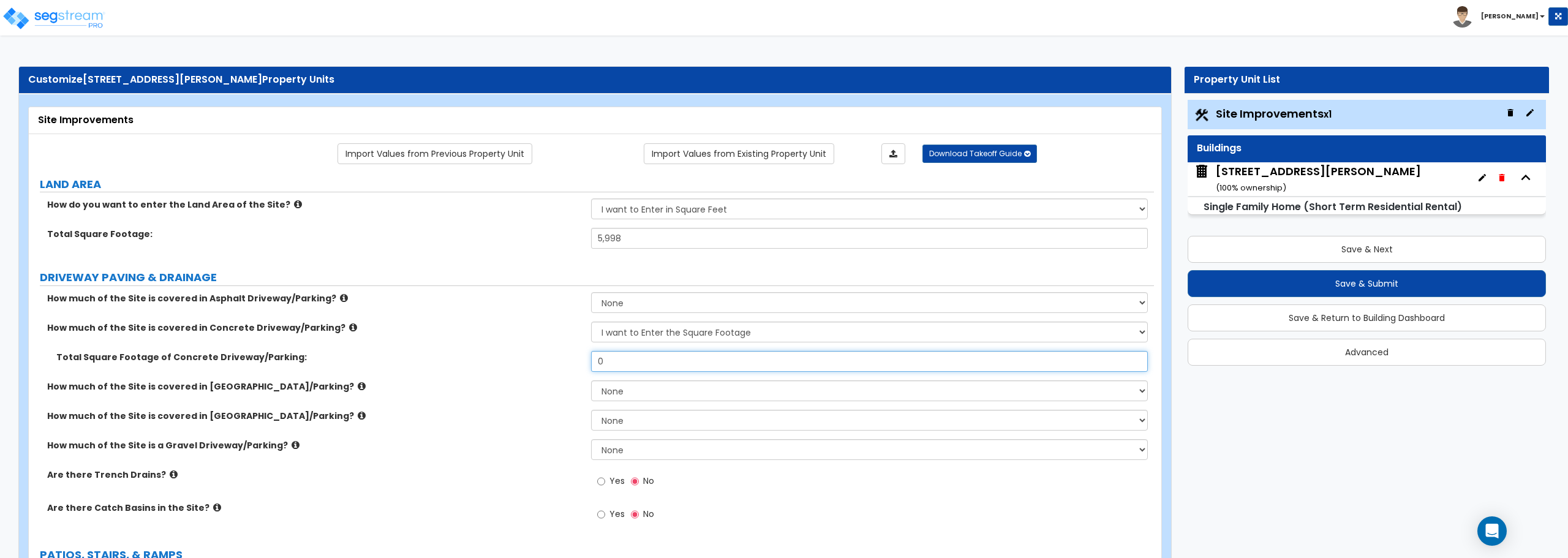
drag, startPoint x: 665, startPoint y: 363, endPoint x: 528, endPoint y: 363, distance: 137.0
click at [528, 363] on div "Total Square Footage of Concrete Driveway/Parking: 0" at bounding box center [591, 365] width 1125 height 30
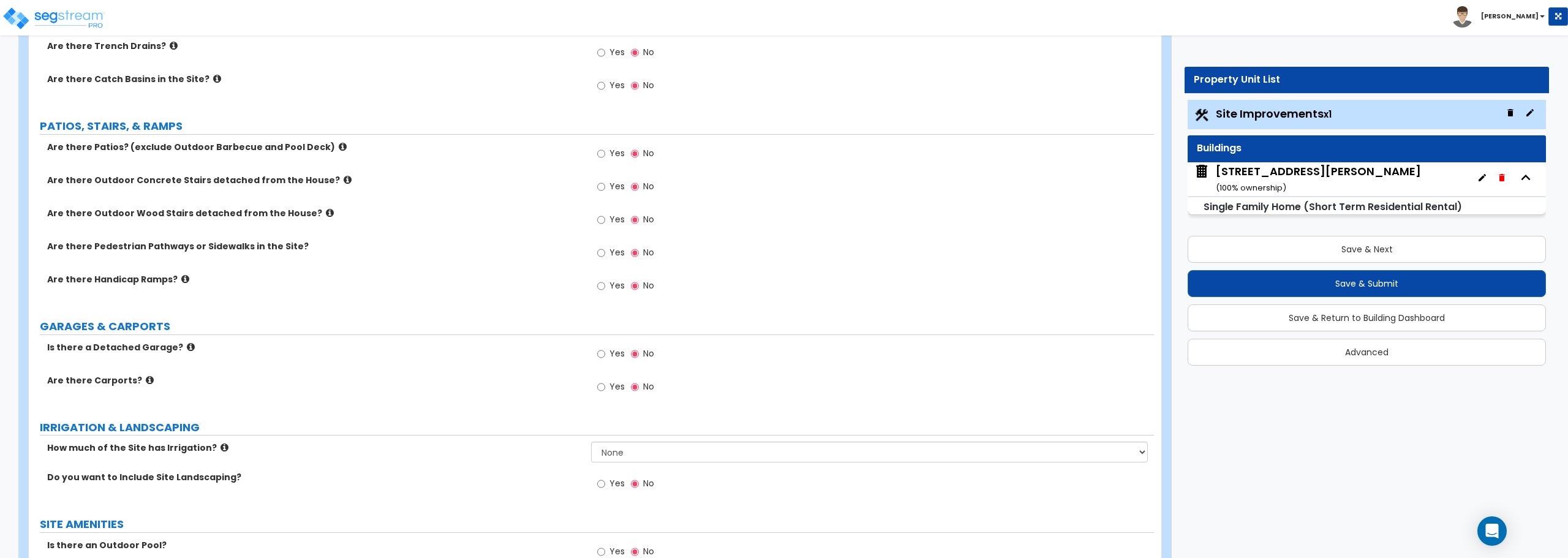
scroll to position [490, 0]
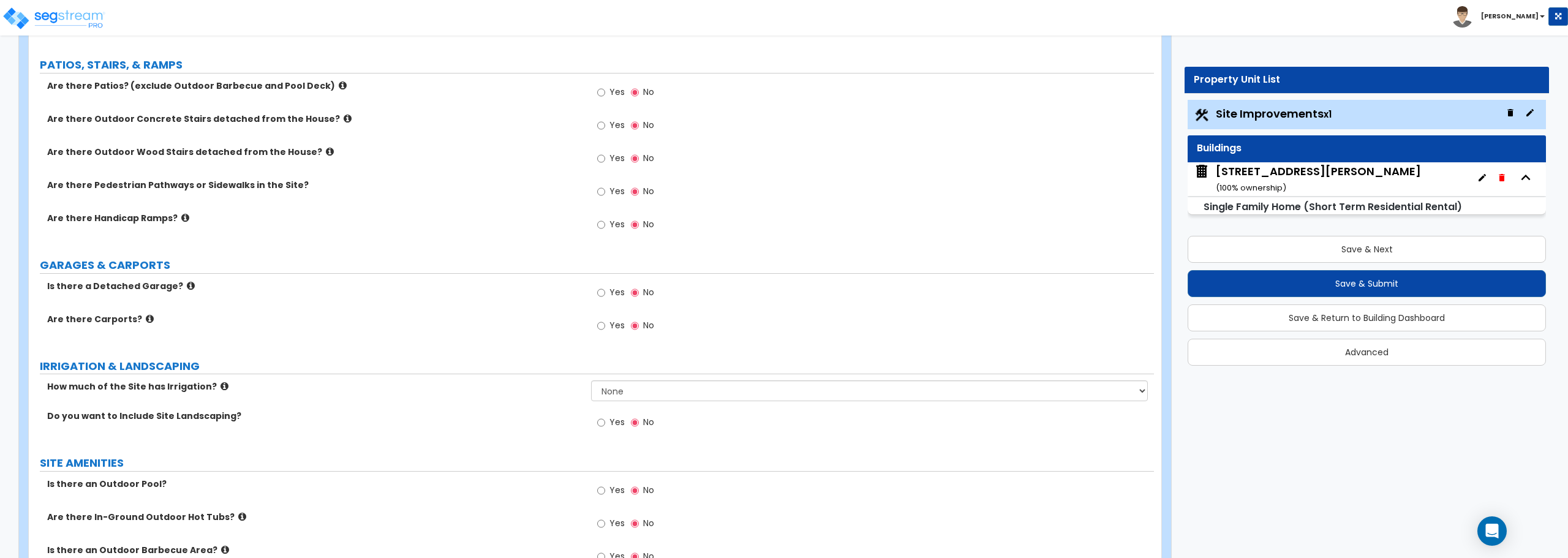
type input "445"
click at [611, 91] on span "Yes" at bounding box center [616, 92] width 15 height 13
click at [605, 91] on input "Yes" at bounding box center [601, 92] width 8 height 13
radio input "true"
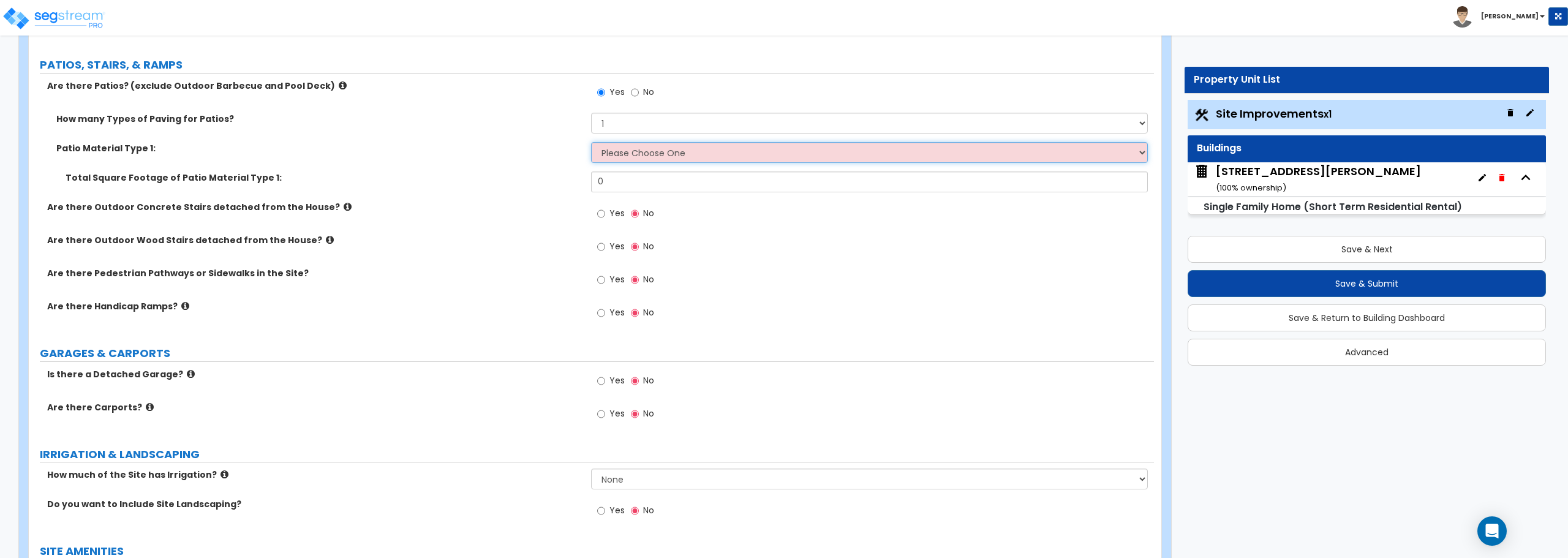
click at [626, 150] on select "Please Choose One Bare Concrete Stamped Concrete Brick Pavers Stone Pavers Tile…" at bounding box center [869, 152] width 556 height 21
select select "1"
click at [591, 142] on select "Please Choose One Bare Concrete Stamped Concrete Brick Pavers Stone Pavers Tile…" at bounding box center [869, 152] width 556 height 21
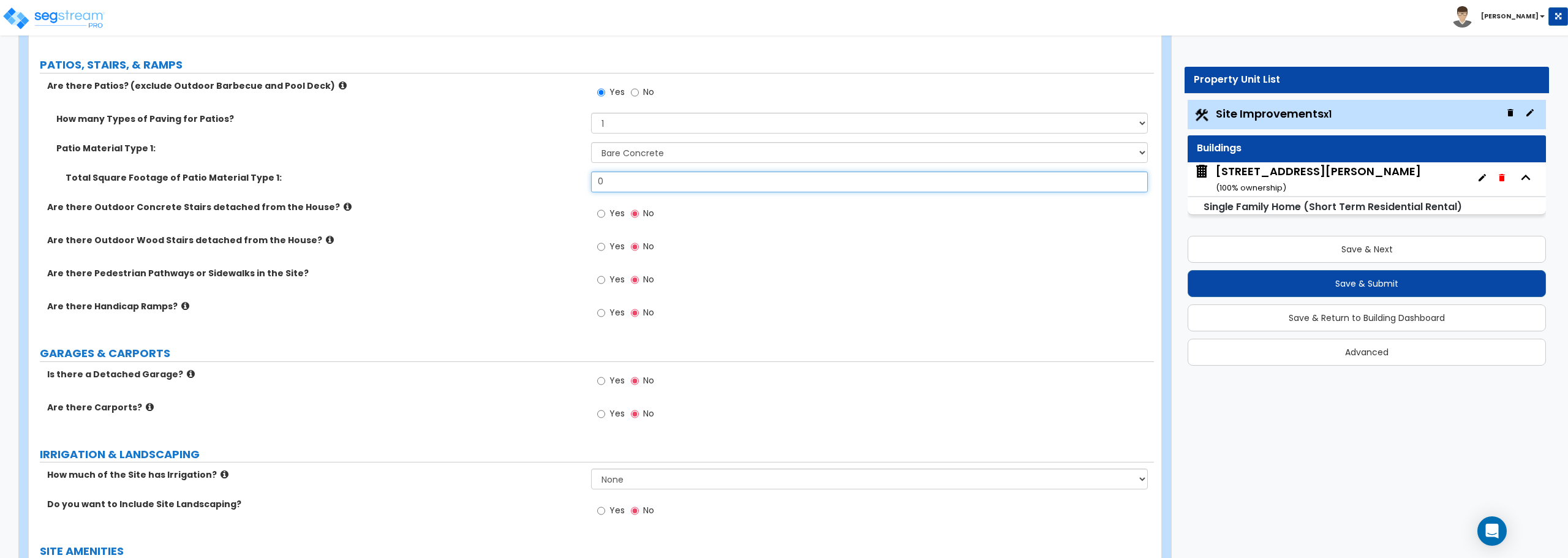
drag, startPoint x: 625, startPoint y: 179, endPoint x: 573, endPoint y: 172, distance: 52.5
click at [573, 172] on div "Total Square Footage of Patio Material Type 1: 0" at bounding box center [591, 186] width 1125 height 30
type input "146"
click at [601, 243] on input "Yes" at bounding box center [601, 246] width 8 height 13
radio input "true"
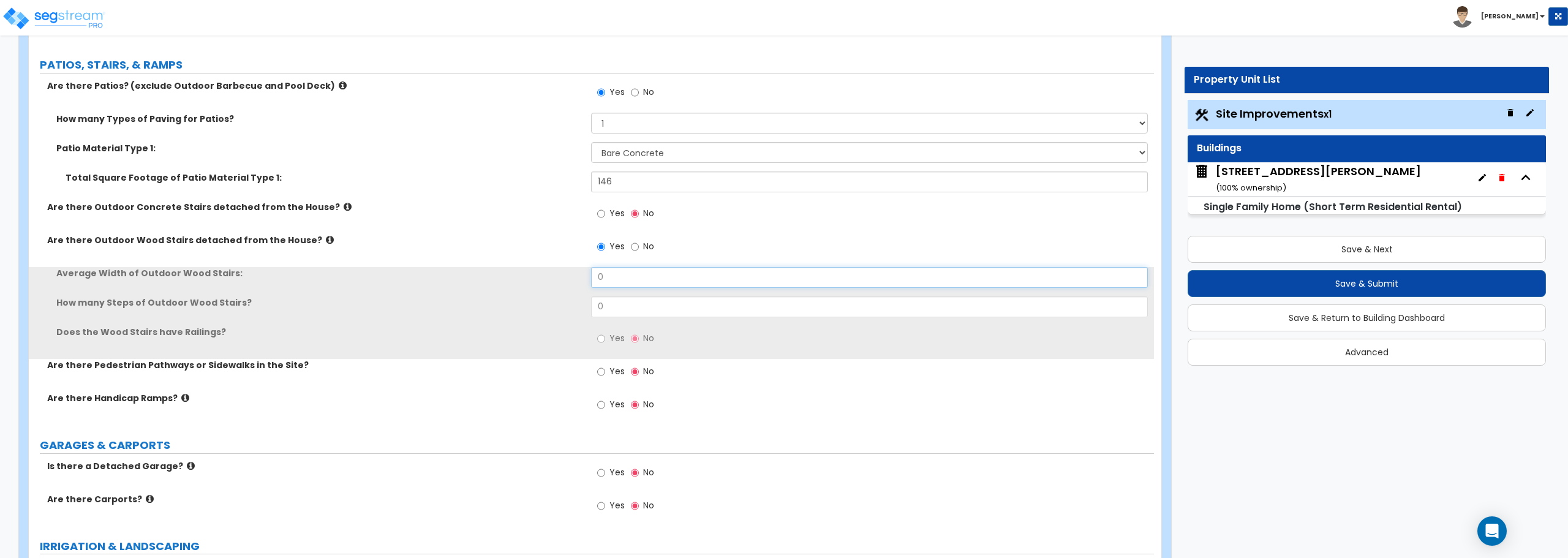
click at [628, 279] on input "0" at bounding box center [869, 277] width 556 height 21
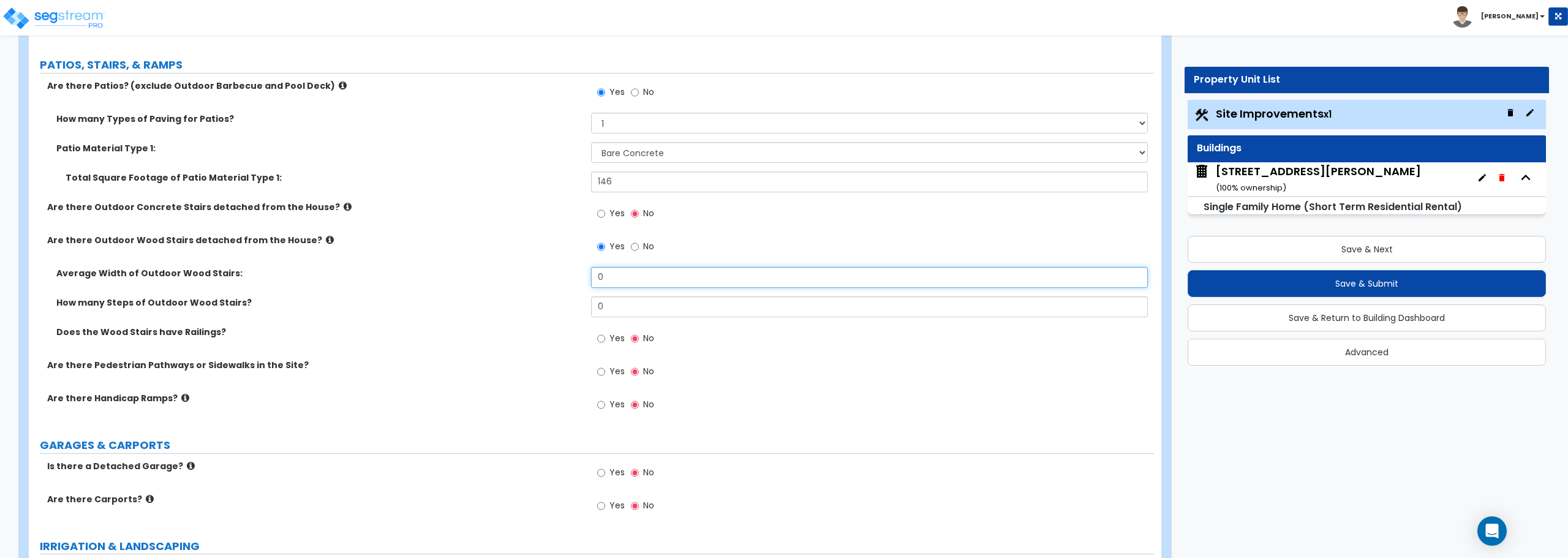
drag, startPoint x: 628, startPoint y: 279, endPoint x: 516, endPoint y: 278, distance: 112.0
click at [516, 278] on div "Average Width of Outdoor Wood Stairs: 0" at bounding box center [591, 282] width 1125 height 30
type input "3"
drag, startPoint x: 617, startPoint y: 305, endPoint x: 485, endPoint y: 309, distance: 132.1
click at [485, 309] on div "How many Steps of Outdoor Wood Stairs? 0" at bounding box center [591, 310] width 1125 height 30
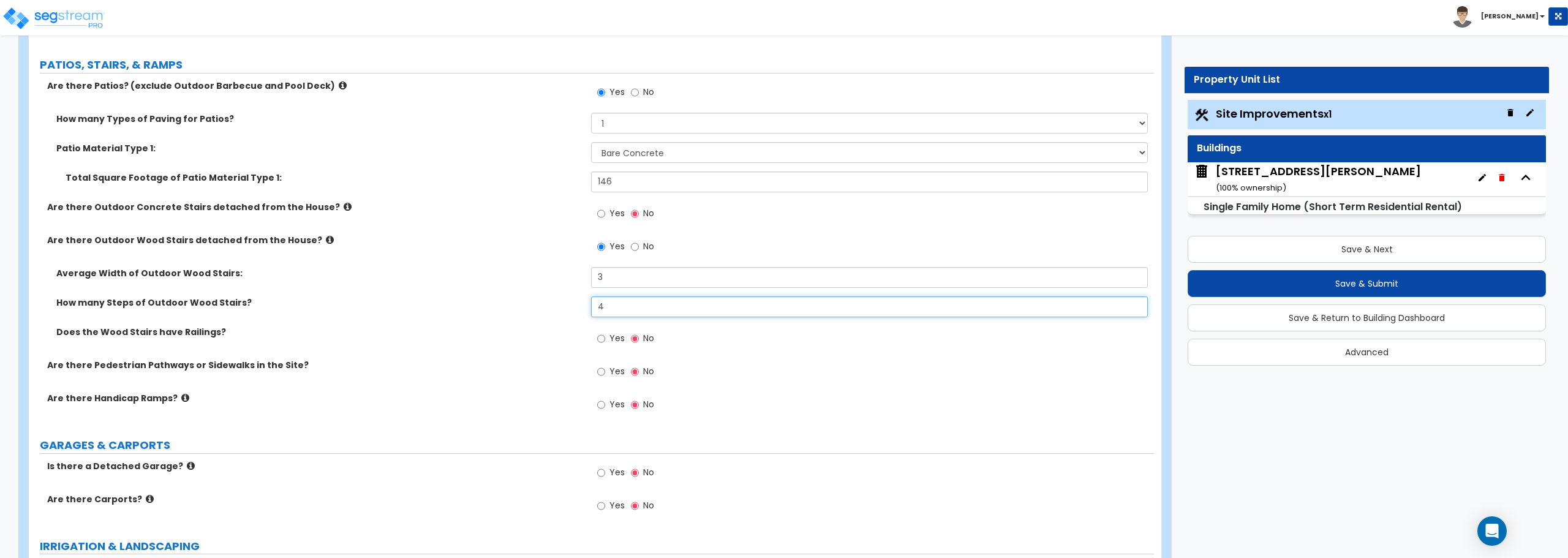
scroll to position [551, 0]
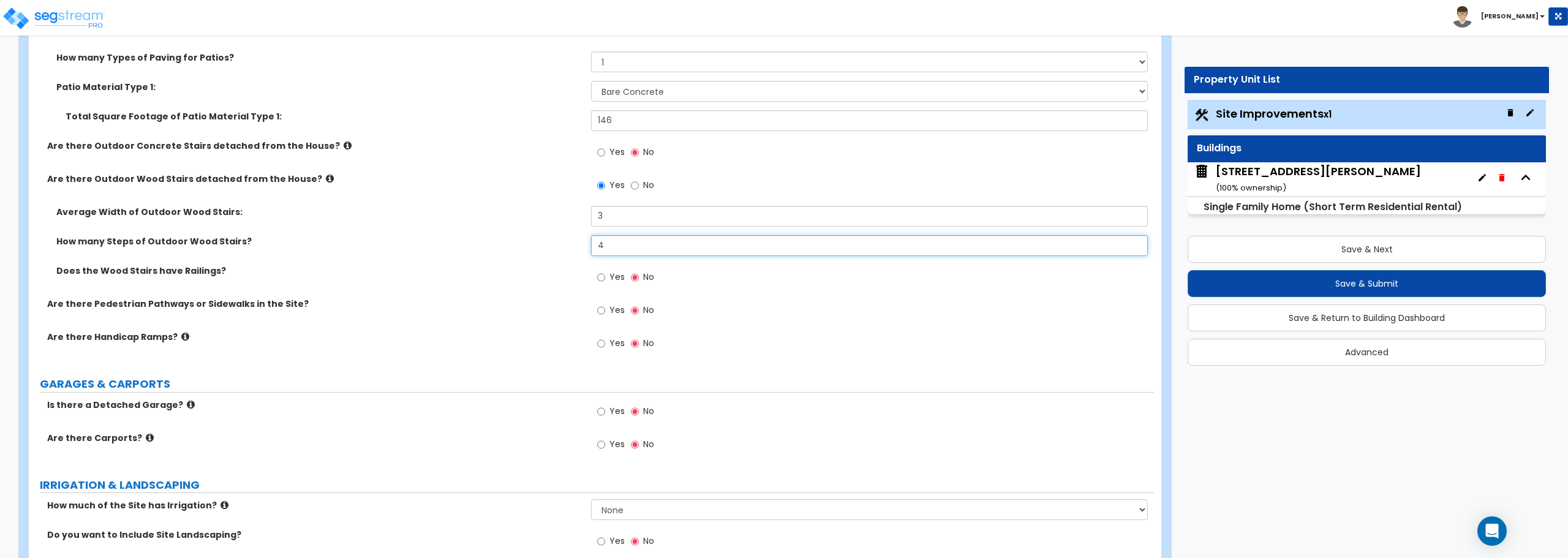
type input "4"
click at [606, 275] on label "Yes" at bounding box center [611, 278] width 28 height 21
click at [605, 275] on input "Yes" at bounding box center [601, 277] width 8 height 13
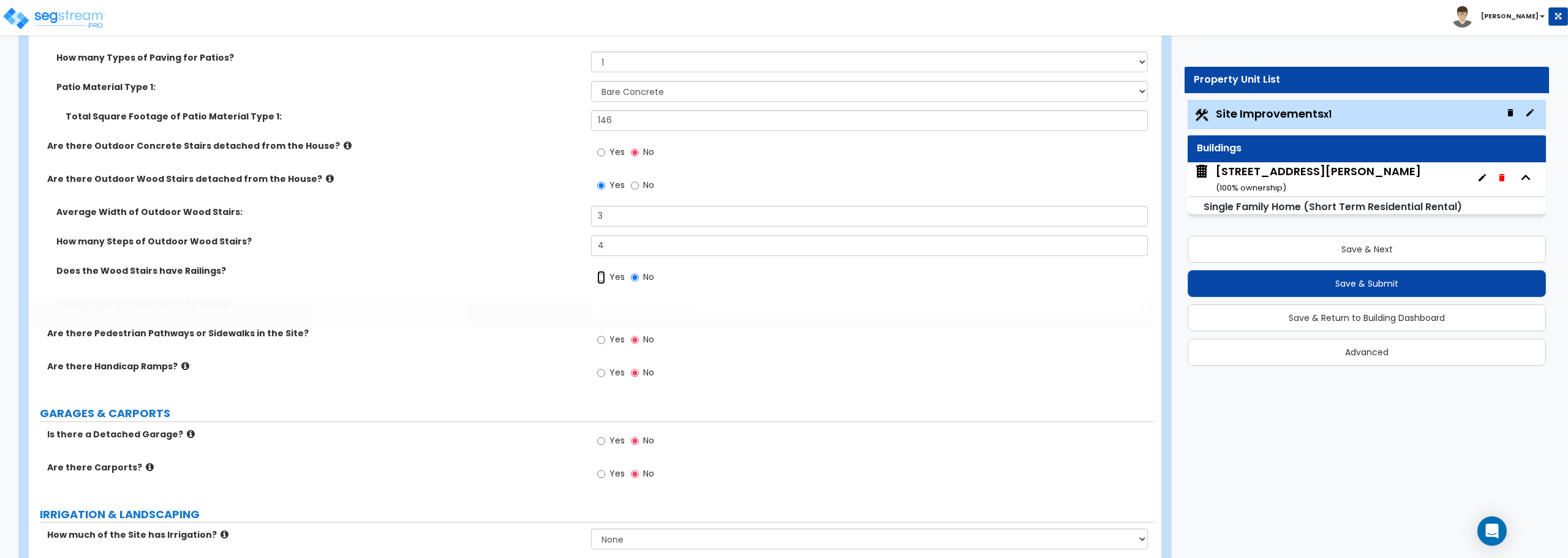
radio input "true"
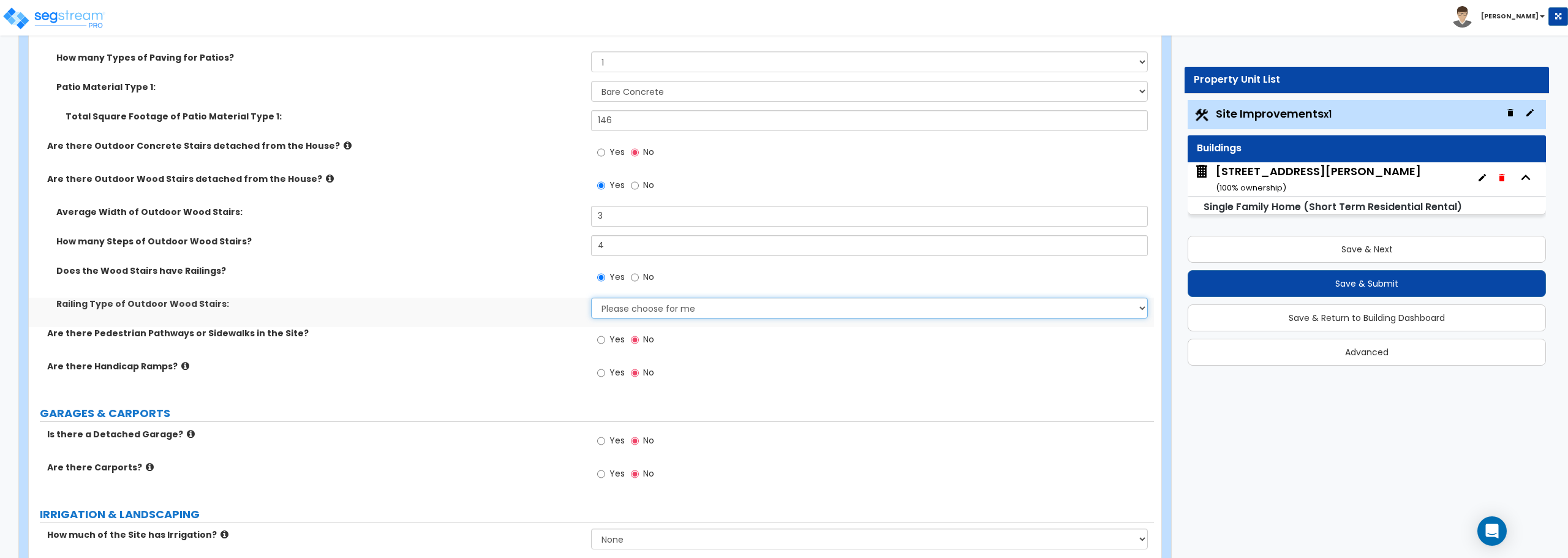
click at [616, 309] on select "Please choose for me Steel Aluminum Wood" at bounding box center [869, 308] width 556 height 21
select select "3"
click at [591, 298] on select "Please choose for me Steel Aluminum Wood" at bounding box center [869, 308] width 556 height 21
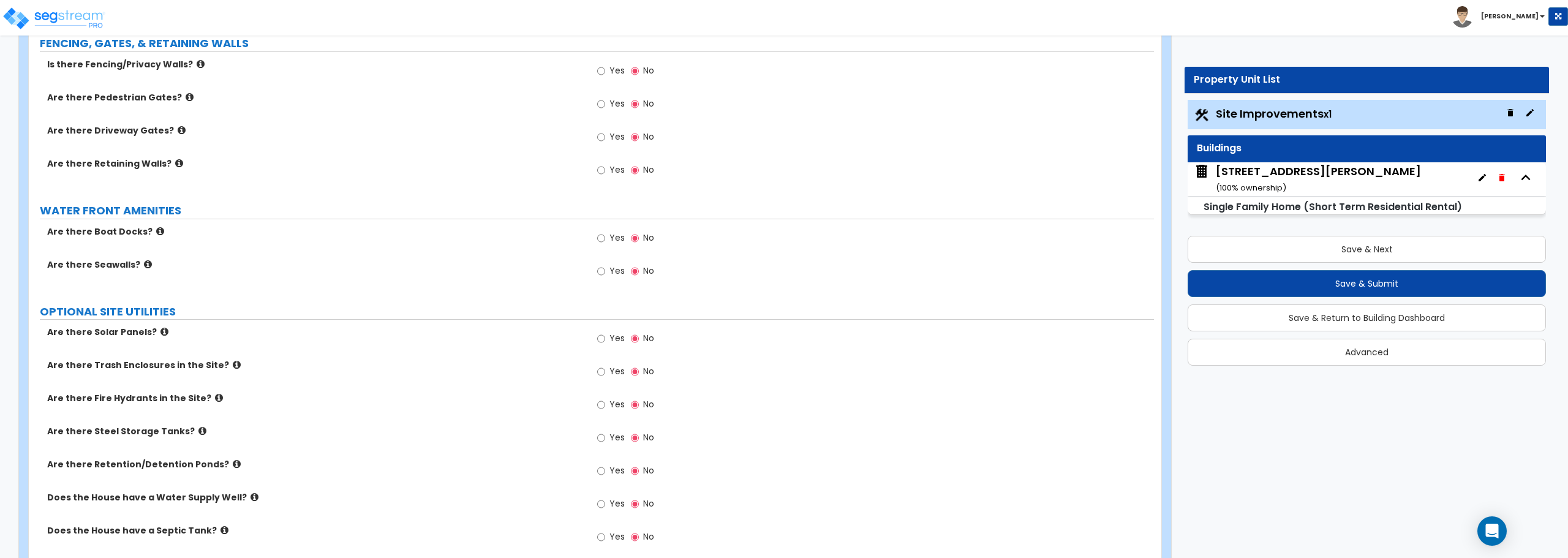
scroll to position [1592, 0]
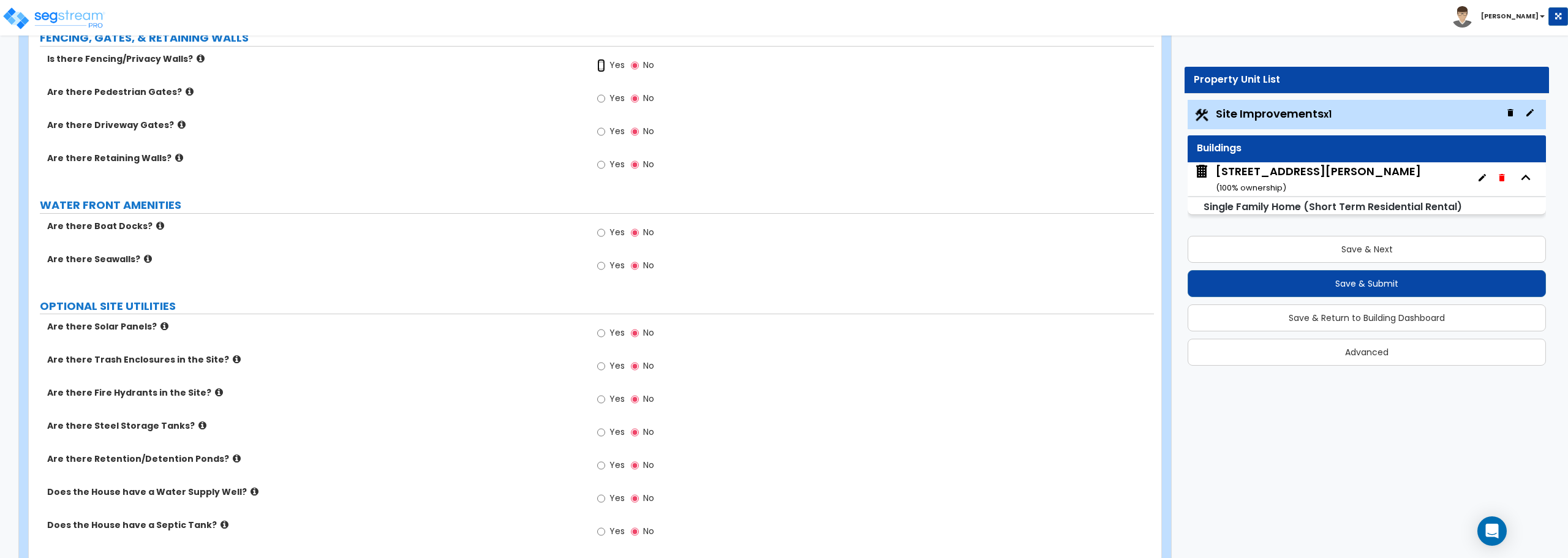
click at [602, 66] on input "Yes" at bounding box center [601, 65] width 8 height 13
radio input "true"
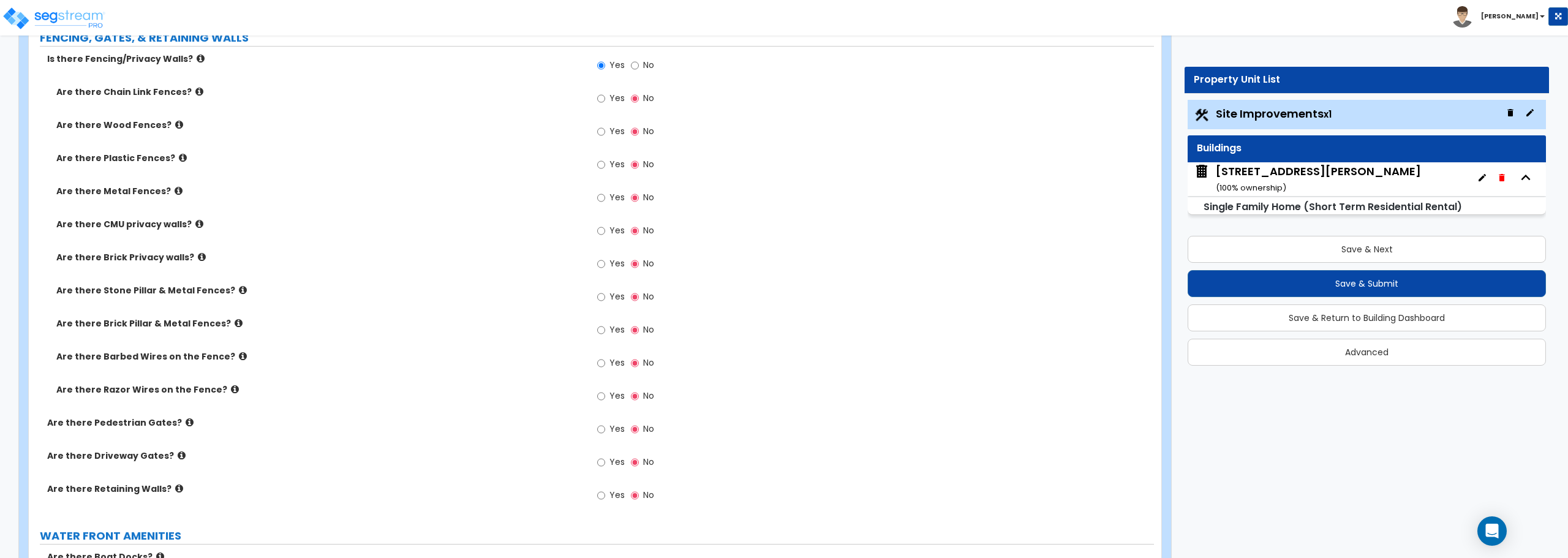
click at [606, 133] on label "Yes" at bounding box center [611, 132] width 28 height 21
click at [605, 133] on input "Yes" at bounding box center [601, 131] width 8 height 13
radio input "true"
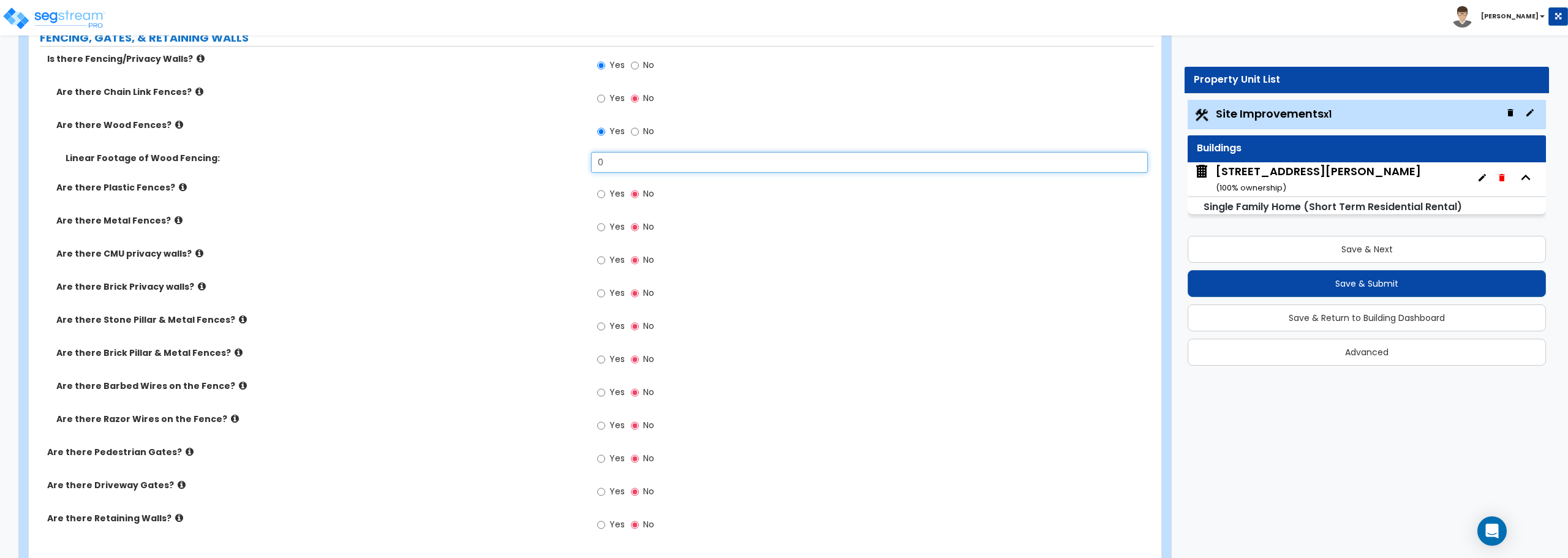
drag, startPoint x: 614, startPoint y: 165, endPoint x: 579, endPoint y: 166, distance: 35.0
click at [579, 166] on div "Linear Footage of Wood Fencing: 0" at bounding box center [591, 166] width 1125 height 30
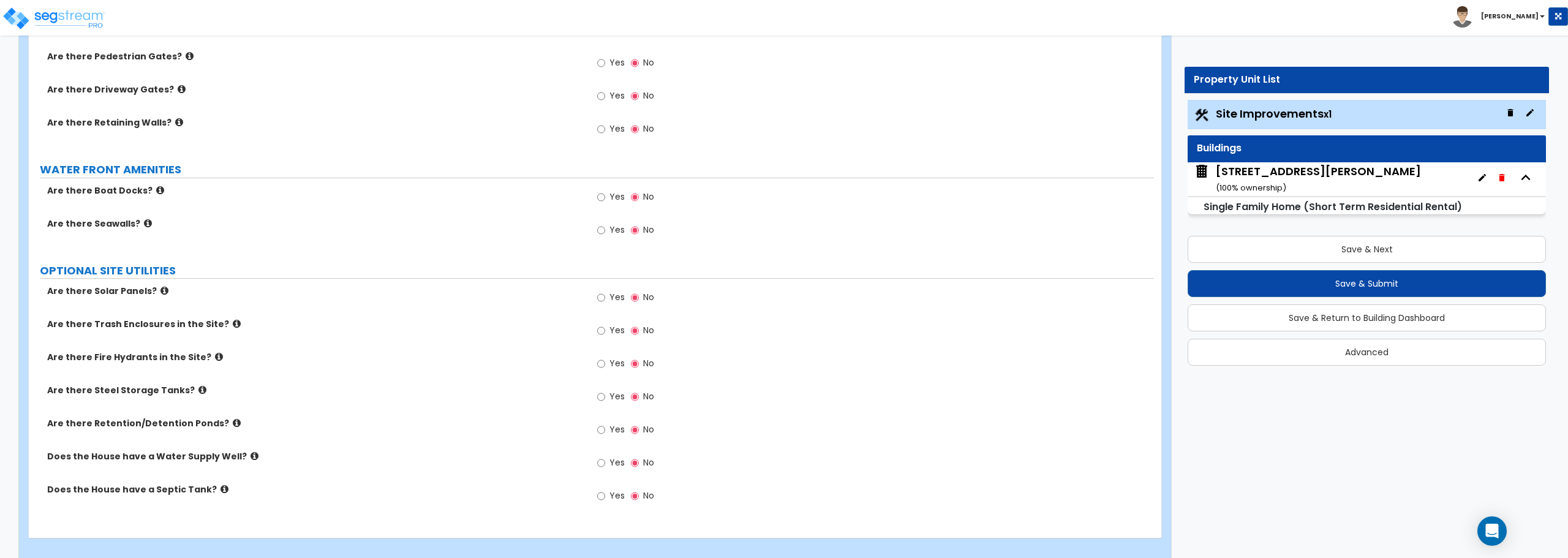
scroll to position [2002, 0]
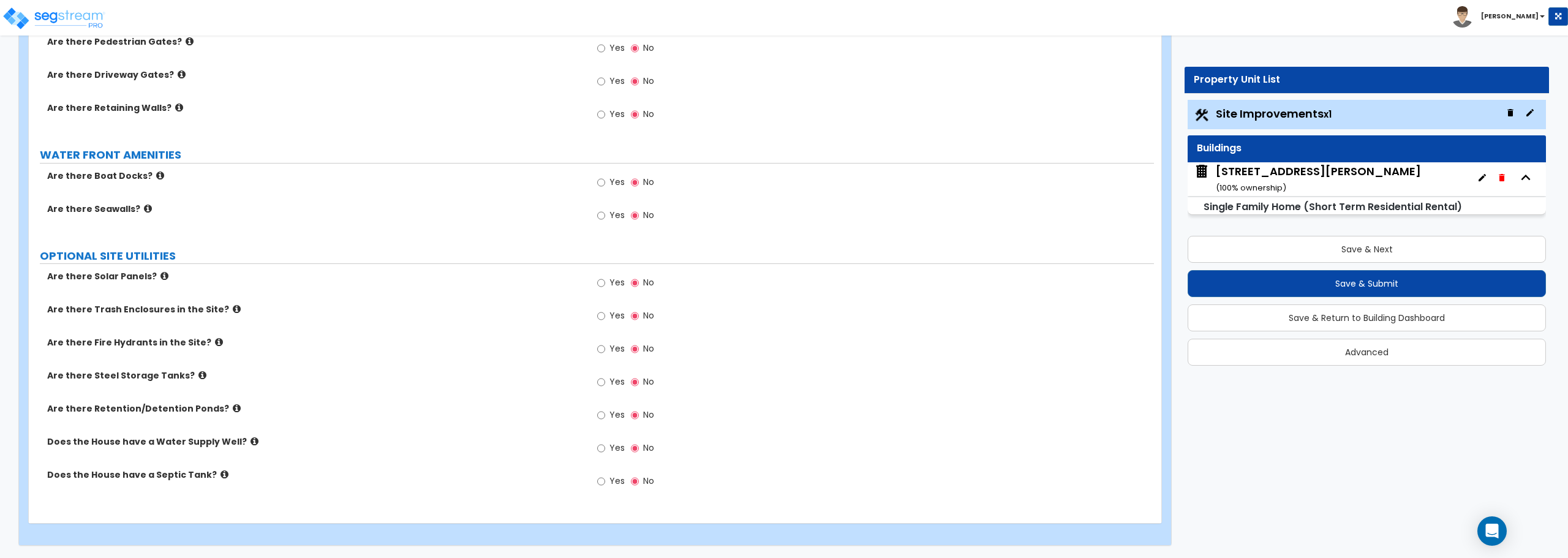
type input "190"
click at [600, 351] on input "Yes" at bounding box center [601, 349] width 8 height 13
radio input "true"
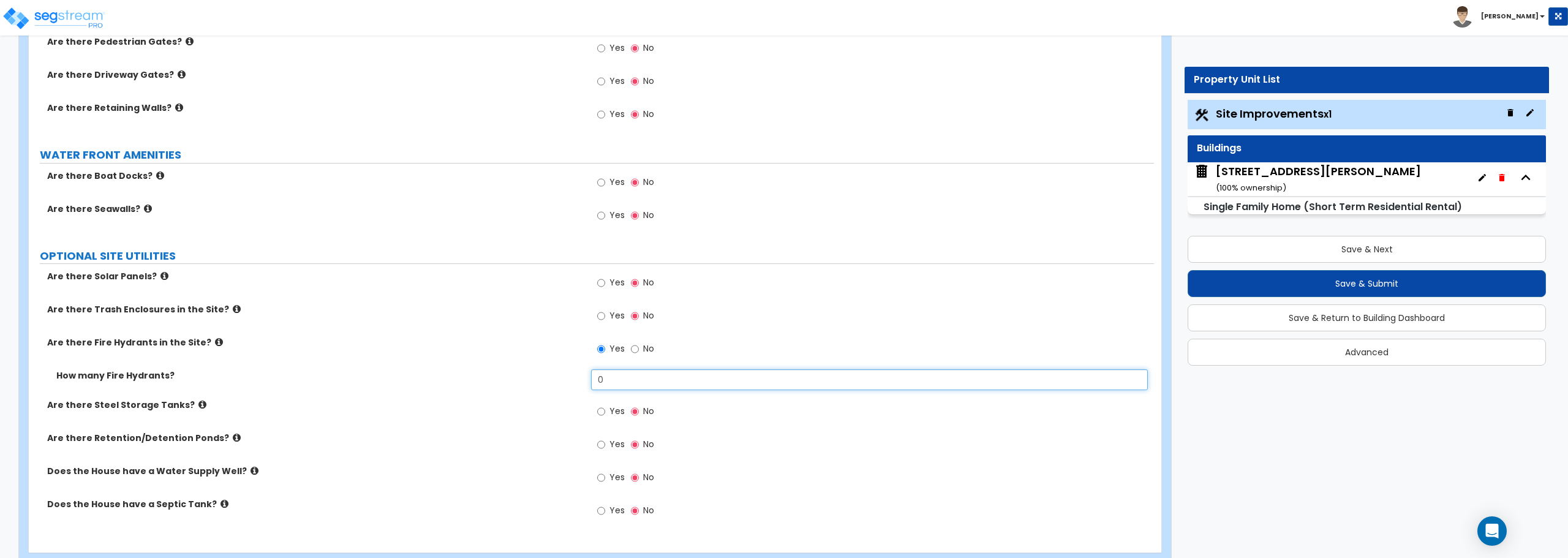
drag, startPoint x: 613, startPoint y: 375, endPoint x: 556, endPoint y: 396, distance: 60.7
click at [556, 396] on div "How many Fire Hydrants? 0" at bounding box center [591, 384] width 1125 height 30
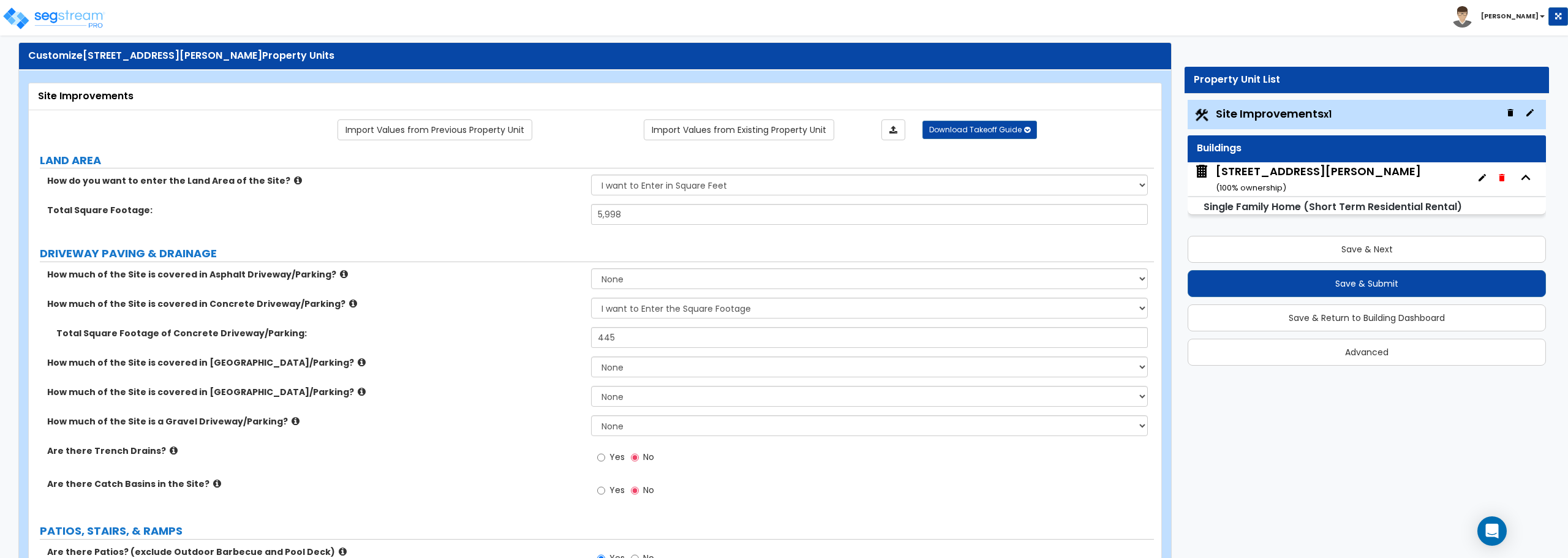
scroll to position [0, 0]
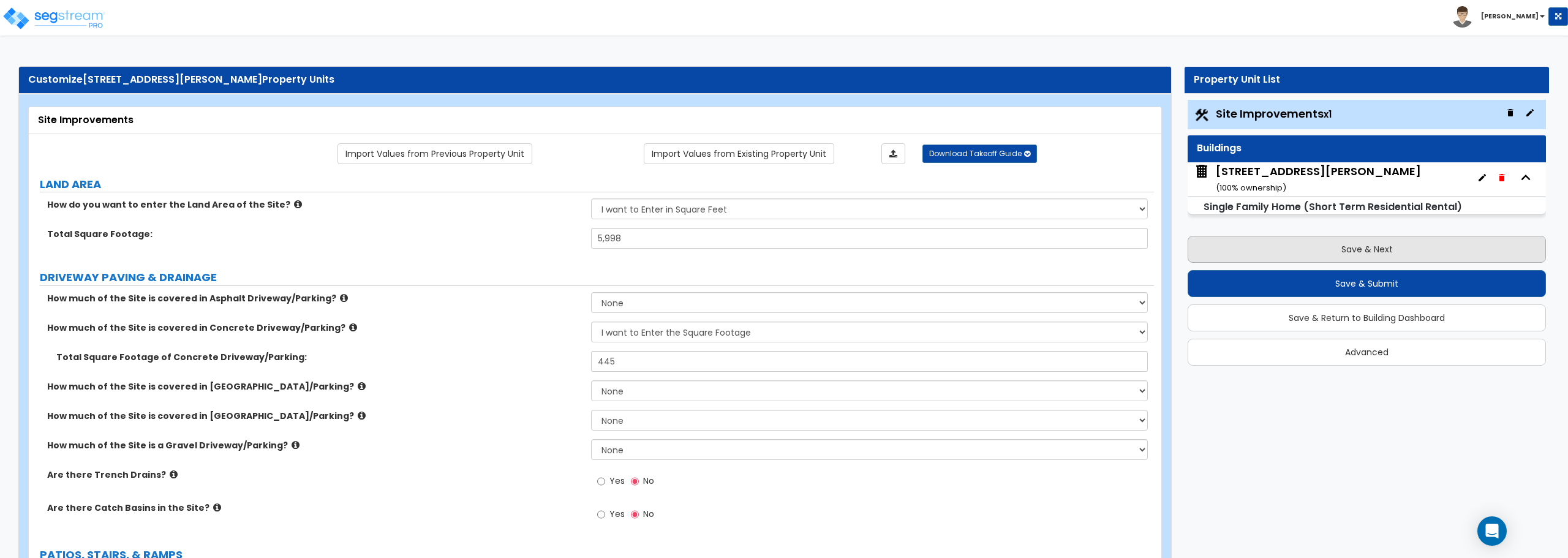
type input "1"
click at [1387, 242] on button "Save & Next" at bounding box center [1367, 249] width 359 height 27
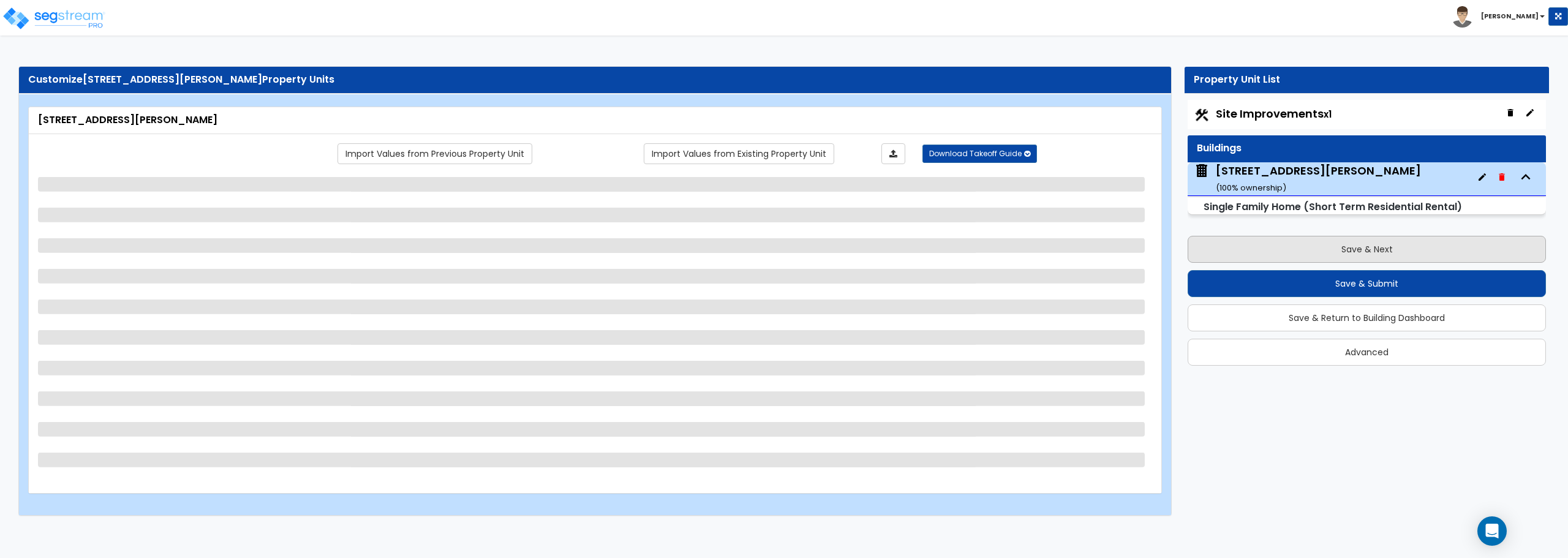
select select "1"
select select "7"
select select "1"
select select "2"
select select "1"
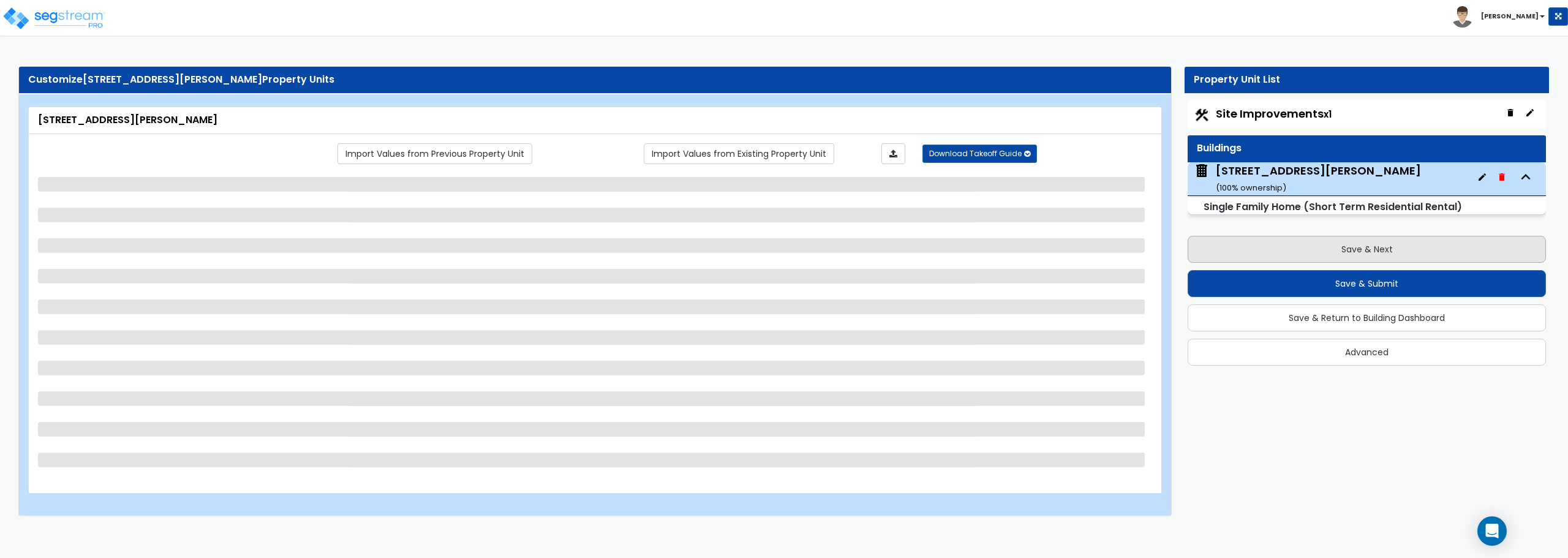
select select "2"
select select "1"
select select "2"
select select "1"
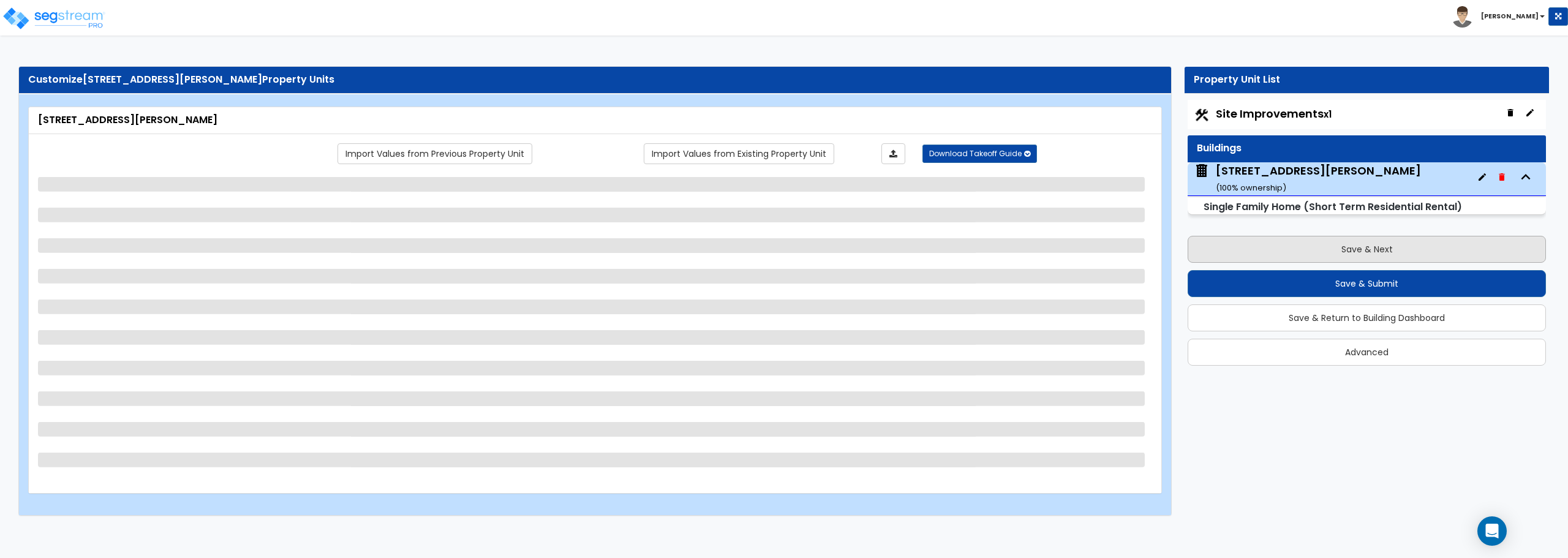
select select "1"
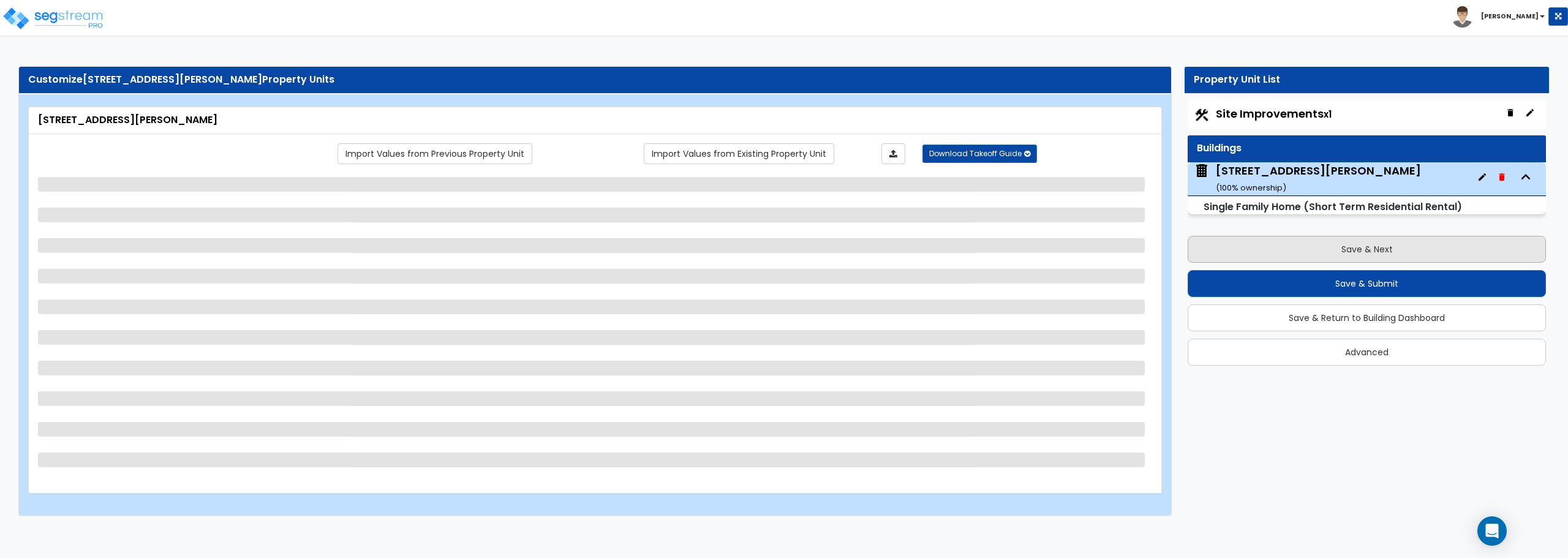
select select "2"
select select "3"
select select "5"
select select "1"
select select "2"
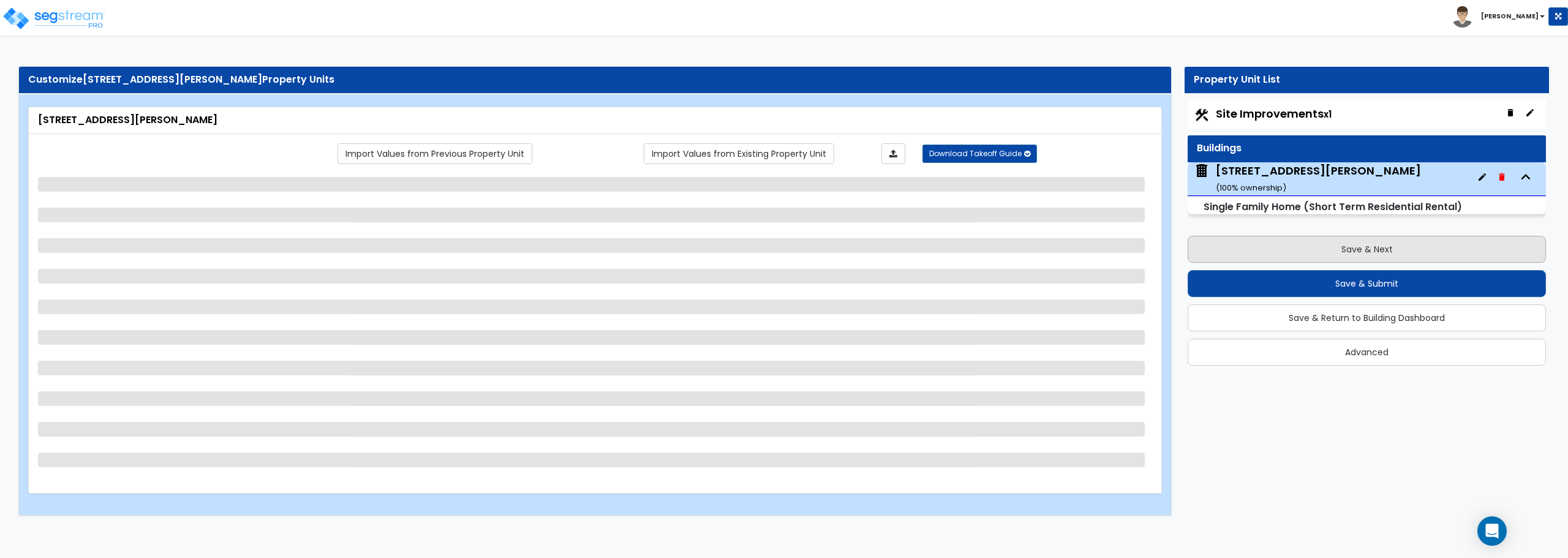
select select "2"
select select "5"
select select "6"
select select "3"
select select "2"
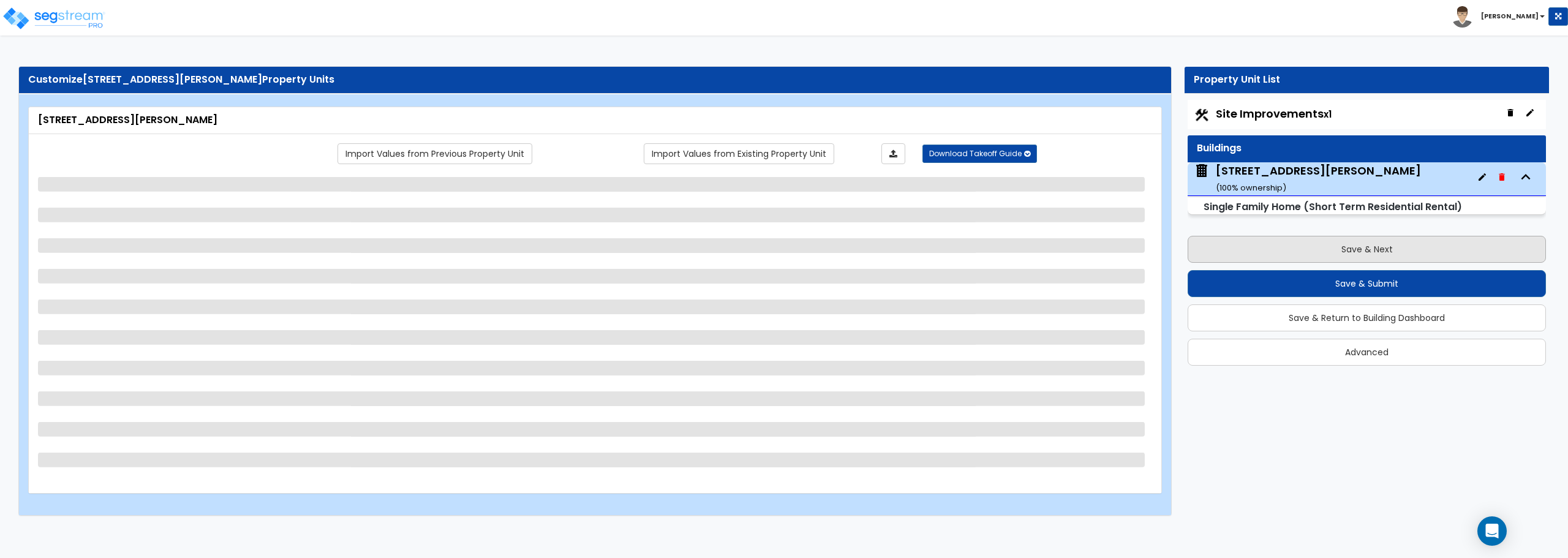
select select "3"
select select "1"
select select "2"
select select "1"
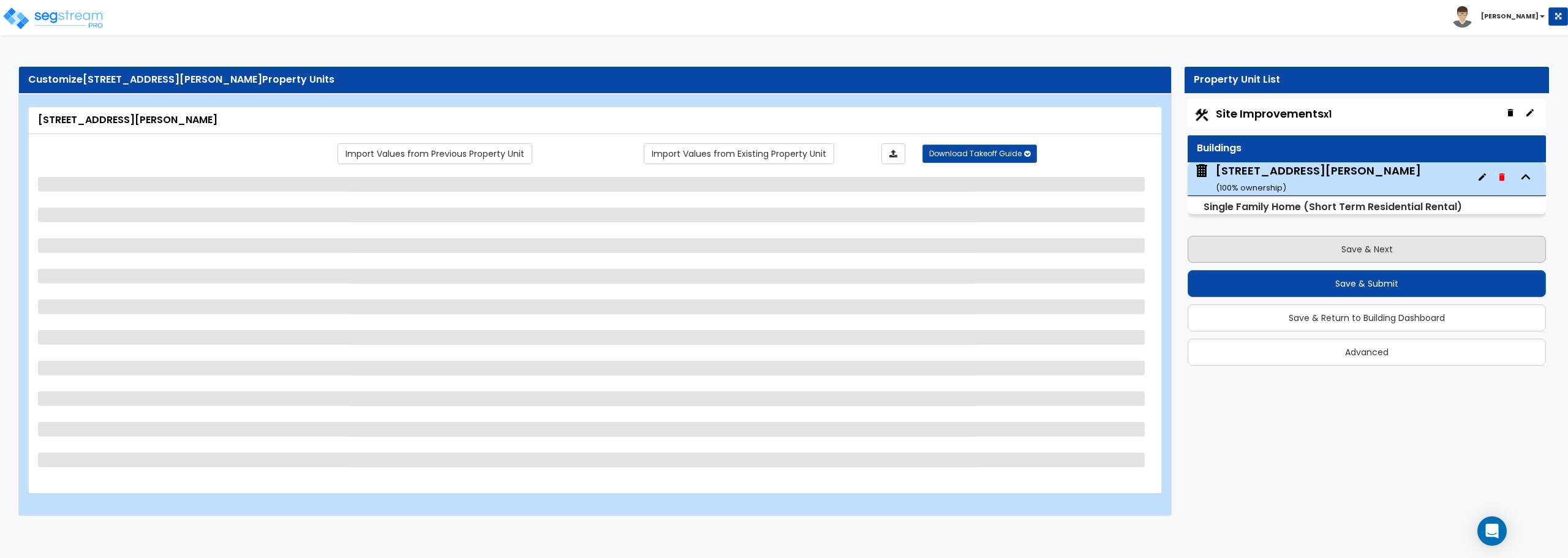
select select "2"
select select "1"
select select "5"
select select "6"
select select "1"
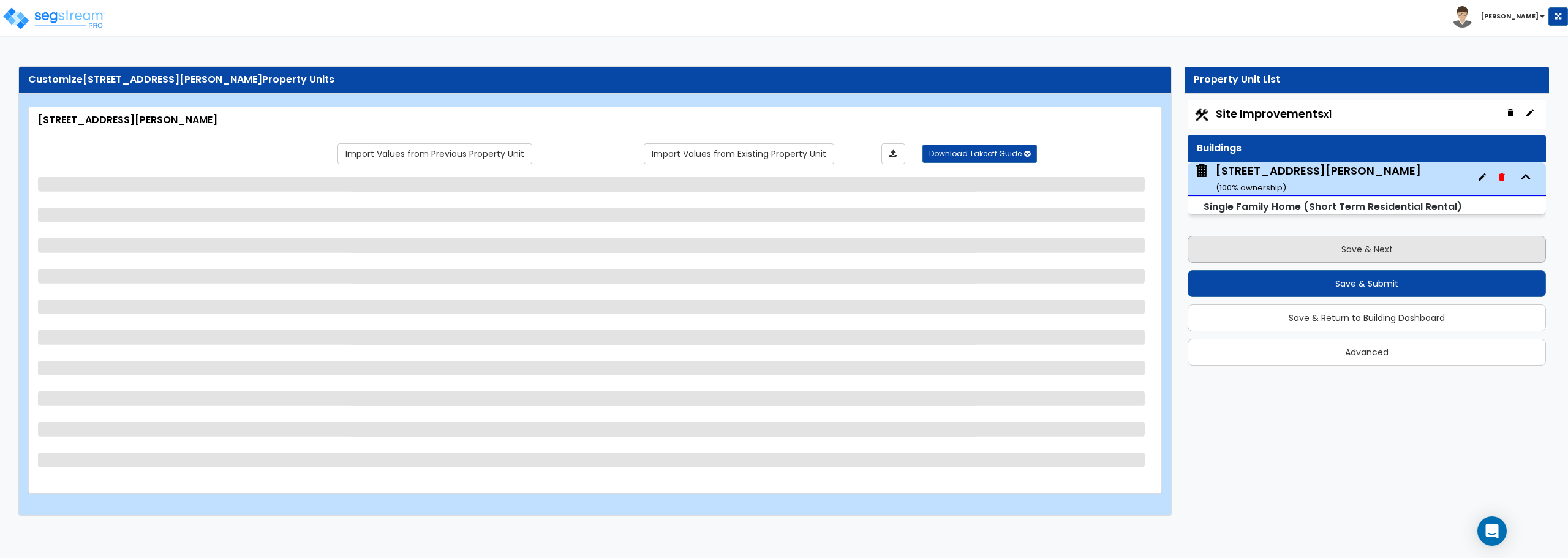
select select "1"
select select "2"
select select "1"
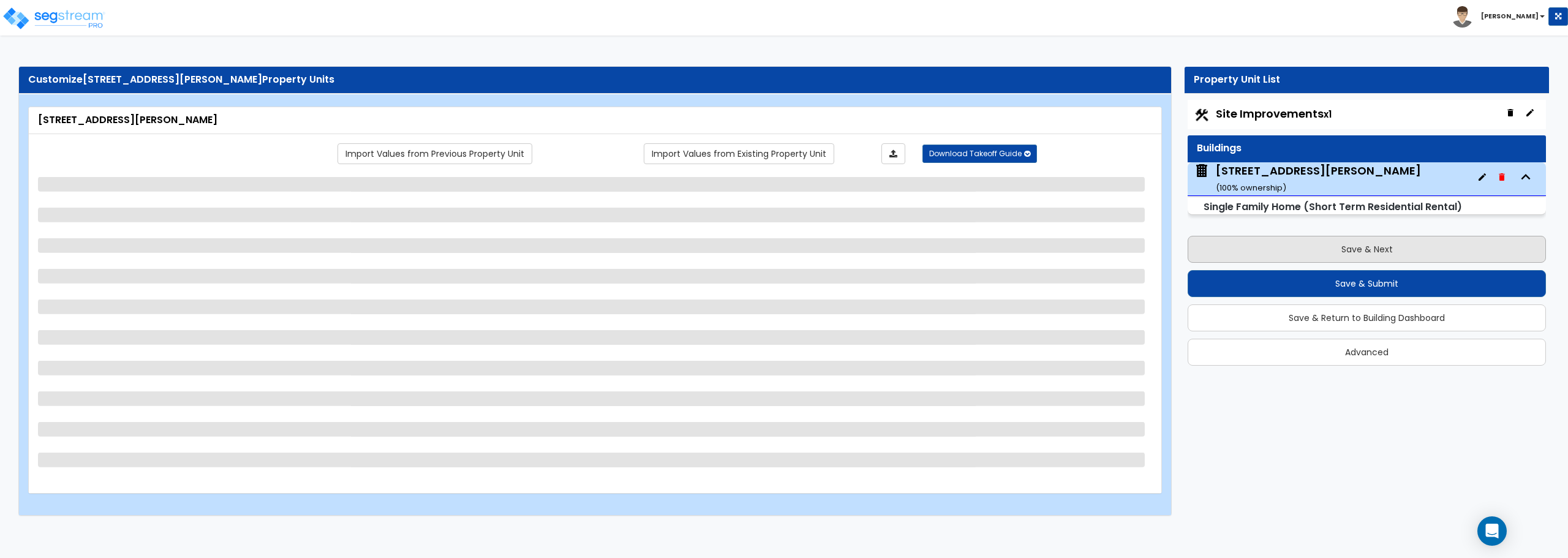
select select "2"
select select "1"
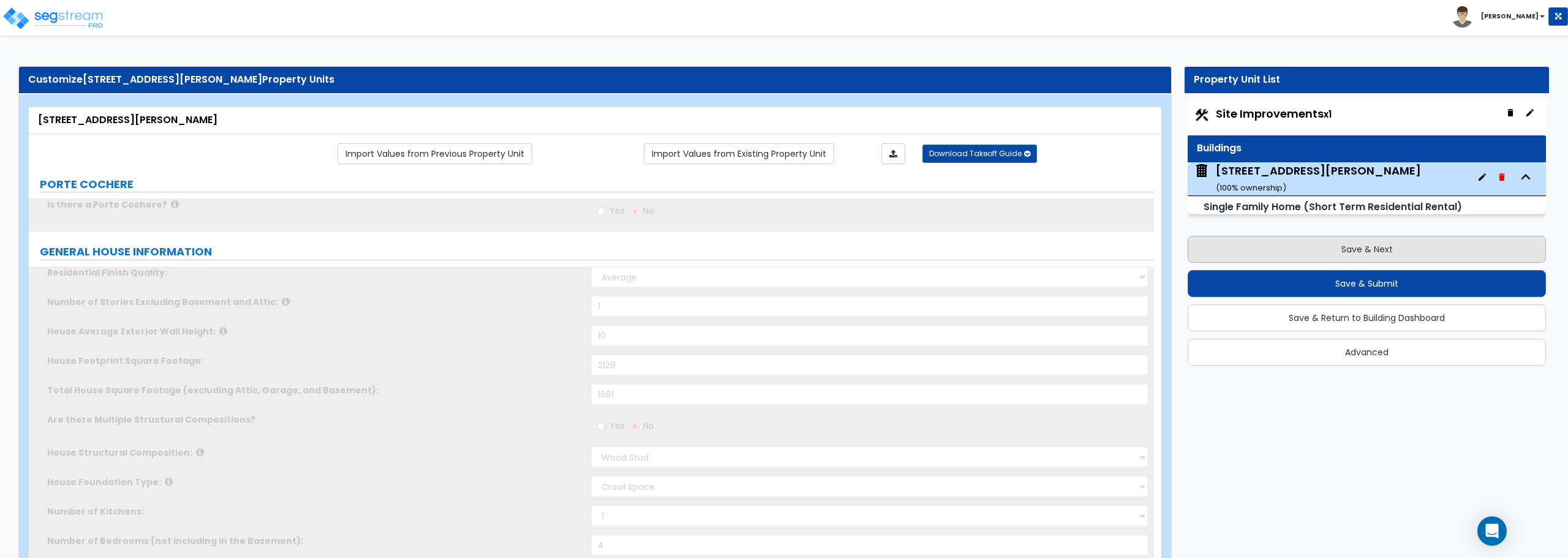
type input "4"
select select "1"
select select "2"
type input "1"
select select "2"
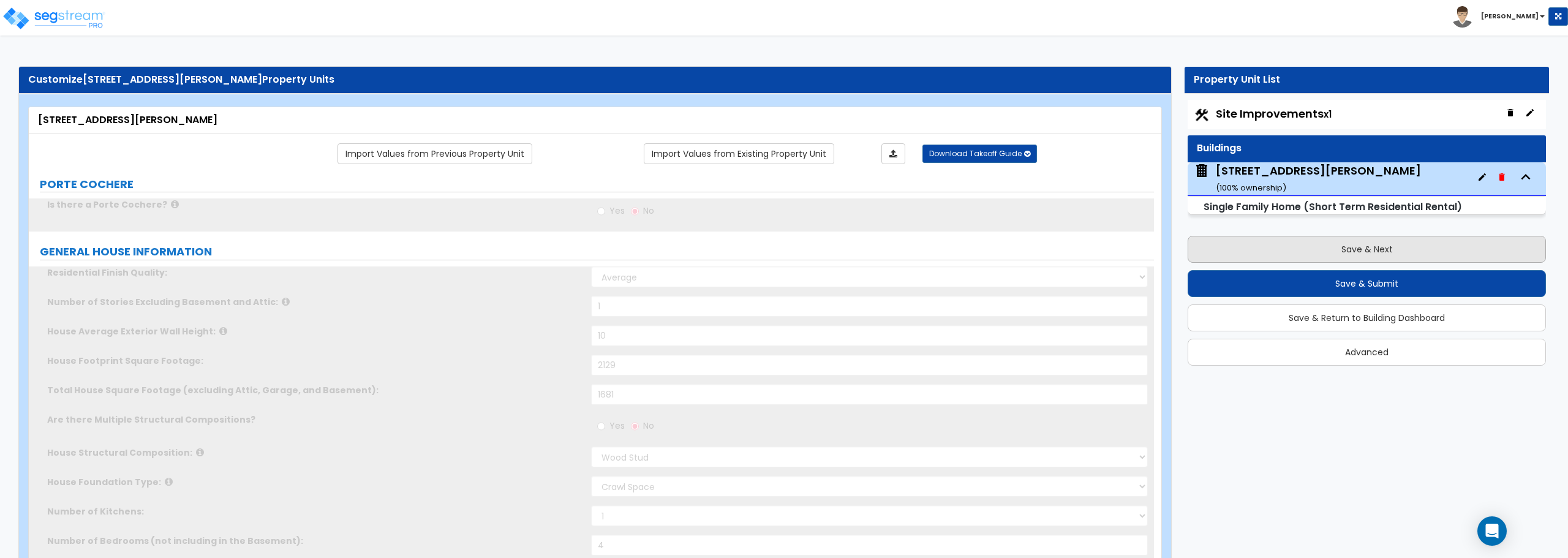
select select "2"
type input "3"
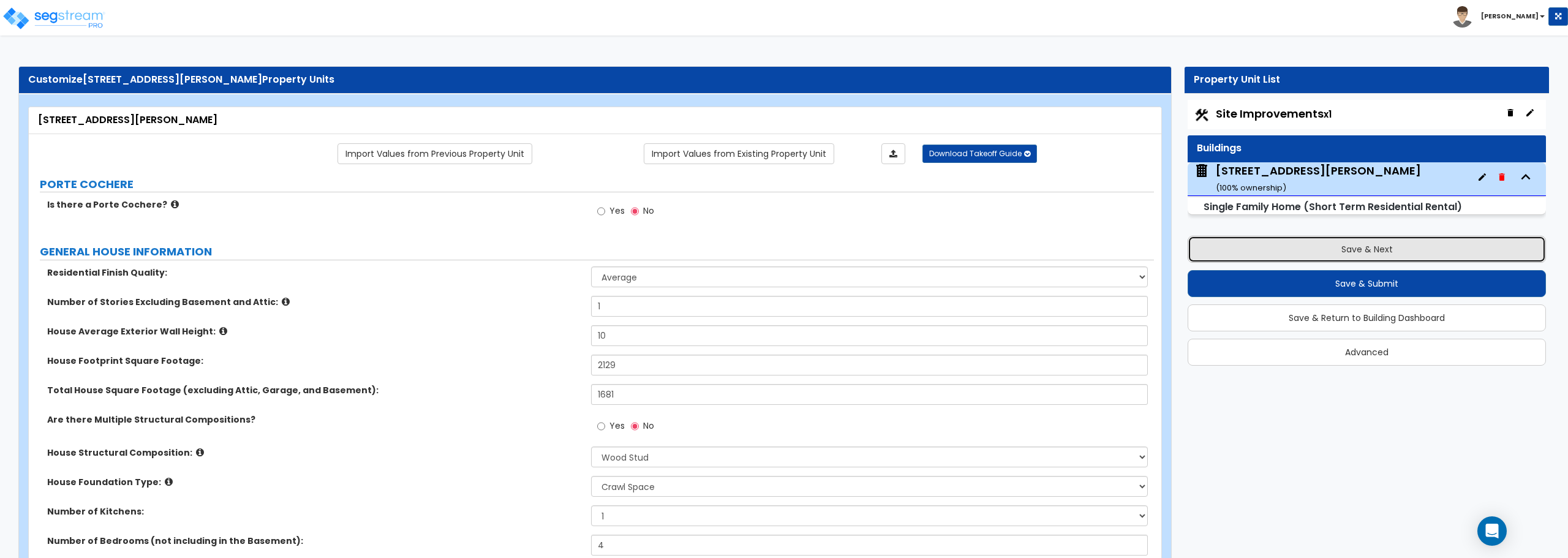
click at [1389, 249] on button "Save & Next" at bounding box center [1367, 249] width 359 height 27
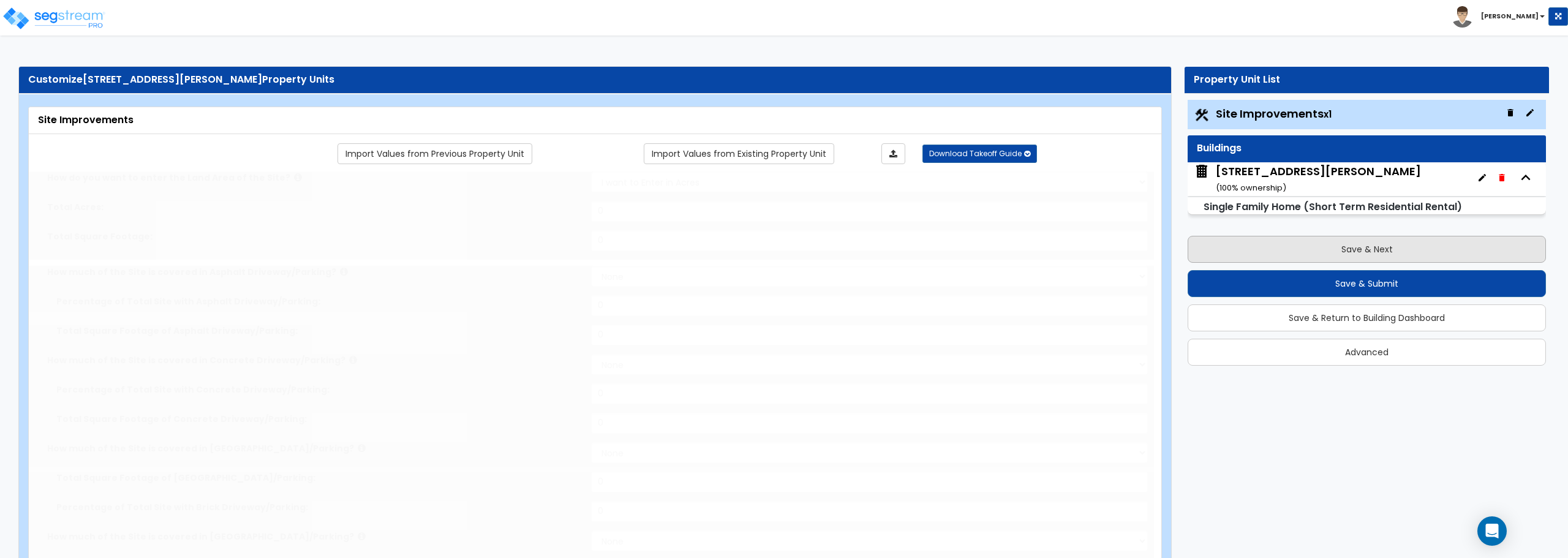
select select "2"
type input "5998"
select select "2"
type input "445"
radio input "true"
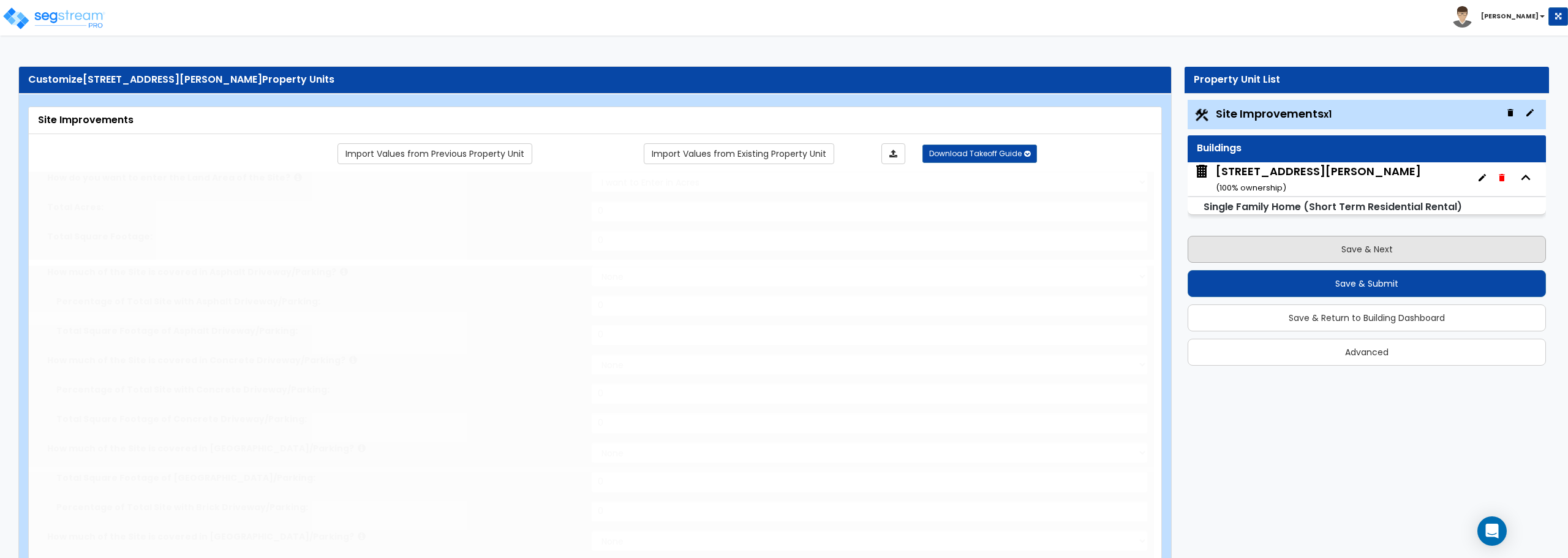
select select "1"
type input "146"
radio input "true"
type input "3"
type input "4"
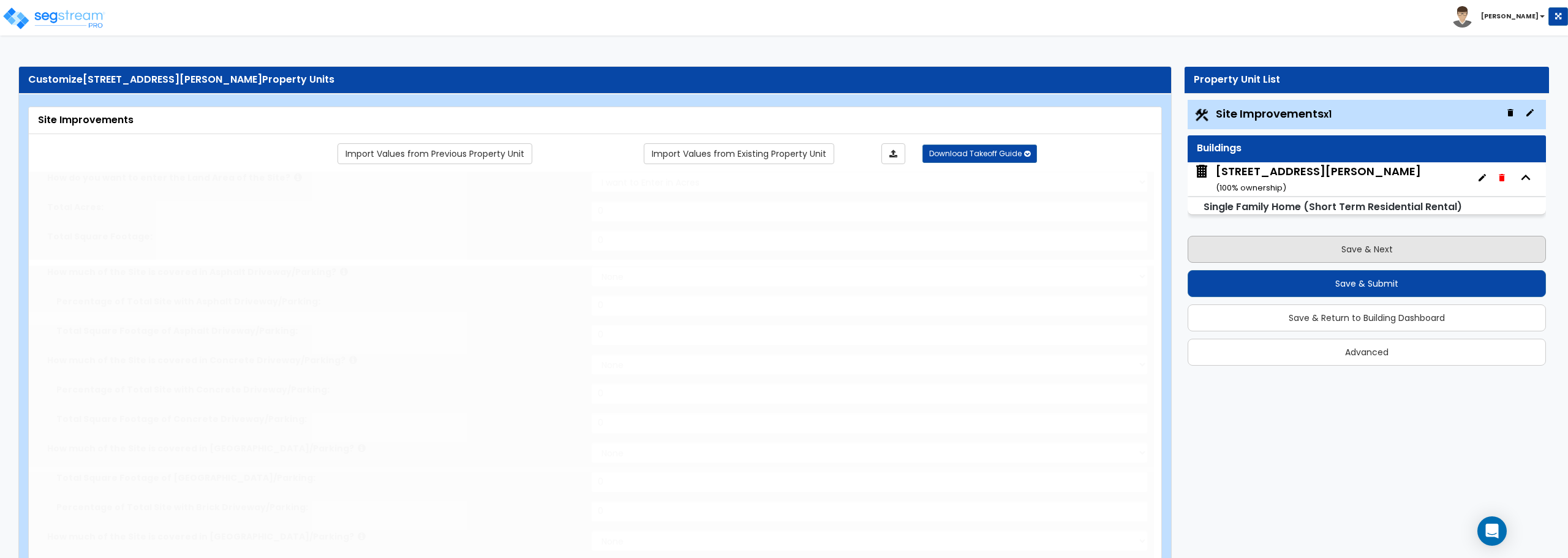
radio input "true"
select select "3"
radio input "true"
type input "190"
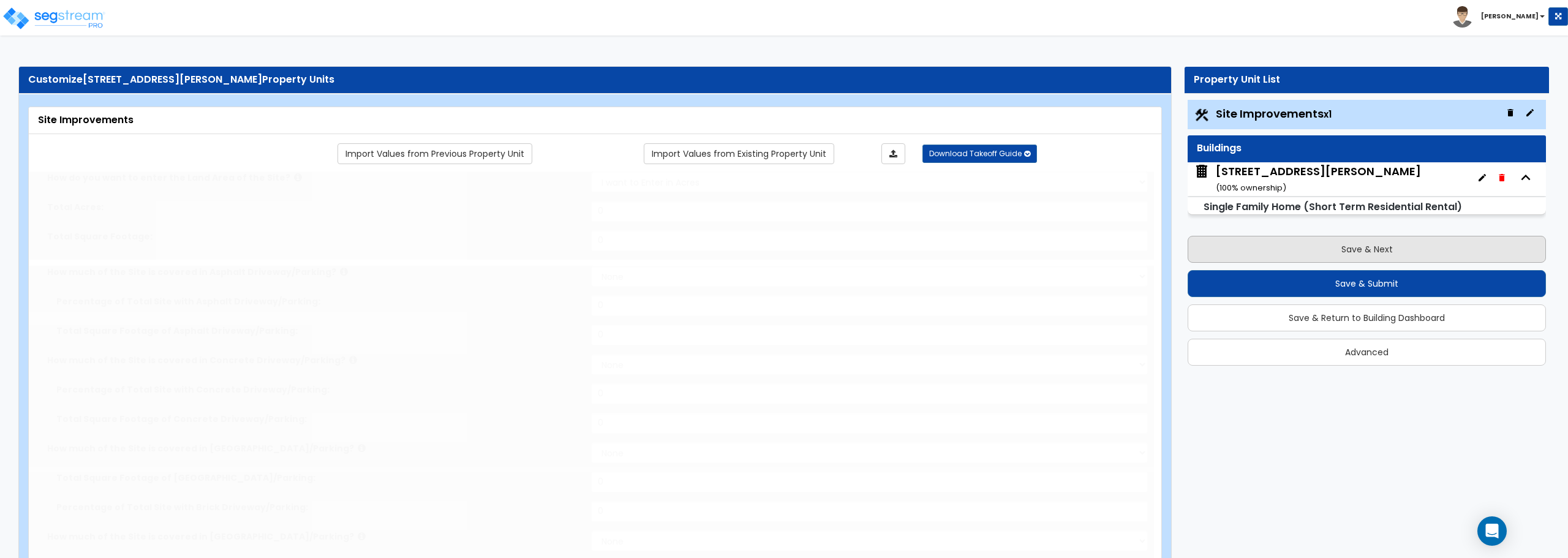
radio input "true"
type input "1"
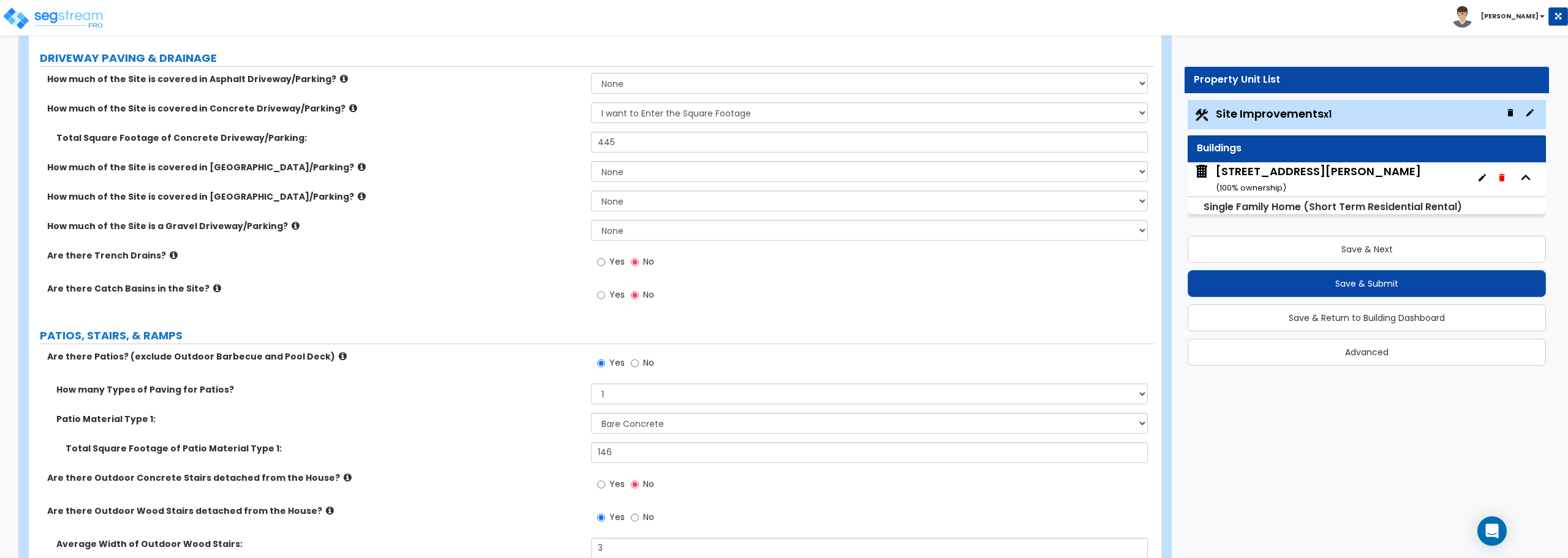
scroll to position [11, 0]
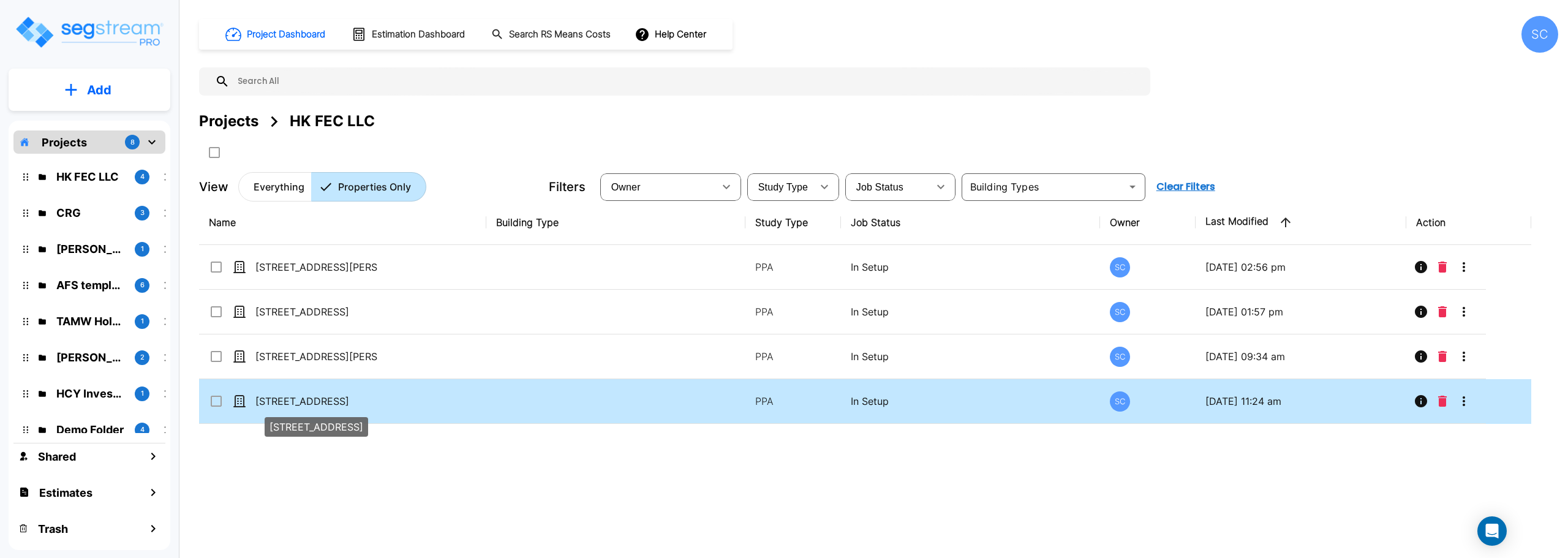
click at [316, 399] on p "[STREET_ADDRESS]" at bounding box center [317, 401] width 123 height 14
checkbox input "true"
click at [316, 399] on p "[STREET_ADDRESS]" at bounding box center [317, 401] width 123 height 14
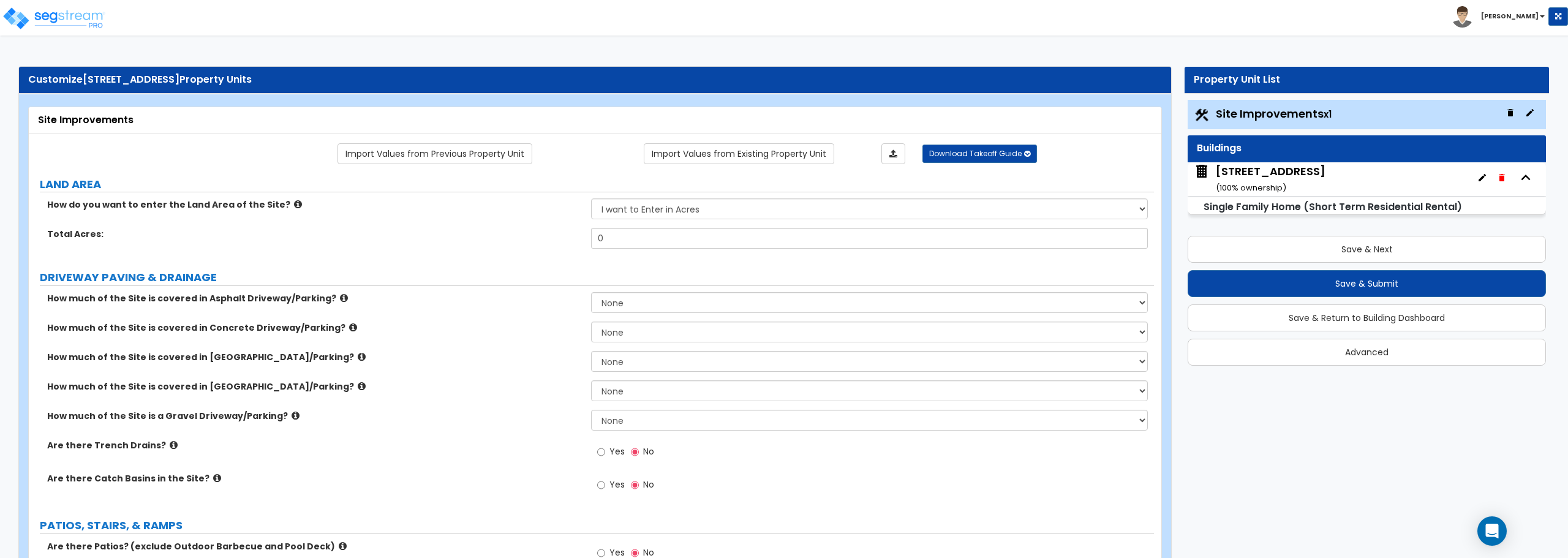
click at [1329, 179] on div "[STREET_ADDRESS] ( 100 % ownership)" at bounding box center [1367, 179] width 359 height 34
click at [1277, 173] on div "[STREET_ADDRESS] ( 100 % ownership)" at bounding box center [1270, 179] width 110 height 31
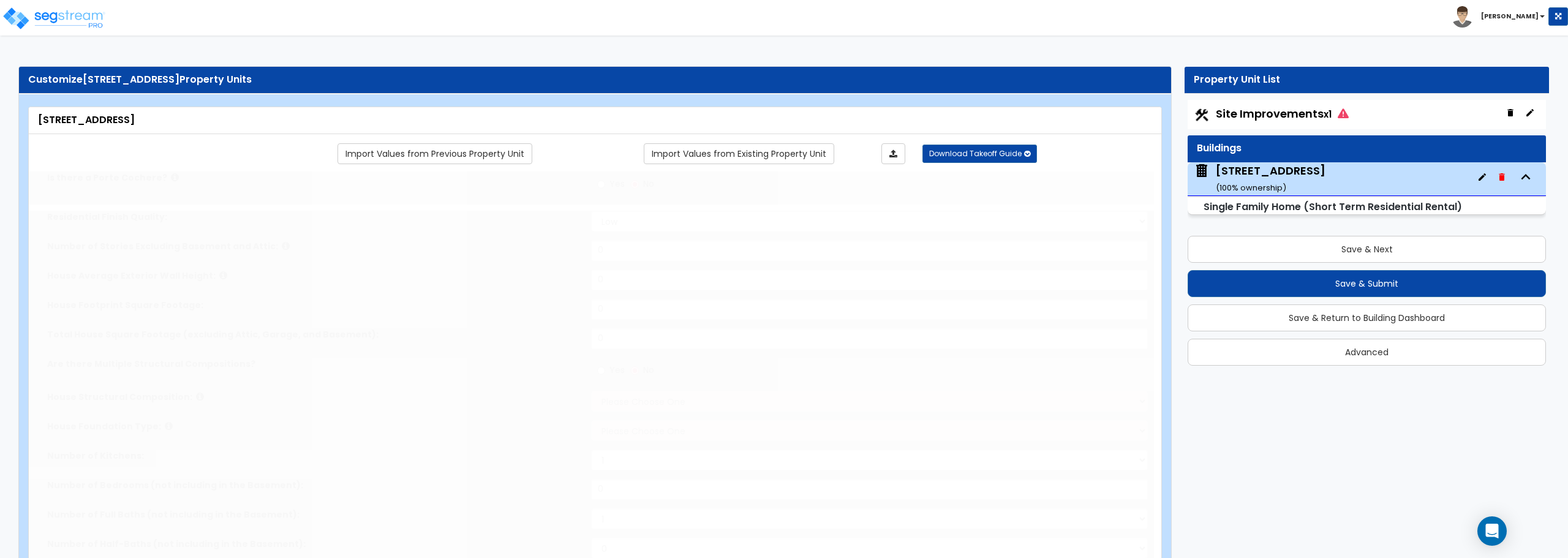
type input "1"
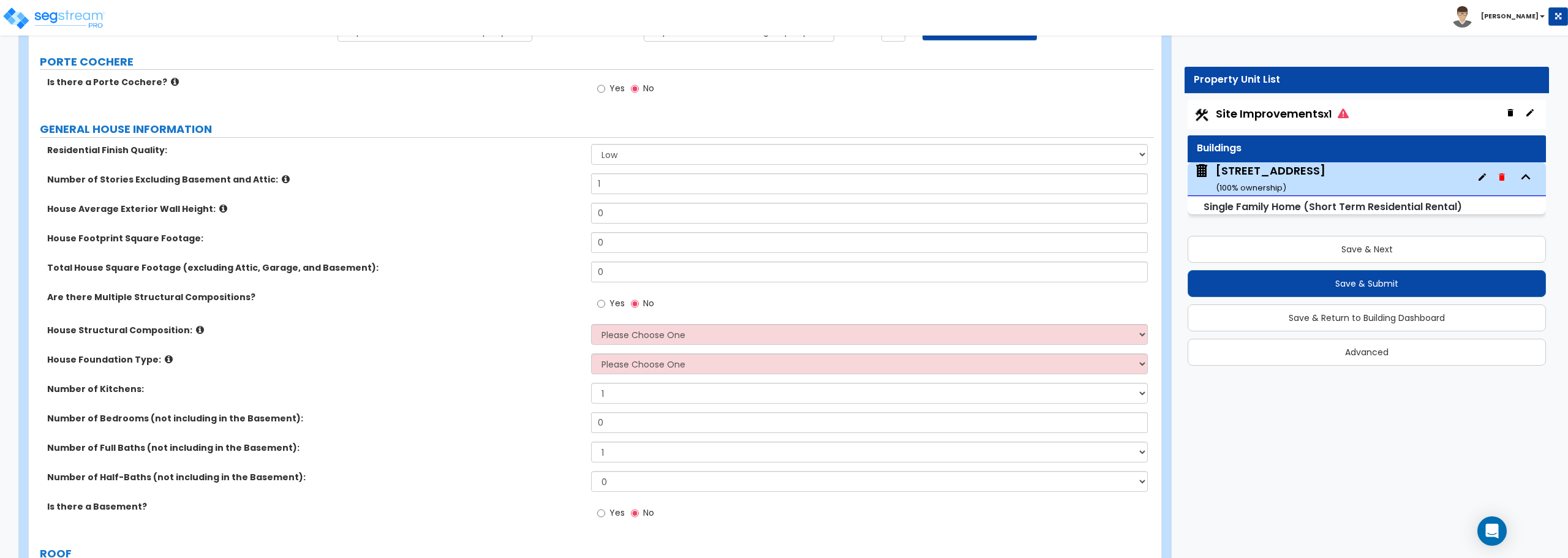
scroll to position [183, 0]
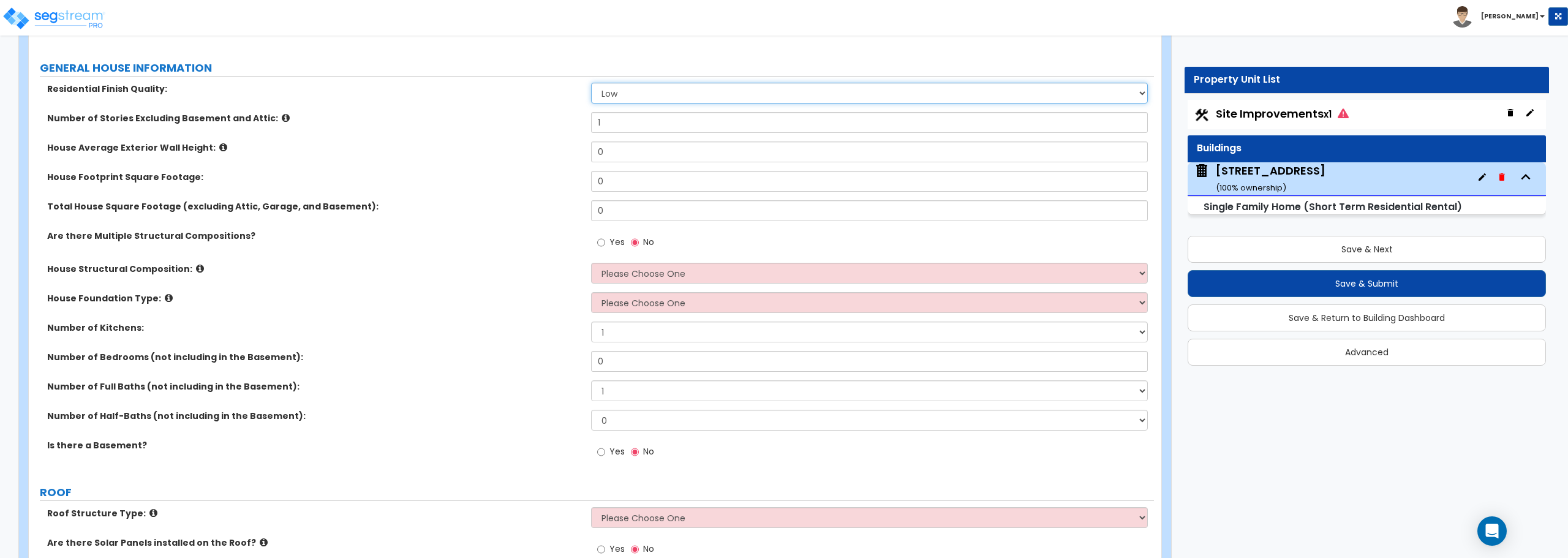
click at [637, 94] on select "Low Average High" at bounding box center [869, 92] width 556 height 21
select select "1"
click at [591, 82] on select "Low Average High" at bounding box center [869, 92] width 556 height 21
click at [634, 129] on input "1" at bounding box center [869, 122] width 556 height 21
drag, startPoint x: 630, startPoint y: 153, endPoint x: 545, endPoint y: 153, distance: 85.0
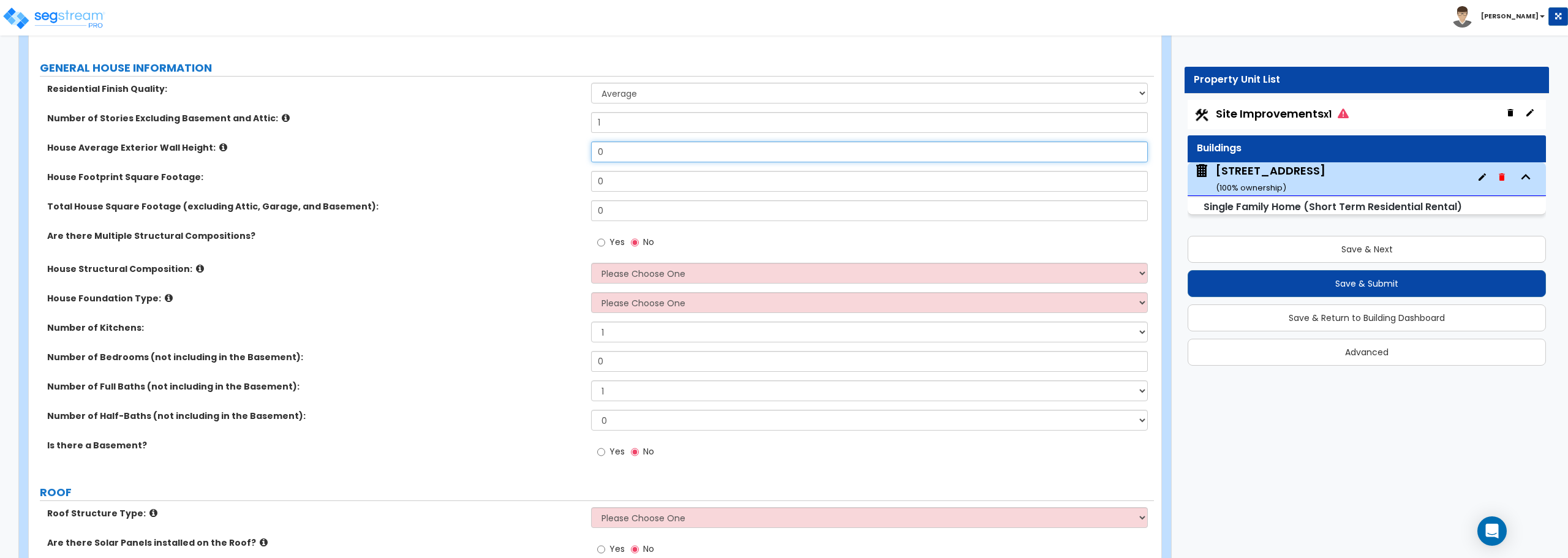
click at [545, 153] on div "House Average Exterior Wall Height: 0" at bounding box center [591, 156] width 1125 height 30
type input "8"
drag, startPoint x: 634, startPoint y: 188, endPoint x: 553, endPoint y: 187, distance: 81.0
click at [553, 187] on div "House Footprint Square Footage: 0" at bounding box center [591, 185] width 1125 height 30
type input "1"
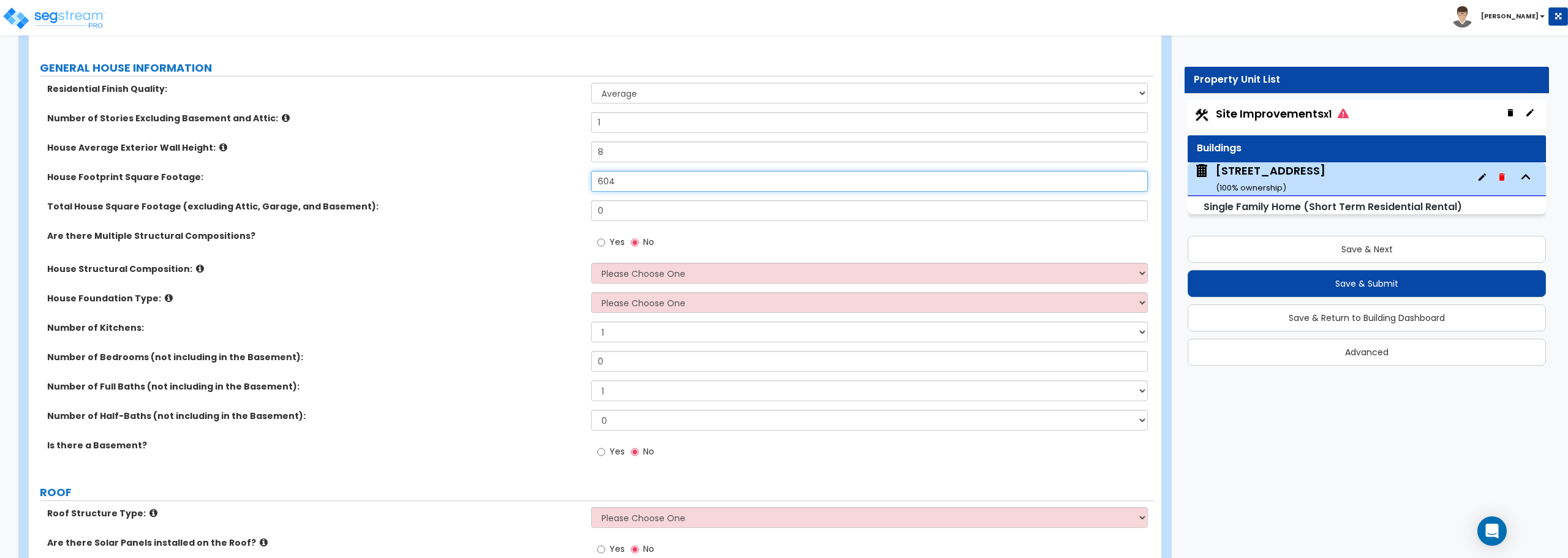
click at [599, 182] on input "604" at bounding box center [869, 181] width 556 height 21
type input "1,604"
click at [618, 207] on input "0" at bounding box center [869, 210] width 556 height 21
type input "1,333"
click at [687, 274] on select "Please Choose One Reinforced Concrete Structural Steel Brick Masonry CMU Masonr…" at bounding box center [869, 273] width 556 height 21
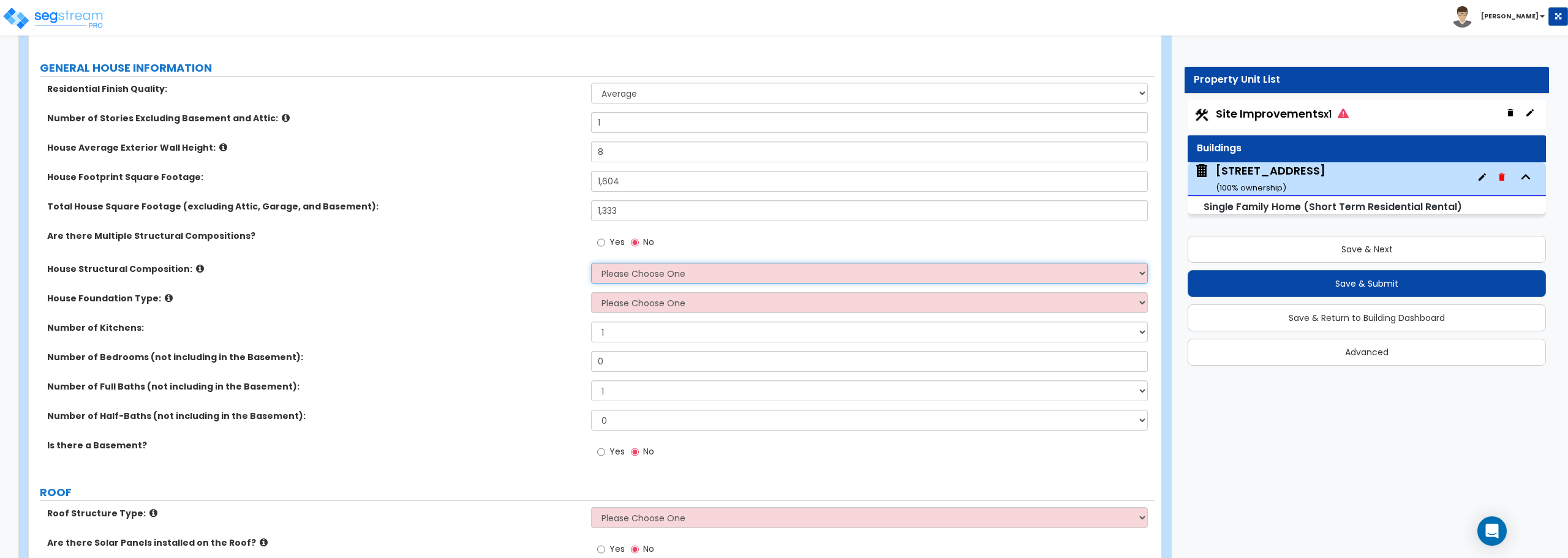
select select "7"
click at [591, 263] on select "Please Choose One Reinforced Concrete Structural Steel Brick Masonry CMU Masonr…" at bounding box center [869, 273] width 556 height 21
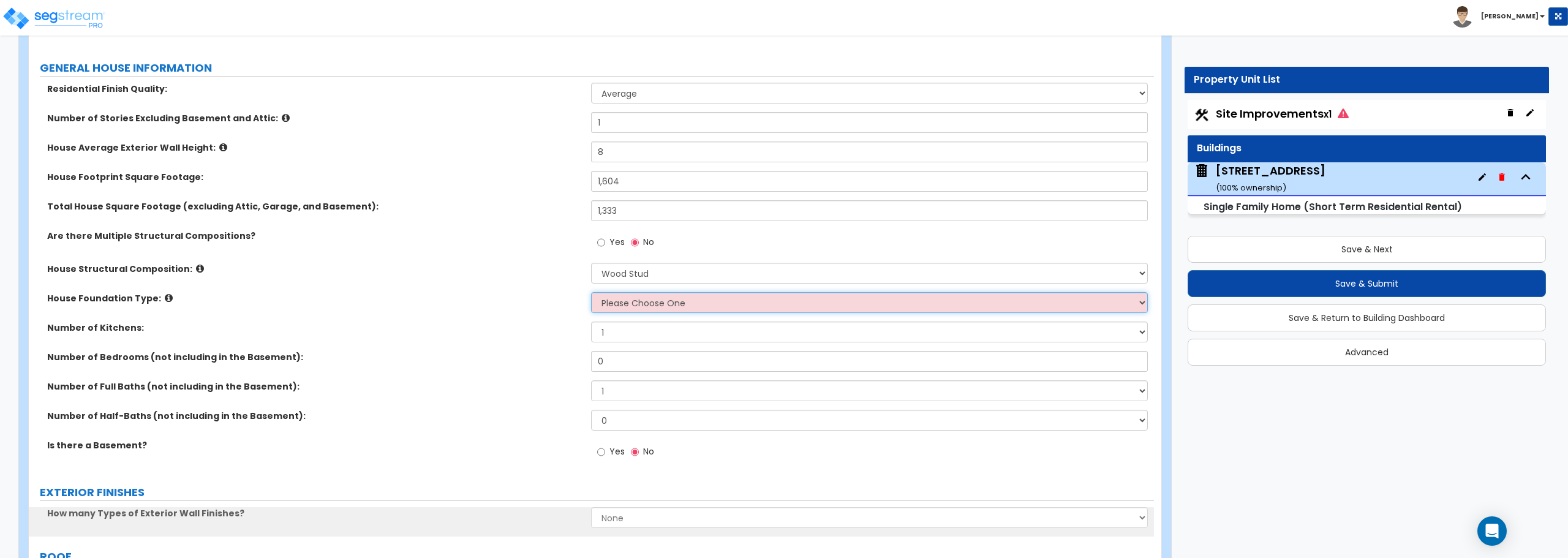
click at [671, 308] on select "Please Choose One Crawl Space Pier-Elevated First floor Slab on Grade" at bounding box center [869, 302] width 556 height 21
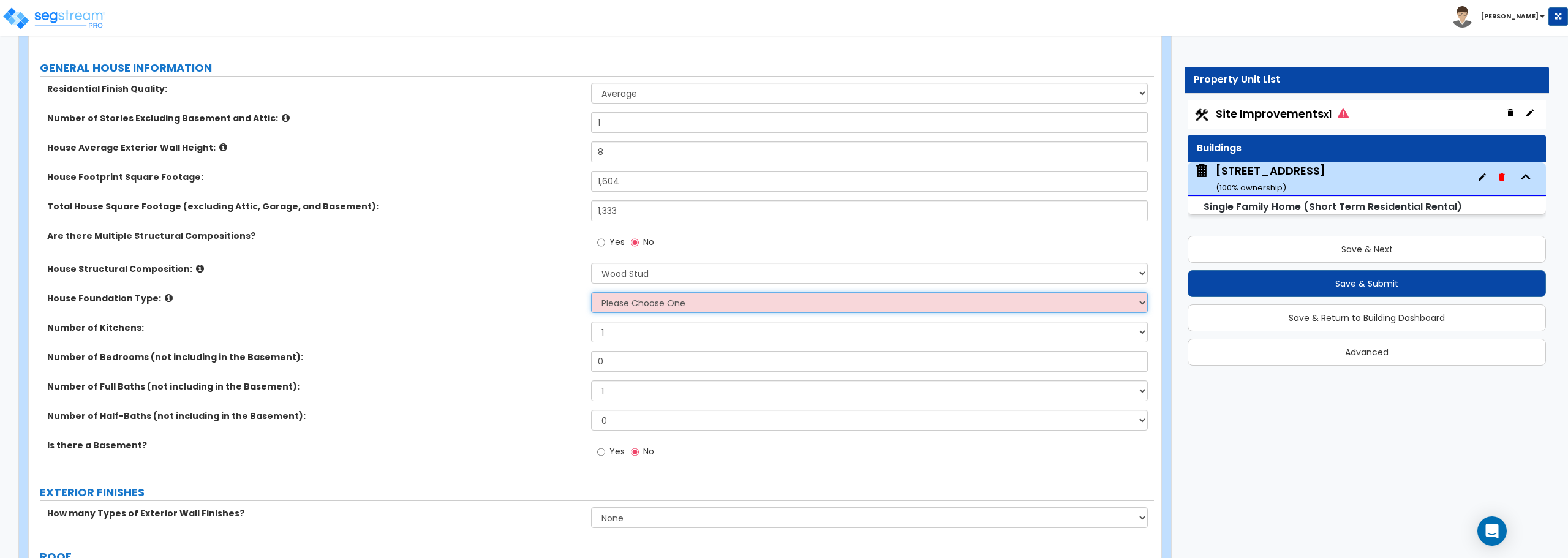
select select "1"
click at [591, 292] on select "Please Choose One Crawl Space Pier-Elevated First floor Slab on Grade" at bounding box center [869, 302] width 556 height 21
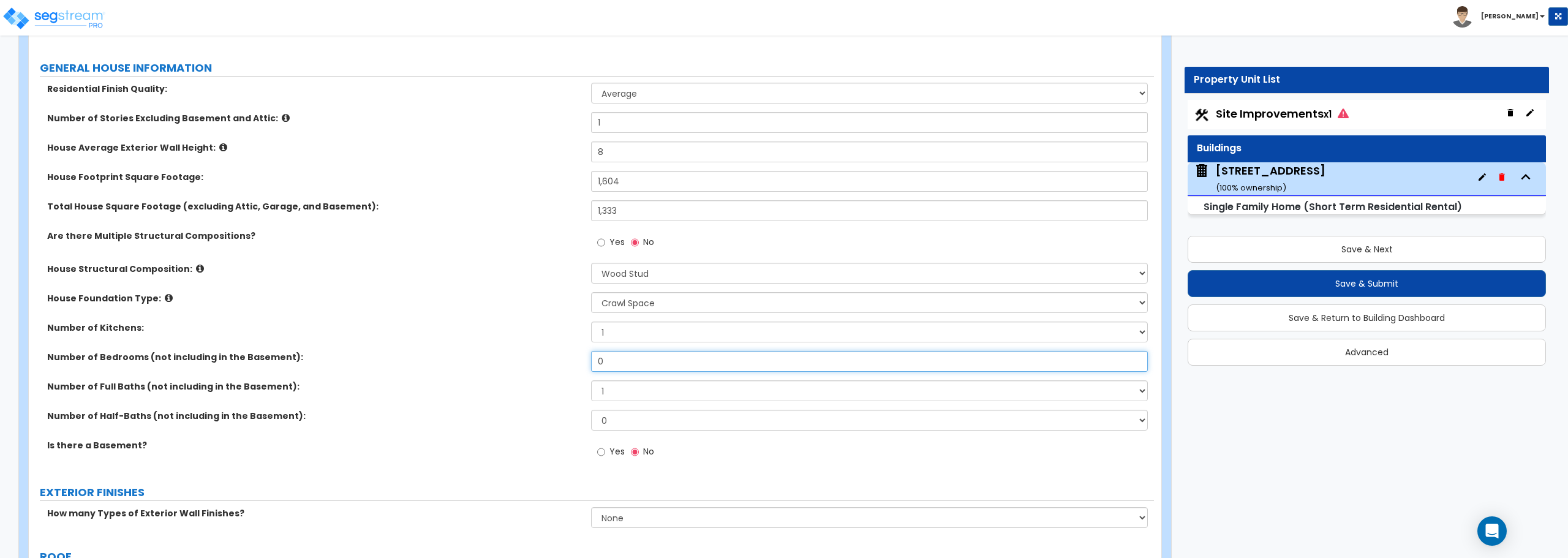
drag, startPoint x: 595, startPoint y: 360, endPoint x: 545, endPoint y: 361, distance: 50.0
click at [545, 361] on div "Number of Bedrooms (not including in the Basement): 0" at bounding box center [591, 365] width 1125 height 30
type input "3"
drag, startPoint x: 610, startPoint y: 393, endPoint x: 577, endPoint y: 393, distance: 33.0
click at [577, 393] on div "Number of Full Baths (not including in the Basement): 1 2 3 4 5 6 7 8 9 10" at bounding box center [591, 394] width 1125 height 30
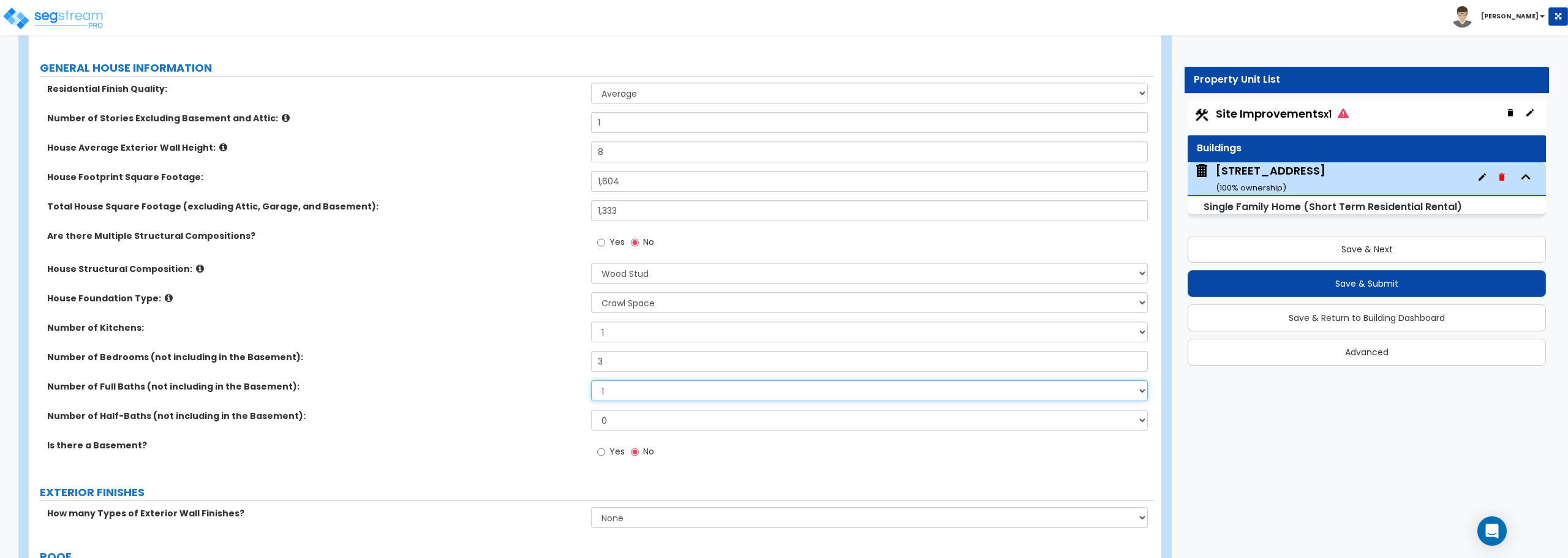
select select "2"
click at [591, 380] on select "1 2 3 4 5 6 7 8 9 10" at bounding box center [869, 390] width 556 height 21
click at [647, 521] on select "None 1 2 3" at bounding box center [869, 517] width 556 height 21
select select "1"
click at [591, 507] on select "None 1 2 3" at bounding box center [869, 517] width 556 height 21
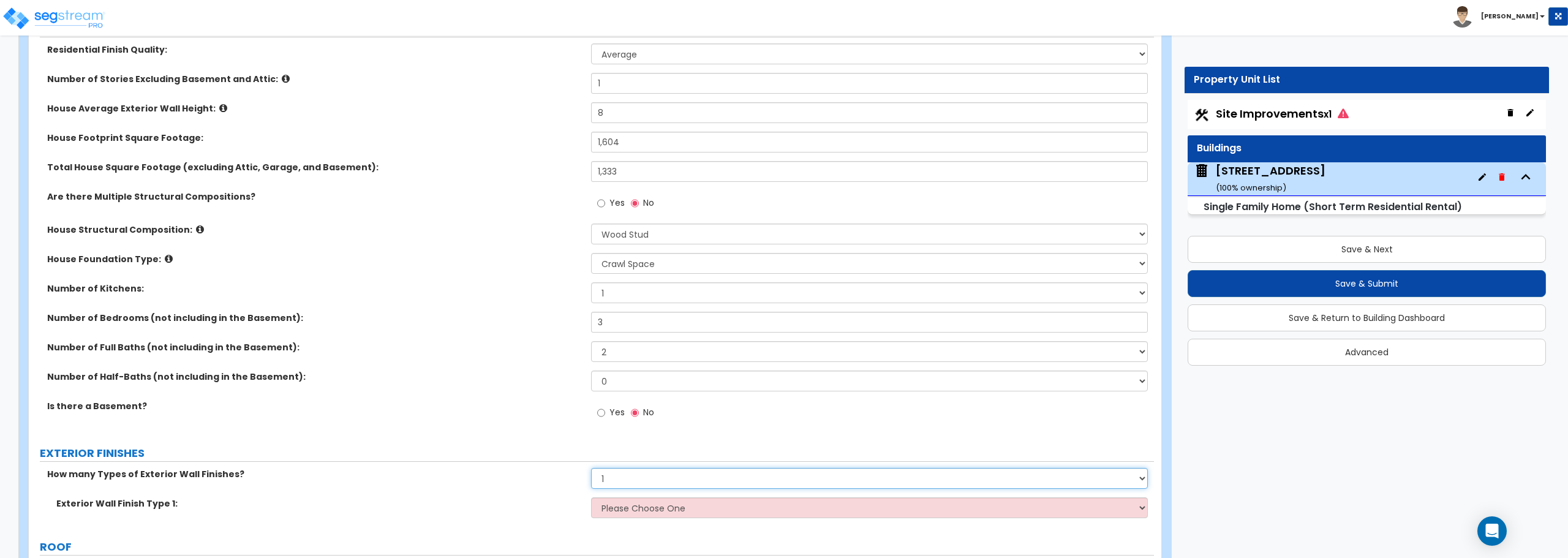
scroll to position [245, 0]
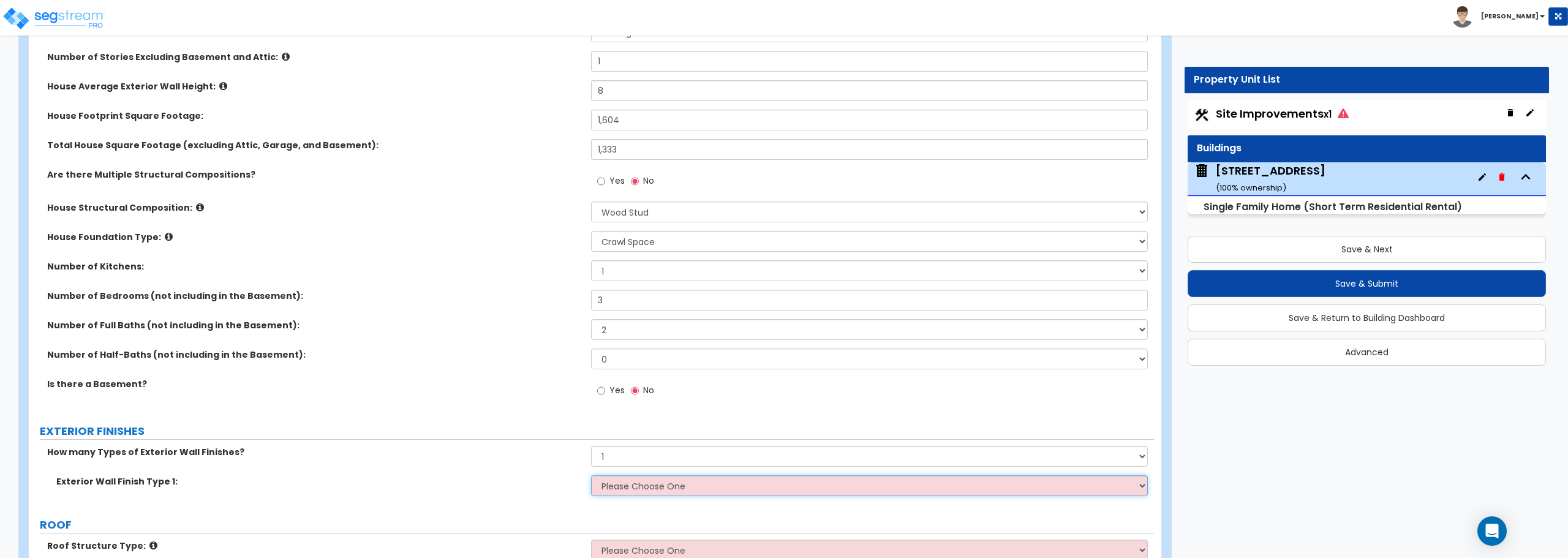
click at [646, 485] on select "Please Choose One No Finish/Shared Wall No Wall Brick Finish Stone Finish Wood …" at bounding box center [869, 485] width 556 height 21
select select "5"
click at [591, 475] on select "Please Choose One No Finish/Shared Wall No Wall Brick Finish Stone Finish Wood …" at bounding box center [869, 485] width 556 height 21
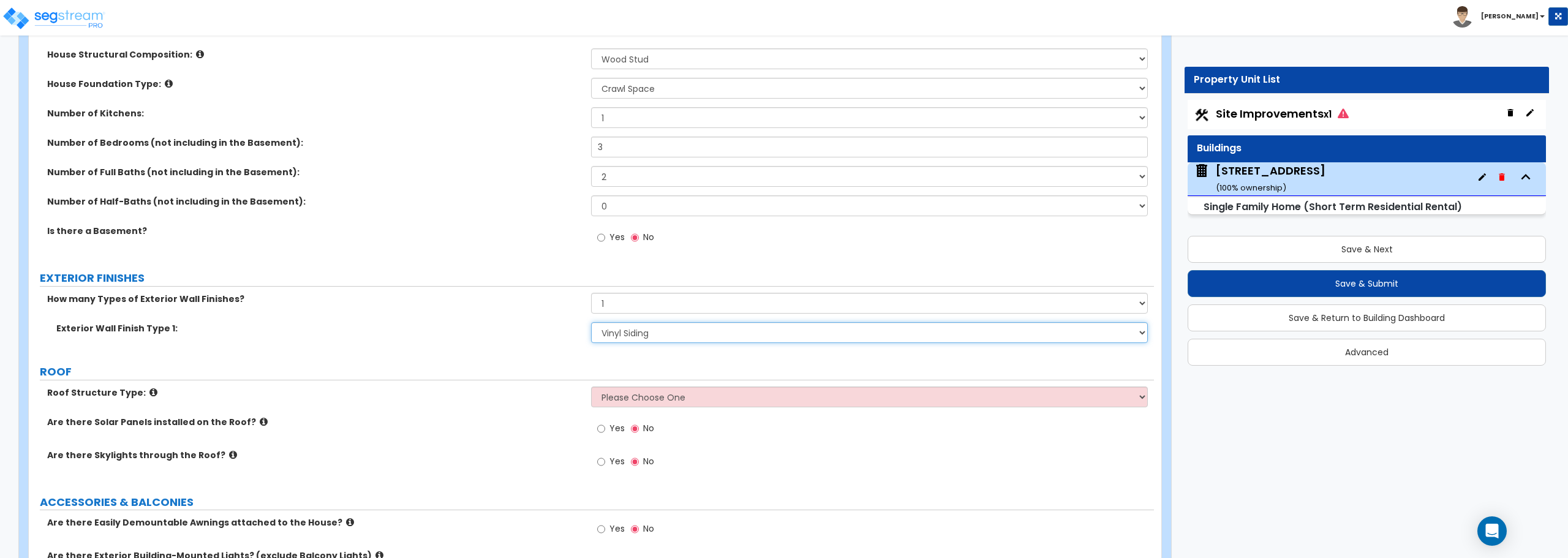
scroll to position [428, 0]
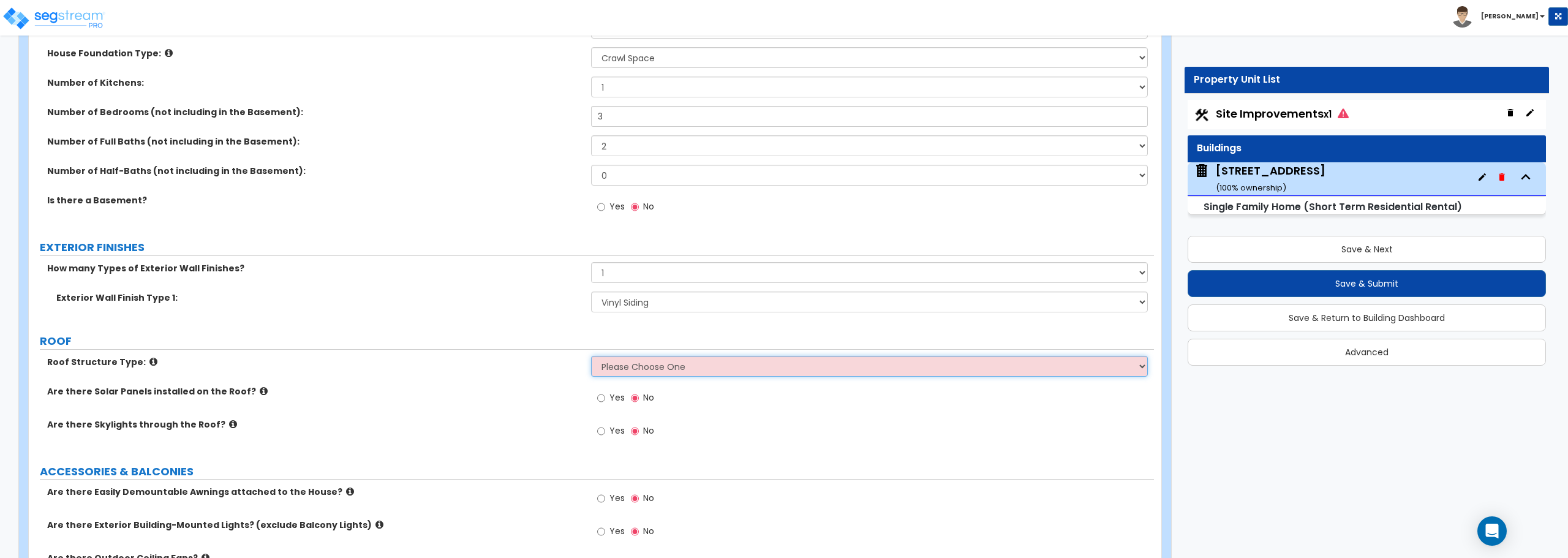
click at [642, 370] on select "Please Choose One [PERSON_NAME] Roof Flat Roof Hybrid [PERSON_NAME] & Flat Roof" at bounding box center [869, 366] width 556 height 21
select select "1"
click at [591, 356] on select "Please Choose One [PERSON_NAME] Roof Flat Roof Hybrid [PERSON_NAME] & Flat Roof" at bounding box center [869, 366] width 556 height 21
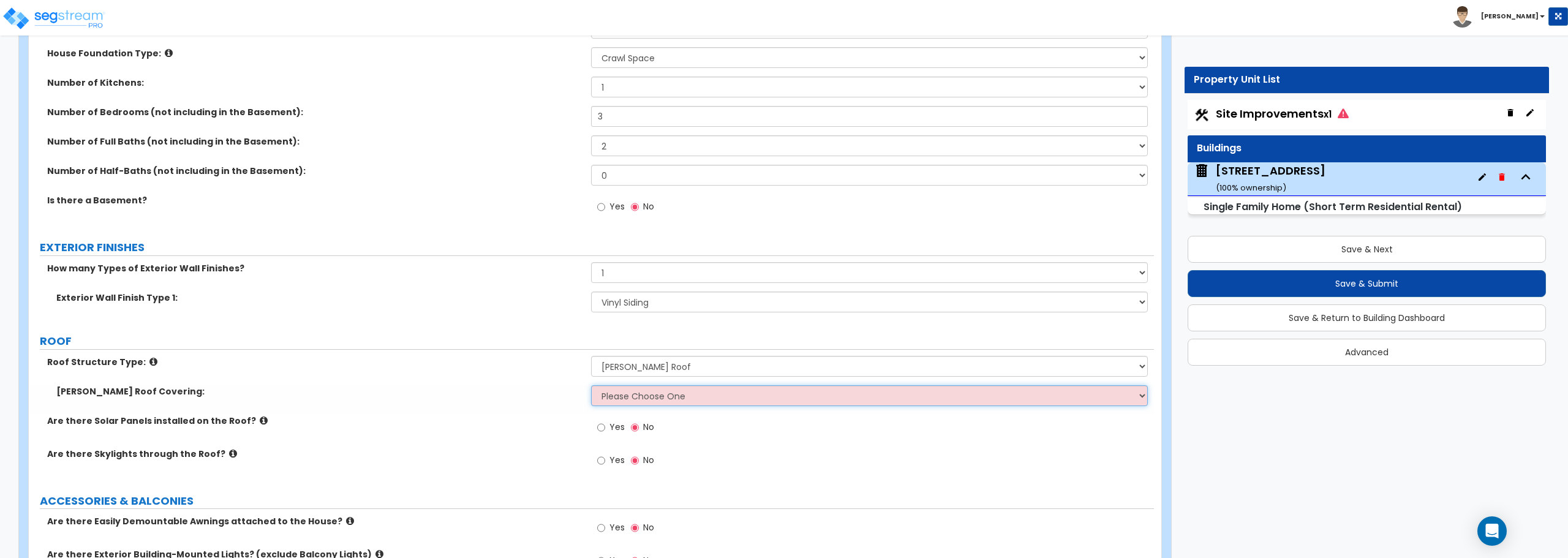
click at [624, 401] on select "Please Choose One Asphalt Shingle Clay Tile Wood Shingle Metal Shingle Standing…" at bounding box center [869, 395] width 556 height 21
select select "1"
click at [591, 385] on select "Please Choose One Asphalt Shingle Clay Tile Wood Shingle Metal Shingle Standing…" at bounding box center [869, 395] width 556 height 21
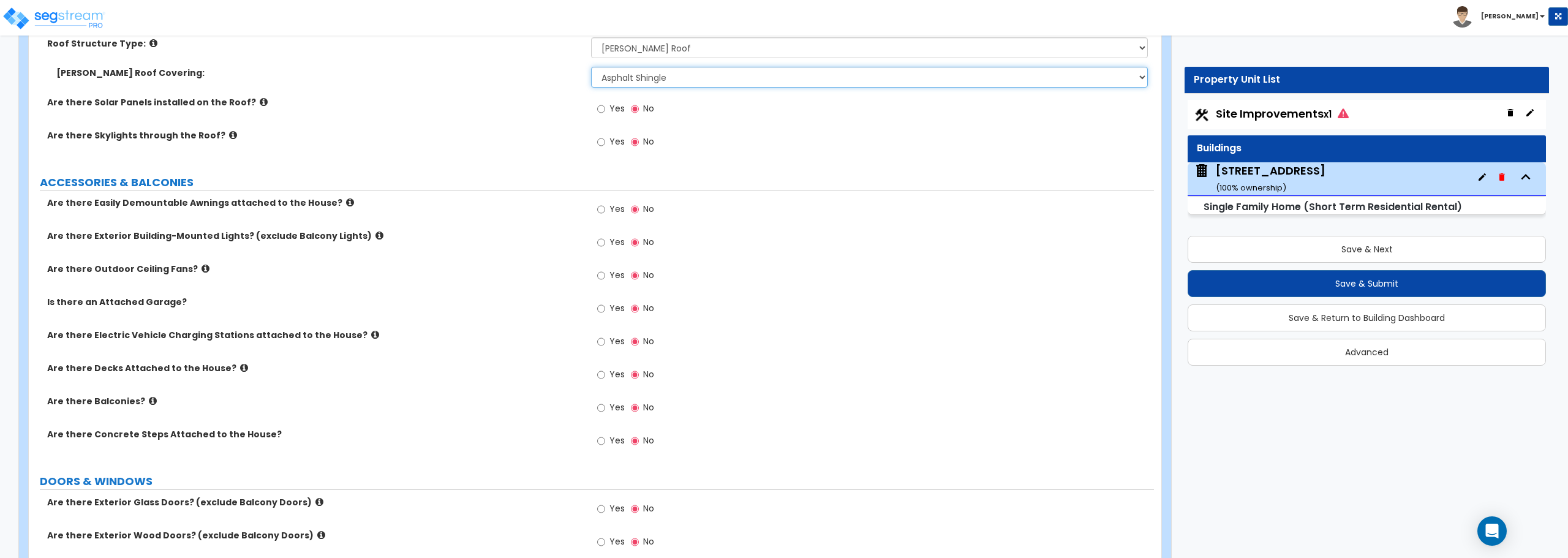
scroll to position [858, 0]
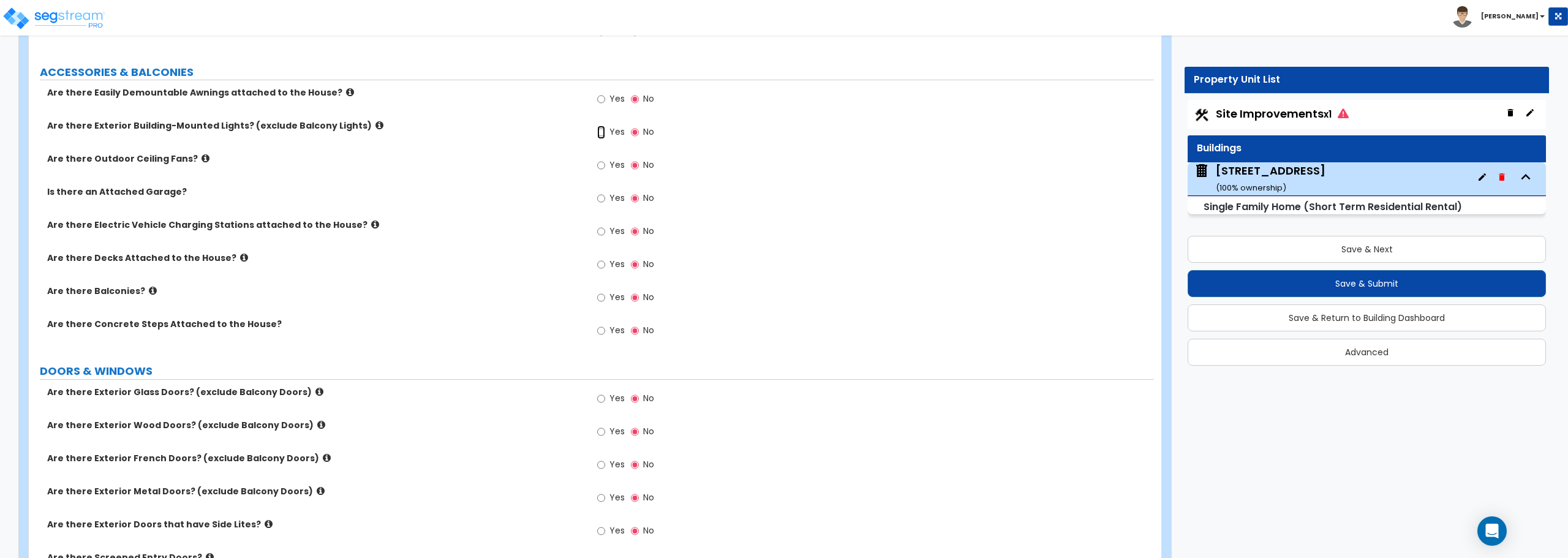
click at [601, 129] on input "Yes" at bounding box center [601, 131] width 8 height 13
radio input "true"
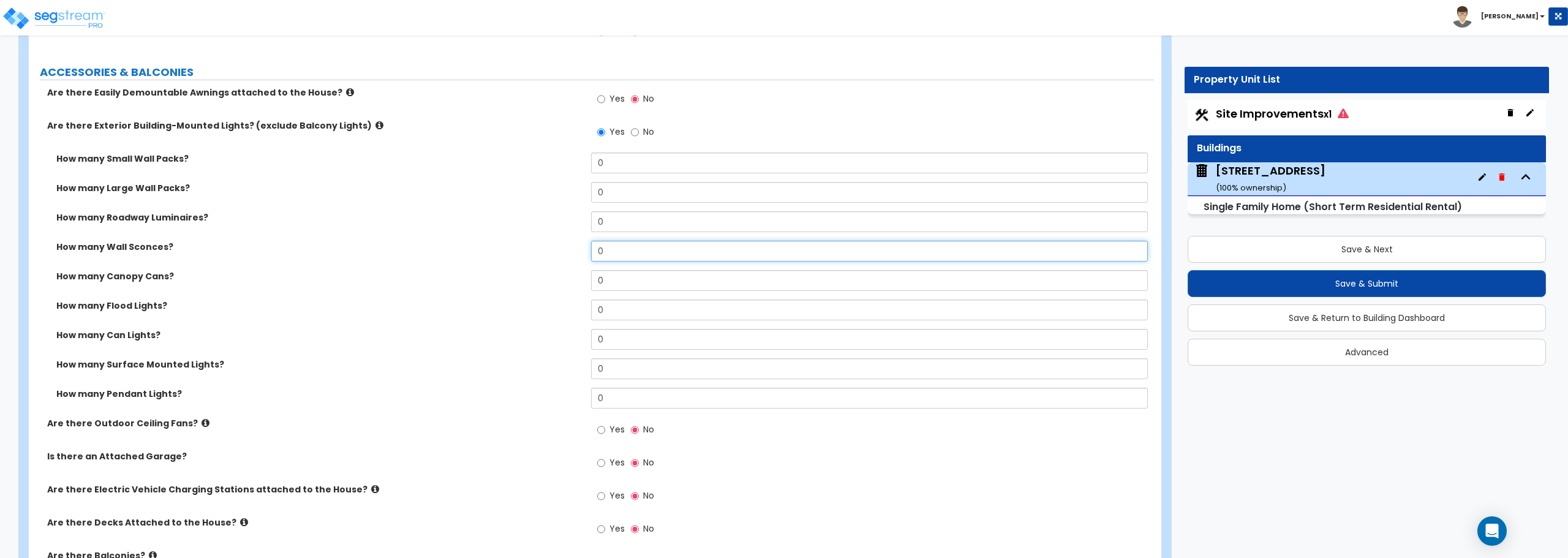
drag, startPoint x: 615, startPoint y: 255, endPoint x: 548, endPoint y: 255, distance: 67.0
click at [548, 255] on div "How many Wall Sconces? 0" at bounding box center [591, 255] width 1125 height 30
type input "1"
drag, startPoint x: 608, startPoint y: 306, endPoint x: 566, endPoint y: 309, distance: 42.1
click at [566, 309] on div "How many Flood Lights? 0" at bounding box center [591, 314] width 1125 height 30
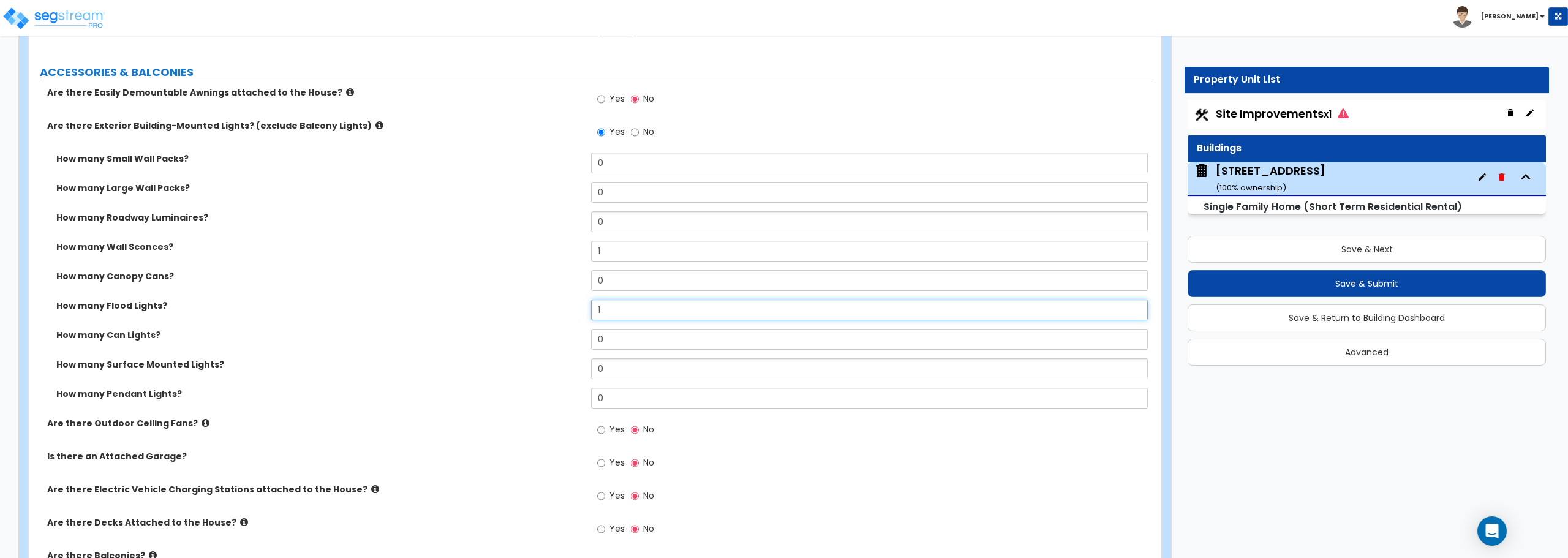
scroll to position [918, 0]
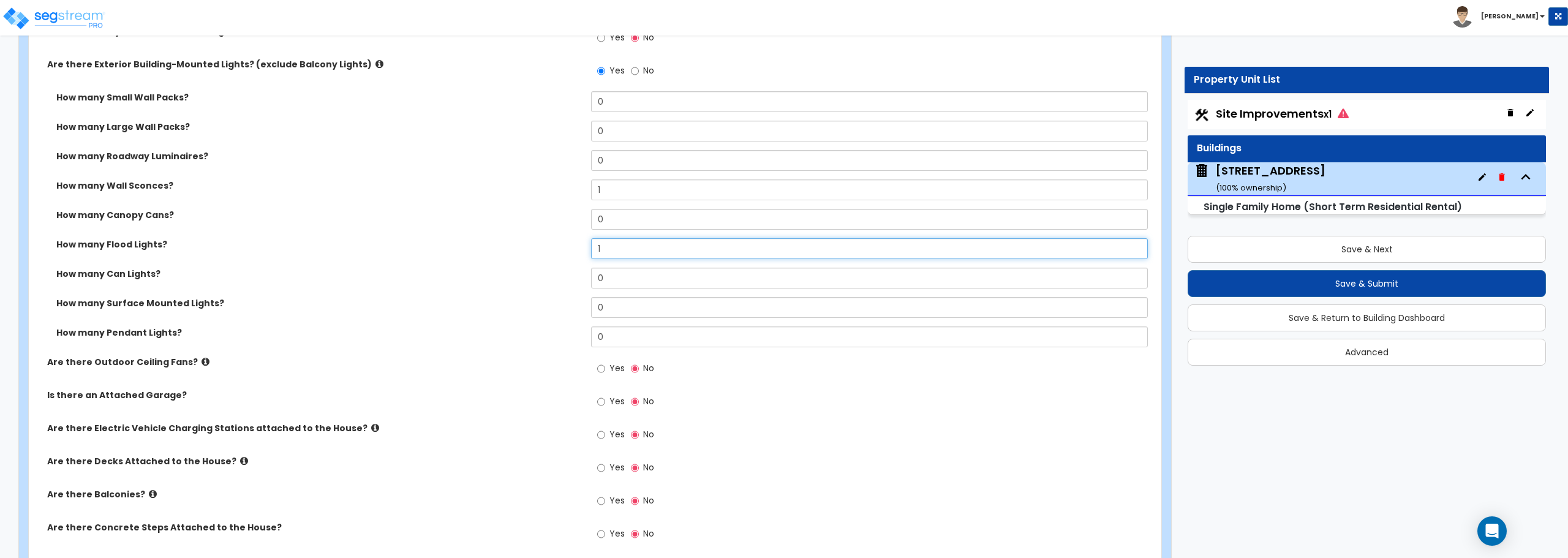
type input "1"
click at [605, 370] on input "Yes" at bounding box center [601, 368] width 8 height 13
radio input "true"
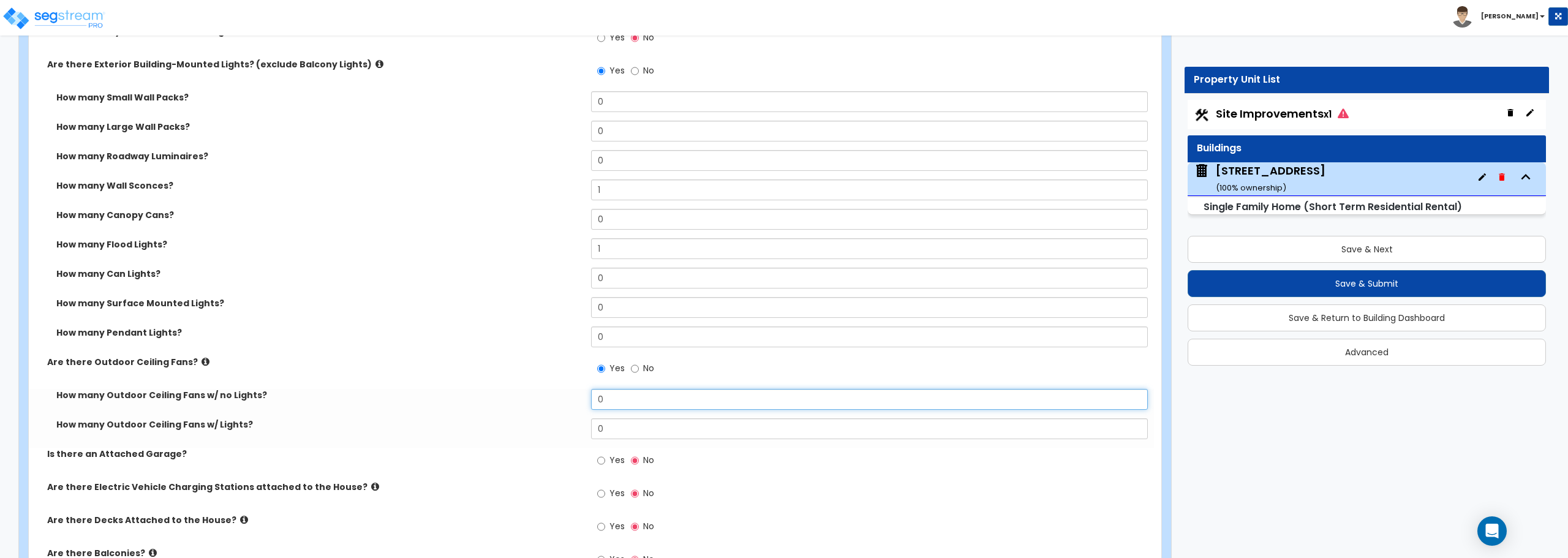
drag, startPoint x: 621, startPoint y: 395, endPoint x: 589, endPoint y: 397, distance: 32.1
click at [589, 397] on div "How many Outdoor Ceiling Fans w/ no Lights? 0" at bounding box center [591, 403] width 1125 height 30
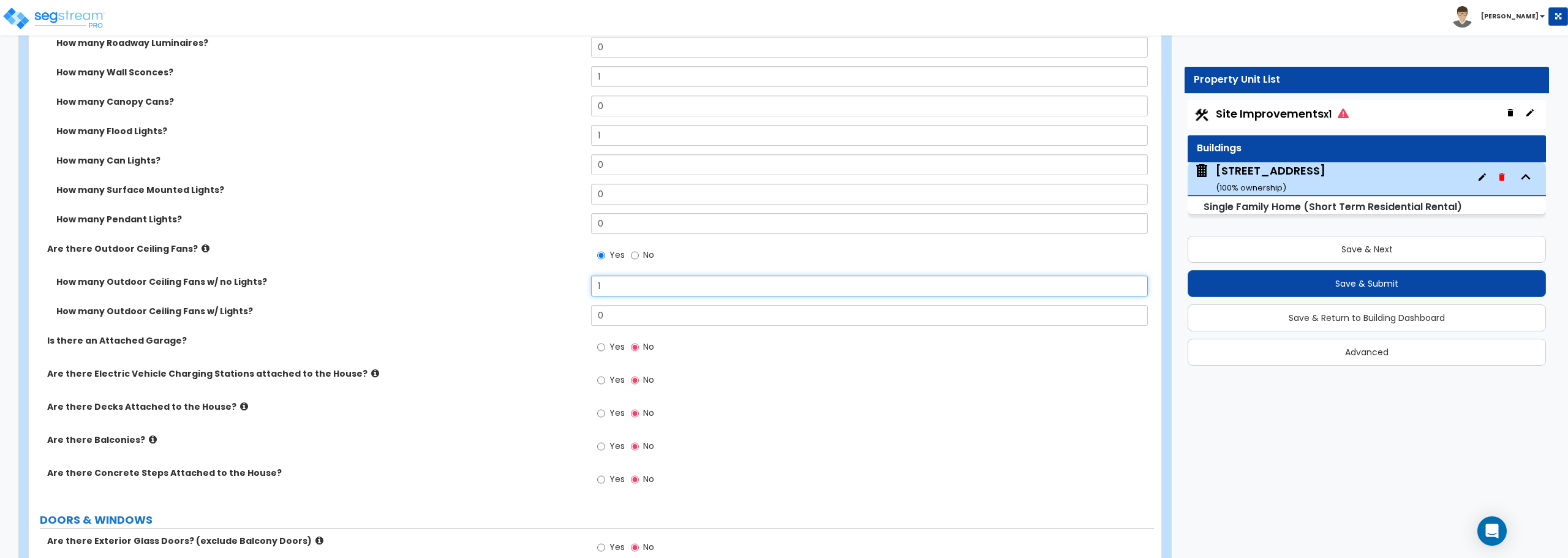
scroll to position [1041, 0]
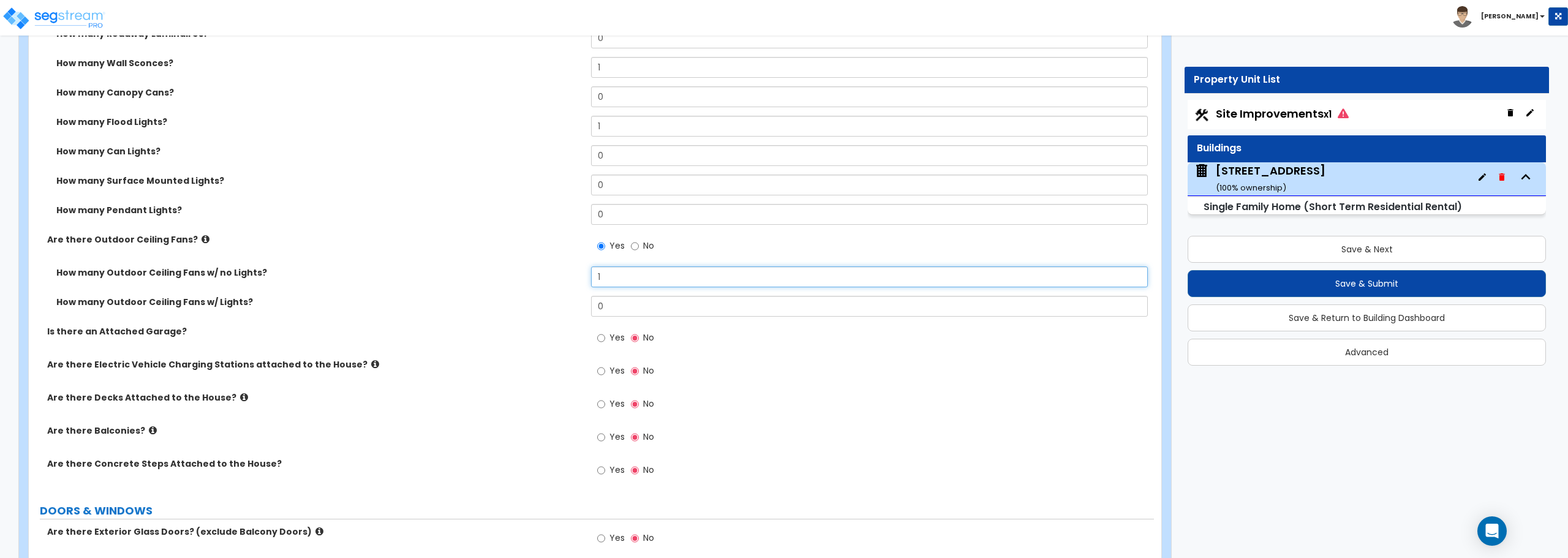
type input "1"
click at [606, 337] on label "Yes" at bounding box center [611, 339] width 28 height 21
click at [605, 337] on input "Yes" at bounding box center [601, 337] width 8 height 13
radio input "true"
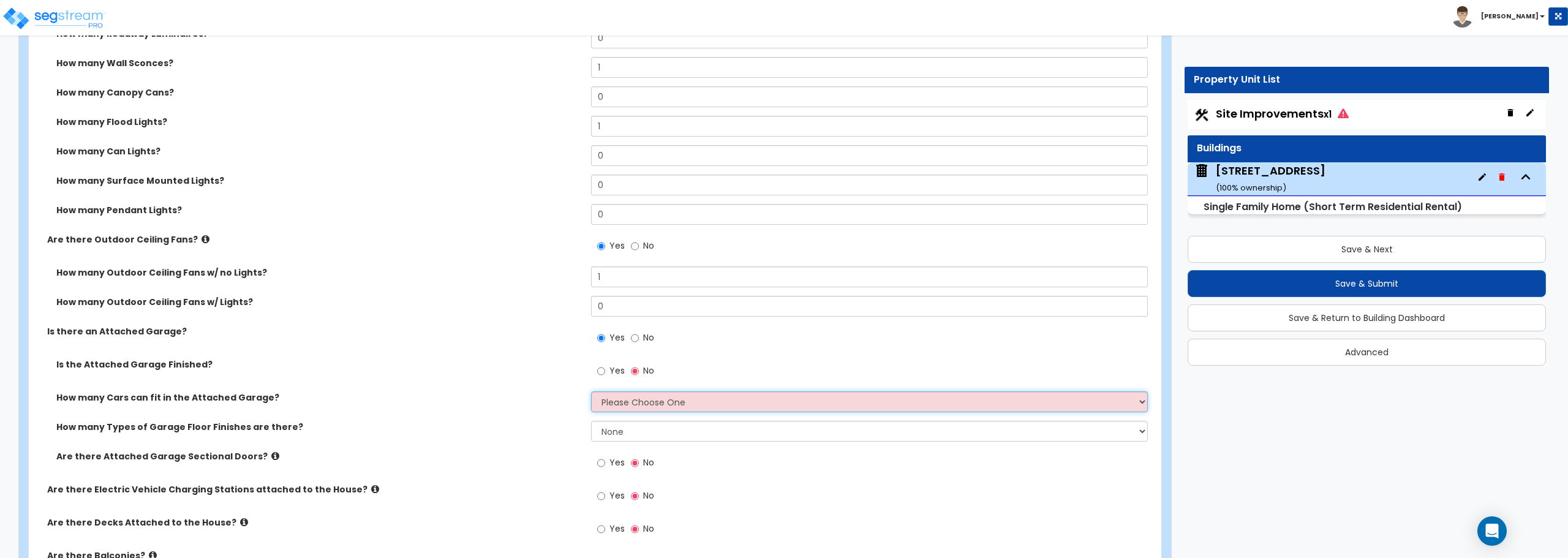
click at [616, 397] on select "Please Choose One 1 2 3 4 5" at bounding box center [869, 401] width 556 height 21
select select "1"
click at [591, 391] on select "Please Choose One 1 2 3 4 5" at bounding box center [869, 401] width 556 height 21
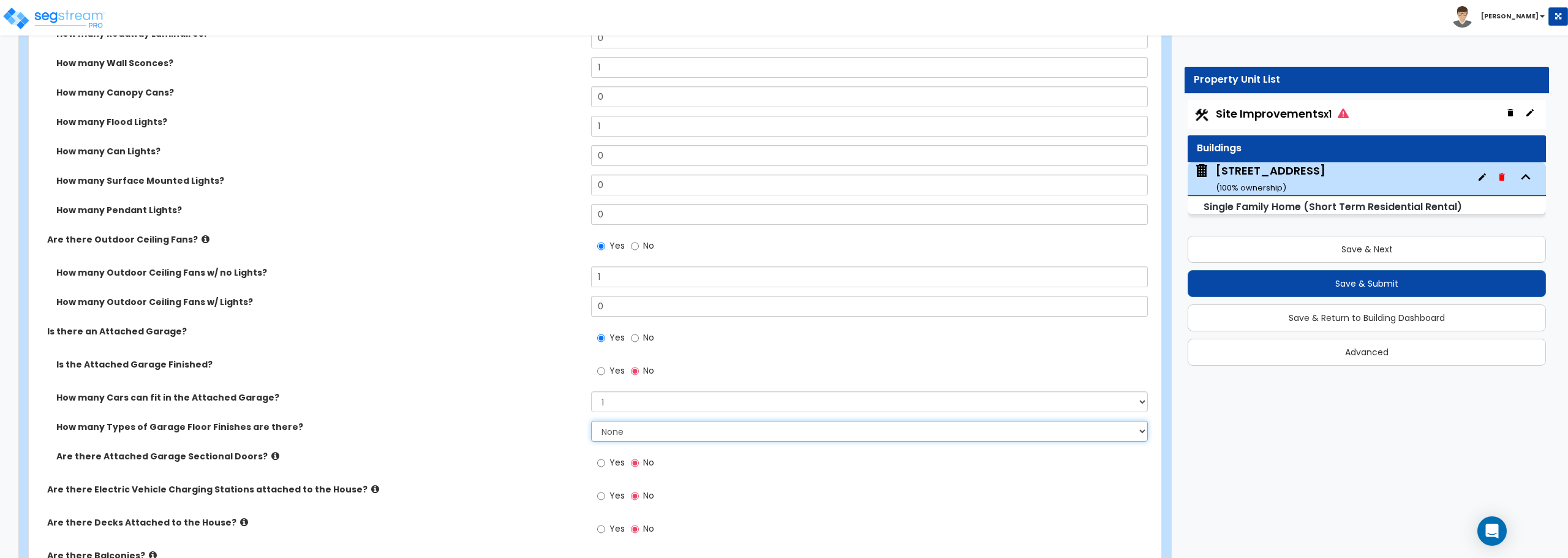
click at [618, 429] on select "None 1 2 3 4" at bounding box center [869, 430] width 556 height 21
select select "1"
click at [591, 420] on select "None 1 2 3 4" at bounding box center [869, 430] width 556 height 21
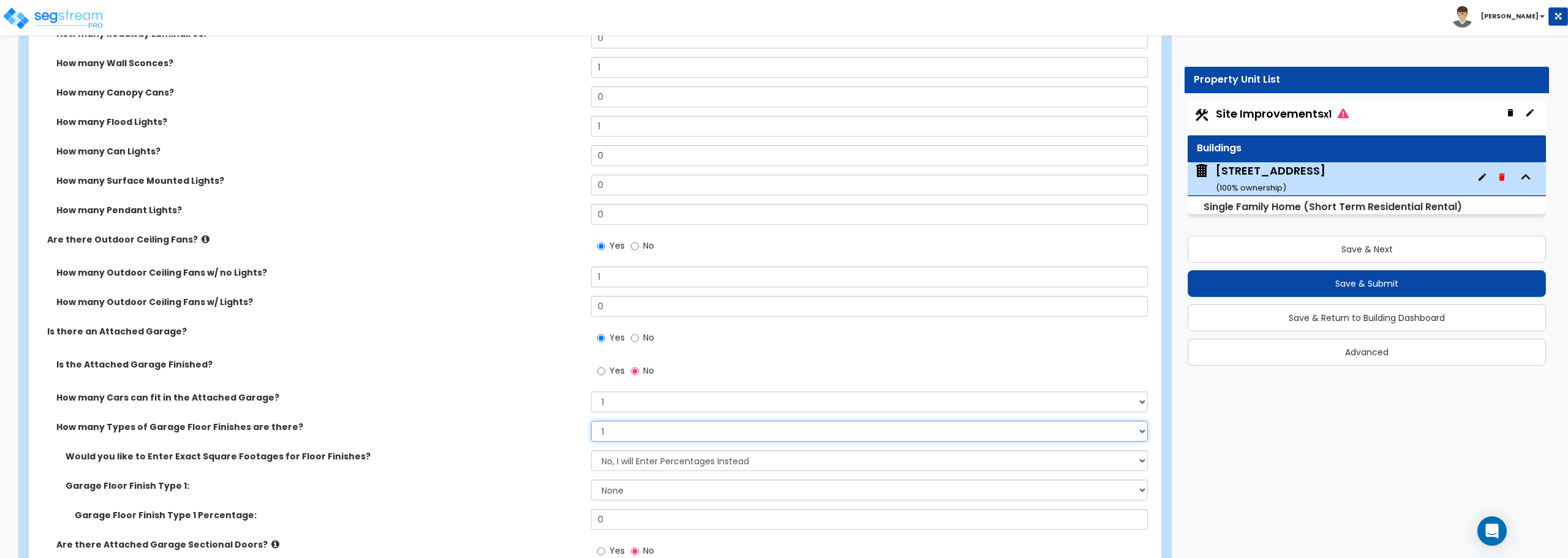
click at [606, 435] on select "None 1 2 3 4" at bounding box center [869, 430] width 556 height 21
click at [591, 420] on select "None 1 2 3 4" at bounding box center [869, 430] width 556 height 21
click at [626, 461] on select "No, I will Enter Percentages Instead Yes, I will Enter Exact Square Footages" at bounding box center [869, 460] width 556 height 21
click at [591, 450] on select "No, I will Enter Percentages Instead Yes, I will Enter Exact Square Footages" at bounding box center [869, 460] width 556 height 21
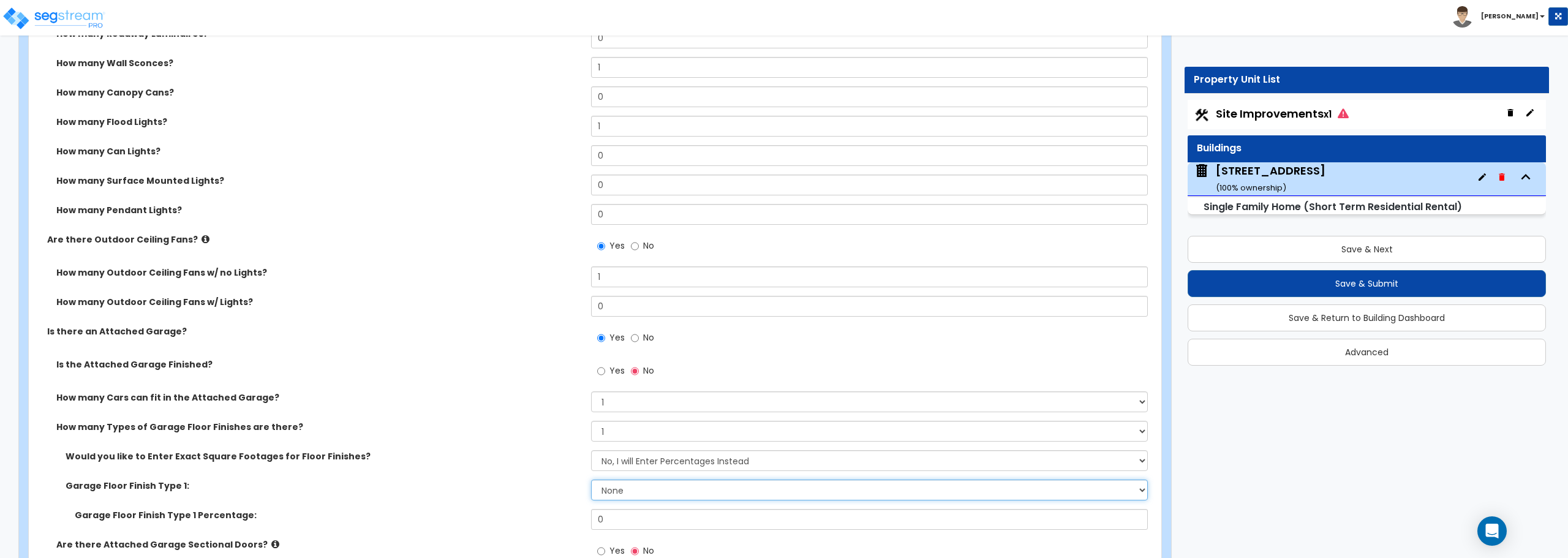
click at [624, 490] on select "None Polished Concrete Flooring Ceramic Tile Flooring Rubber Tile Flooring Epox…" at bounding box center [869, 489] width 556 height 21
select select "1"
click at [591, 479] on select "None Polished Concrete Flooring Ceramic Tile Flooring Rubber Tile Flooring Epox…" at bounding box center [869, 489] width 556 height 21
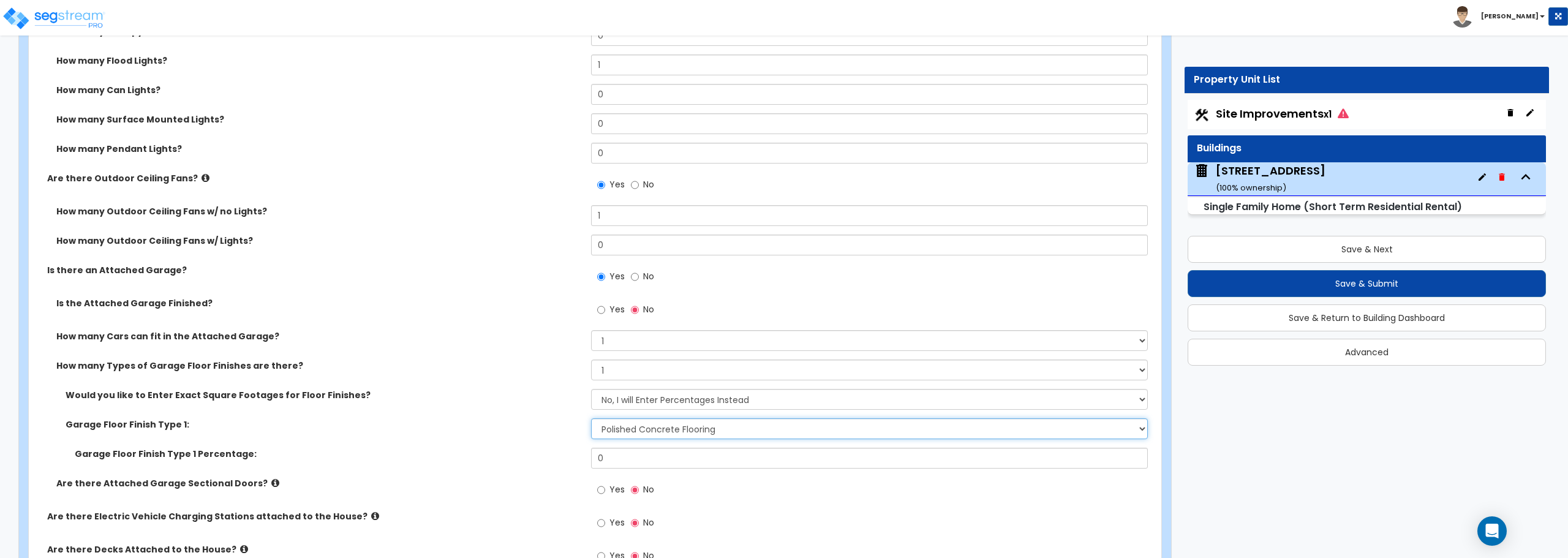
scroll to position [1163, 0]
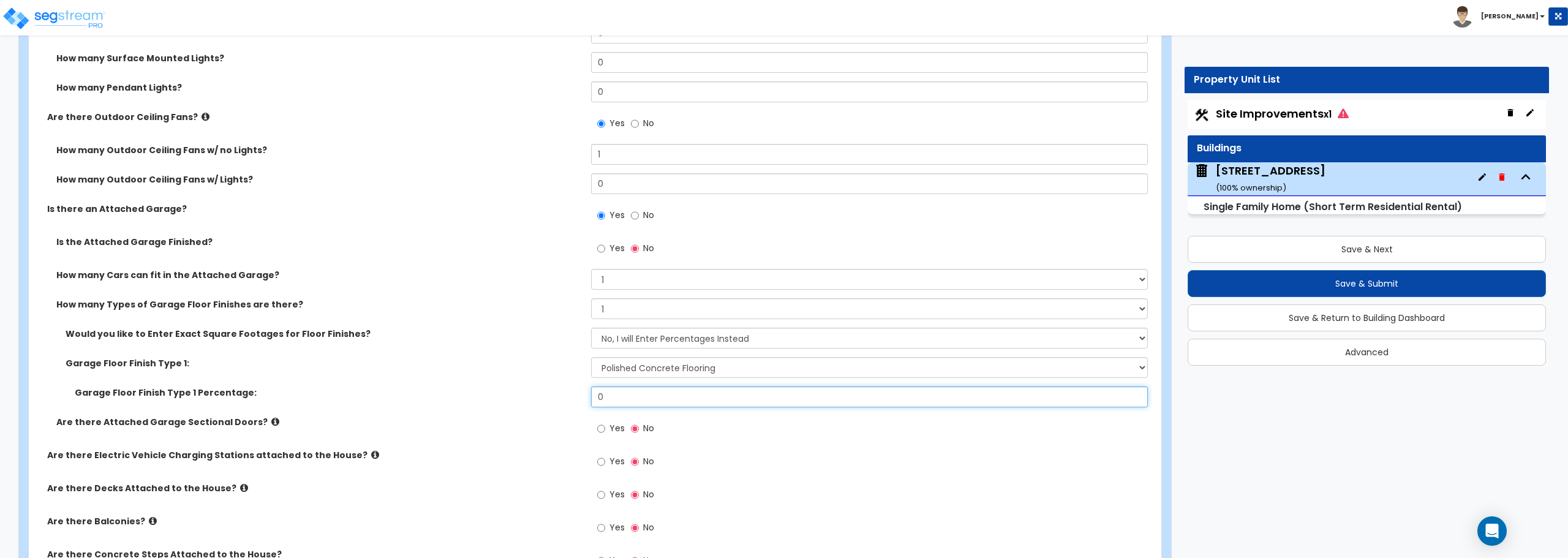
drag, startPoint x: 623, startPoint y: 391, endPoint x: 500, endPoint y: 391, distance: 123.0
click at [500, 391] on div "Garage Floor Finish Type 1 Percentage: 0" at bounding box center [591, 401] width 1125 height 30
type input "100"
click at [604, 426] on input "Yes" at bounding box center [601, 428] width 8 height 13
radio input "true"
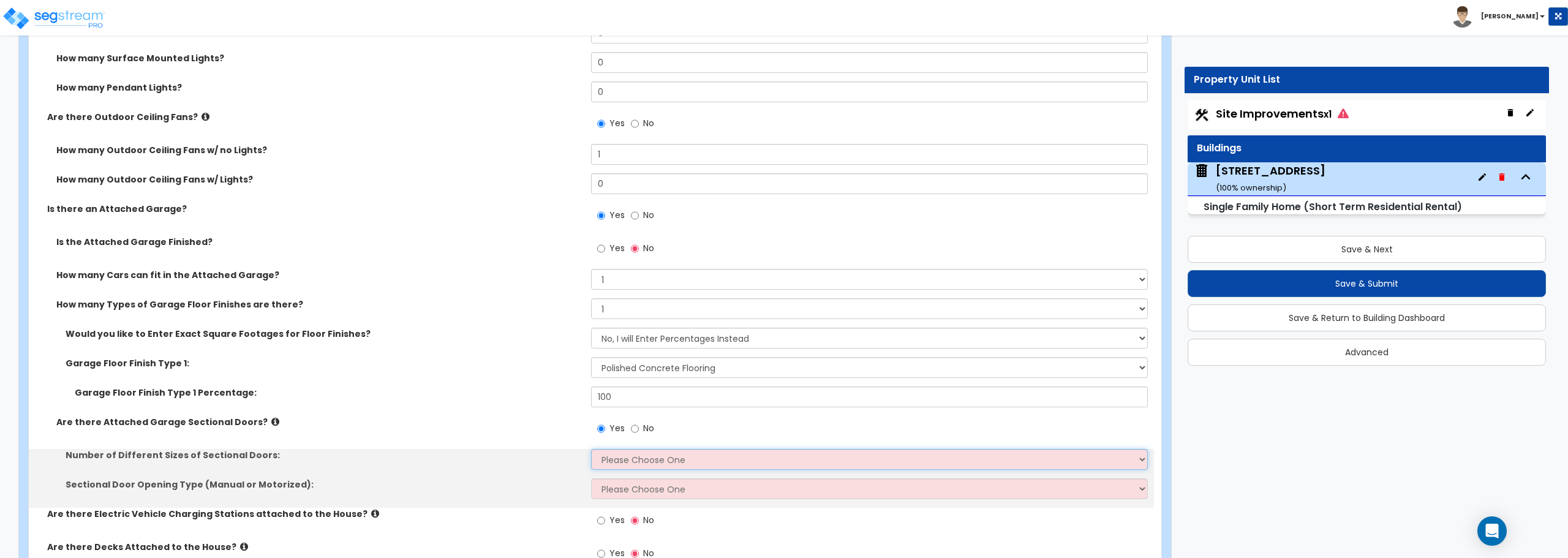
click at [636, 459] on select "Please Choose One 1 2" at bounding box center [869, 459] width 556 height 21
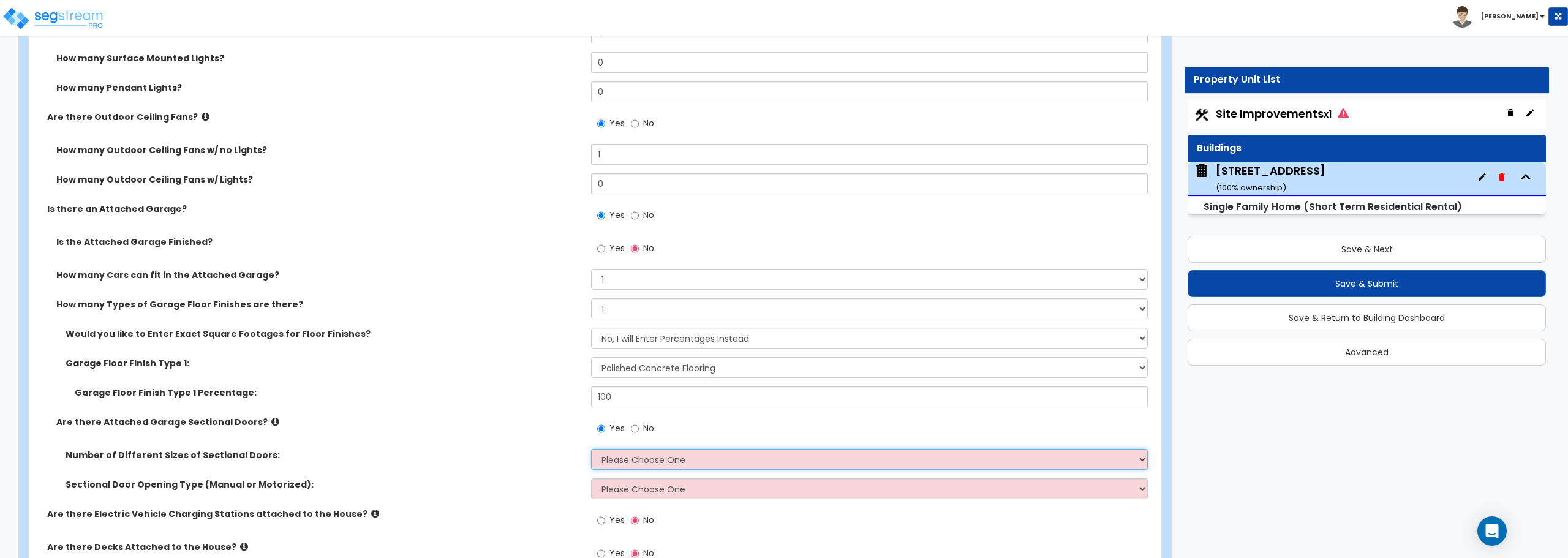
select select "1"
click at [591, 449] on select "Please Choose One 1 2" at bounding box center [869, 459] width 556 height 21
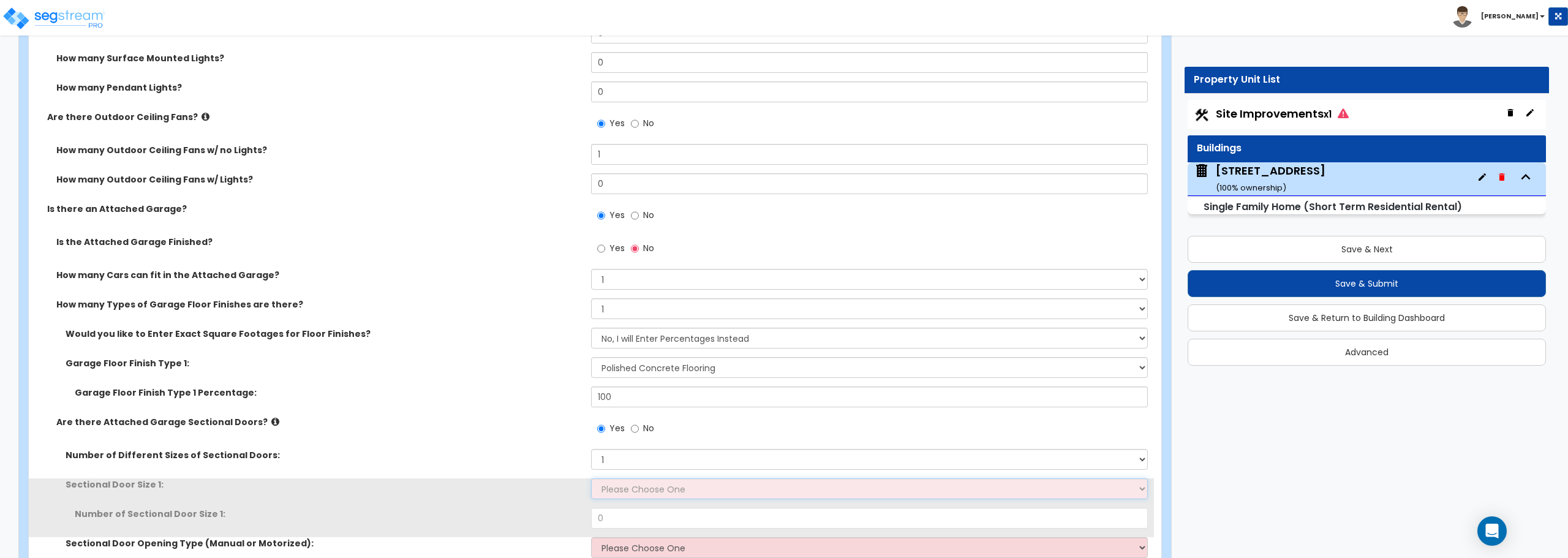
click at [642, 486] on select "Please Choose One 9' x 7' 16' x 7'" at bounding box center [869, 488] width 556 height 21
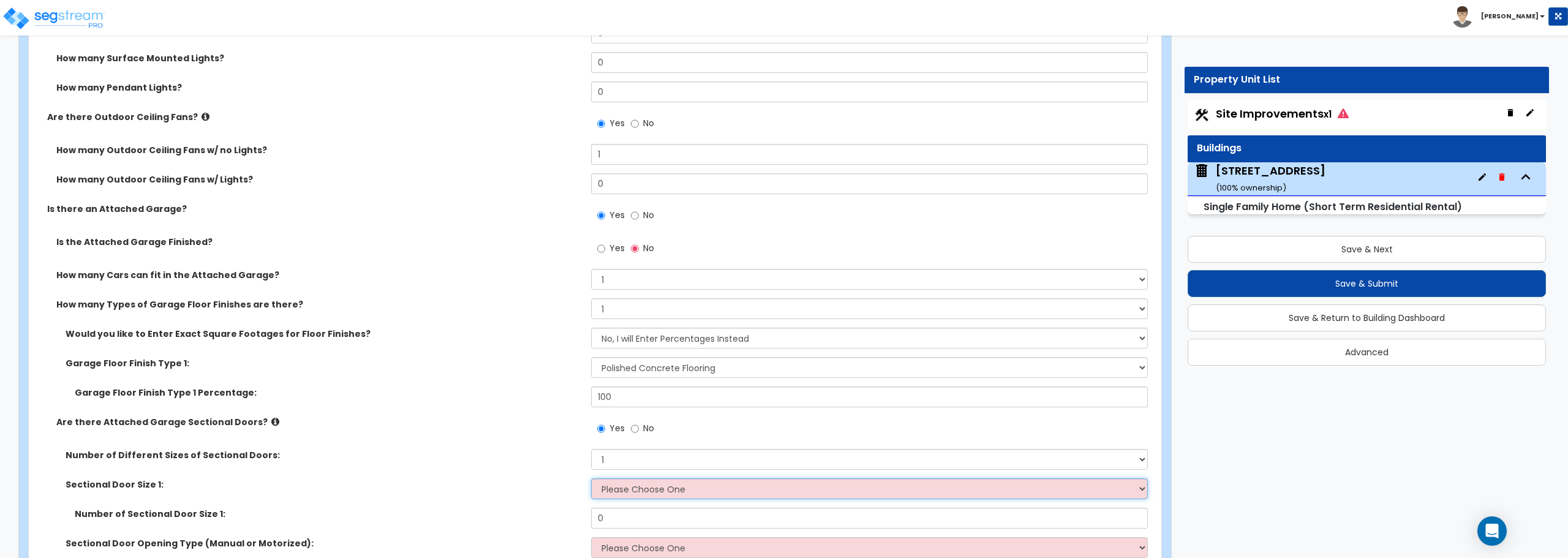
select select "1"
click at [591, 478] on select "Please Choose One 9' x 7' 16' x 7'" at bounding box center [869, 488] width 556 height 21
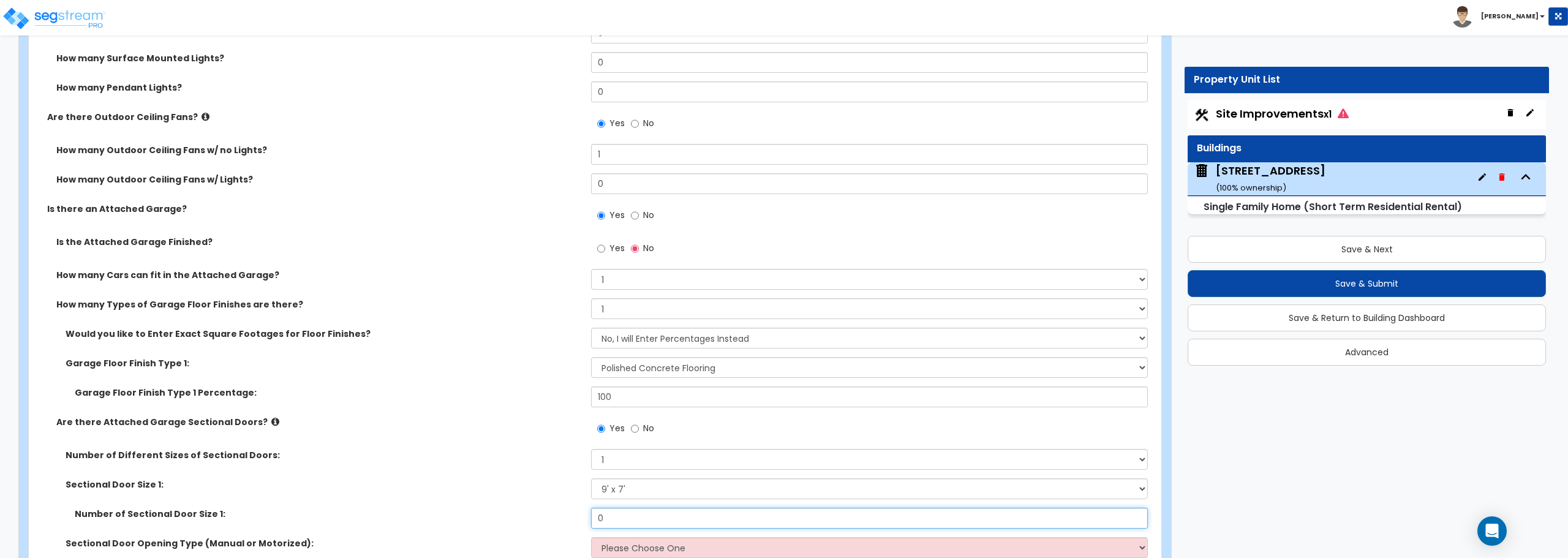
drag, startPoint x: 639, startPoint y: 515, endPoint x: 537, endPoint y: 500, distance: 103.1
click at [537, 500] on div "Number of Different Sizes of Sectional Doors: Please Choose One 1 2 Sectional D…" at bounding box center [590, 507] width 1106 height 117
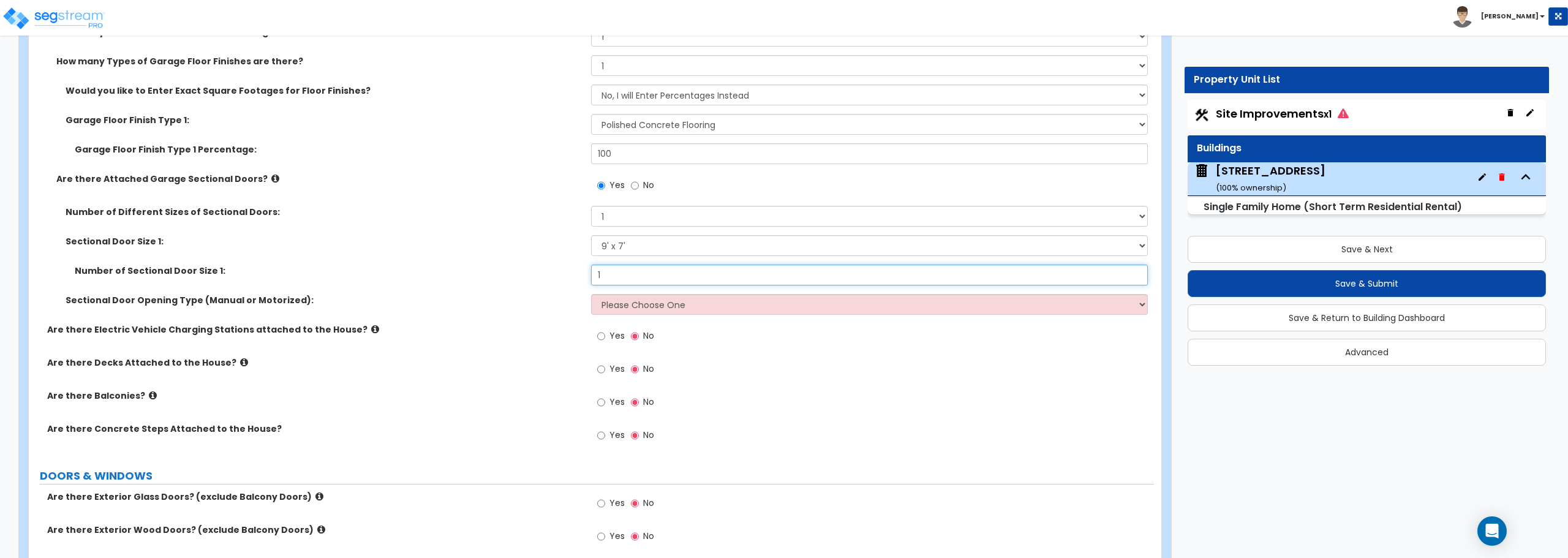
scroll to position [1408, 0]
type input "1"
click at [624, 301] on select "Please Choose One All Manual All Motorized Some are Motorized" at bounding box center [869, 302] width 556 height 21
select select "2"
click at [591, 292] on select "Please Choose One All Manual All Motorized Some are Motorized" at bounding box center [869, 302] width 556 height 21
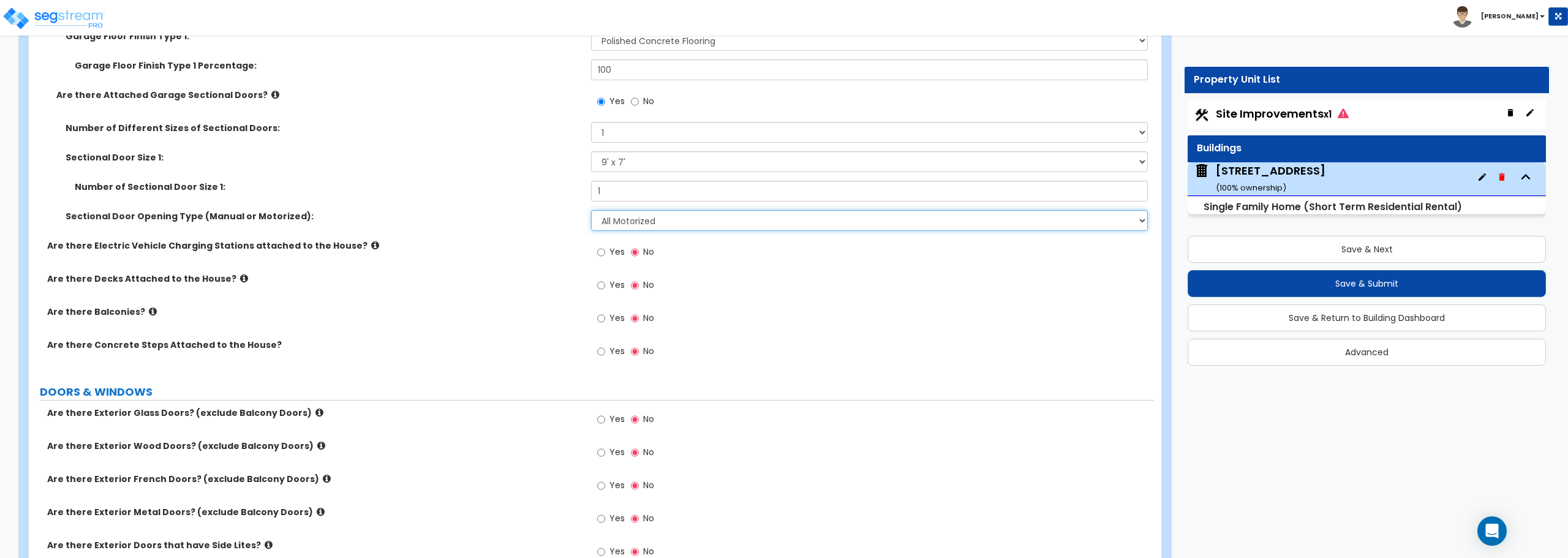
scroll to position [1469, 0]
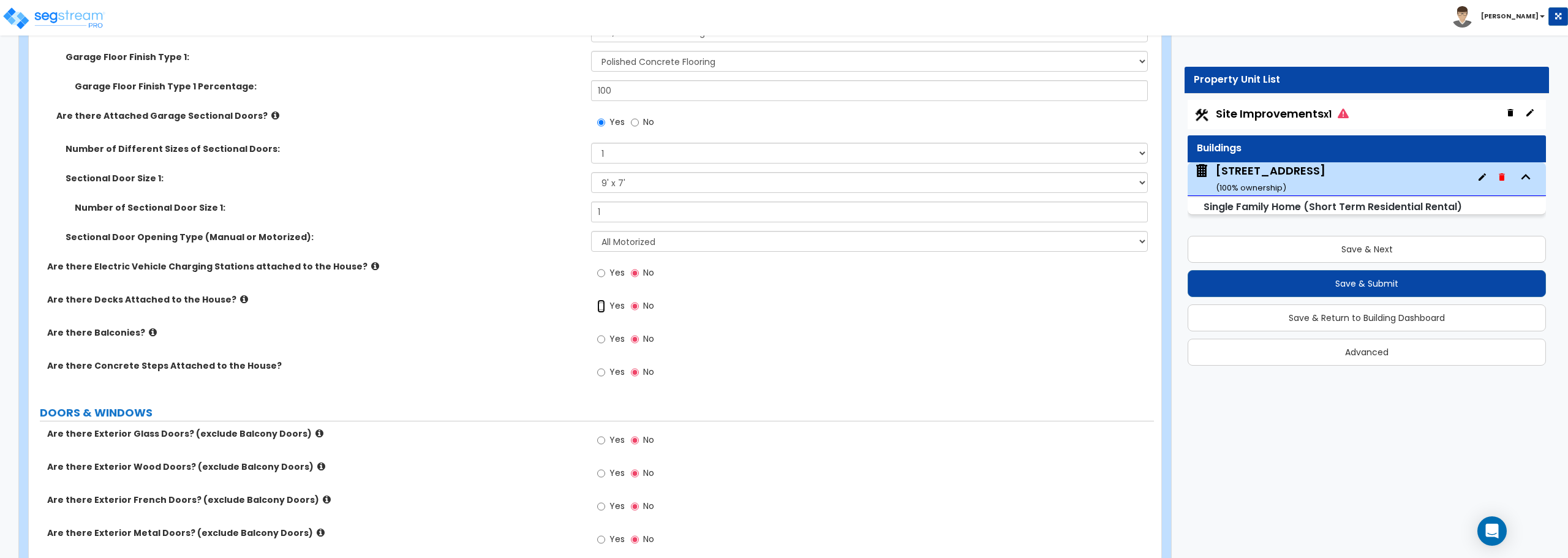
click at [599, 304] on input "Yes" at bounding box center [601, 306] width 8 height 13
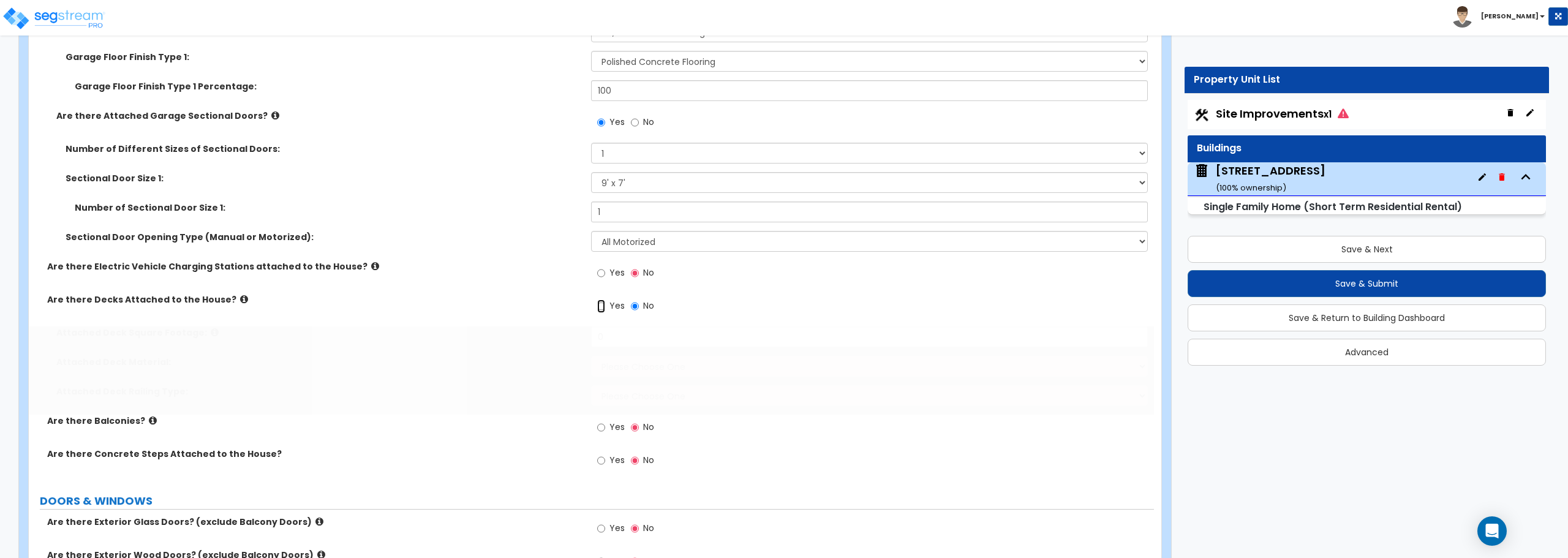
radio input "true"
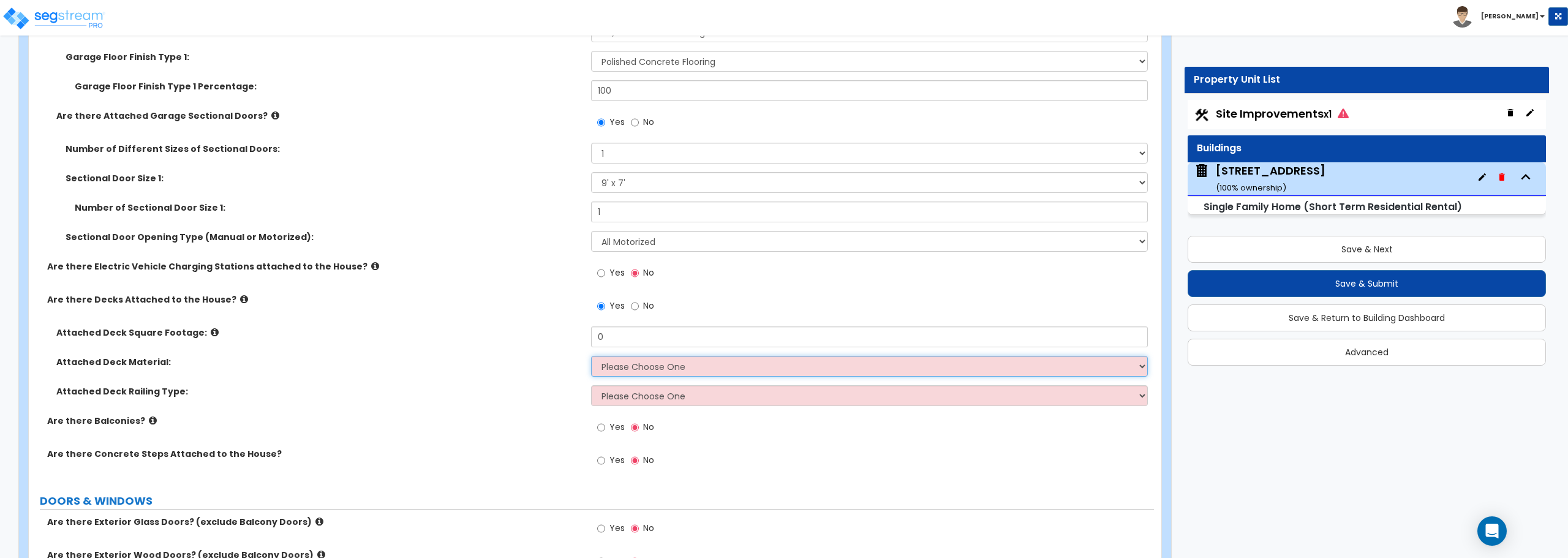
click at [731, 368] on select "Please Choose One Wood Plastic/PVC" at bounding box center [869, 366] width 556 height 21
select select "1"
click at [591, 356] on select "Please Choose One Wood Plastic/PVC" at bounding box center [869, 366] width 556 height 21
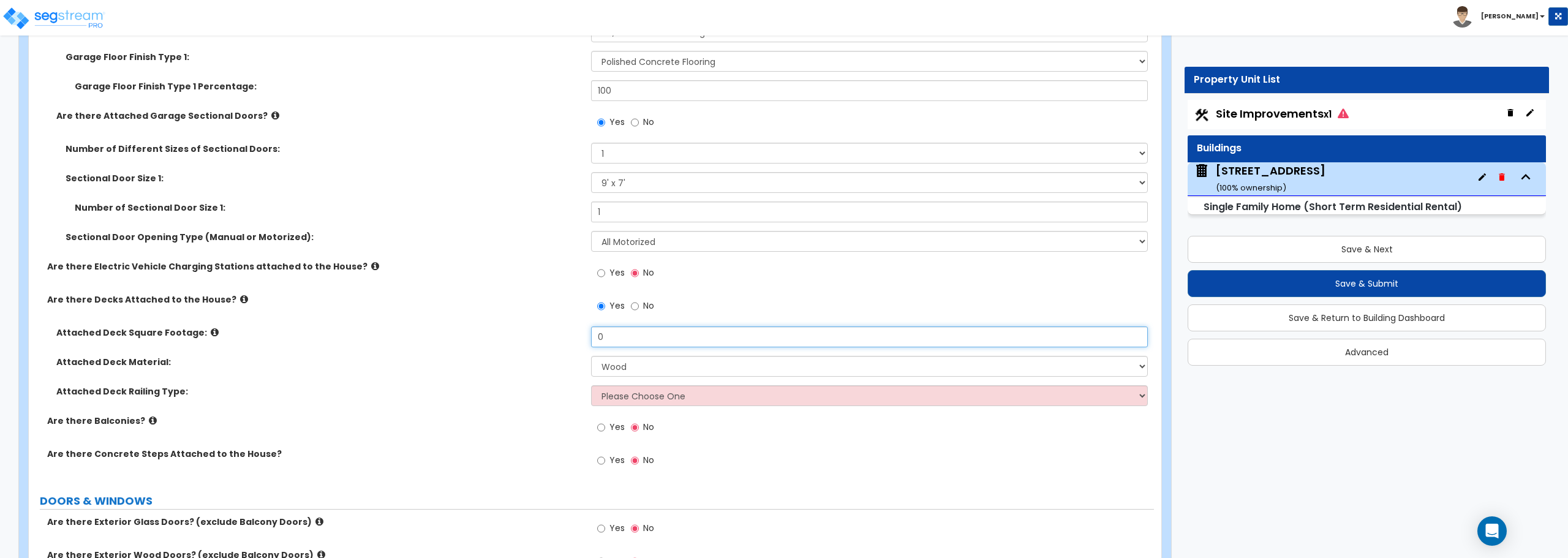
drag, startPoint x: 708, startPoint y: 344, endPoint x: 457, endPoint y: 360, distance: 251.5
click at [457, 360] on div "Attached Deck Square Footage: 0 Attached Deck Material: Please Choose One Wood …" at bounding box center [590, 370] width 1106 height 89
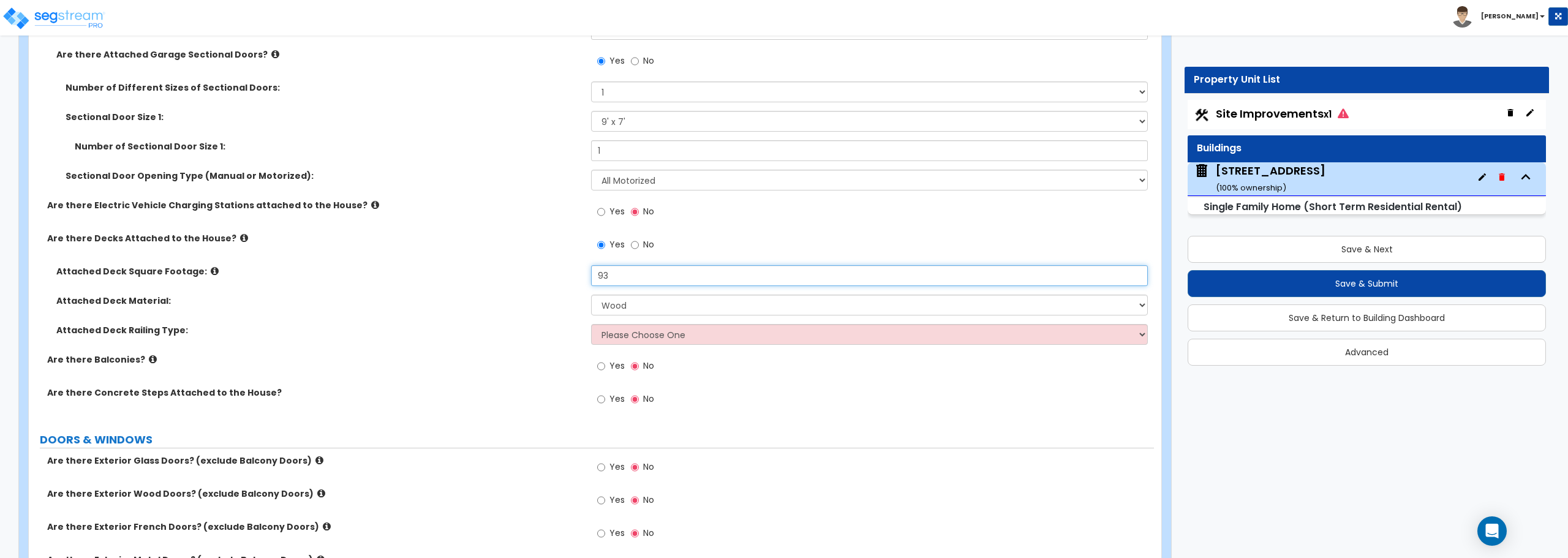
type input "93"
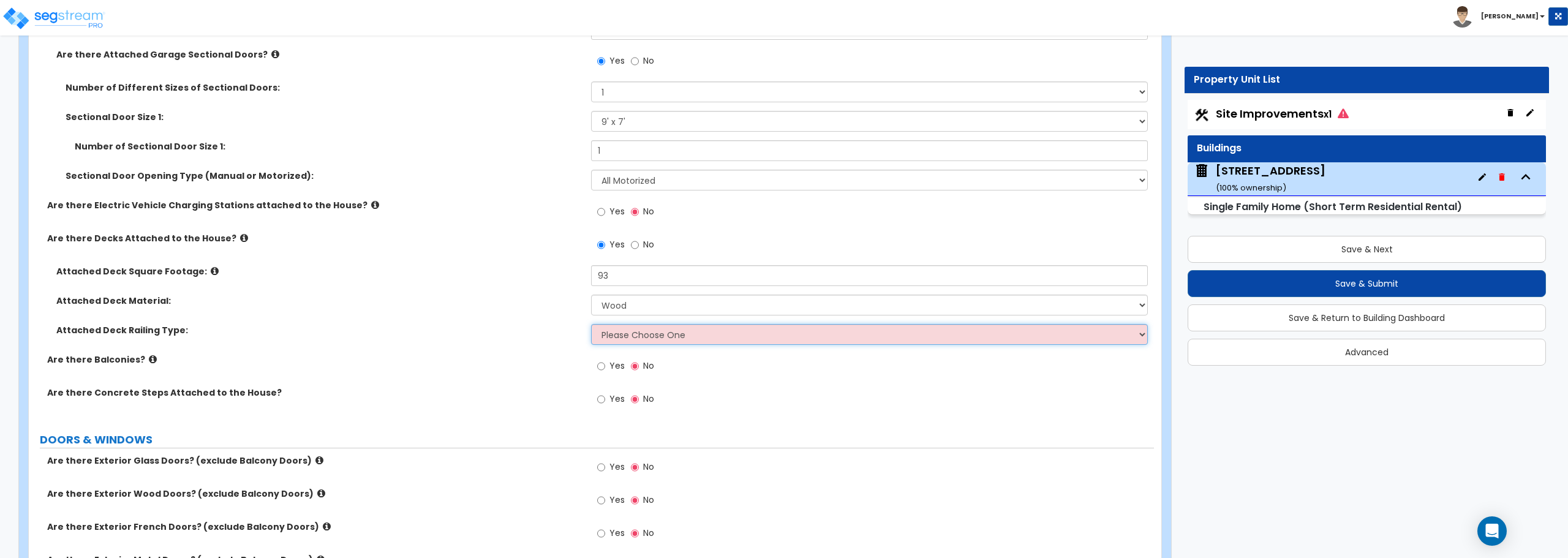
click at [665, 339] on select "Please Choose One Wood Plastic" at bounding box center [869, 334] width 556 height 21
select select "1"
click at [591, 324] on select "Please Choose One Wood Plastic" at bounding box center [869, 334] width 556 height 21
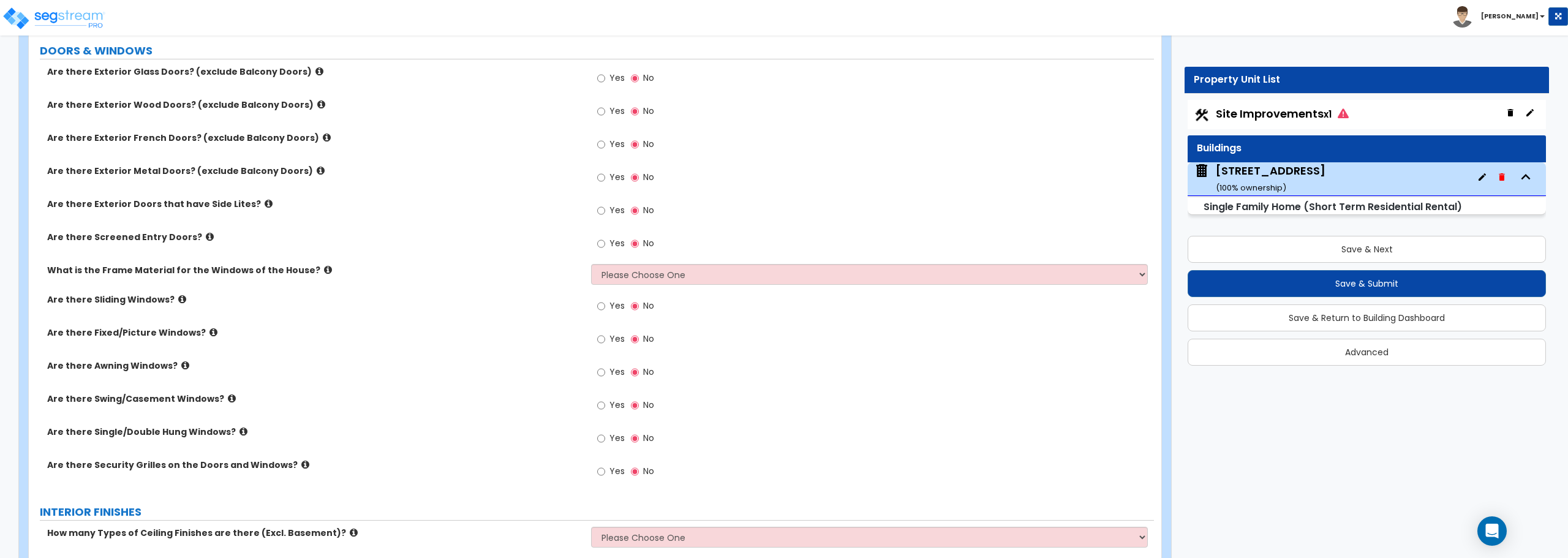
scroll to position [1898, 0]
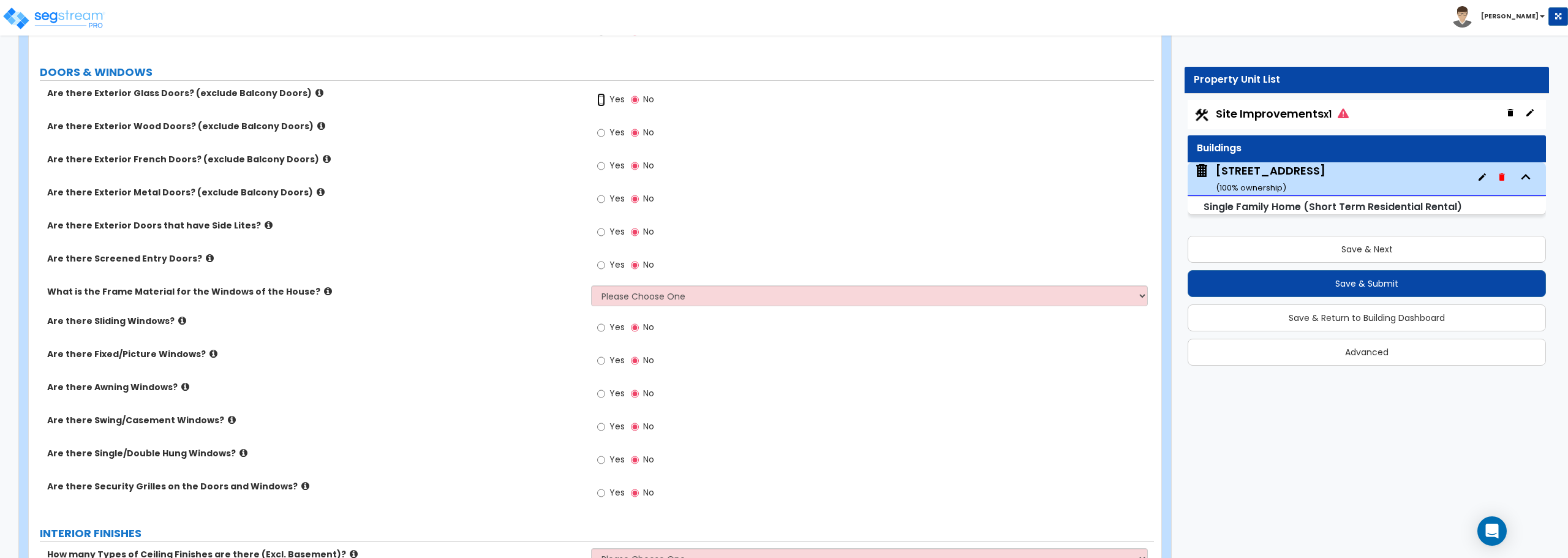
click at [599, 96] on input "Yes" at bounding box center [601, 99] width 8 height 13
radio input "true"
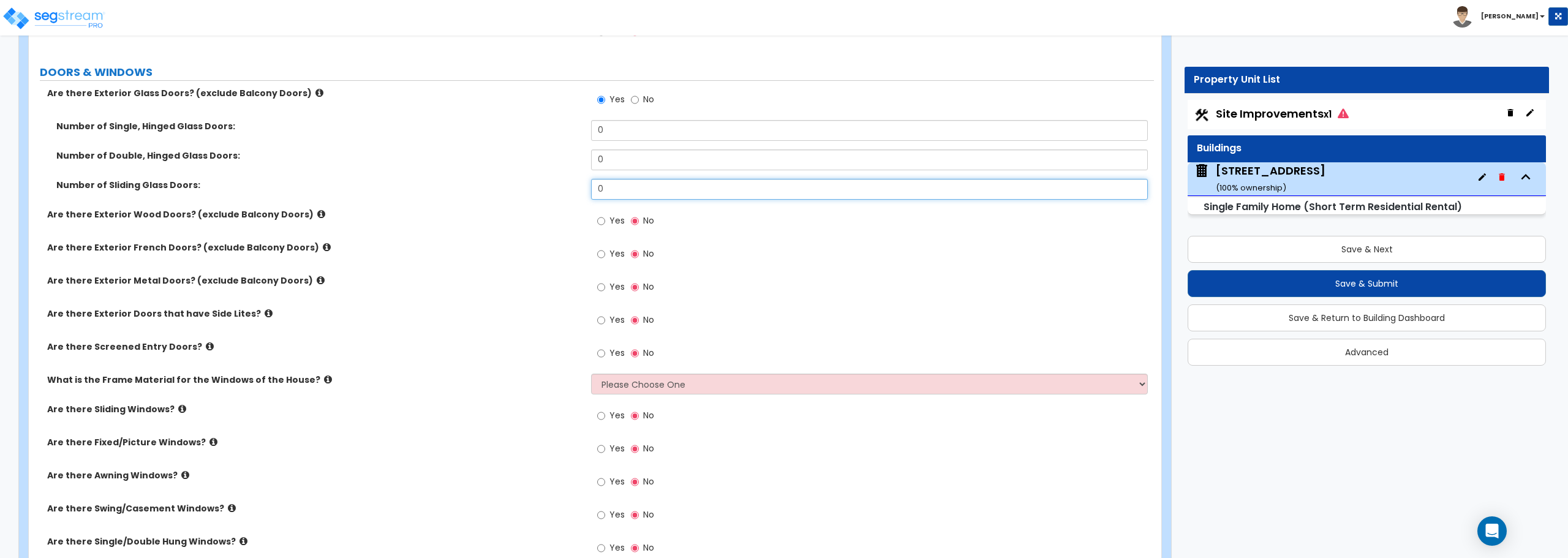
drag, startPoint x: 656, startPoint y: 191, endPoint x: 480, endPoint y: 206, distance: 176.6
click at [504, 205] on div "Number of Sliding Glass Doors: 0" at bounding box center [591, 193] width 1125 height 30
type input "1"
click at [602, 292] on input "Yes" at bounding box center [601, 287] width 8 height 13
radio input "true"
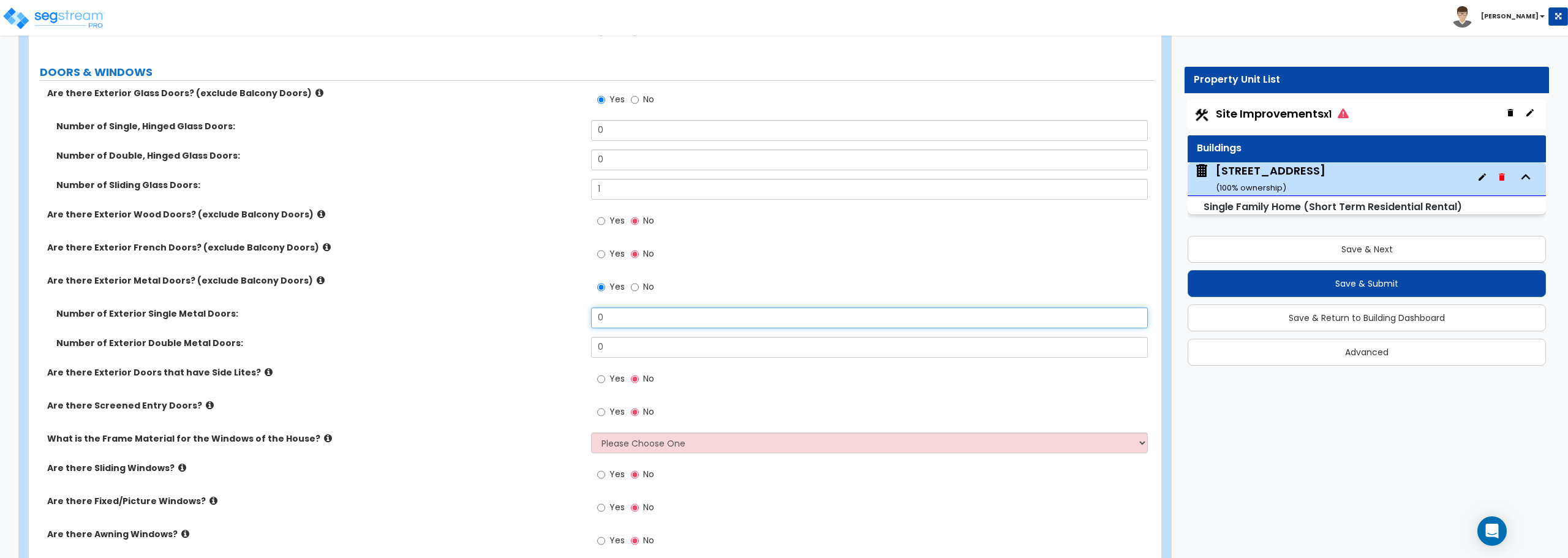
drag, startPoint x: 612, startPoint y: 314, endPoint x: 566, endPoint y: 314, distance: 46.0
click at [566, 314] on div "Number of Exterior Single Metal Doors: 0" at bounding box center [591, 322] width 1125 height 30
type input "1"
click at [604, 410] on input "Yes" at bounding box center [601, 411] width 8 height 13
radio input "true"
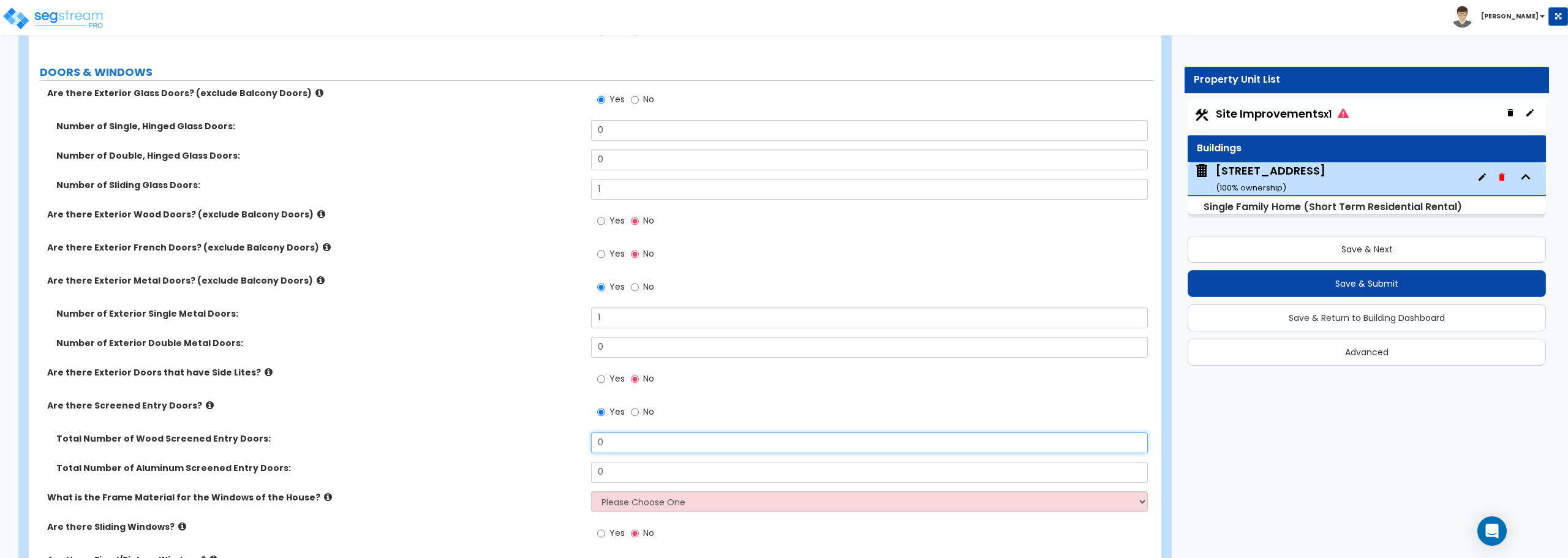
drag, startPoint x: 628, startPoint y: 442, endPoint x: 549, endPoint y: 444, distance: 79.0
click at [560, 443] on div "Total Number of Wood Screened Entry Doors: 0" at bounding box center [591, 446] width 1125 height 30
type input "1"
click at [645, 503] on select "Please Choose One Vinyl Aluminum Wood" at bounding box center [869, 501] width 556 height 21
select select "1"
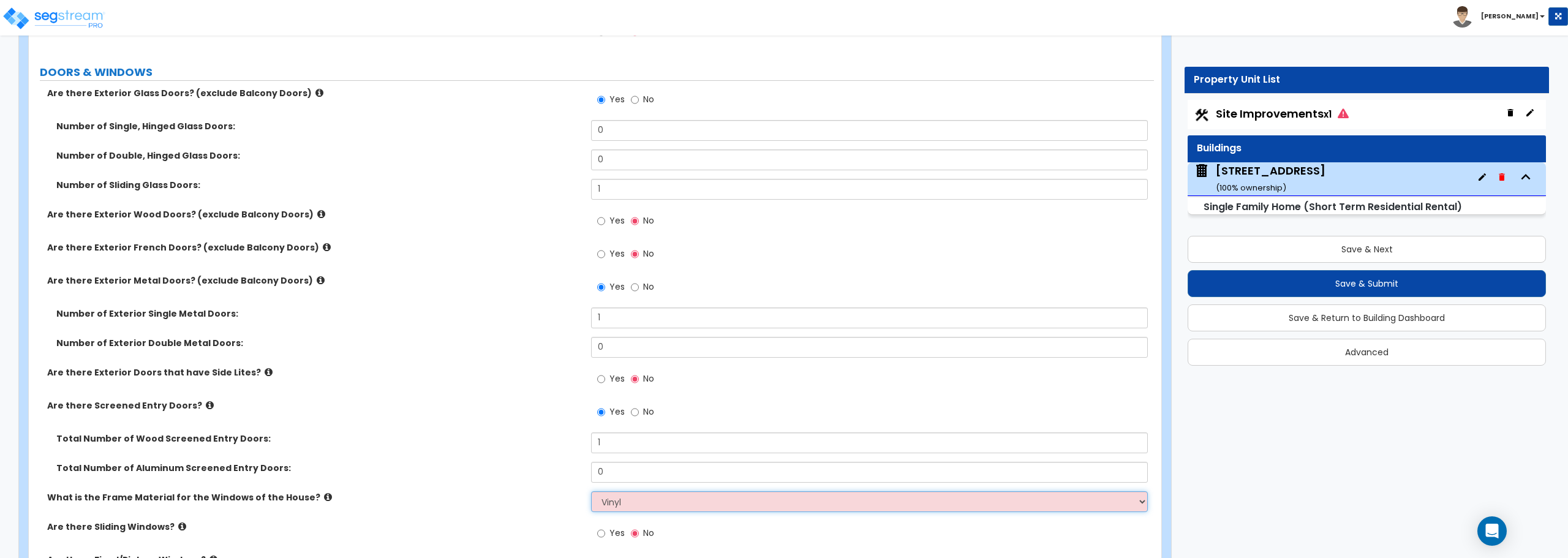
click at [591, 491] on select "Please Choose One Vinyl Aluminum Wood" at bounding box center [869, 501] width 556 height 21
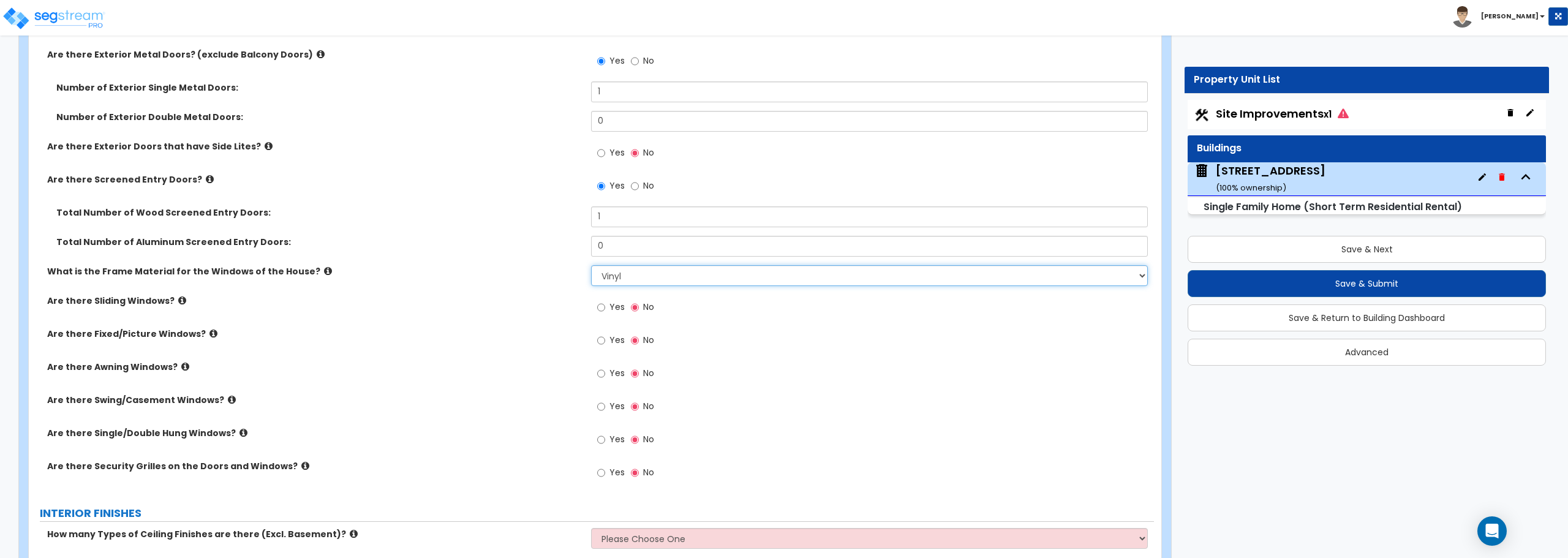
scroll to position [2143, 0]
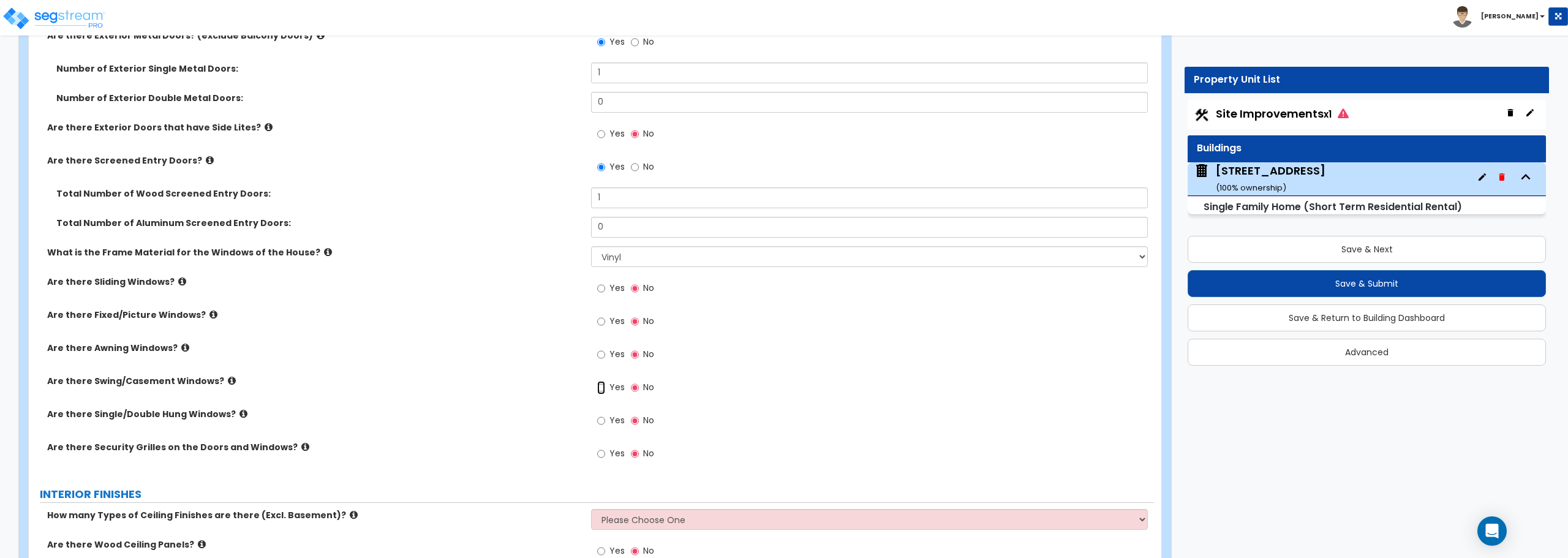
click at [599, 388] on input "Yes" at bounding box center [601, 387] width 8 height 13
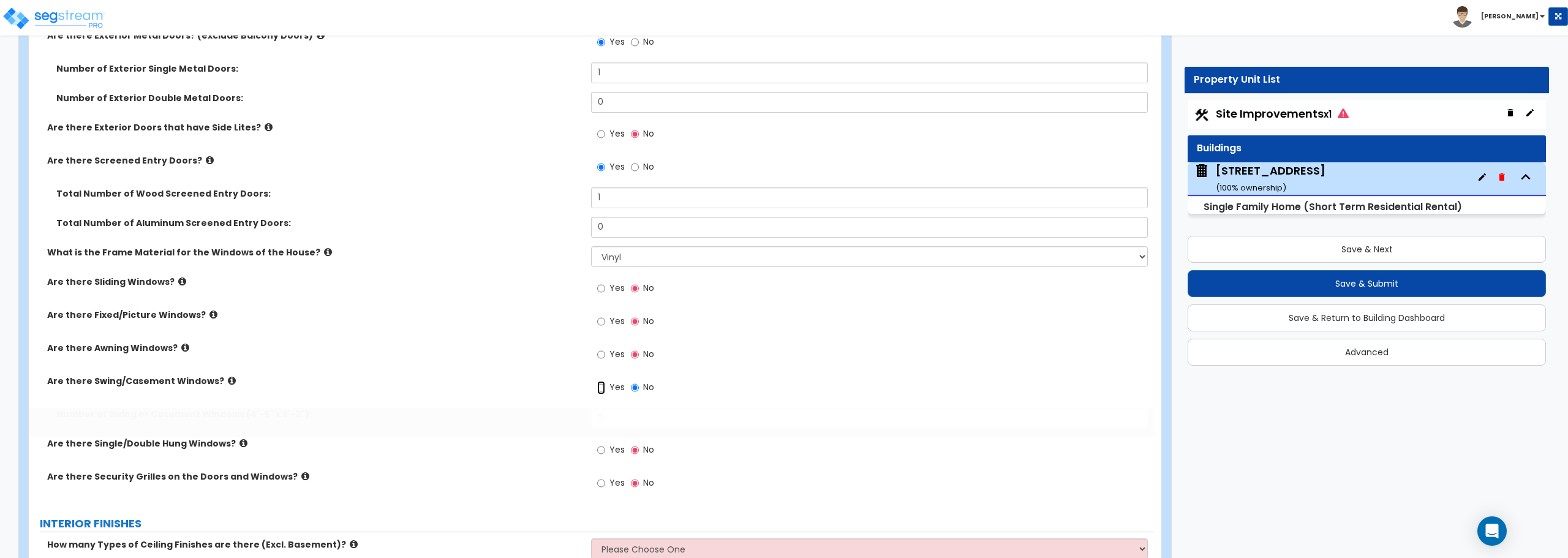
radio input "true"
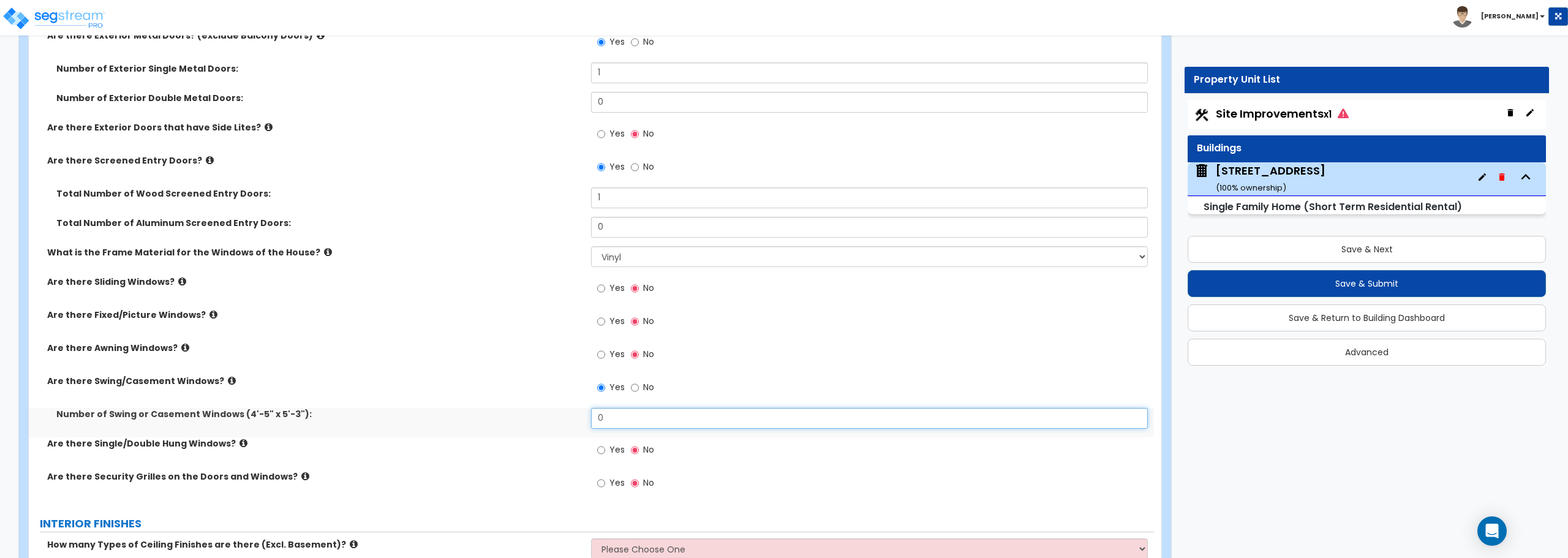
click at [566, 419] on div "Number of Swing or Casement Windows (4'-5" x 5'-3"): 0" at bounding box center [591, 422] width 1125 height 30
type input "1"
click at [606, 450] on label "Yes" at bounding box center [611, 451] width 28 height 21
click at [605, 450] on input "Yes" at bounding box center [601, 450] width 8 height 13
radio input "true"
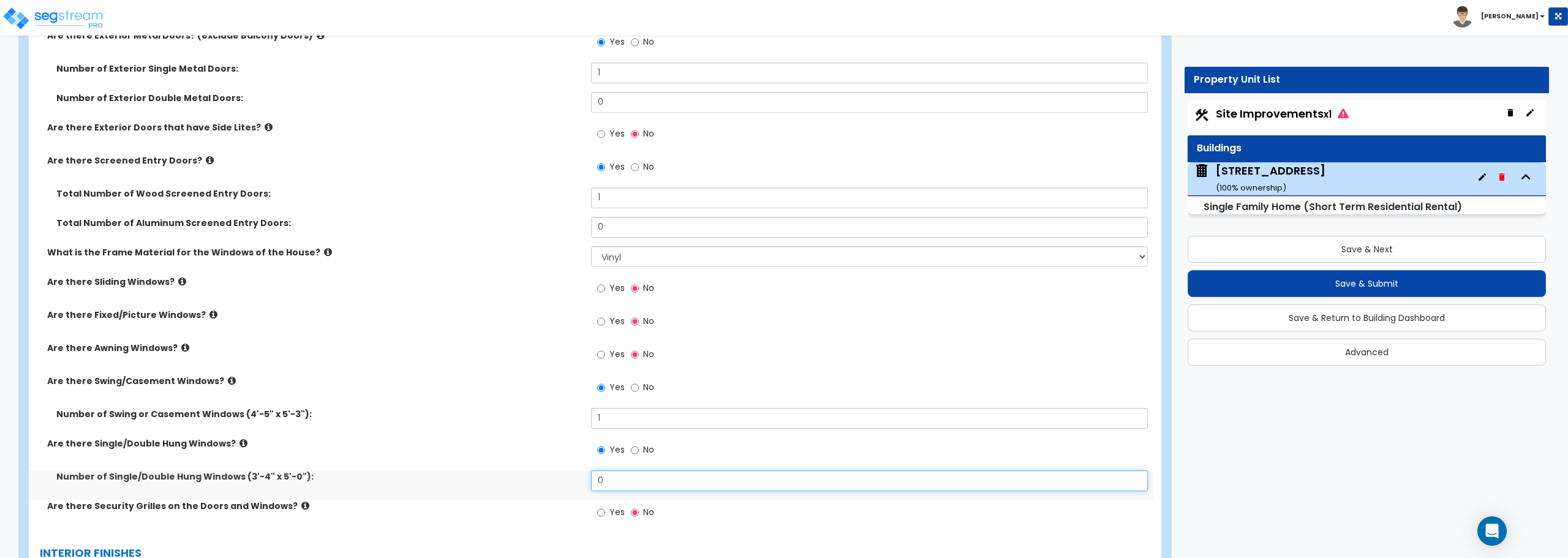
drag, startPoint x: 644, startPoint y: 485, endPoint x: 532, endPoint y: 484, distance: 112.0
click at [532, 484] on div "Number of Single/Double Hung Windows (3'-4" x 5'-0"): 0" at bounding box center [591, 485] width 1125 height 30
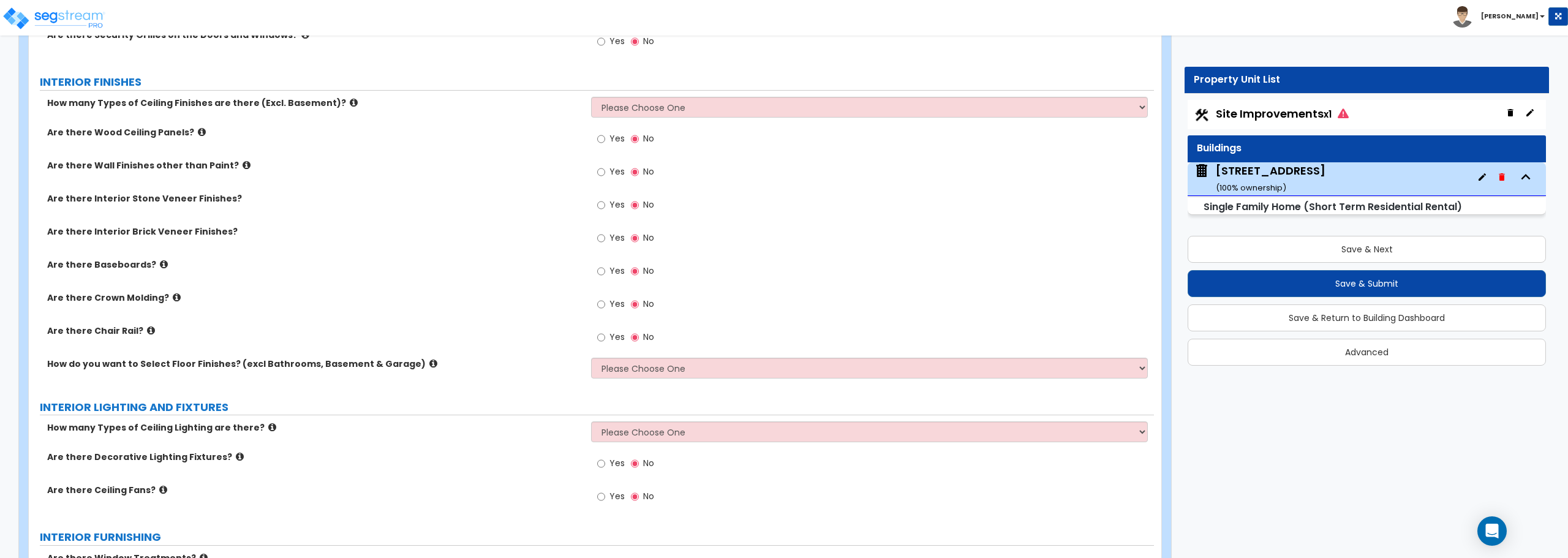
scroll to position [2633, 0]
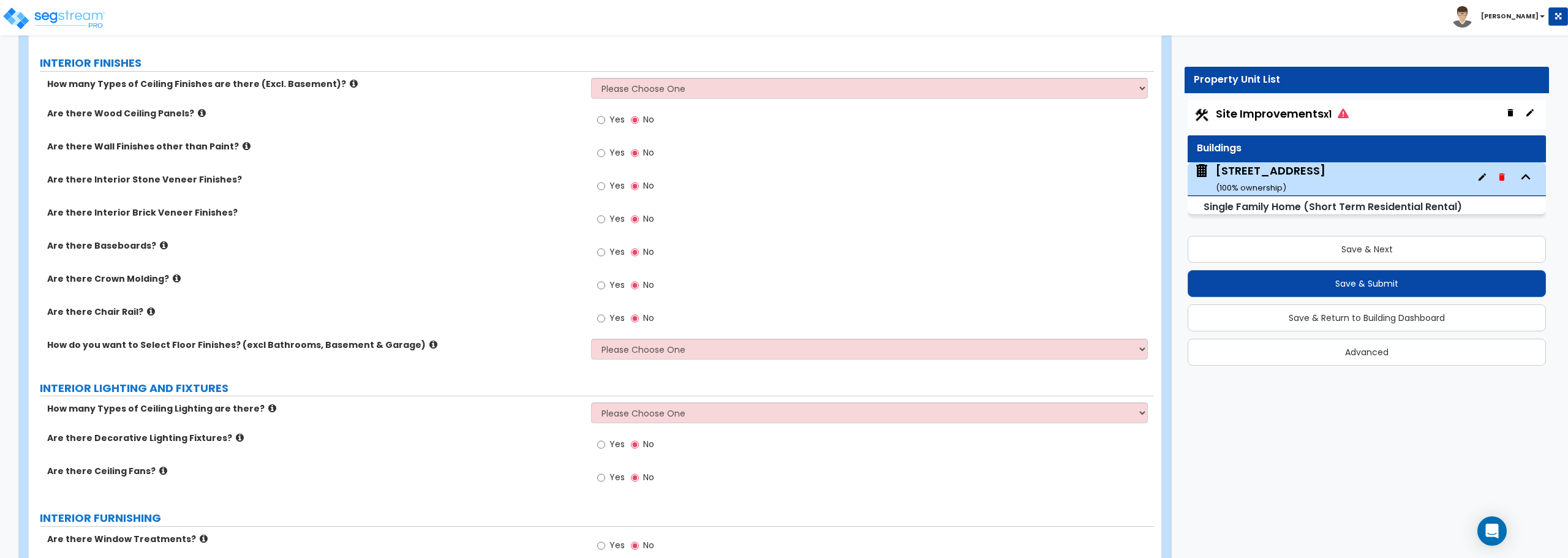
type input "10"
click at [625, 84] on select "Please Choose One 1 2 3" at bounding box center [869, 88] width 556 height 21
select select "1"
click at [591, 78] on select "Please Choose One 1 2 3" at bounding box center [869, 88] width 556 height 21
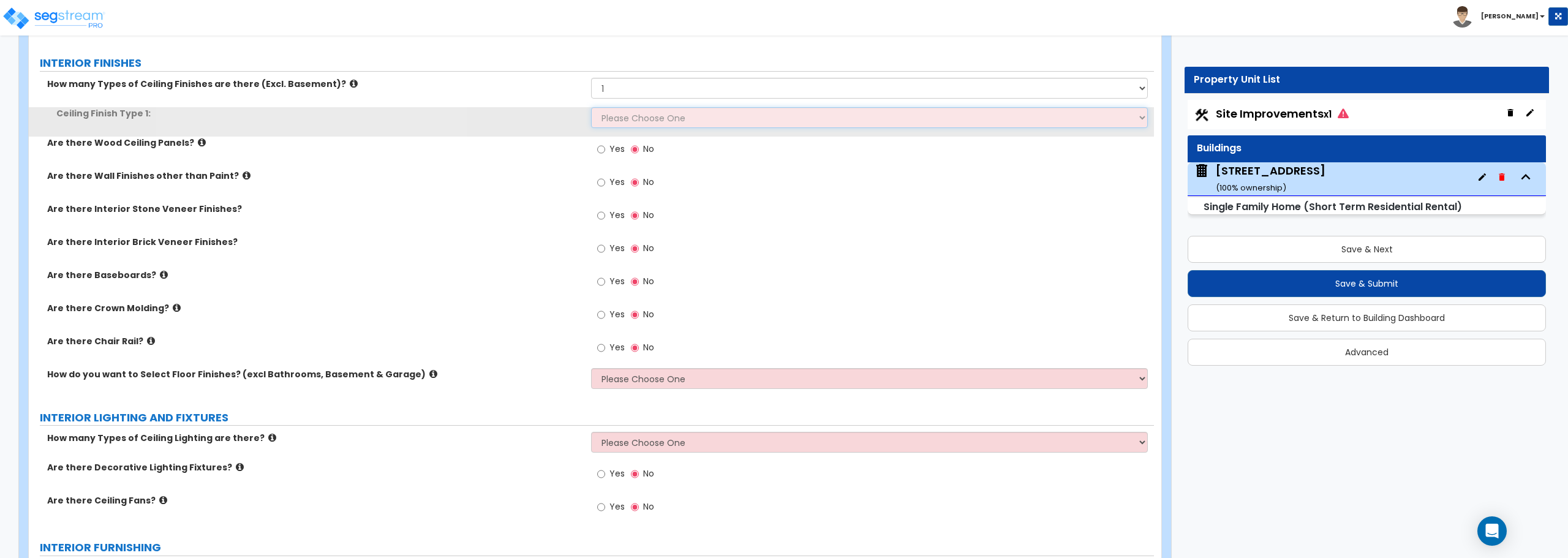
click at [640, 115] on select "Please Choose One Drop Ceiling Drywall Ceiling Open Ceiling" at bounding box center [869, 117] width 556 height 21
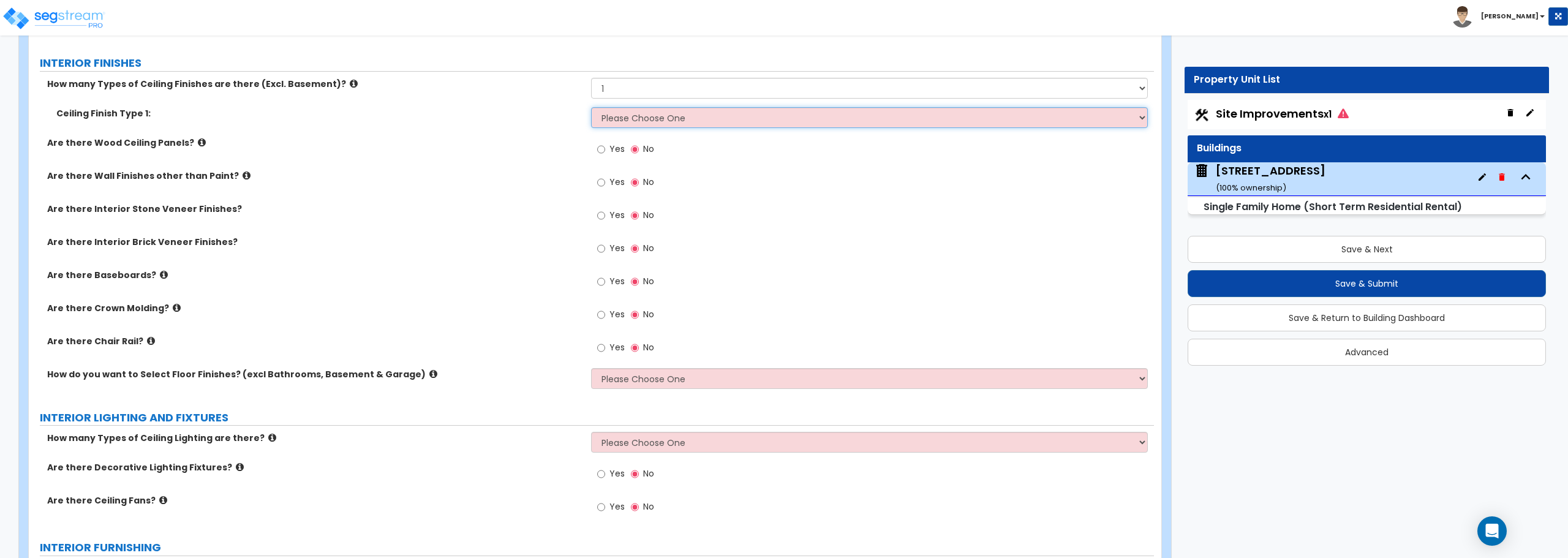
select select "2"
click at [591, 107] on select "Please Choose One Drop Ceiling Drywall Ceiling Open Ceiling" at bounding box center [869, 117] width 556 height 21
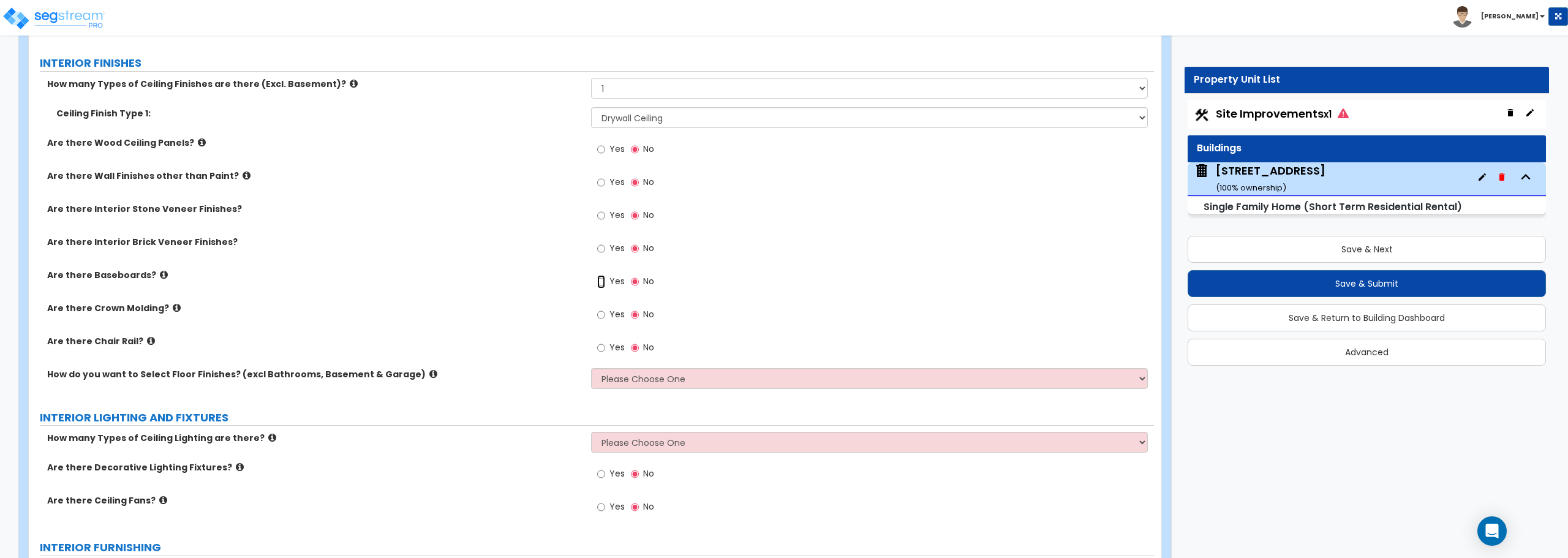
click at [601, 284] on input "Yes" at bounding box center [601, 281] width 8 height 13
radio input "true"
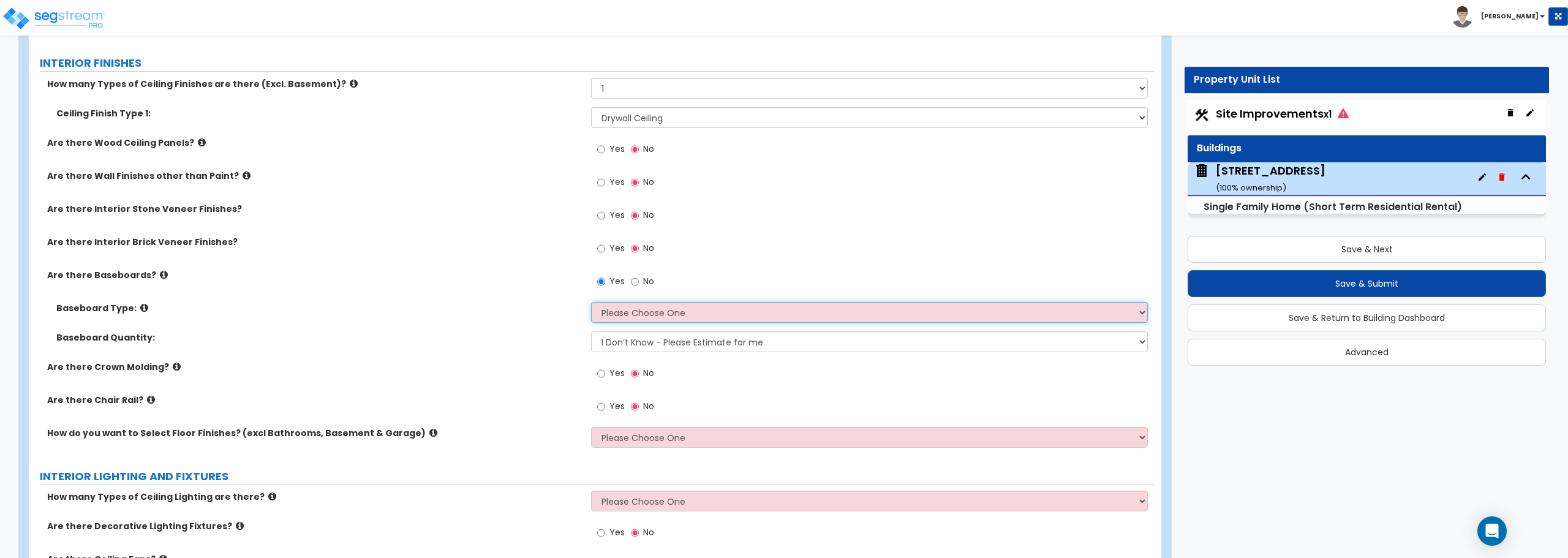
click at [616, 316] on select "Please Choose One Wood Vinyl Carpet Tile" at bounding box center [869, 312] width 556 height 21
select select "1"
click at [591, 302] on select "Please Choose One Wood Vinyl Carpet Tile" at bounding box center [869, 312] width 556 height 21
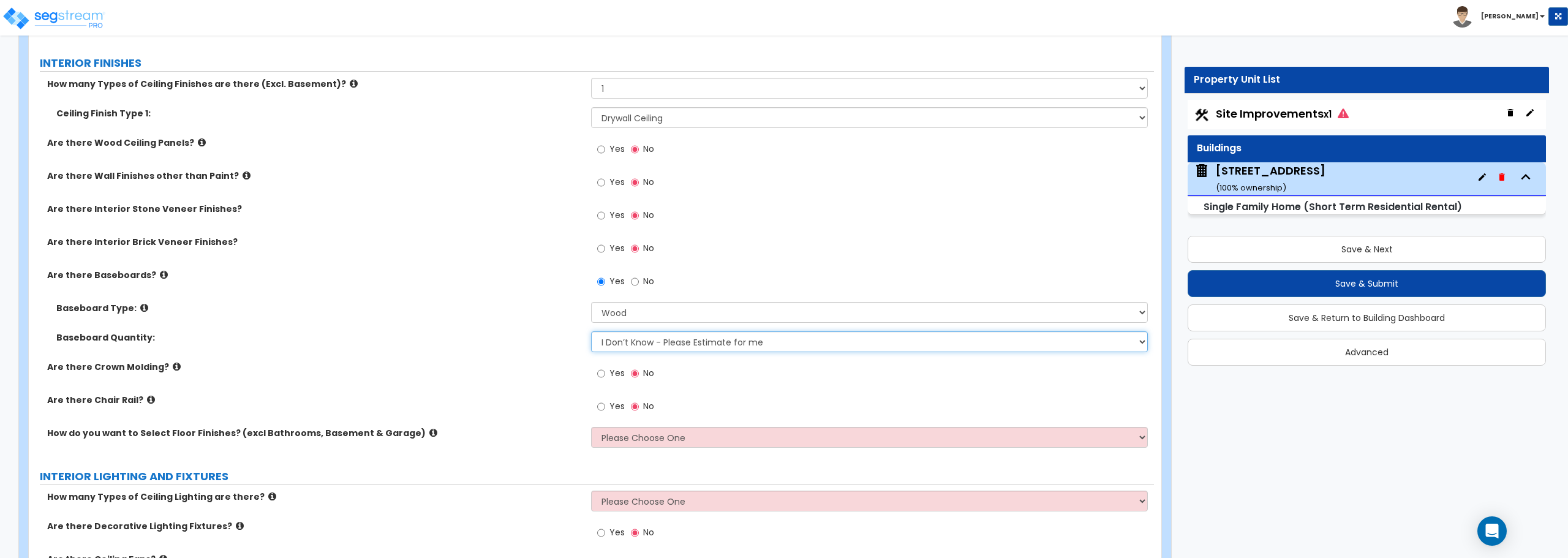
click at [631, 341] on select "I Don’t Know - Please Estimate for me I want to Enter the Linear Footage" at bounding box center [869, 341] width 556 height 21
select select "1"
click at [591, 331] on select "I Don’t Know - Please Estimate for me I want to Enter the Linear Footage" at bounding box center [869, 341] width 556 height 21
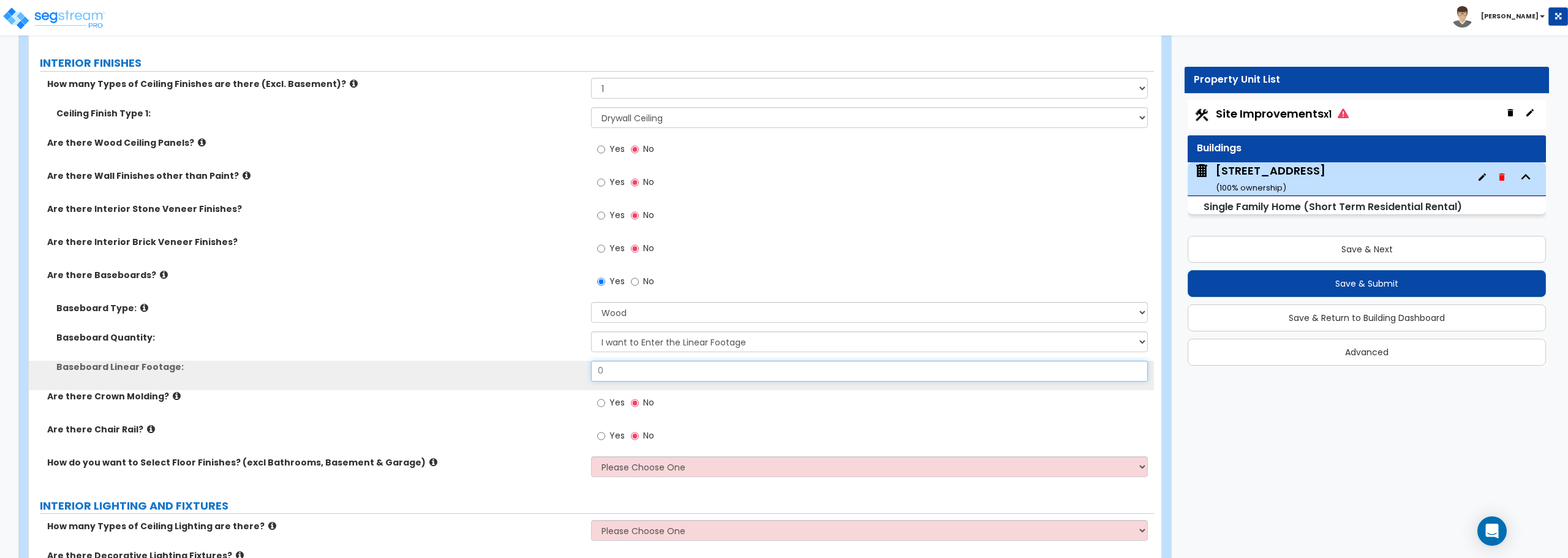
drag, startPoint x: 635, startPoint y: 367, endPoint x: 558, endPoint y: 360, distance: 77.3
click at [558, 360] on div "Baseboard Linear Footage: 0" at bounding box center [591, 375] width 1125 height 30
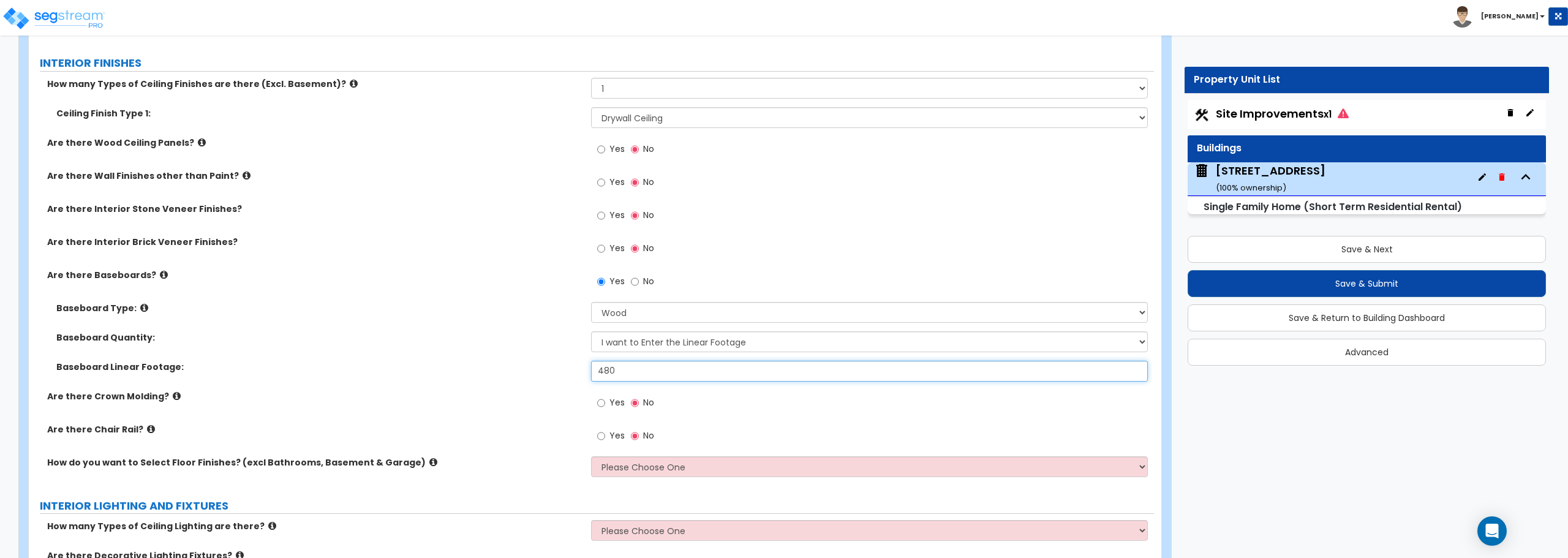
type input "480"
click at [630, 469] on select "Please Choose One I want to Select Floor Finishes for the Areas of the House I …" at bounding box center [869, 466] width 556 height 21
click at [591, 456] on select "Please Choose One I want to Select Floor Finishes for the Areas of the House I …" at bounding box center [869, 466] width 556 height 21
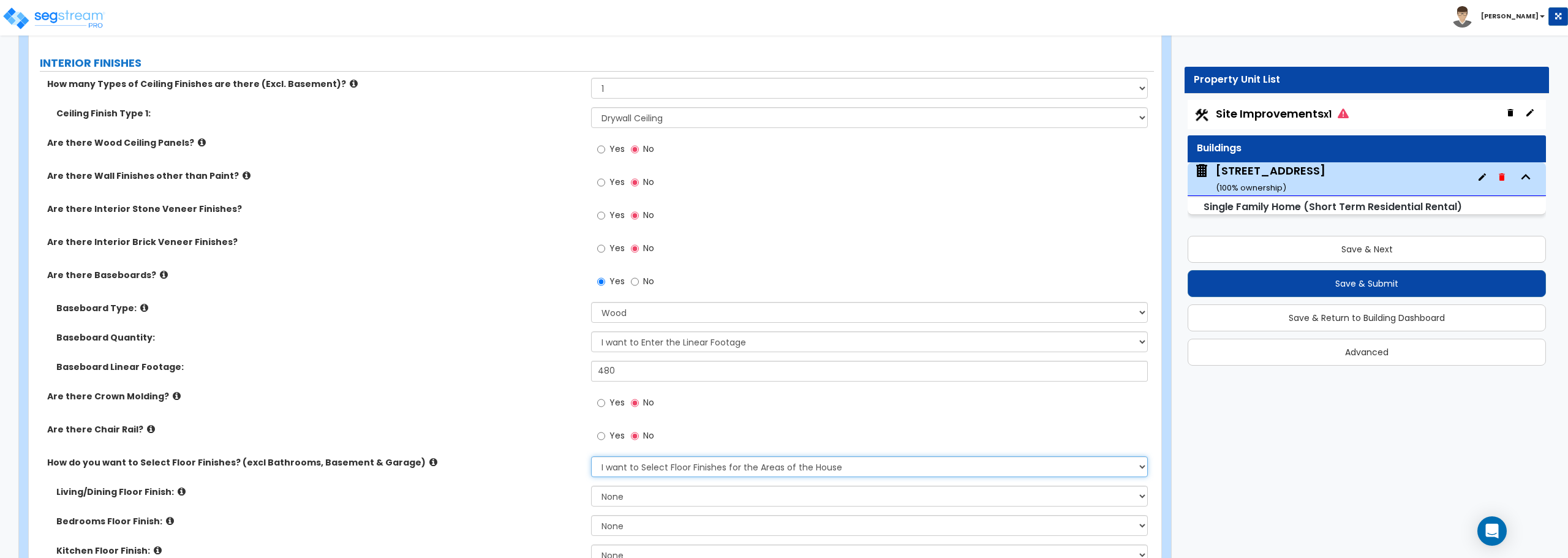
drag, startPoint x: 642, startPoint y: 469, endPoint x: 644, endPoint y: 475, distance: 6.3
click at [642, 469] on select "Please Choose One I want to Select Floor Finishes for the Areas of the House I …" at bounding box center [869, 466] width 556 height 21
select select "2"
click at [591, 456] on select "Please Choose One I want to Select Floor Finishes for the Areas of the House I …" at bounding box center [869, 466] width 556 height 21
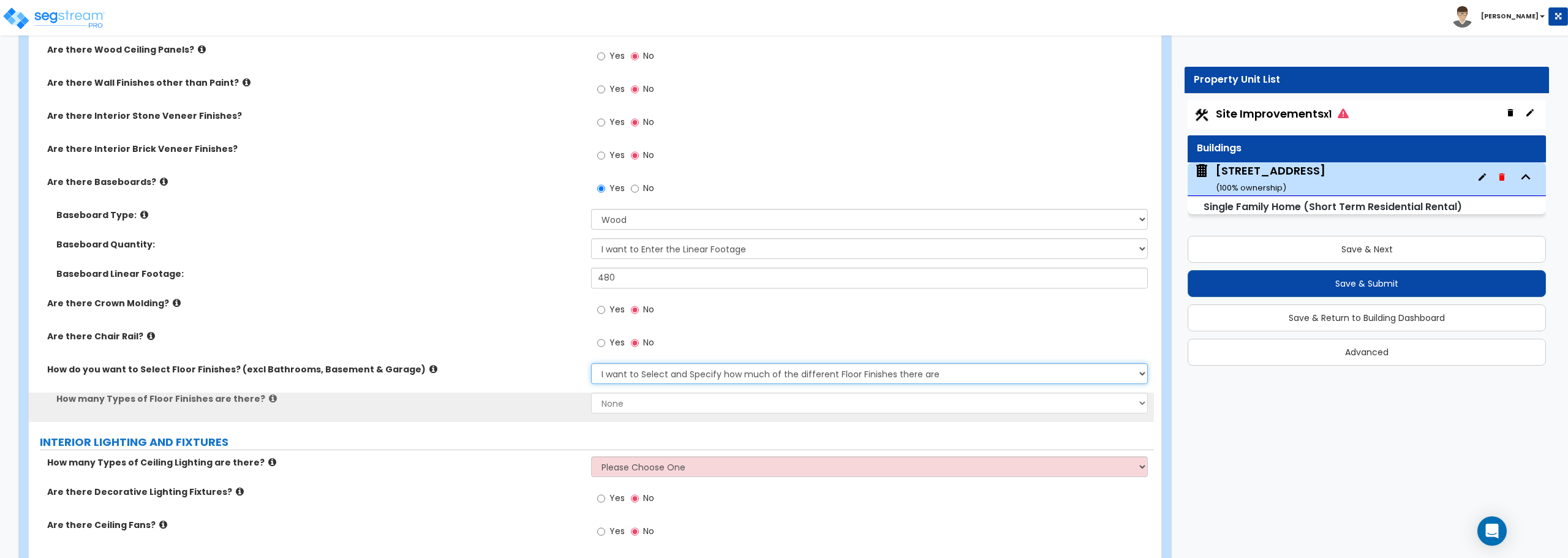
scroll to position [2755, 0]
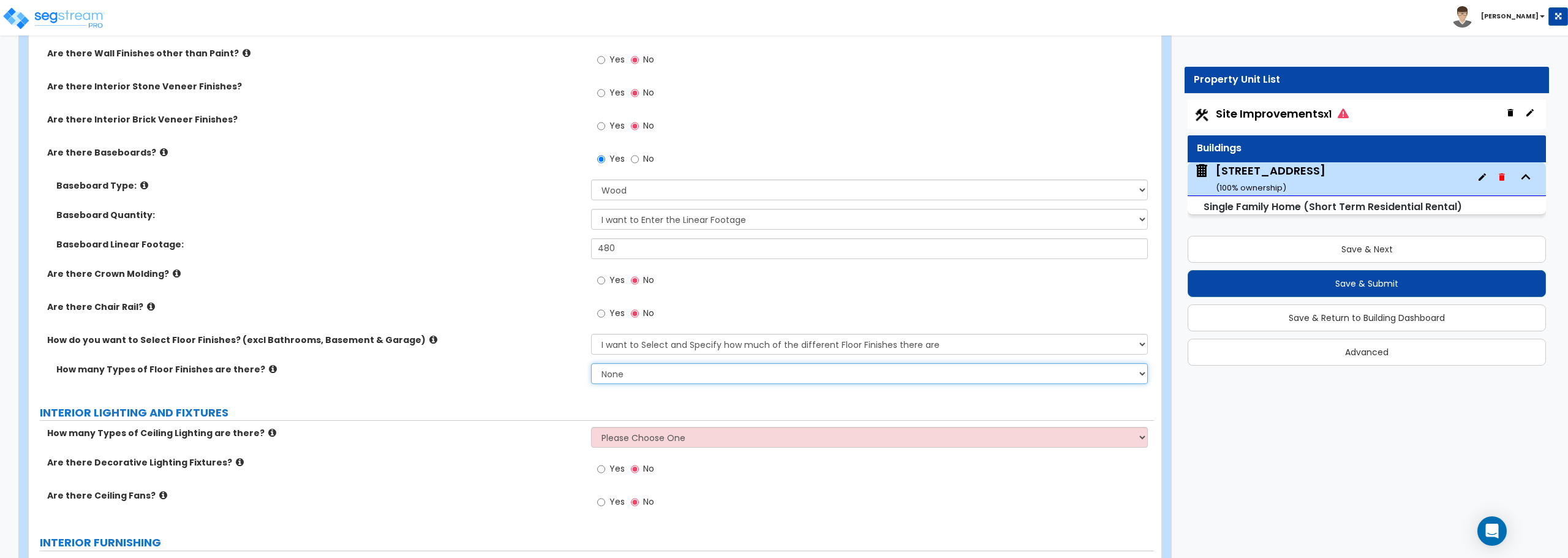
click at [631, 372] on select "None 1 2 3 4" at bounding box center [869, 373] width 556 height 21
select select "3"
click at [591, 363] on select "None 1 2 3 4" at bounding box center [869, 373] width 556 height 21
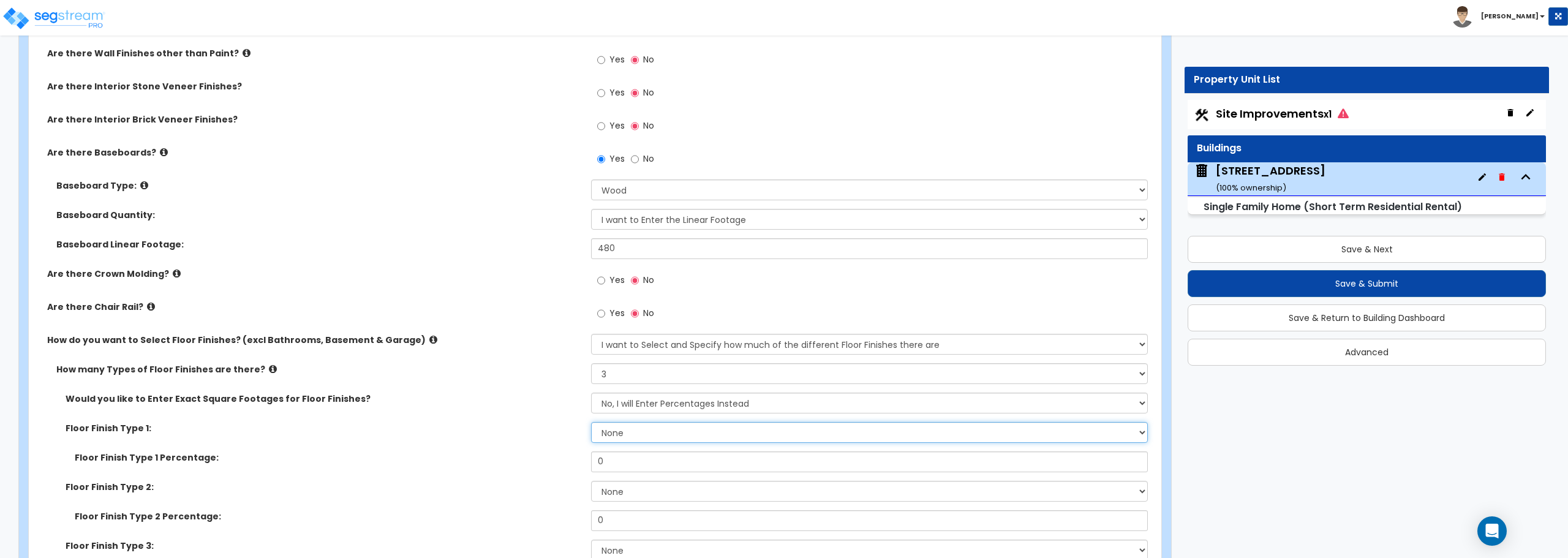
click at [652, 432] on select "None Tile Flooring Hardwood Flooring Resilient Laminate Flooring VCT Flooring S…" at bounding box center [869, 432] width 556 height 21
select select "6"
click at [591, 422] on select "None Tile Flooring Hardwood Flooring Resilient Laminate Flooring VCT Flooring S…" at bounding box center [869, 432] width 556 height 21
drag, startPoint x: 635, startPoint y: 458, endPoint x: 522, endPoint y: 452, distance: 113.2
click at [522, 452] on div "Floor Finish Type 1 Percentage: 0" at bounding box center [591, 466] width 1125 height 30
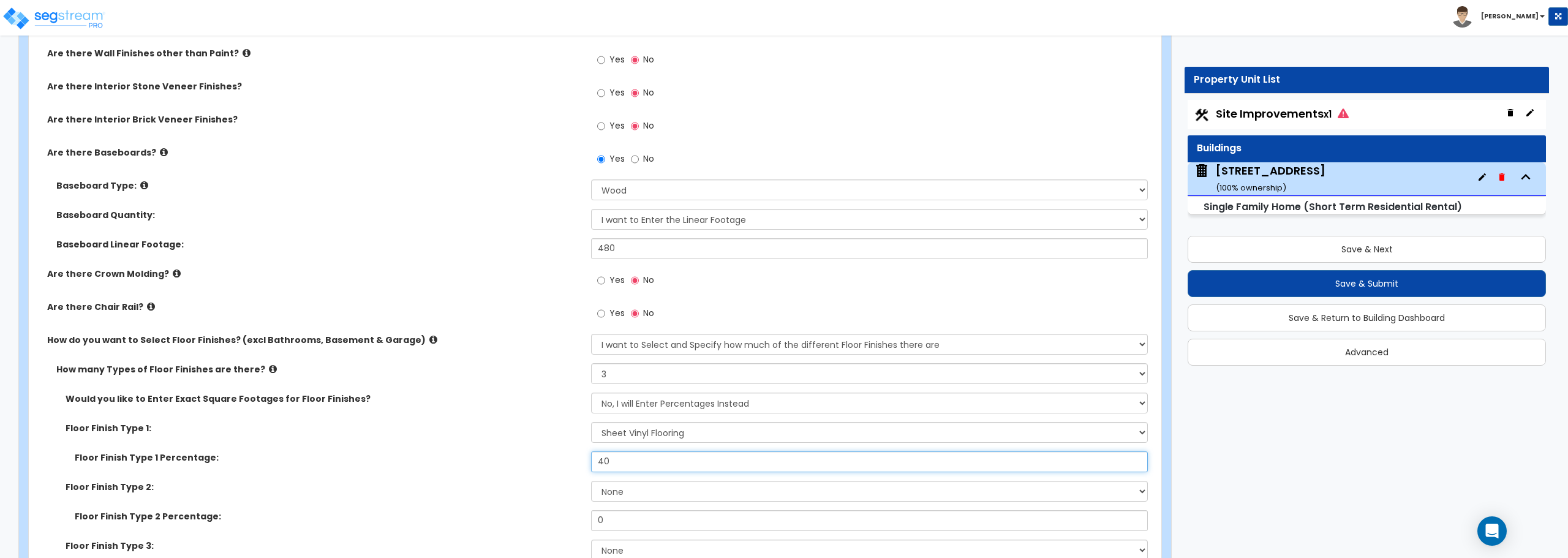
type input "40"
click at [630, 488] on select "None Tile Flooring Hardwood Flooring Resilient Laminate Flooring VCT Flooring S…" at bounding box center [869, 490] width 556 height 21
select select "5"
click at [591, 480] on select "None Tile Flooring Hardwood Flooring Resilient Laminate Flooring VCT Flooring S…" at bounding box center [869, 490] width 556 height 21
drag, startPoint x: 624, startPoint y: 520, endPoint x: 564, endPoint y: 523, distance: 60.1
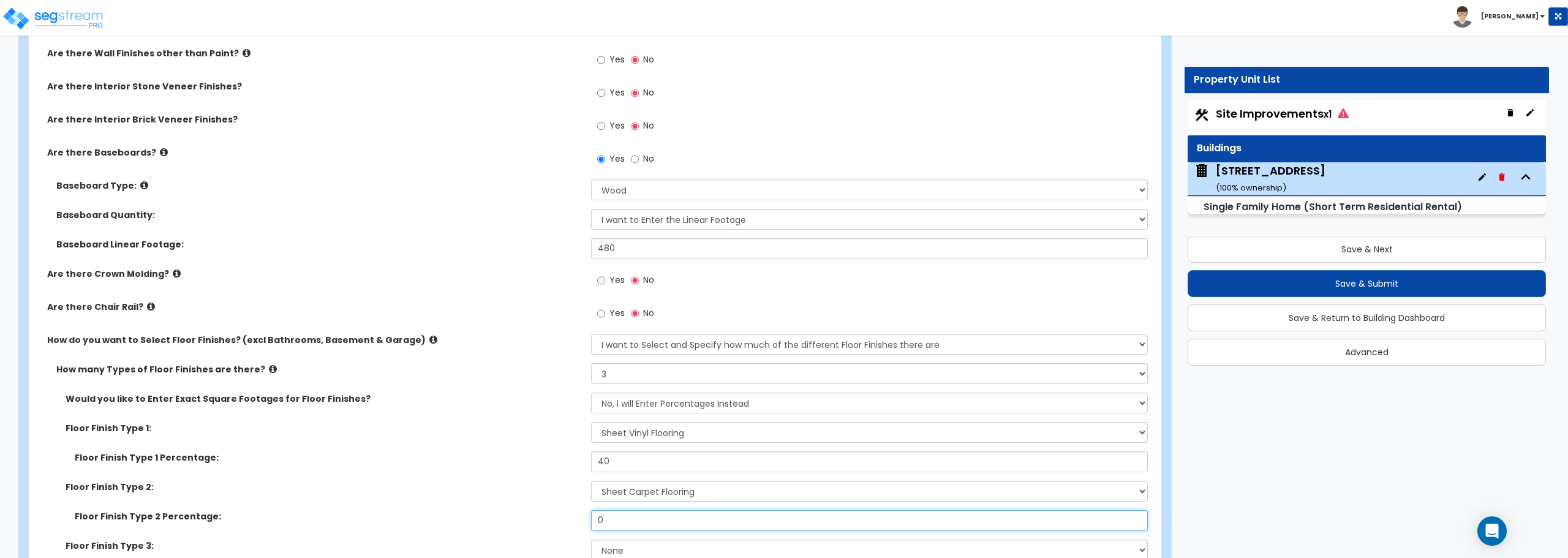
click at [564, 523] on div "Floor Finish Type 2 Percentage: 0" at bounding box center [591, 524] width 1125 height 30
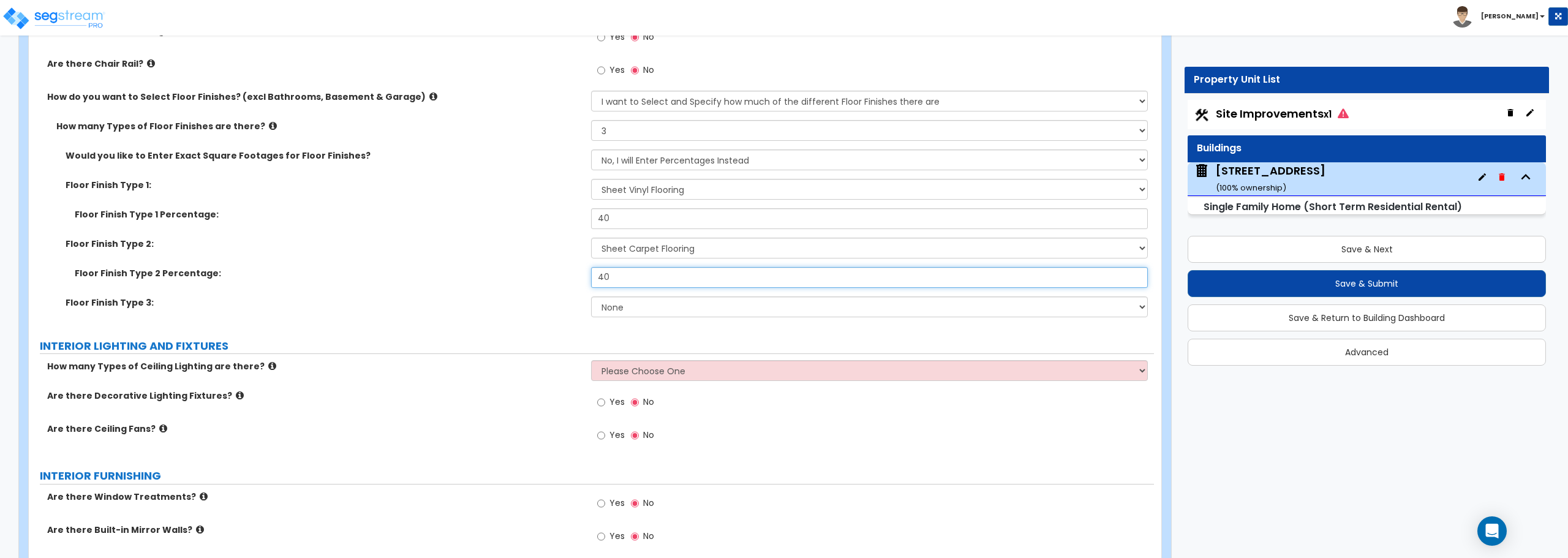
scroll to position [3000, 0]
type input "40"
click at [638, 305] on select "None Tile Flooring Hardwood Flooring Resilient Laminate Flooring VCT Flooring S…" at bounding box center [869, 304] width 556 height 21
select select "1"
click at [591, 294] on select "None Tile Flooring Hardwood Flooring Resilient Laminate Flooring VCT Flooring S…" at bounding box center [869, 304] width 556 height 21
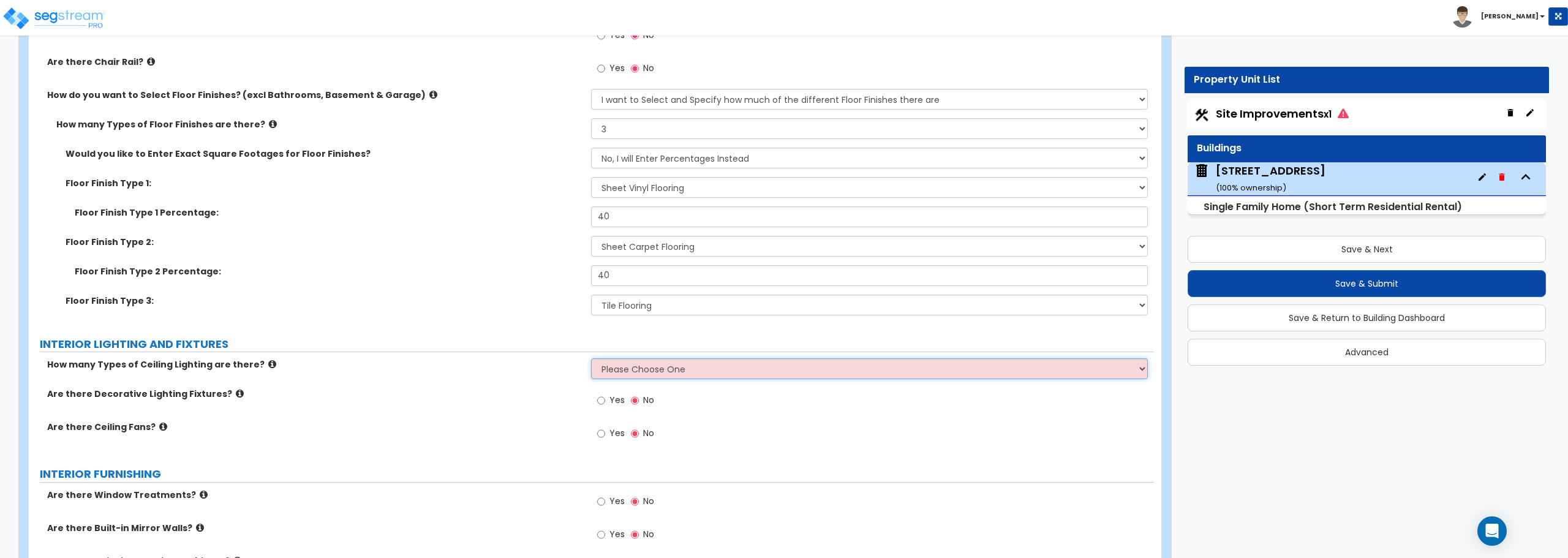
click at [653, 370] on select "Please Choose One 1 2 3" at bounding box center [869, 368] width 556 height 21
select select "2"
click at [591, 359] on select "Please Choose One 1 2 3" at bounding box center [869, 368] width 556 height 21
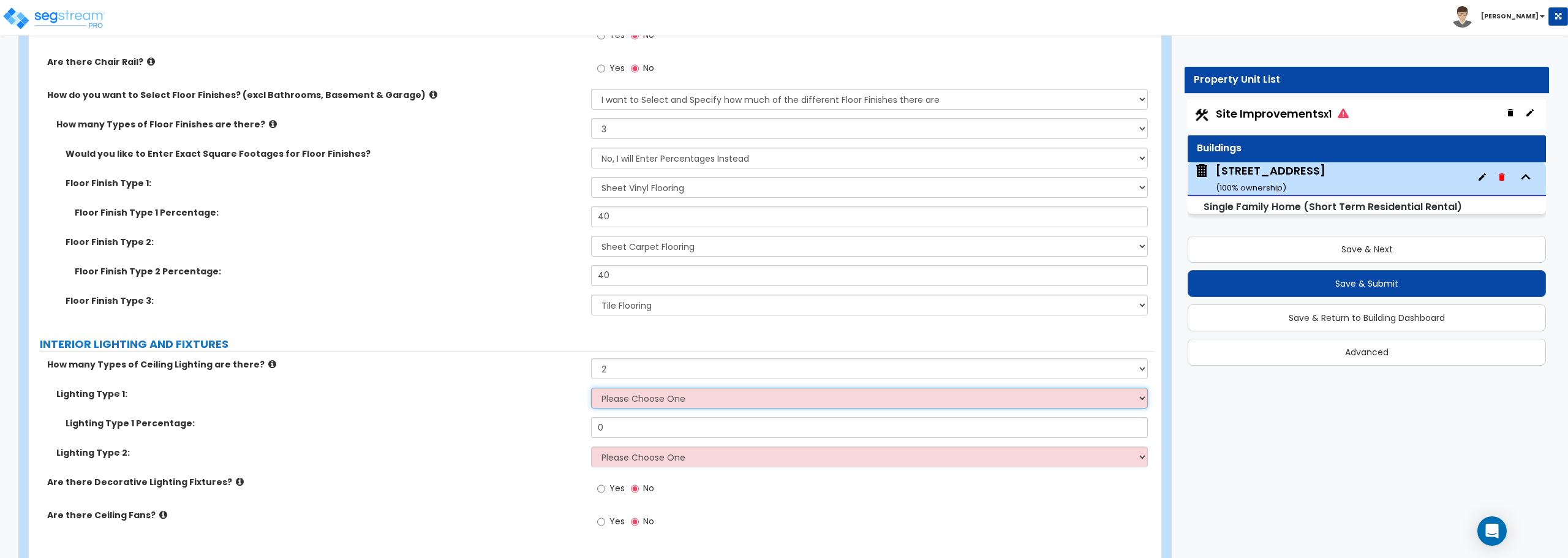
click at [760, 398] on select "Please Choose One LED Surface-Mounted LED Recessed Fluorescent Surface-Mounted …" at bounding box center [869, 397] width 556 height 21
drag, startPoint x: 337, startPoint y: 356, endPoint x: 354, endPoint y: 354, distance: 17.1
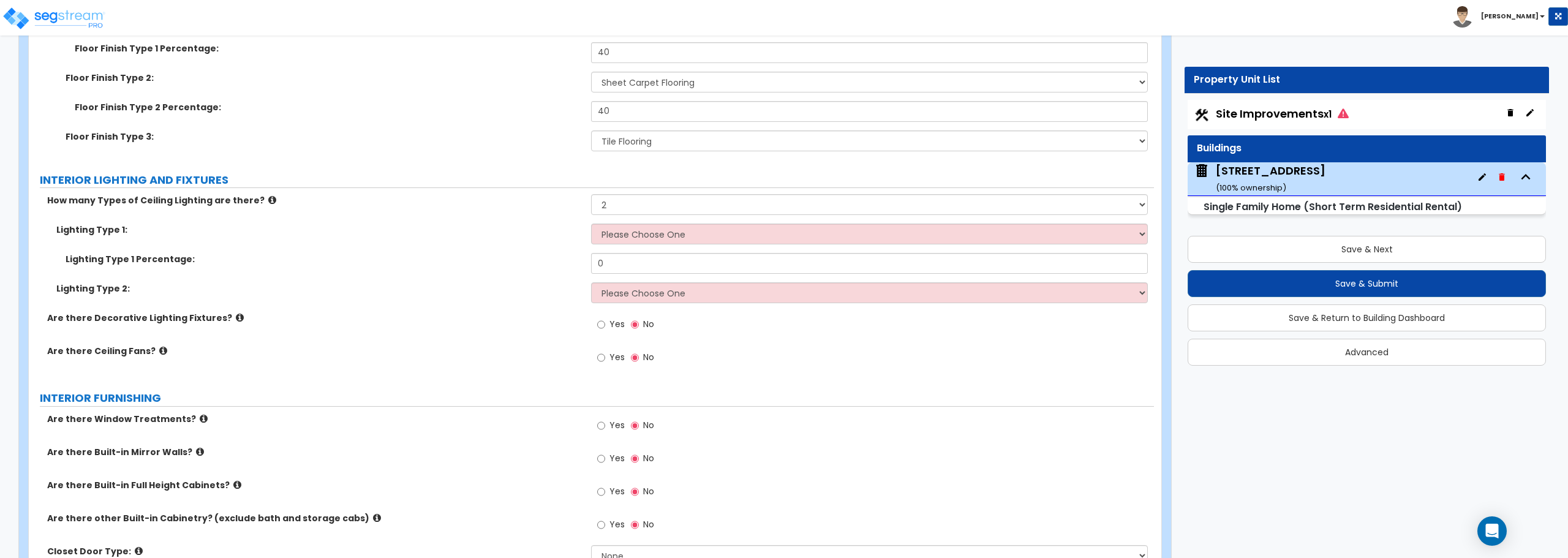
scroll to position [3183, 0]
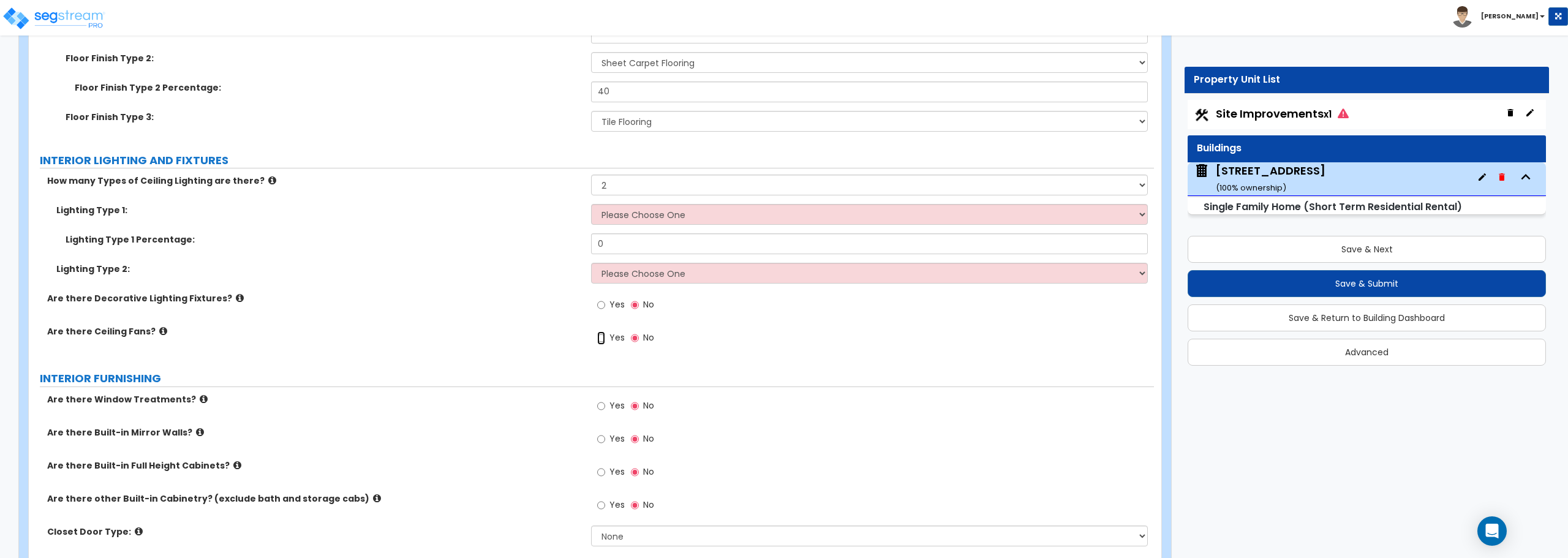
click at [601, 336] on input "Yes" at bounding box center [601, 337] width 8 height 13
radio input "true"
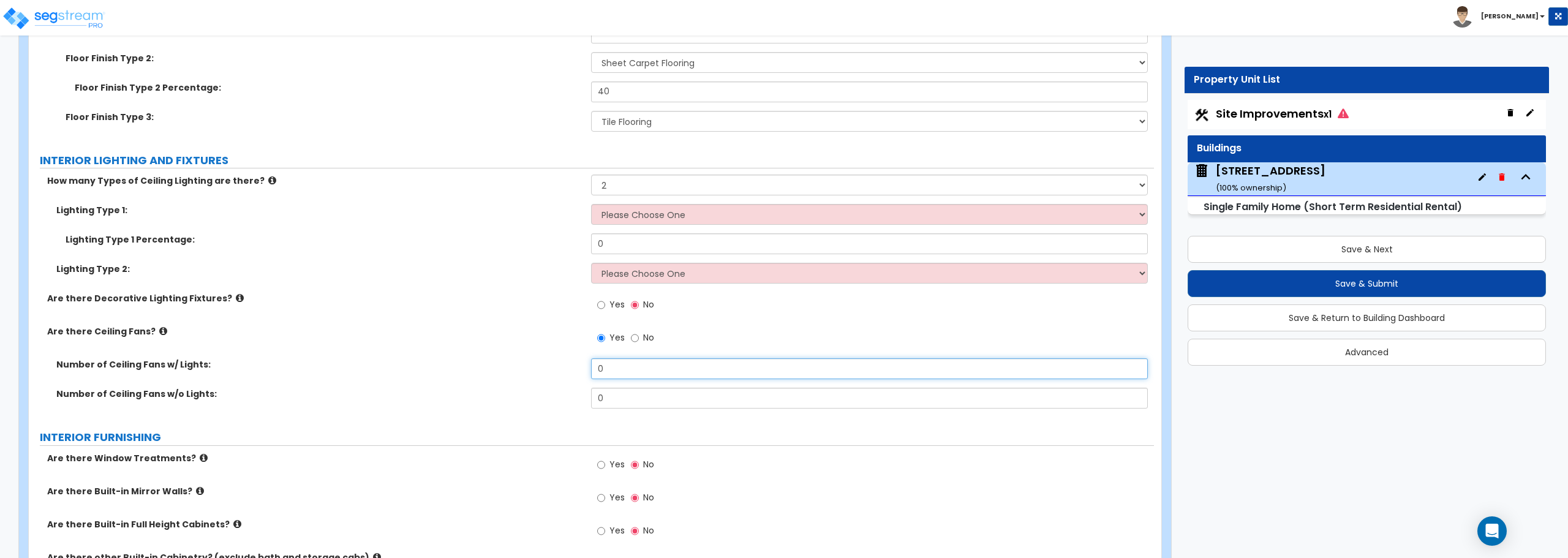
drag, startPoint x: 608, startPoint y: 371, endPoint x: 558, endPoint y: 371, distance: 50.0
click at [558, 371] on div "Number of Ceiling Fans w/ Lights: 0" at bounding box center [591, 373] width 1125 height 30
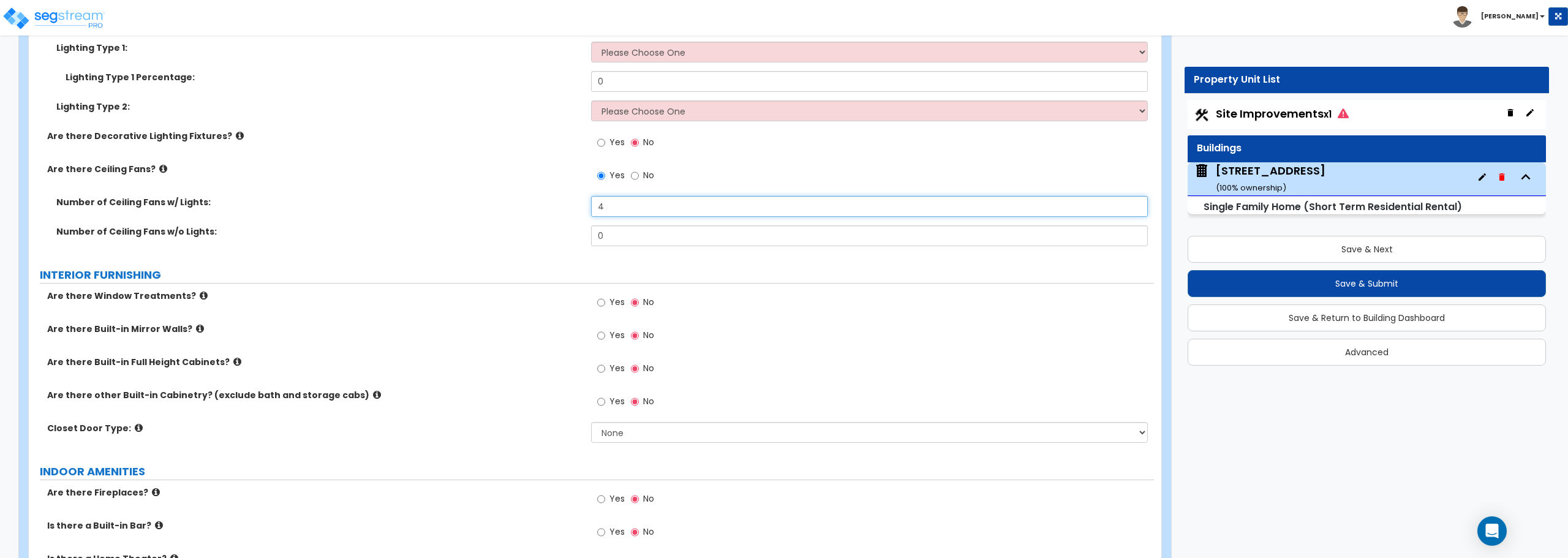
scroll to position [3368, 0]
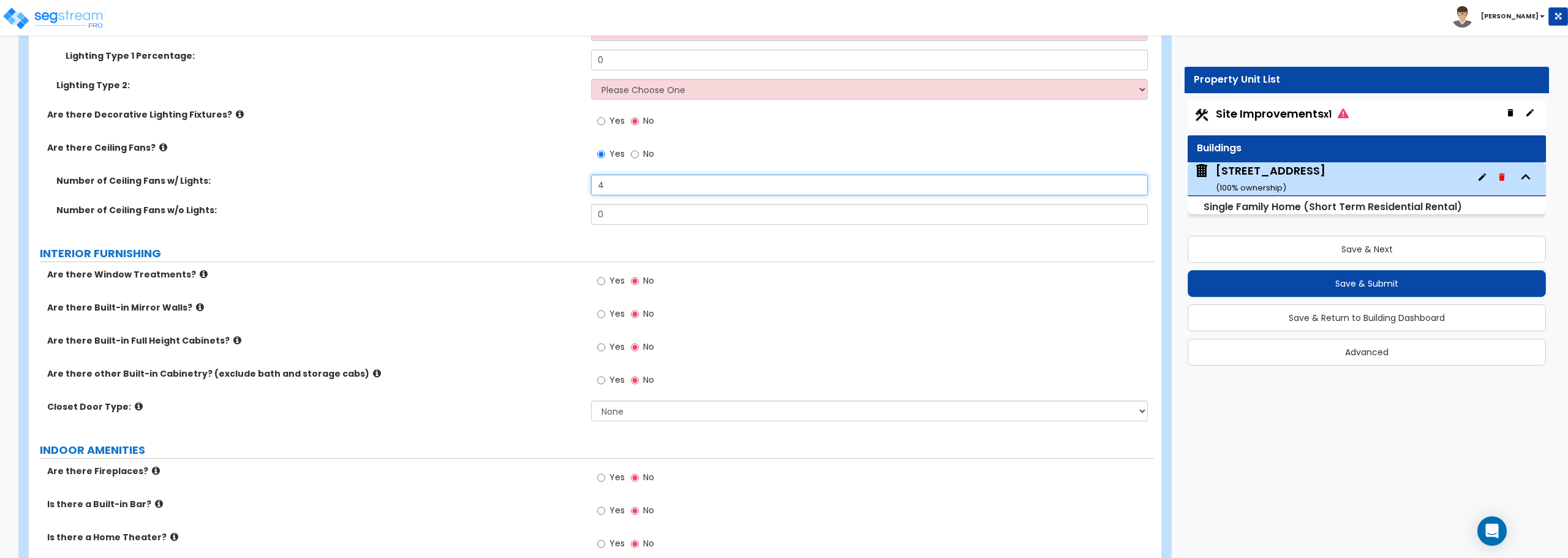
type input "4"
click at [599, 283] on input "Yes" at bounding box center [601, 281] width 8 height 13
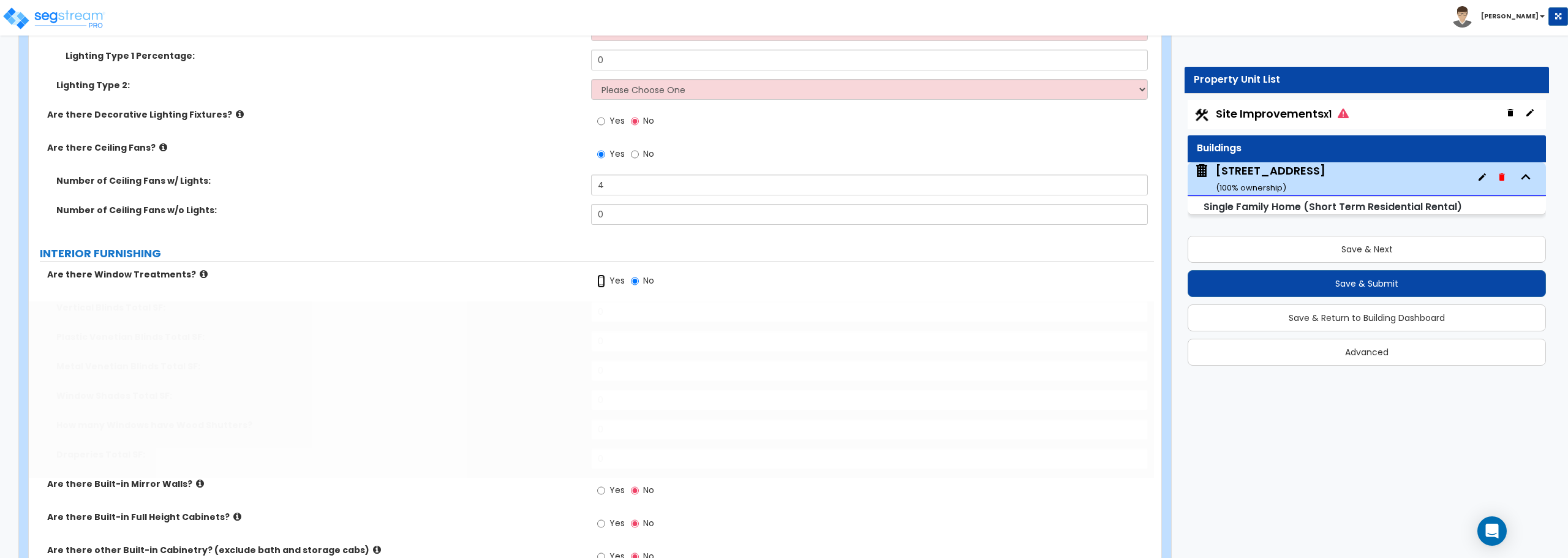
radio input "true"
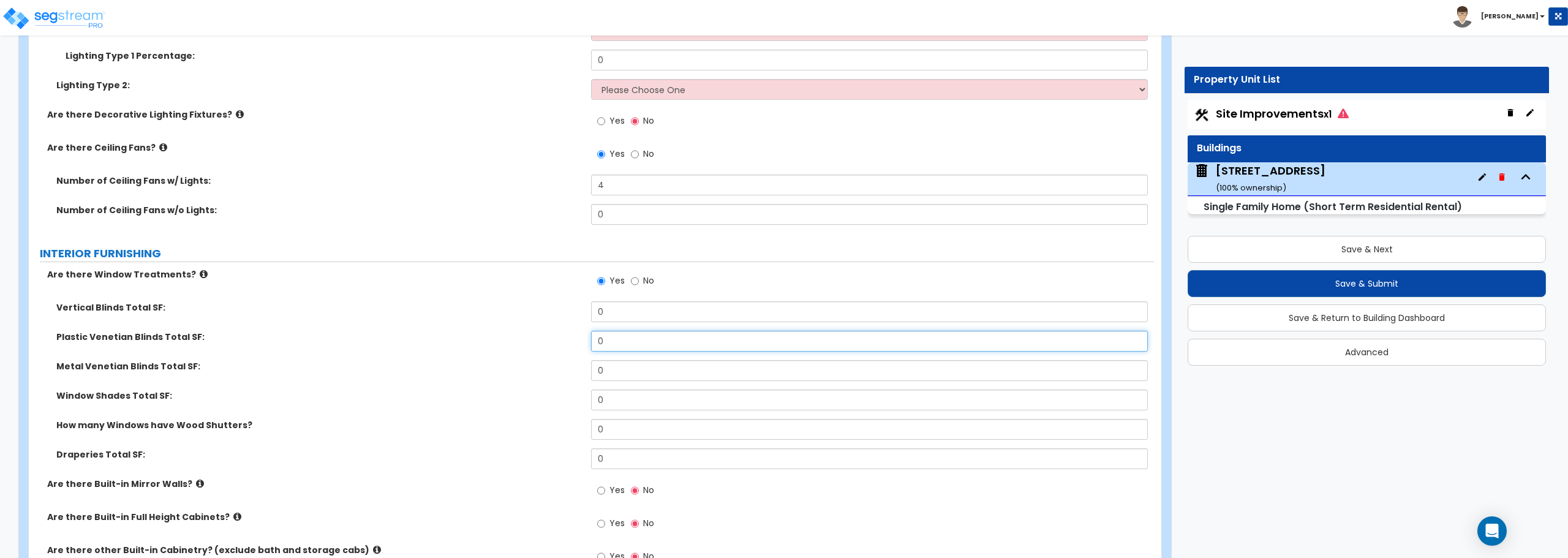
drag, startPoint x: 654, startPoint y: 337, endPoint x: 560, endPoint y: 337, distance: 94.0
click at [560, 337] on div "Plastic Venetian Blinds Total SF: 0" at bounding box center [591, 345] width 1125 height 30
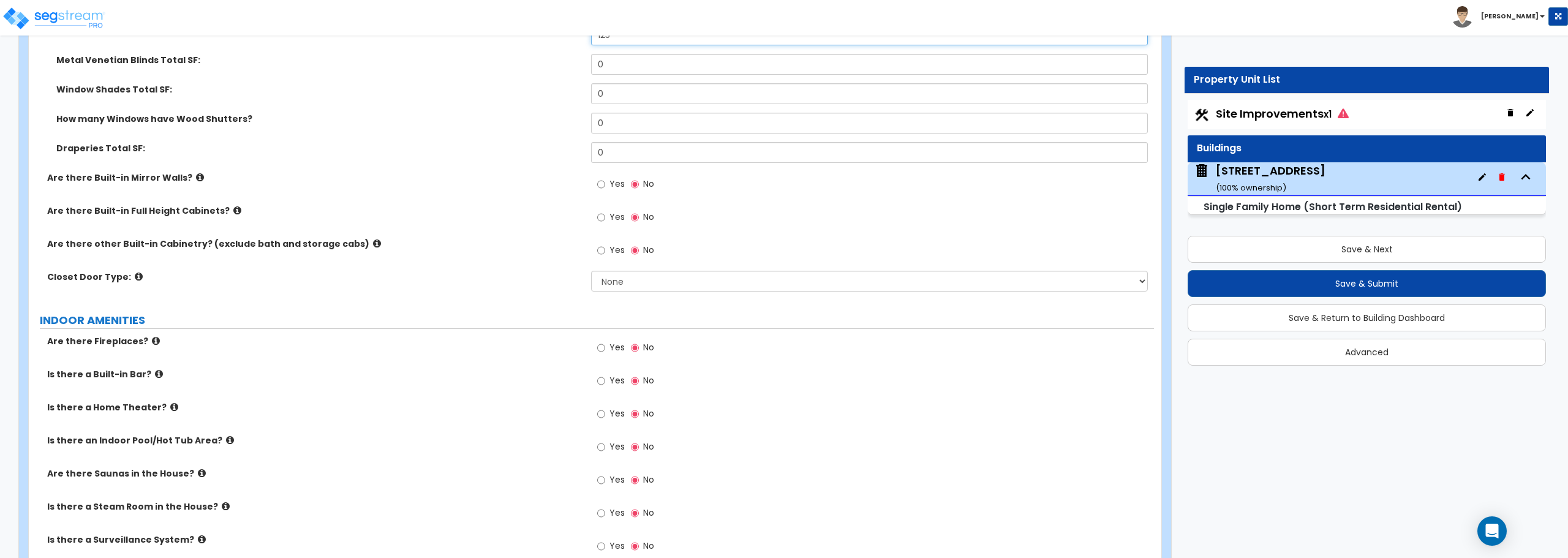
scroll to position [3734, 0]
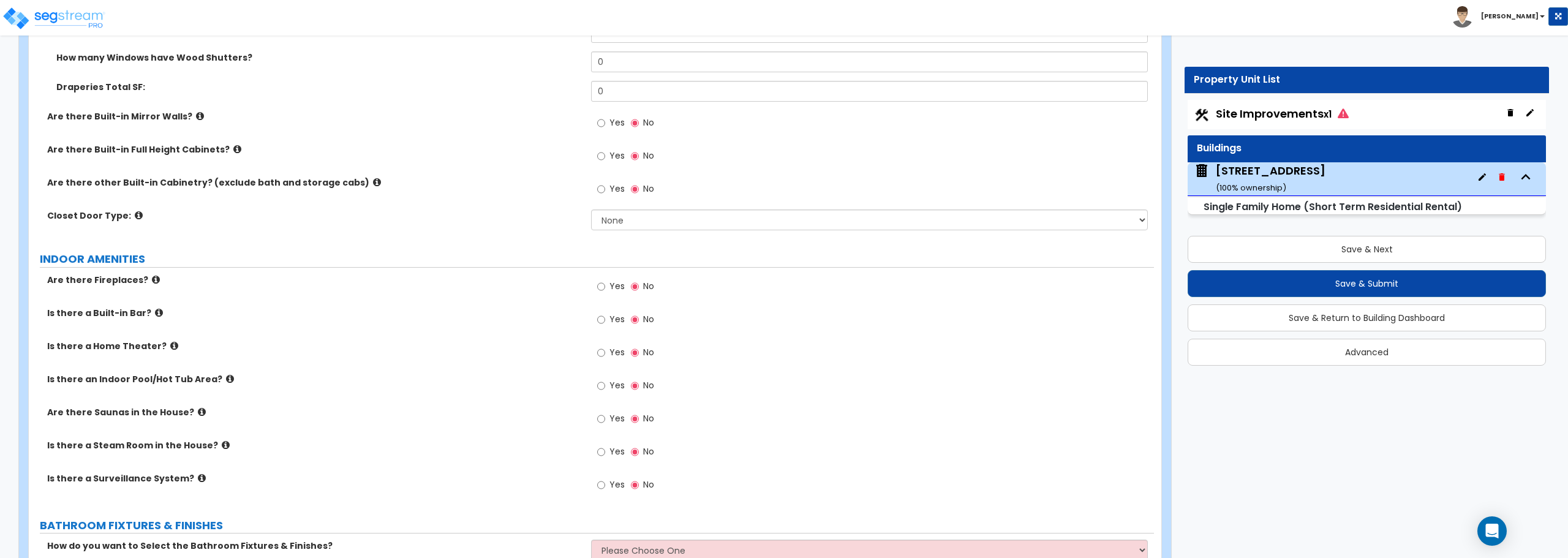
type input "125"
click at [604, 352] on input "Yes" at bounding box center [601, 352] width 8 height 13
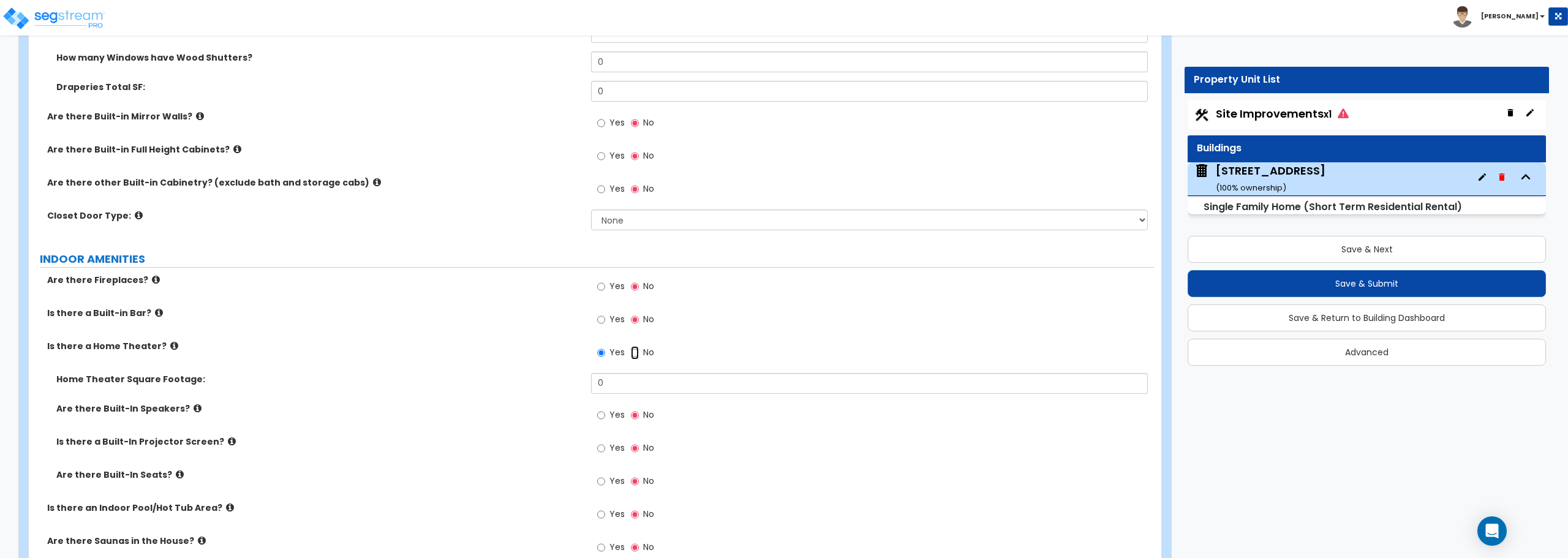
click at [632, 353] on input "No" at bounding box center [634, 352] width 8 height 13
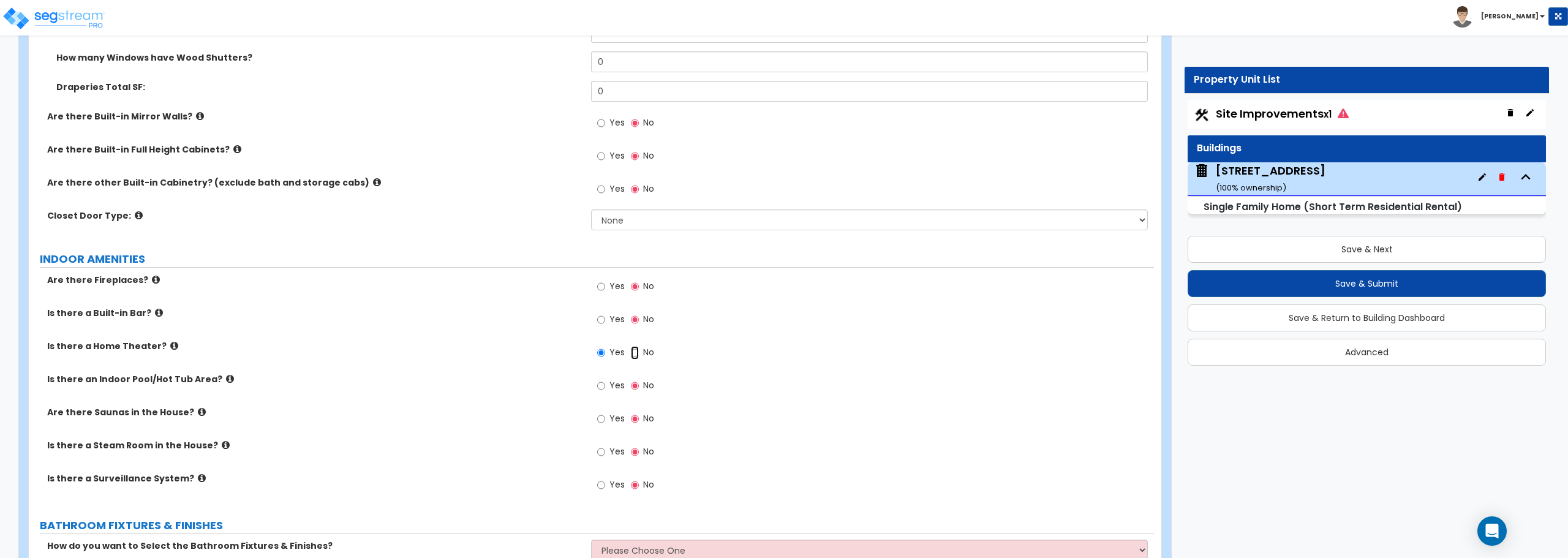
radio input "false"
radio input "true"
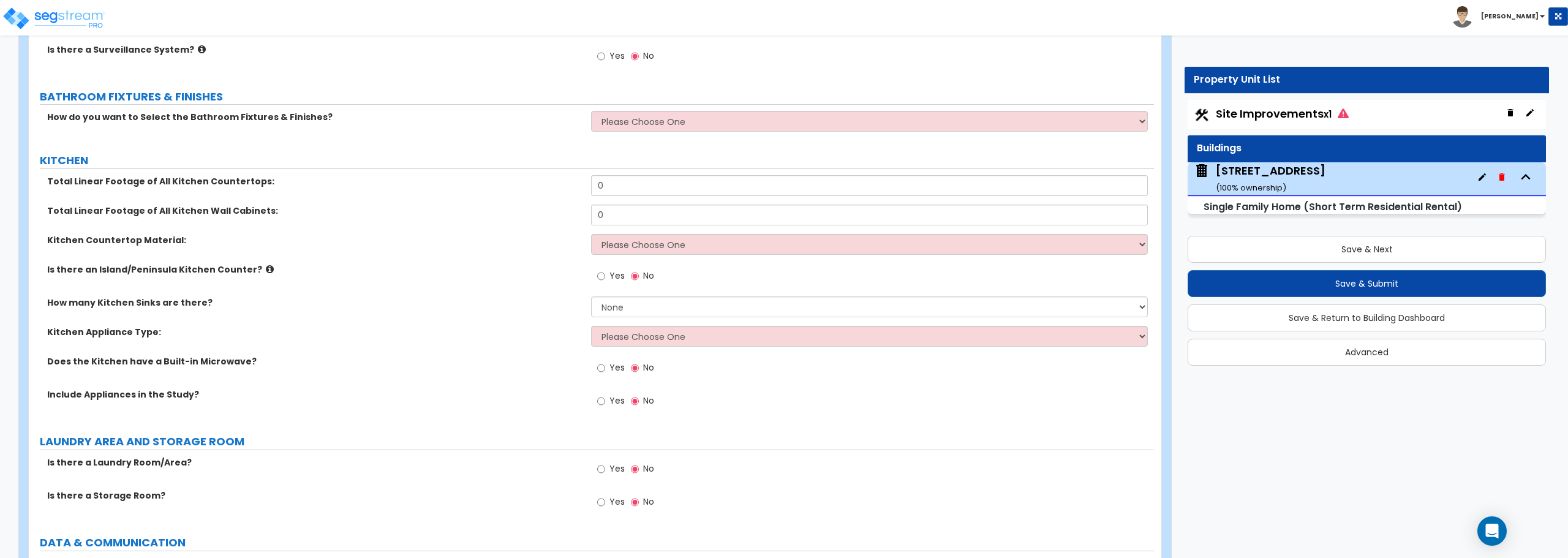
scroll to position [4224, 0]
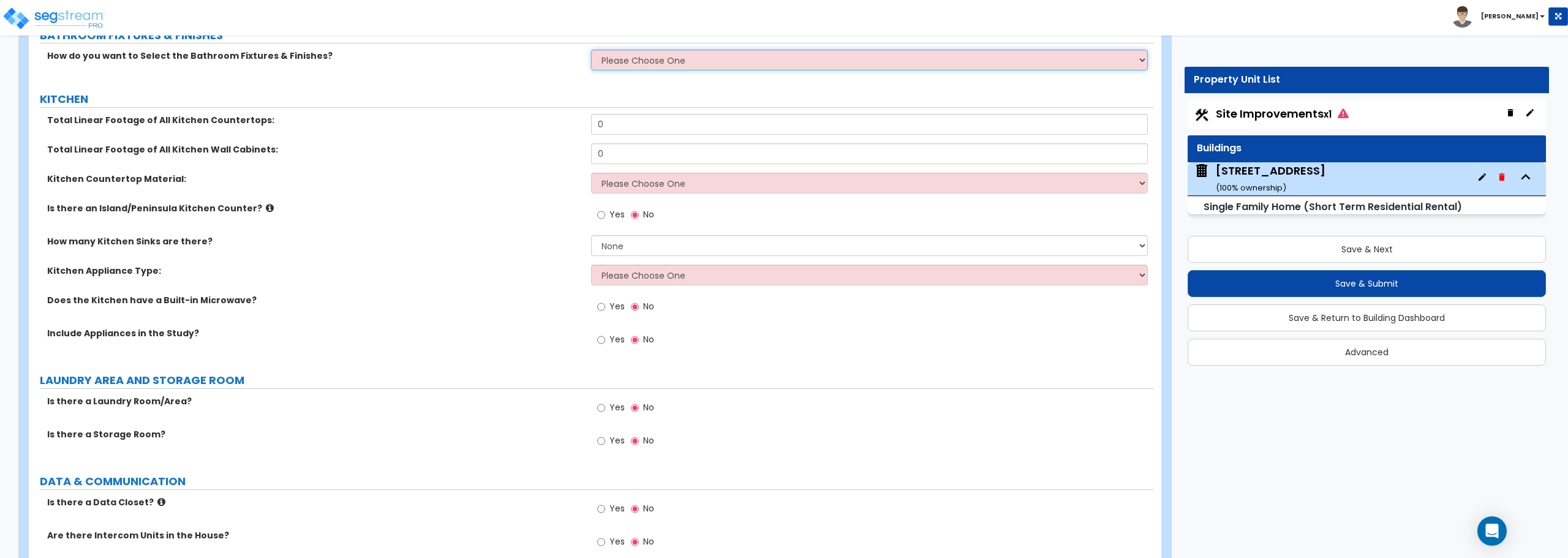
click at [678, 67] on select "Please Choose One I want to Select Fixtures and Finishes only for one Bath and …" at bounding box center [869, 59] width 556 height 21
select select "1"
click at [591, 49] on select "Please Choose One I want to Select Fixtures and Finishes only for one Bath and …" at bounding box center [869, 59] width 556 height 21
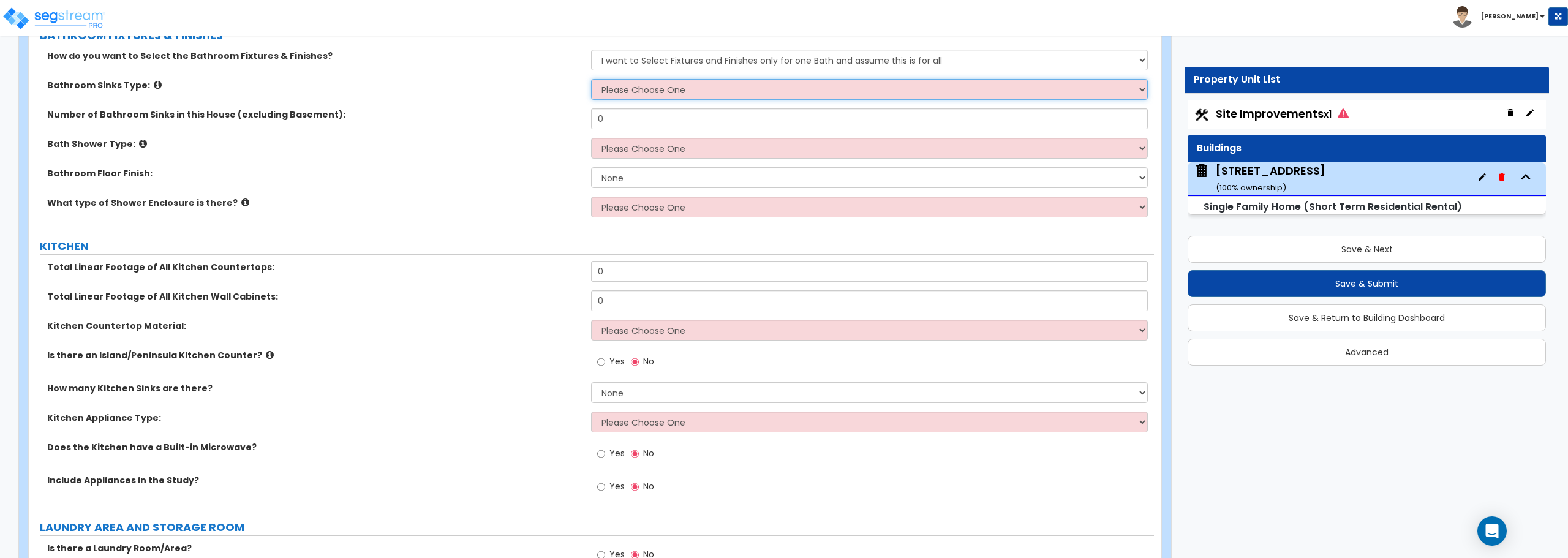
click at [767, 84] on select "Please Choose One Wall-mounted Pedestal-mounted Vanity-mounted" at bounding box center [869, 89] width 556 height 21
select select "3"
click at [591, 79] on select "Please Choose One Wall-mounted Pedestal-mounted Vanity-mounted" at bounding box center [869, 89] width 556 height 21
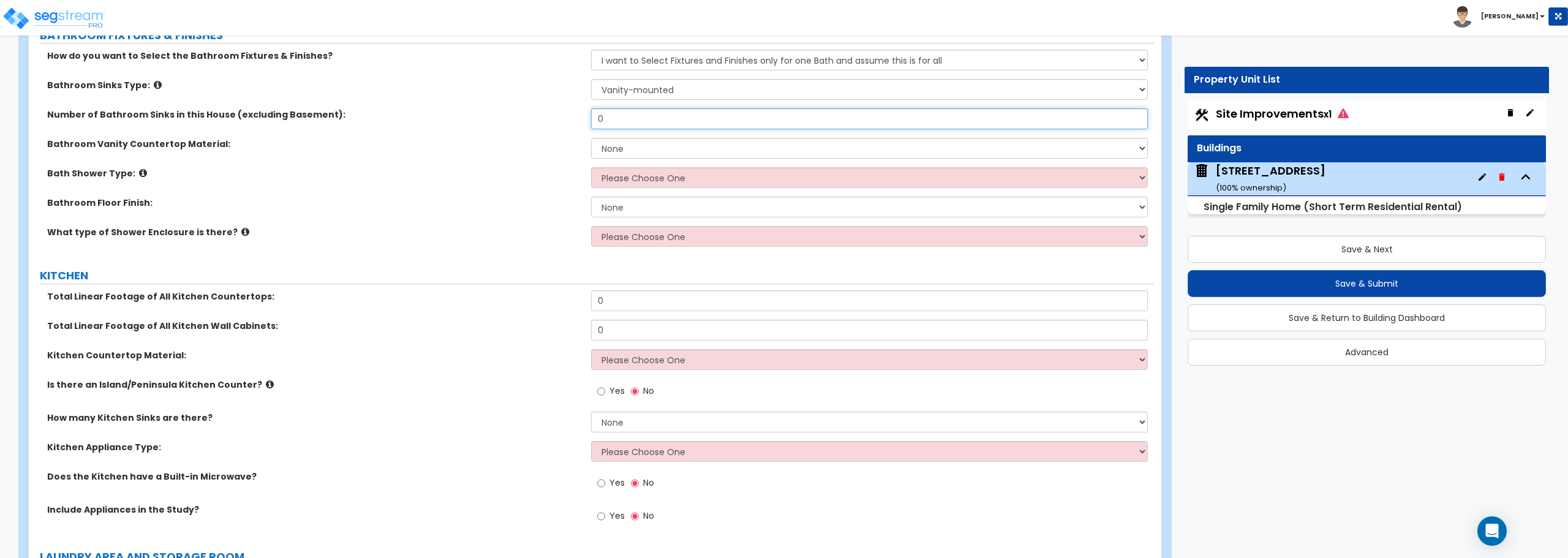
click at [665, 126] on input "0" at bounding box center [869, 118] width 556 height 21
drag, startPoint x: 665, startPoint y: 126, endPoint x: 592, endPoint y: 131, distance: 73.2
click at [592, 131] on div "Number of Bathroom Sinks in this House (excluding Basement): 0" at bounding box center [591, 123] width 1125 height 30
type input "1"
click at [628, 148] on select "None Plastic Laminate Solid Surface Stone Quartz Marble Tile Wood Stainless Ste…" at bounding box center [869, 148] width 556 height 21
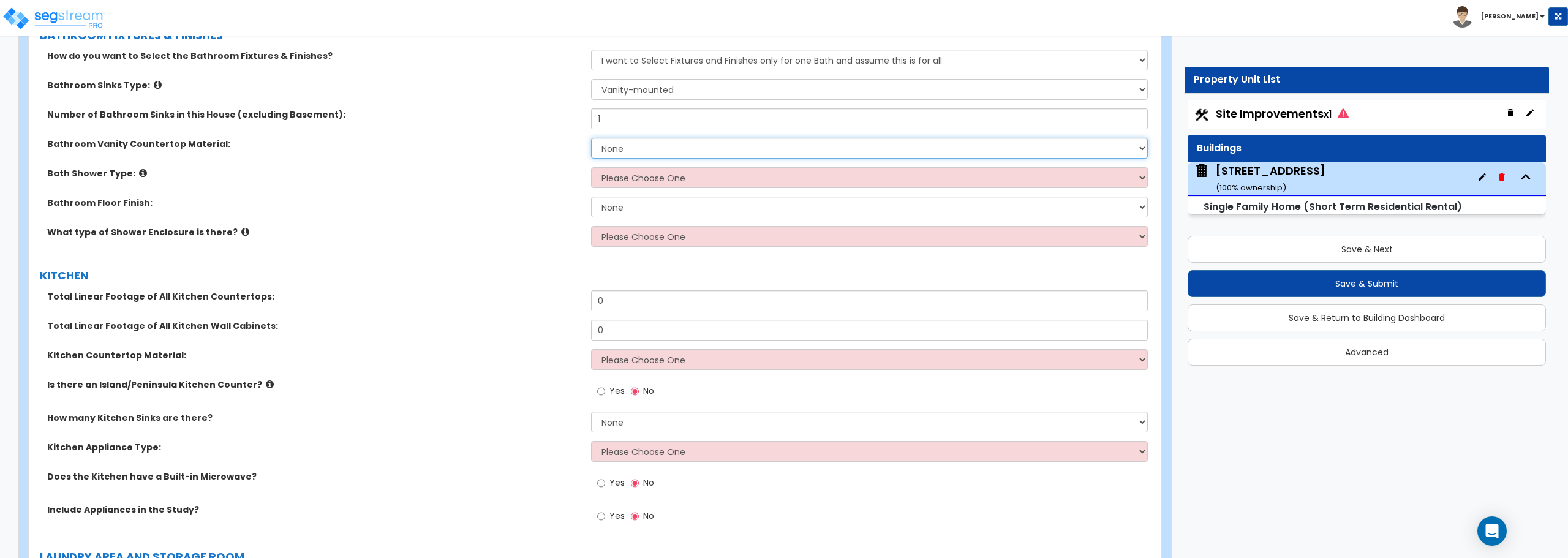
select select "5"
click at [591, 138] on select "None Plastic Laminate Solid Surface Stone Quartz Marble Tile Wood Stainless Ste…" at bounding box center [869, 148] width 556 height 21
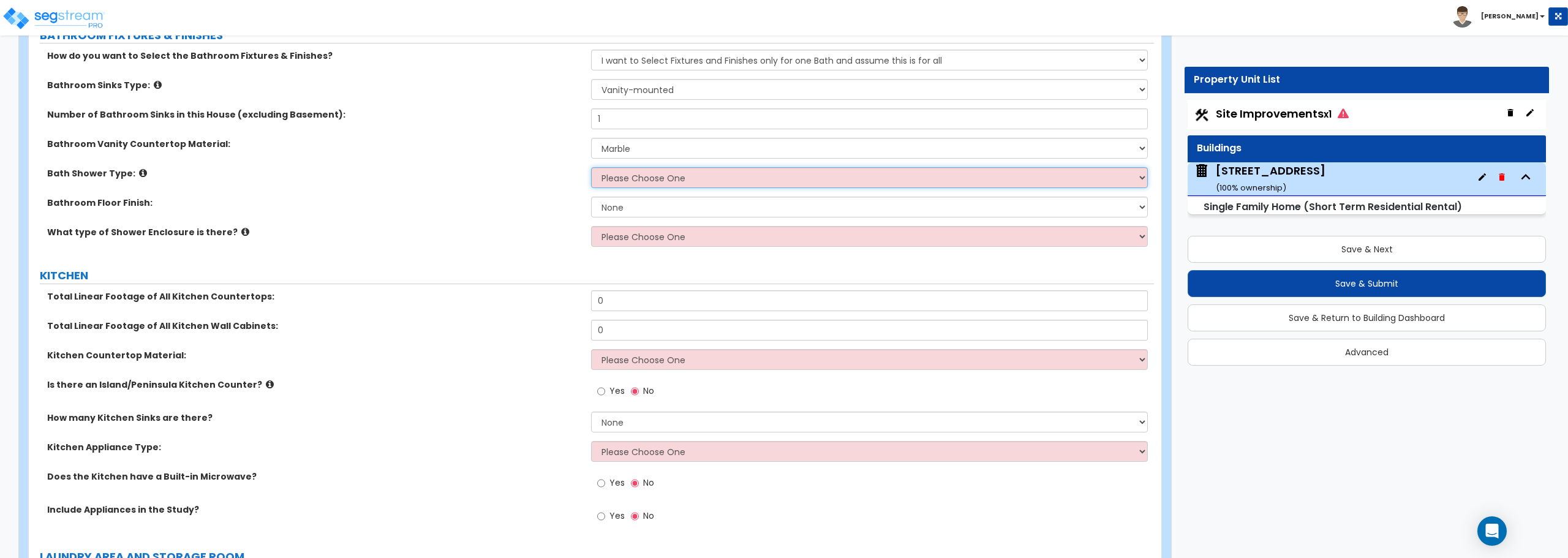
drag, startPoint x: 616, startPoint y: 170, endPoint x: 619, endPoint y: 188, distance: 18.2
click at [616, 170] on select "Please Choose One Standalone Shower Bathtub - Shower Combination" at bounding box center [869, 177] width 556 height 21
select select "2"
click at [591, 167] on select "Please Choose One Standalone Shower Bathtub - Shower Combination" at bounding box center [869, 177] width 556 height 21
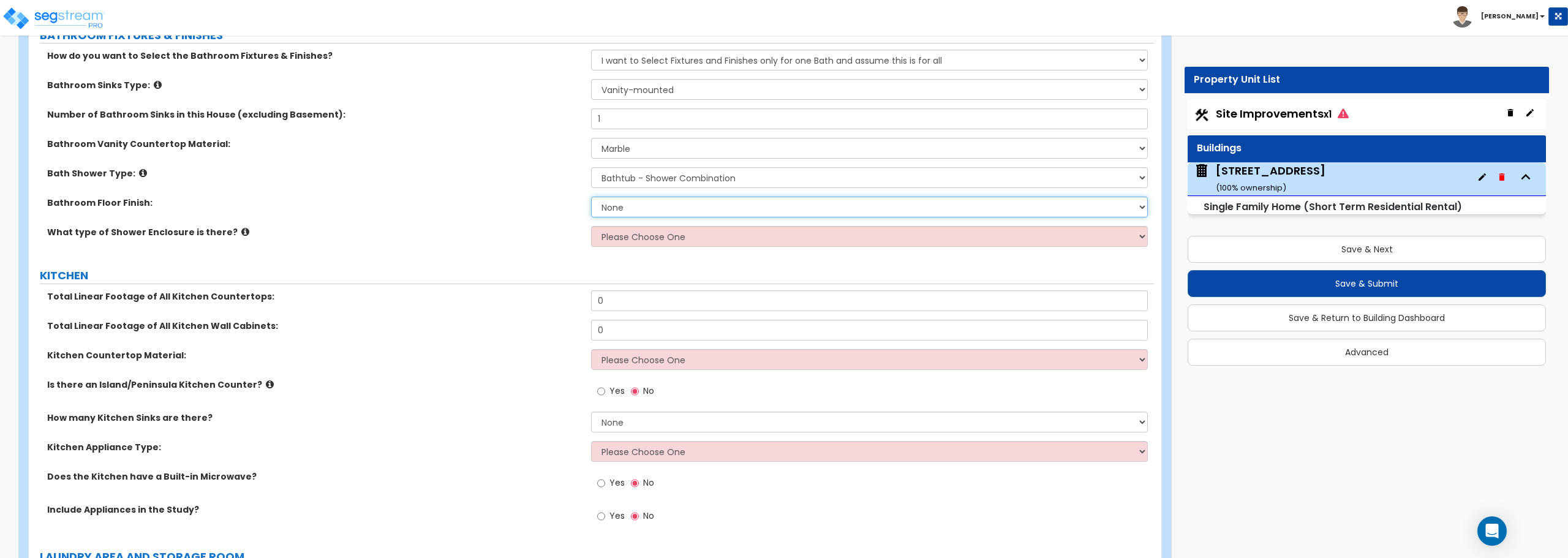
click at [622, 204] on select "None Tile Flooring Hardwood Flooring Resilient Laminate Flooring VCT Flooring S…" at bounding box center [869, 207] width 556 height 21
select select "1"
click at [591, 197] on select "None Tile Flooring Hardwood Flooring Resilient Laminate Flooring VCT Flooring S…" at bounding box center [869, 207] width 556 height 21
click at [629, 240] on select "Please Choose One Curtain & [PERSON_NAME] Sliding Doors Glass Hinged Doors" at bounding box center [869, 236] width 556 height 21
select select "1"
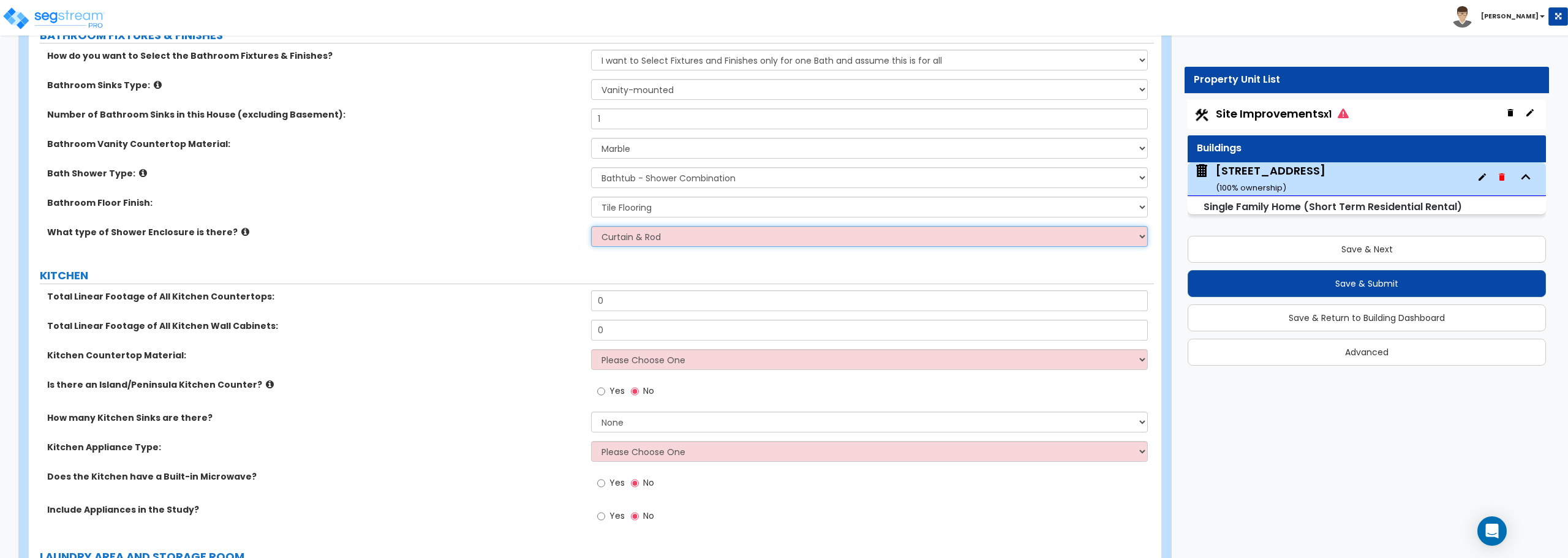
click at [591, 226] on select "Please Choose One Curtain & [PERSON_NAME] Sliding Doors Glass Hinged Doors" at bounding box center [869, 236] width 556 height 21
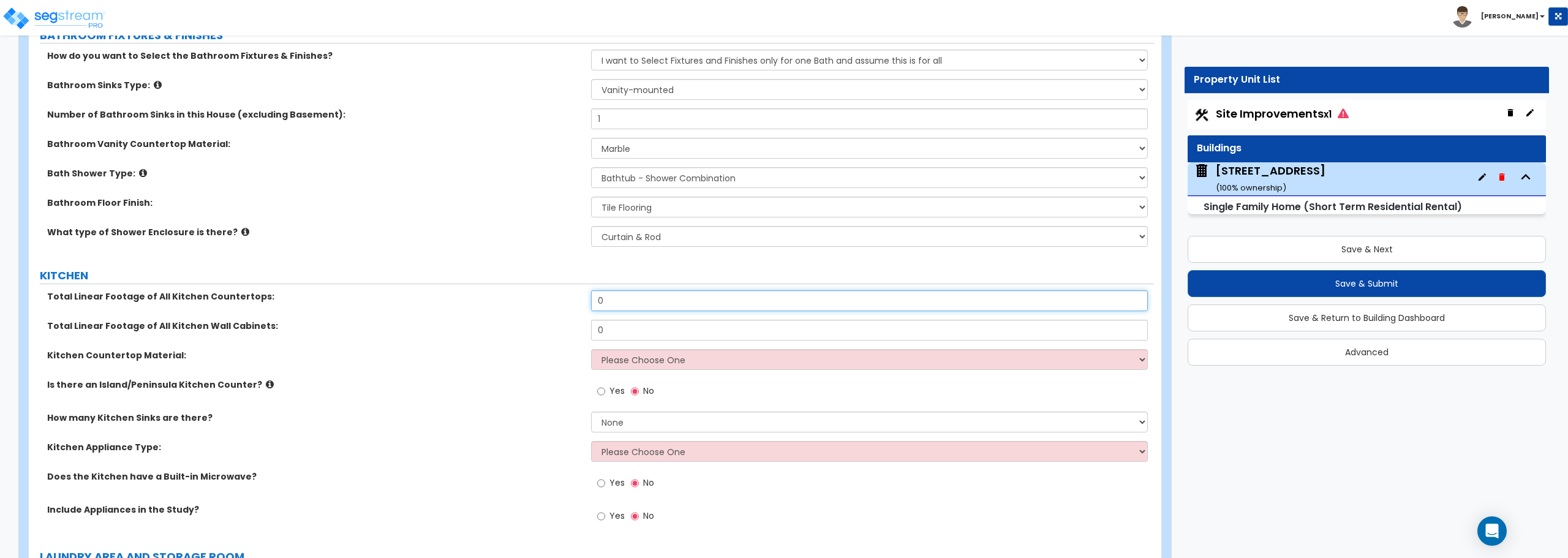
drag, startPoint x: 624, startPoint y: 300, endPoint x: 535, endPoint y: 293, distance: 89.3
click at [535, 293] on div "Total Linear Footage of All Kitchen Countertops: 0" at bounding box center [591, 305] width 1125 height 30
type input "21"
drag, startPoint x: 609, startPoint y: 330, endPoint x: 583, endPoint y: 330, distance: 26.0
click at [583, 330] on div "Total Linear Footage of All Kitchen Wall Cabinets: 0" at bounding box center [591, 334] width 1125 height 30
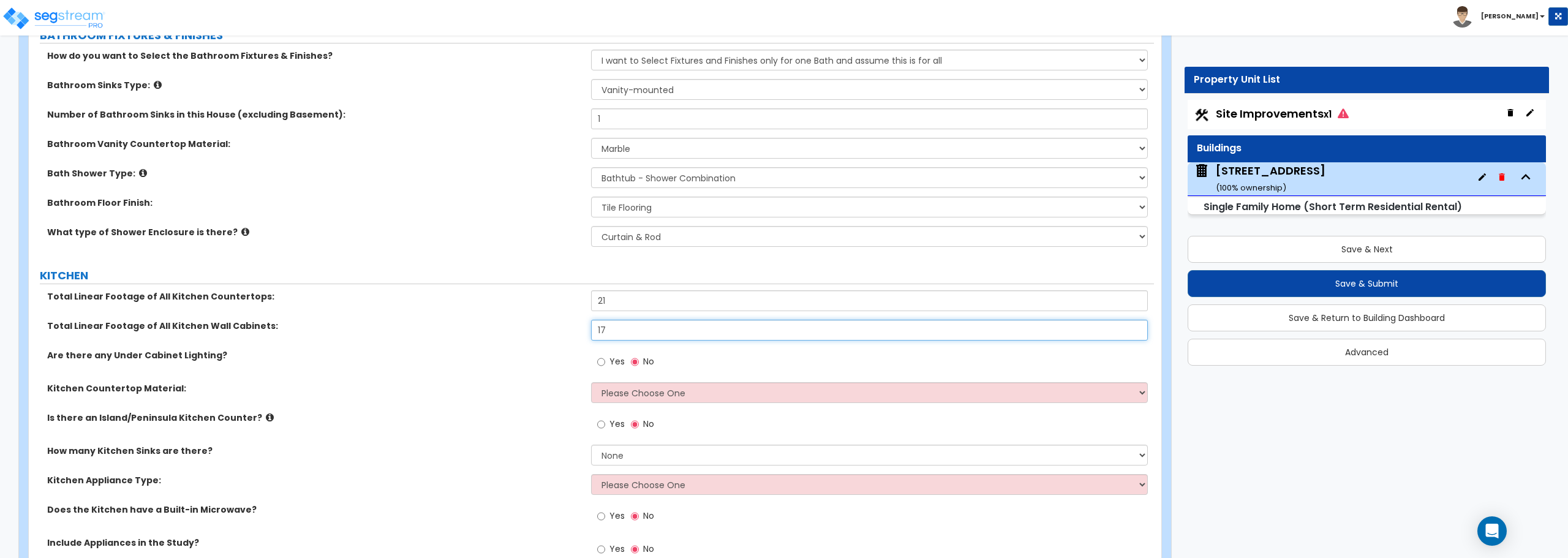
type input "17"
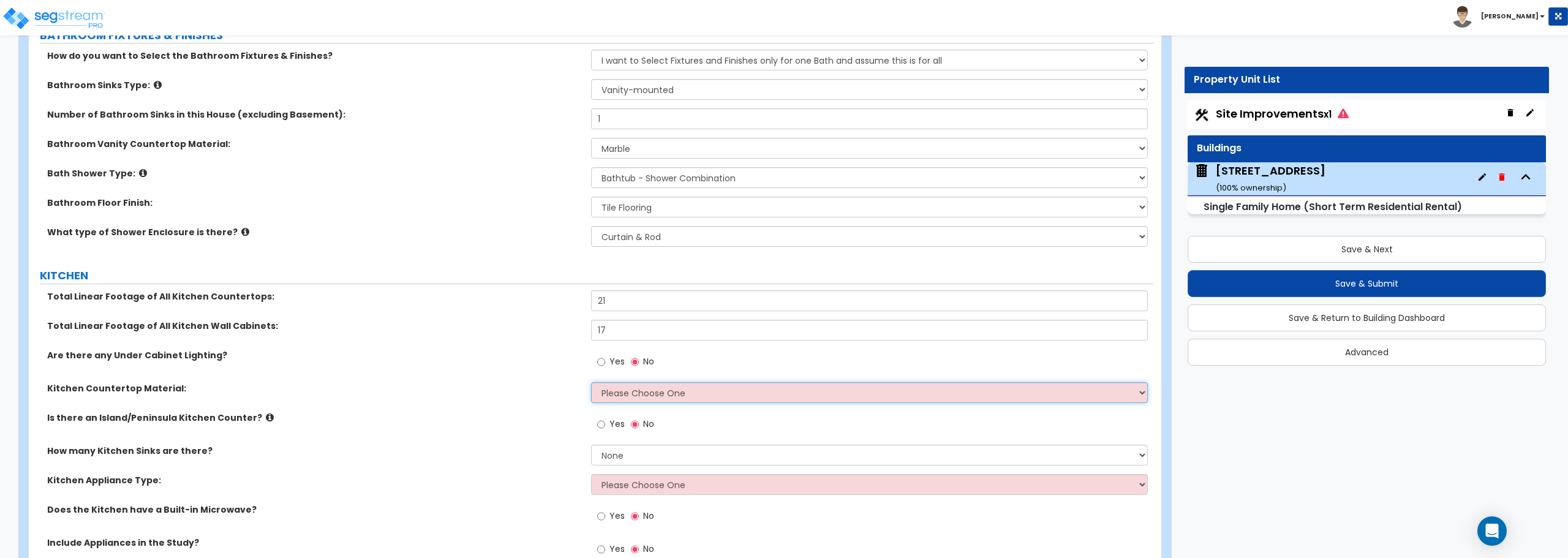
click at [679, 390] on select "Please Choose One Plastic Laminate Solid Surface Stone Quartz Marble Tile Wood …" at bounding box center [869, 392] width 556 height 21
select select "5"
click at [591, 382] on select "Please Choose One Plastic Laminate Solid Surface Stone Quartz Marble Tile Wood …" at bounding box center [869, 392] width 556 height 21
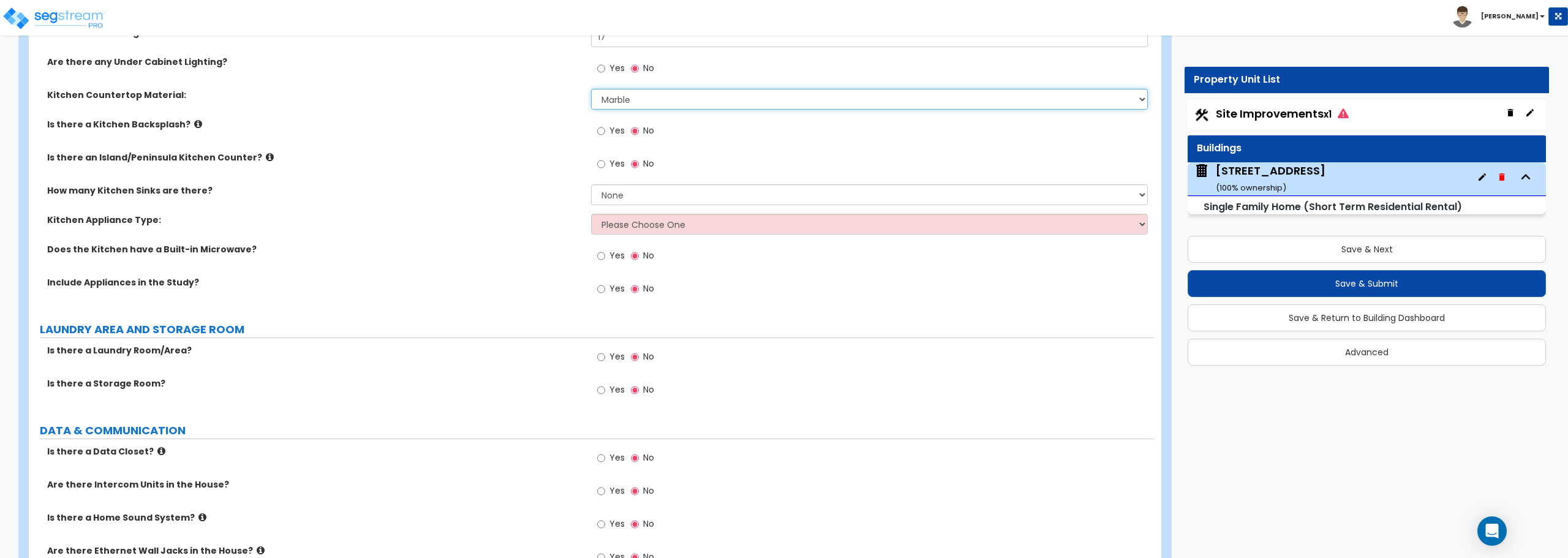
scroll to position [4530, 0]
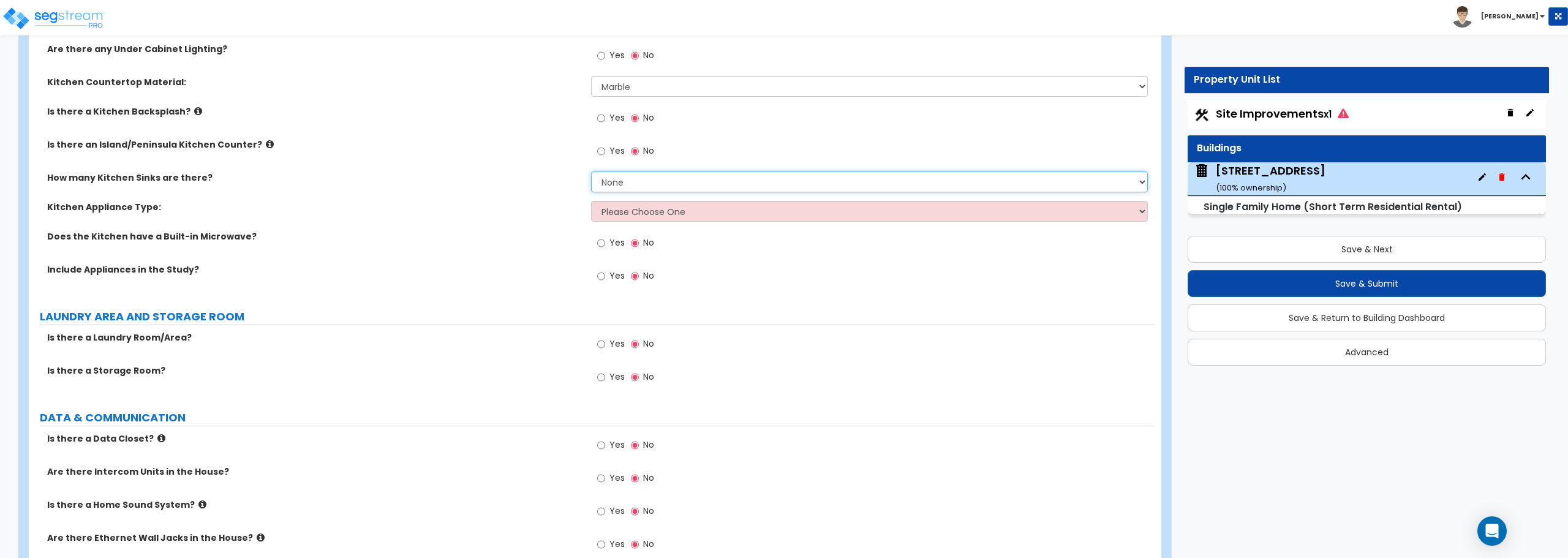
click at [657, 184] on select "None 1 2 3" at bounding box center [869, 182] width 556 height 21
select select "1"
click at [591, 172] on select "None 1 2 3" at bounding box center [869, 182] width 556 height 21
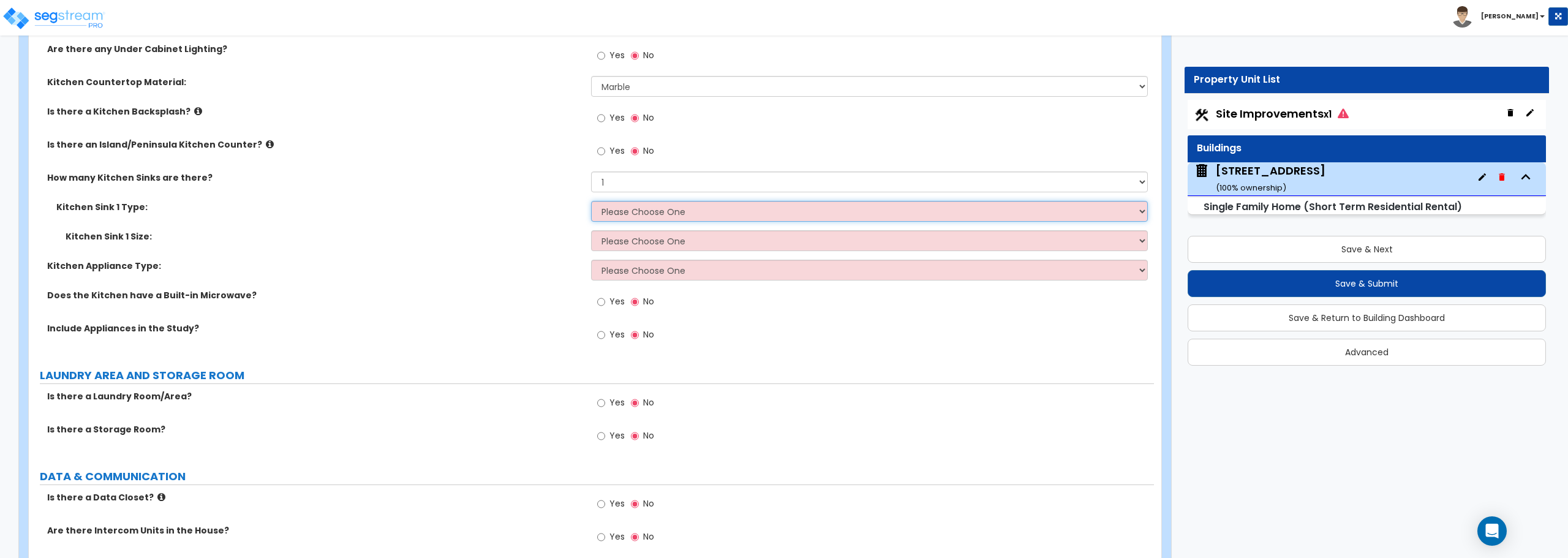
click at [654, 213] on select "Please Choose One Stainless Steel Porcelain Enamel Cast Iron Granite Composite" at bounding box center [869, 211] width 556 height 21
select select "1"
click at [591, 201] on select "Please Choose One Stainless Steel Porcelain Enamel Cast Iron Granite Composite" at bounding box center [869, 211] width 556 height 21
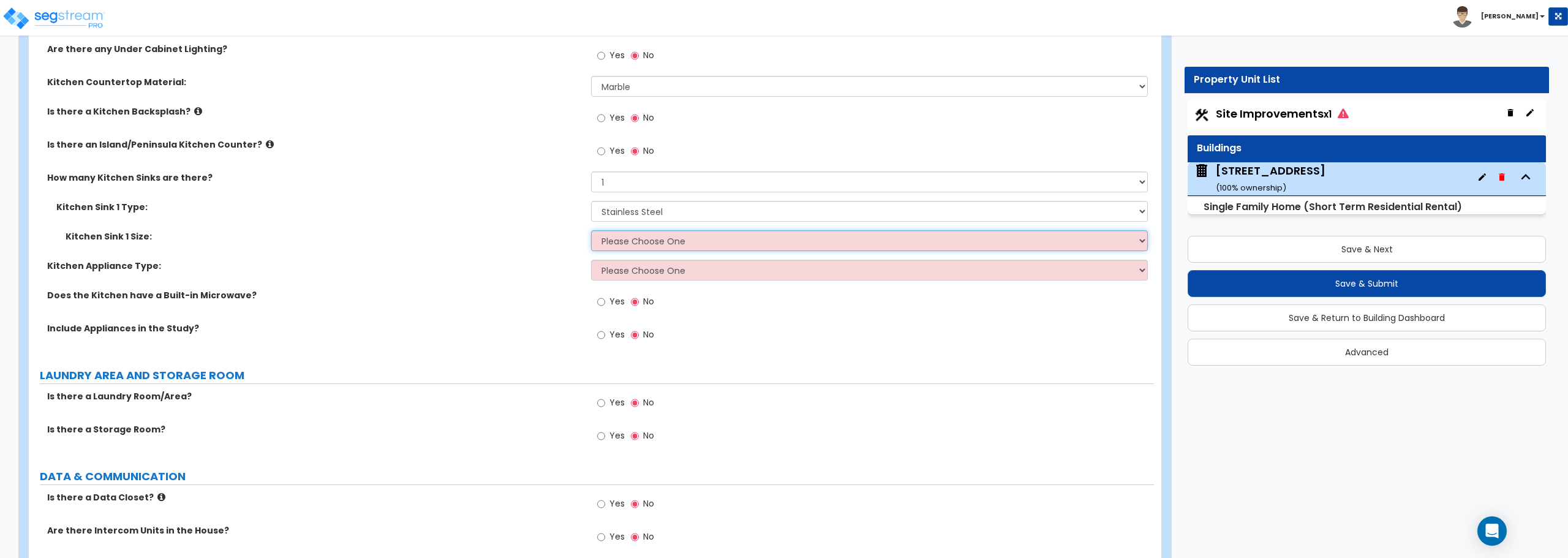
click at [659, 243] on select "Please Choose One Single Sink Double Sink" at bounding box center [869, 240] width 556 height 21
select select "2"
click at [591, 230] on select "Please Choose One Single Sink Double Sink" at bounding box center [869, 240] width 556 height 21
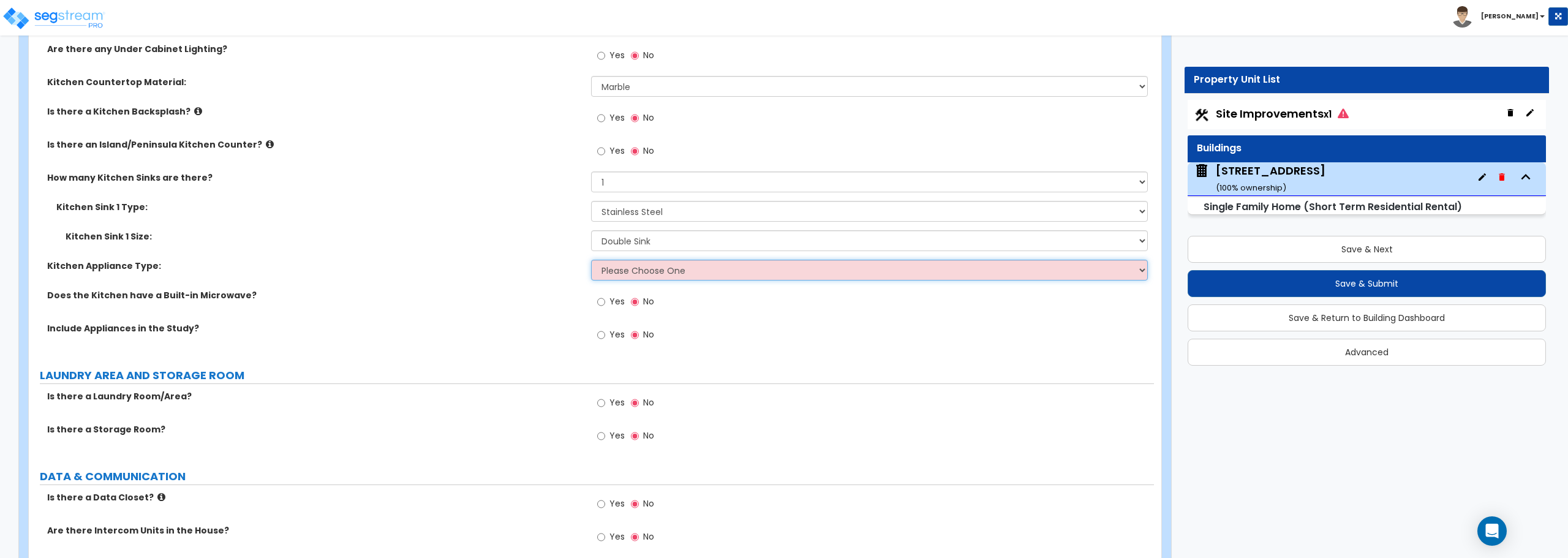
click at [657, 272] on select "Please Choose One Gas Electric" at bounding box center [869, 269] width 556 height 21
click at [591, 259] on select "Please Choose One Gas Electric" at bounding box center [869, 269] width 556 height 21
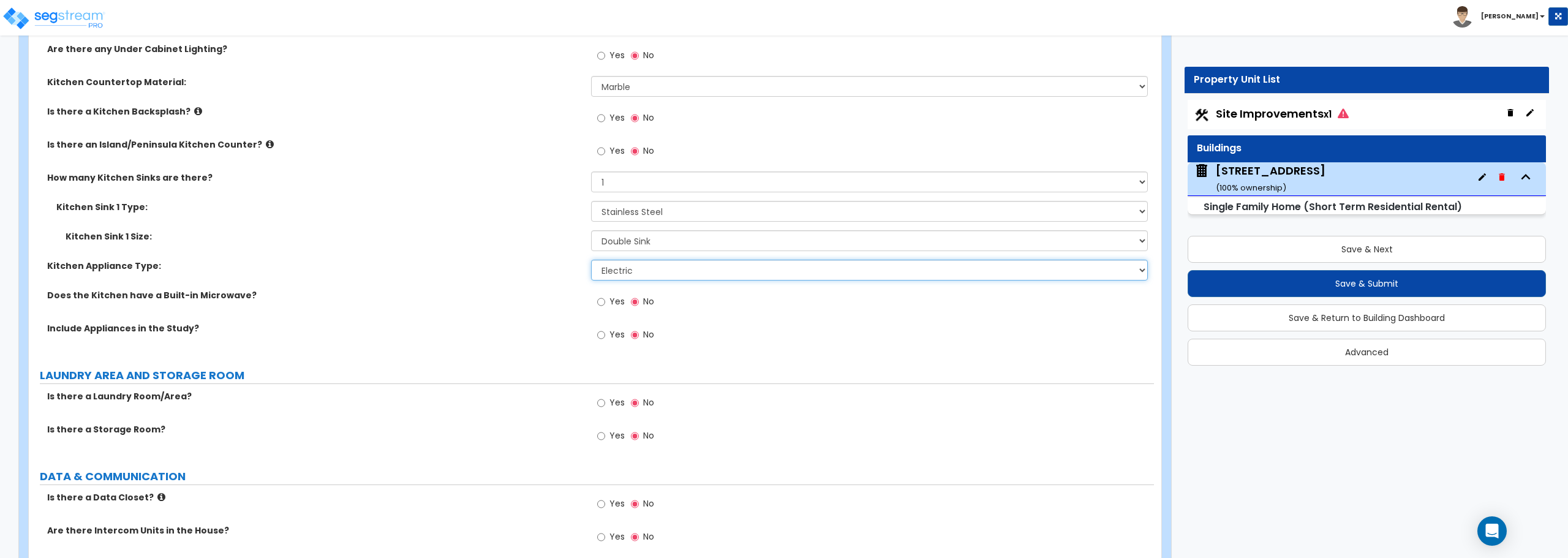
click at [685, 271] on select "Please Choose One Gas Electric" at bounding box center [869, 269] width 556 height 21
select select "1"
click at [591, 259] on select "Please Choose One Gas Electric" at bounding box center [869, 269] width 556 height 21
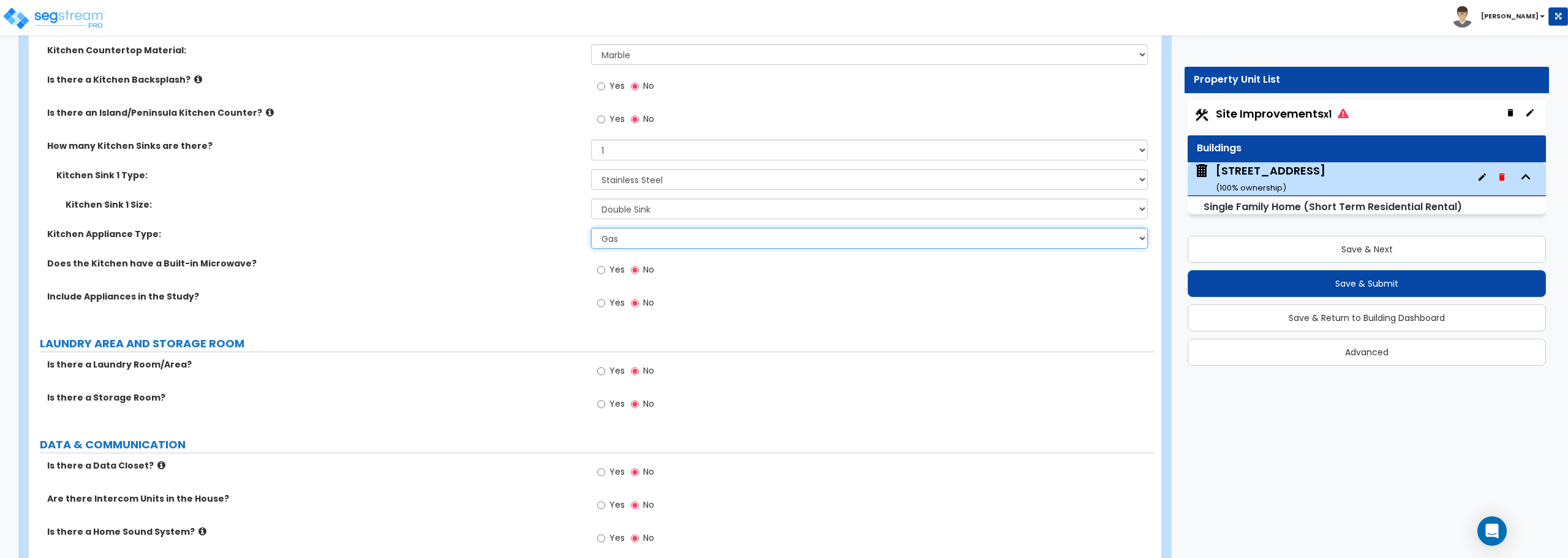
scroll to position [4592, 0]
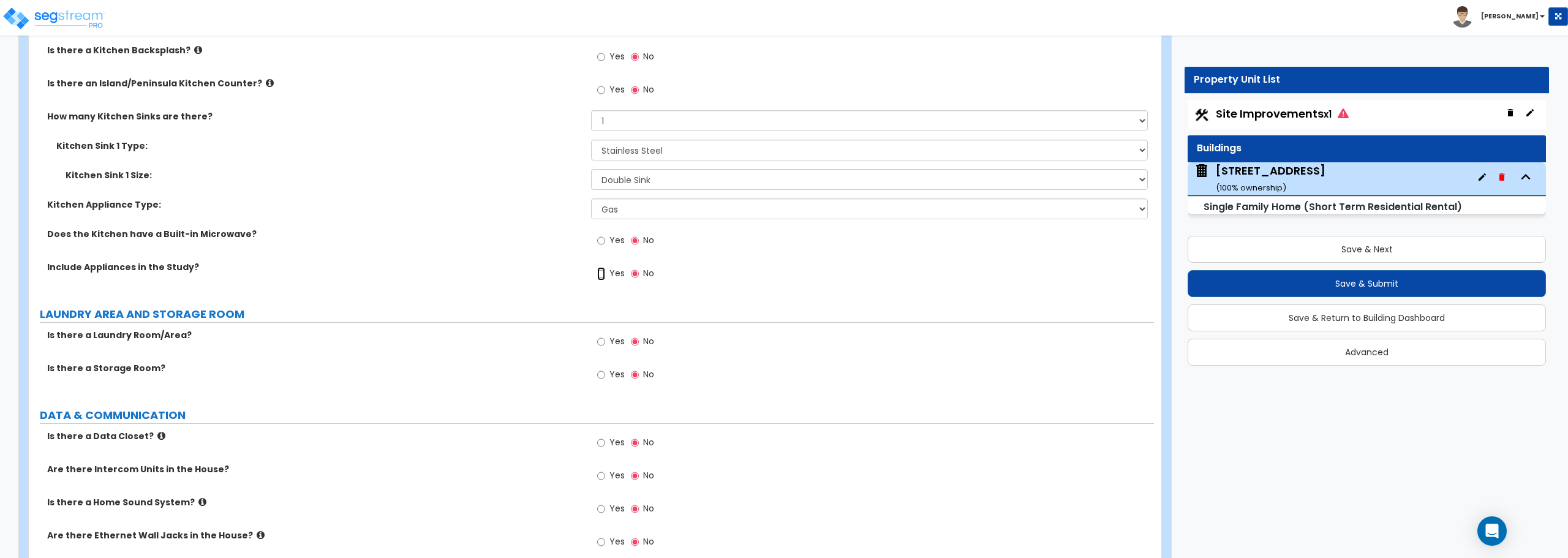
click at [603, 270] on input "Yes" at bounding box center [601, 274] width 8 height 13
radio input "true"
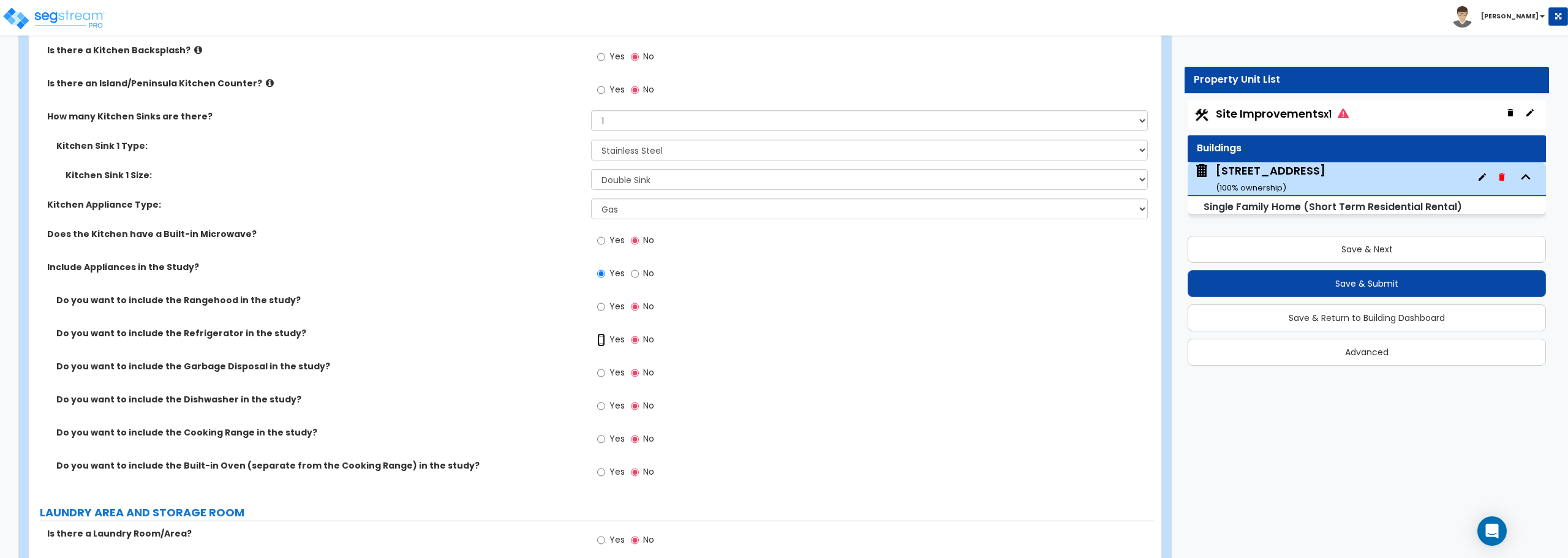
click at [603, 339] on input "Yes" at bounding box center [601, 339] width 8 height 13
radio input "true"
click at [599, 307] on input "Yes" at bounding box center [601, 306] width 8 height 13
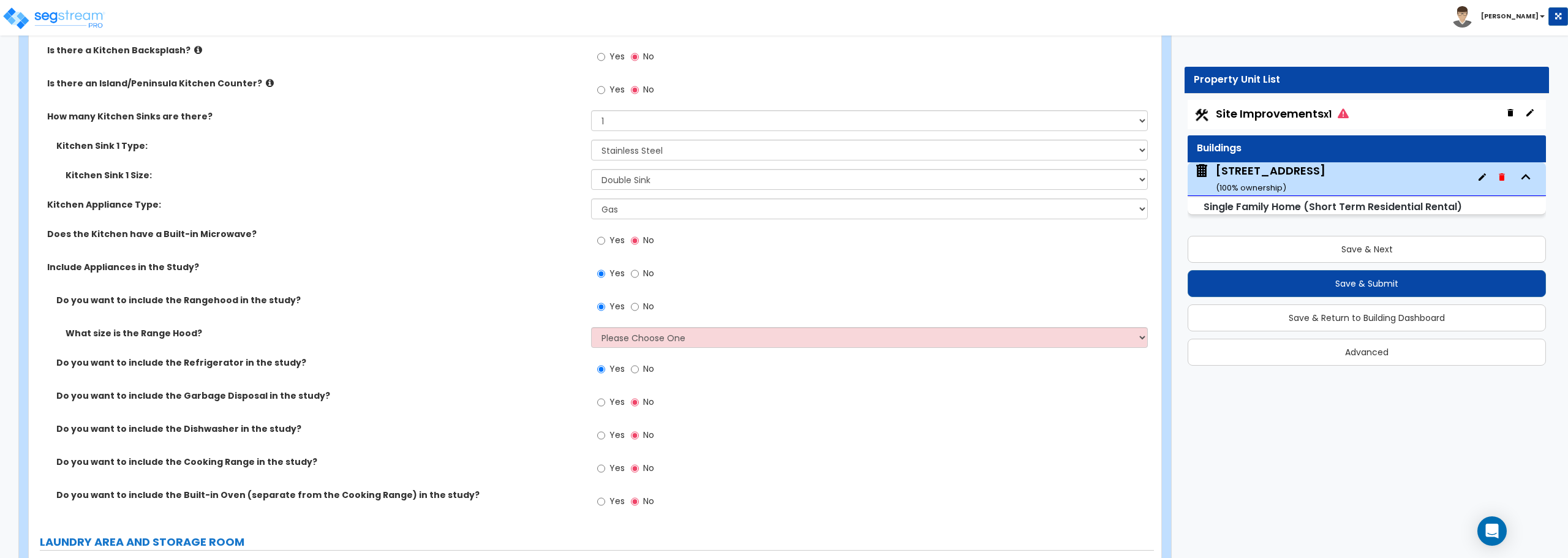
click at [648, 306] on span "No" at bounding box center [648, 306] width 11 height 13
click at [639, 306] on input "No" at bounding box center [634, 306] width 8 height 13
radio input "false"
radio input "true"
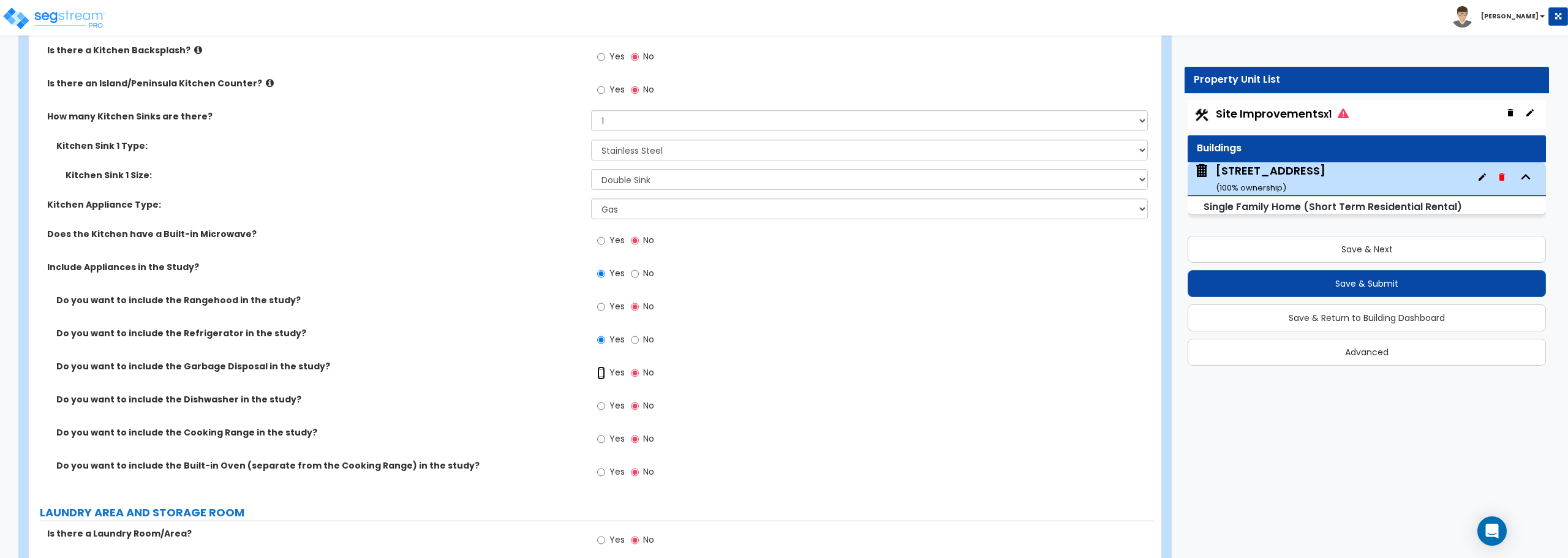
click at [599, 372] on input "Yes" at bounding box center [601, 372] width 8 height 13
radio input "true"
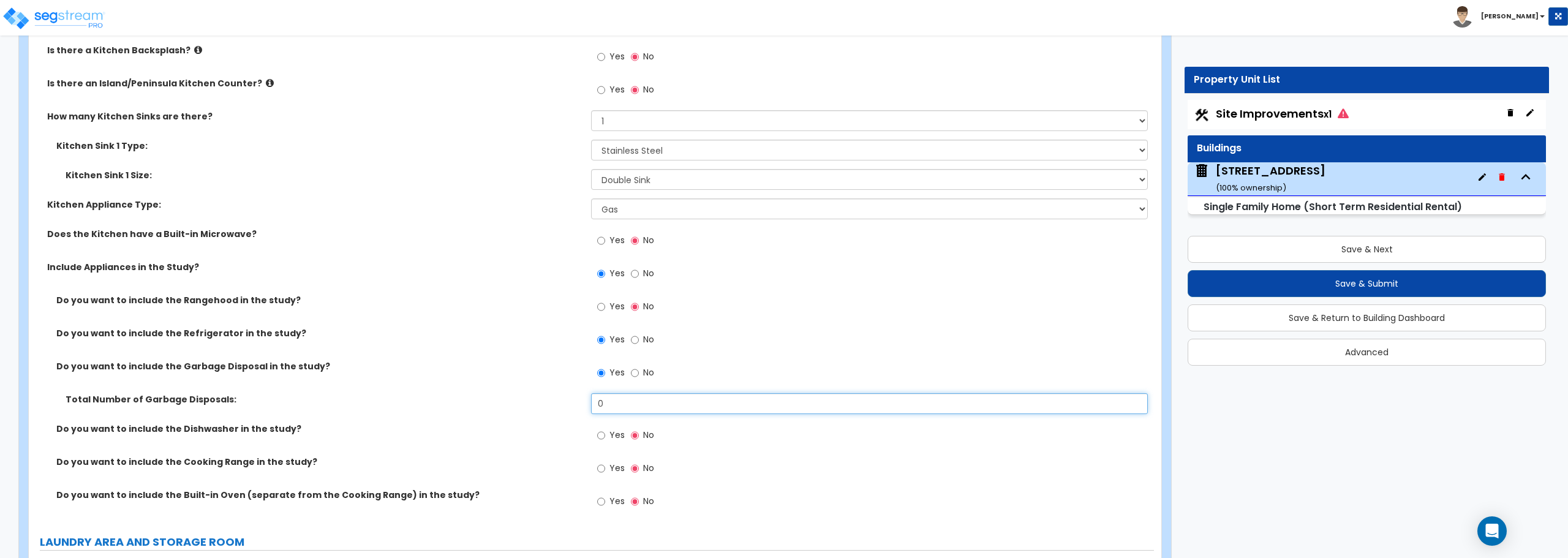
drag, startPoint x: 613, startPoint y: 407, endPoint x: 568, endPoint y: 407, distance: 45.0
click at [568, 407] on div "Total Number of Garbage Disposals: 0" at bounding box center [591, 408] width 1125 height 30
type input "1"
click at [605, 435] on input "Yes" at bounding box center [601, 435] width 8 height 13
radio input "true"
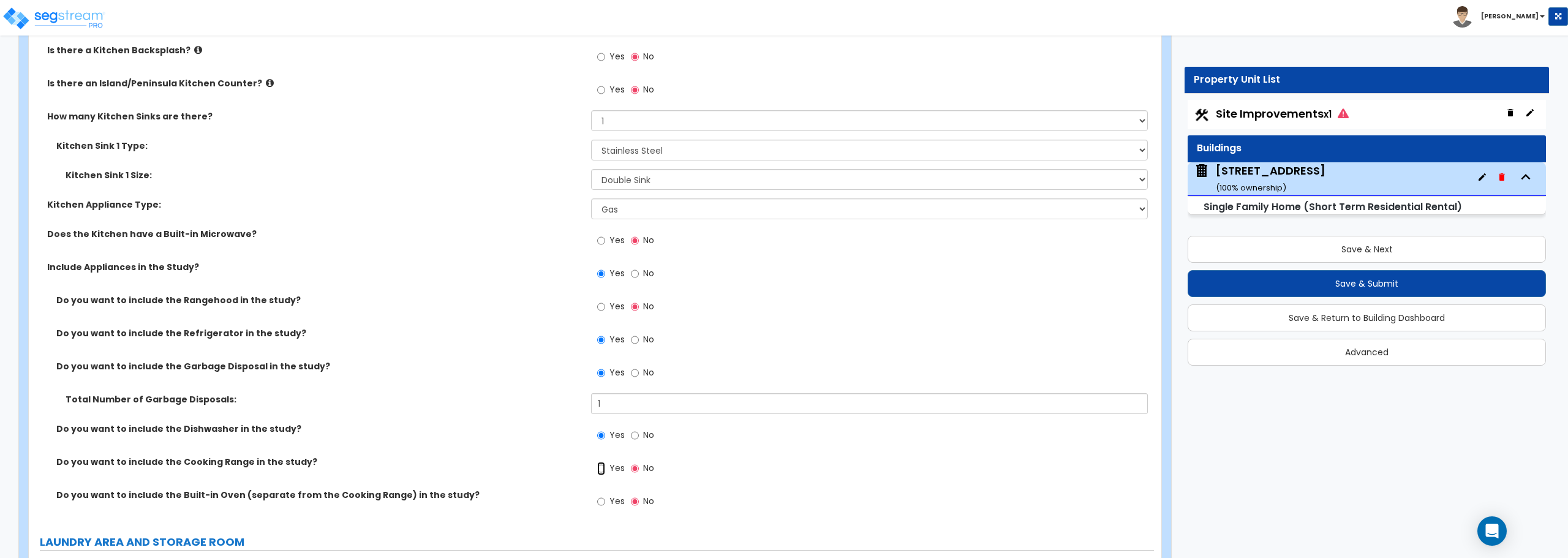
click at [603, 469] on input "Yes" at bounding box center [601, 468] width 8 height 13
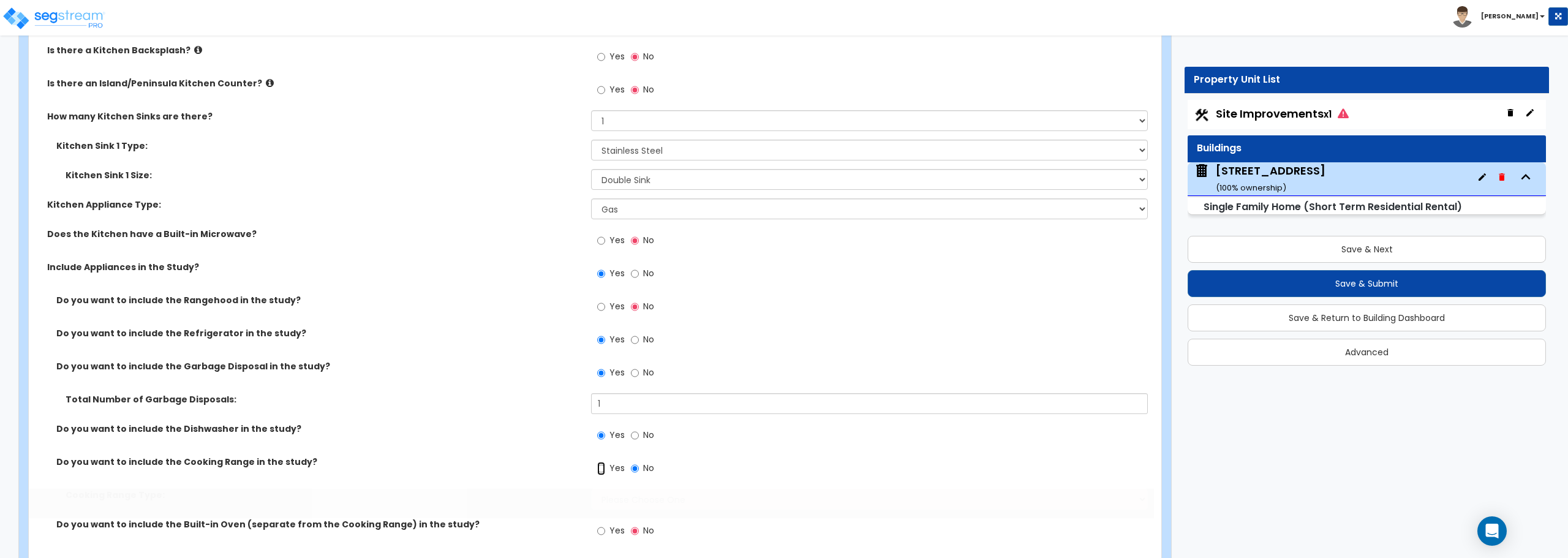
radio input "true"
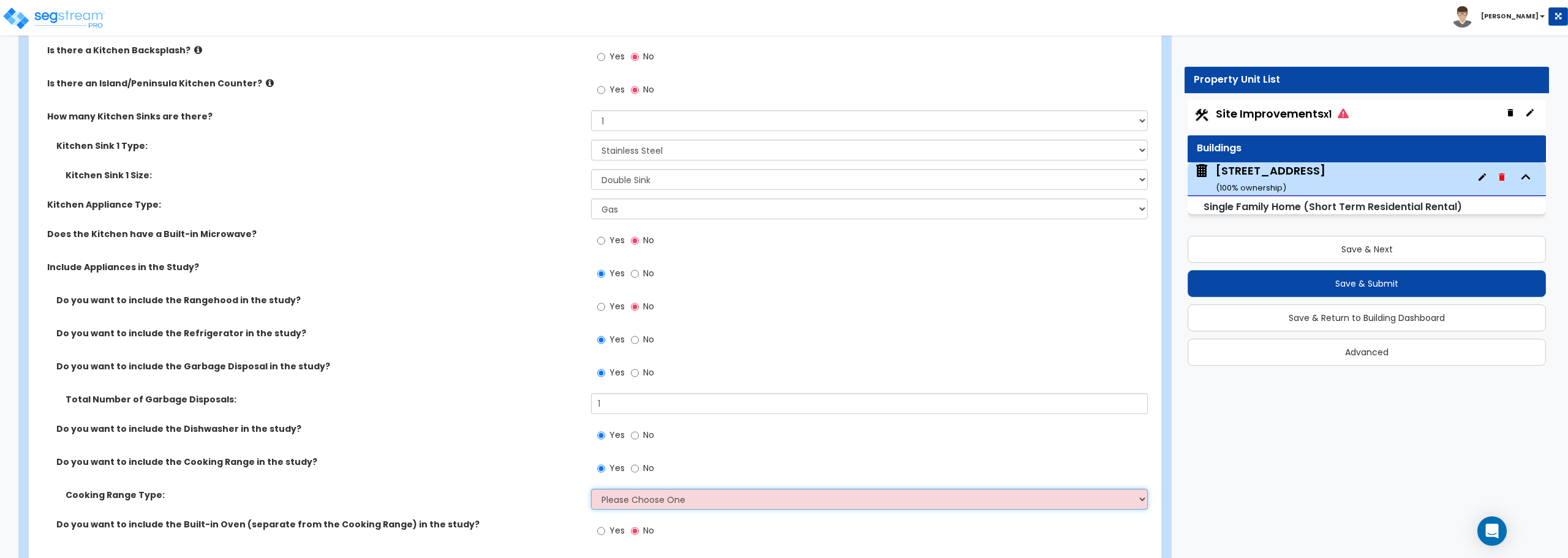
click at [623, 503] on select "Please Choose One Cook Top Only Range with Oven" at bounding box center [869, 498] width 556 height 21
select select "2"
click at [591, 488] on select "Please Choose One Cook Top Only Range with Oven" at bounding box center [869, 498] width 556 height 21
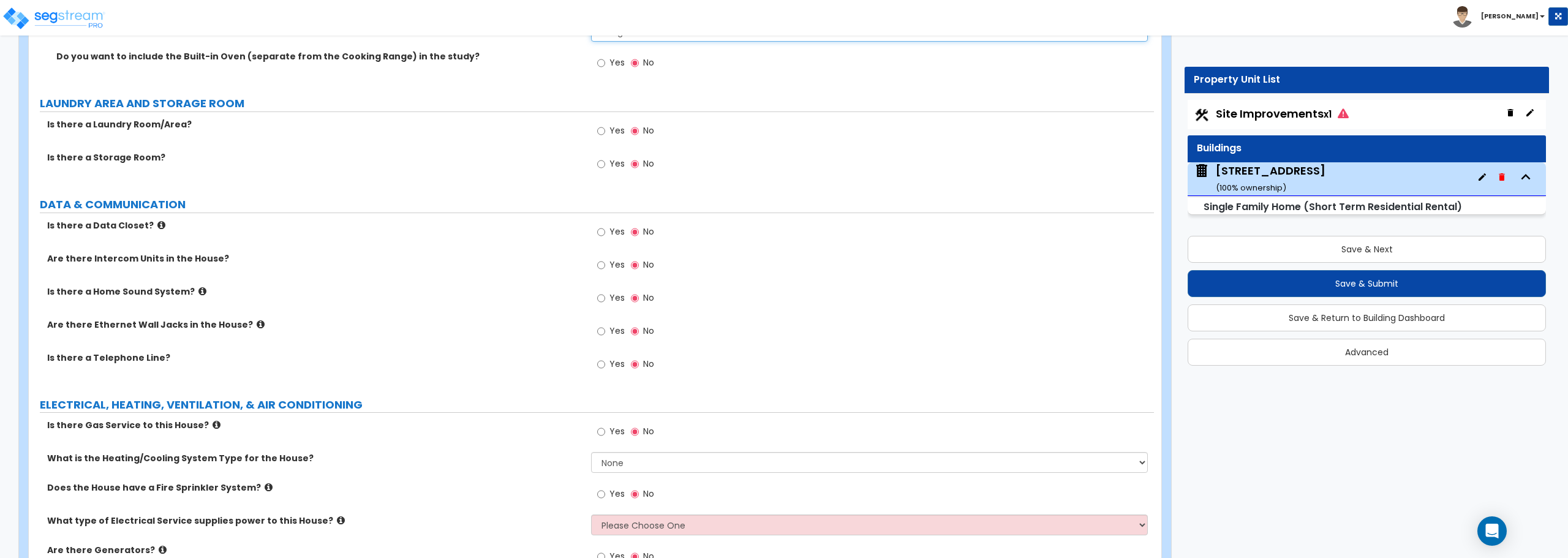
scroll to position [5082, 0]
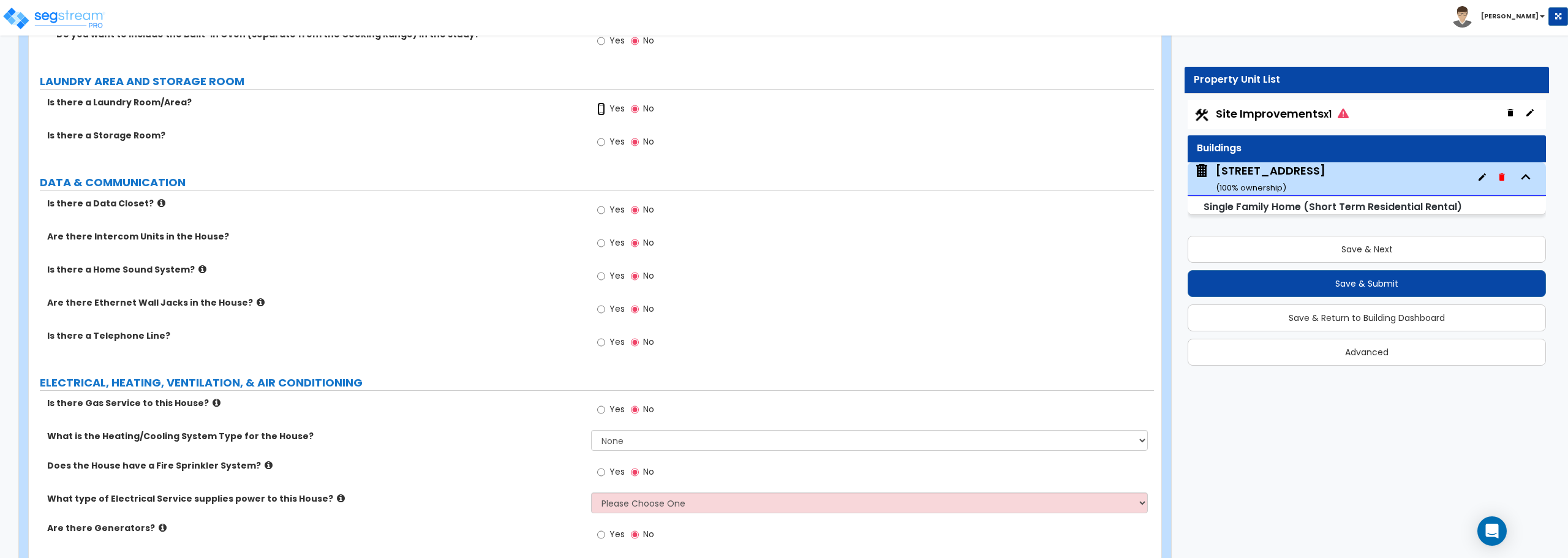
click at [603, 108] on input "Yes" at bounding box center [601, 108] width 8 height 13
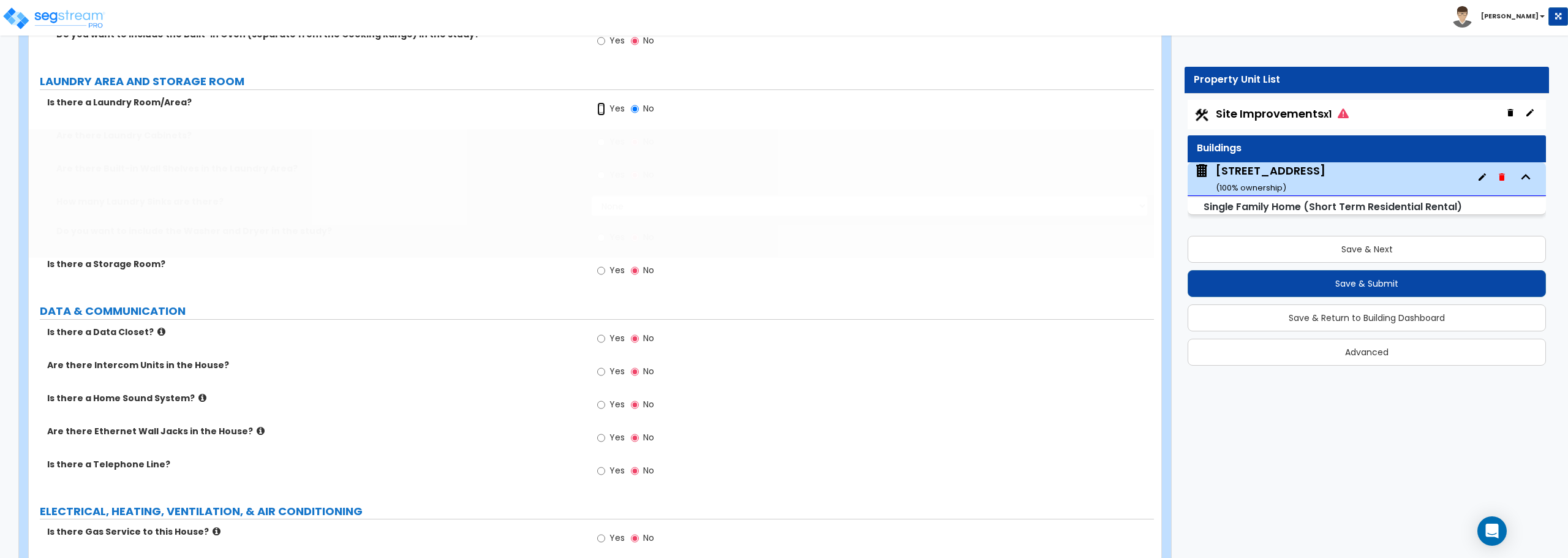
radio input "true"
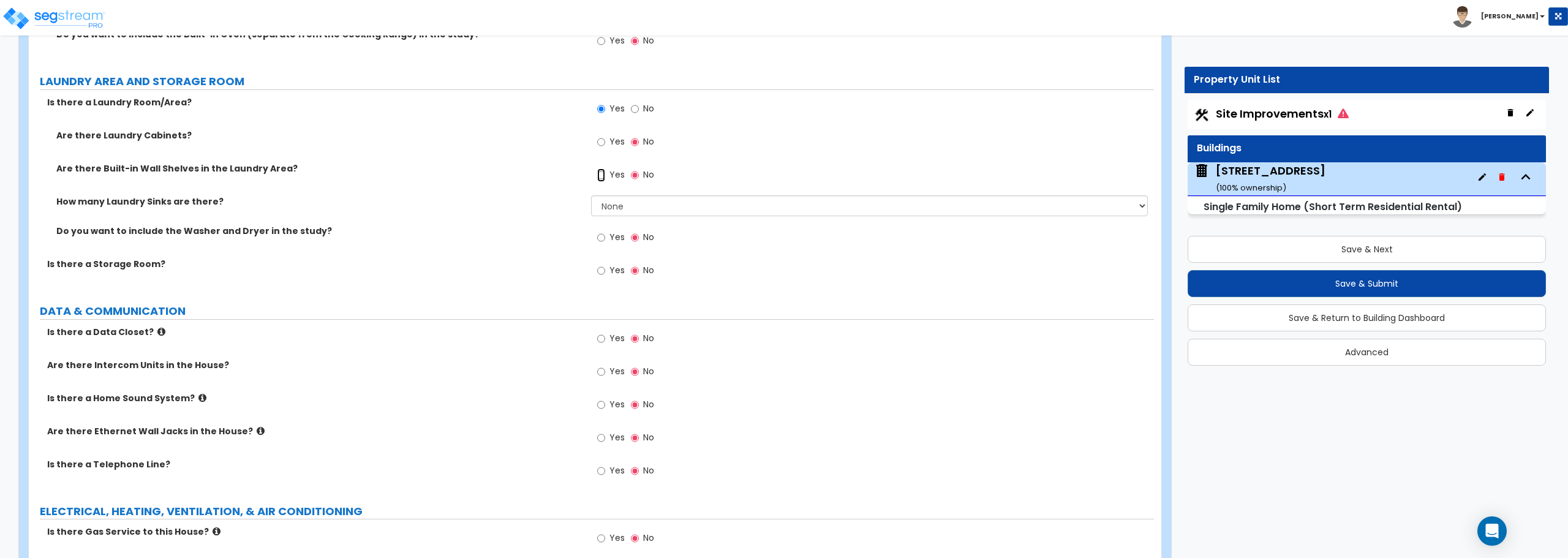
click at [601, 172] on input "Yes" at bounding box center [601, 174] width 8 height 13
radio input "true"
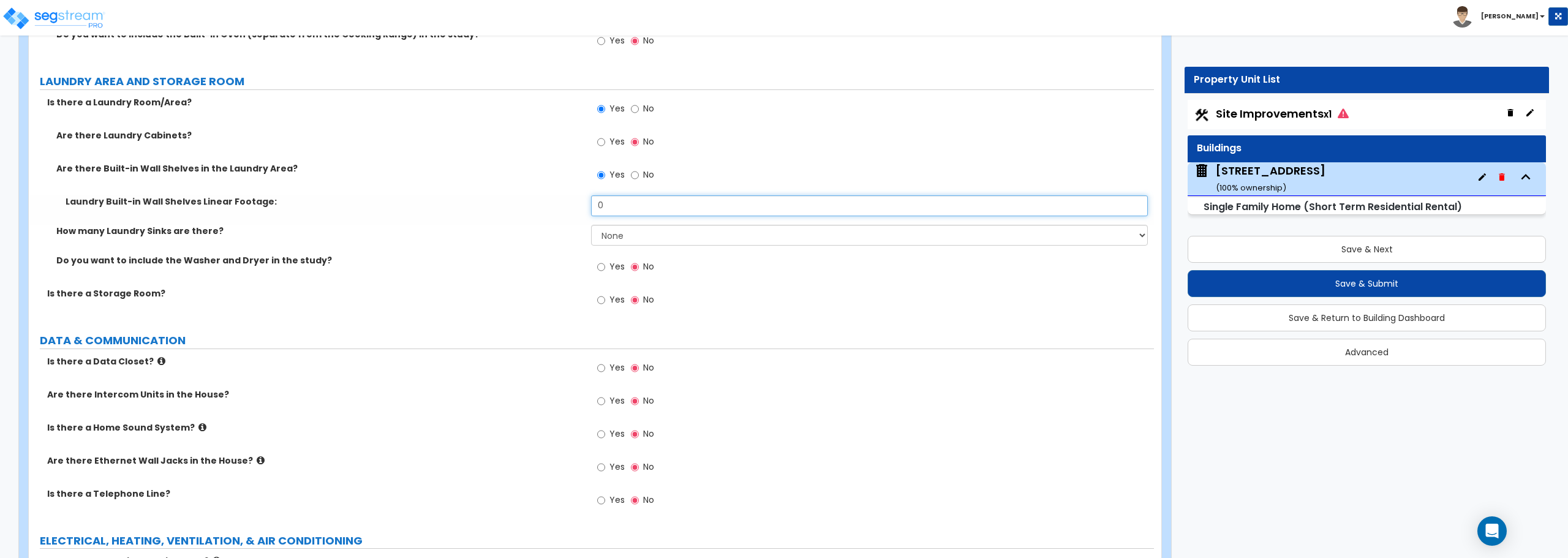
drag, startPoint x: 648, startPoint y: 208, endPoint x: 495, endPoint y: 205, distance: 153.0
click at [495, 205] on div "Laundry Built-in Wall Shelves Linear Footage: 0" at bounding box center [591, 209] width 1125 height 30
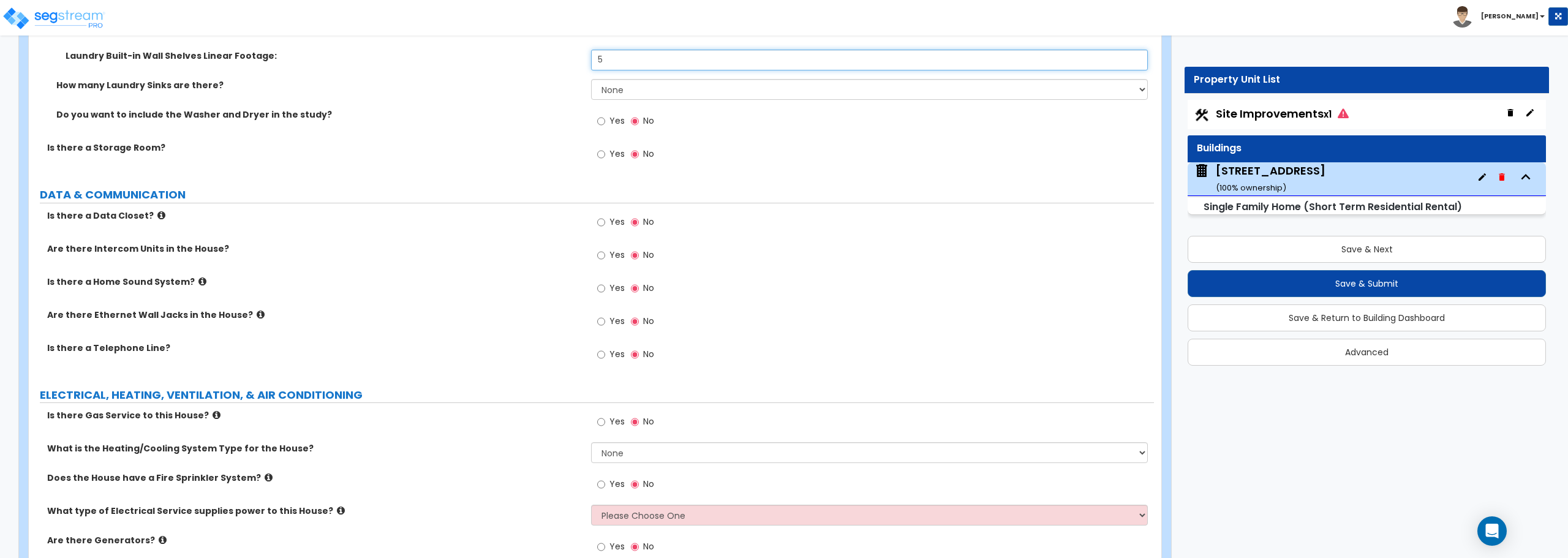
scroll to position [5293, 0]
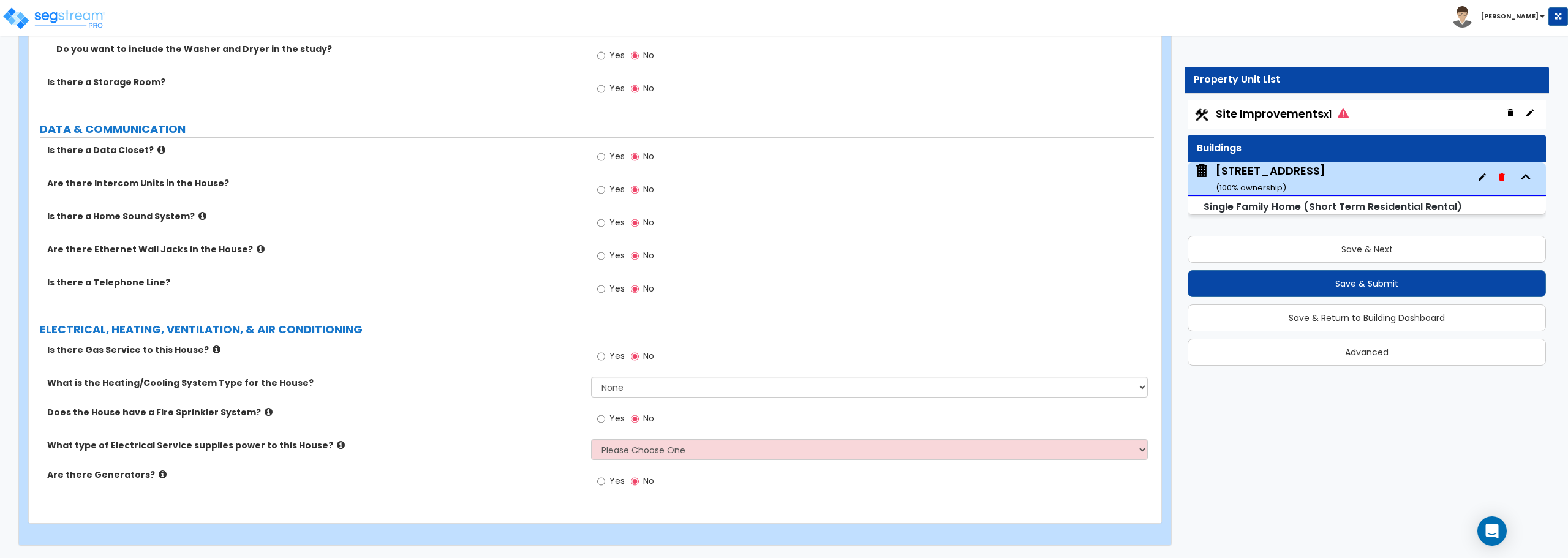
type input "5"
click at [640, 389] on select "None Heat Only Centralized Heating & Cooling Thru Wall Air Conditioners Mini Sp…" at bounding box center [869, 386] width 556 height 21
select select "2"
click at [591, 376] on select "None Heat Only Centralized Heating & Cooling Thru Wall Air Conditioners Mini Sp…" at bounding box center [869, 386] width 556 height 21
click at [609, 357] on label "Yes" at bounding box center [611, 357] width 28 height 21
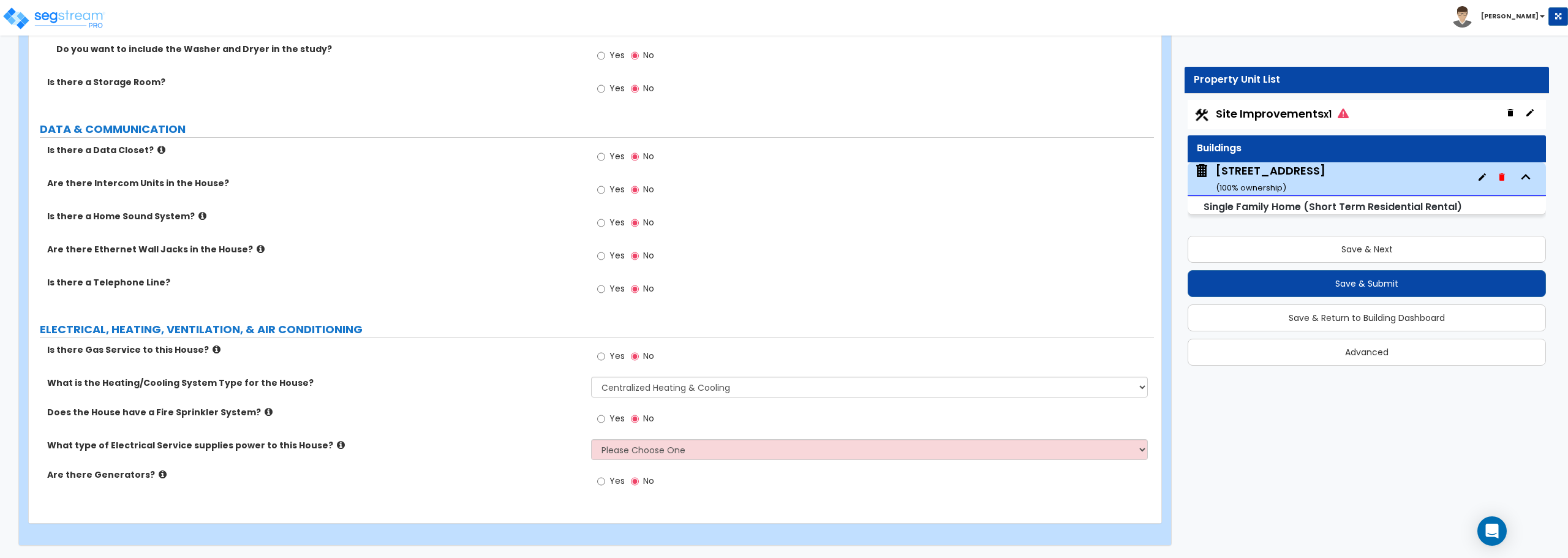
click at [605, 357] on input "Yes" at bounding box center [601, 356] width 8 height 13
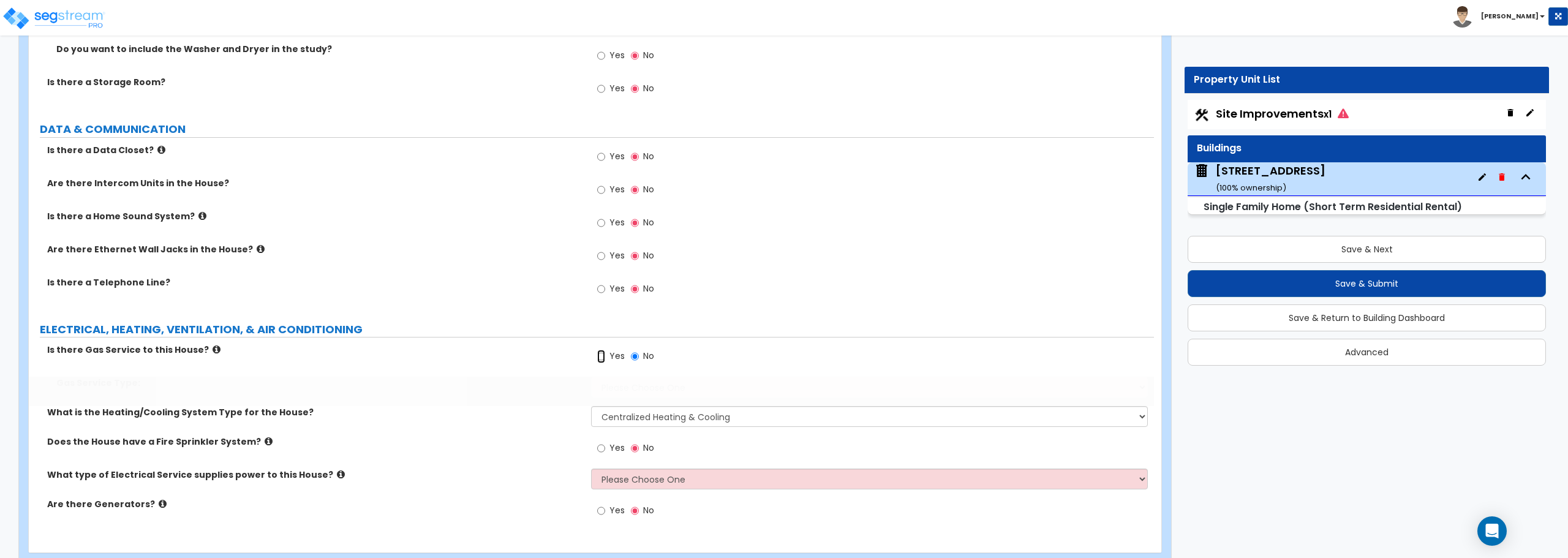
radio input "true"
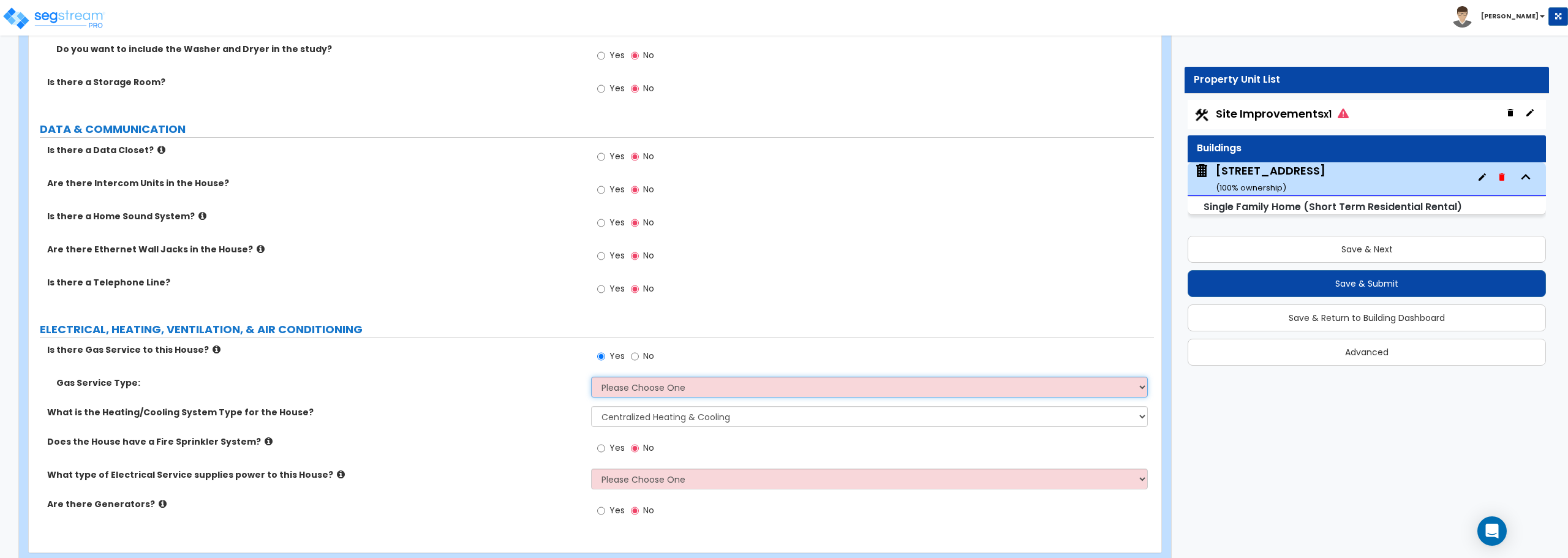
click at [620, 393] on select "Please Choose One Natural Gas Service Propane Tank On-site" at bounding box center [869, 386] width 556 height 21
select select "1"
click at [591, 376] on select "Please Choose One Natural Gas Service Propane Tank On-site" at bounding box center [869, 386] width 556 height 21
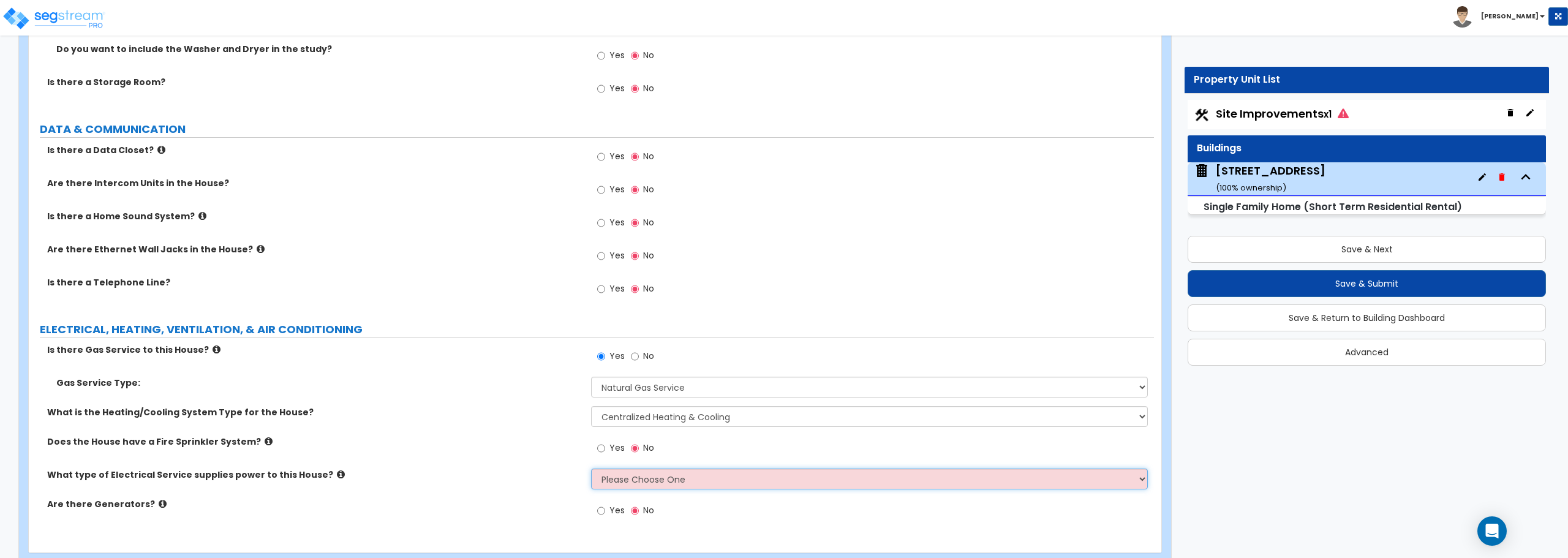
click at [667, 486] on select "Please Choose One Overhead Underground" at bounding box center [869, 478] width 556 height 21
select select "1"
click at [591, 469] on select "Please Choose One Overhead Underground" at bounding box center [869, 478] width 556 height 21
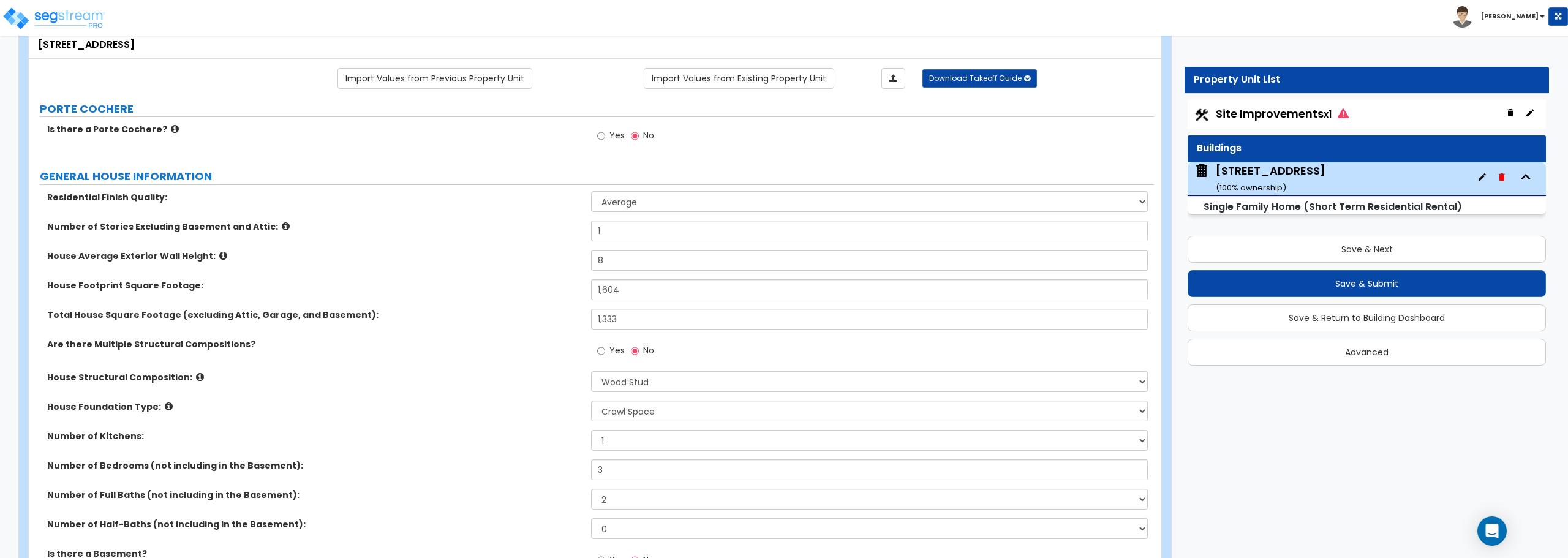
scroll to position [0, 0]
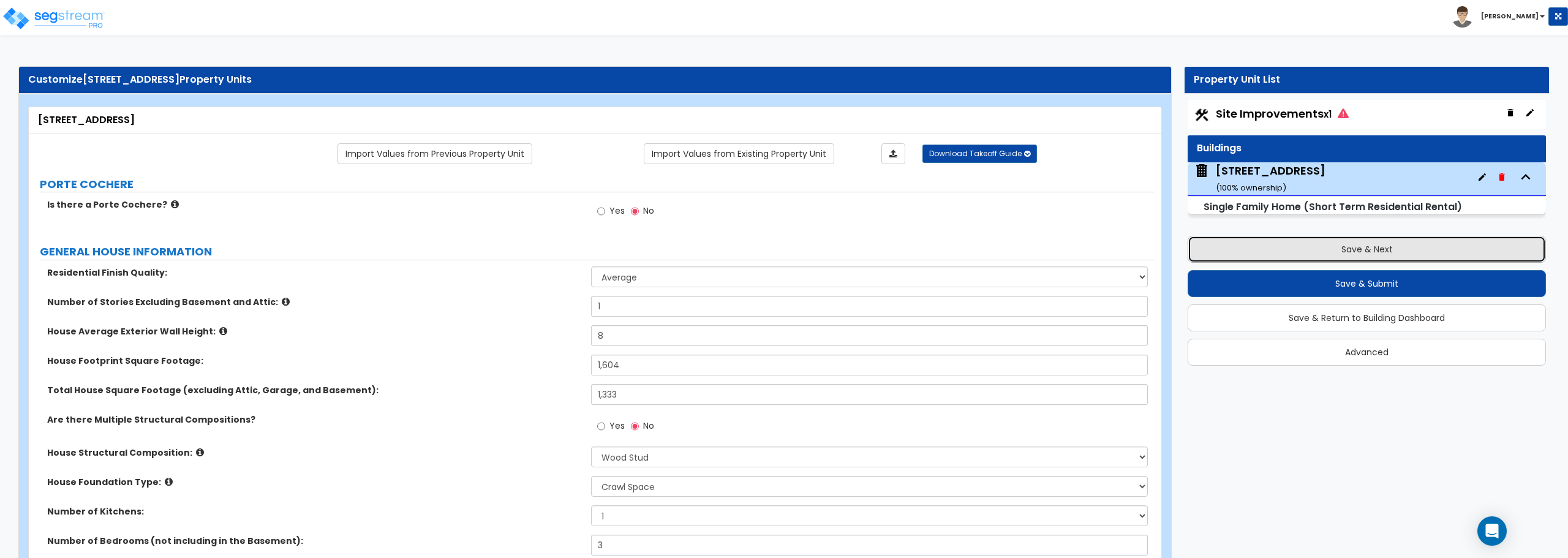
click at [1386, 253] on button "Save & Next" at bounding box center [1367, 249] width 359 height 27
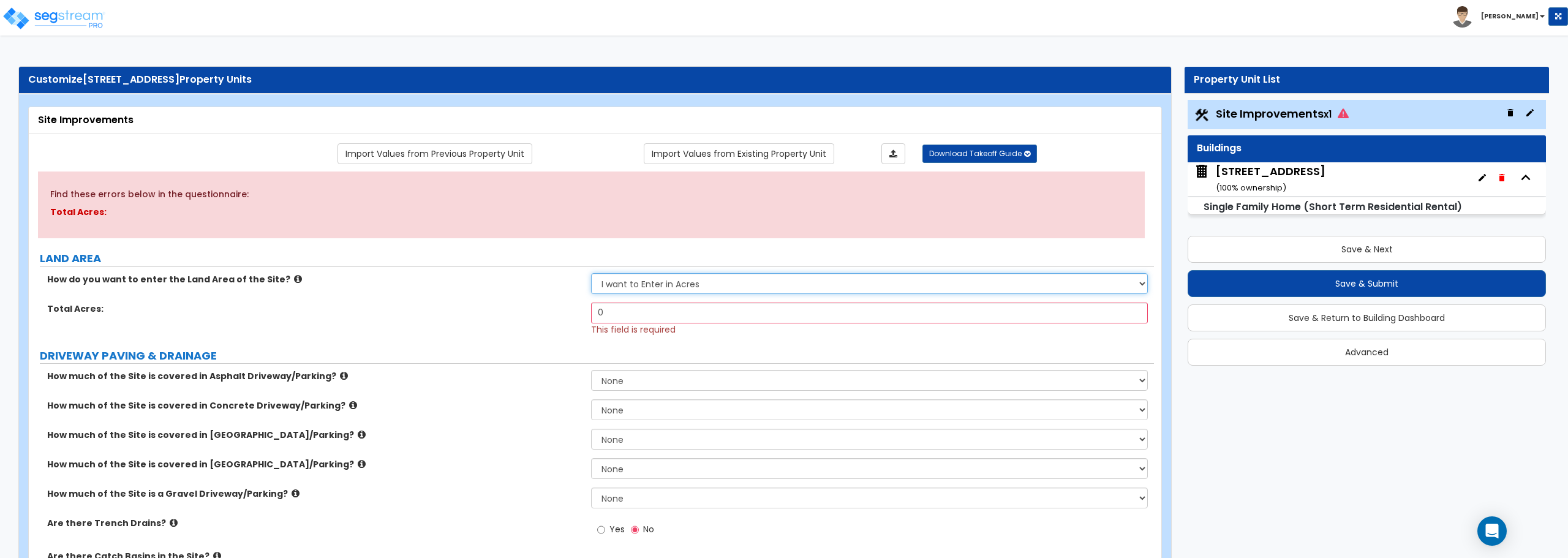
click at [744, 285] on select "I want to Enter in [GEOGRAPHIC_DATA] I want to Enter in Square Feet" at bounding box center [869, 283] width 556 height 21
select select "2"
click at [591, 273] on select "I want to Enter in [GEOGRAPHIC_DATA] I want to Enter in Square Feet" at bounding box center [869, 283] width 556 height 21
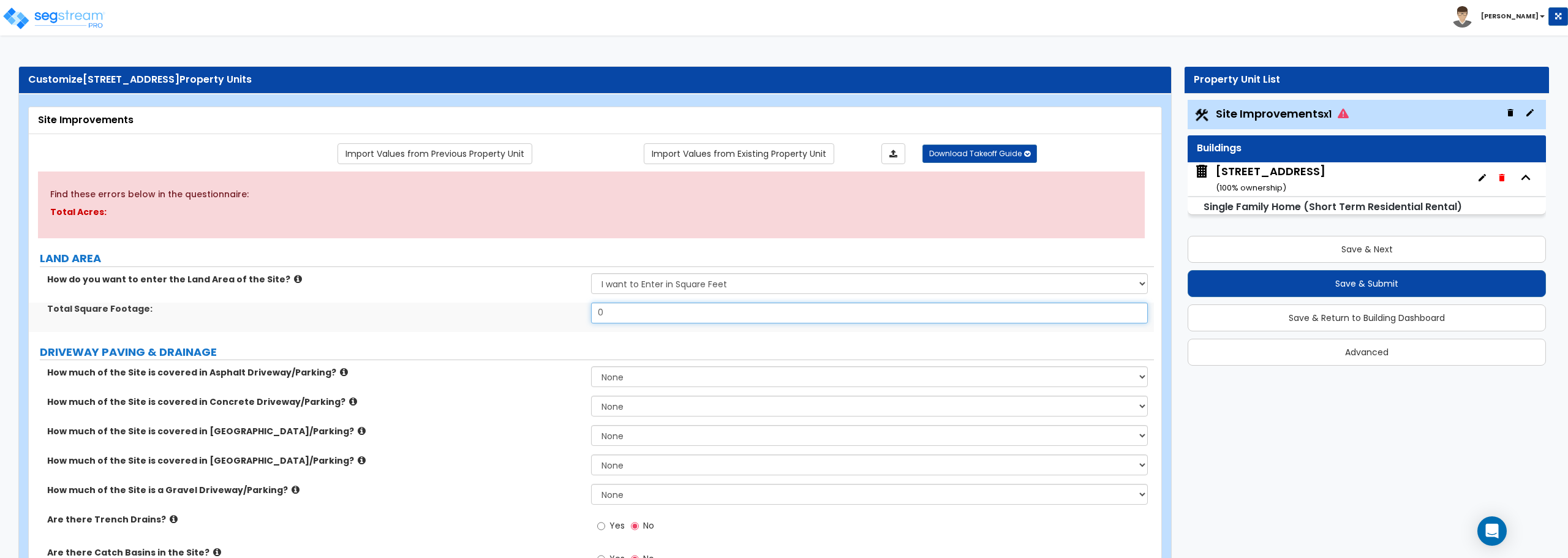
drag, startPoint x: 706, startPoint y: 316, endPoint x: 520, endPoint y: 316, distance: 186.0
click at [520, 316] on div "Total Square Footage: 0" at bounding box center [591, 317] width 1125 height 30
type input "67,152"
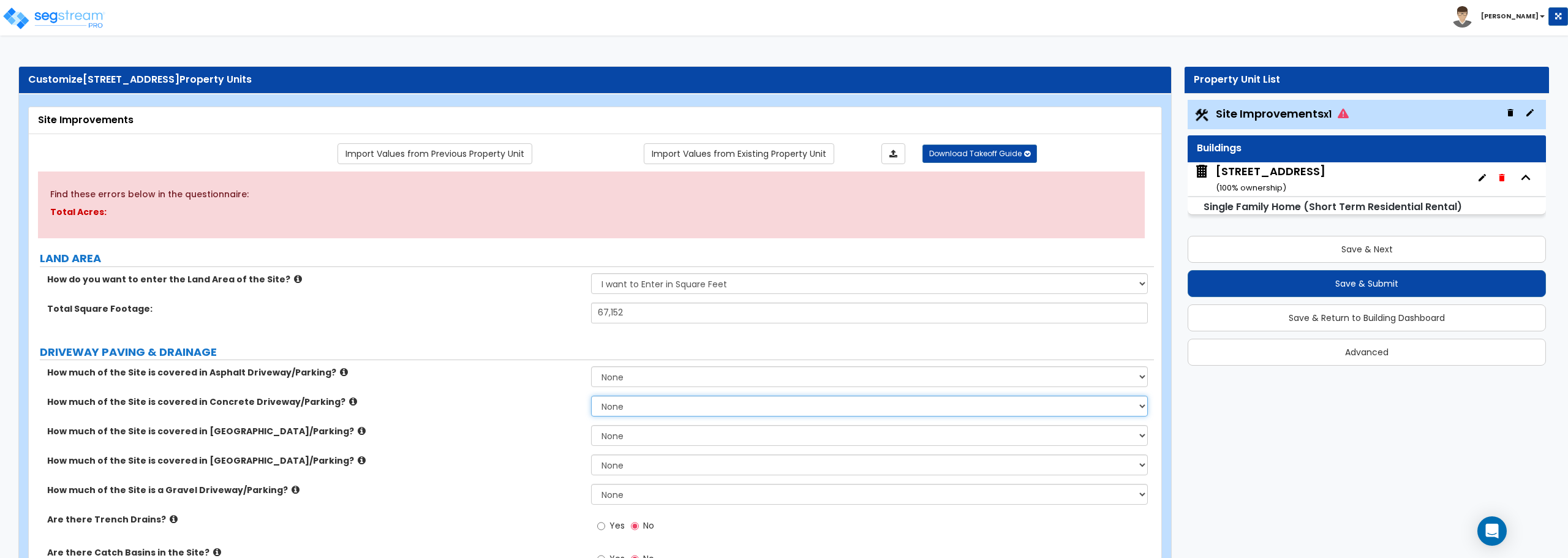
click at [657, 413] on select "None I want to Enter an Approximate Percentage I want to Enter the Square Foota…" at bounding box center [869, 405] width 556 height 21
click at [665, 473] on select "None I want to Enter an Approximate Percentage I want to Enter the Square Foota…" at bounding box center [869, 464] width 556 height 21
click at [658, 408] on select "None I want to Enter an Approximate Percentage I want to Enter the Square Foota…" at bounding box center [869, 405] width 556 height 21
select select "2"
click at [591, 395] on select "None I want to Enter an Approximate Percentage I want to Enter the Square Foota…" at bounding box center [869, 405] width 556 height 21
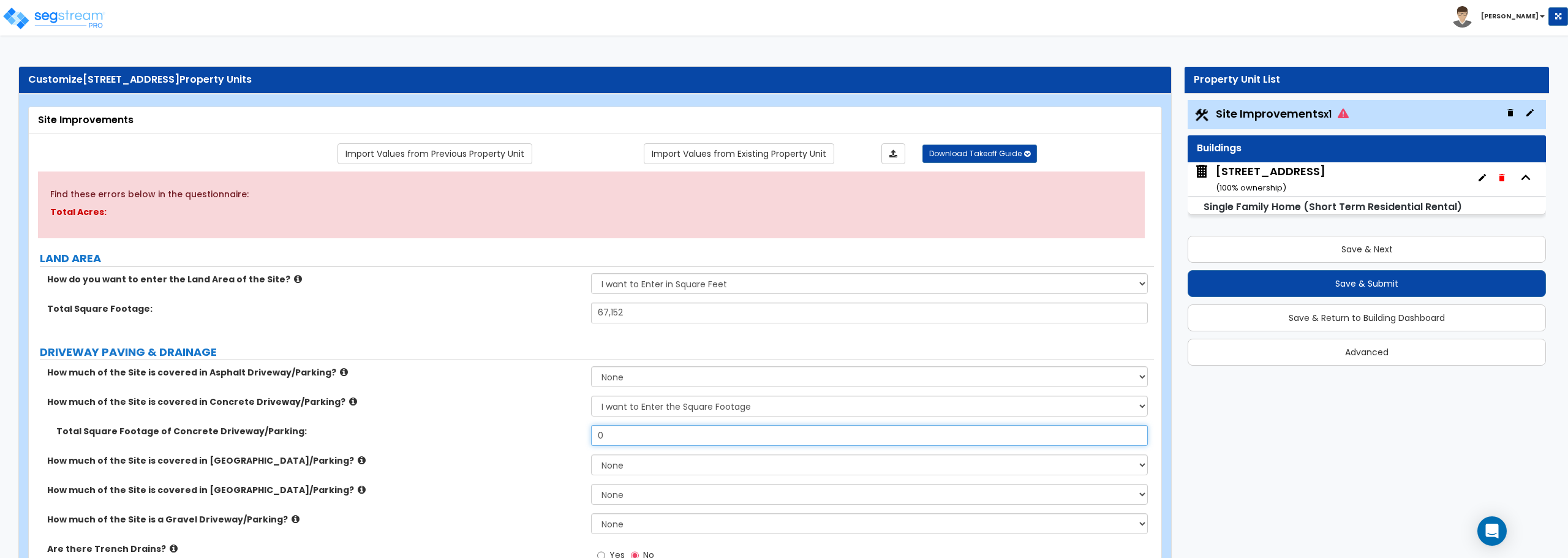
drag, startPoint x: 655, startPoint y: 435, endPoint x: 520, endPoint y: 427, distance: 135.2
click at [520, 427] on div "Total Square Footage of Concrete Driveway/Parking: 0" at bounding box center [591, 439] width 1125 height 30
type input "335"
click at [659, 199] on div "Find these errors below in the questionnaire: Total Acres:" at bounding box center [590, 205] width 1106 height 67
click at [504, 301] on div "How do you want to enter the Land Area of the Site? I want to Enter in Acres I …" at bounding box center [591, 287] width 1125 height 30
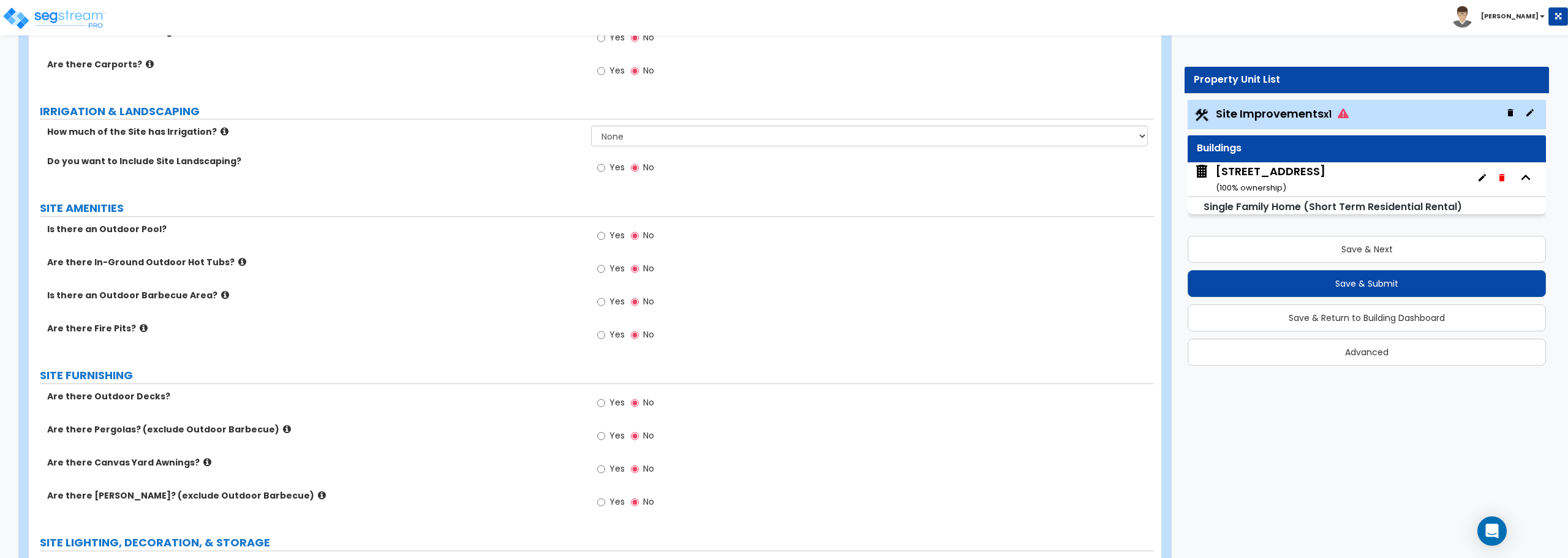
scroll to position [858, 0]
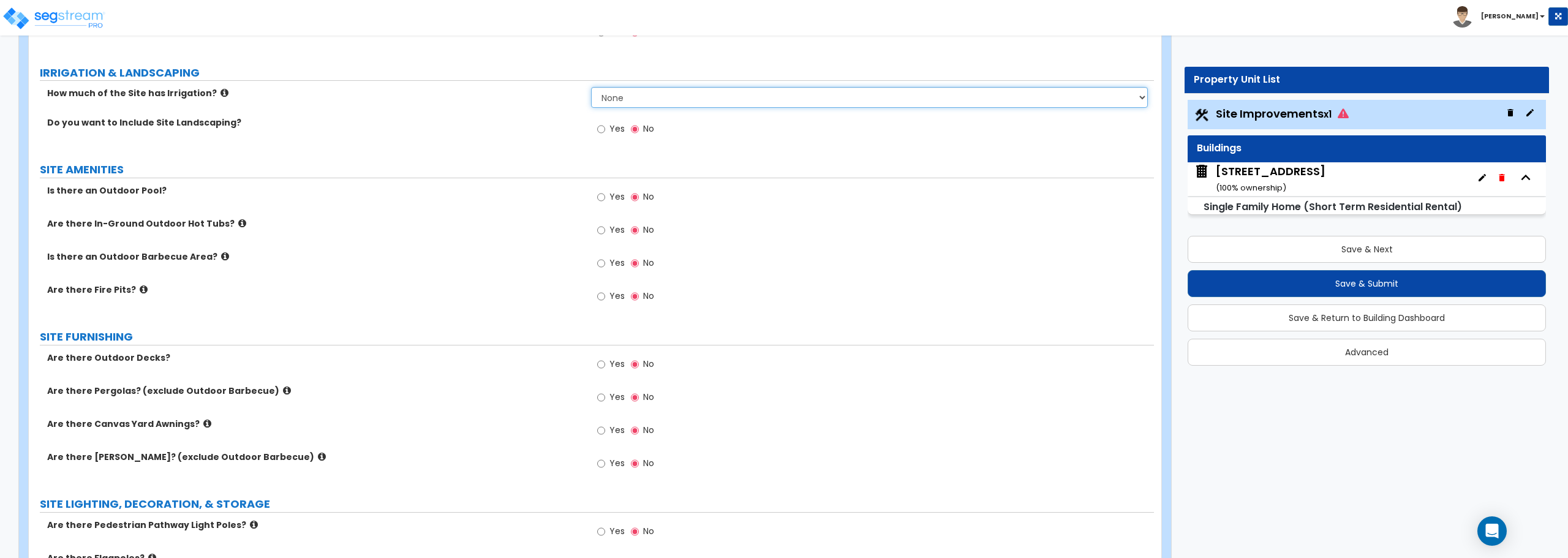
click at [631, 96] on select "None I want to Enter an Approximate Percentage I want to Enter the Square Foota…" at bounding box center [869, 97] width 556 height 21
select select "2"
click at [591, 87] on select "None I want to Enter an Approximate Percentage I want to Enter the Square Foota…" at bounding box center [869, 97] width 556 height 21
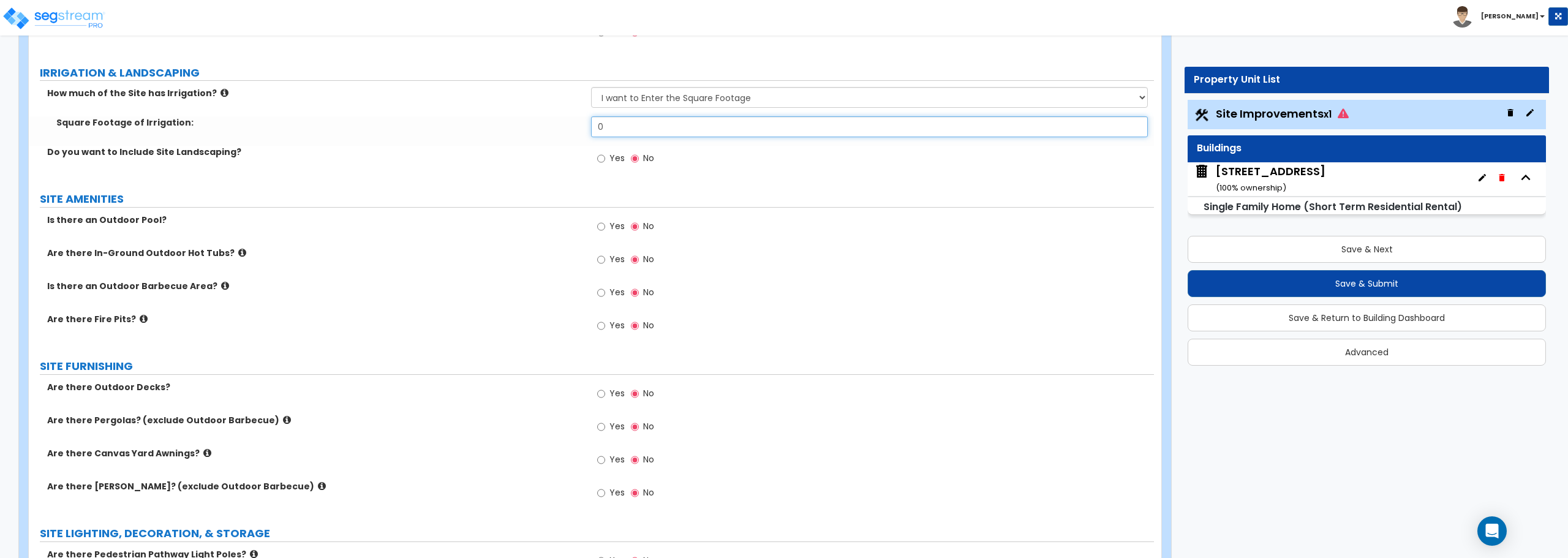
drag, startPoint x: 641, startPoint y: 131, endPoint x: 569, endPoint y: 119, distance: 73.0
click at [569, 119] on div "Square Footage of Irrigation: 0" at bounding box center [591, 131] width 1125 height 30
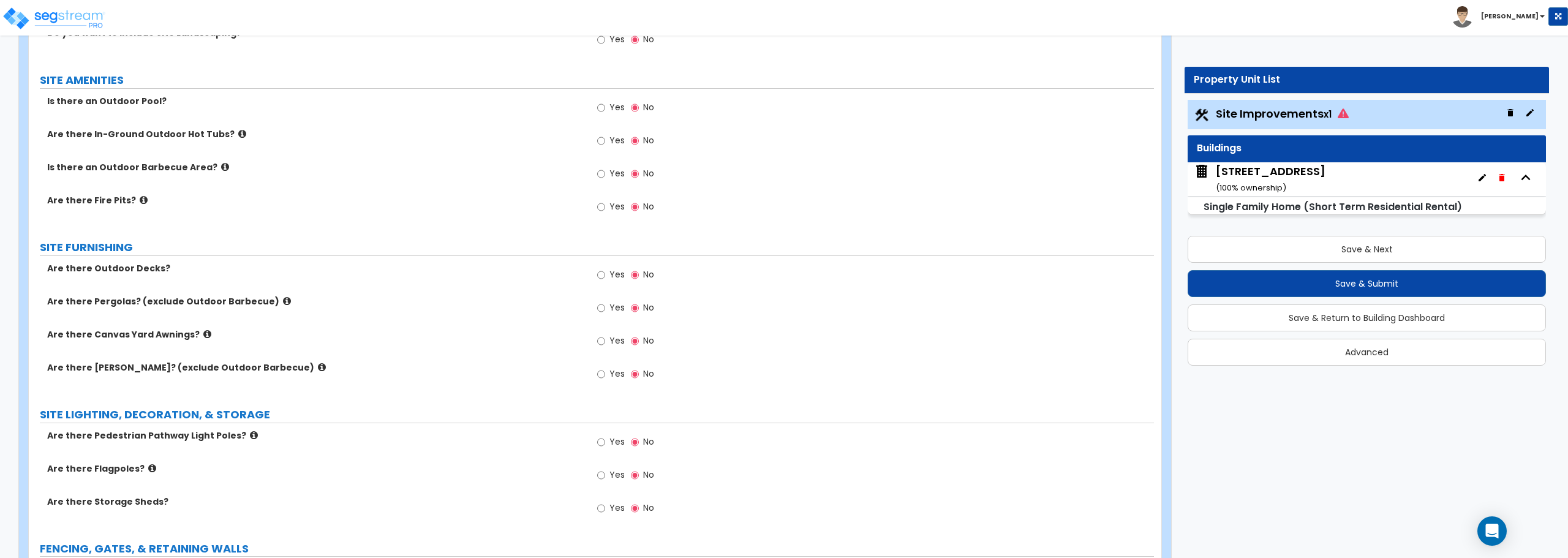
scroll to position [1041, 0]
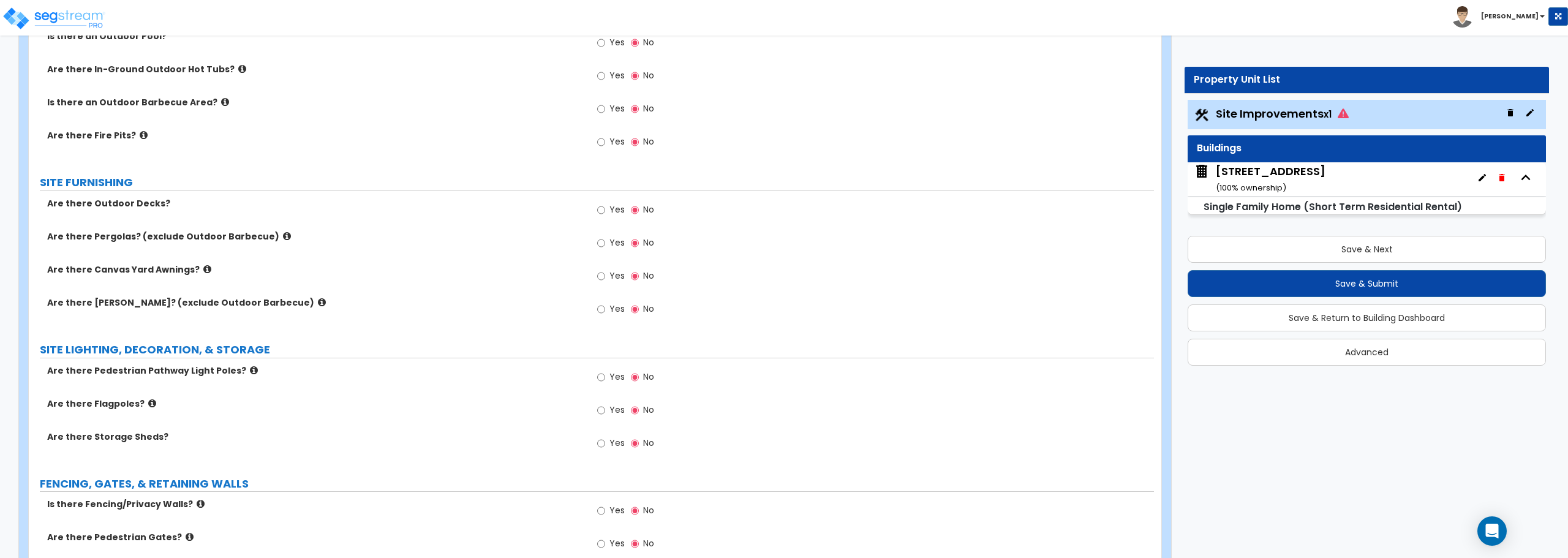
type input "32"
click at [601, 209] on input "Yes" at bounding box center [601, 209] width 8 height 13
radio input "true"
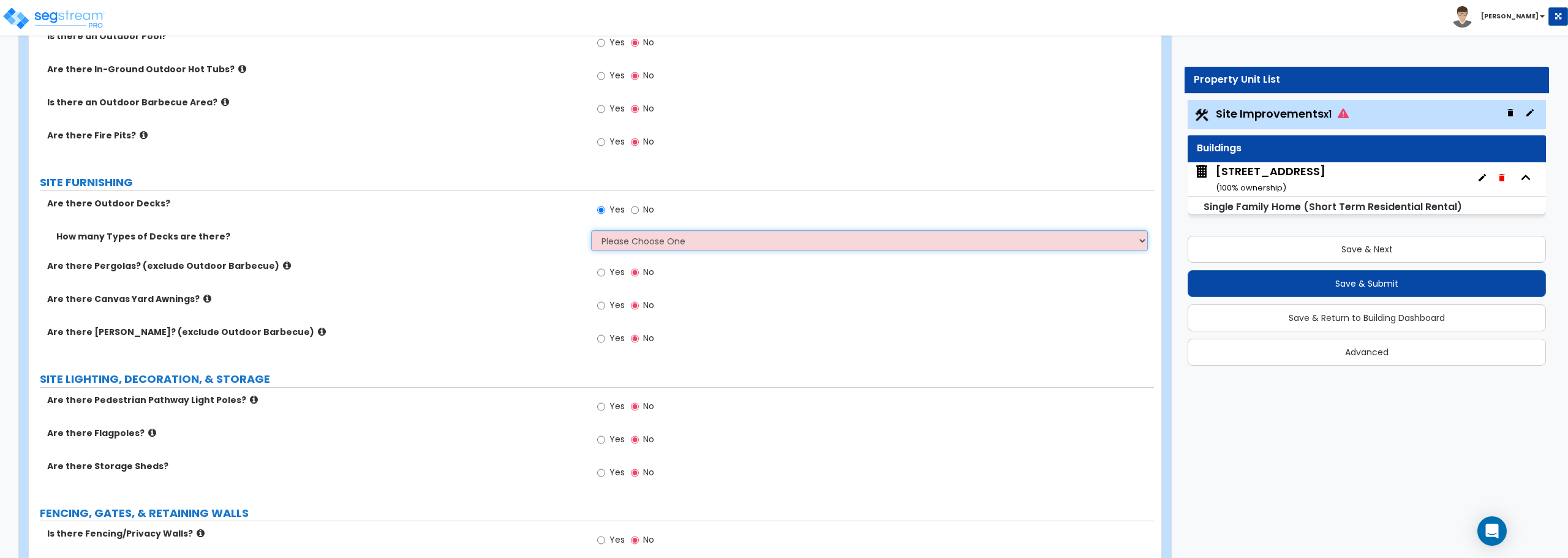
click at [638, 248] on select "Please Choose One 1 2 3 4" at bounding box center [869, 240] width 556 height 21
select select "1"
click at [591, 230] on select "Please Choose One 1 2 3 4" at bounding box center [869, 240] width 556 height 21
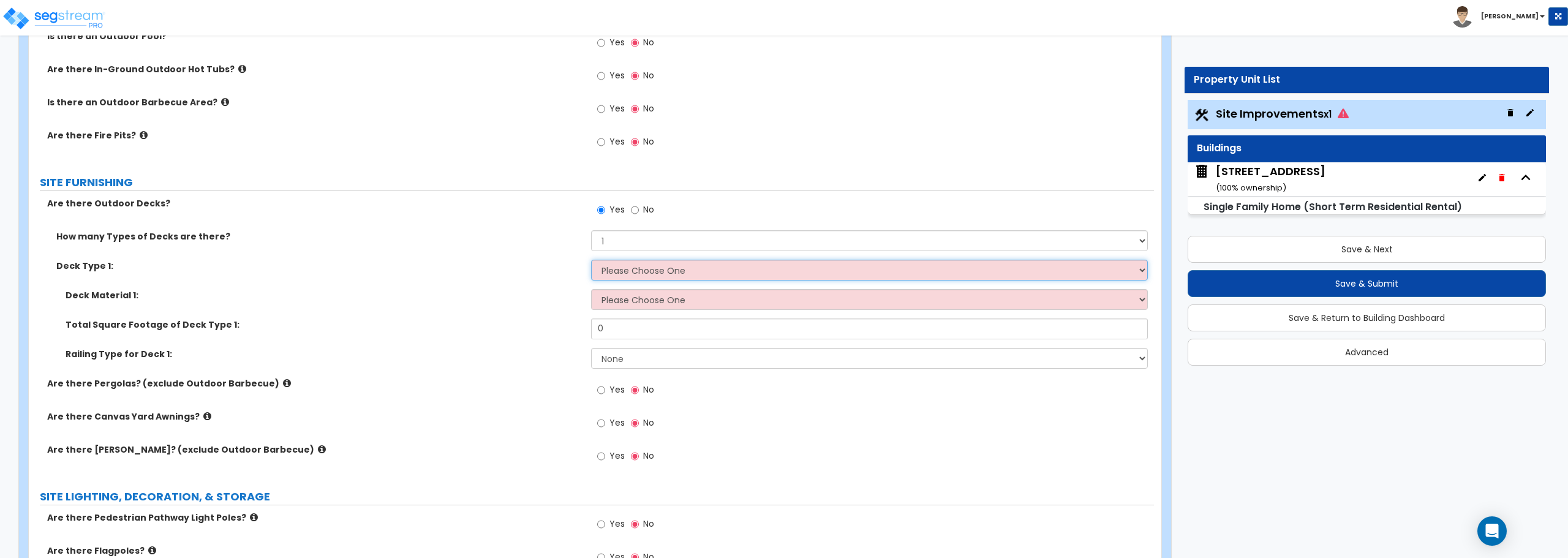
click at [631, 261] on select "Please Choose One Attached to Structure Detached from Structure" at bounding box center [869, 269] width 556 height 21
click at [757, 279] on select "Please Choose One Attached to Structure Detached from Structure" at bounding box center [869, 269] width 556 height 21
select select "1"
click at [591, 259] on select "Please Choose One Attached to Structure Detached from Structure" at bounding box center [869, 269] width 556 height 21
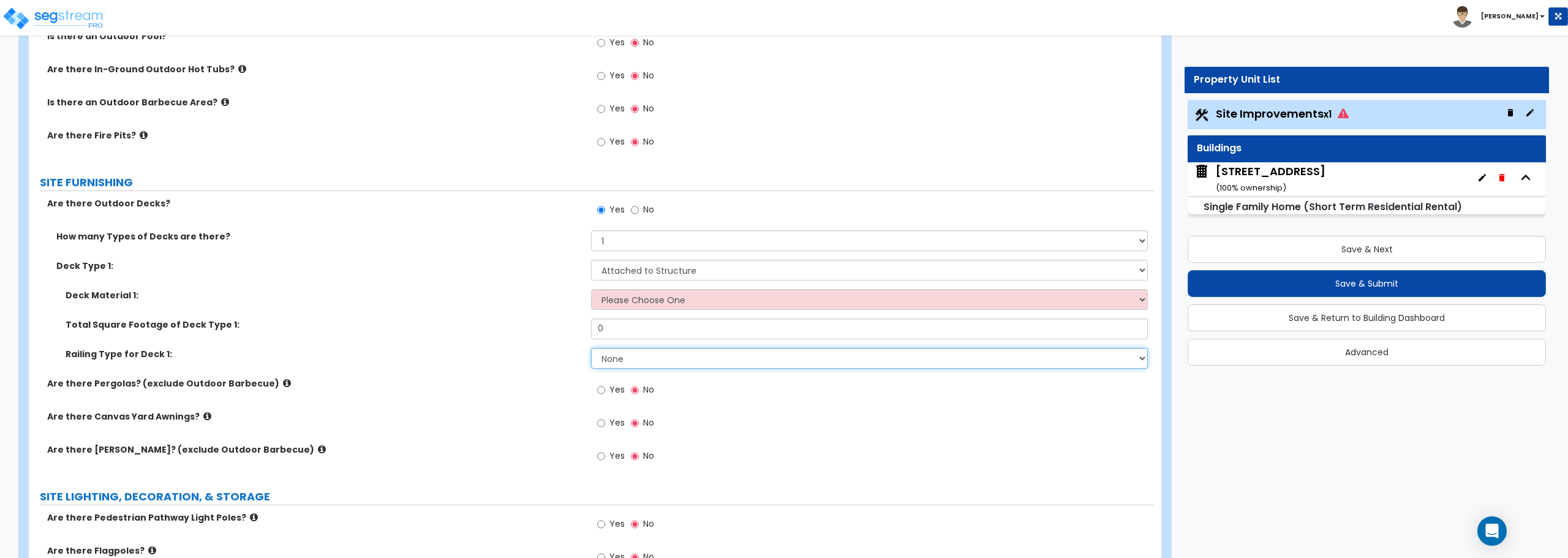
click at [693, 360] on select "None Wood Plastic" at bounding box center [869, 358] width 556 height 21
select select "1"
click at [591, 348] on select "None Wood Plastic" at bounding box center [869, 358] width 556 height 21
click at [669, 335] on input "0" at bounding box center [869, 328] width 556 height 21
drag, startPoint x: 564, startPoint y: 337, endPoint x: 520, endPoint y: 336, distance: 44.0
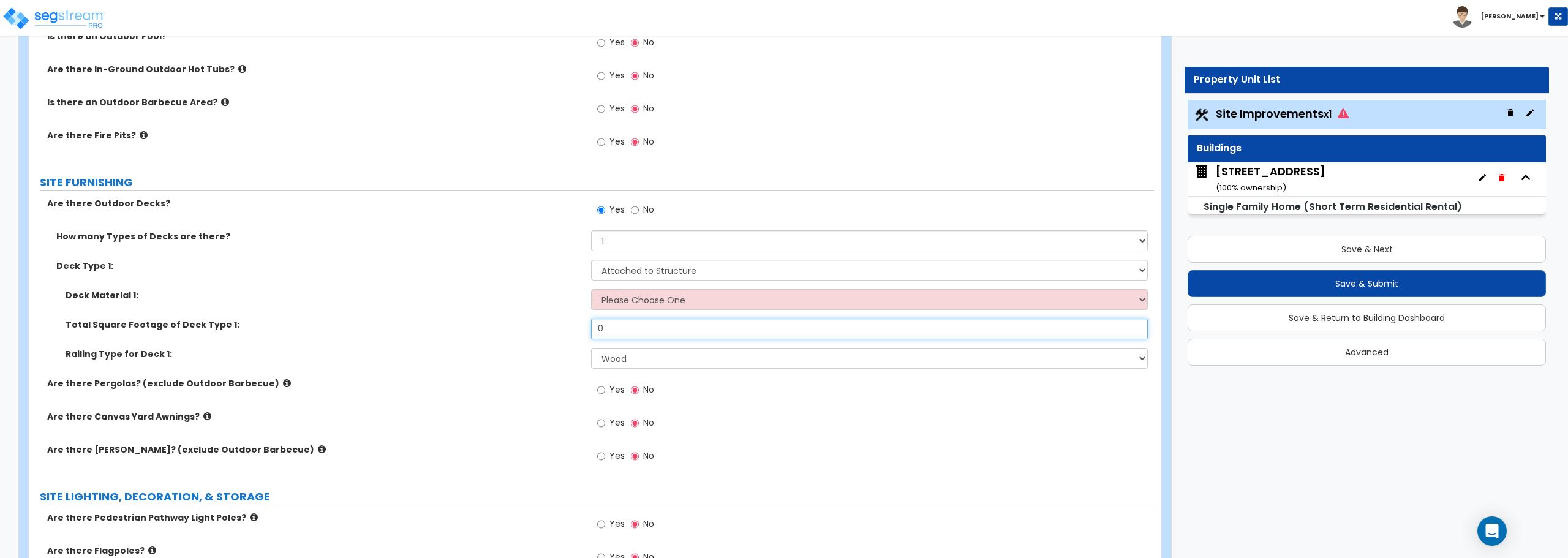
click at [520, 336] on div "Total Square Footage of Deck Type 1: 0" at bounding box center [591, 333] width 1125 height 30
type input "93"
click at [634, 301] on select "Please Choose One Wood Plastic/PVC" at bounding box center [869, 299] width 556 height 21
select select "2"
click at [591, 289] on select "Please Choose One Wood Plastic/PVC" at bounding box center [869, 299] width 556 height 21
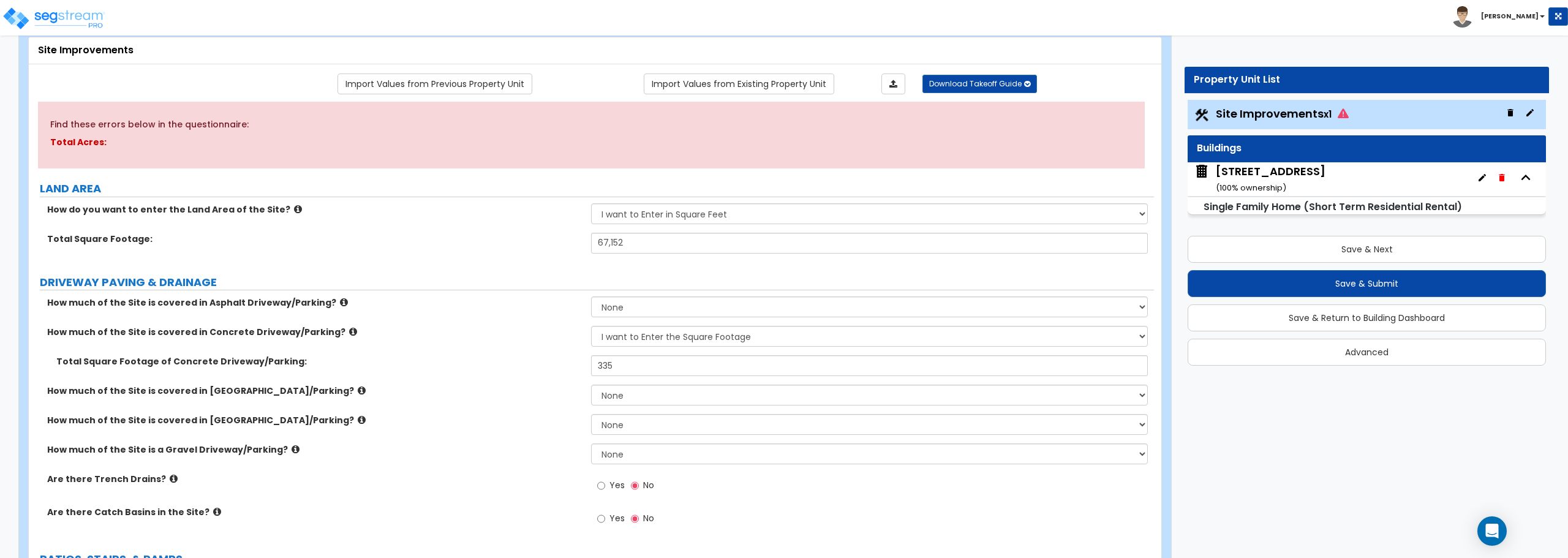
scroll to position [0, 0]
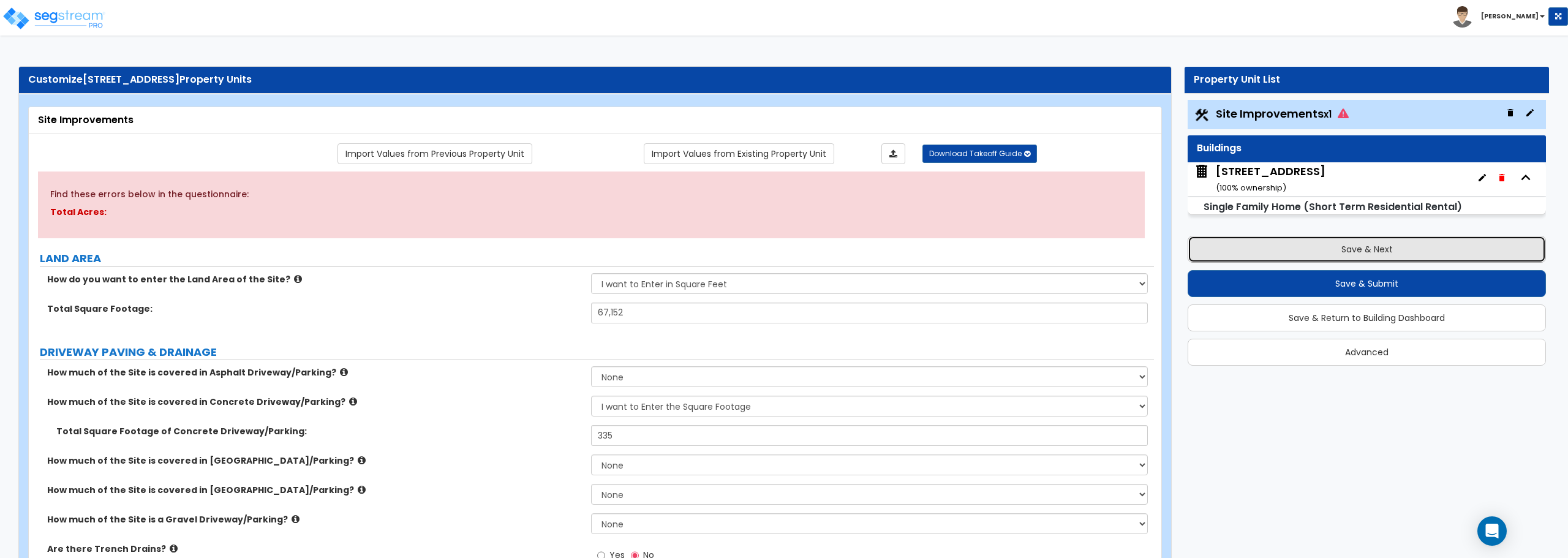
click at [1413, 254] on button "Save & Next" at bounding box center [1367, 249] width 359 height 27
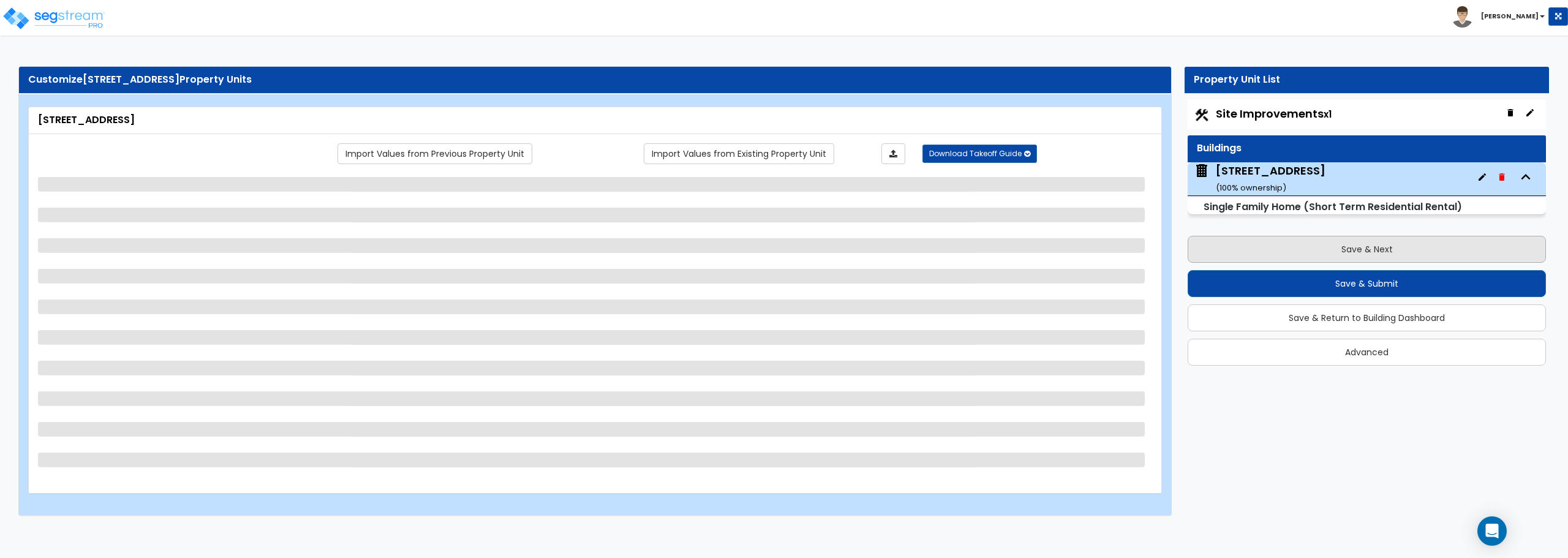
select select "1"
select select "7"
select select "1"
select select "2"
select select "1"
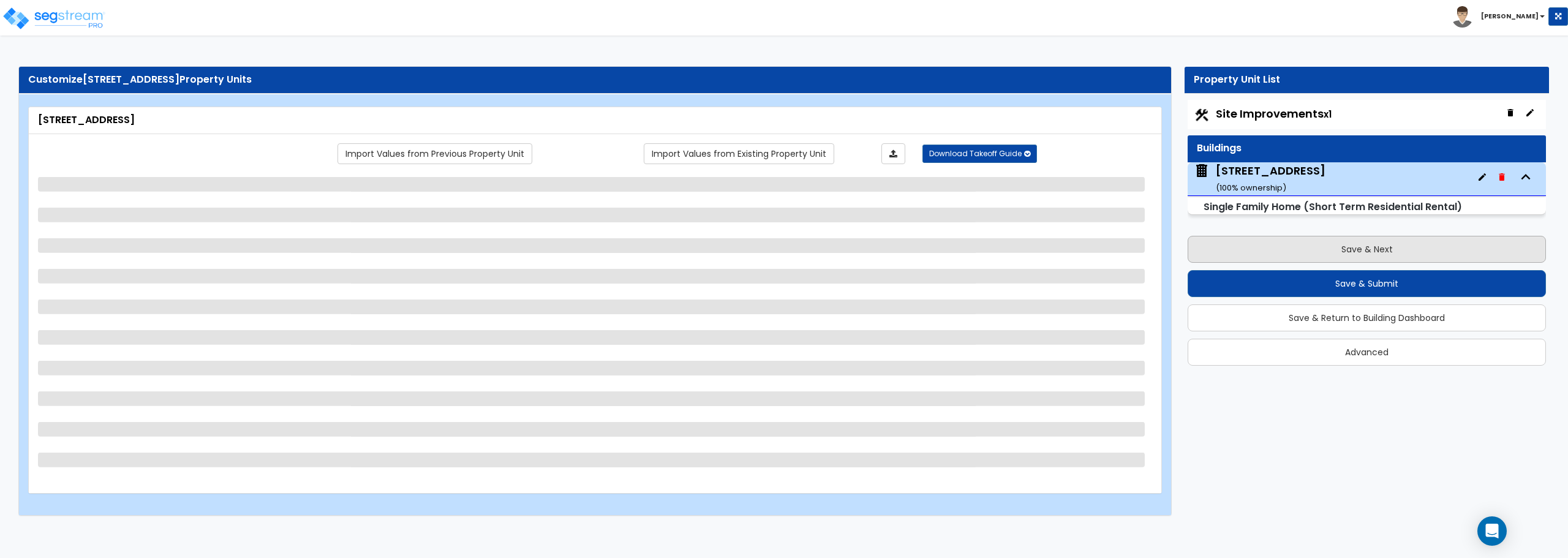
select select "5"
select select "1"
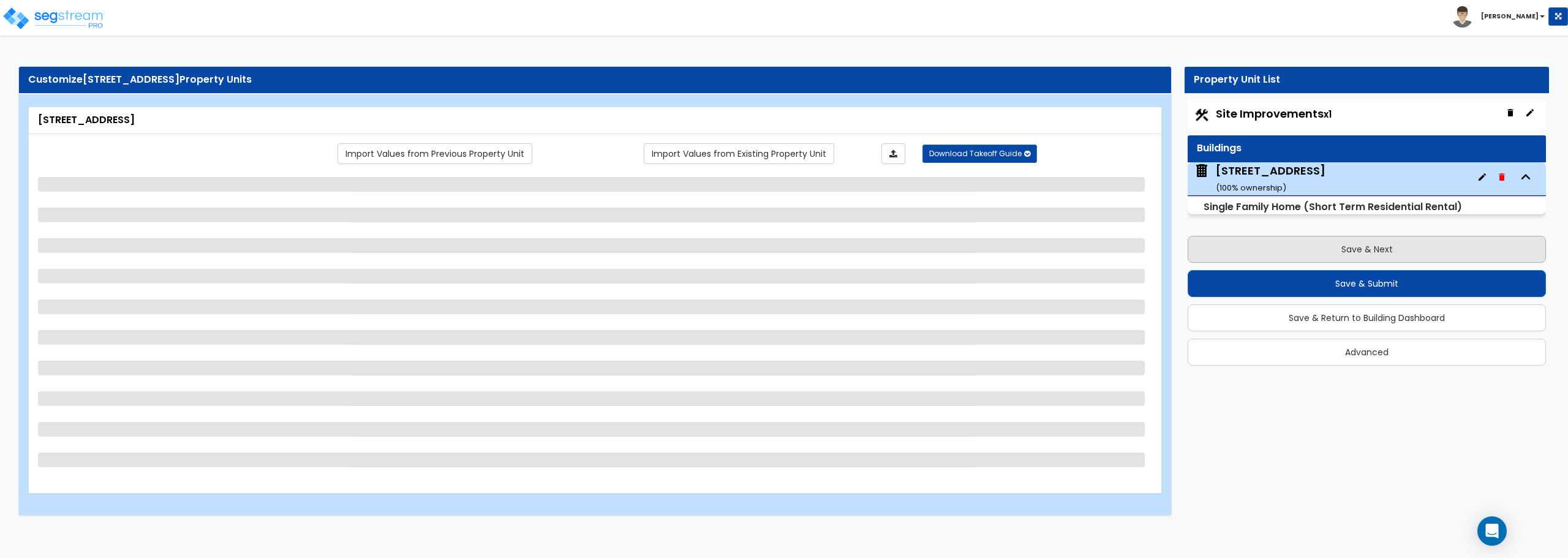
select select "1"
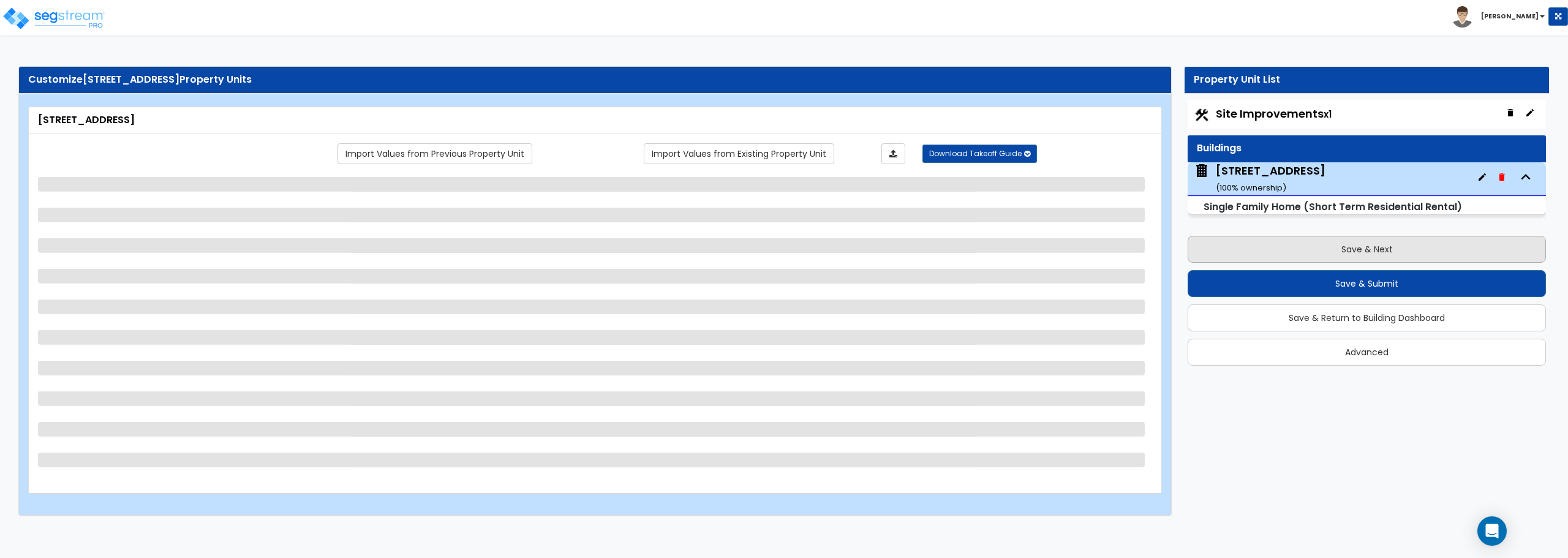
select select "1"
select select "2"
select select "3"
select select "6"
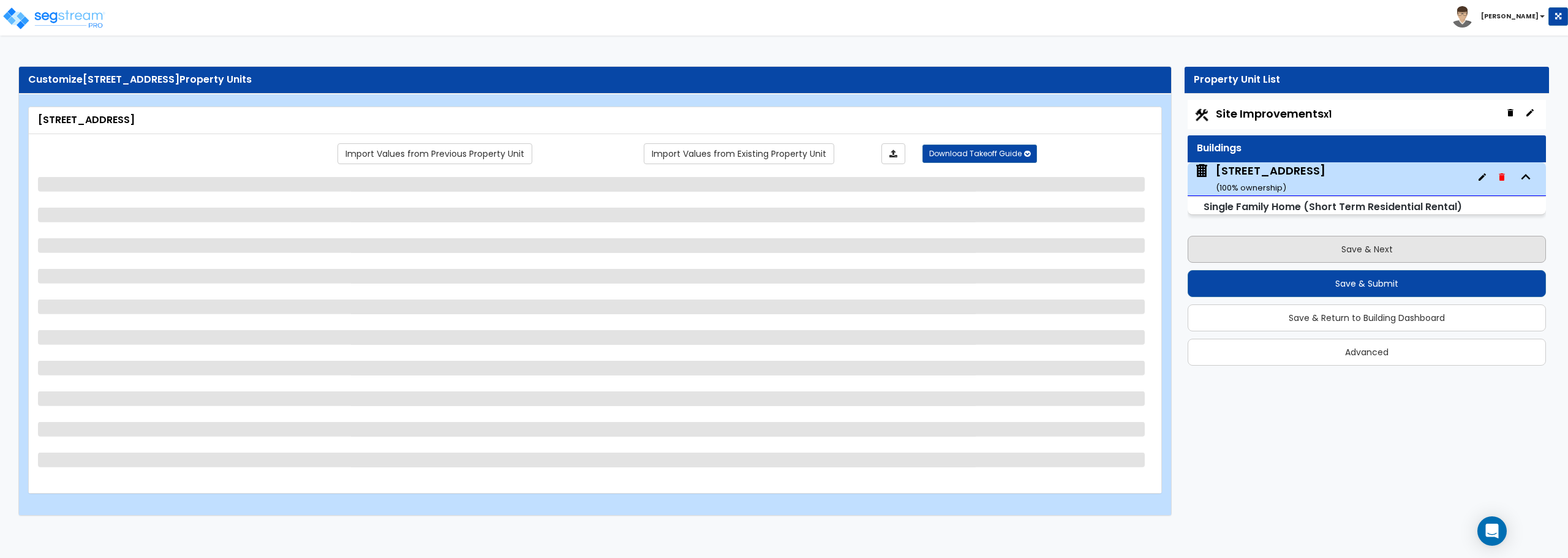
select select "5"
select select "1"
select select "2"
select select "1"
select select "3"
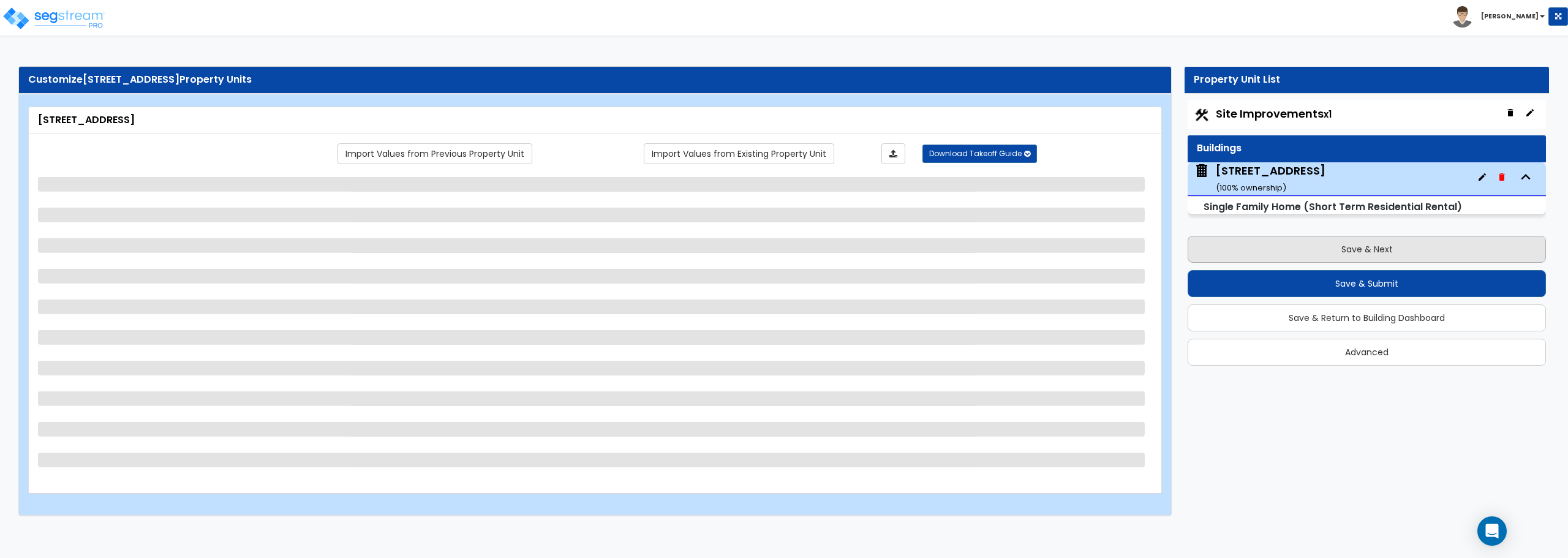
select select "5"
select select "2"
select select "1"
select select "5"
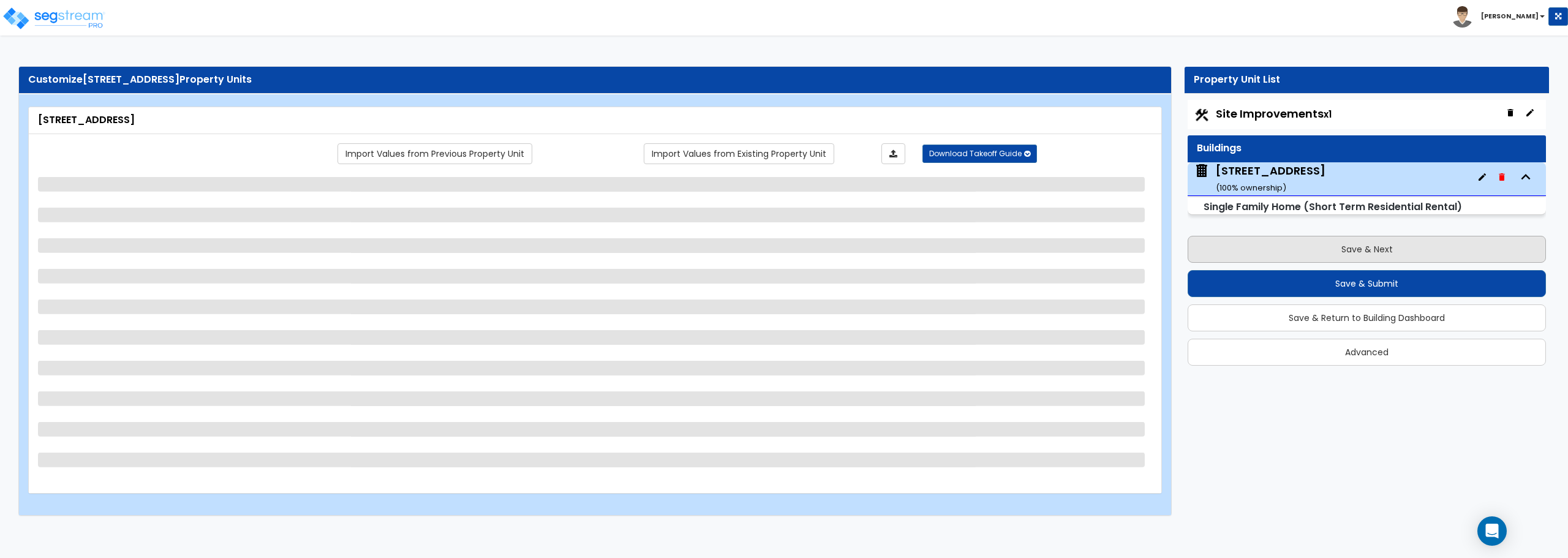
select select "1"
select select "2"
select select "1"
select select "2"
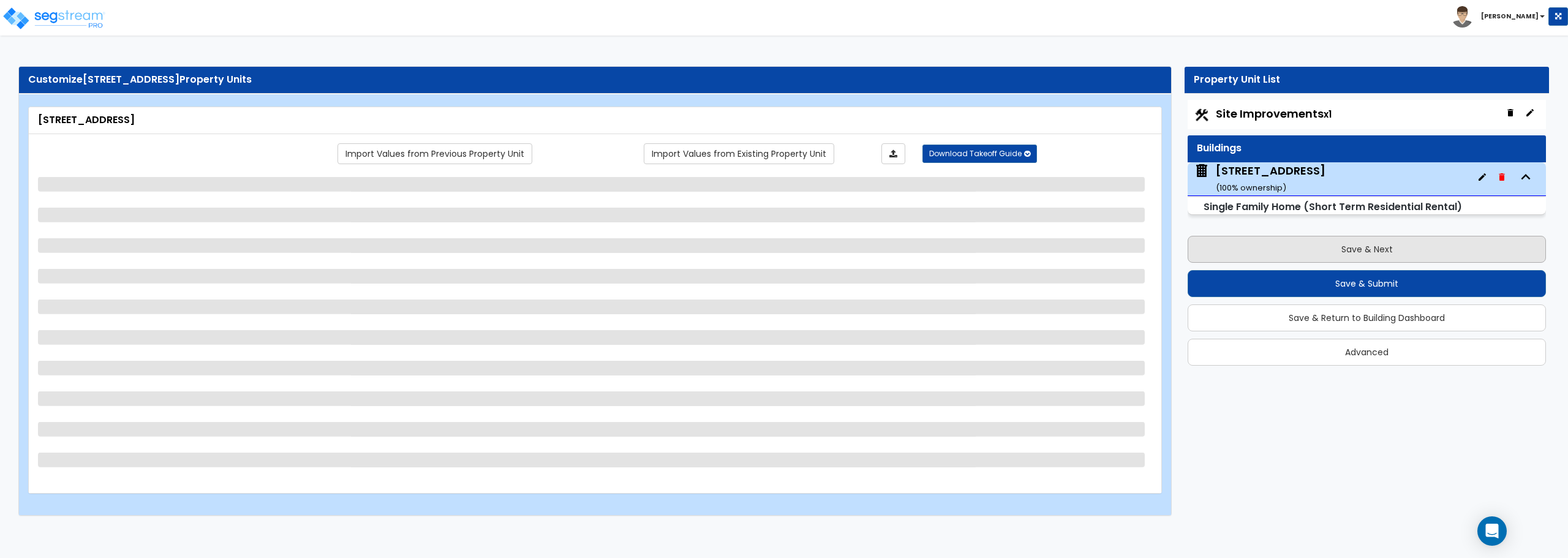
select select "1"
select select "2"
select select "1"
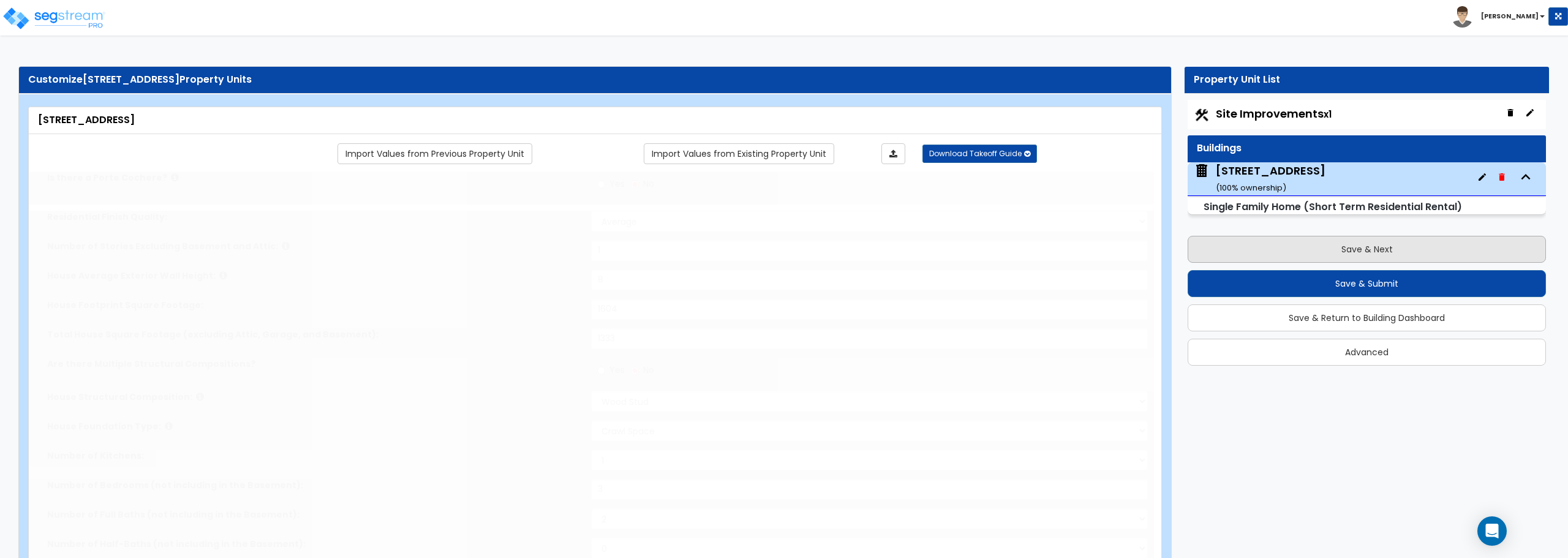
type input "1"
select select "1"
type input "1"
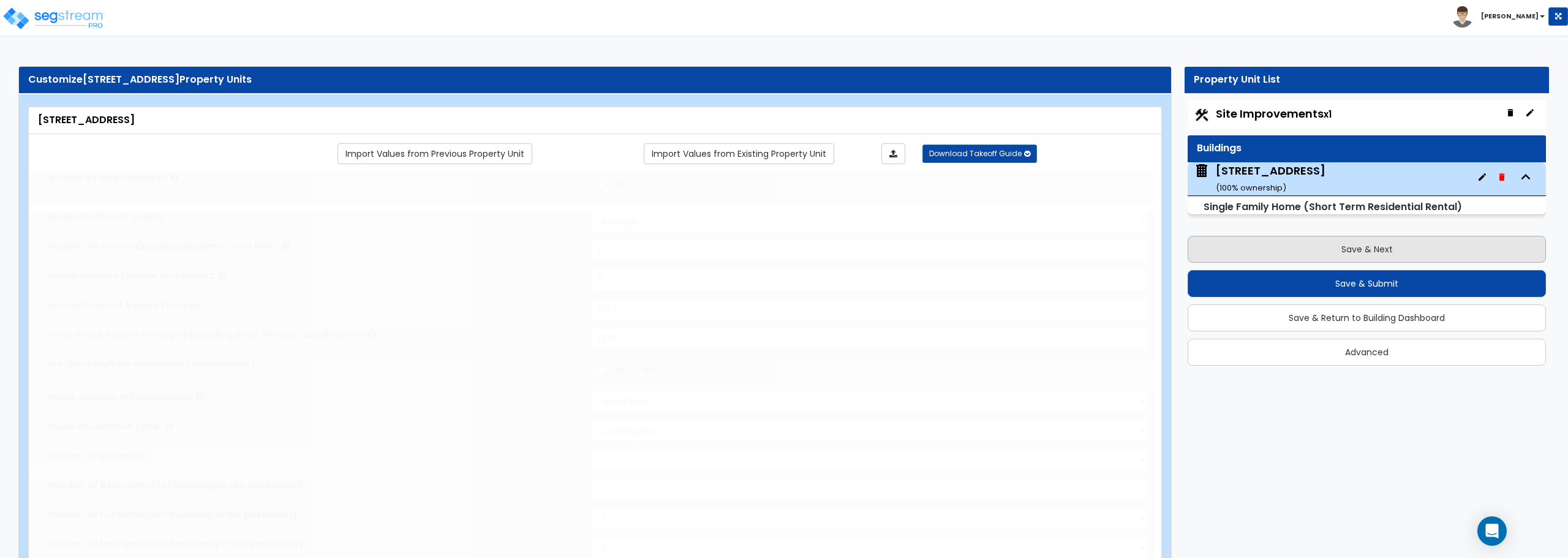
select select "2"
type input "4"
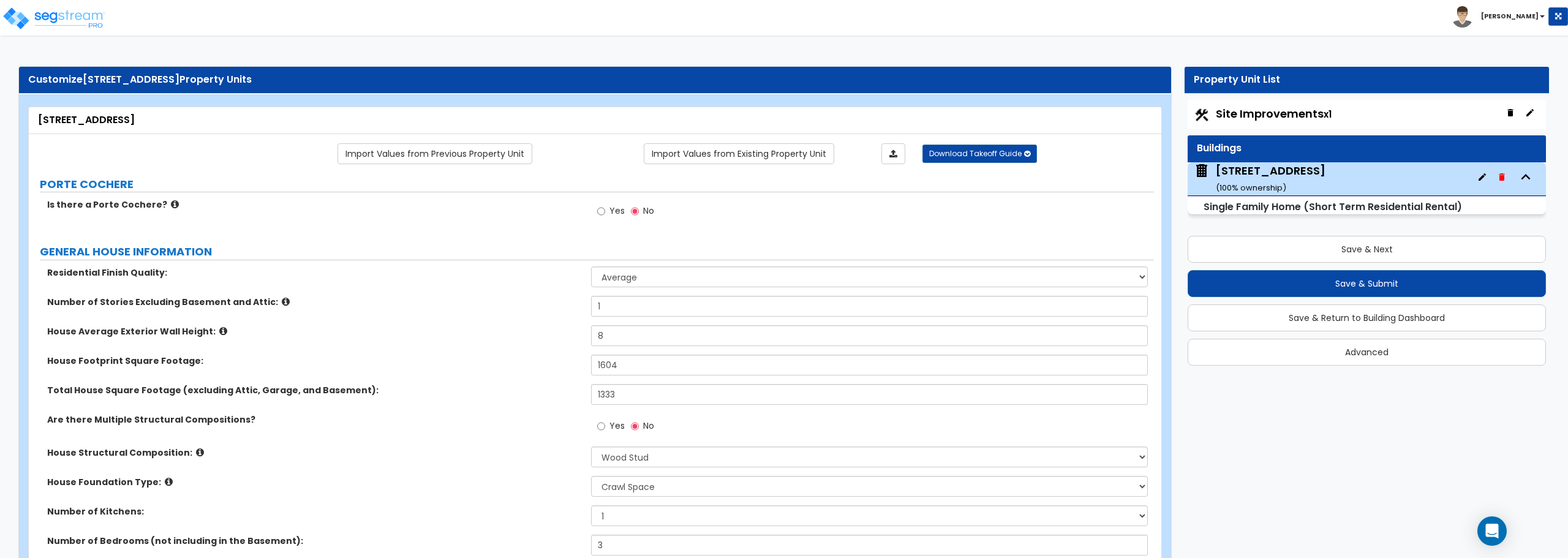
click at [1344, 174] on div "[STREET_ADDRESS] ( 100 % ownership)" at bounding box center [1367, 179] width 359 height 34
click at [1293, 205] on small "Single Family Home (Short Term Residential Rental)" at bounding box center [1332, 207] width 259 height 14
click at [1286, 185] on div "[STREET_ADDRESS] ( 100 % ownership)" at bounding box center [1270, 178] width 110 height 31
click at [1271, 173] on div "[STREET_ADDRESS] ( 100 % ownership)" at bounding box center [1270, 178] width 110 height 31
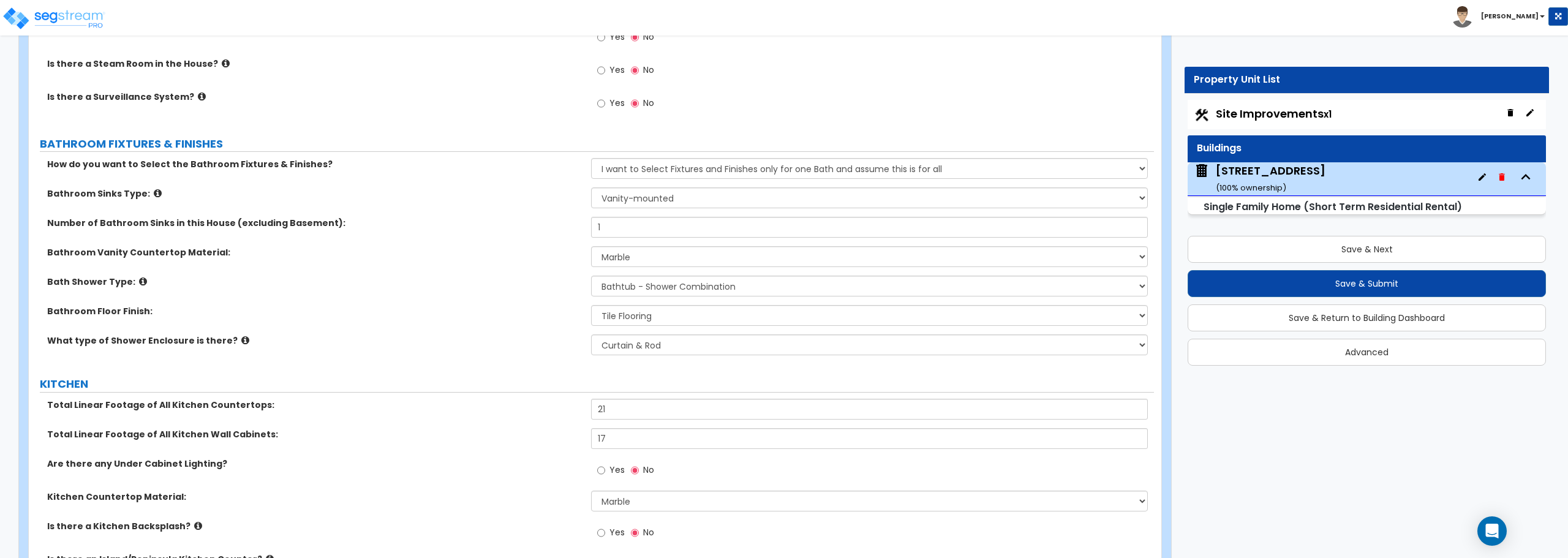
scroll to position [4102, 0]
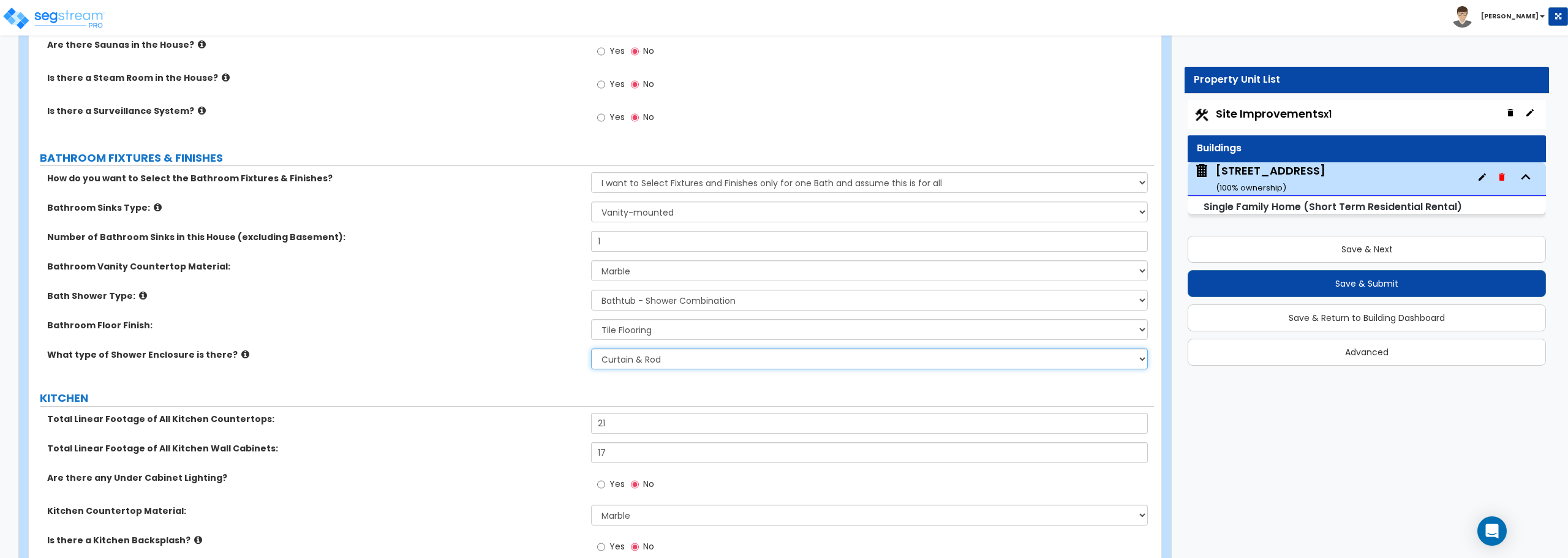
click at [697, 355] on select "Please Choose One Curtain & [PERSON_NAME] Sliding Doors Glass Hinged Doors" at bounding box center [869, 359] width 556 height 21
select select "2"
click at [591, 349] on select "Please Choose One Curtain & [PERSON_NAME] Sliding Doors Glass Hinged Doors" at bounding box center [869, 359] width 556 height 21
click at [688, 366] on select "Please Choose One Curtain & [PERSON_NAME] Sliding Doors Glass Hinged Doors" at bounding box center [869, 359] width 556 height 21
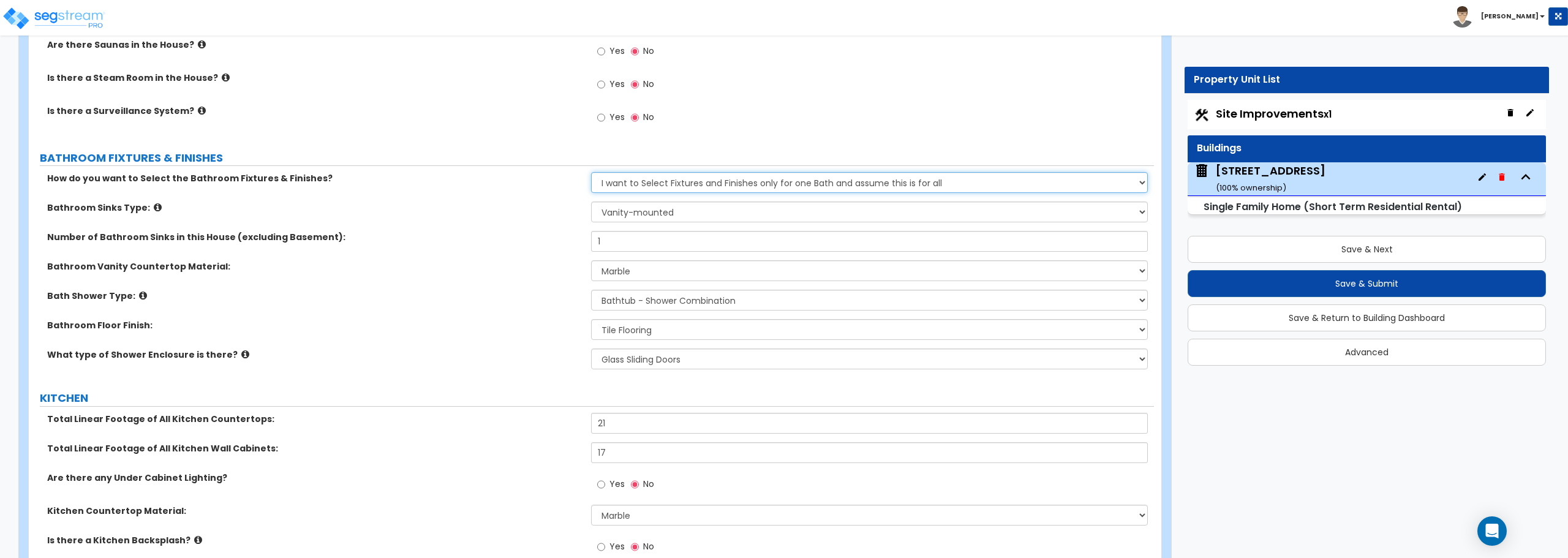
click at [690, 185] on select "Please Choose One I want to Select Fixtures and Finishes only for one Bath and …" at bounding box center [869, 182] width 556 height 21
select select "2"
click at [591, 172] on select "Please Choose One I want to Select Fixtures and Finishes only for one Bath and …" at bounding box center [869, 182] width 556 height 21
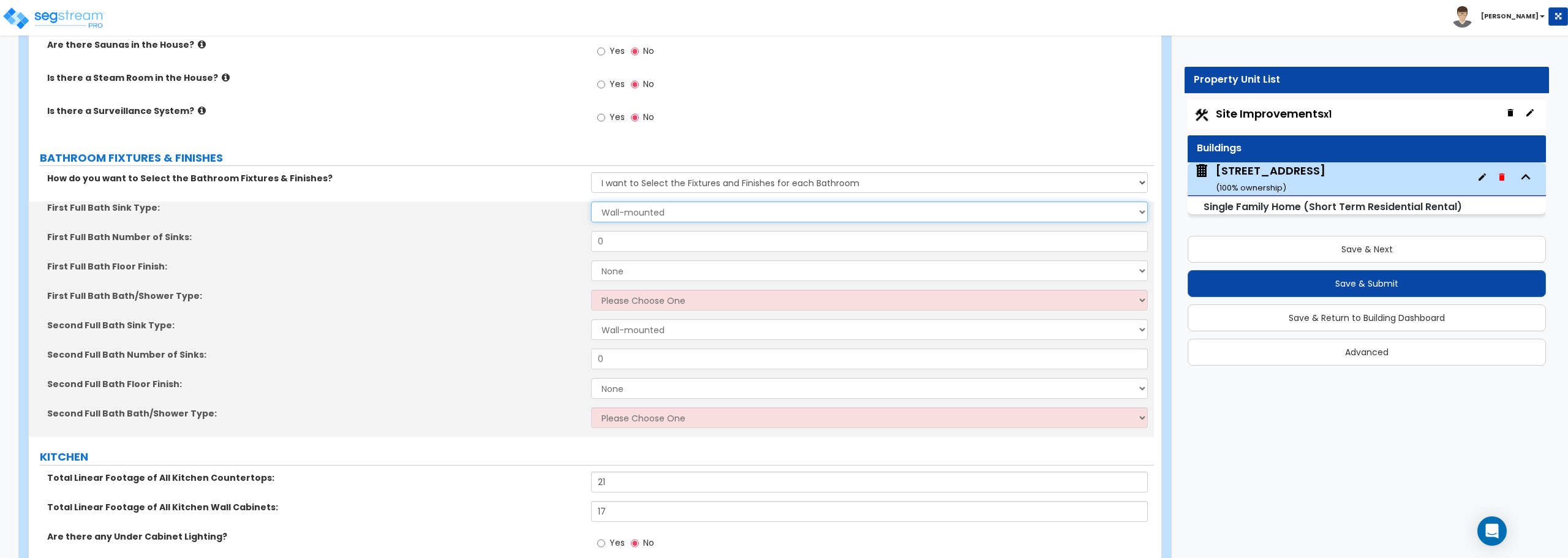
click at [685, 214] on select "Wall-mounted Pedestal-mounted Vanity-mounted" at bounding box center [869, 211] width 556 height 21
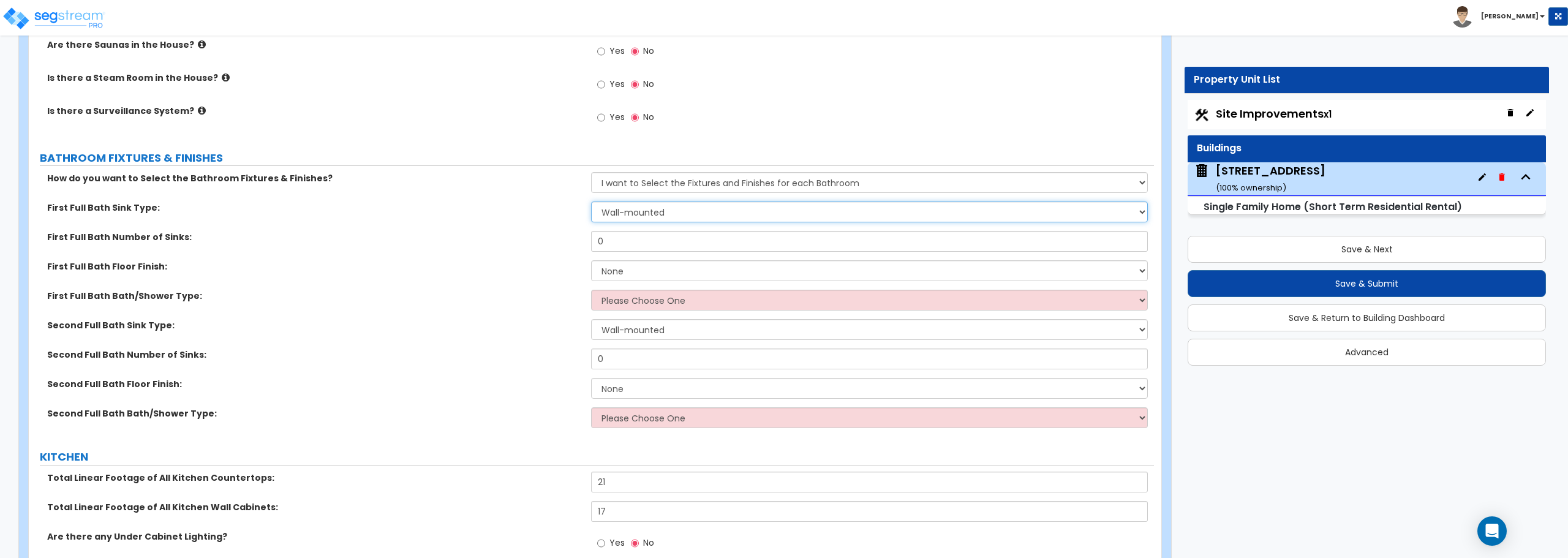
click at [591, 201] on select "Wall-mounted Pedestal-mounted Vanity-mounted" at bounding box center [869, 211] width 556 height 21
click at [681, 214] on select "Wall-mounted Pedestal-mounted Vanity-mounted" at bounding box center [869, 211] width 556 height 21
select select "3"
click at [591, 201] on select "Wall-mounted Pedestal-mounted Vanity-mounted" at bounding box center [869, 211] width 556 height 21
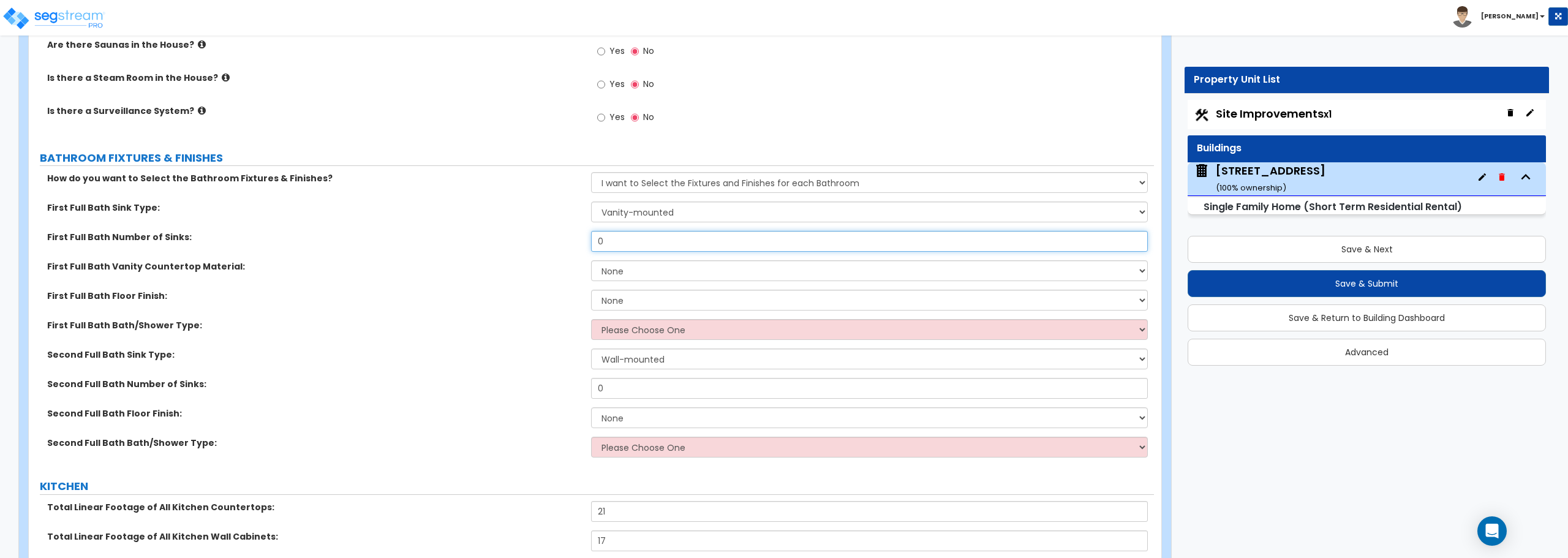
click at [677, 243] on input "0" at bounding box center [869, 241] width 556 height 21
drag, startPoint x: 677, startPoint y: 243, endPoint x: 543, endPoint y: 243, distance: 134.0
click at [543, 243] on div "First Full Bath Number of Sinks: 0" at bounding box center [591, 245] width 1125 height 30
type input "1"
click at [634, 273] on select "None Plastic Laminate Solid Surface Stone Quartz Marble Tile Wood Stainless Ste…" at bounding box center [869, 270] width 556 height 21
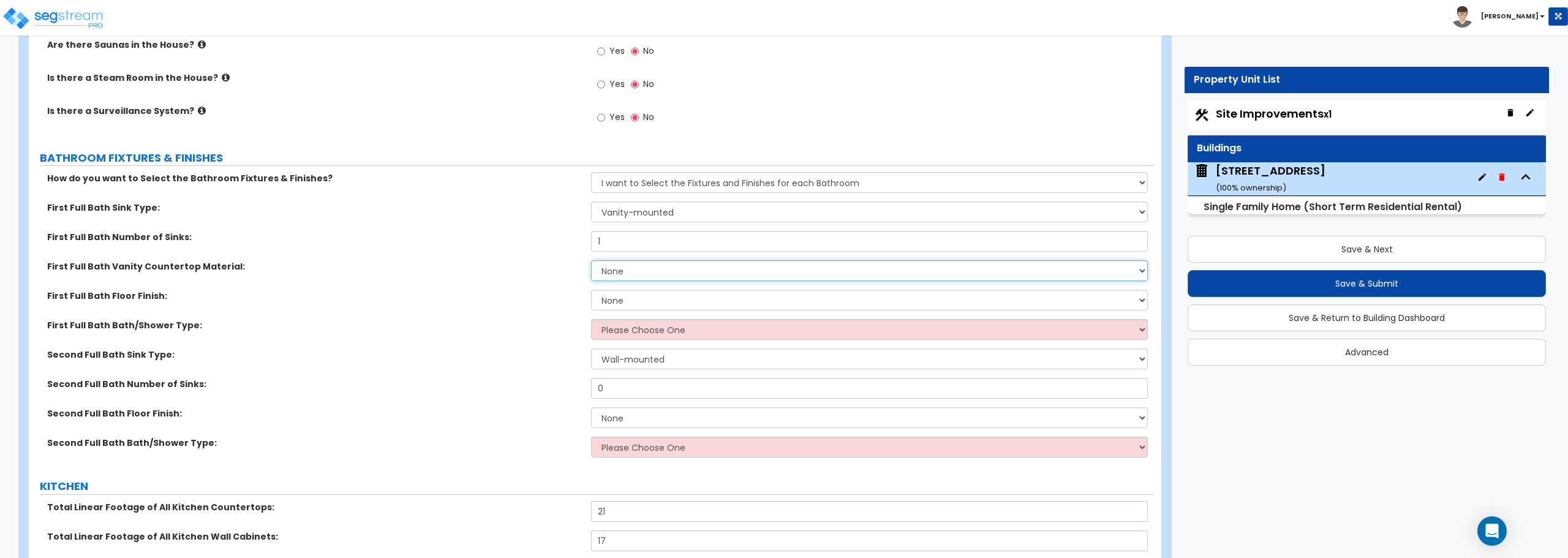
select select "5"
click at [591, 260] on select "None Plastic Laminate Solid Surface Stone Quartz Marble Tile Wood Stainless Ste…" at bounding box center [869, 270] width 556 height 21
click at [638, 302] on select "None Tile Flooring Hardwood Flooring Resilient Laminate Flooring VCT Flooring S…" at bounding box center [869, 300] width 556 height 21
select select "1"
click at [591, 290] on select "None Tile Flooring Hardwood Flooring Resilient Laminate Flooring VCT Flooring S…" at bounding box center [869, 300] width 556 height 21
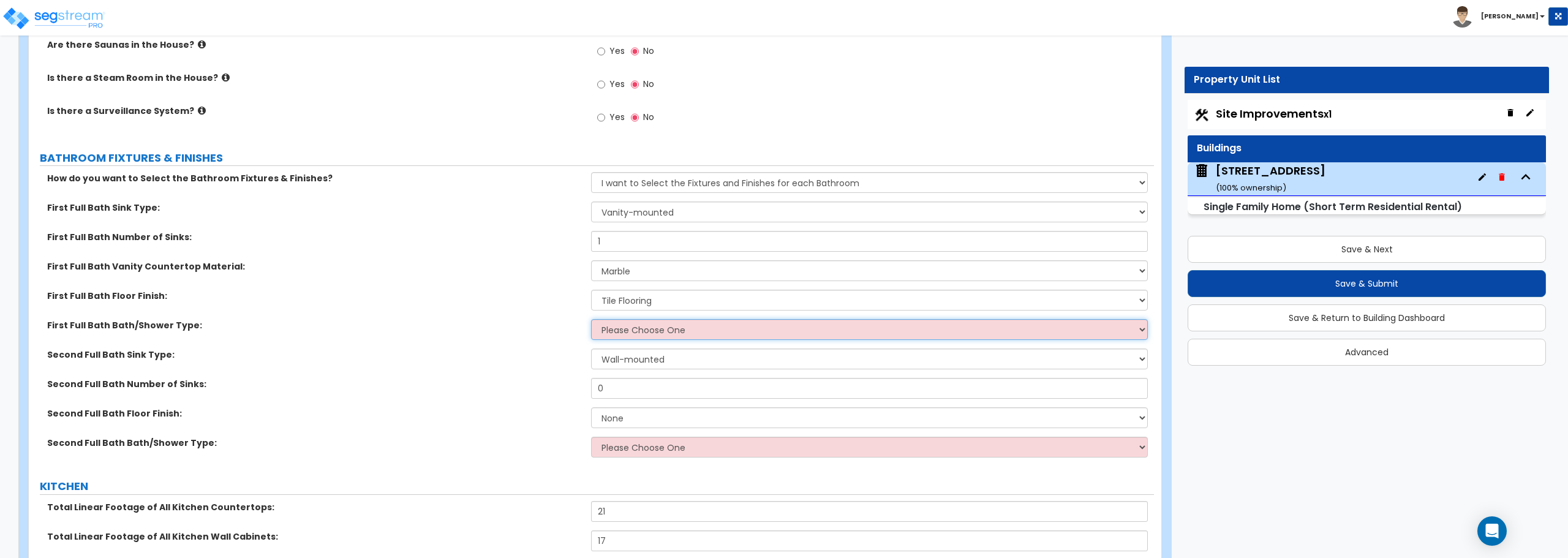
click at [638, 333] on select "Please Choose One Standalone Shower Bathtub - Shower Combo" at bounding box center [869, 329] width 556 height 21
select select "2"
click at [591, 319] on select "Please Choose One Standalone Shower Bathtub - Shower Combo" at bounding box center [869, 329] width 556 height 21
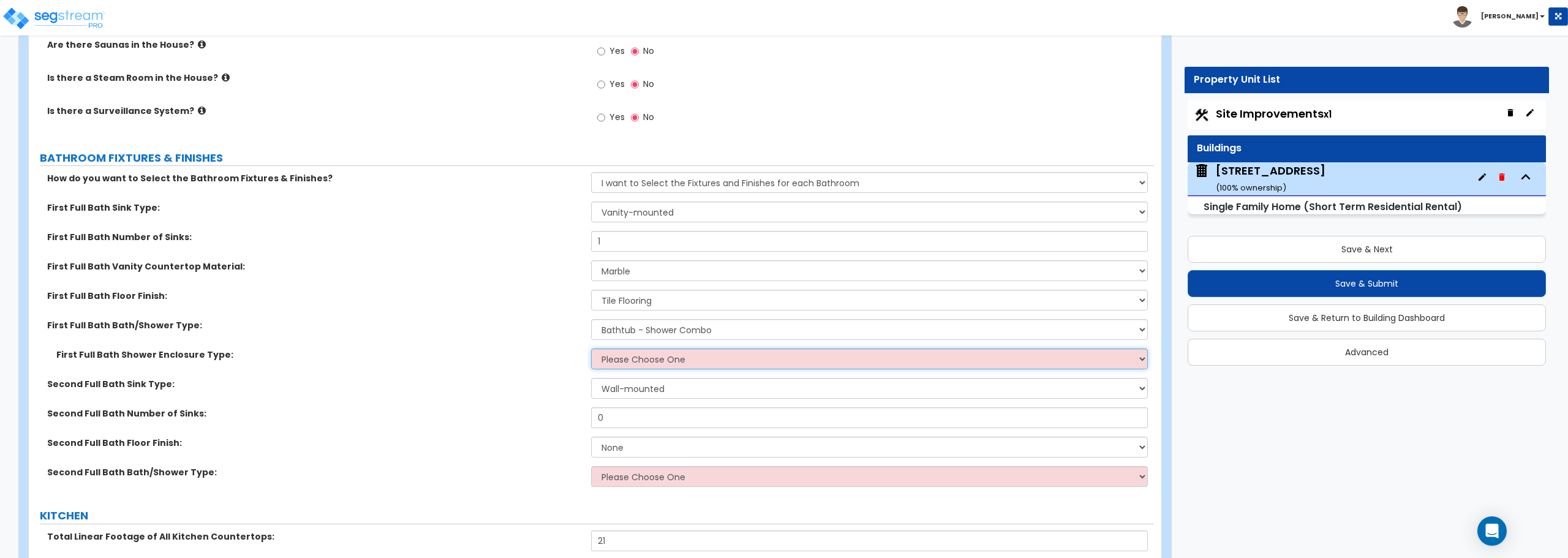
click at [638, 359] on select "Please Choose One Curtain & [PERSON_NAME] Sliding Doors Glass Hinged Doors" at bounding box center [869, 359] width 556 height 21
select select "1"
click at [591, 349] on select "Please Choose One Curtain & [PERSON_NAME] Sliding Doors Glass Hinged Doors" at bounding box center [869, 359] width 556 height 21
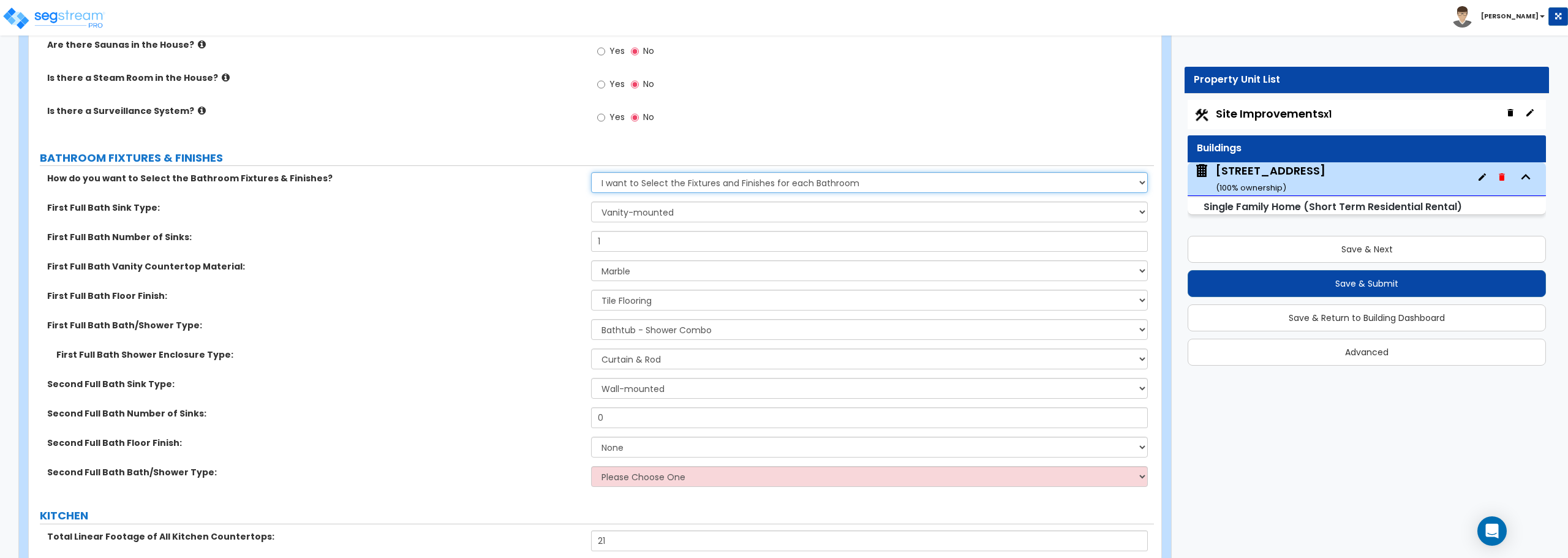
drag, startPoint x: 733, startPoint y: 183, endPoint x: 729, endPoint y: 190, distance: 8.1
click at [733, 183] on select "Please Choose One I want to Select Fixtures and Finishes only for one Bath and …" at bounding box center [869, 182] width 556 height 21
select select "1"
click at [591, 172] on select "Please Choose One I want to Select Fixtures and Finishes only for one Bath and …" at bounding box center [869, 182] width 556 height 21
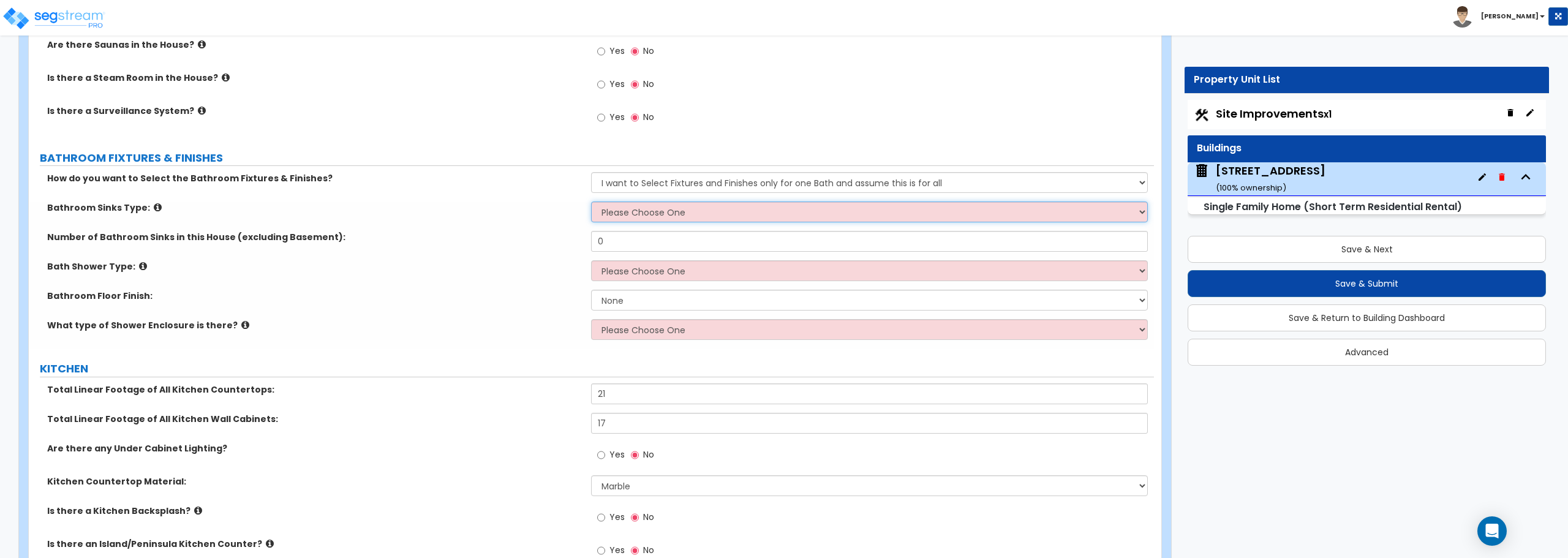
click at [683, 218] on select "Please Choose One Wall-mounted Pedestal-mounted Vanity-mounted" at bounding box center [869, 211] width 556 height 21
select select "1"
click at [591, 201] on select "Please Choose One Wall-mounted Pedestal-mounted Vanity-mounted" at bounding box center [869, 211] width 556 height 21
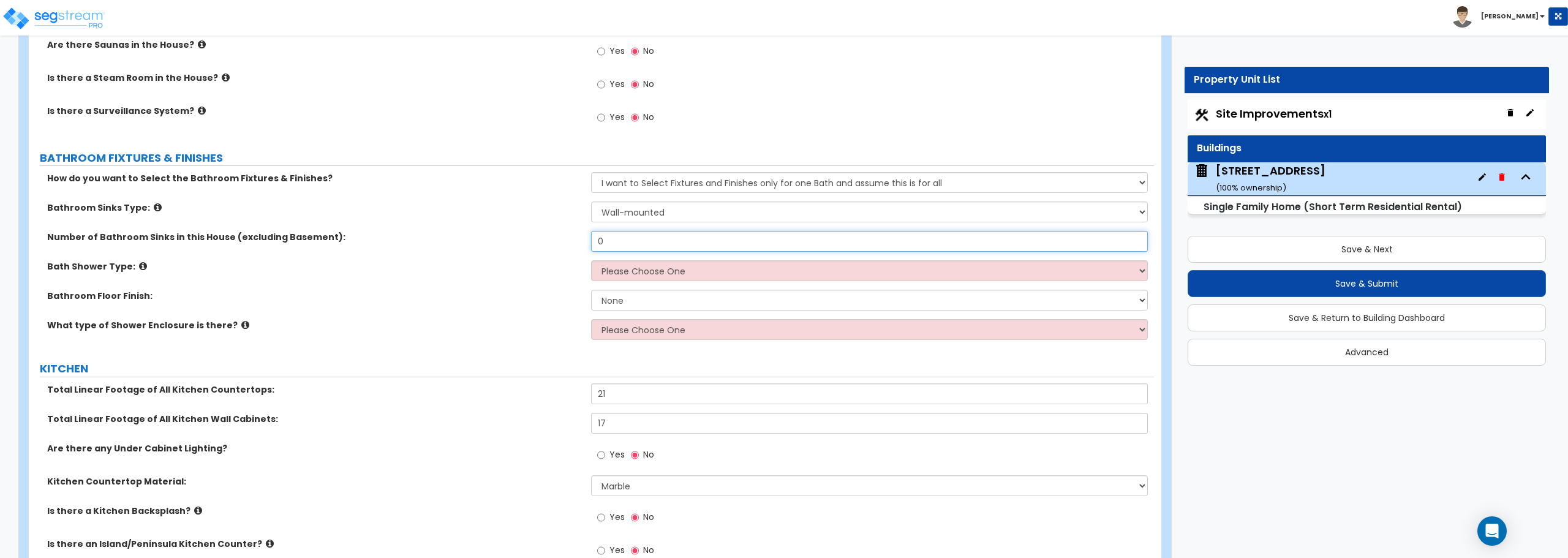
click at [665, 241] on input "0" at bounding box center [869, 241] width 556 height 21
drag, startPoint x: 665, startPoint y: 241, endPoint x: 558, endPoint y: 236, distance: 107.1
click at [558, 236] on div "Number of Bathroom Sinks in this House (excluding Basement): 0" at bounding box center [591, 245] width 1125 height 30
type input "2"
click at [632, 275] on select "Please Choose One Standalone Shower Bathtub - Shower Combination" at bounding box center [869, 270] width 556 height 21
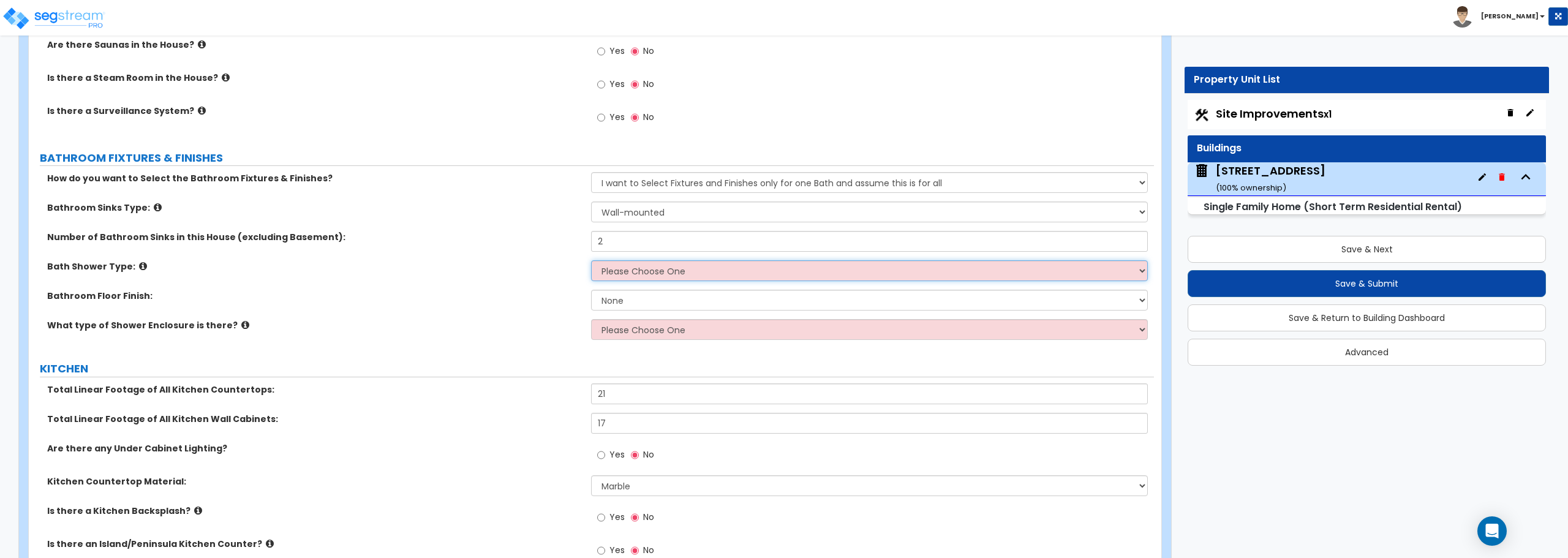
select select "2"
click at [591, 260] on select "Please Choose One Standalone Shower Bathtub - Shower Combination" at bounding box center [869, 270] width 556 height 21
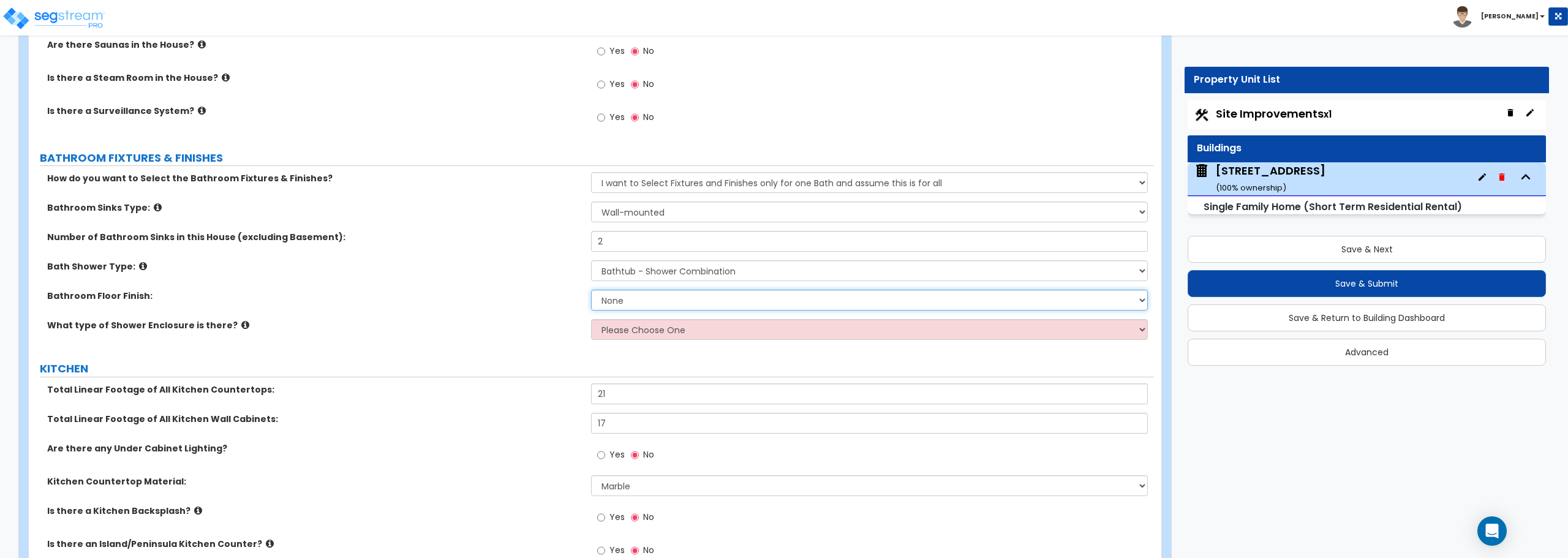
click at [649, 303] on select "None Tile Flooring Hardwood Flooring Resilient Laminate Flooring VCT Flooring S…" at bounding box center [869, 300] width 556 height 21
select select "1"
click at [591, 290] on select "None Tile Flooring Hardwood Flooring Resilient Laminate Flooring VCT Flooring S…" at bounding box center [869, 300] width 556 height 21
click at [649, 331] on select "Please Choose One Curtain & [PERSON_NAME] Sliding Doors Glass Hinged Doors" at bounding box center [869, 329] width 556 height 21
select select "1"
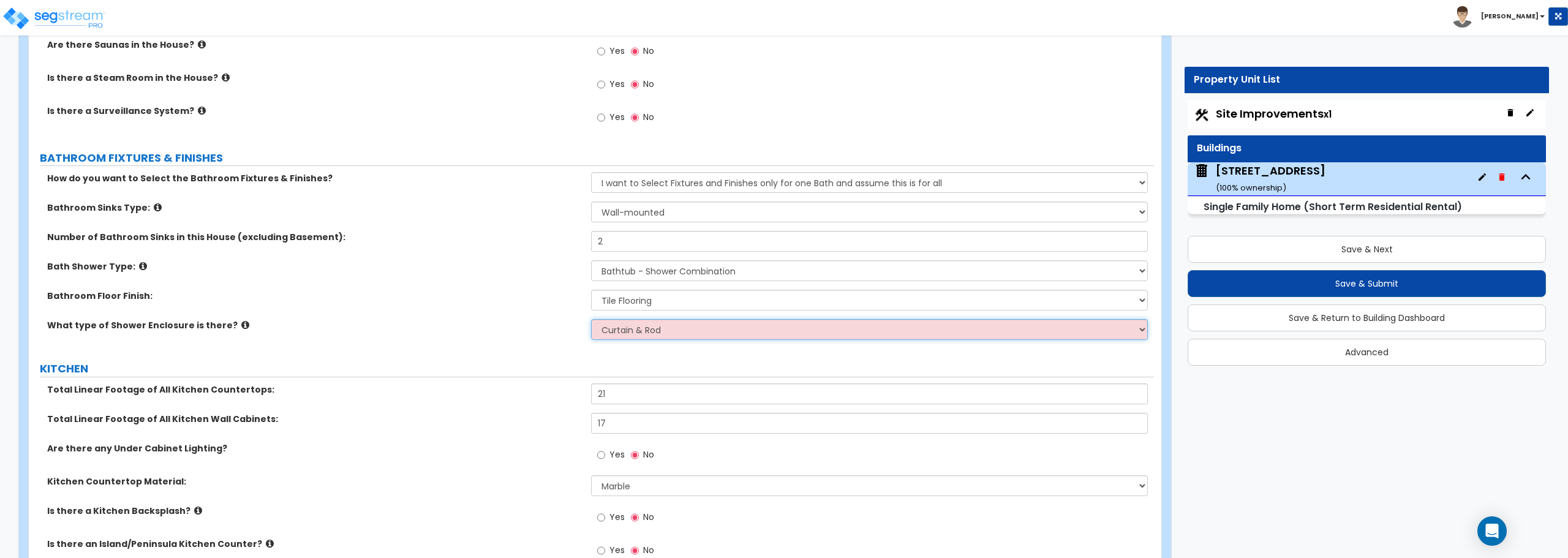
click at [591, 319] on select "Please Choose One Curtain & [PERSON_NAME] Sliding Doors Glass Hinged Doors" at bounding box center [869, 329] width 556 height 21
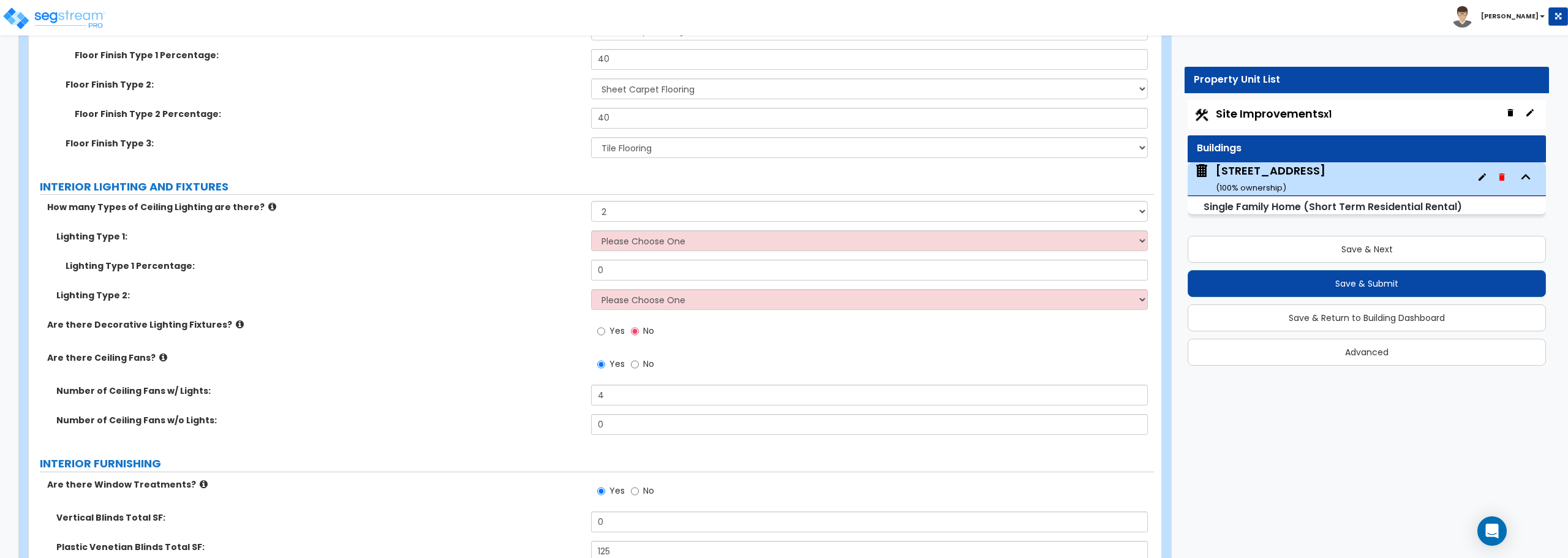
scroll to position [3150, 0]
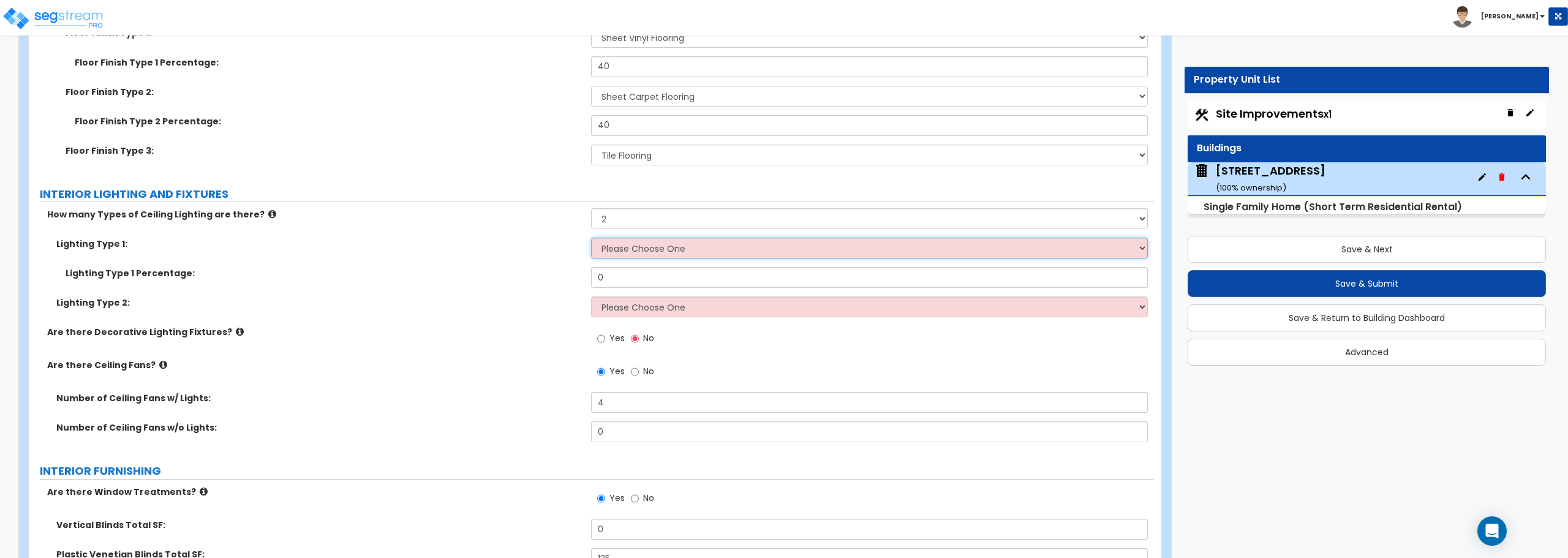
click at [656, 251] on select "Please Choose One LED Surface-Mounted LED Recessed Fluorescent Surface-Mounted …" at bounding box center [869, 248] width 556 height 21
select select "5"
click at [591, 238] on select "Please Choose One LED Surface-Mounted LED Recessed Fluorescent Surface-Mounted …" at bounding box center [869, 248] width 556 height 21
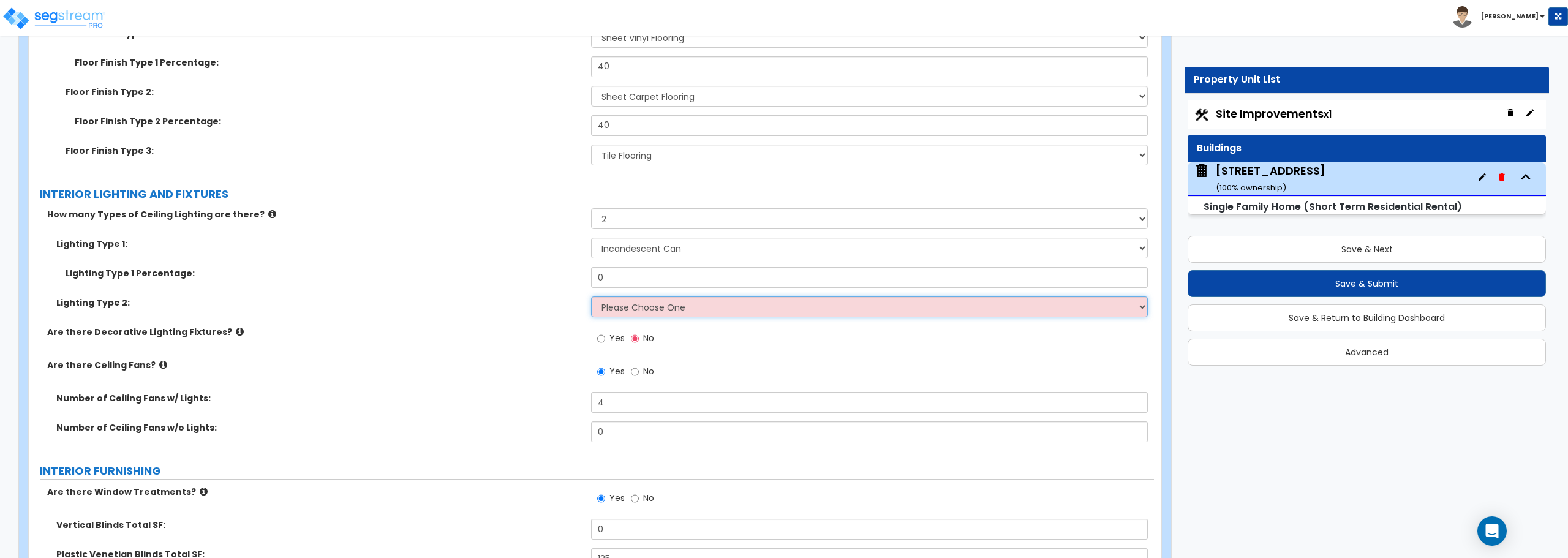
click at [667, 302] on select "Please Choose One LED Surface-Mounted LED Recessed Fluorescent Surface-Mounted …" at bounding box center [869, 306] width 556 height 21
click at [684, 309] on select "Please Choose One LED Surface-Mounted LED Recessed Fluorescent Surface-Mounted …" at bounding box center [869, 306] width 556 height 21
select select "3"
click at [591, 296] on select "Please Choose One LED Surface-Mounted LED Recessed Fluorescent Surface-Mounted …" at bounding box center [869, 306] width 556 height 21
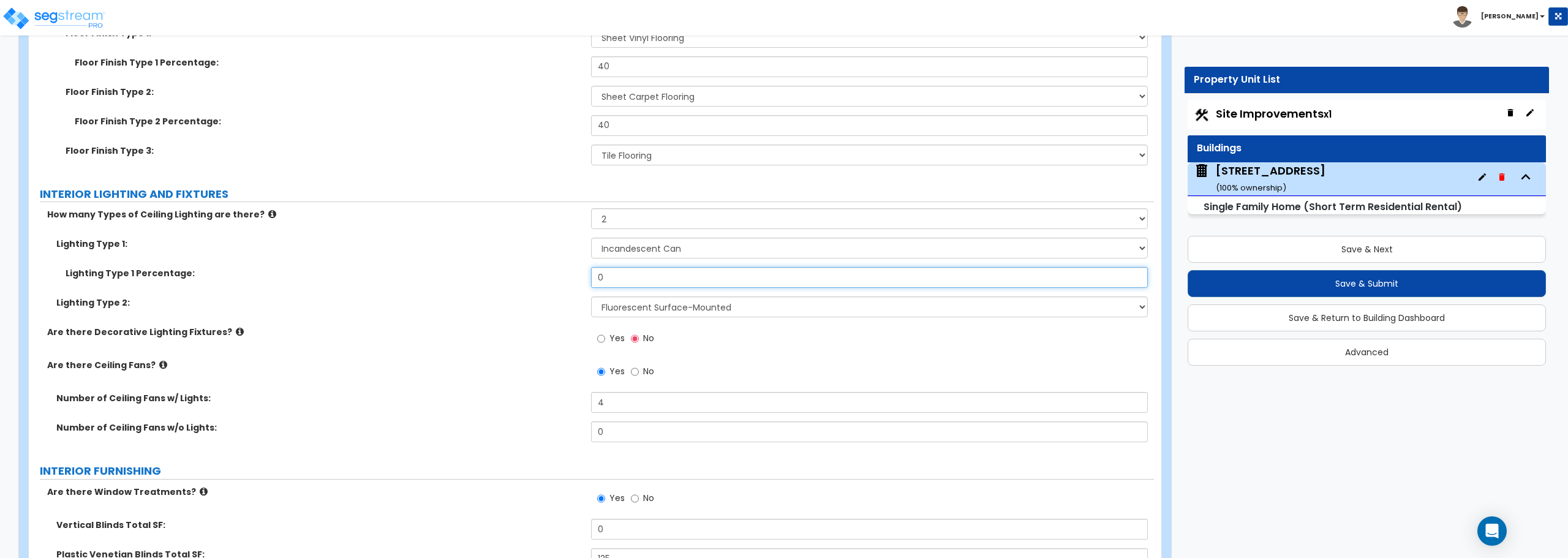
drag, startPoint x: 644, startPoint y: 279, endPoint x: 523, endPoint y: 283, distance: 121.1
click at [523, 283] on div "Lighting Type 1 Percentage: 0" at bounding box center [591, 282] width 1125 height 30
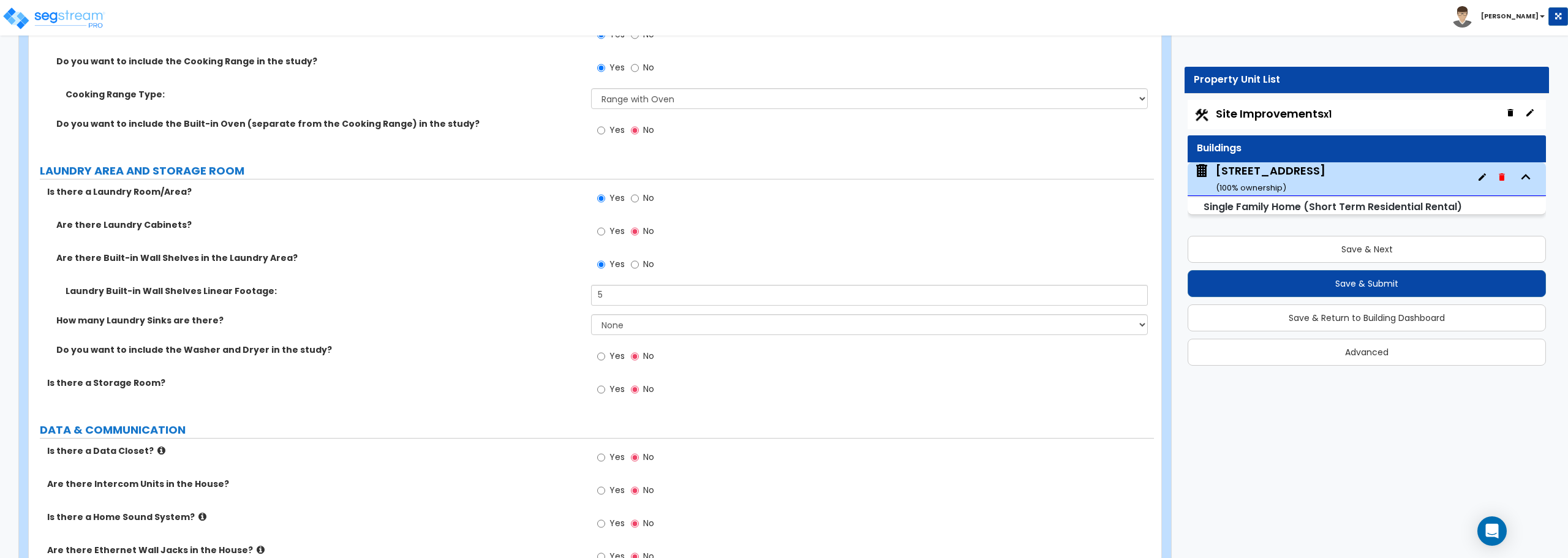
scroll to position [5293, 0]
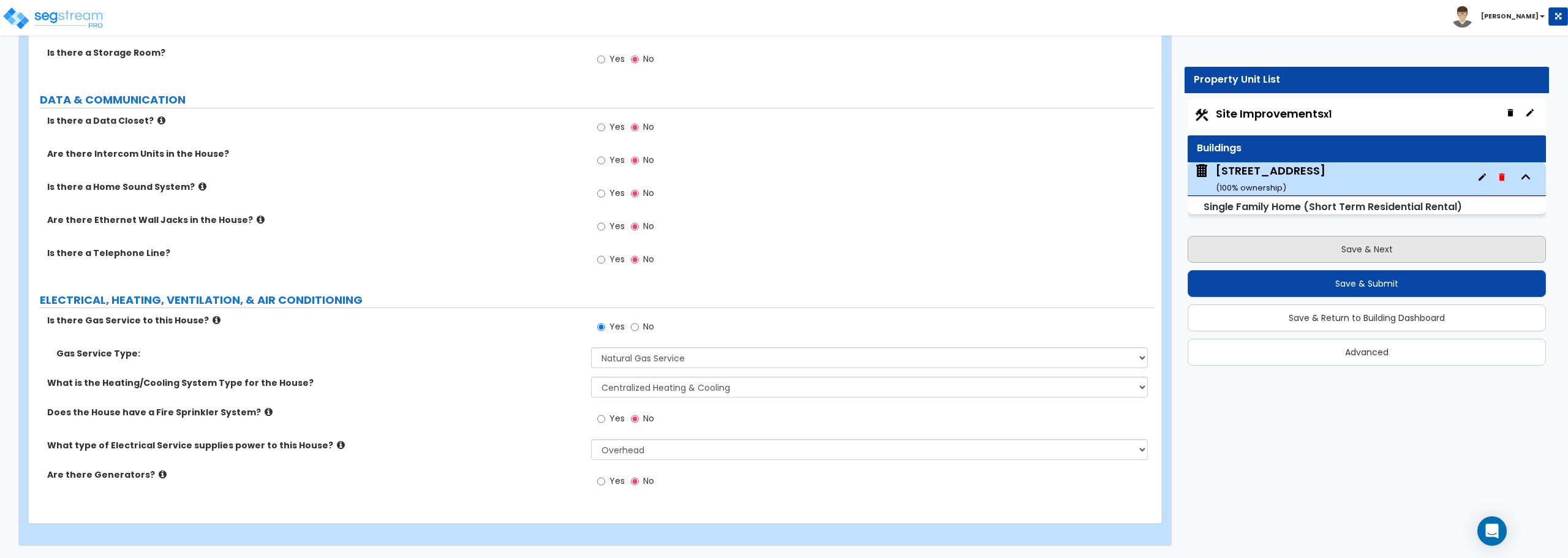
type input "75"
click at [1406, 253] on button "Save & Next" at bounding box center [1367, 249] width 359 height 27
select select "2"
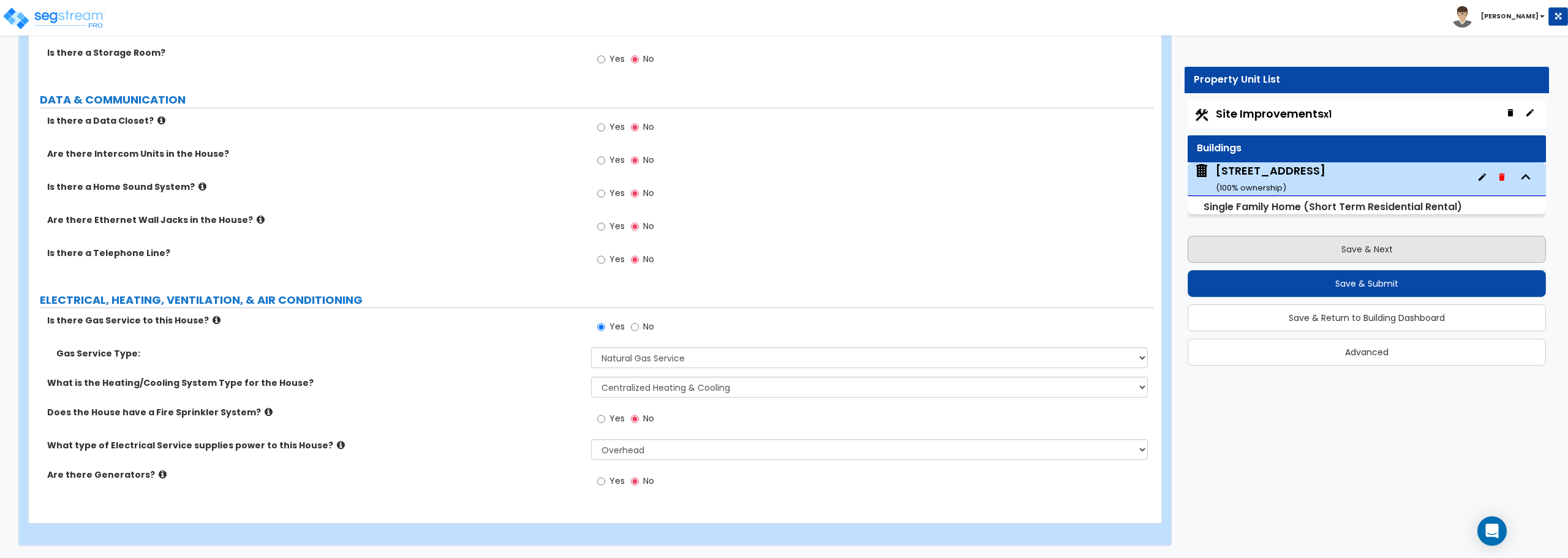
select select "1"
select select "2"
select select "1"
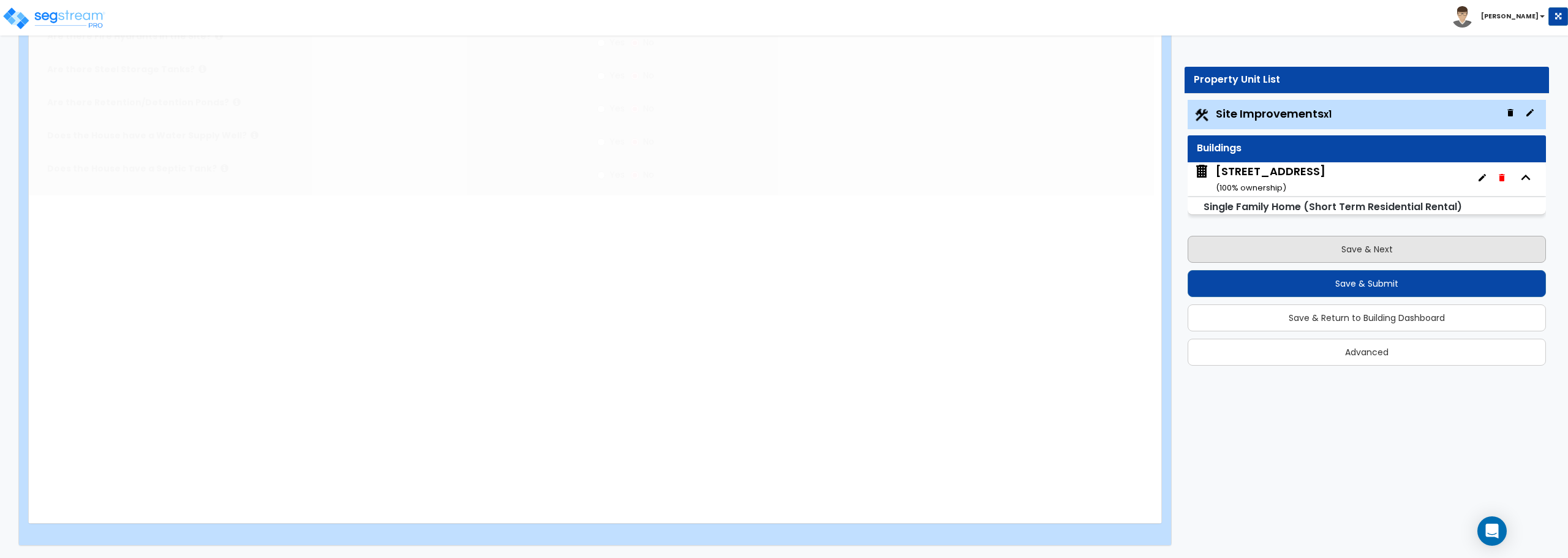
scroll to position [0, 0]
